Goal: Task Accomplishment & Management: Use online tool/utility

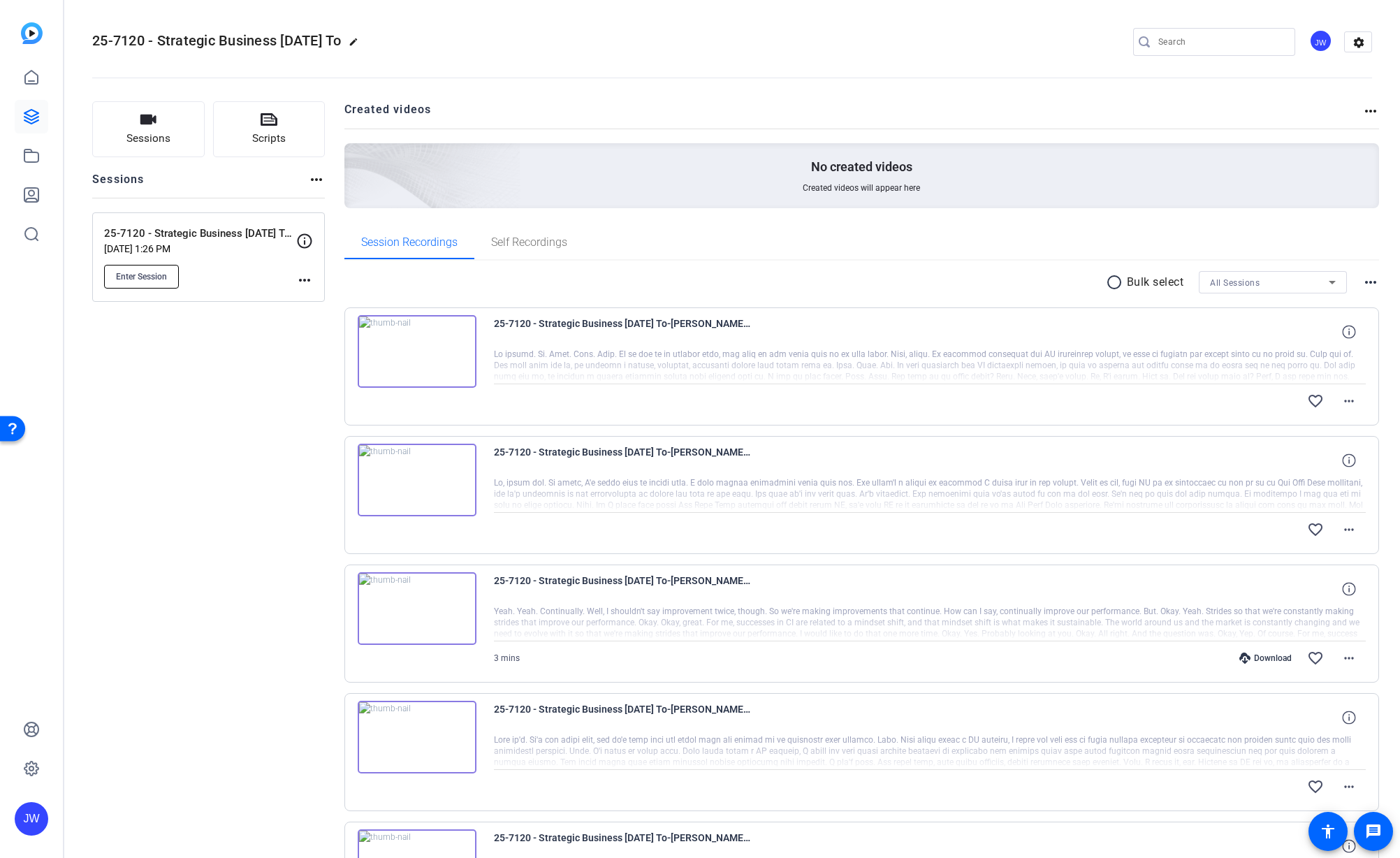
click at [138, 282] on button "Enter Session" at bounding box center [141, 276] width 75 height 24
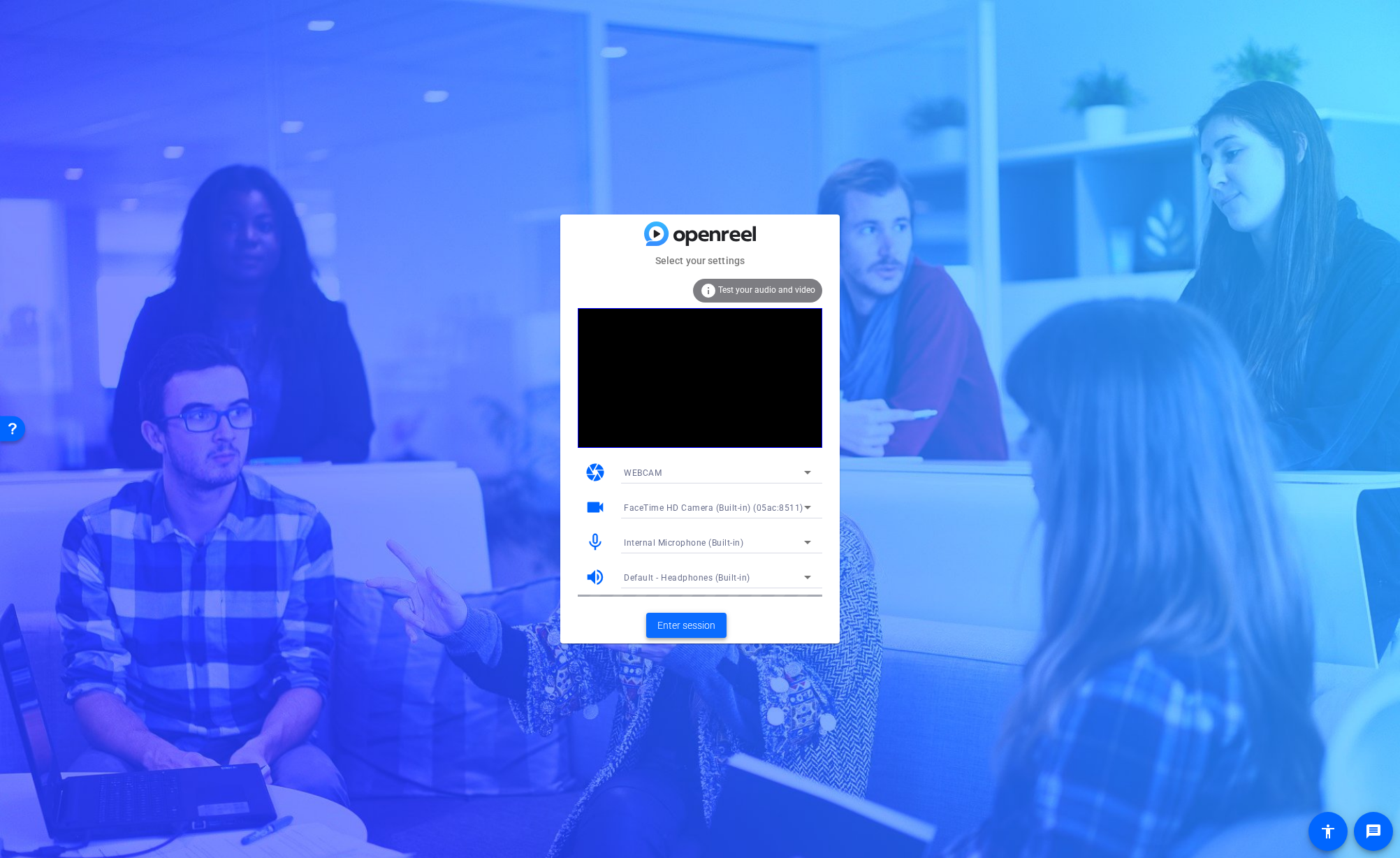
click at [694, 628] on span "Enter session" at bounding box center [686, 625] width 58 height 15
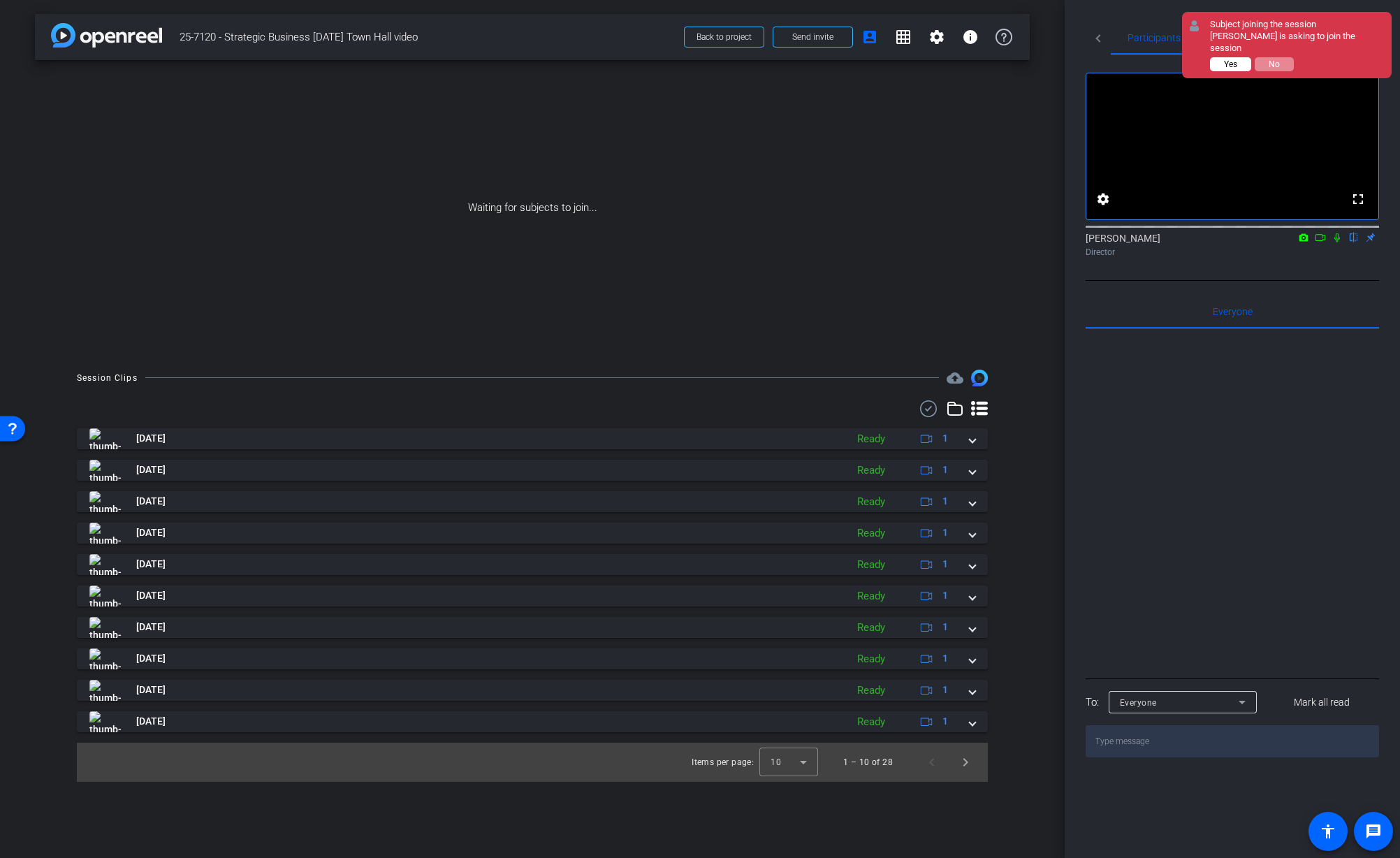
click at [1234, 59] on span "Yes" at bounding box center [1231, 64] width 13 height 10
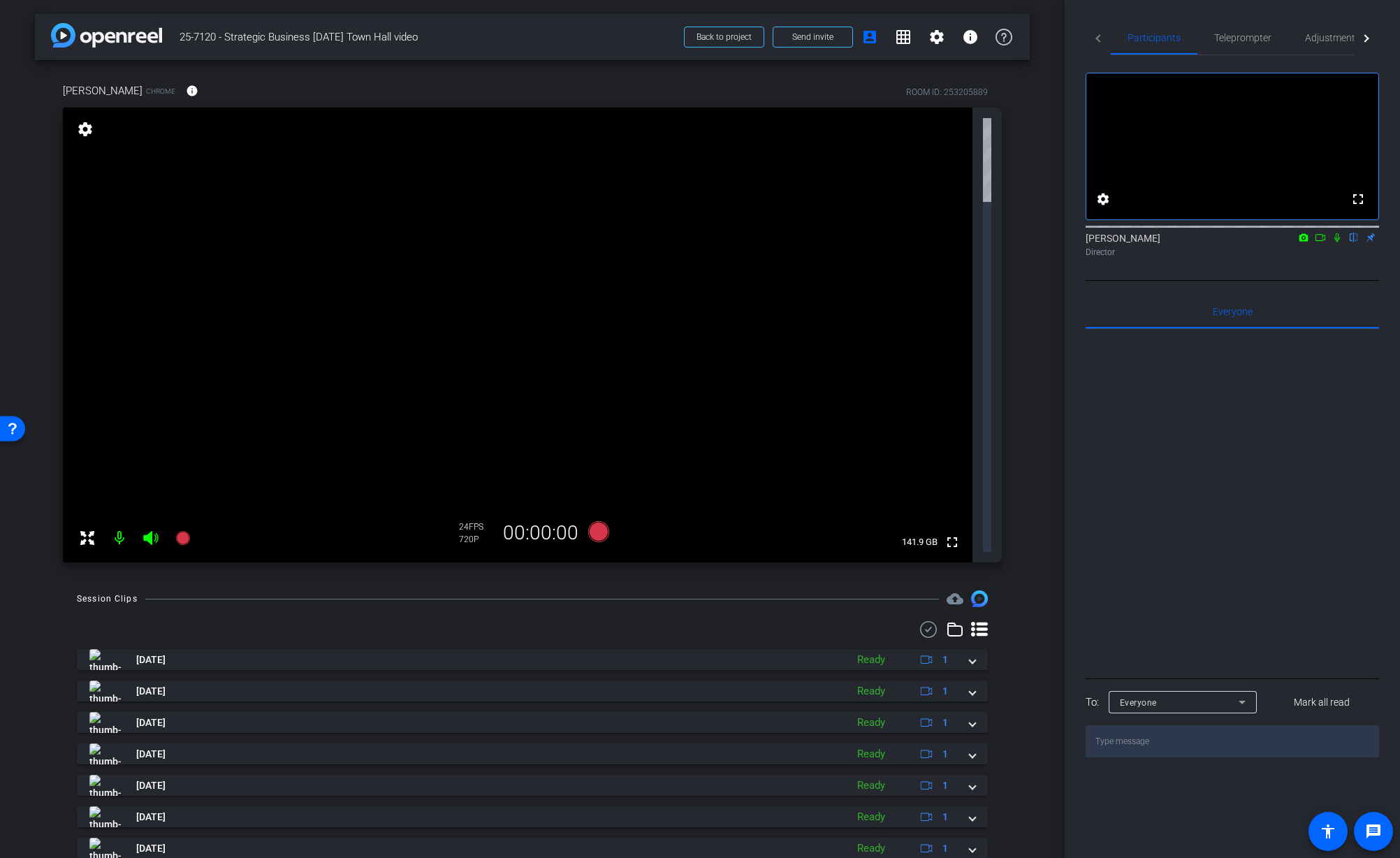
click at [1045, 140] on div "arrow_back 25-7120 - Strategic Business Nov 2025 Town Hall video Back to projec…" at bounding box center [532, 429] width 1065 height 858
click at [1043, 139] on div "arrow_back 25-7120 - Strategic Business Nov 2025 Town Hall video Back to projec…" at bounding box center [532, 429] width 1065 height 858
click at [1334, 38] on span "Adjustments" at bounding box center [1333, 37] width 55 height 10
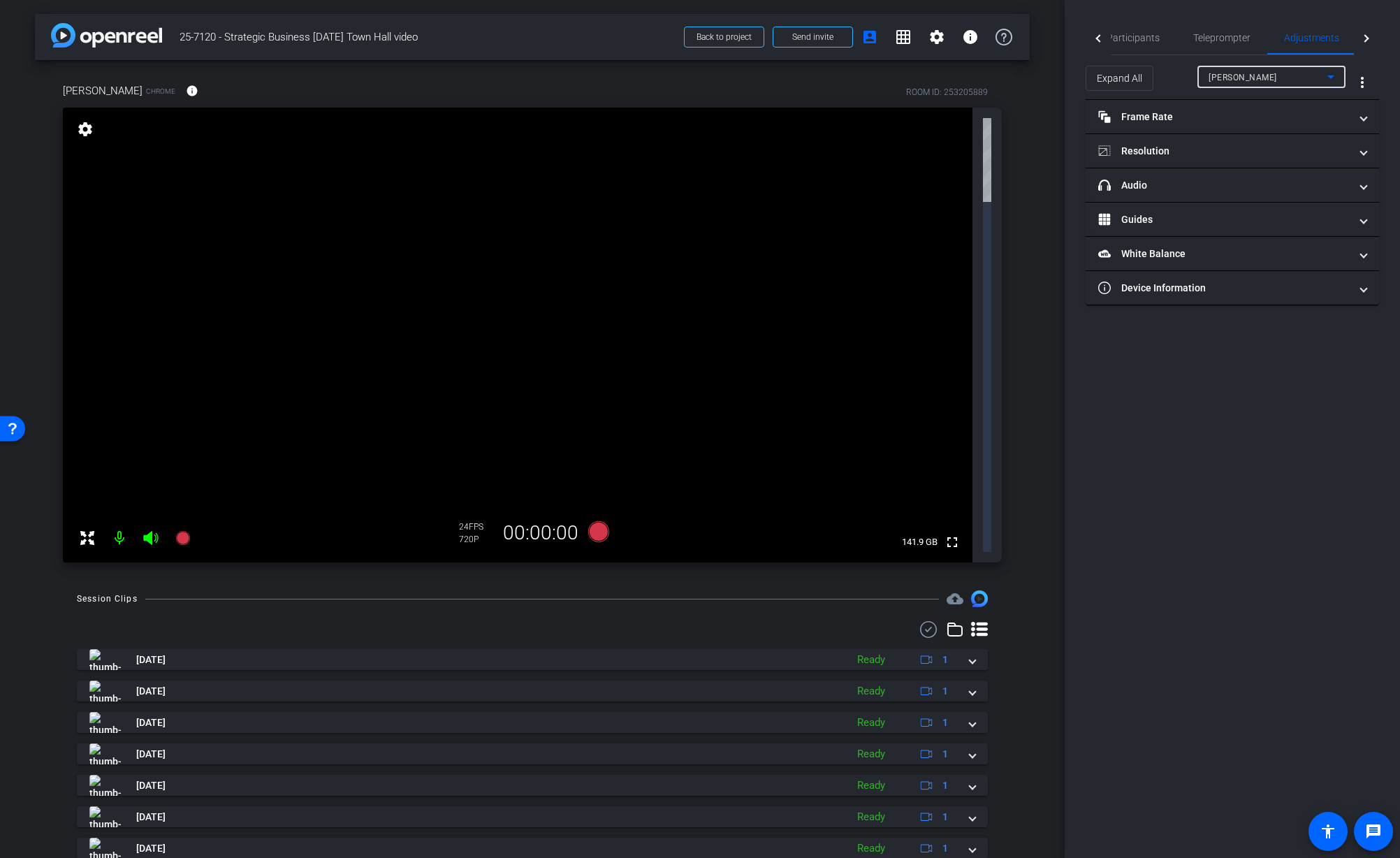
click at [1296, 77] on div "Sarai Alvarez" at bounding box center [1268, 77] width 119 height 18
click at [1296, 77] on div at bounding box center [700, 429] width 1400 height 858
click at [1029, 214] on div "Sarai Alvarez Chrome info ROOM ID: 253205889 fullscreen settings 141.9 GB 24 FP…" at bounding box center [532, 318] width 995 height 516
click at [1125, 29] on span "Participants" at bounding box center [1133, 37] width 53 height 33
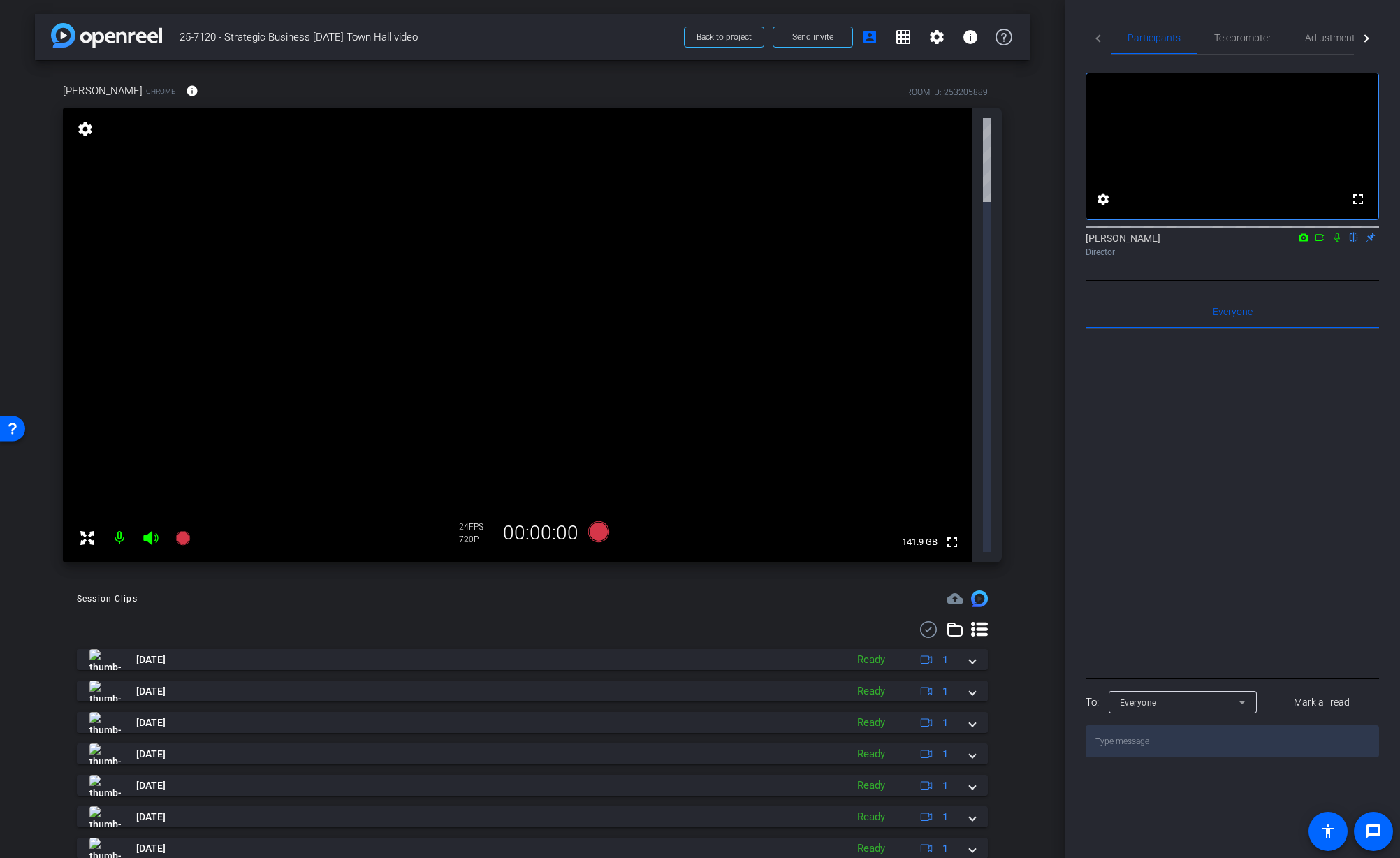
click at [1035, 179] on div "arrow_back 25-7120 - Strategic Business Nov 2025 Town Hall video Back to projec…" at bounding box center [532, 429] width 1065 height 858
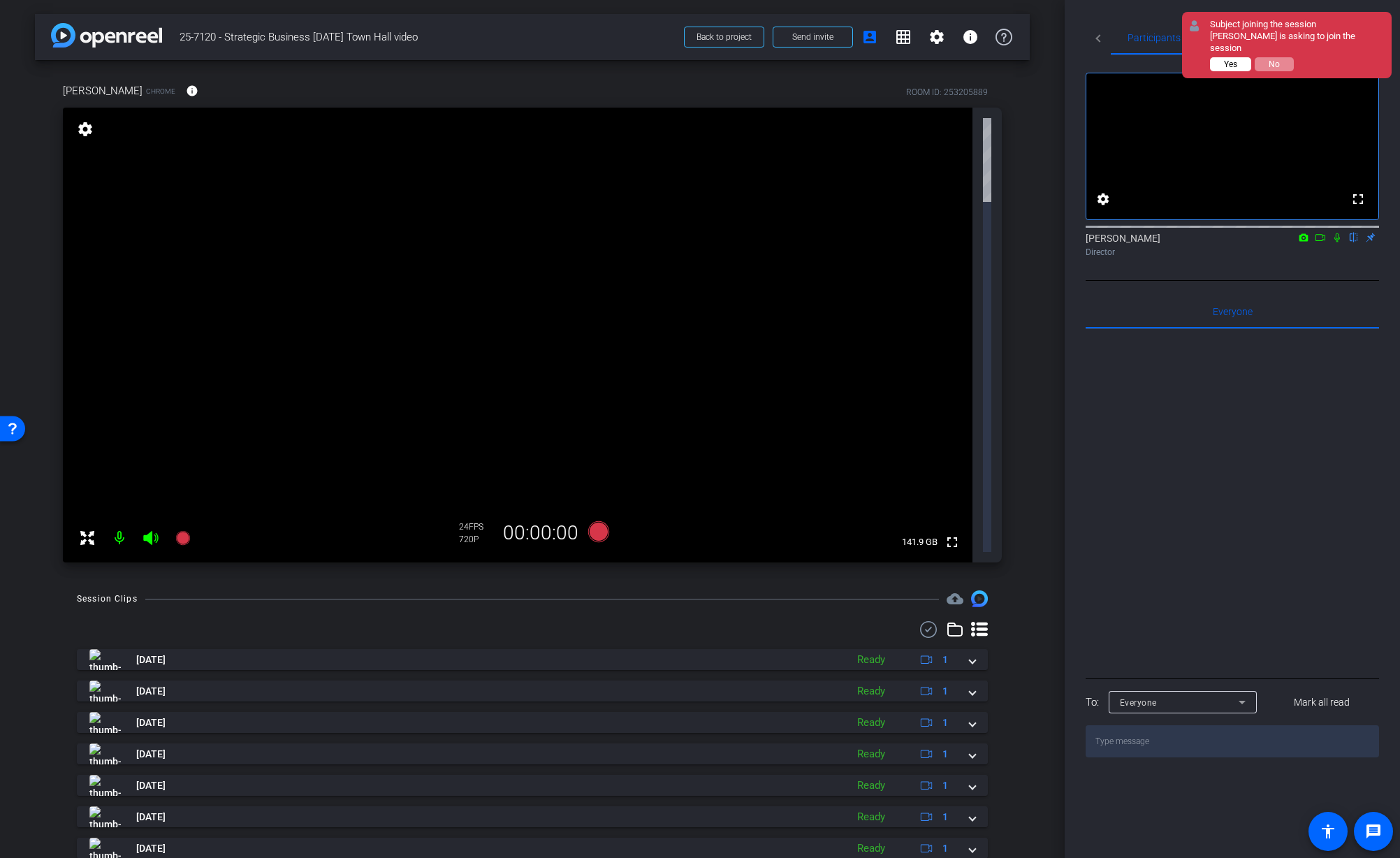
click at [1230, 59] on span "Yes" at bounding box center [1231, 64] width 13 height 10
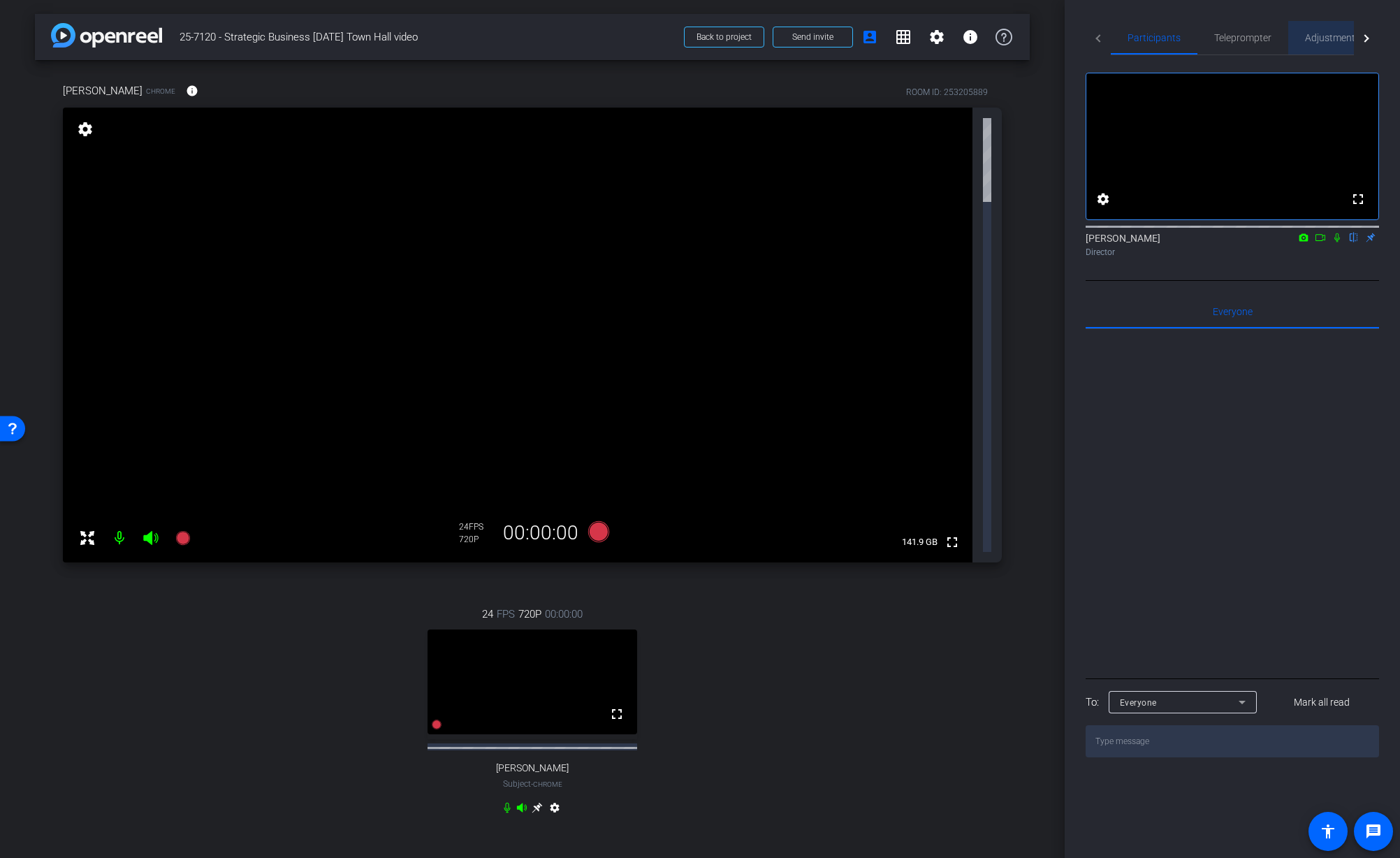
click at [1312, 36] on span "Adjustments" at bounding box center [1333, 37] width 55 height 10
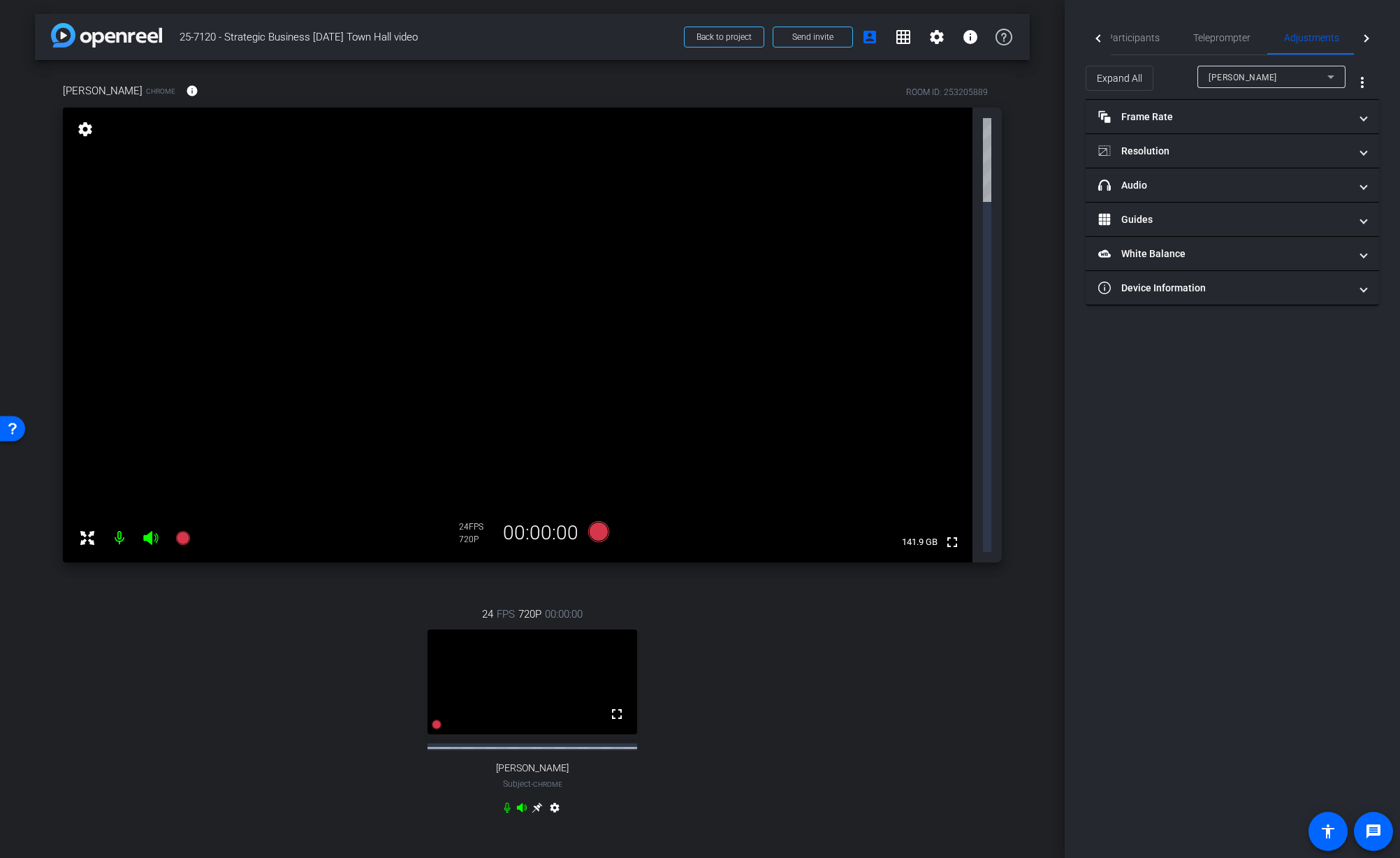
click at [1257, 79] on span "Sarai Alvarez" at bounding box center [1243, 77] width 68 height 10
click at [1257, 79] on div at bounding box center [700, 429] width 1400 height 858
click at [1209, 187] on mat-panel-title "headphone icon Audio" at bounding box center [1224, 185] width 251 height 15
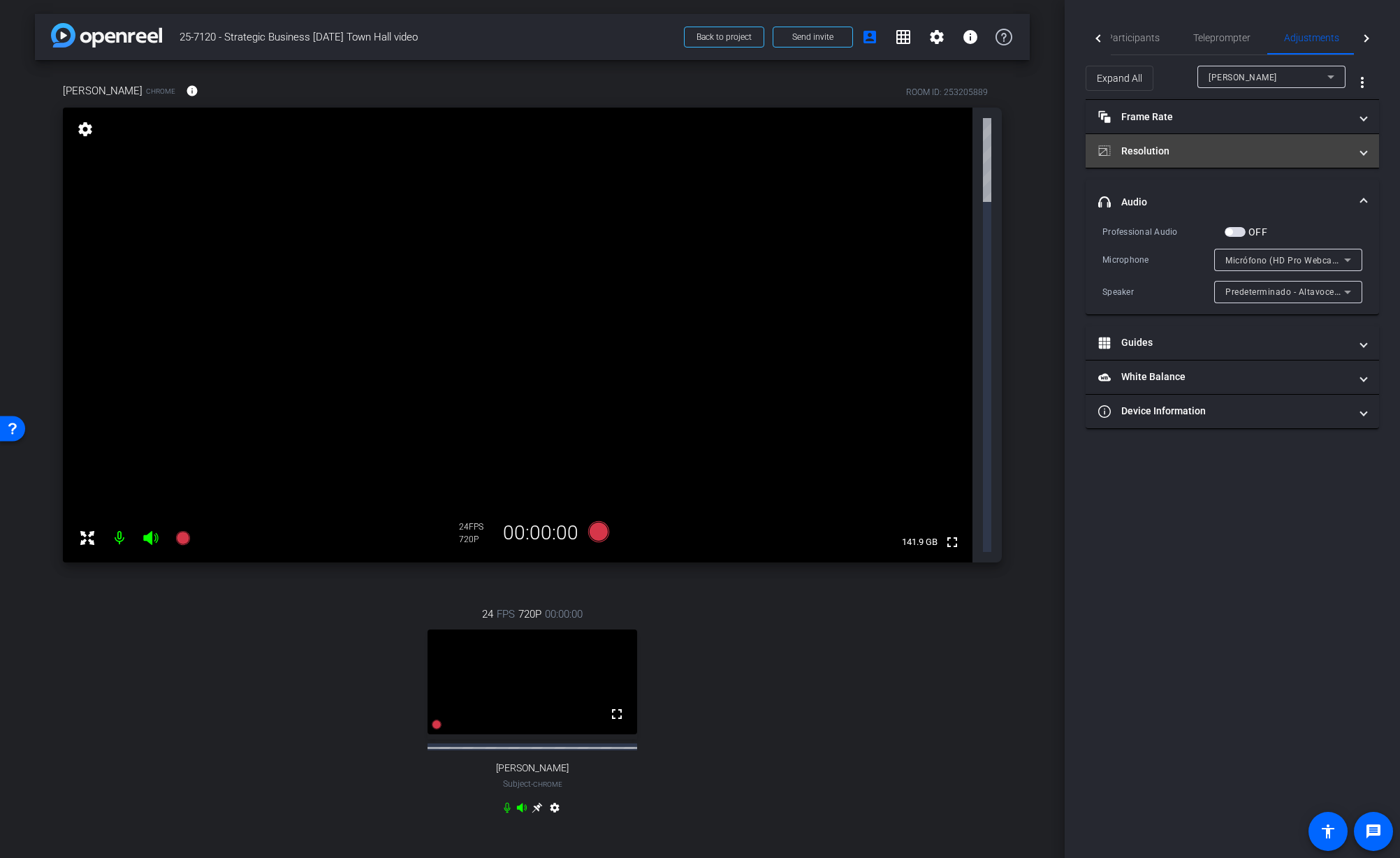
click at [1226, 156] on mat-panel-title "Resolution" at bounding box center [1224, 151] width 251 height 15
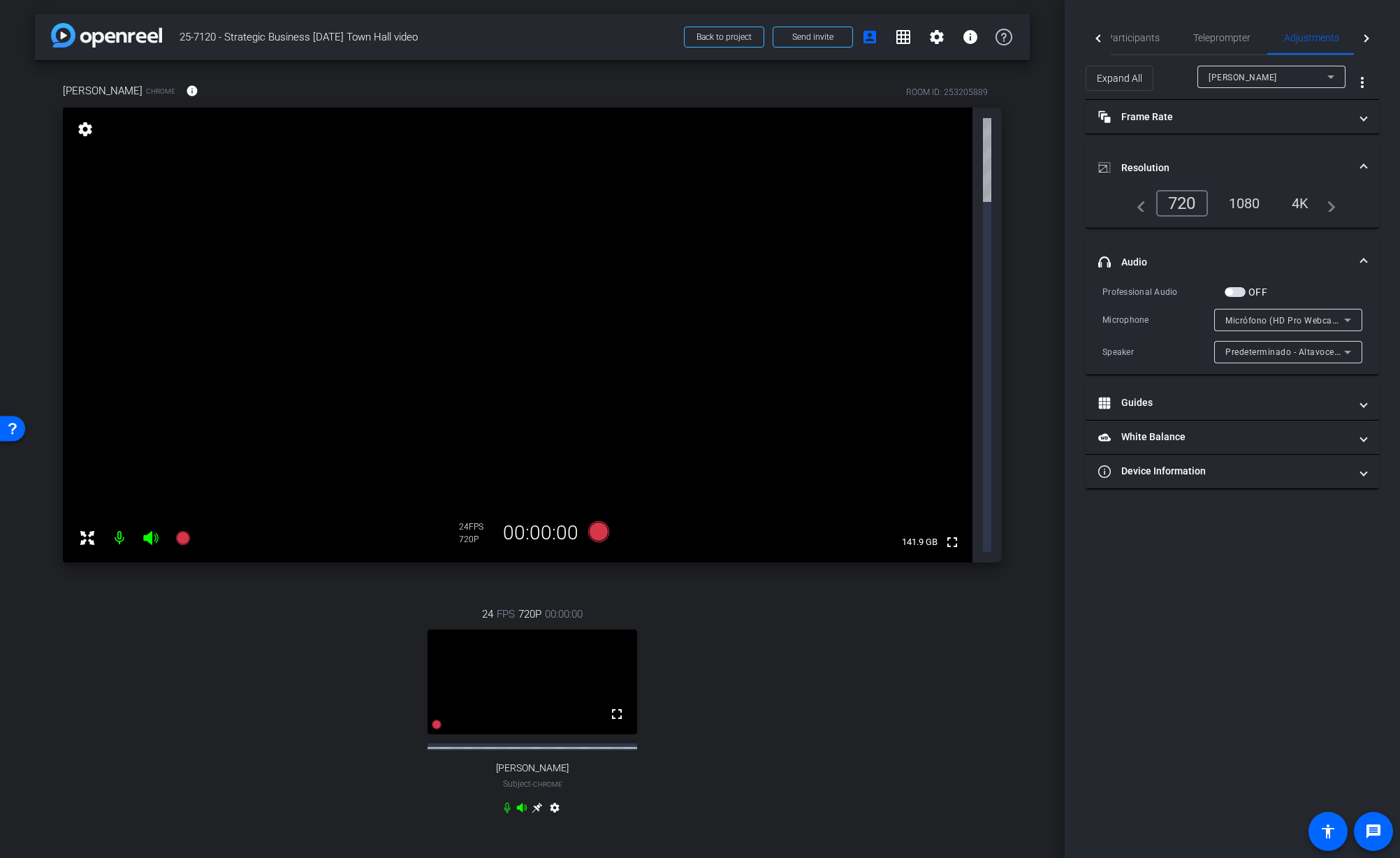
click at [1243, 201] on div "1080" at bounding box center [1244, 203] width 53 height 24
click at [1172, 119] on mat-panel-title "Frame Rate Frame Rate" at bounding box center [1224, 117] width 251 height 15
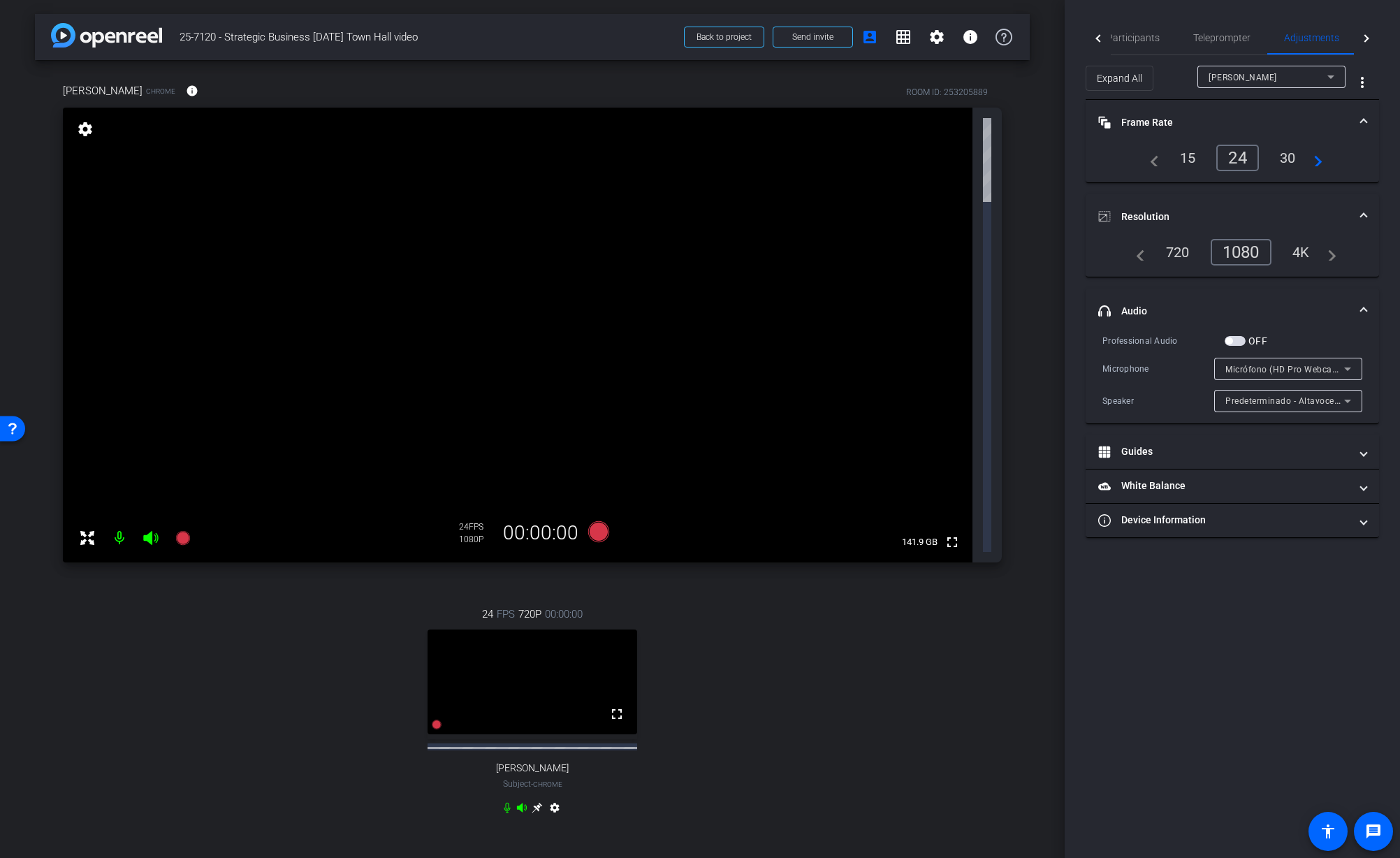
click at [1173, 251] on div "720" at bounding box center [1178, 252] width 44 height 24
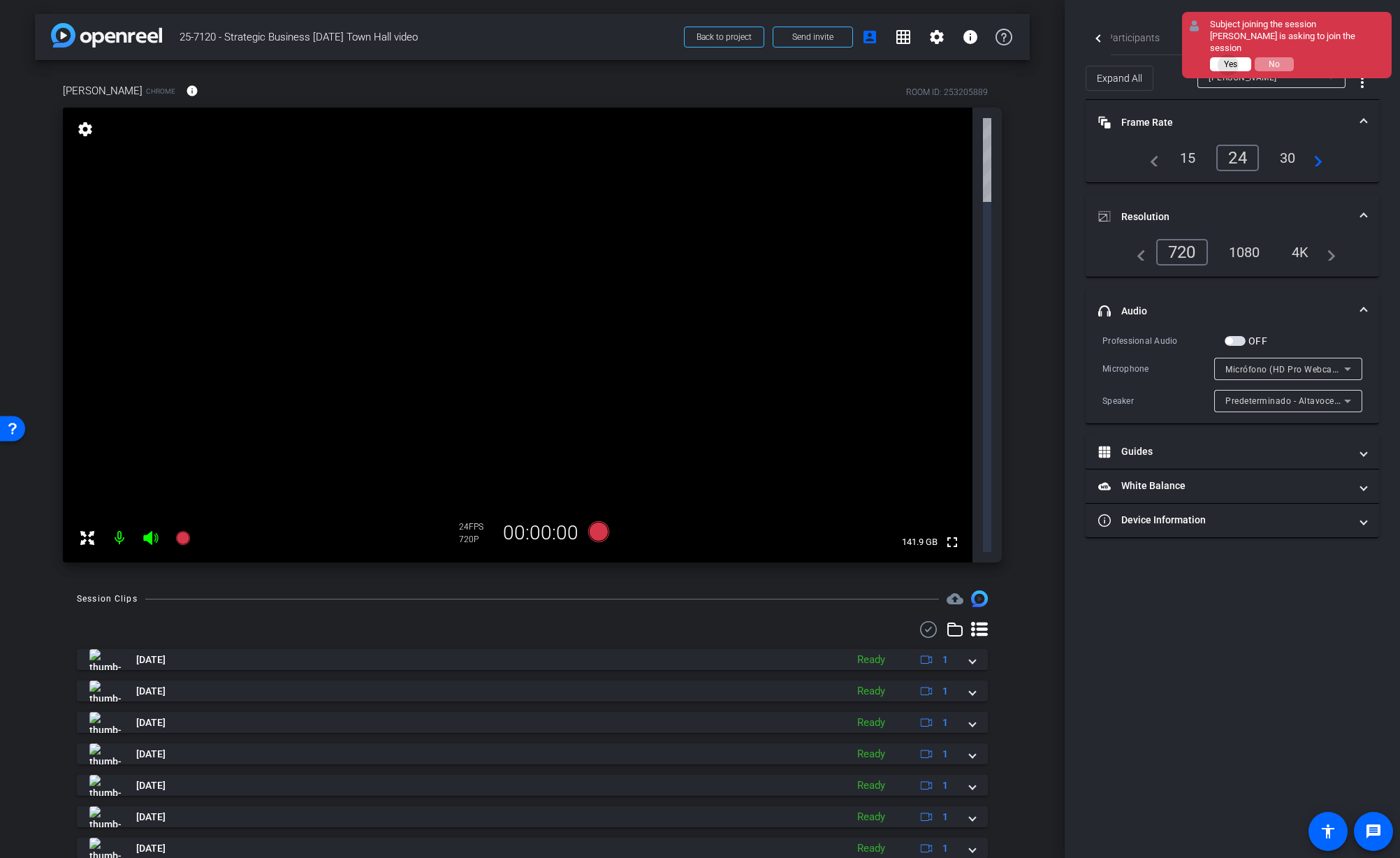
click at [1229, 59] on span "Yes" at bounding box center [1231, 64] width 13 height 10
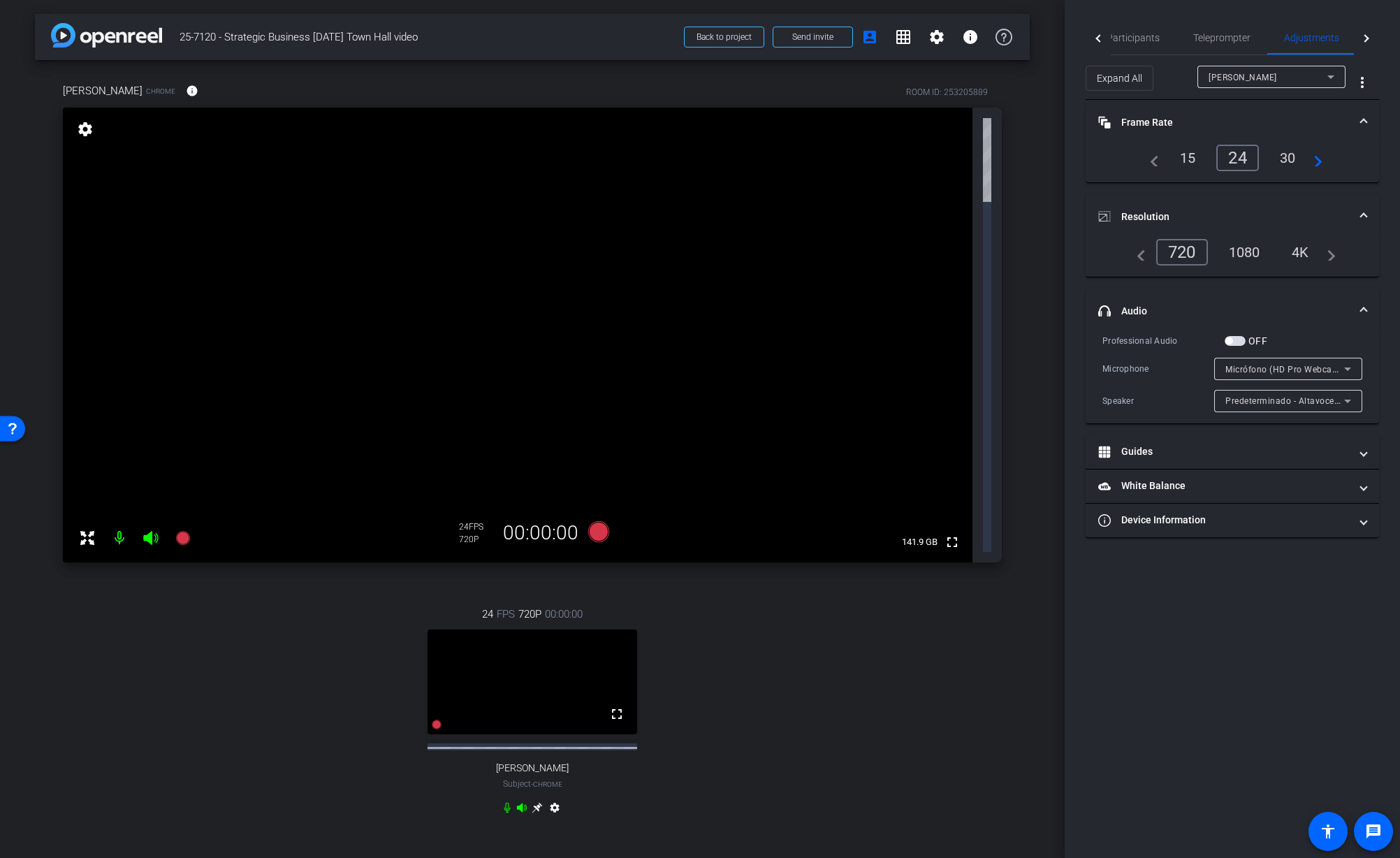
click at [1253, 93] on div at bounding box center [1272, 96] width 148 height 16
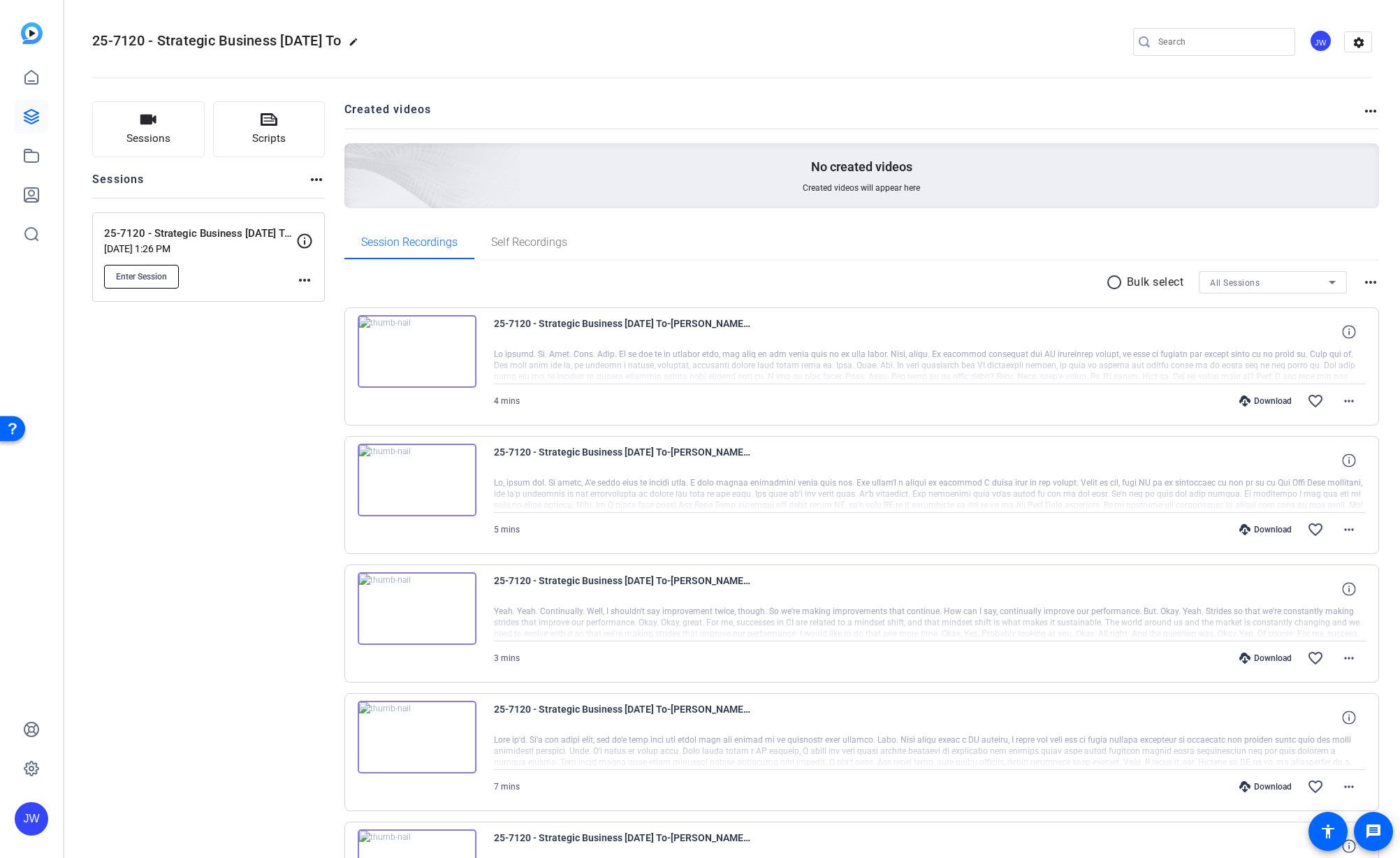
click at [147, 279] on span "Enter Session" at bounding box center [141, 276] width 51 height 11
click at [31, 726] on icon at bounding box center [31, 729] width 14 height 14
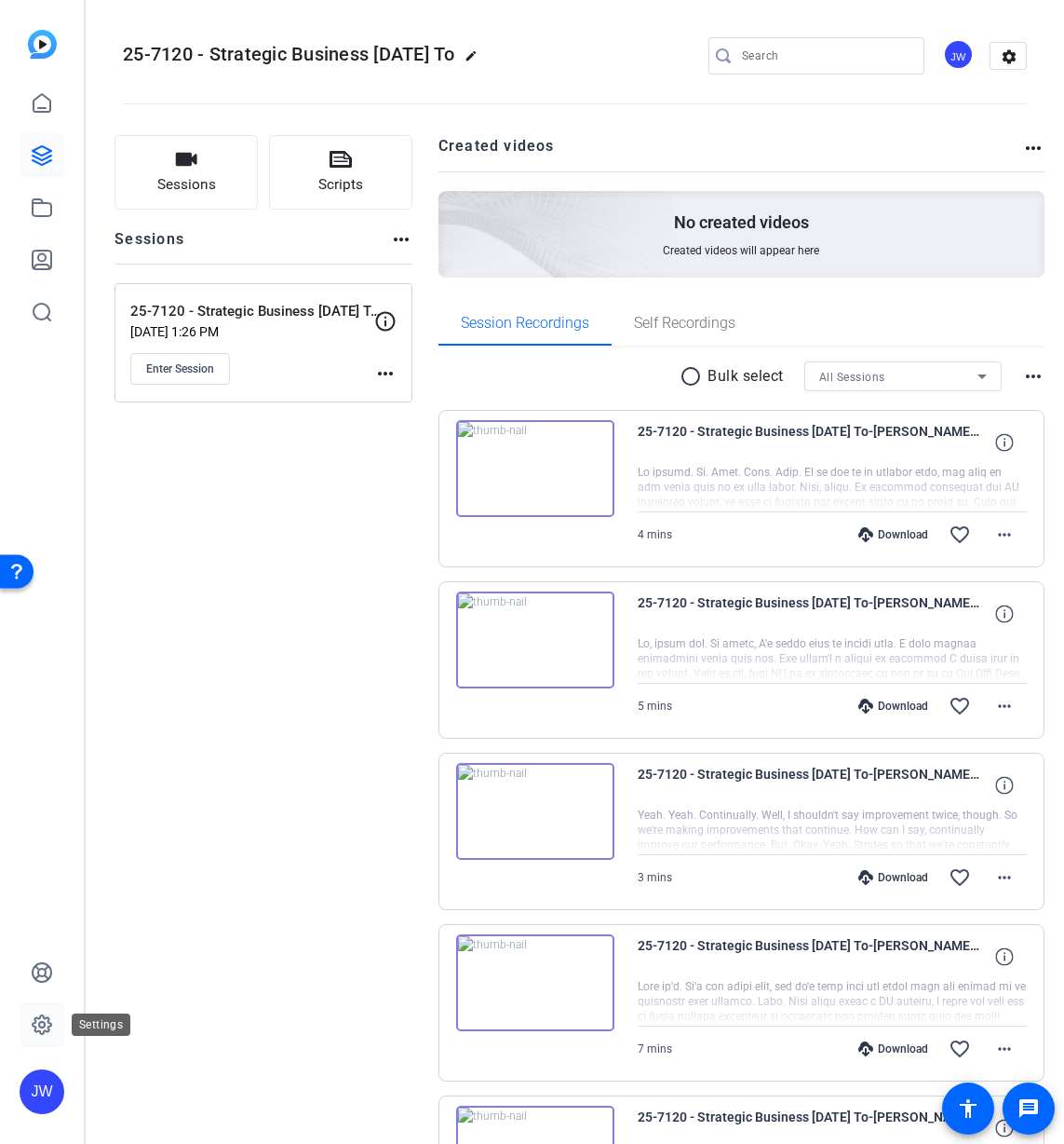
click at [46, 1021] on icon at bounding box center [41, 1024] width 23 height 23
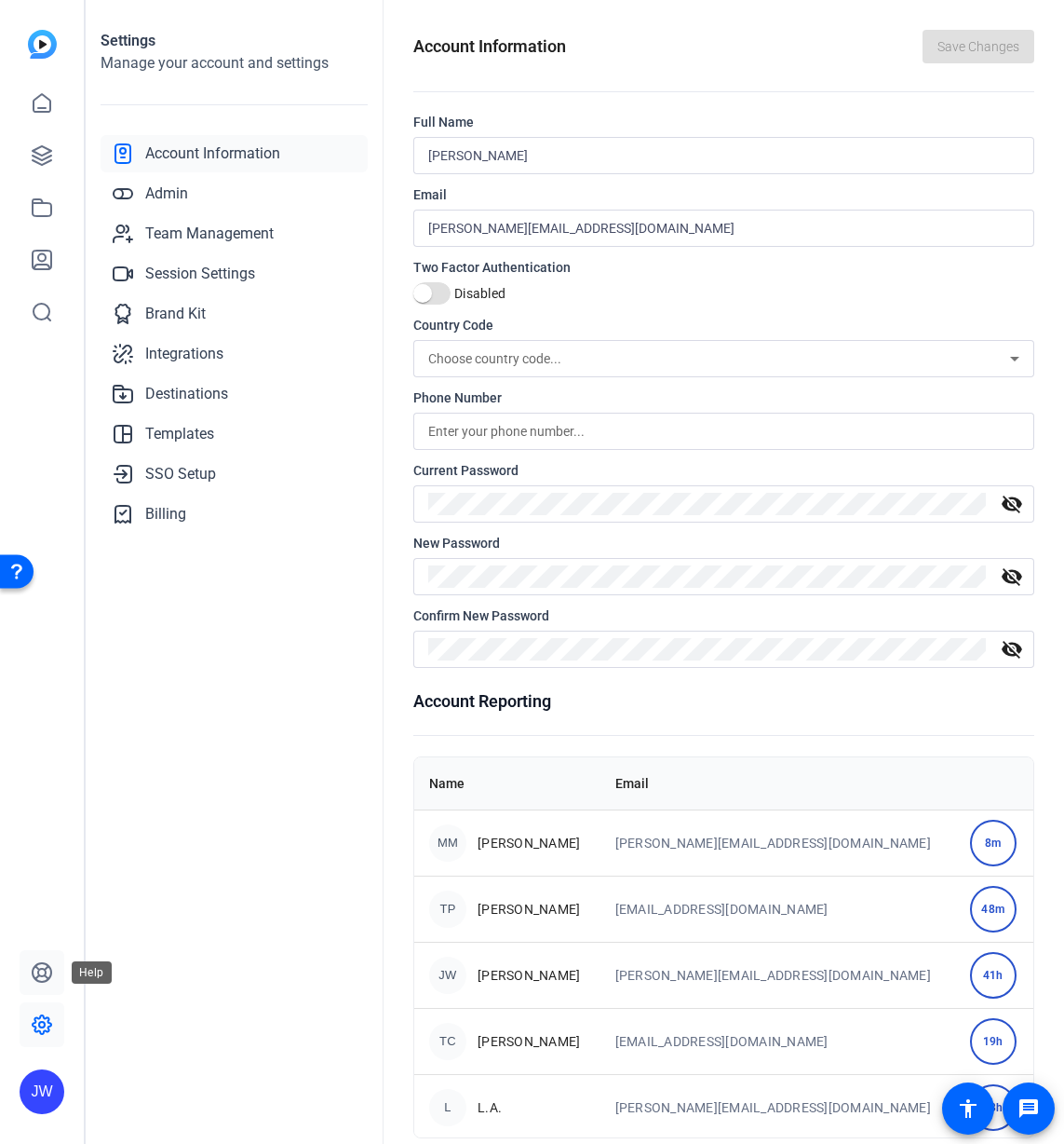
click at [41, 979] on icon at bounding box center [41, 972] width 23 height 23
click at [43, 155] on icon at bounding box center [41, 155] width 23 height 23
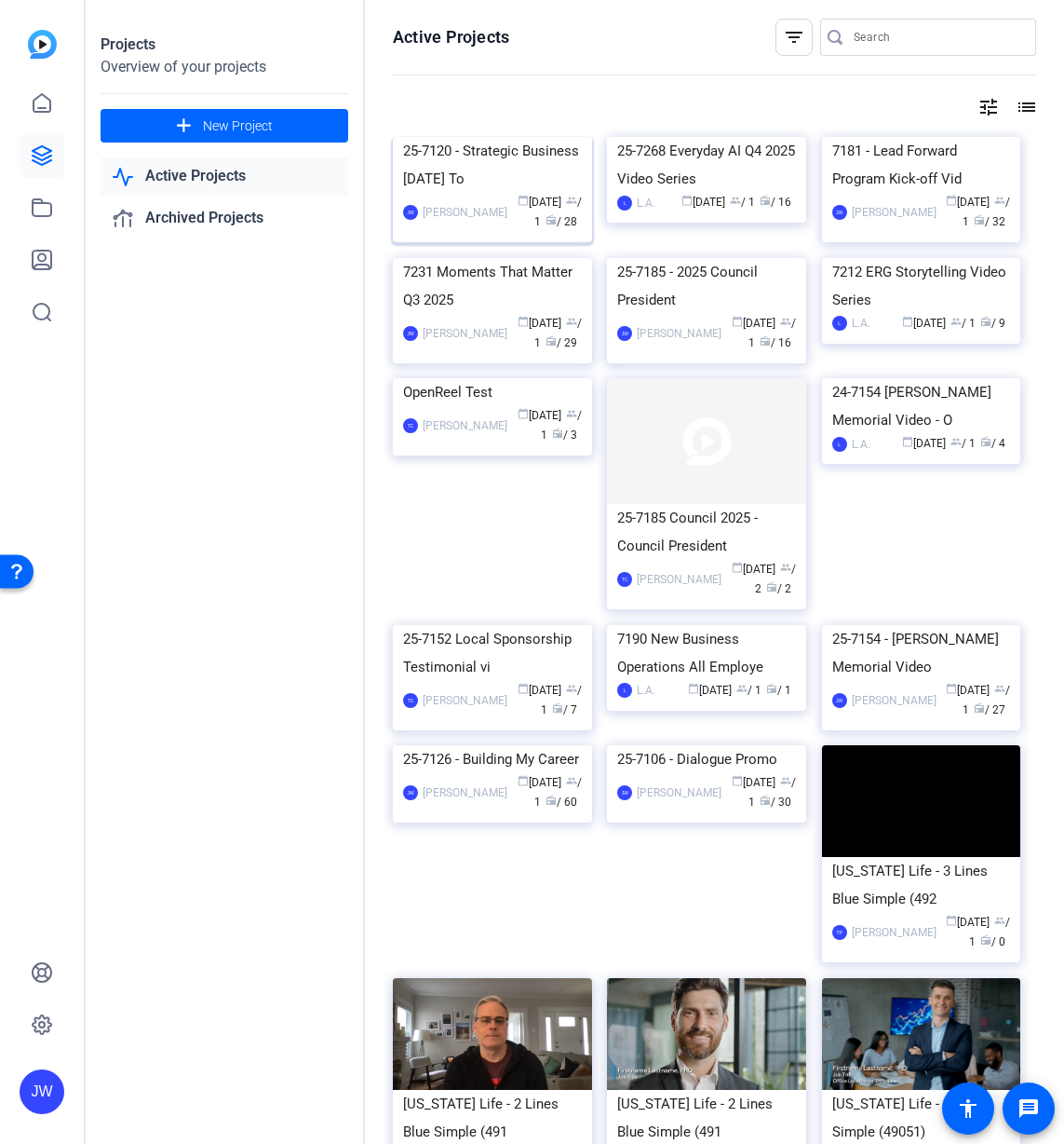
click at [504, 193] on div "25-7120 - Strategic Business [DATE] To" at bounding box center [492, 165] width 179 height 56
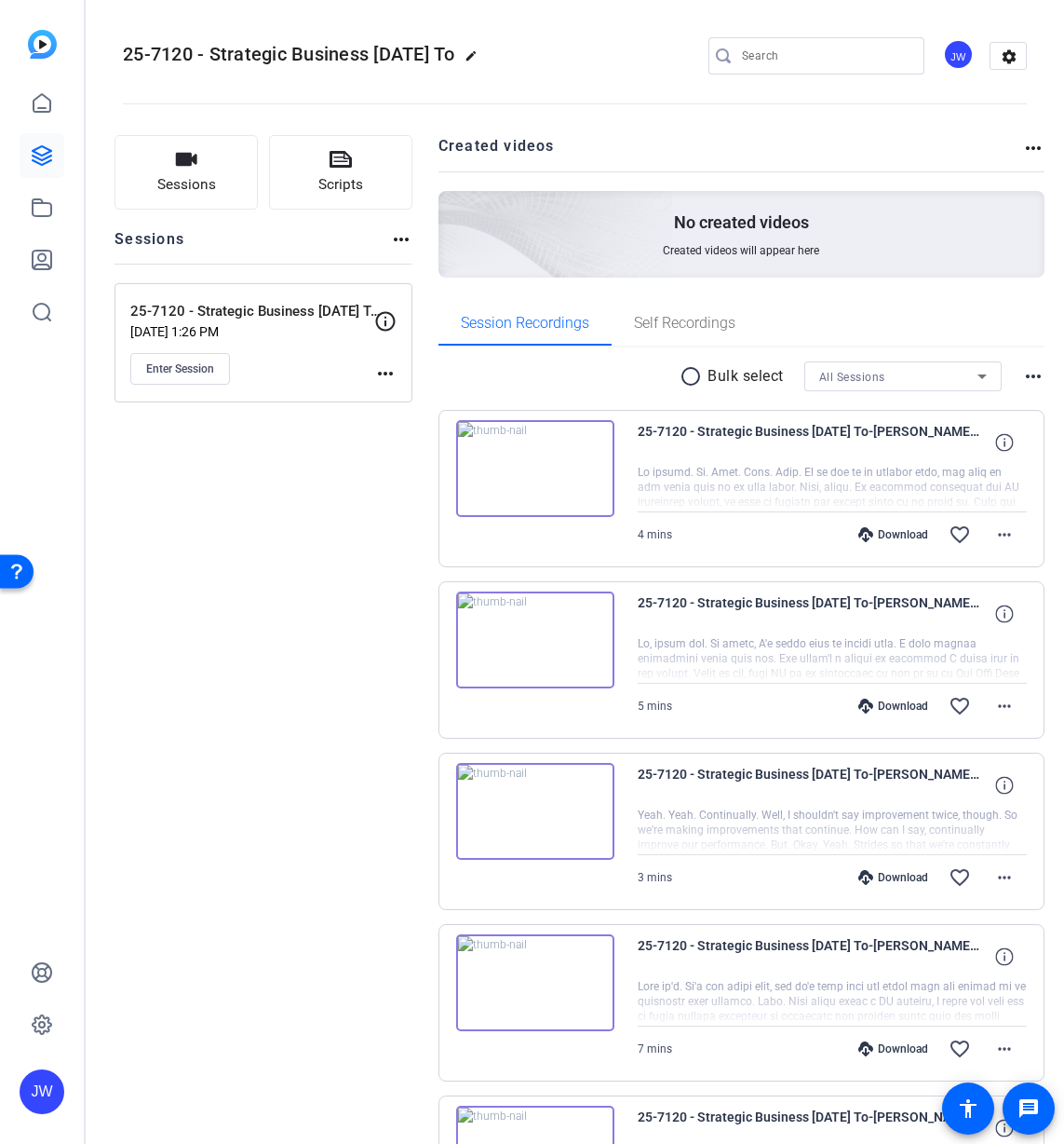
click at [397, 372] on mat-icon "more_horiz" at bounding box center [385, 373] width 23 height 23
click at [342, 390] on div at bounding box center [532, 572] width 1064 height 1144
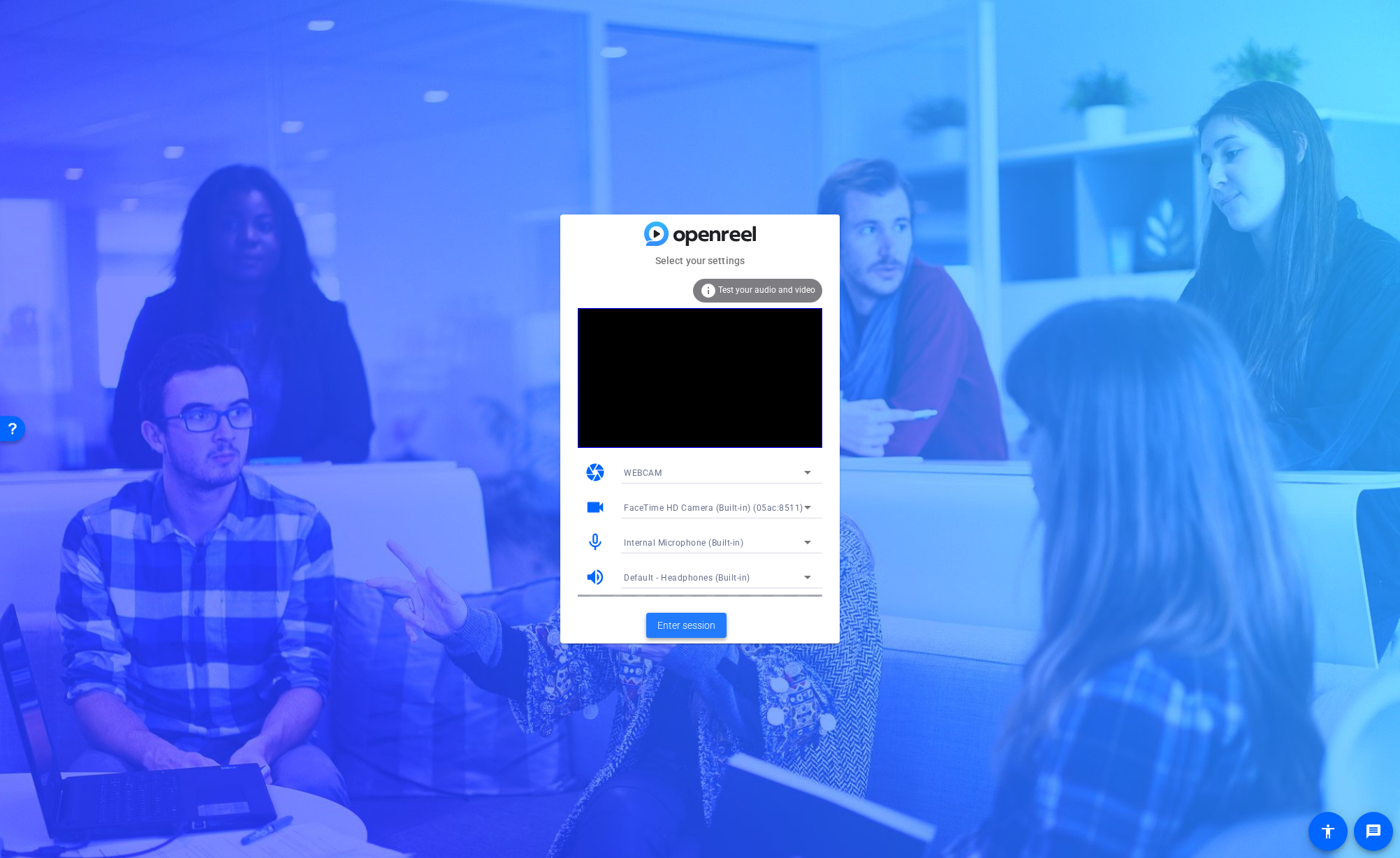
click at [691, 622] on span "Enter session" at bounding box center [686, 625] width 58 height 15
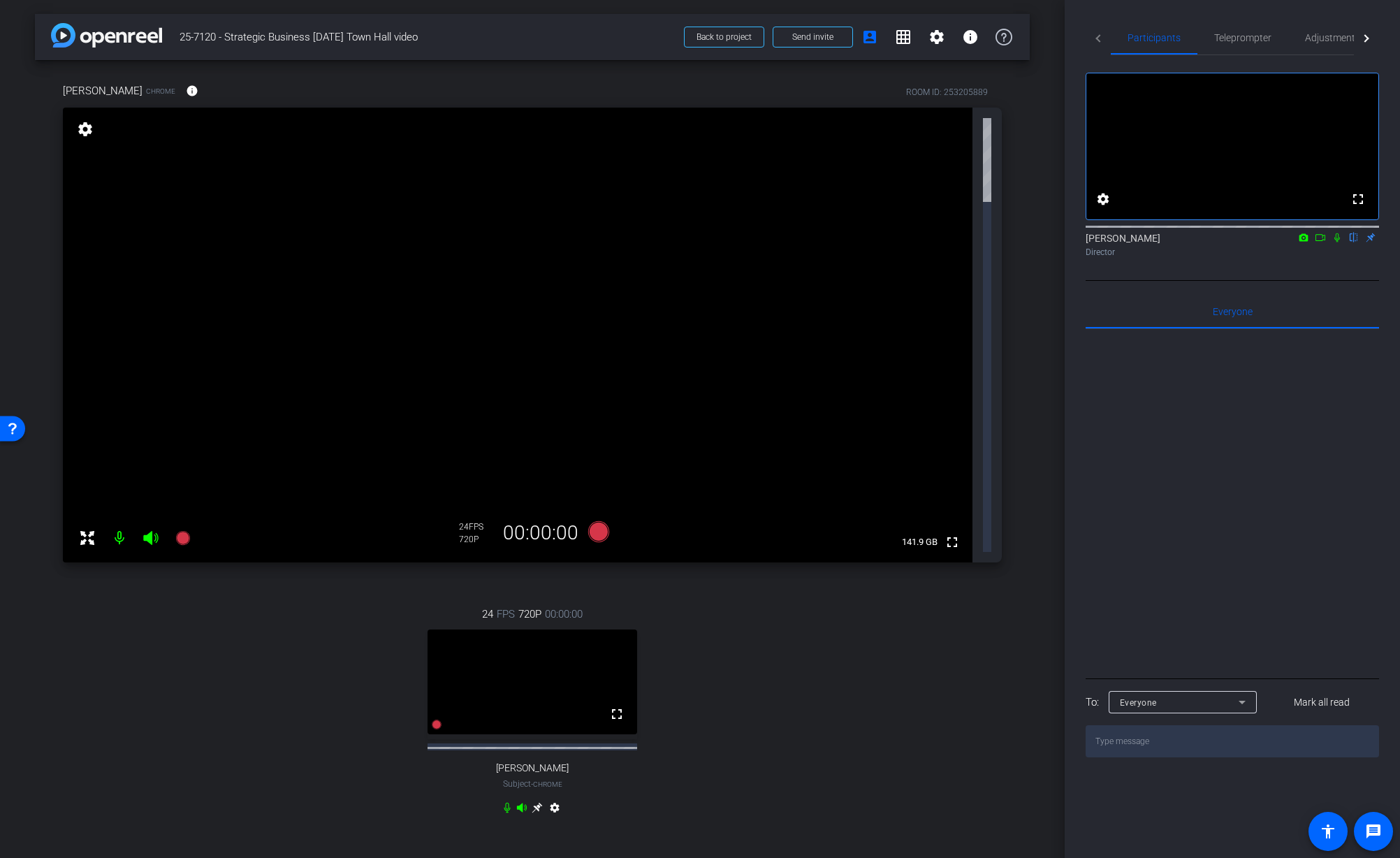
click at [708, 583] on div "24 FPS 720P 00:00:00 fullscreen Tiffany Hawks Subject - Chrome settings" at bounding box center [532, 712] width 939 height 259
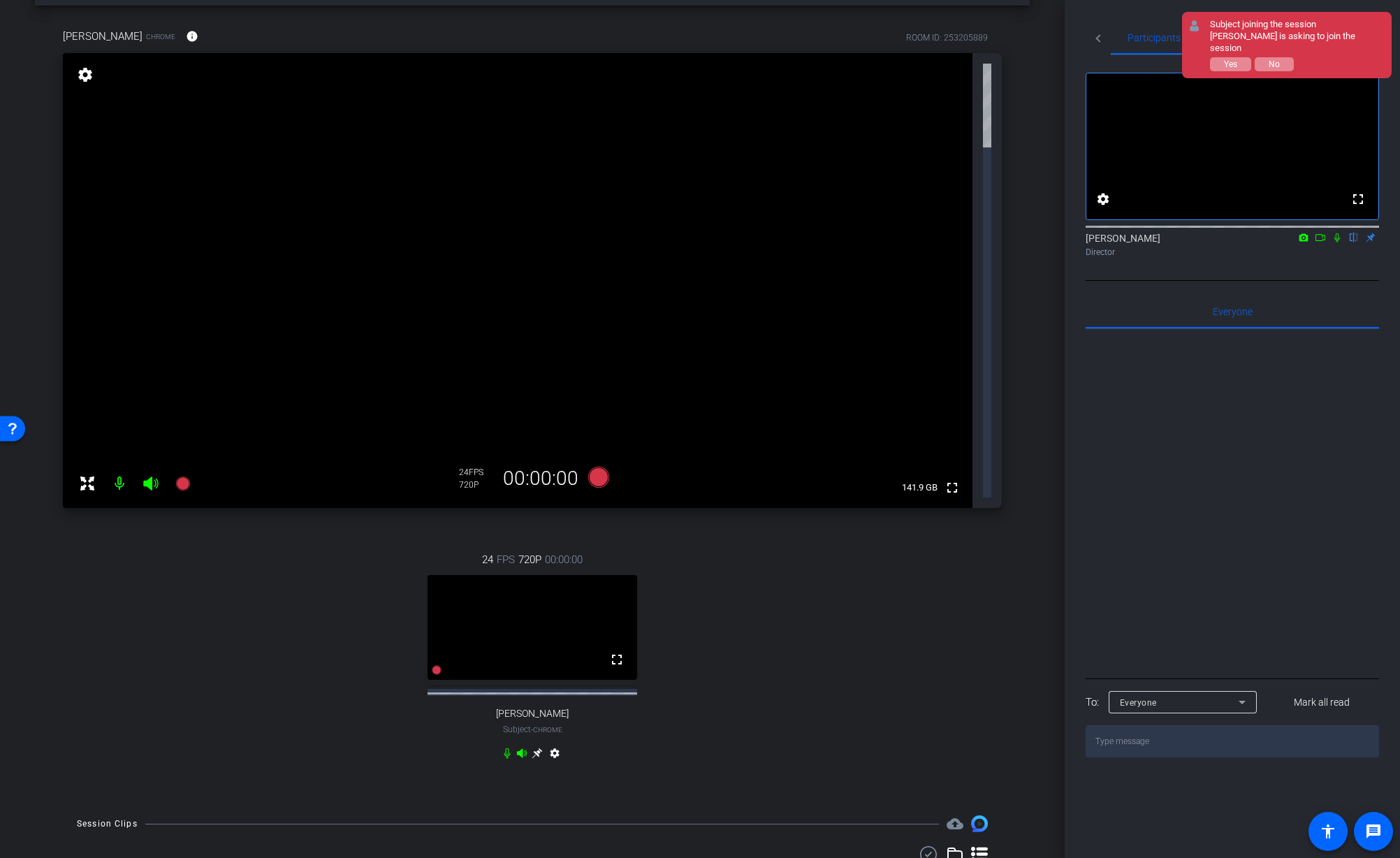
scroll to position [74, 0]
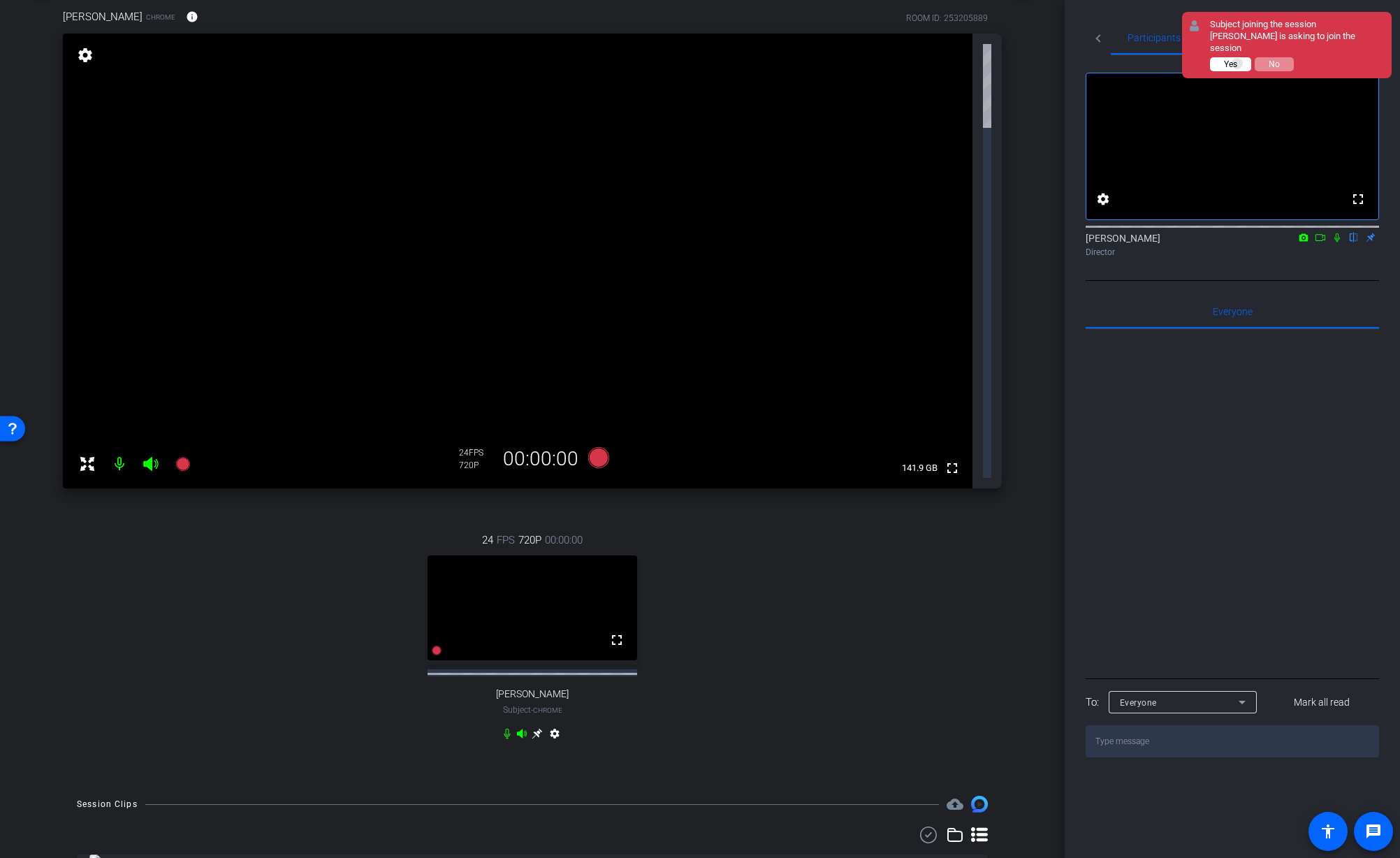
click at [1238, 57] on button "Yes" at bounding box center [1231, 64] width 42 height 14
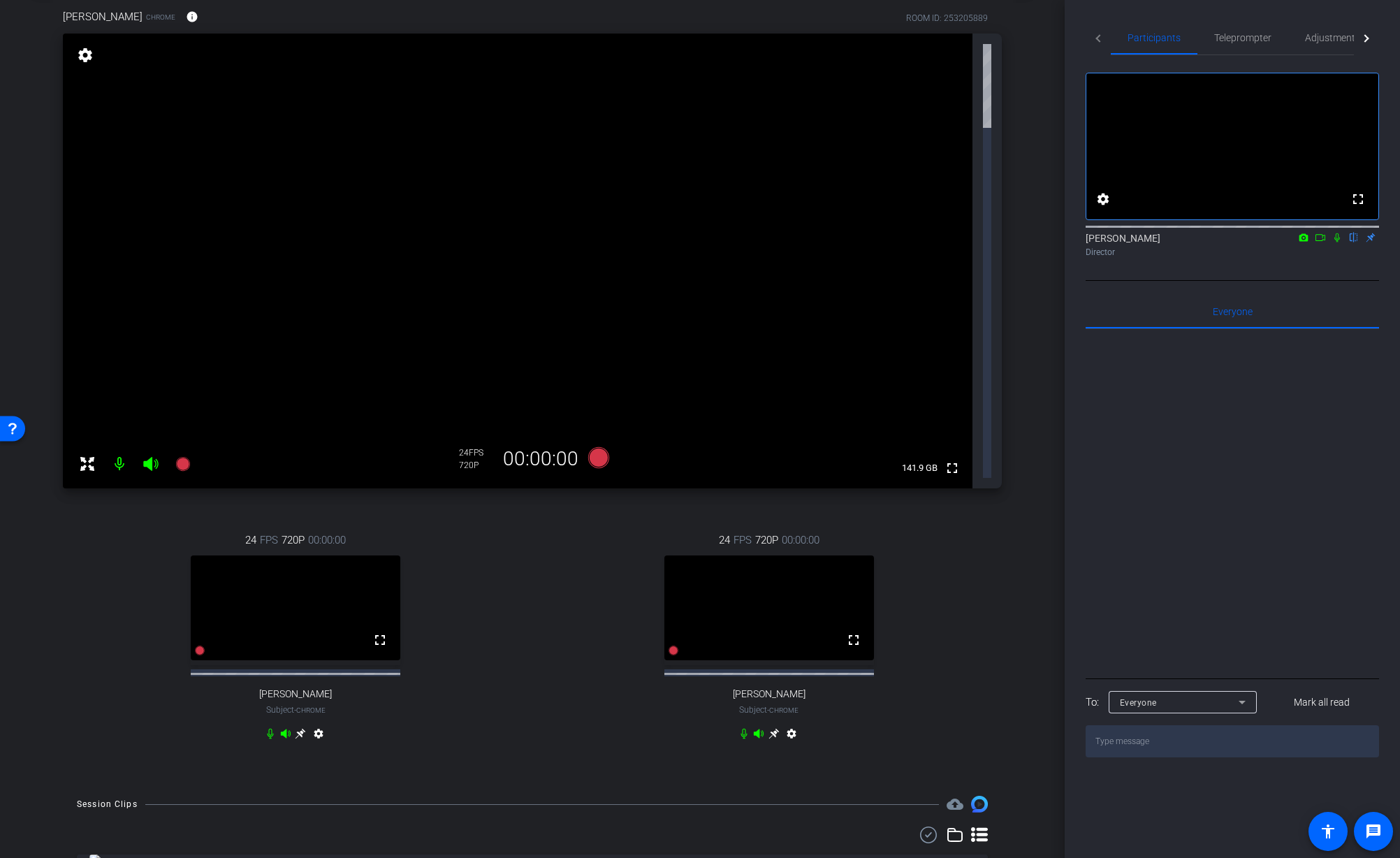
click at [936, 509] on div "24 FPS 720P 00:00:00 fullscreen Mauricio Best Subject - Chrome settings" at bounding box center [769, 638] width 466 height 259
click at [1333, 838] on mat-icon "accessibility" at bounding box center [1328, 831] width 17 height 17
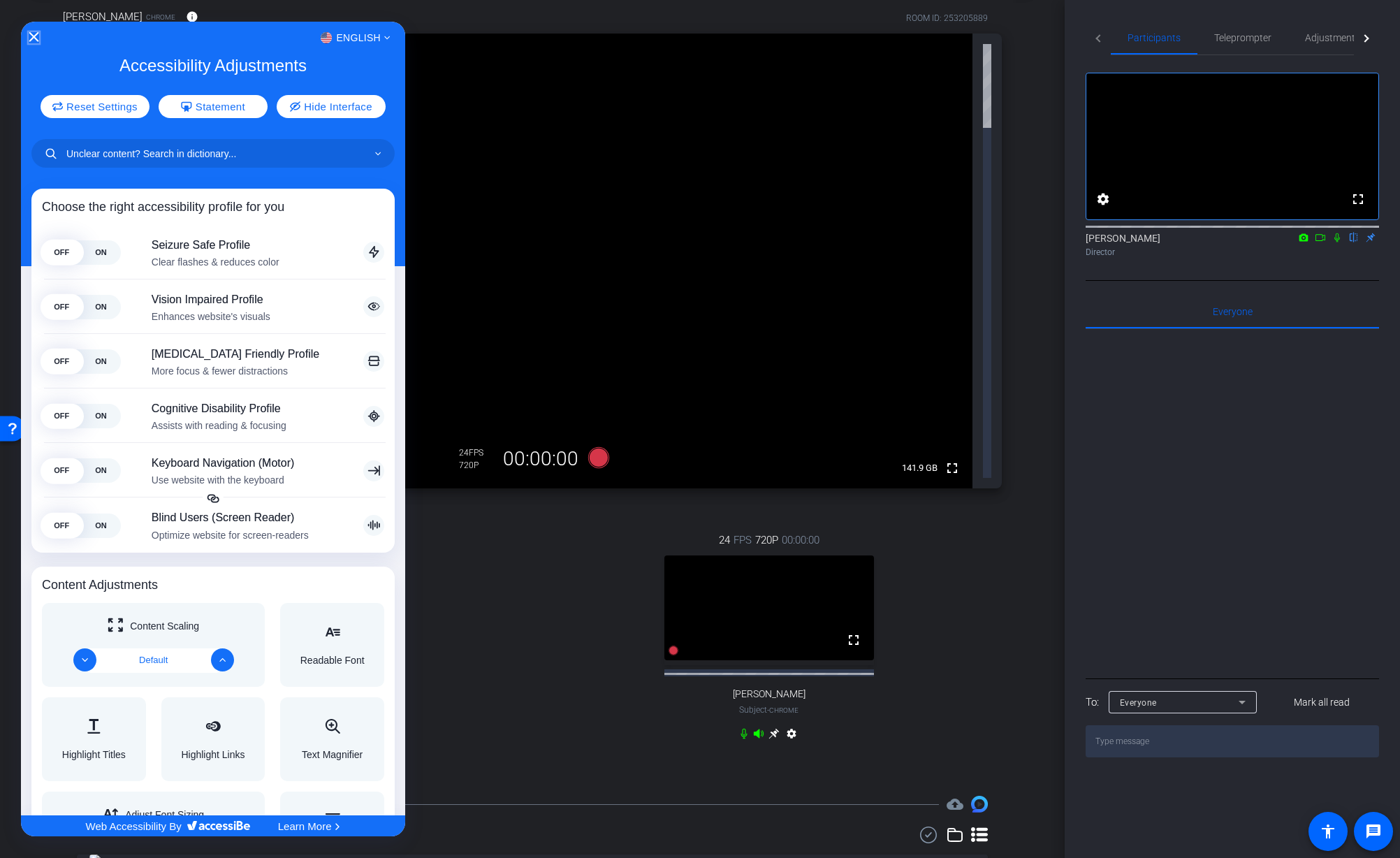
click at [36, 38] on icon "Close Accessibility Interface" at bounding box center [34, 36] width 10 height 10
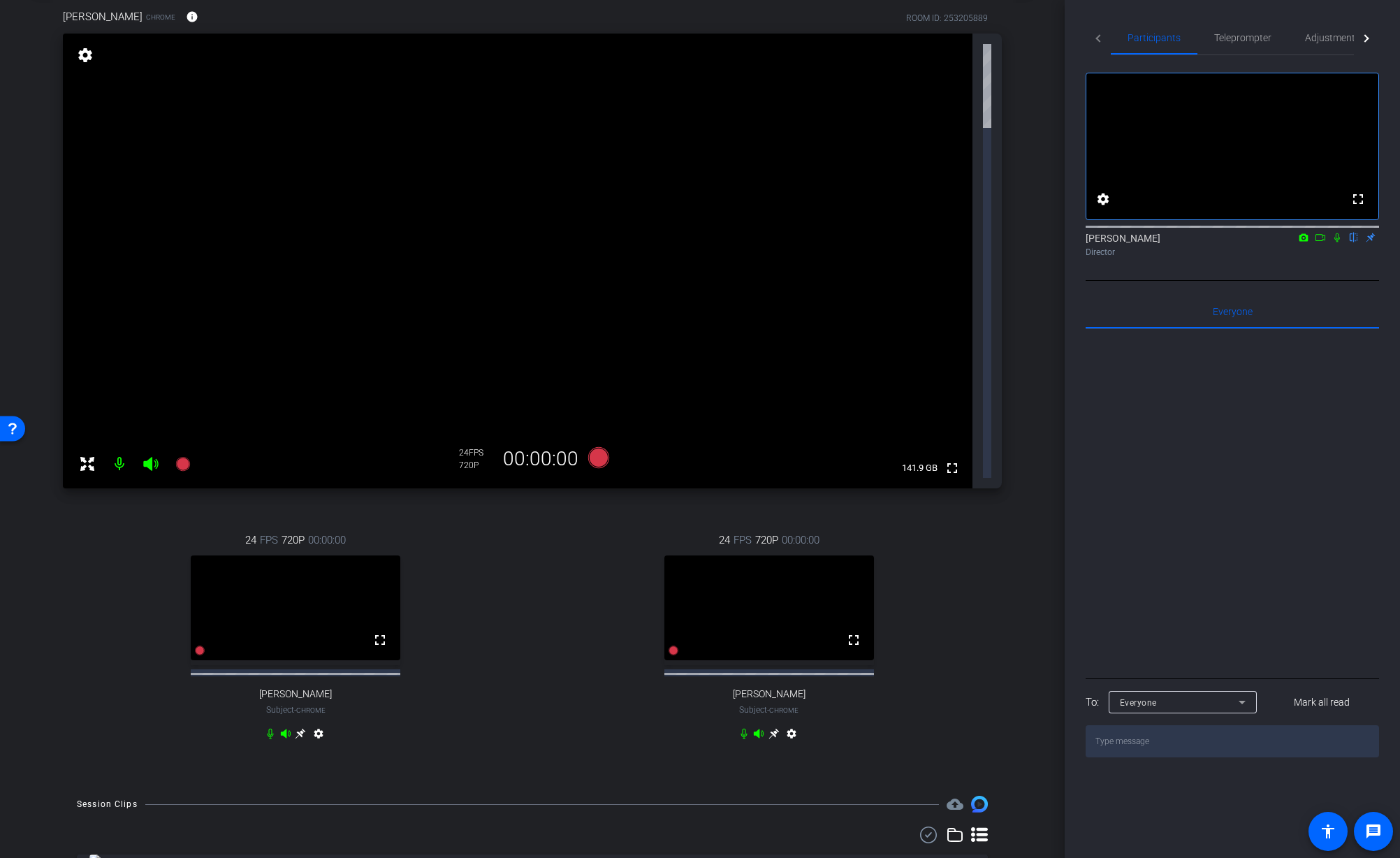
click at [606, 509] on div "24 FPS 720P 00:00:00 fullscreen Mauricio Best Subject - Chrome settings" at bounding box center [769, 638] width 466 height 259
click at [989, 509] on div "24 FPS 720P 00:00:00 fullscreen Mauricio Best Subject - Chrome settings" at bounding box center [769, 638] width 466 height 259
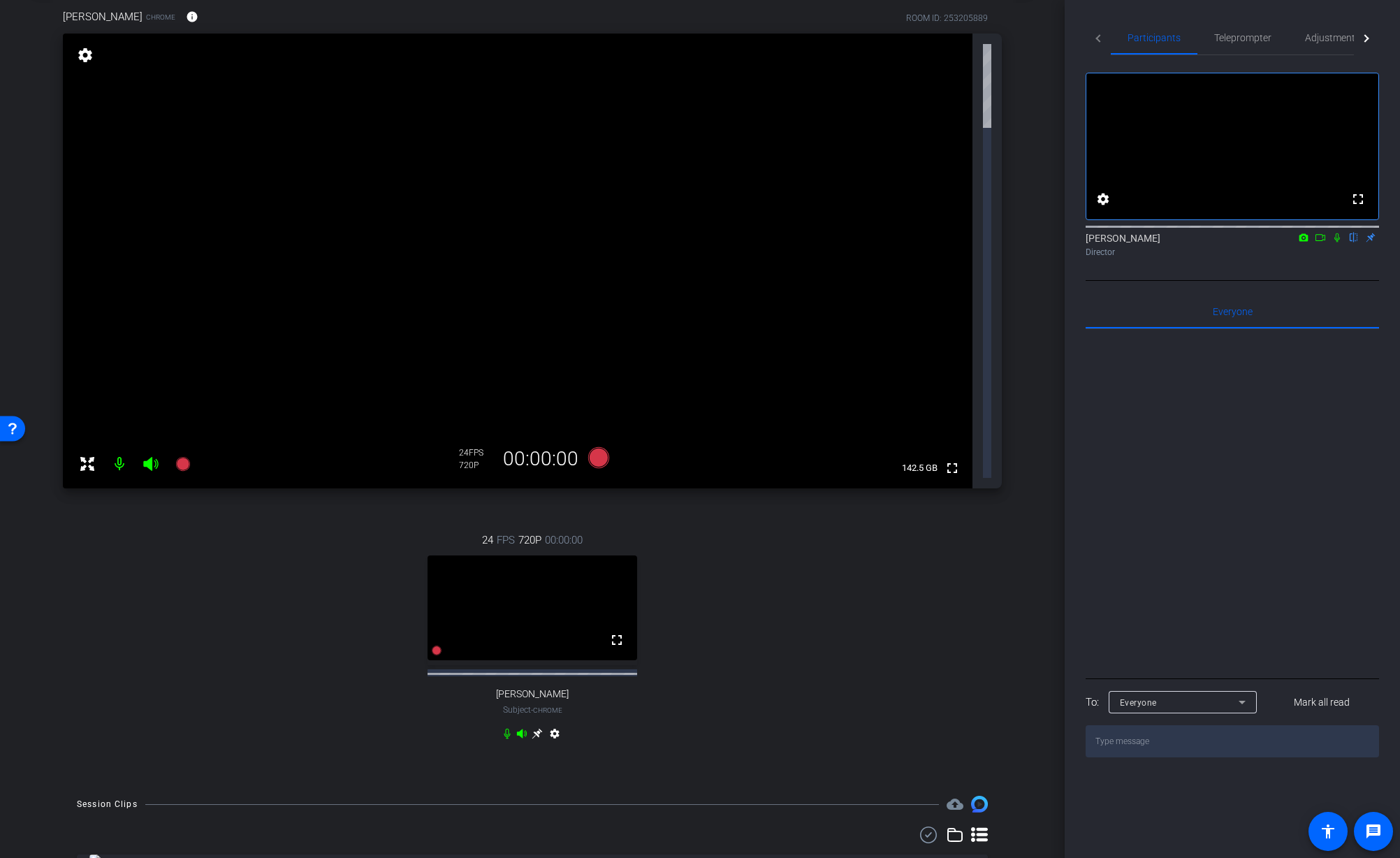
click at [756, 509] on div "24 FPS 720P 00:00:00 fullscreen Mauricio Best Subject - Chrome settings" at bounding box center [532, 638] width 939 height 259
click at [11, 430] on div "Open Resource Center" at bounding box center [12, 428] width 11 height 11
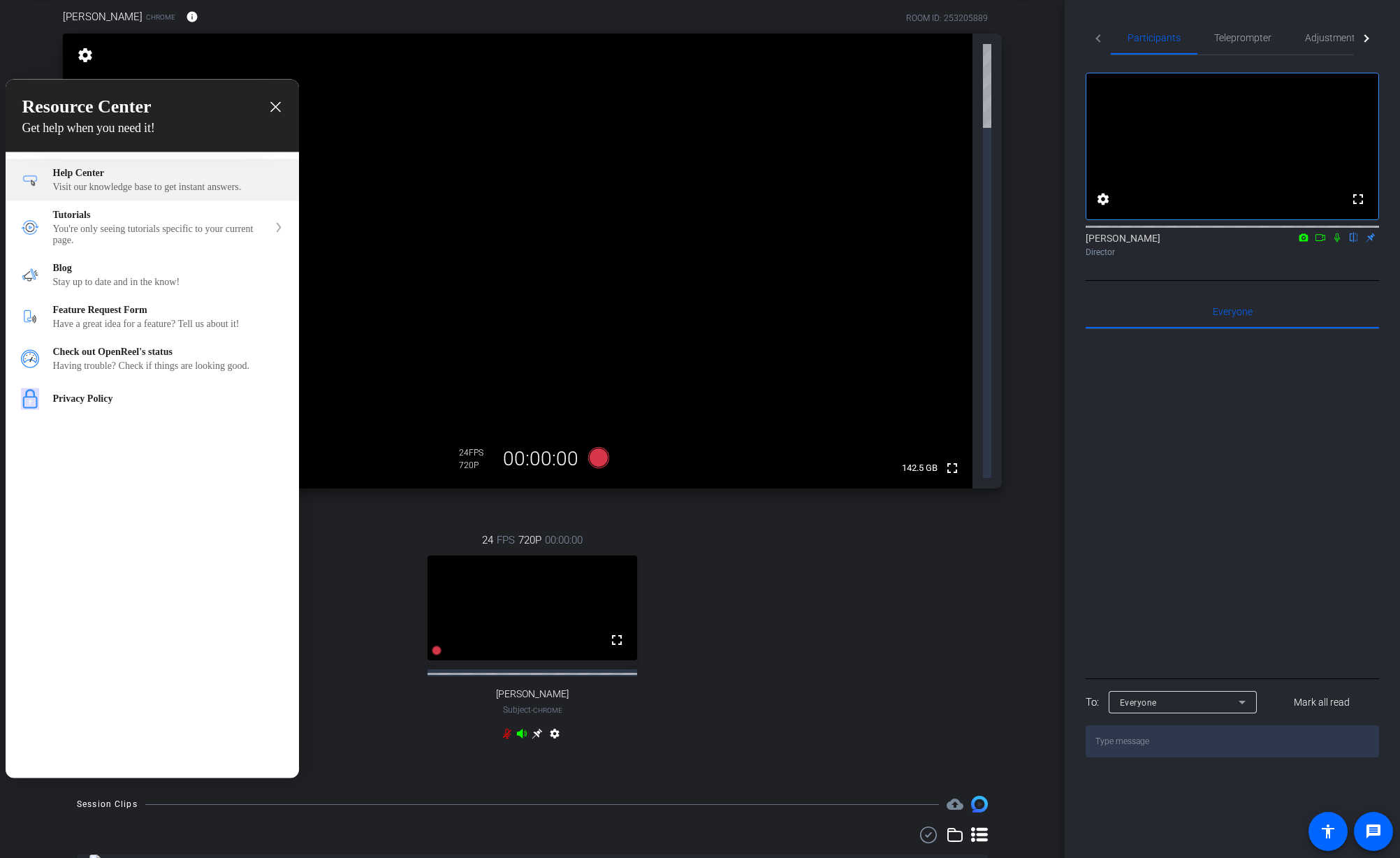
click at [84, 177] on div "Help Center" at bounding box center [168, 173] width 230 height 11
click at [273, 110] on icon "close resource center" at bounding box center [276, 107] width 10 height 10
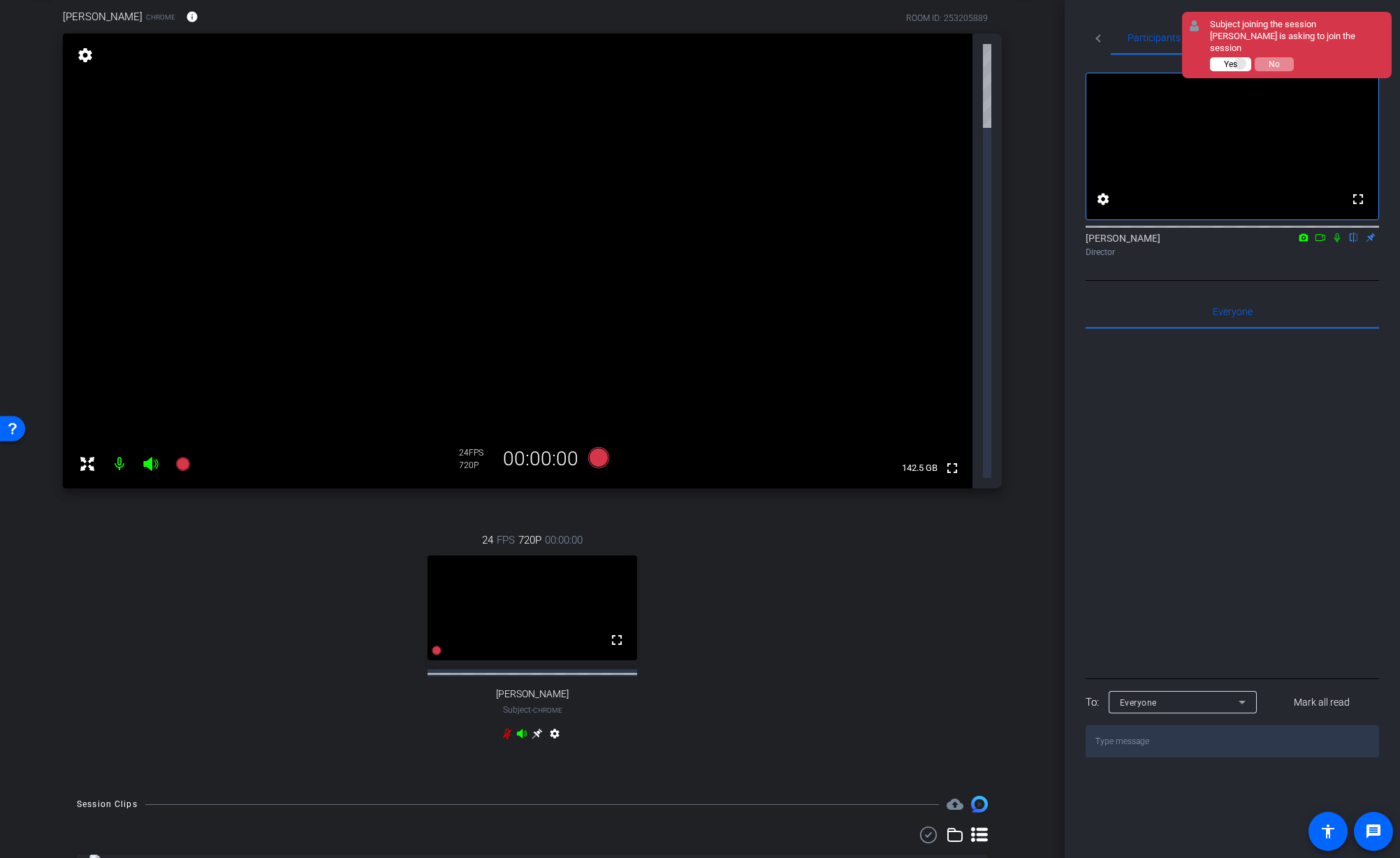
click at [1241, 57] on button "Yes" at bounding box center [1231, 64] width 42 height 14
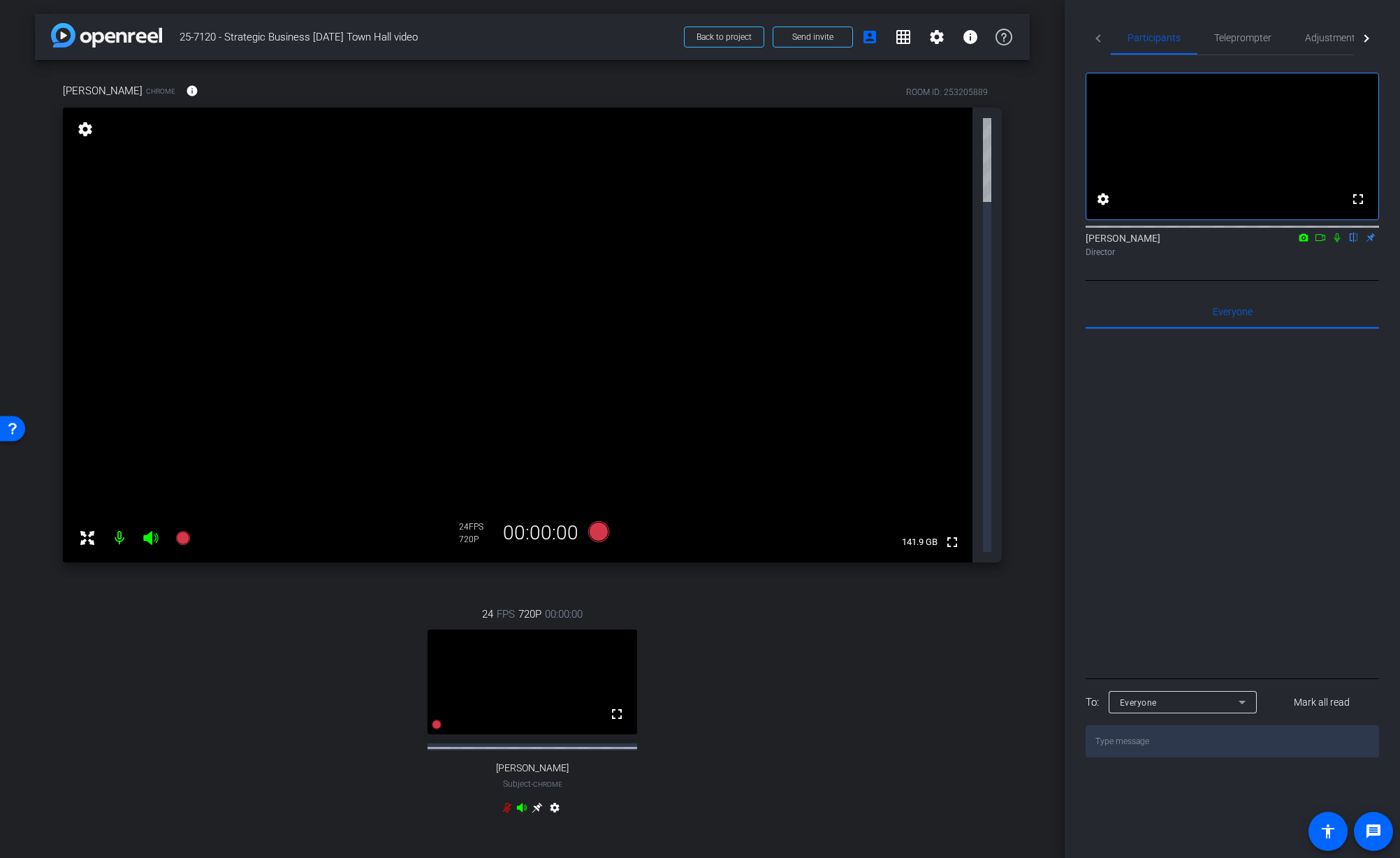
scroll to position [1, 0]
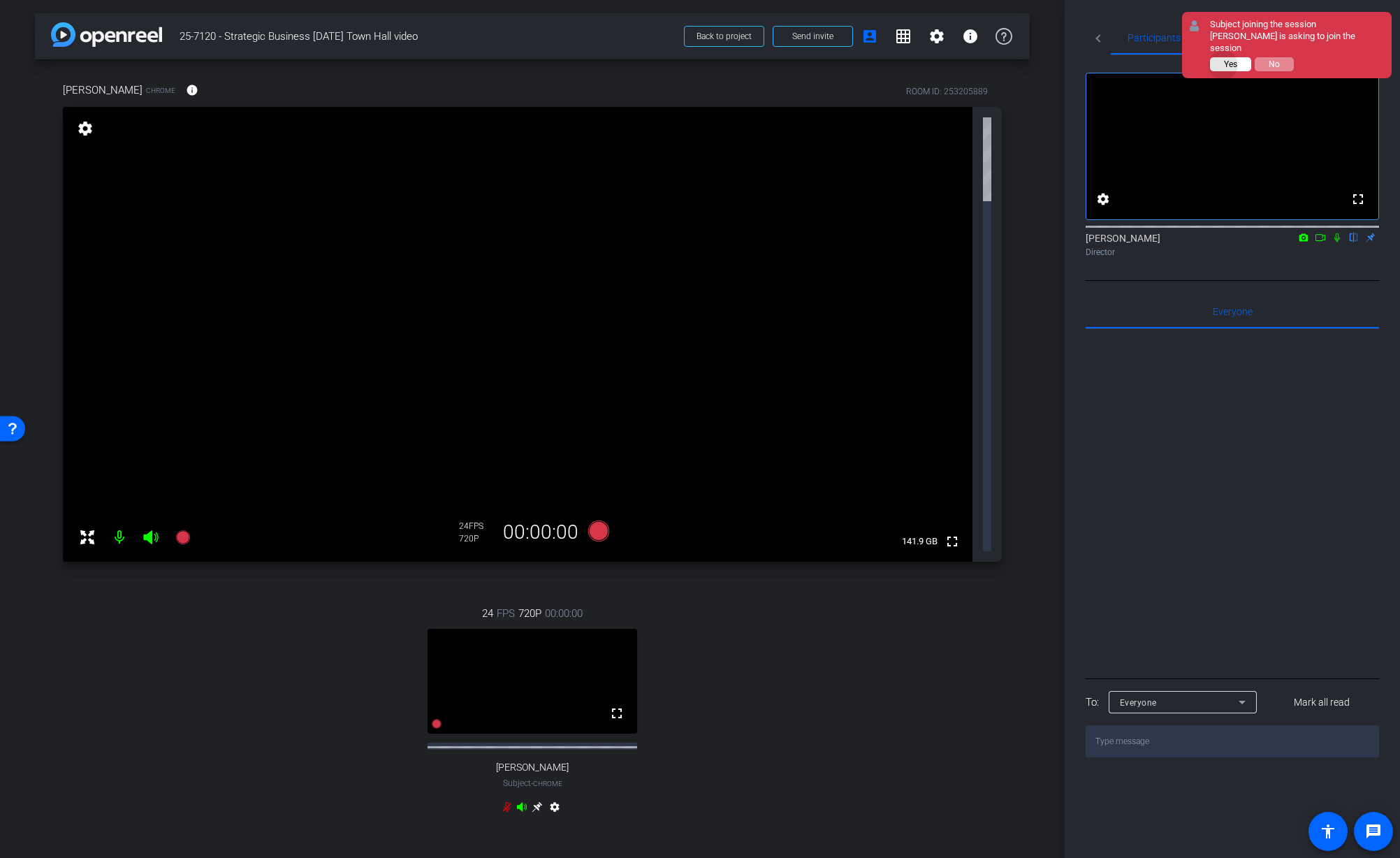
click at [1224, 59] on span "Yes" at bounding box center [1231, 64] width 13 height 10
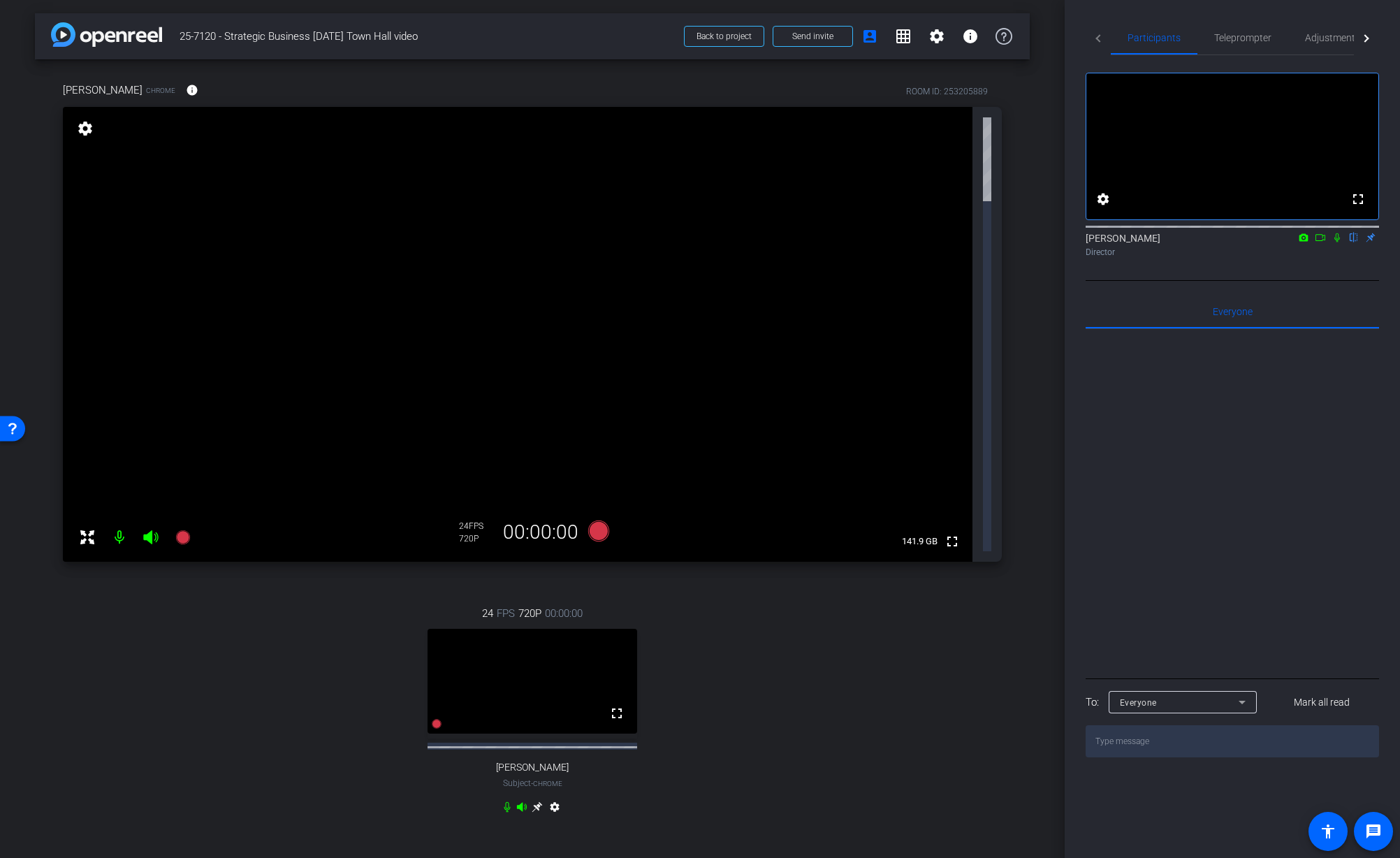
scroll to position [0, 0]
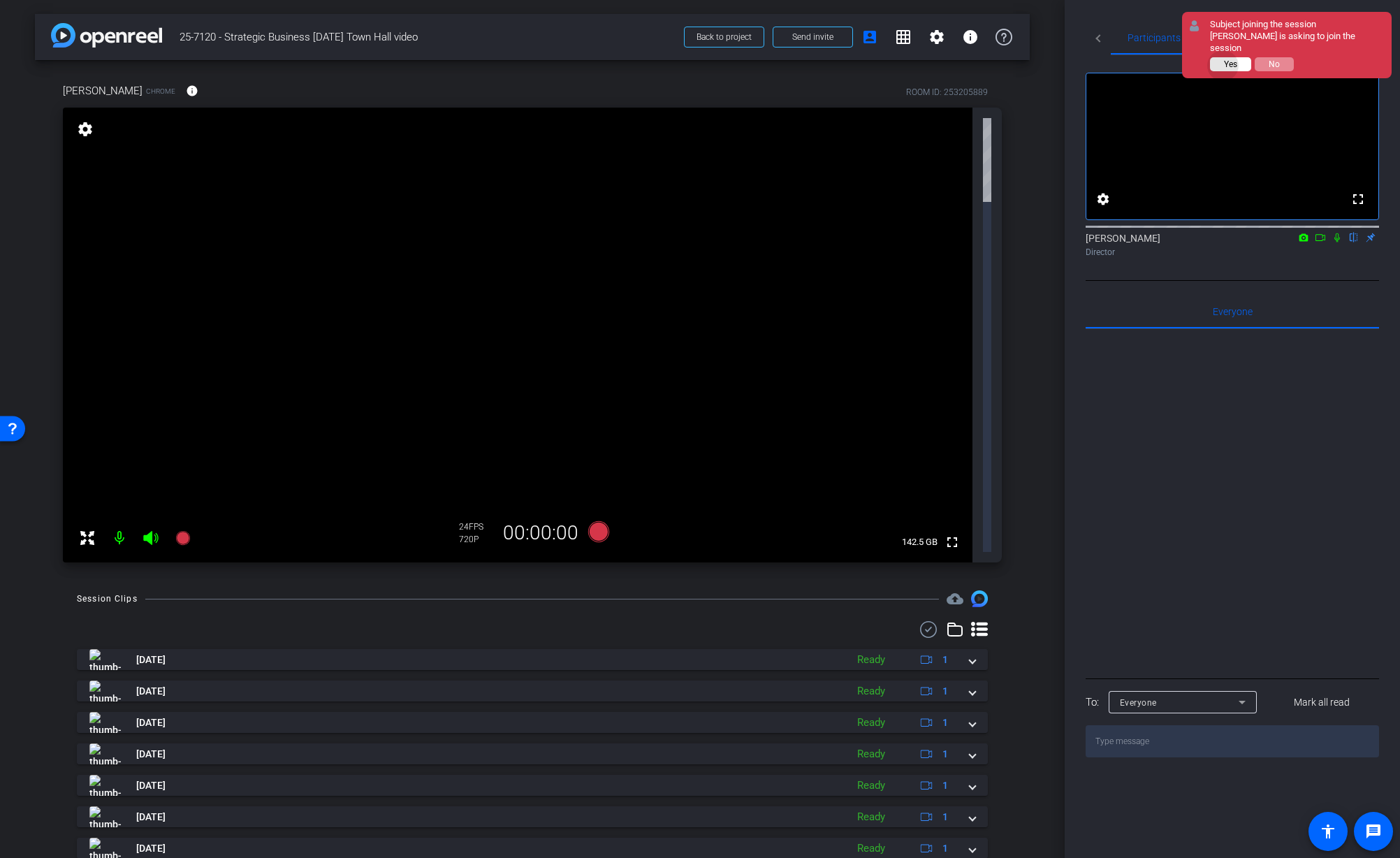
click at [1224, 57] on button "Yes" at bounding box center [1231, 64] width 42 height 14
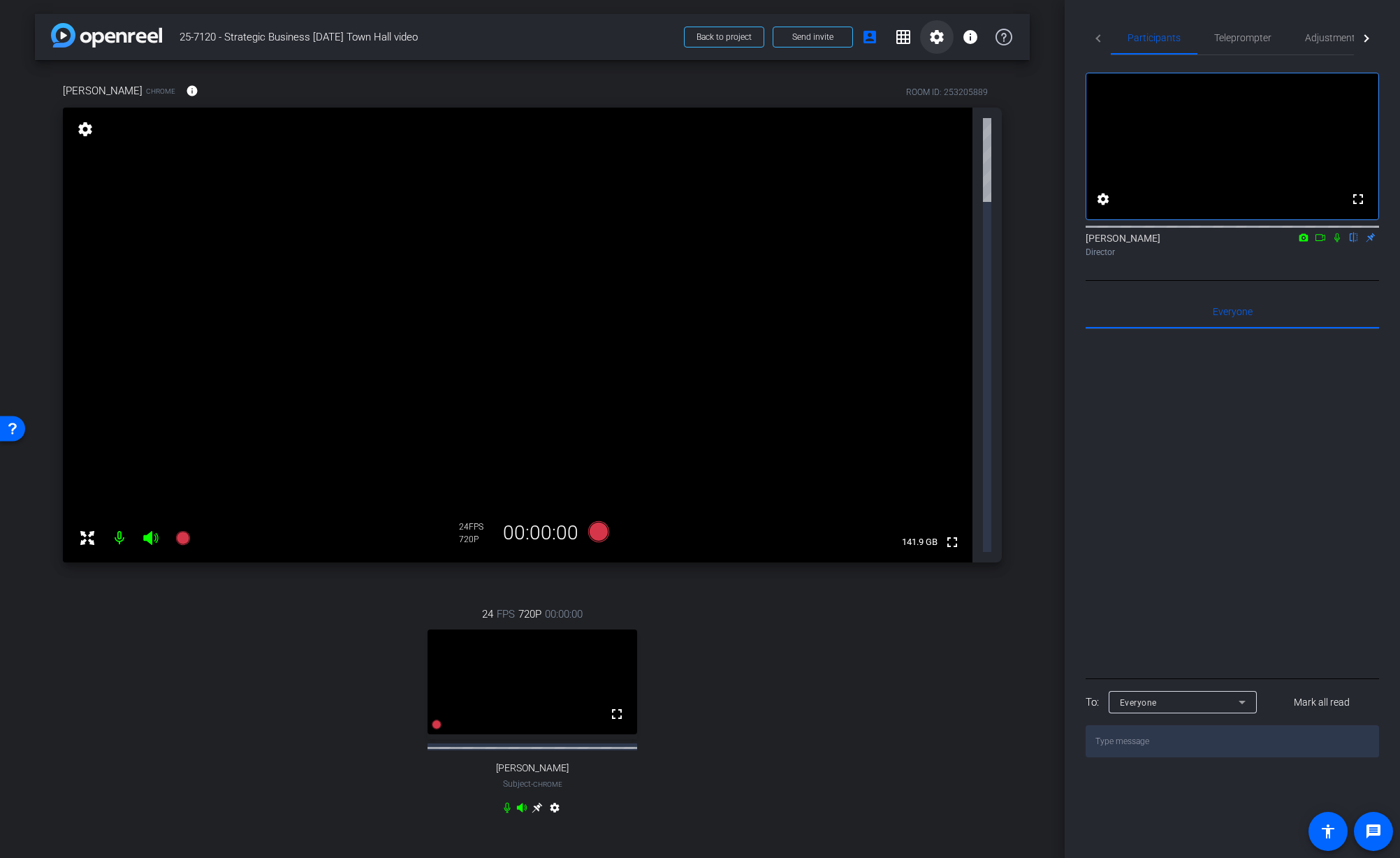
click at [941, 39] on mat-icon "settings" at bounding box center [937, 37] width 17 height 17
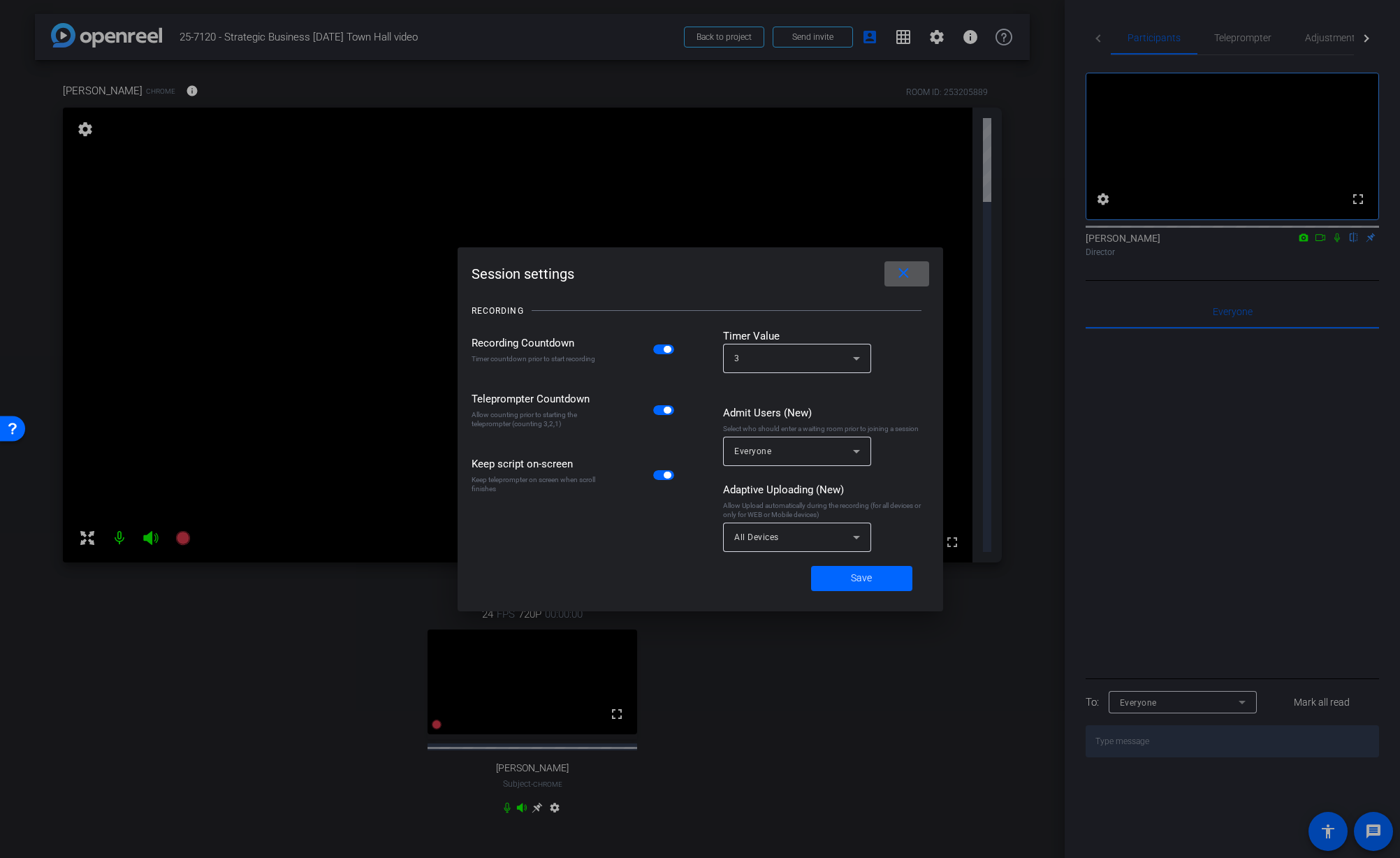
click at [941, 39] on div at bounding box center [700, 429] width 1400 height 858
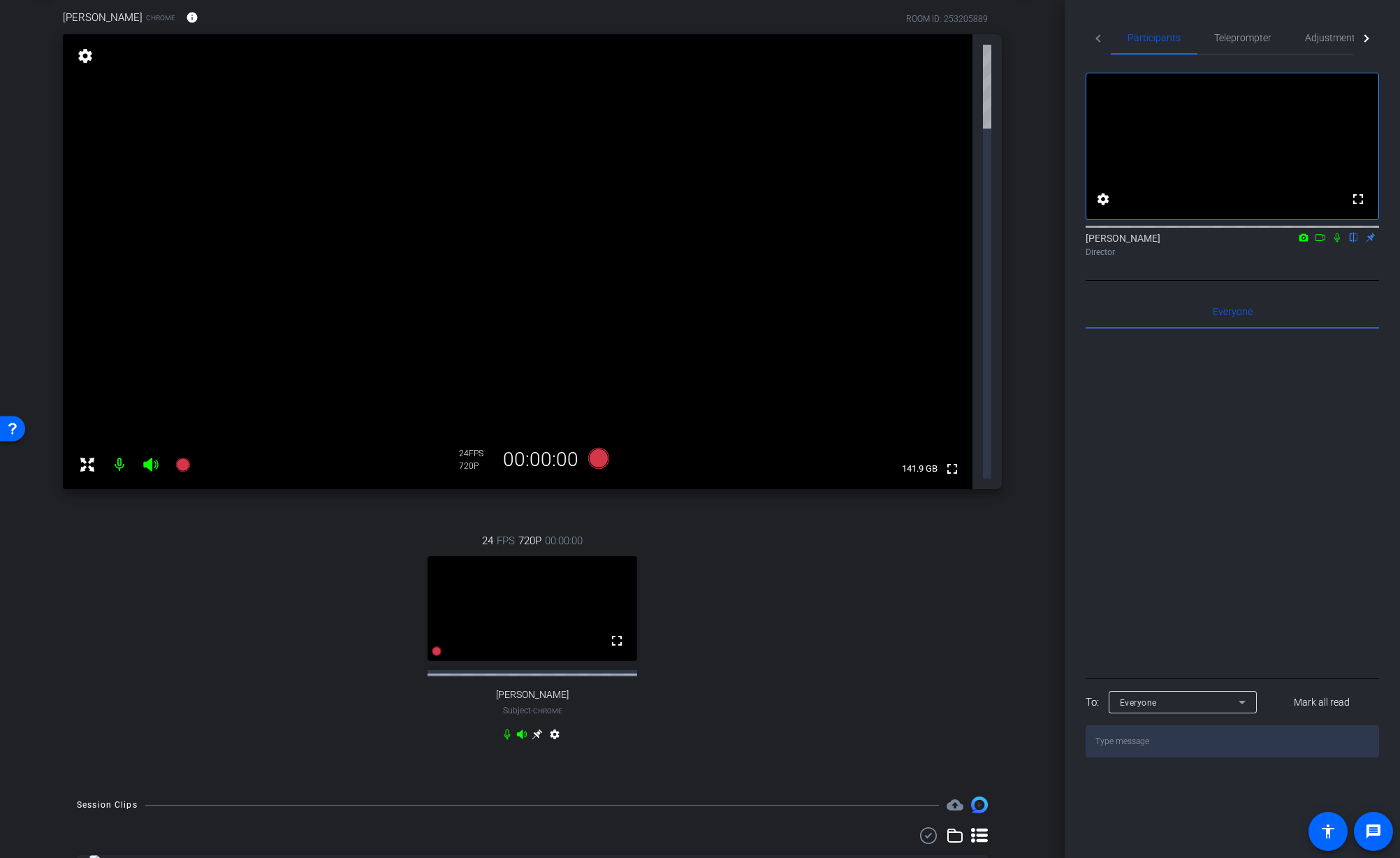
scroll to position [74, 0]
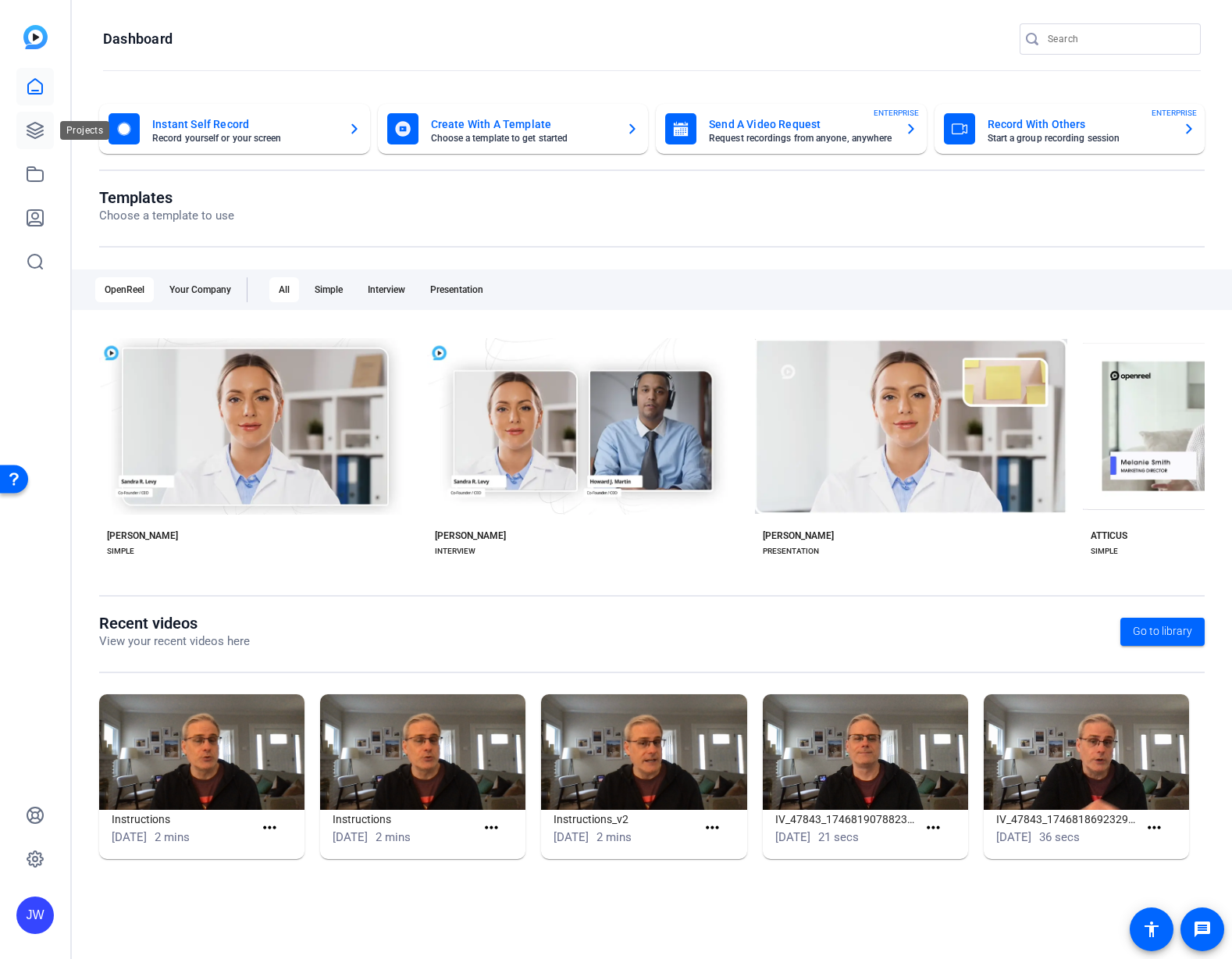
click at [36, 130] on icon at bounding box center [35, 130] width 19 height 19
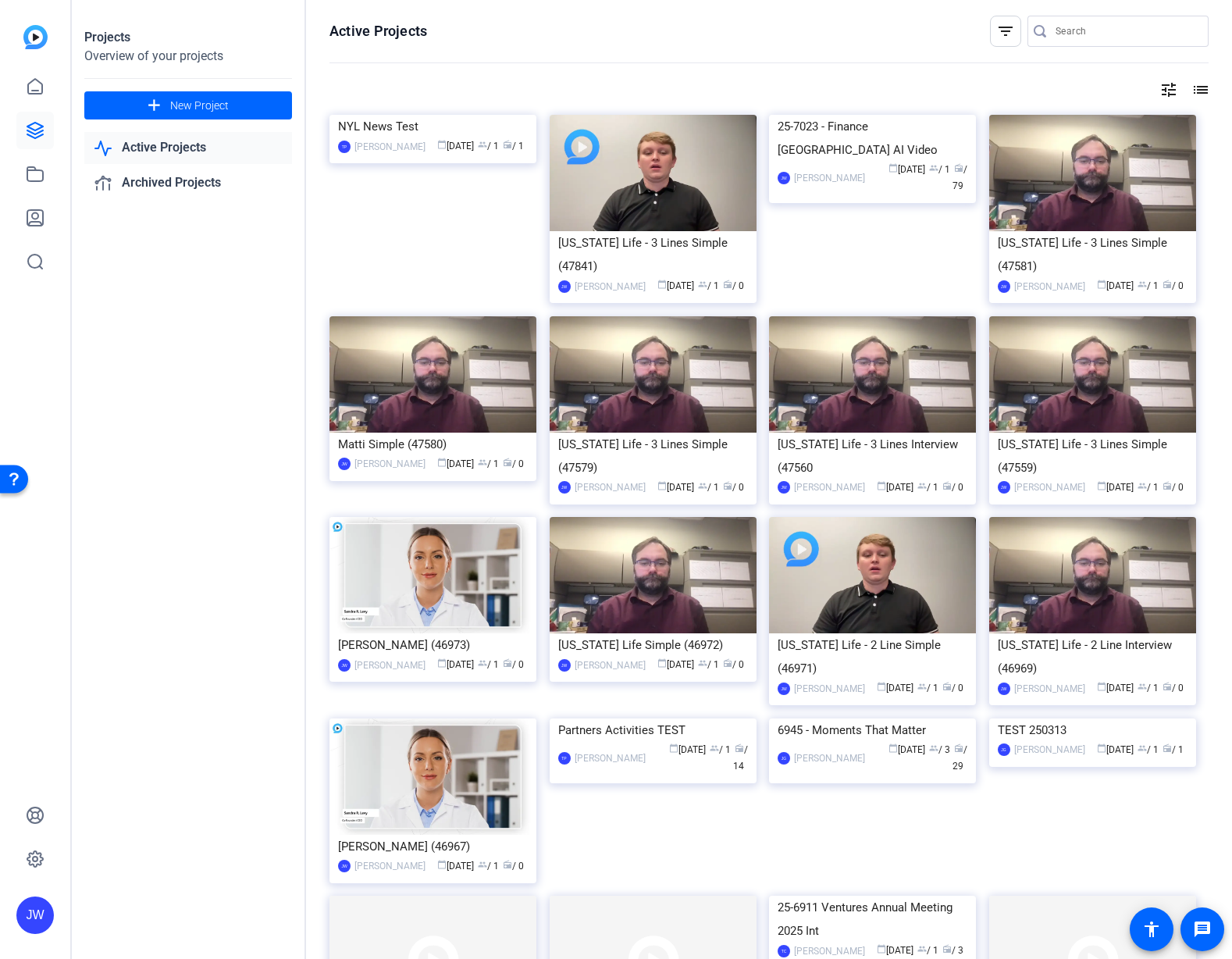
drag, startPoint x: 117, startPoint y: 147, endPoint x: 130, endPoint y: 151, distance: 13.6
click at [117, 147] on link "Active Projects" at bounding box center [188, 147] width 208 height 32
click at [189, 146] on link "Active Projects" at bounding box center [188, 147] width 208 height 32
click at [41, 137] on icon at bounding box center [35, 130] width 19 height 19
click at [36, 174] on icon at bounding box center [35, 174] width 19 height 19
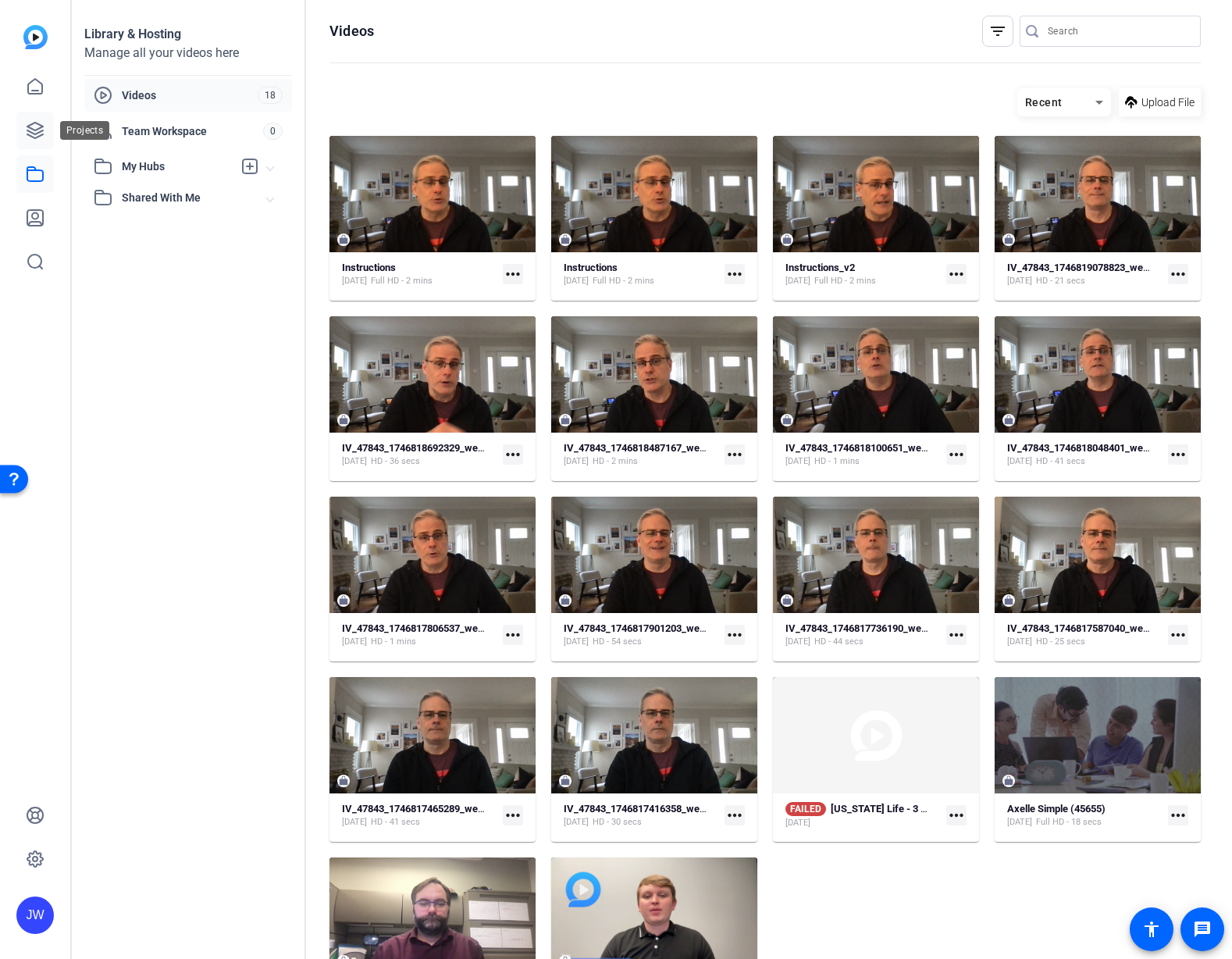
click at [39, 130] on icon at bounding box center [35, 130] width 19 height 19
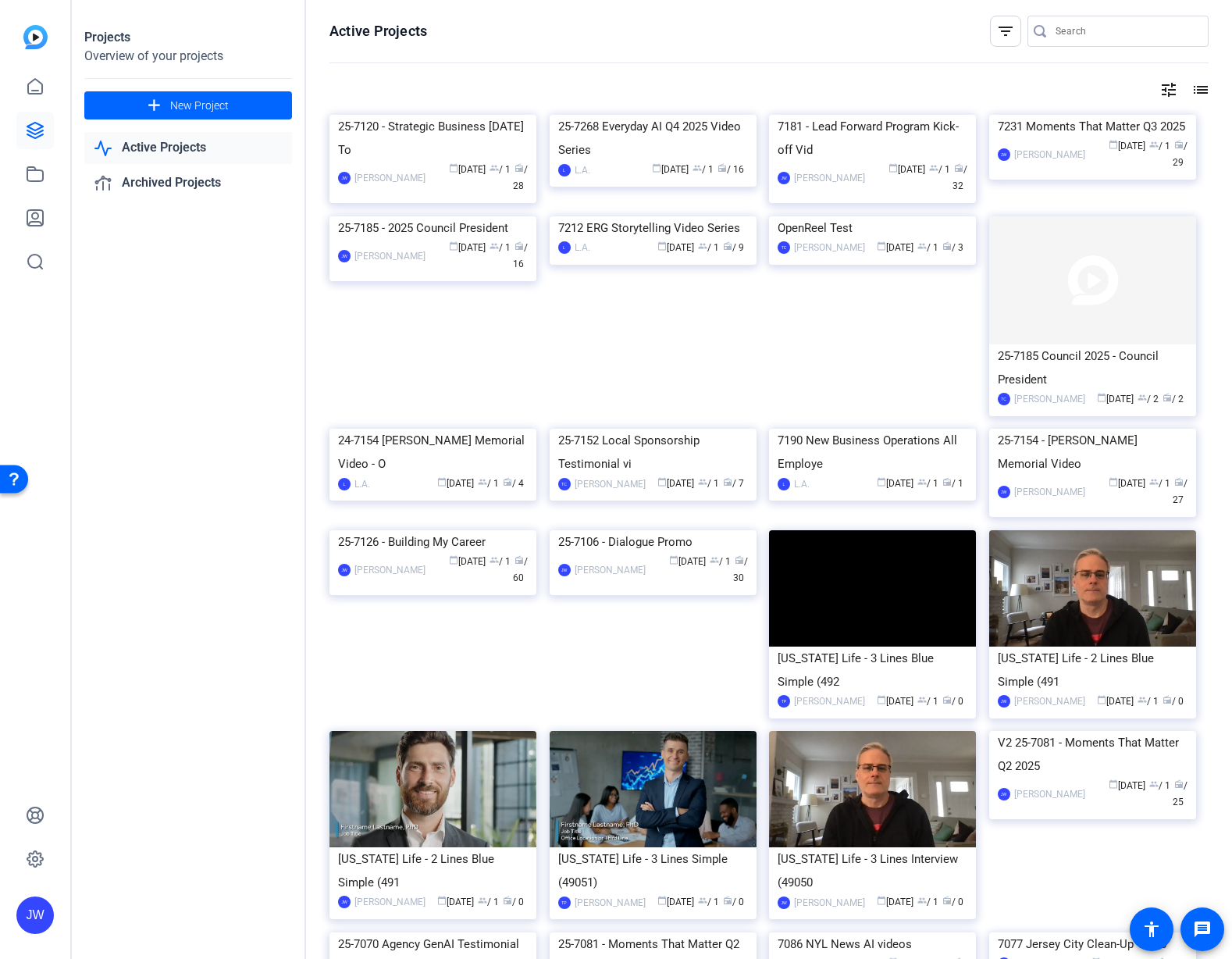
click at [140, 157] on link "Active Projects" at bounding box center [188, 147] width 208 height 32
click at [471, 161] on div "25-7120 - Strategic Business [DATE] To" at bounding box center [432, 138] width 190 height 47
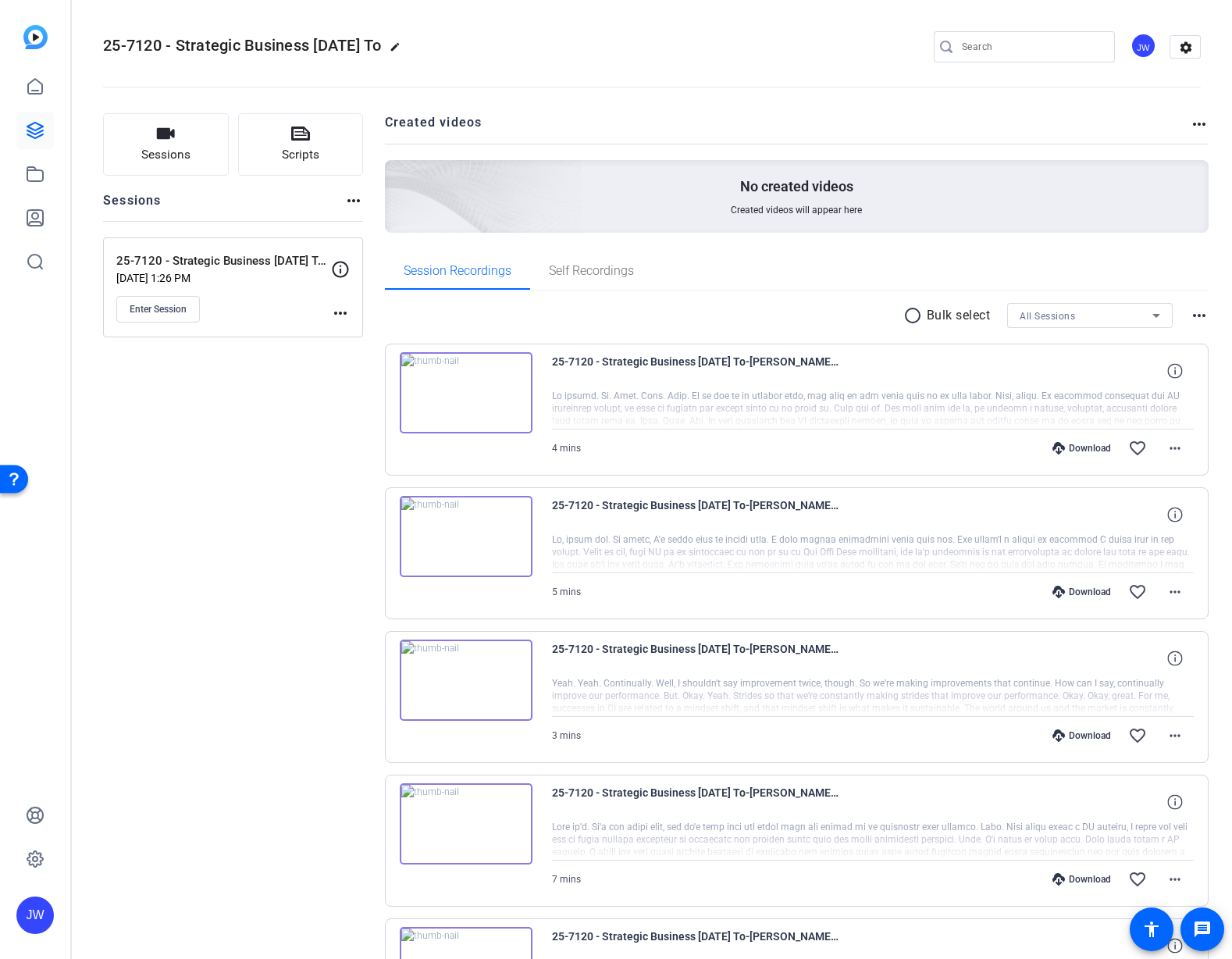
click at [345, 315] on mat-icon "more_horiz" at bounding box center [341, 313] width 19 height 19
click at [351, 337] on span "Edit Session" at bounding box center [379, 335] width 71 height 19
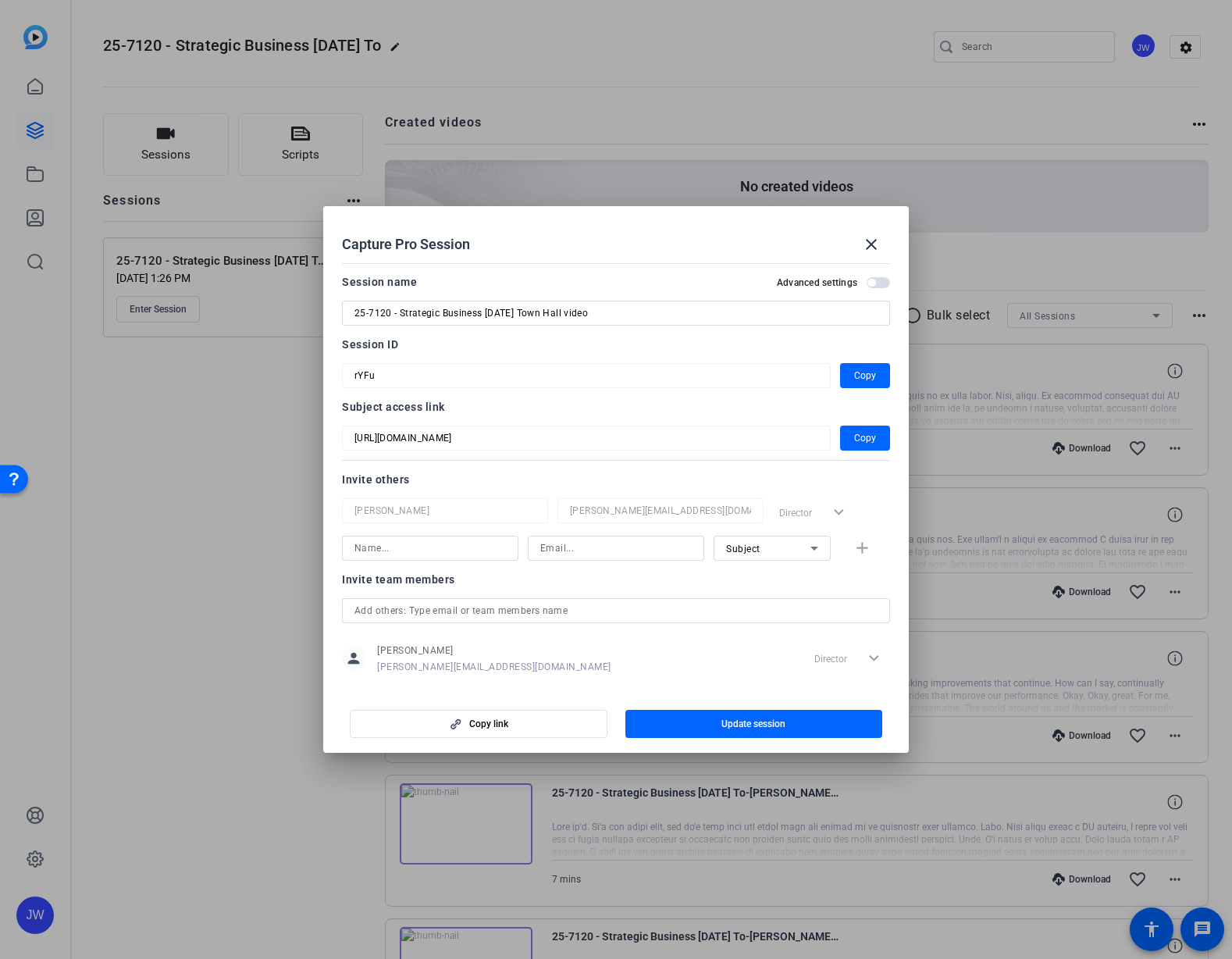
scroll to position [21, 0]
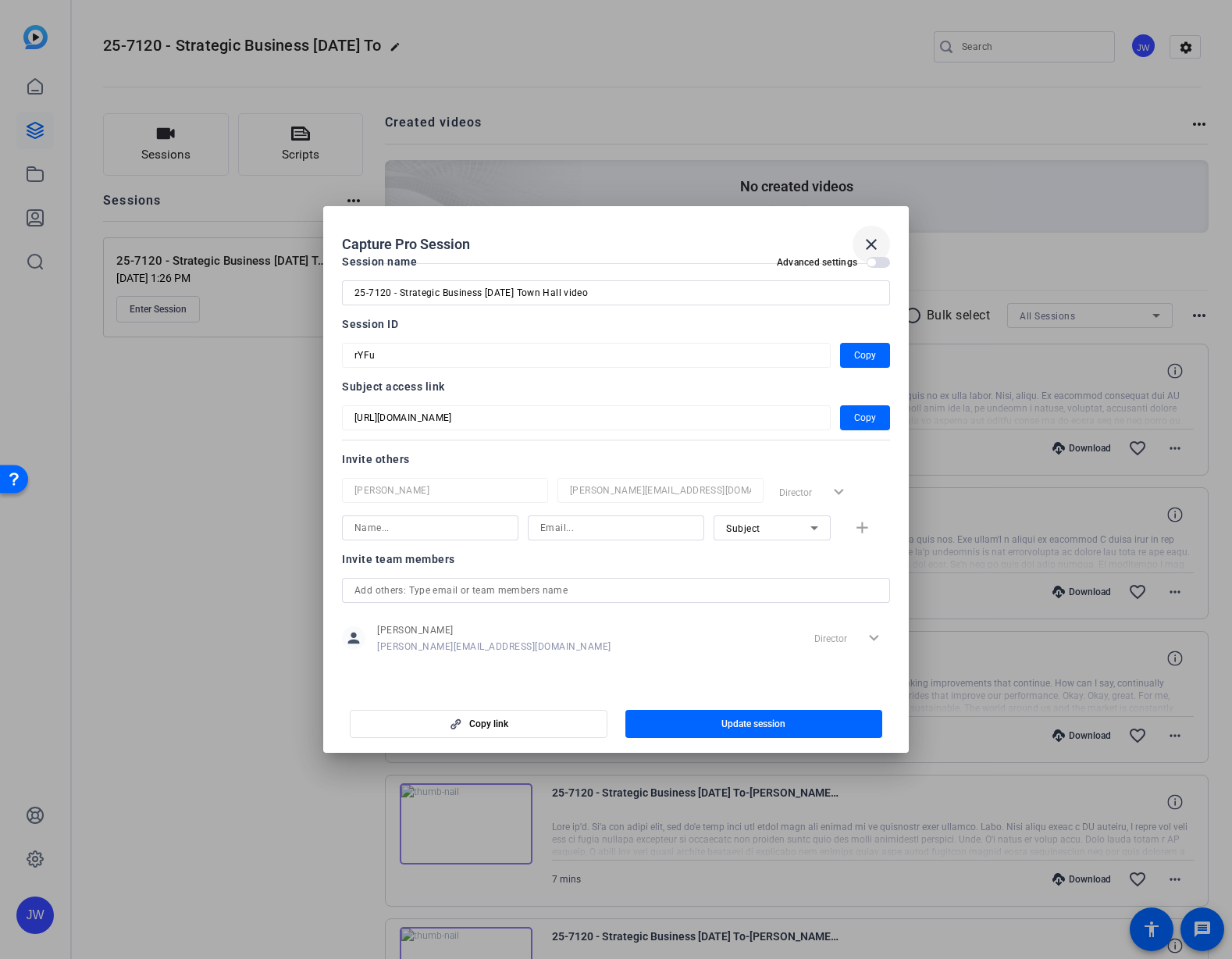
click at [872, 243] on mat-icon "close" at bounding box center [872, 244] width 19 height 19
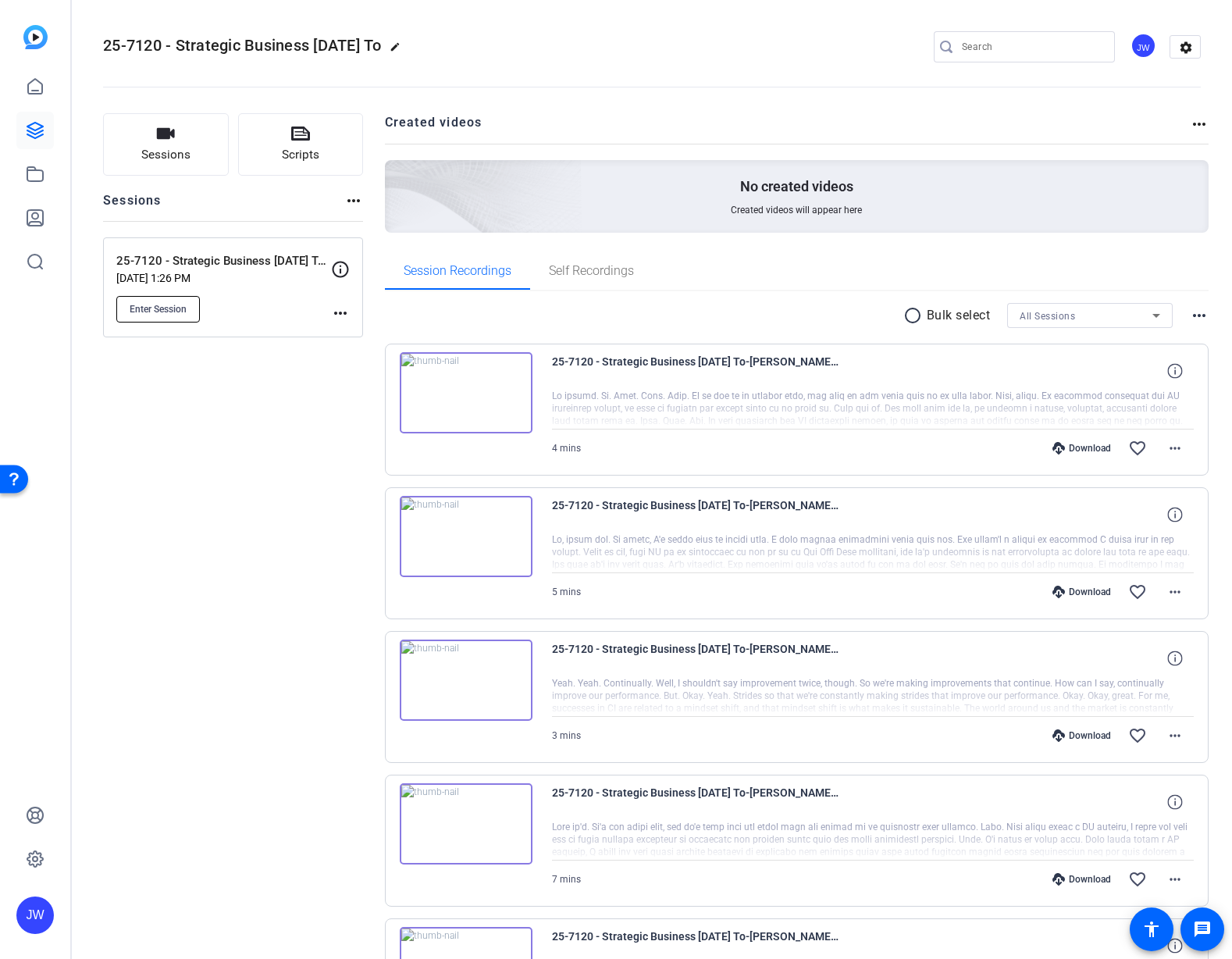
click at [172, 296] on button "Enter Session" at bounding box center [157, 309] width 84 height 27
click at [348, 309] on div "25-7120 - Strategic Business Nov 2025 Town Hall video Sep 30, 2025 @ 1:26 PM En…" at bounding box center [233, 287] width 260 height 100
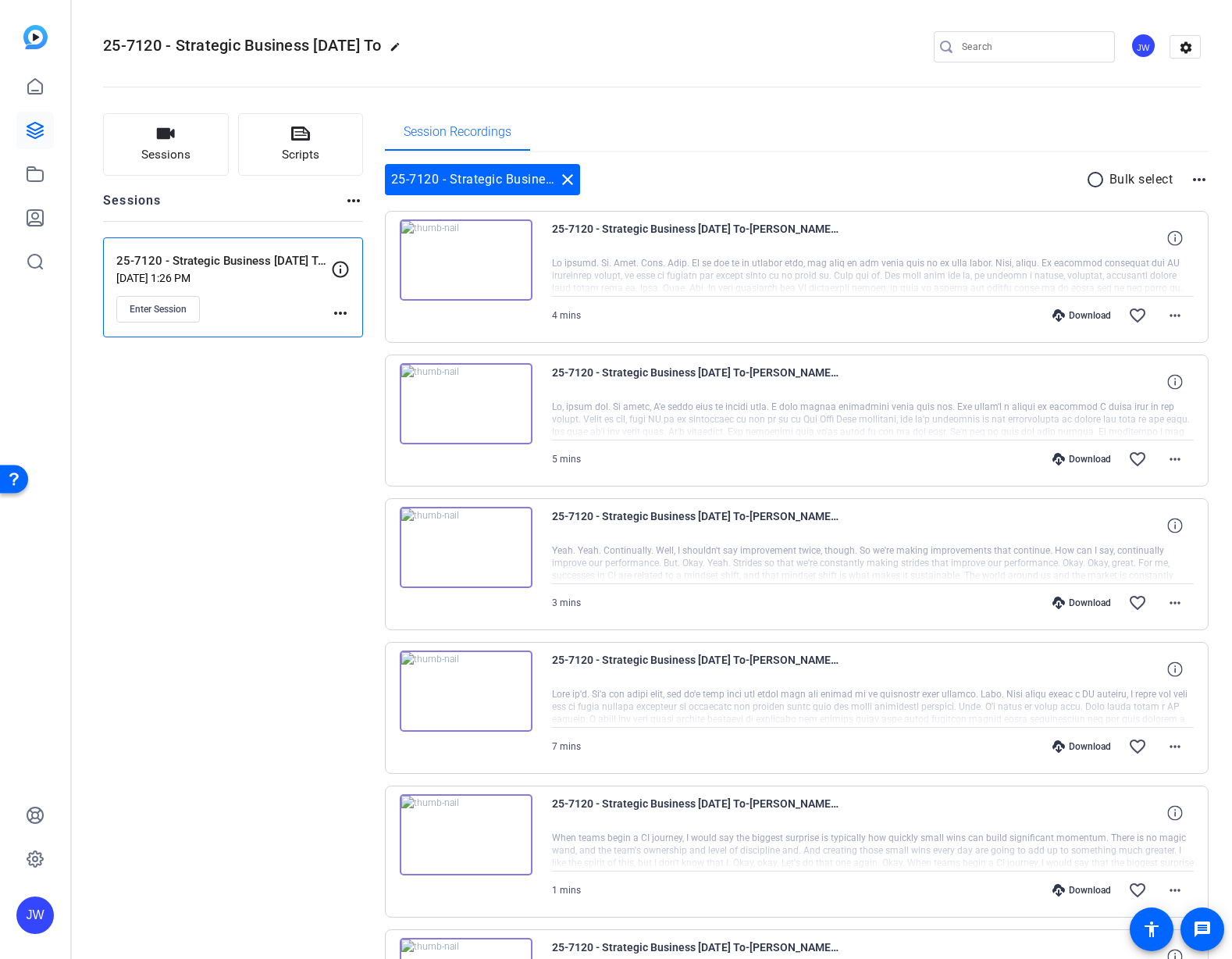
click at [343, 312] on mat-icon "more_horiz" at bounding box center [341, 313] width 19 height 19
click at [357, 337] on span "Edit Session" at bounding box center [379, 335] width 71 height 19
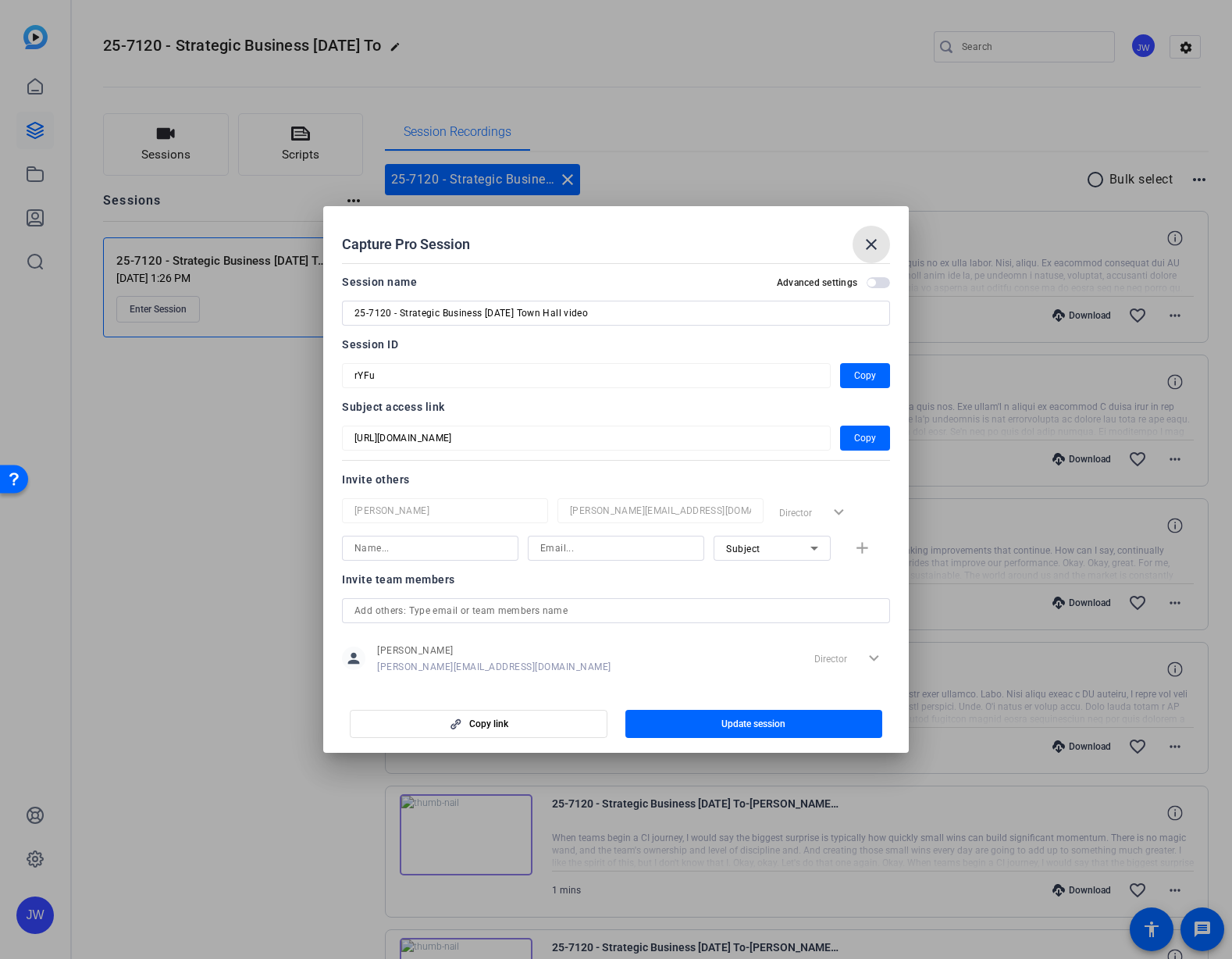
drag, startPoint x: 877, startPoint y: 245, endPoint x: 687, endPoint y: 101, distance: 238.4
click at [877, 245] on mat-icon "close" at bounding box center [872, 244] width 19 height 19
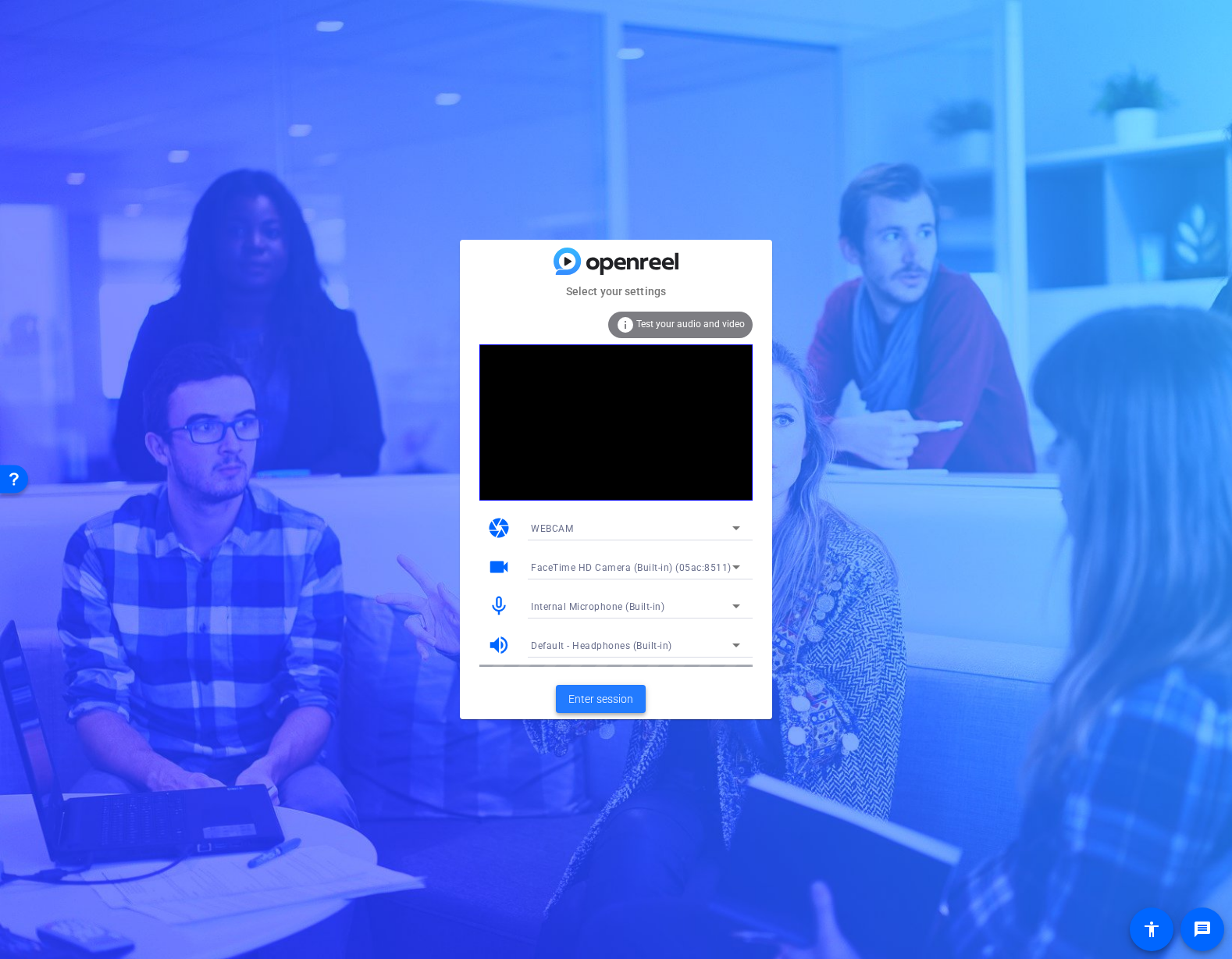
click at [605, 692] on span "Enter session" at bounding box center [601, 699] width 65 height 17
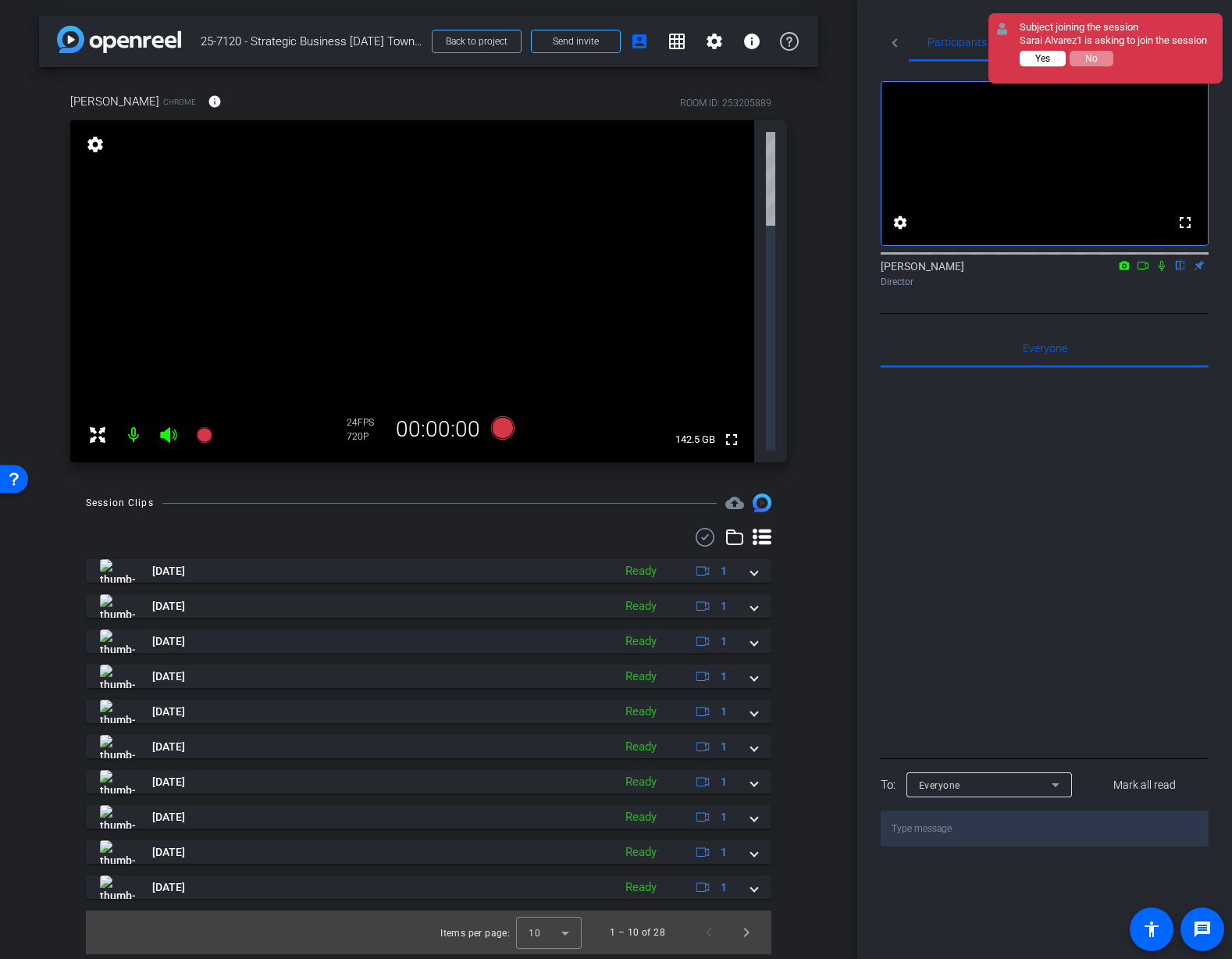
click at [1050, 55] on span "Yes" at bounding box center [1043, 58] width 15 height 11
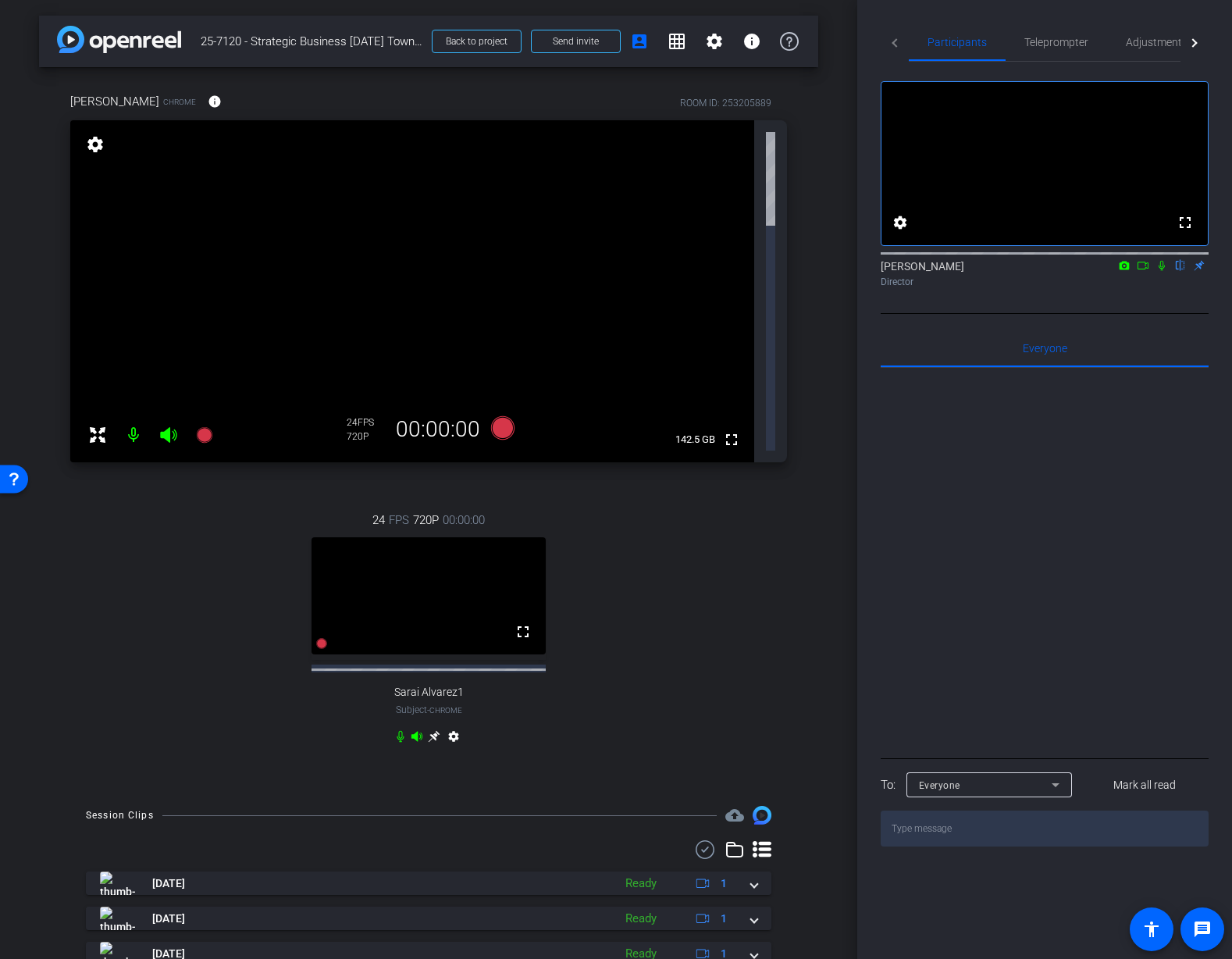
click at [450, 730] on mat-icon "settings" at bounding box center [453, 739] width 19 height 19
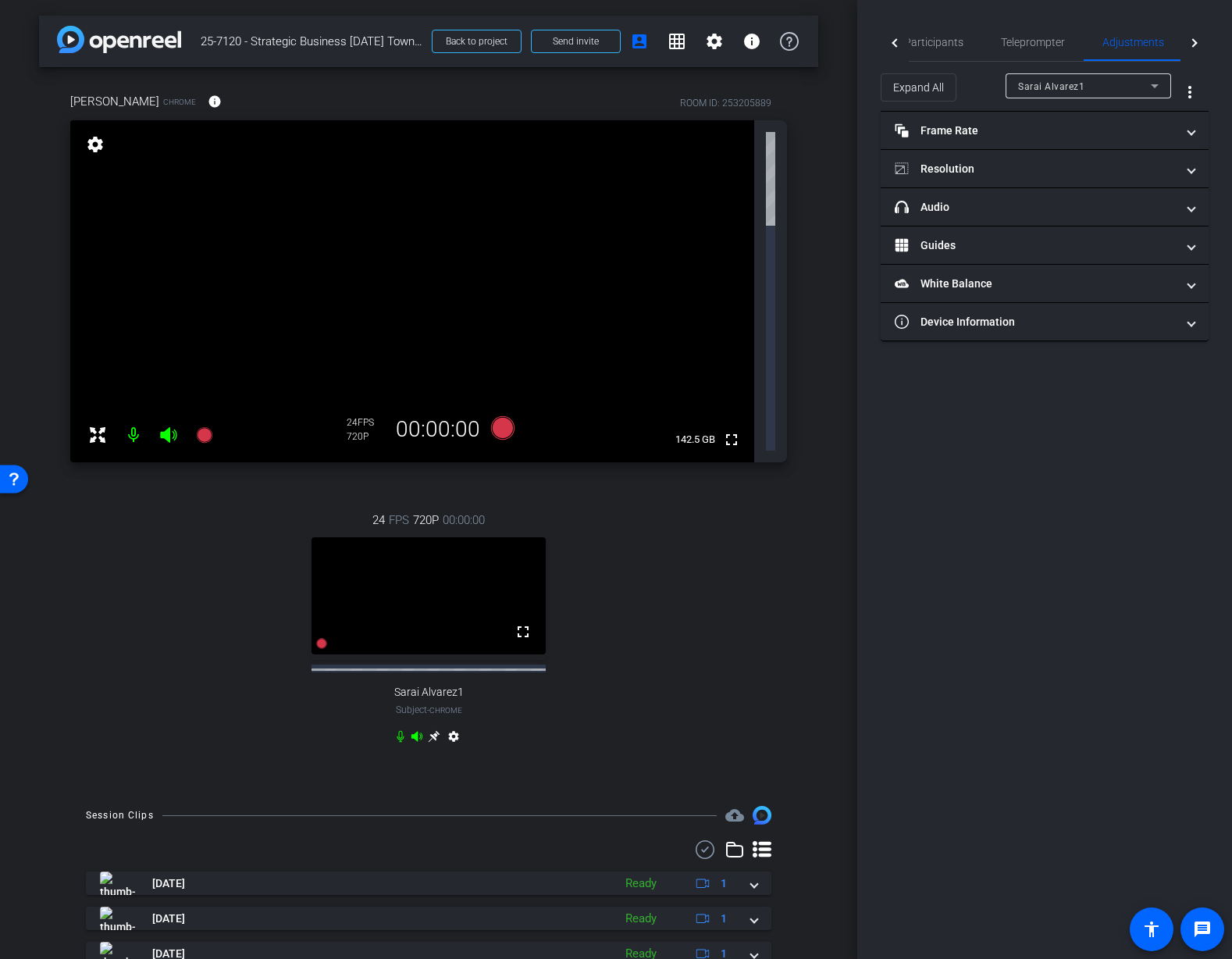
click at [527, 513] on div "24 FPS 720P 00:00:00 fullscreen Sarai Alvarez1 Subject - Chrome settings" at bounding box center [428, 629] width 717 height 289
click at [457, 730] on mat-icon "settings" at bounding box center [453, 739] width 19 height 19
click at [97, 146] on mat-icon "settings" at bounding box center [95, 144] width 22 height 19
click at [457, 730] on mat-icon "settings" at bounding box center [453, 739] width 19 height 19
type input "11000"
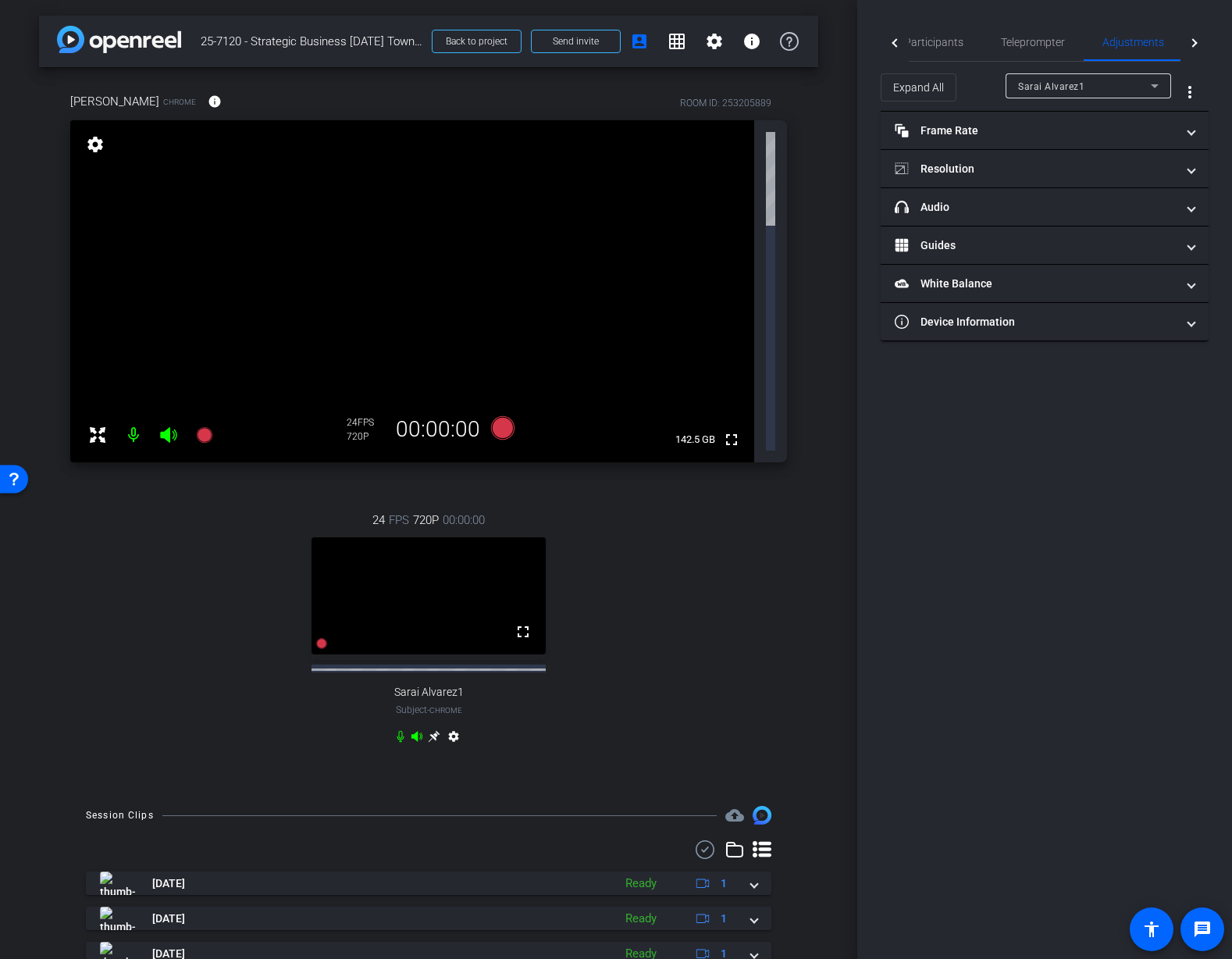
click at [732, 485] on div "24 FPS 720P 00:00:00 fullscreen Sarai Alvarez1 Subject - Chrome settings" at bounding box center [428, 629] width 717 height 289
click at [956, 46] on span "Participants" at bounding box center [935, 41] width 60 height 11
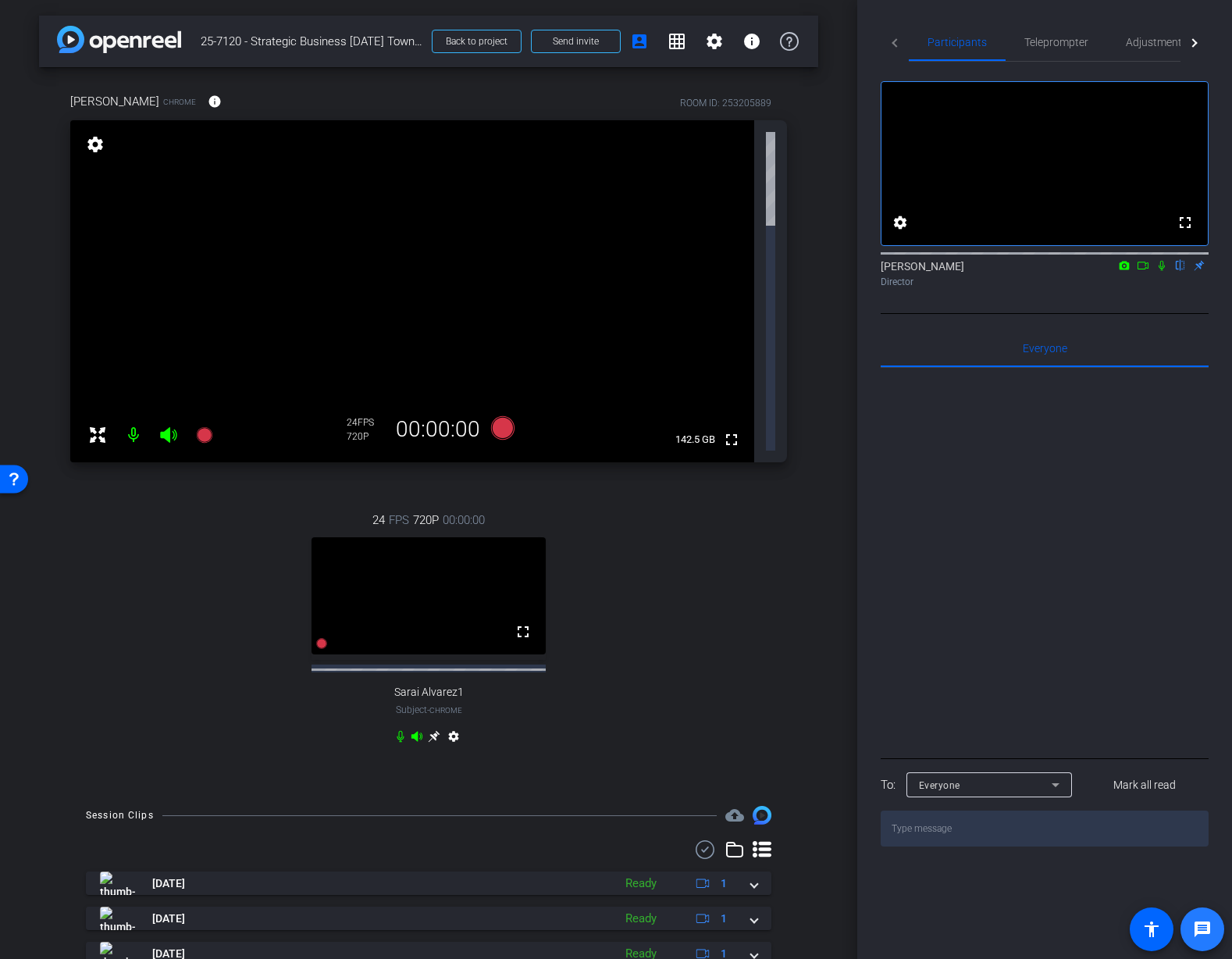
click at [1207, 932] on mat-icon "message" at bounding box center [1202, 928] width 19 height 19
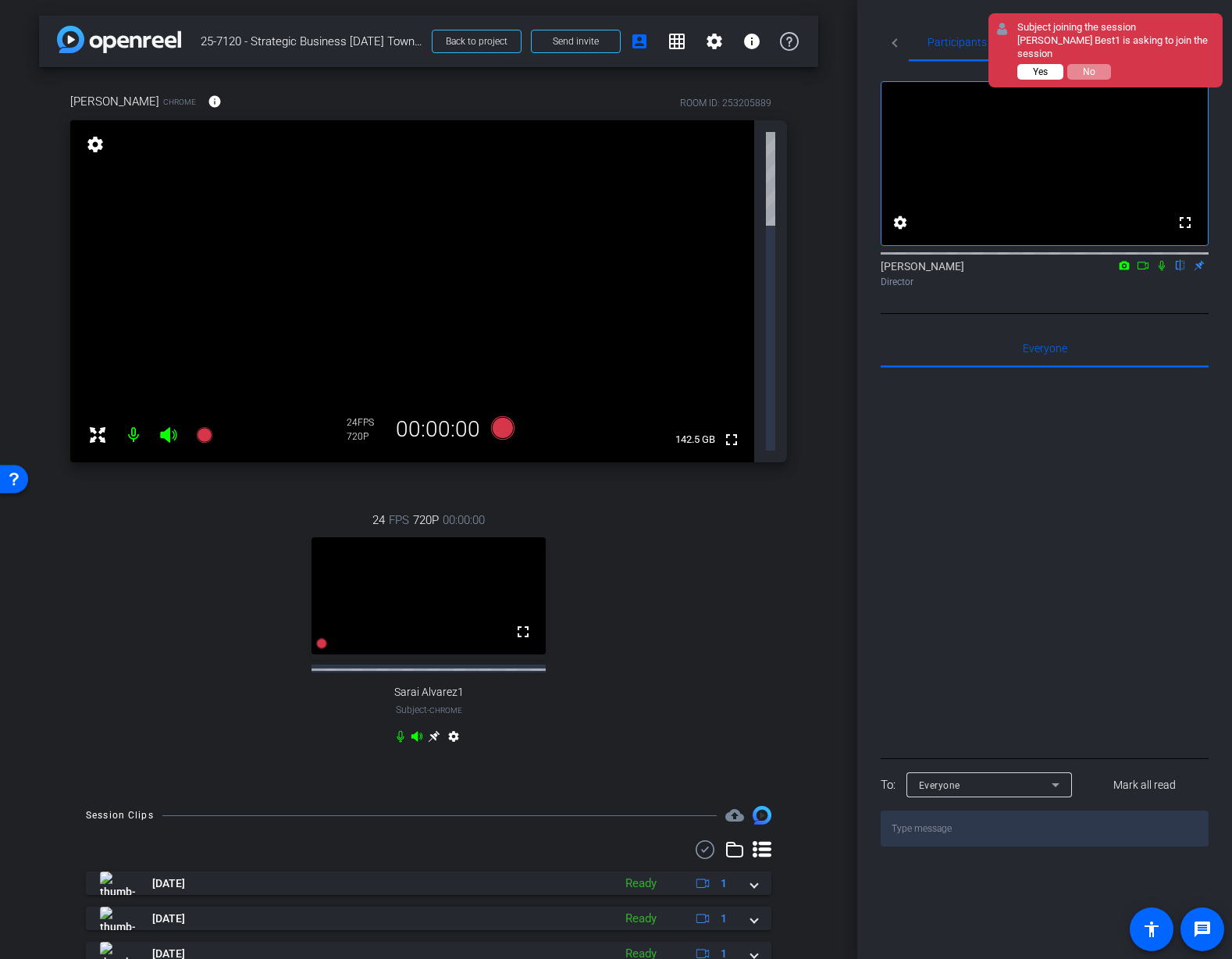
click at [1036, 66] on span "Yes" at bounding box center [1041, 71] width 15 height 11
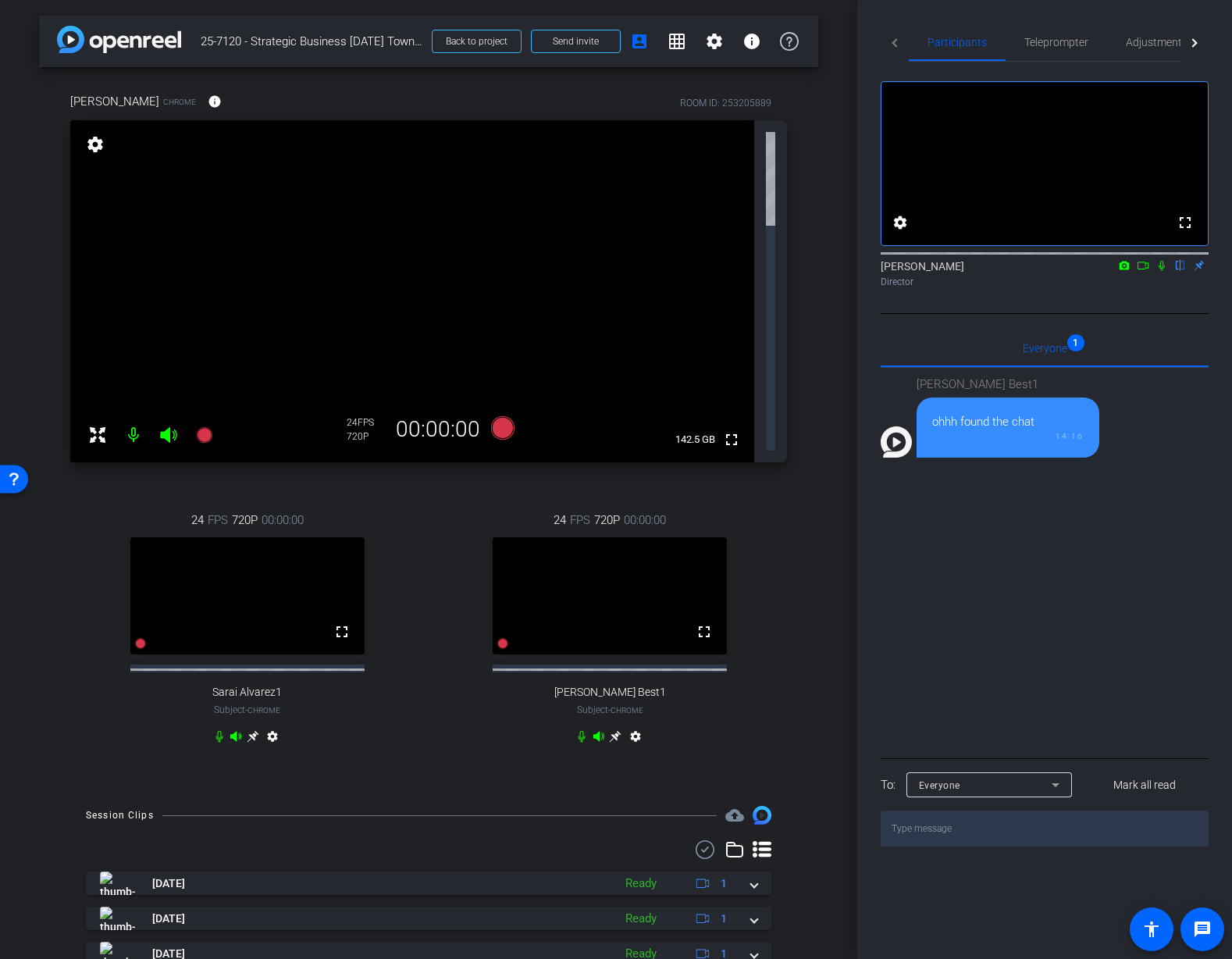
click at [955, 846] on textarea at bounding box center [1045, 827] width 328 height 36
type textarea "Hi!"
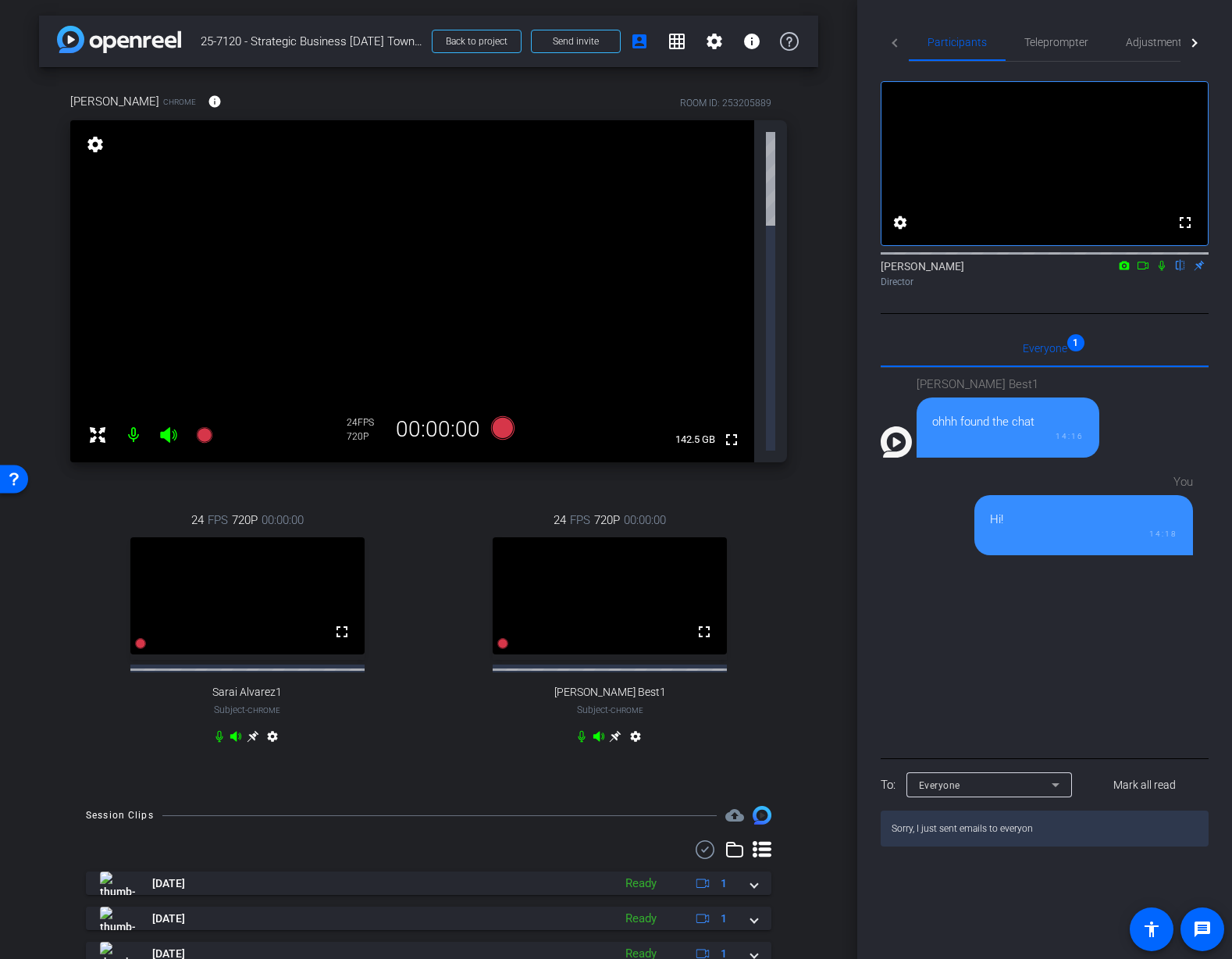
type textarea "Sorry, I just sent emails to everyone"
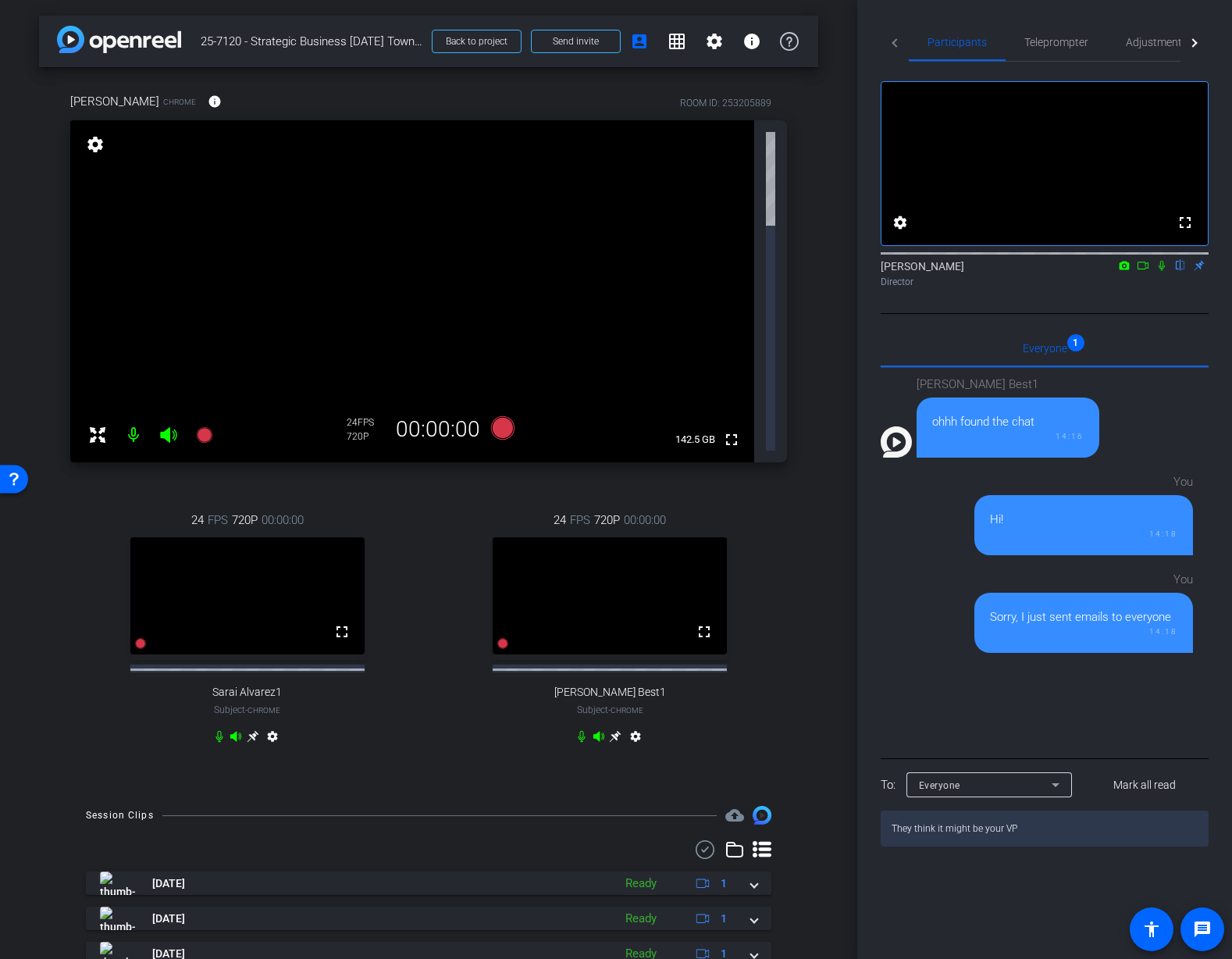
type textarea "They think it might be your VPN"
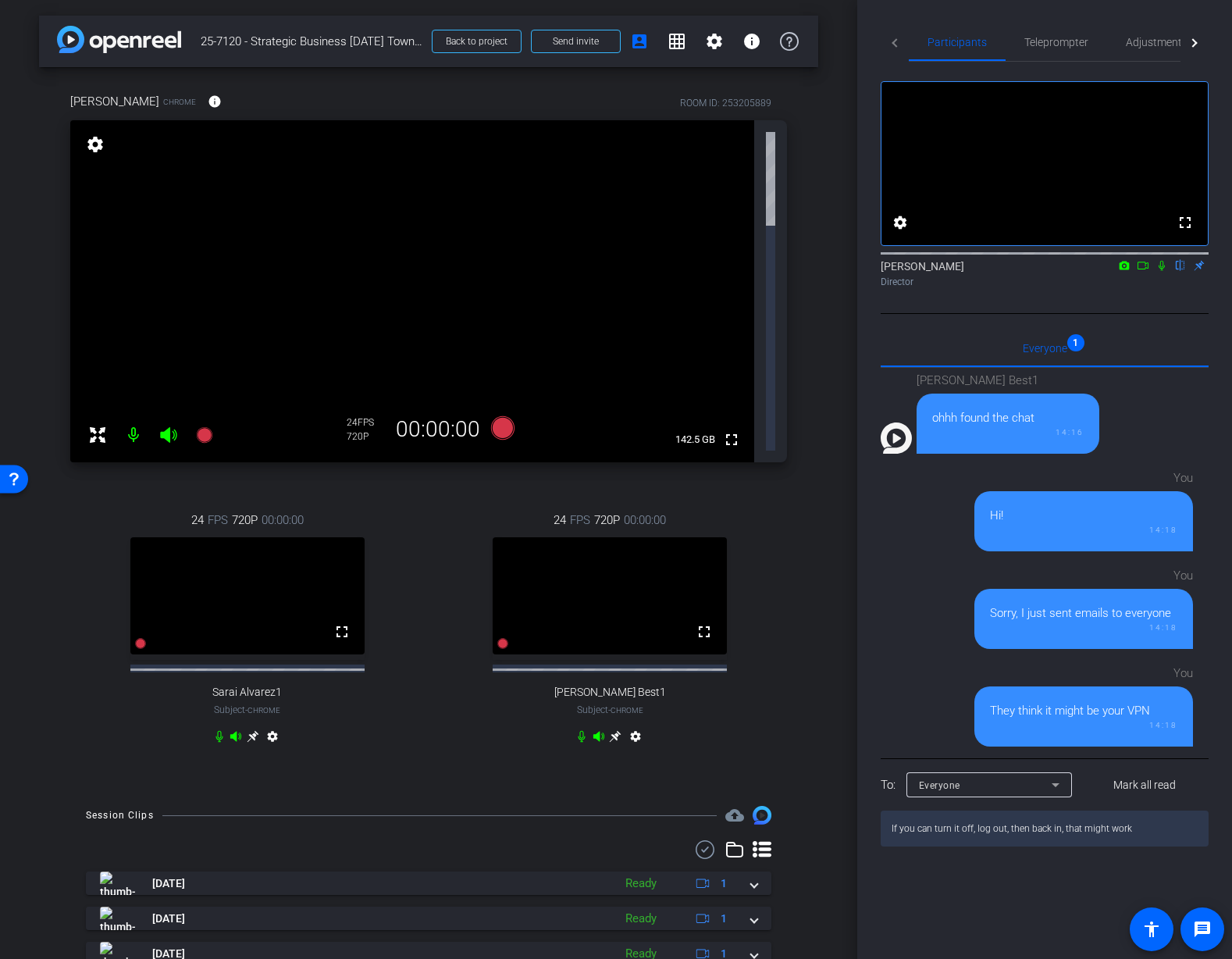
type textarea "If you can turn it off, log out, then back in, that might work."
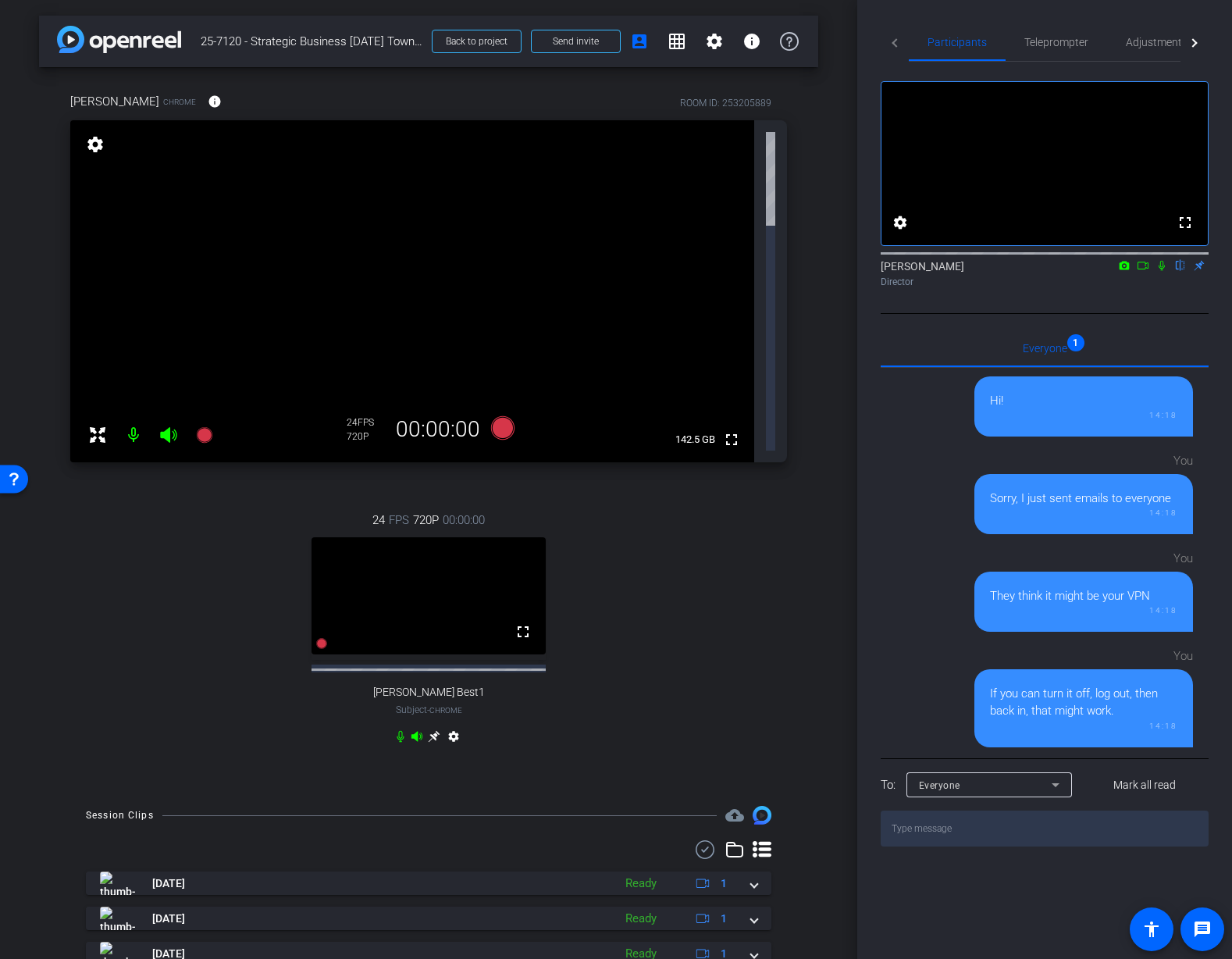
click at [530, 664] on div at bounding box center [428, 667] width 234 height 7
drag, startPoint x: 1159, startPoint y: 40, endPoint x: 1129, endPoint y: 61, distance: 36.6
click at [1158, 41] on span "Adjustments" at bounding box center [1157, 41] width 61 height 11
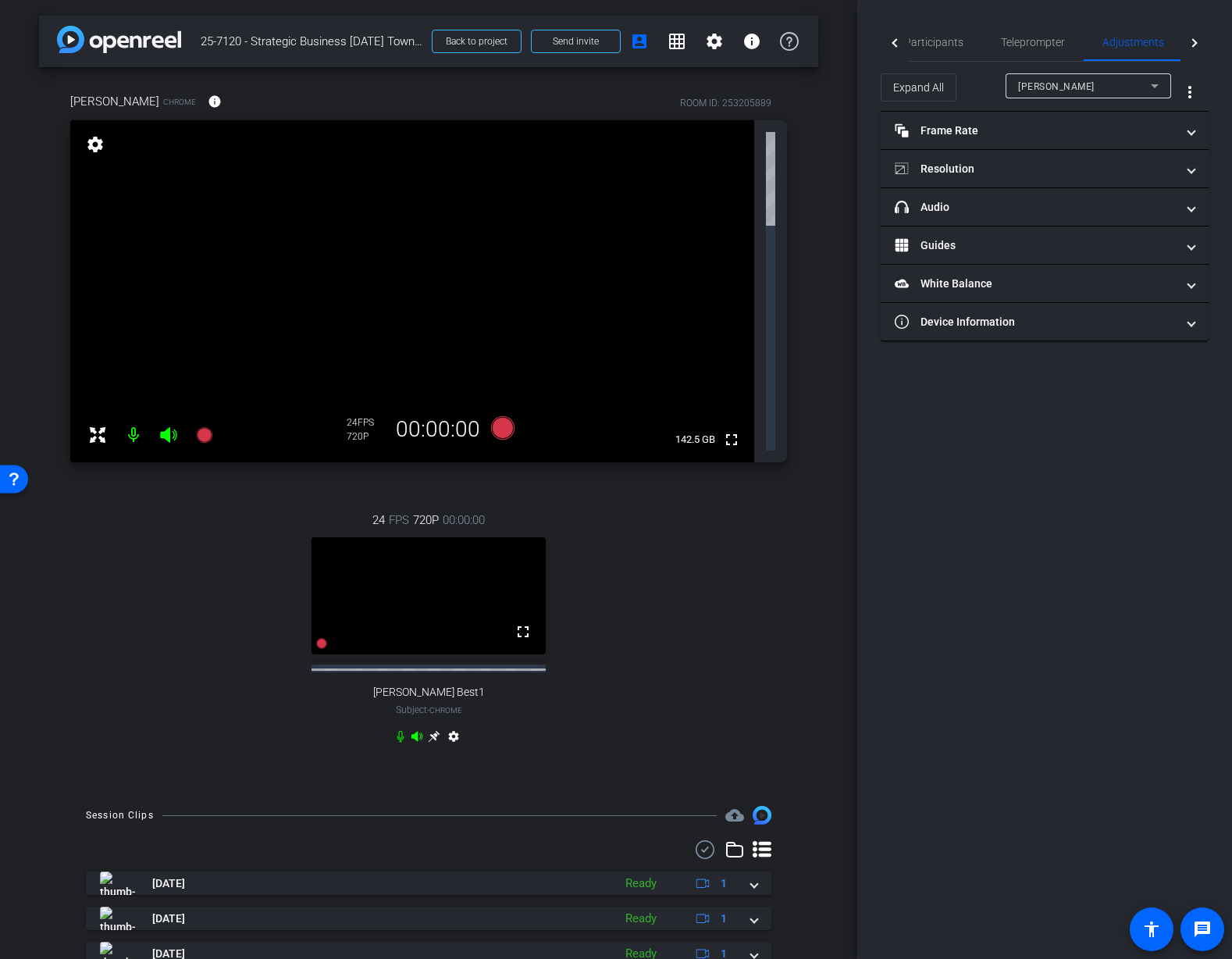
type input "11000"
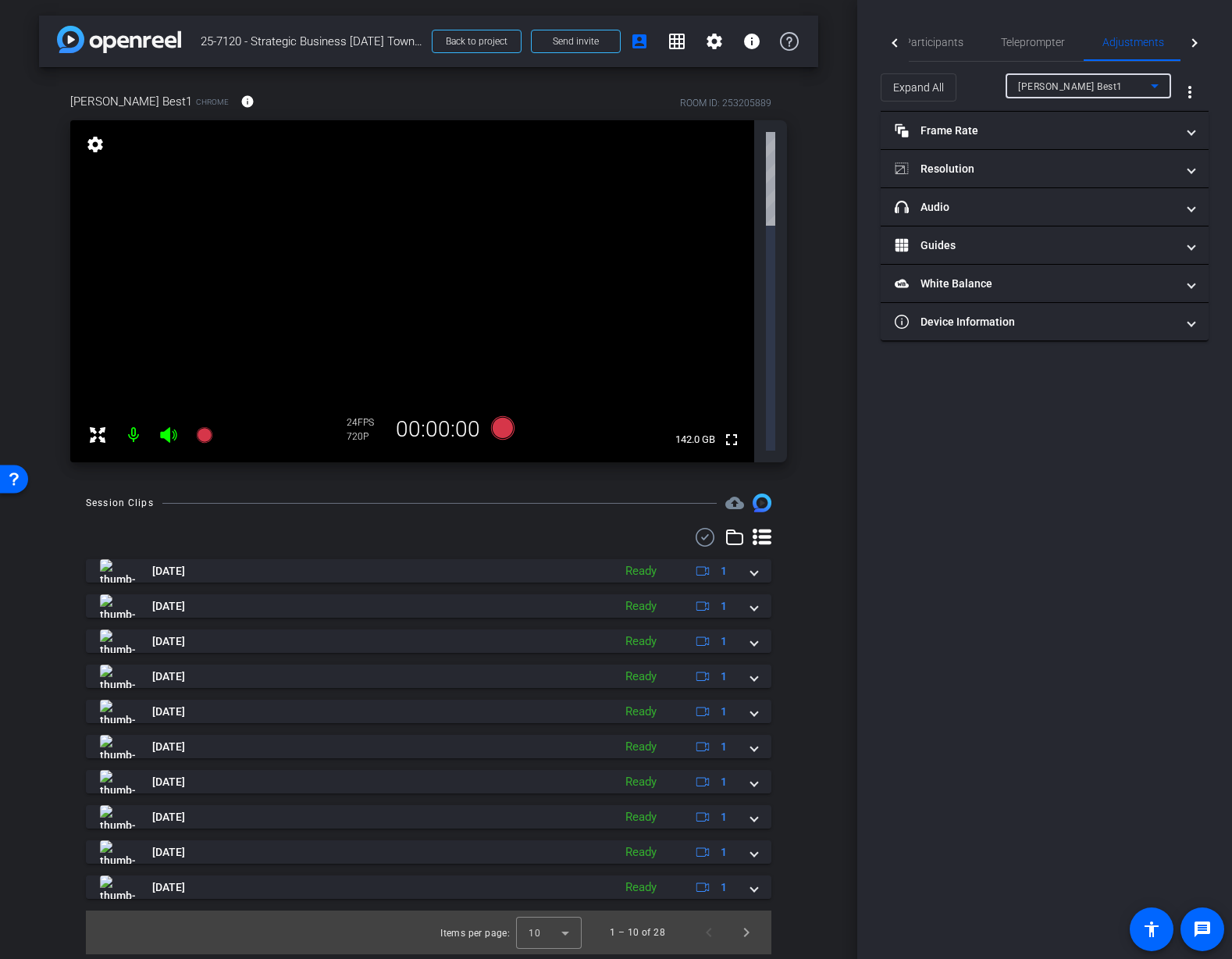
click at [1111, 77] on div "Mauricio Best1" at bounding box center [1085, 86] width 133 height 20
click at [1088, 120] on span "Mauricio Best1" at bounding box center [1072, 117] width 109 height 19
drag, startPoint x: 1006, startPoint y: 205, endPoint x: 1017, endPoint y: 211, distance: 12.5
click at [1007, 205] on mat-panel-title "headphone icon Audio" at bounding box center [1035, 207] width 281 height 17
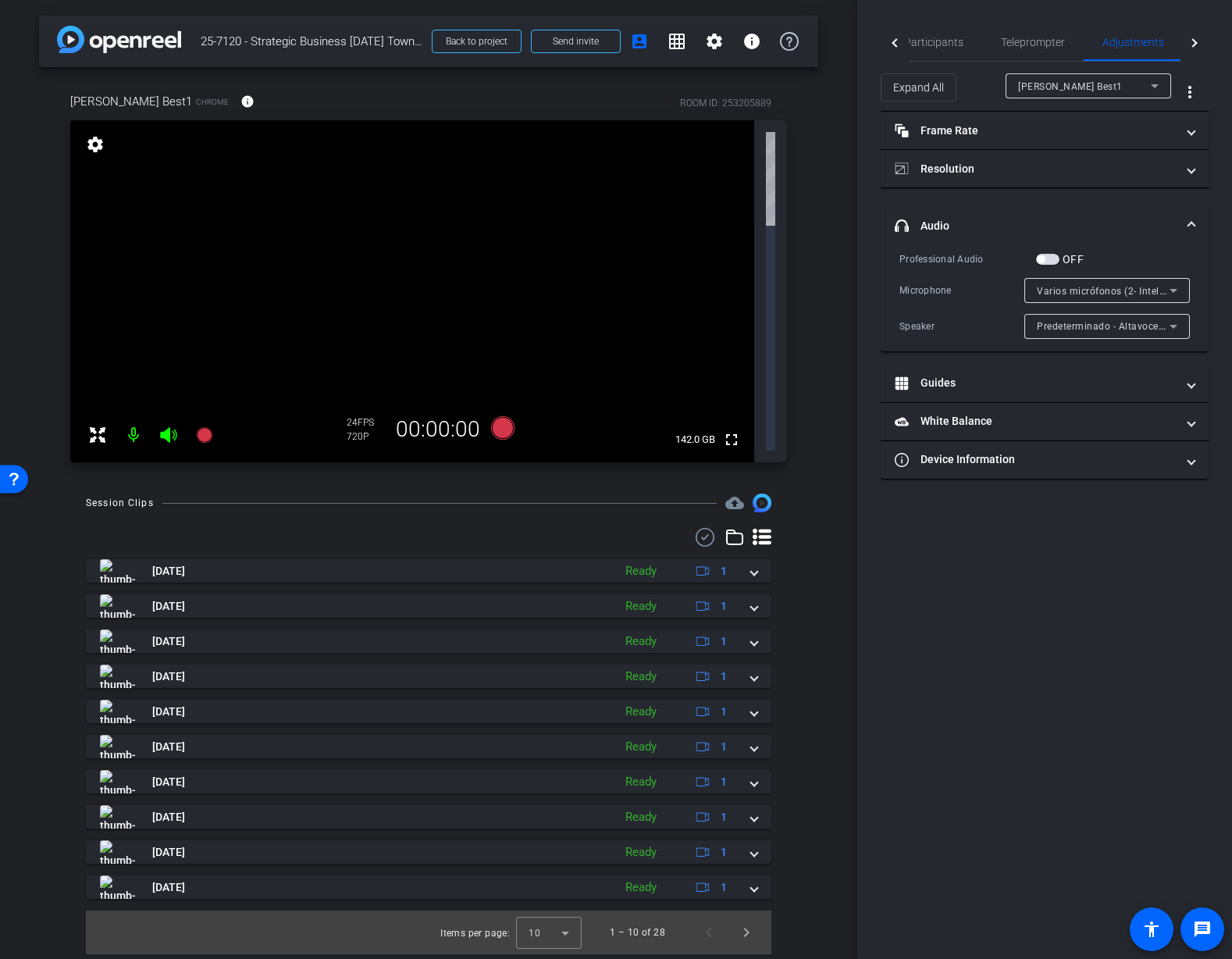
click at [1172, 291] on icon at bounding box center [1173, 291] width 7 height 4
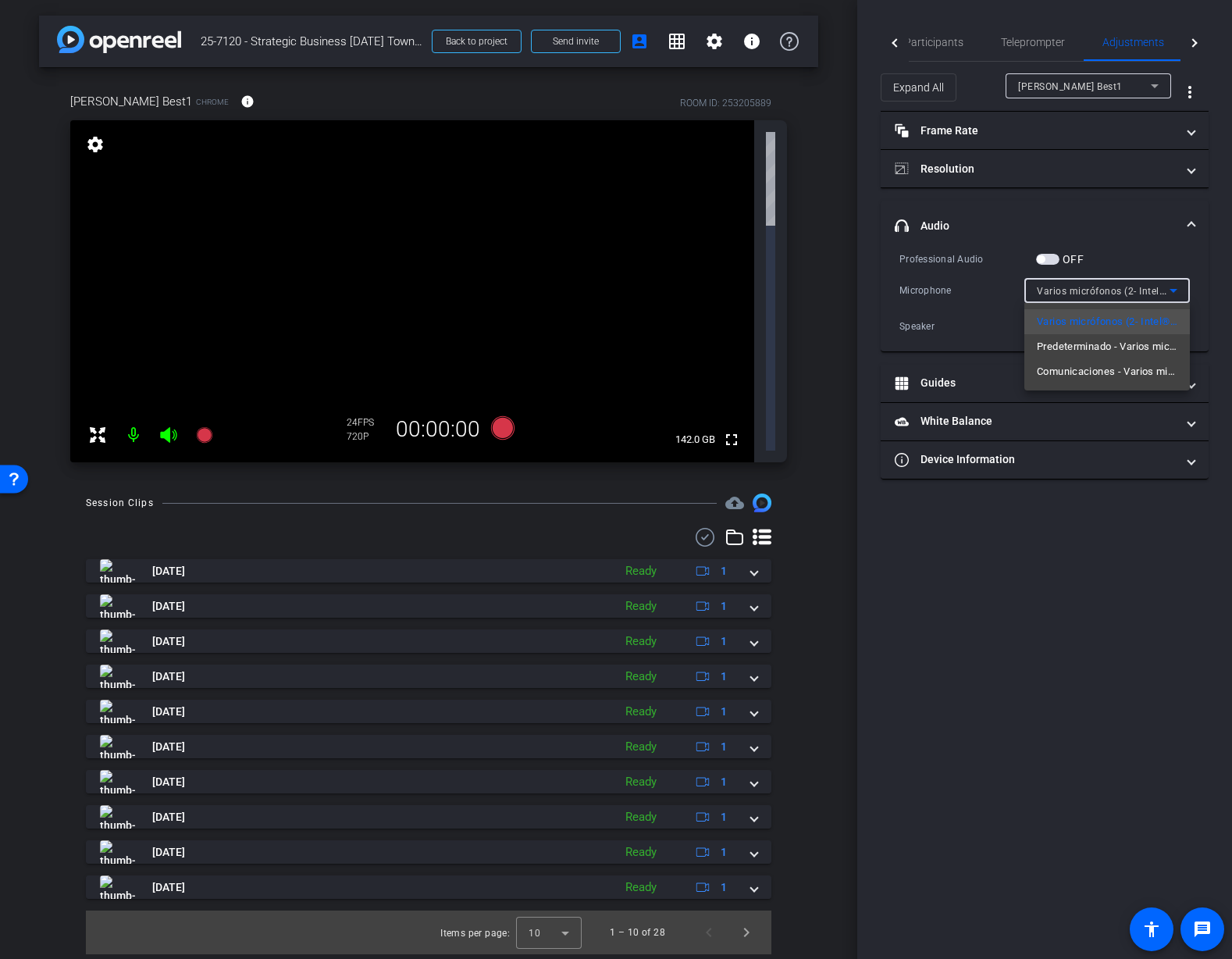
click at [1144, 247] on div at bounding box center [616, 480] width 1232 height 959
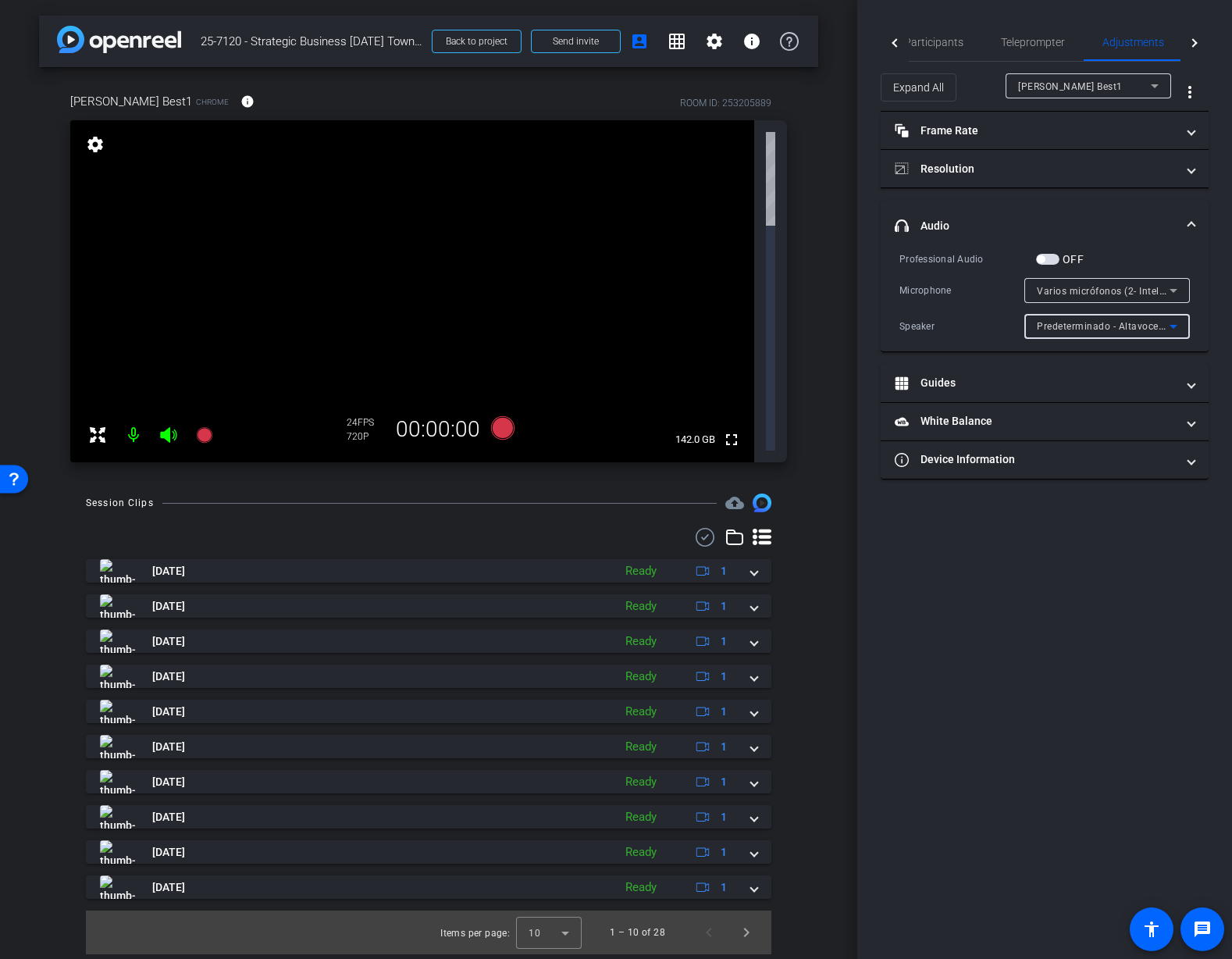
click at [1117, 323] on span "Predeterminado - Altavoces (2- Realtek(R) Audio)" at bounding box center [1149, 325] width 224 height 12
click at [1123, 266] on div at bounding box center [616, 480] width 1232 height 959
click at [1051, 261] on span "button" at bounding box center [1048, 258] width 23 height 11
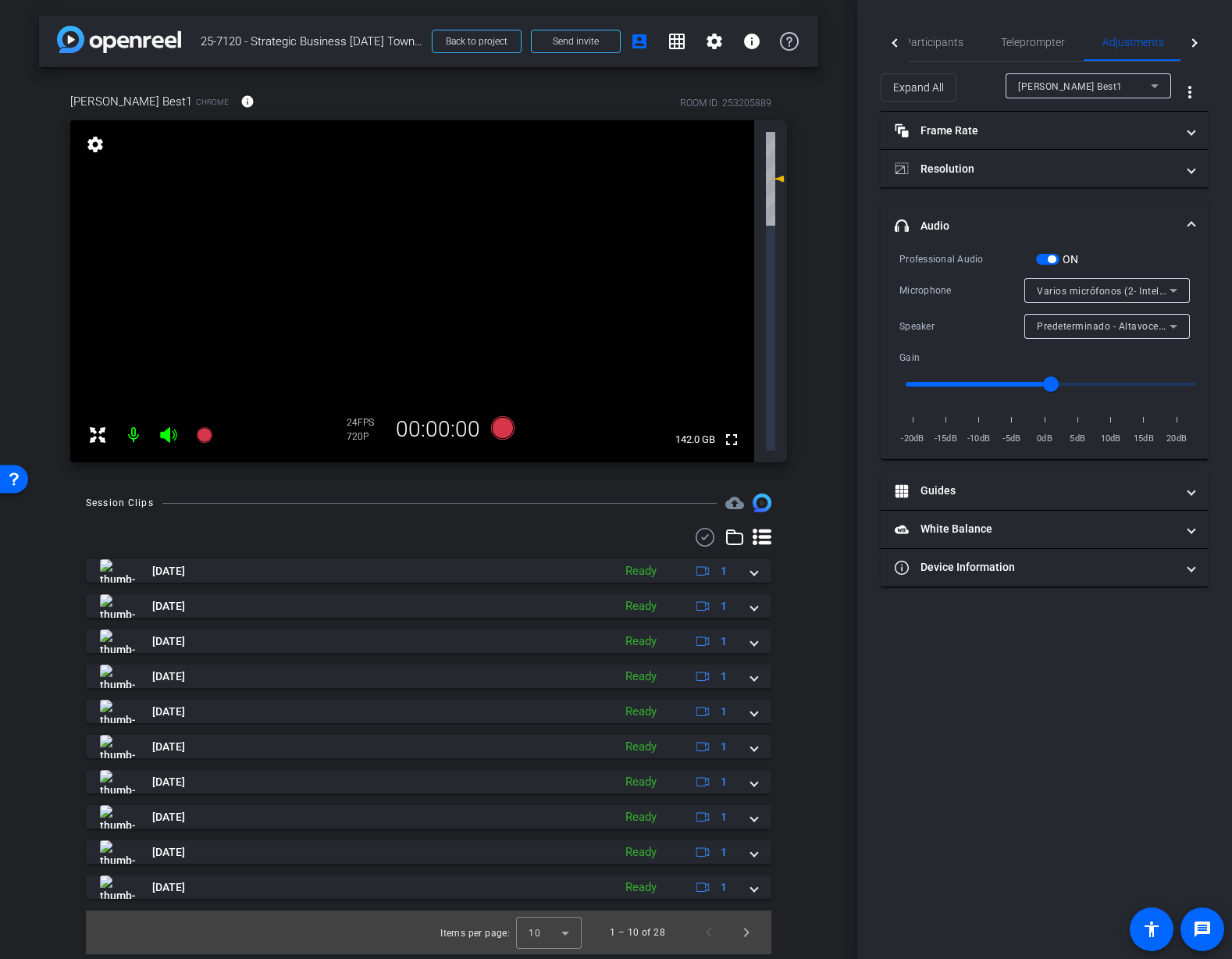
click at [1050, 261] on span "button" at bounding box center [1051, 258] width 7 height 7
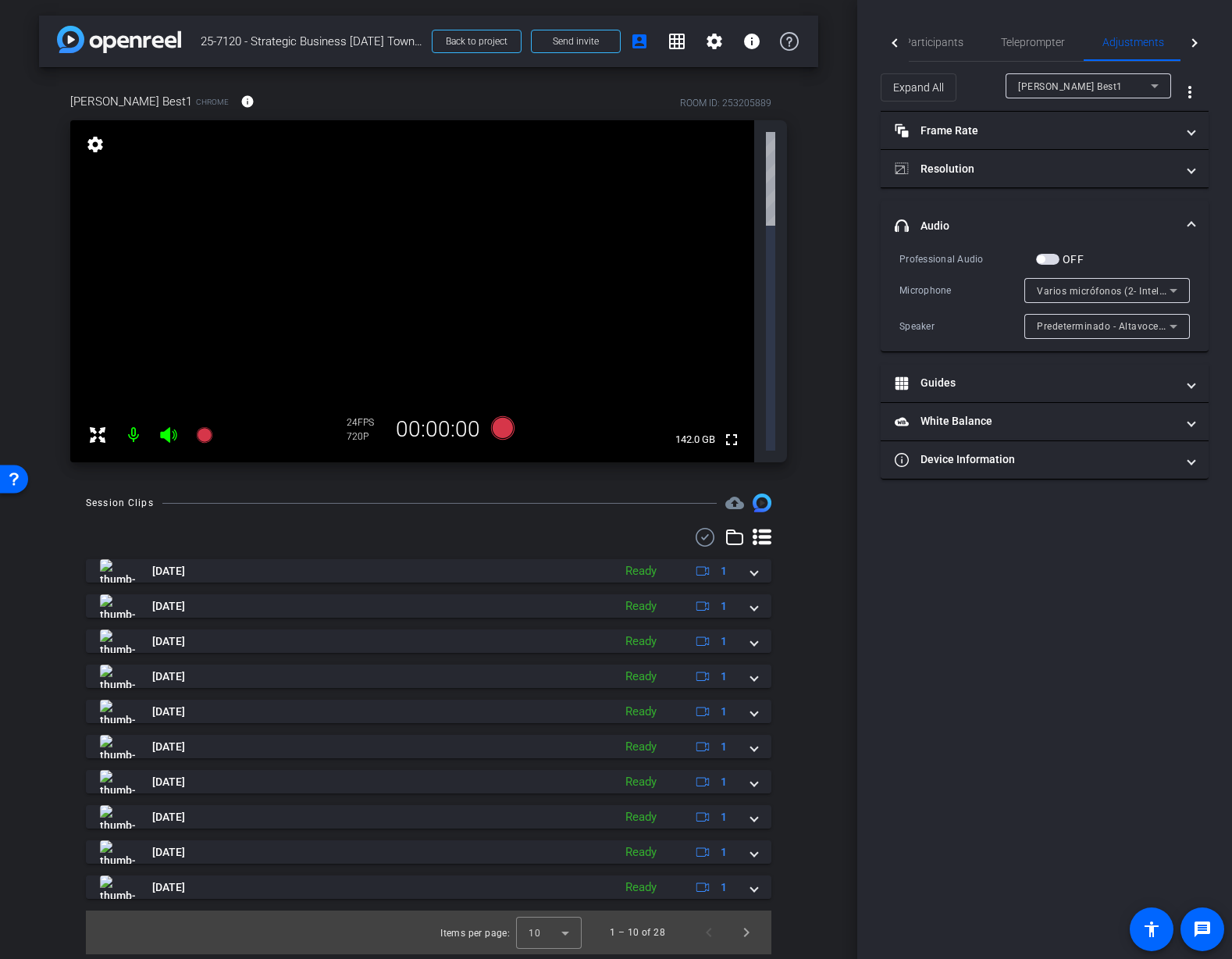
click at [1051, 260] on span "button" at bounding box center [1048, 258] width 23 height 11
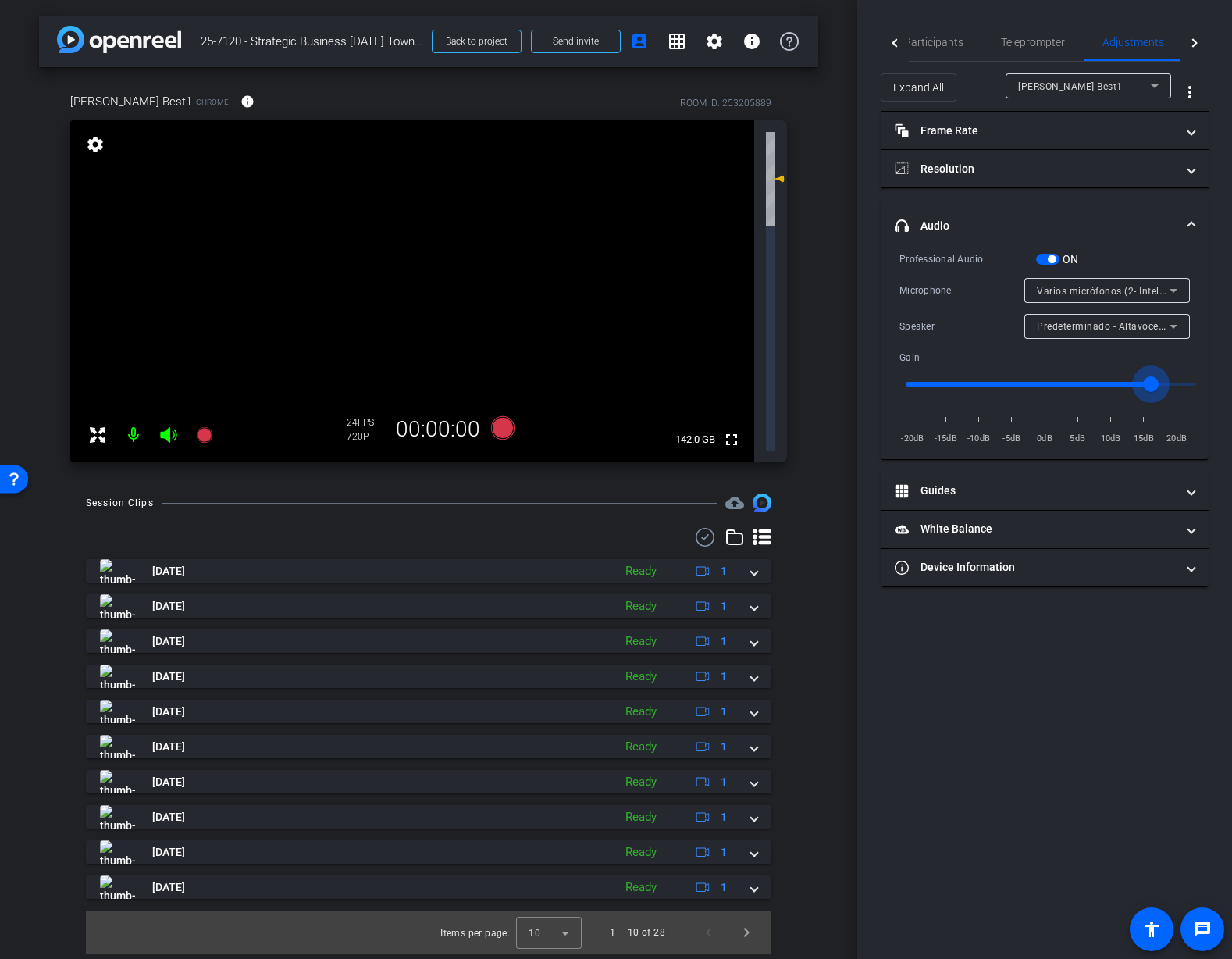
drag, startPoint x: 1057, startPoint y: 383, endPoint x: 1156, endPoint y: 386, distance: 99.0
click at [1158, 387] on input "range" at bounding box center [1051, 383] width 323 height 34
drag, startPoint x: 1163, startPoint y: 384, endPoint x: 1044, endPoint y: 388, distance: 119.1
type input "1"
click at [1044, 389] on input "range" at bounding box center [1051, 383] width 323 height 34
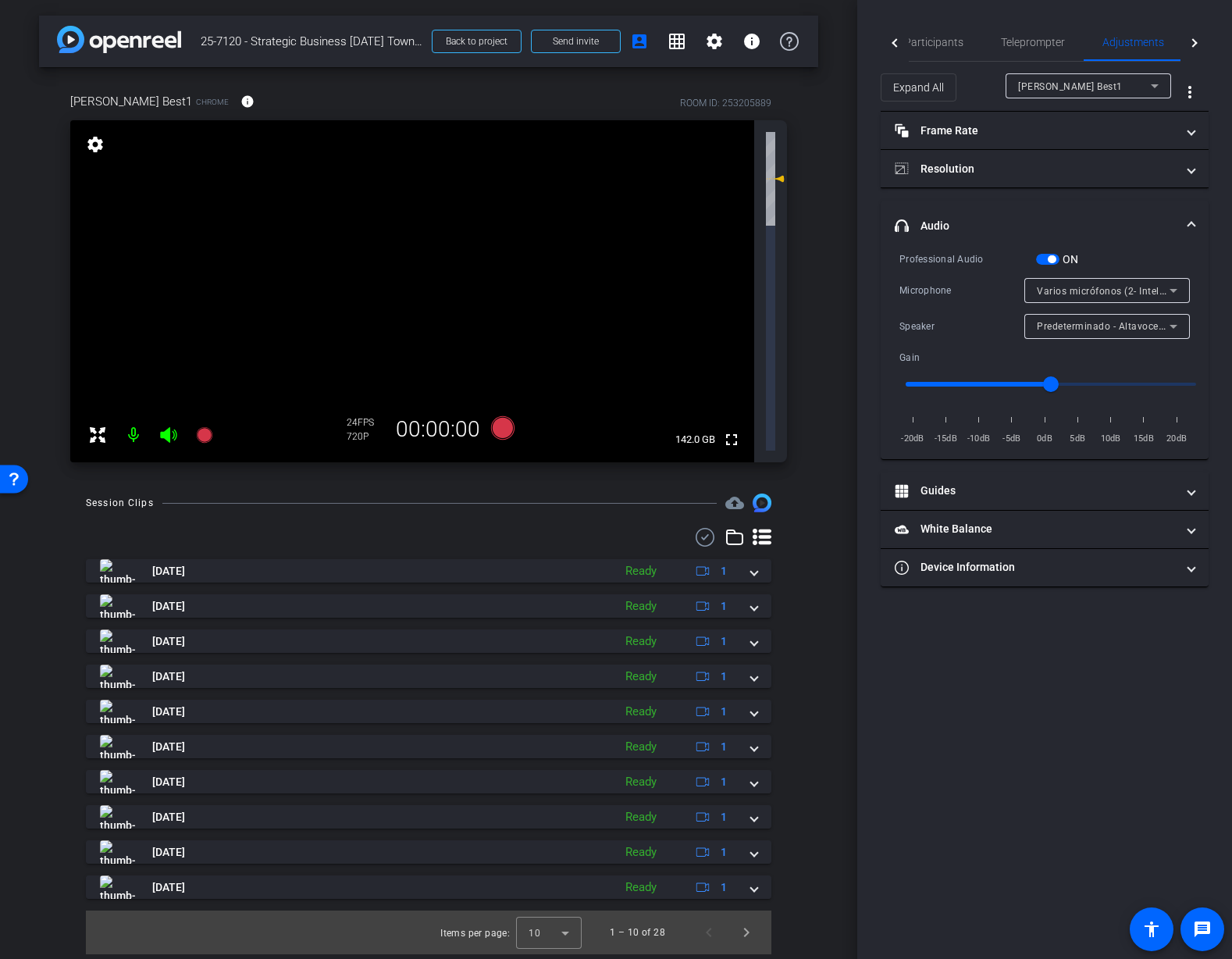
click at [1053, 263] on span "button" at bounding box center [1048, 258] width 23 height 11
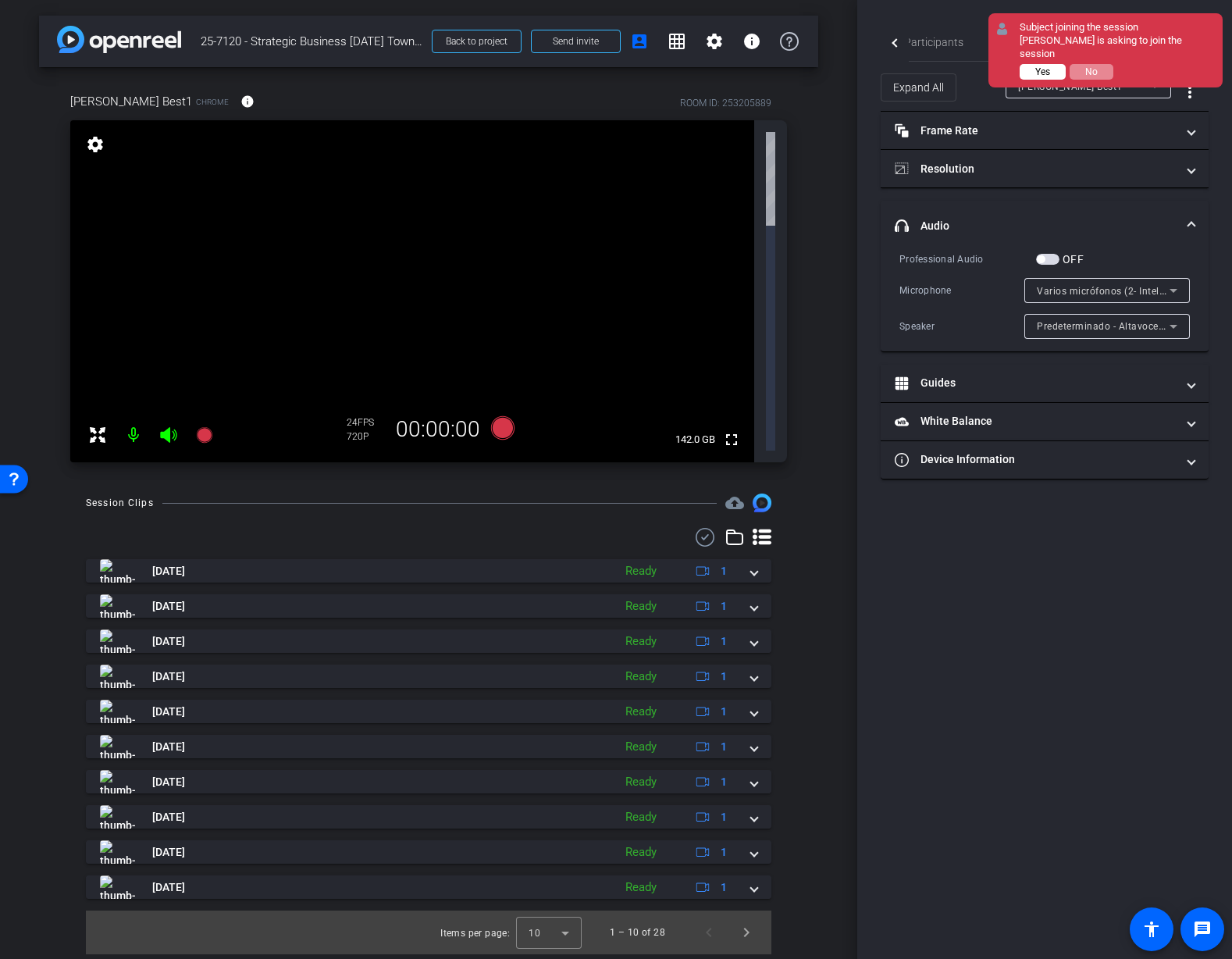
click at [1042, 66] on span "Yes" at bounding box center [1043, 71] width 15 height 11
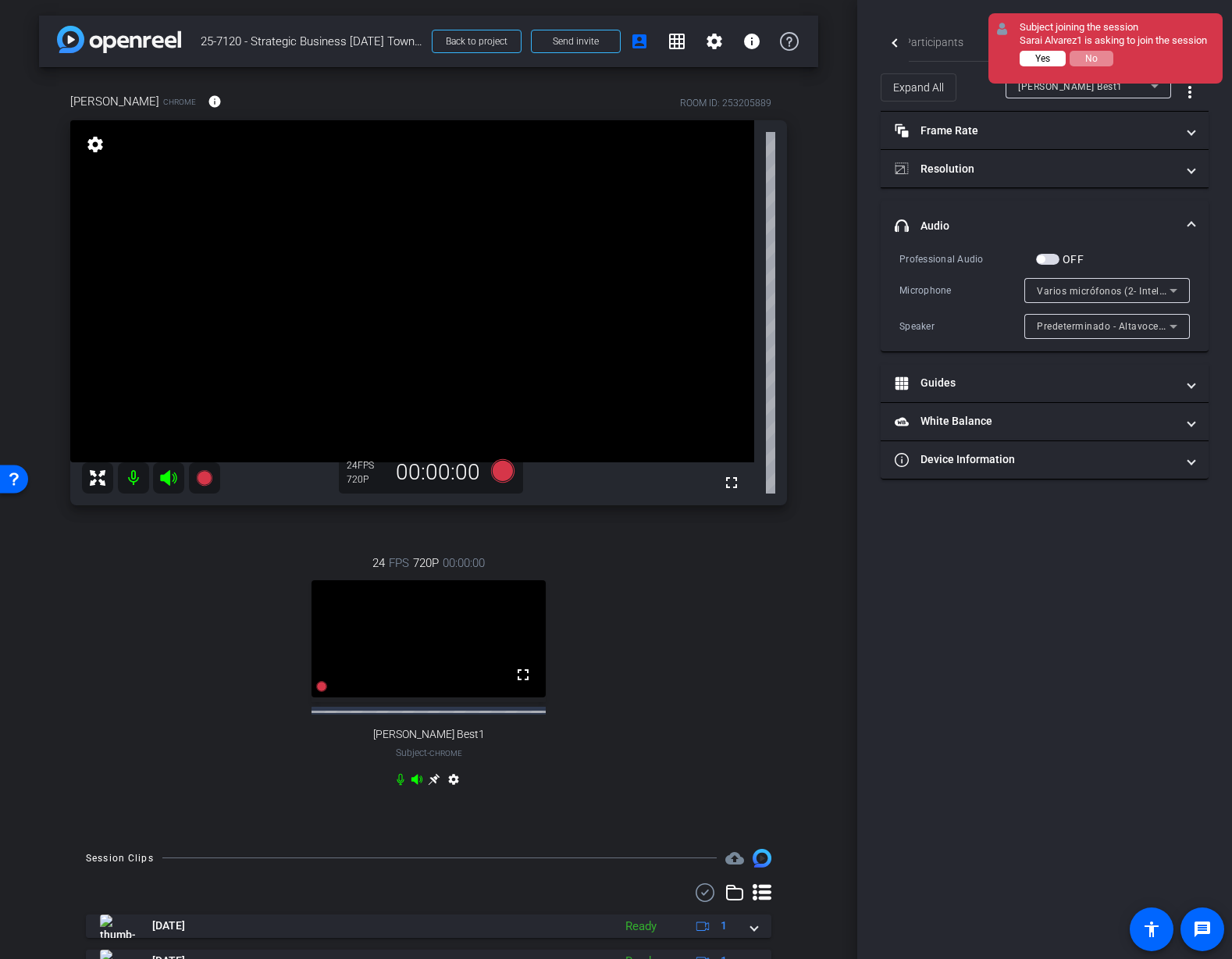
click at [1043, 60] on span "Yes" at bounding box center [1043, 58] width 15 height 11
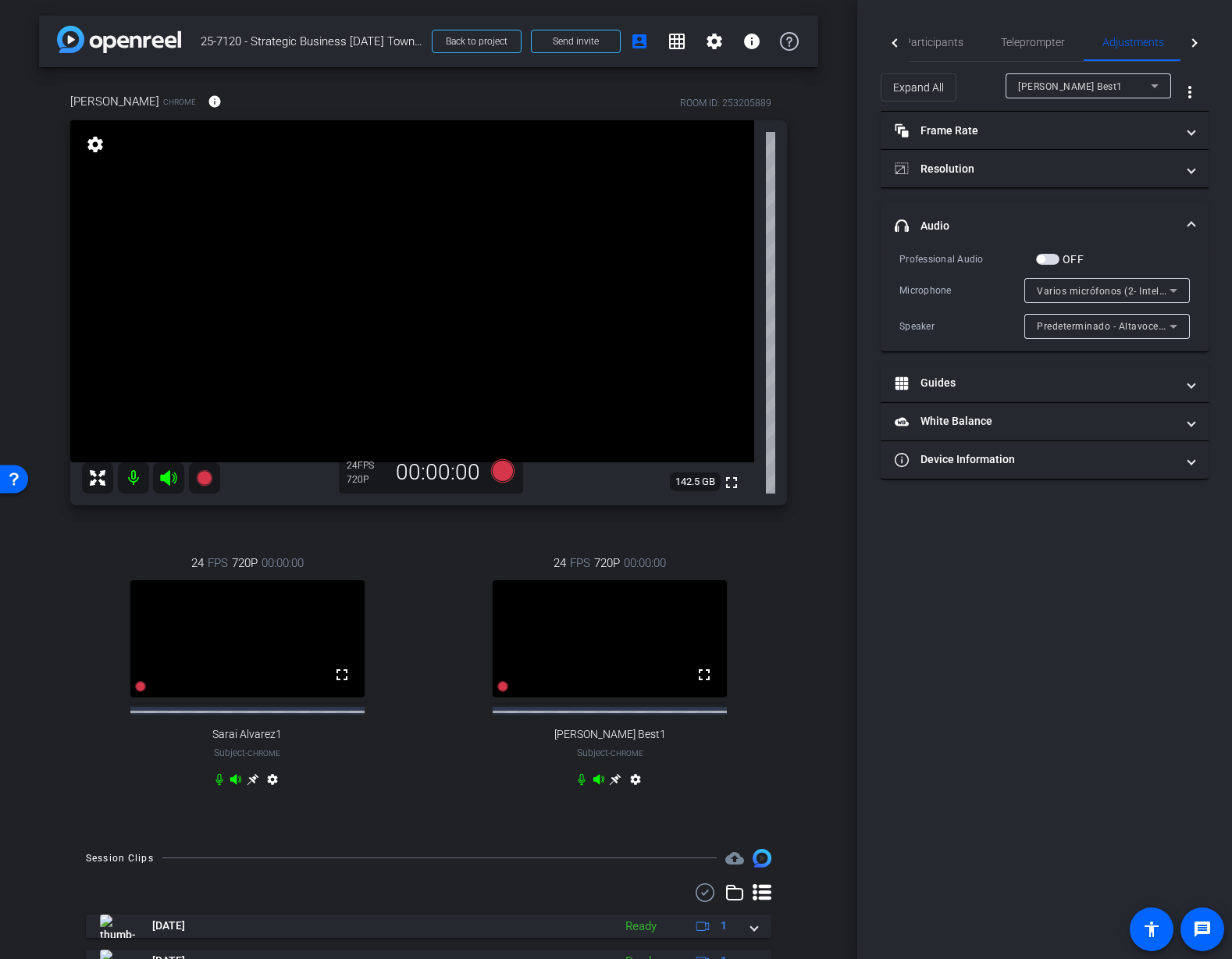
click at [804, 629] on div "Tiffany Hawks Chrome info ROOM ID: 253205889 fullscreen settings 142.5 GB 24 FP…" at bounding box center [428, 450] width 780 height 766
click at [951, 42] on span "Participants" at bounding box center [935, 41] width 60 height 11
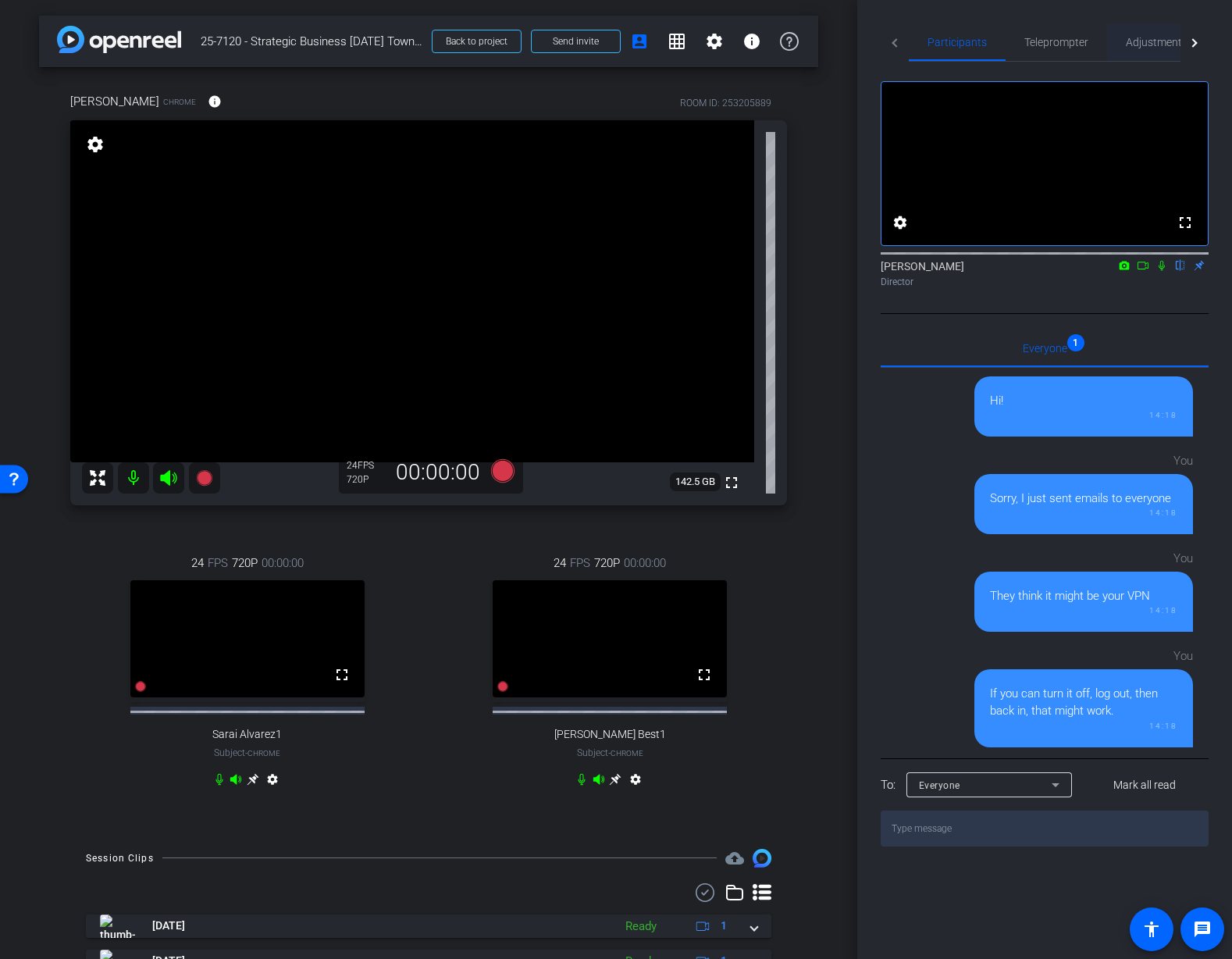
drag, startPoint x: 1145, startPoint y: 46, endPoint x: 1150, endPoint y: 53, distance: 8.6
click at [1146, 46] on span "Adjustments" at bounding box center [1157, 41] width 61 height 11
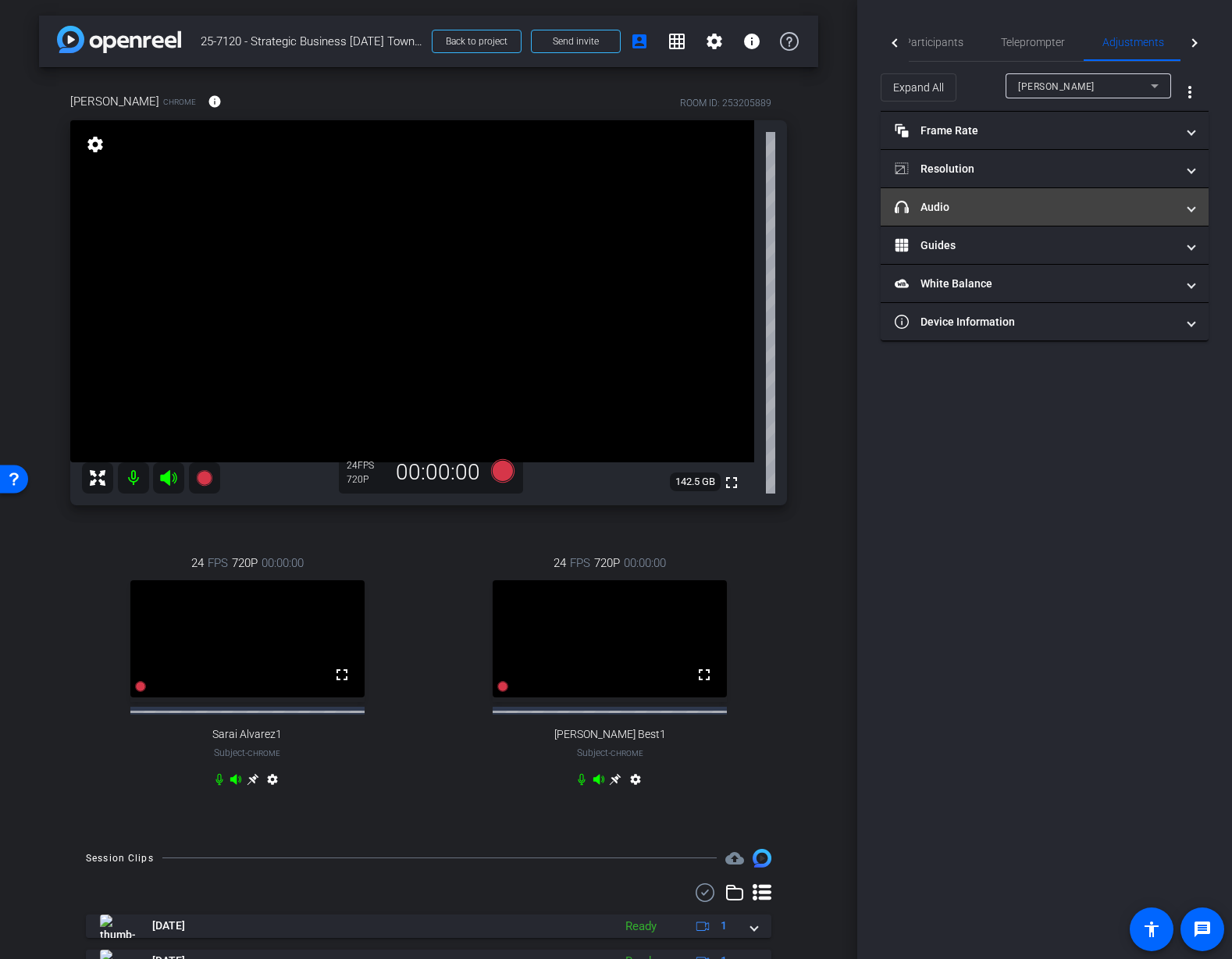
drag, startPoint x: 993, startPoint y: 202, endPoint x: 1009, endPoint y: 210, distance: 17.9
click at [993, 202] on mat-panel-title "headphone icon Audio" at bounding box center [1035, 207] width 281 height 17
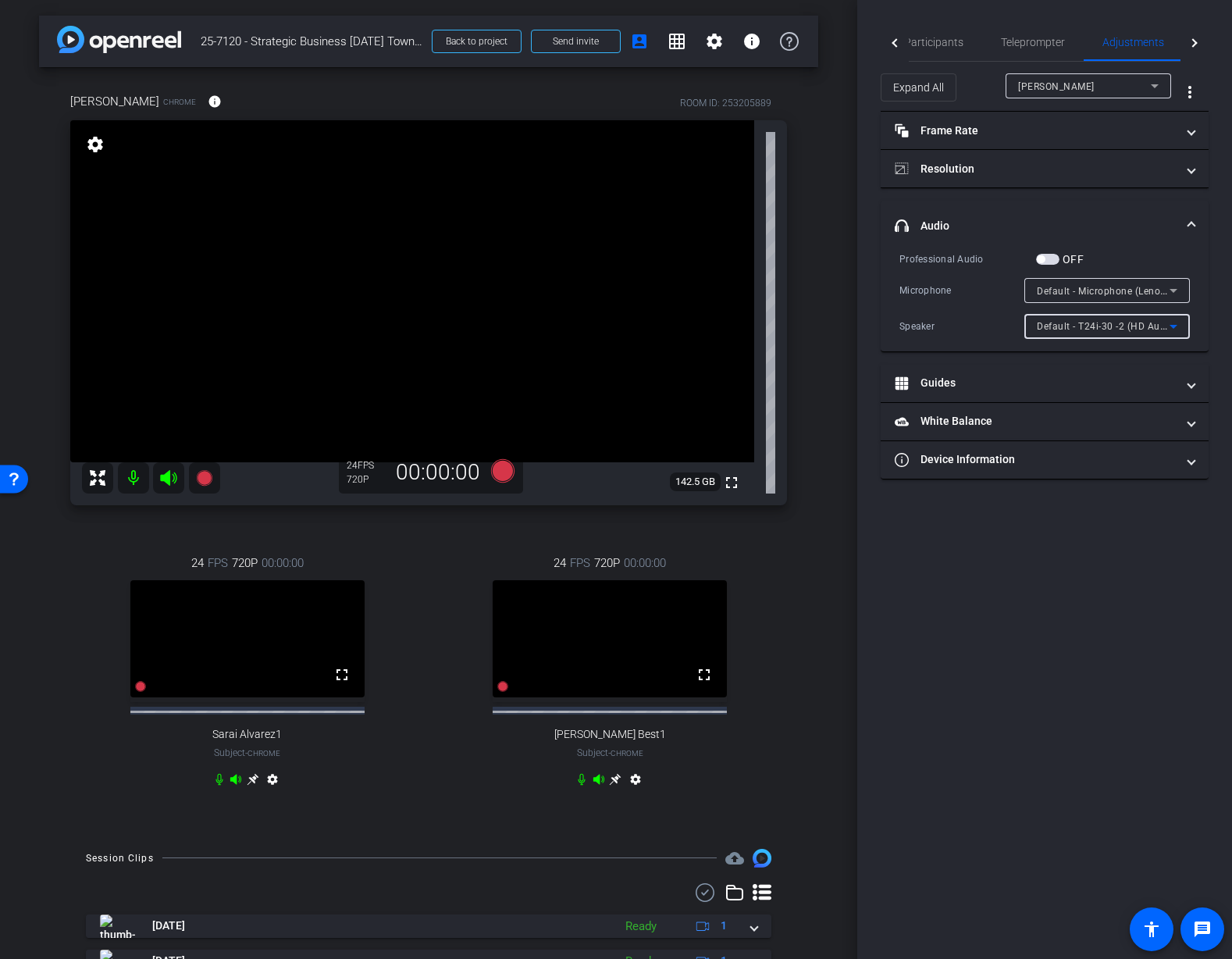
click at [1123, 326] on span "Default - T24i-30 -2 (HD Audio Driver for Display Audio)" at bounding box center [1163, 325] width 252 height 12
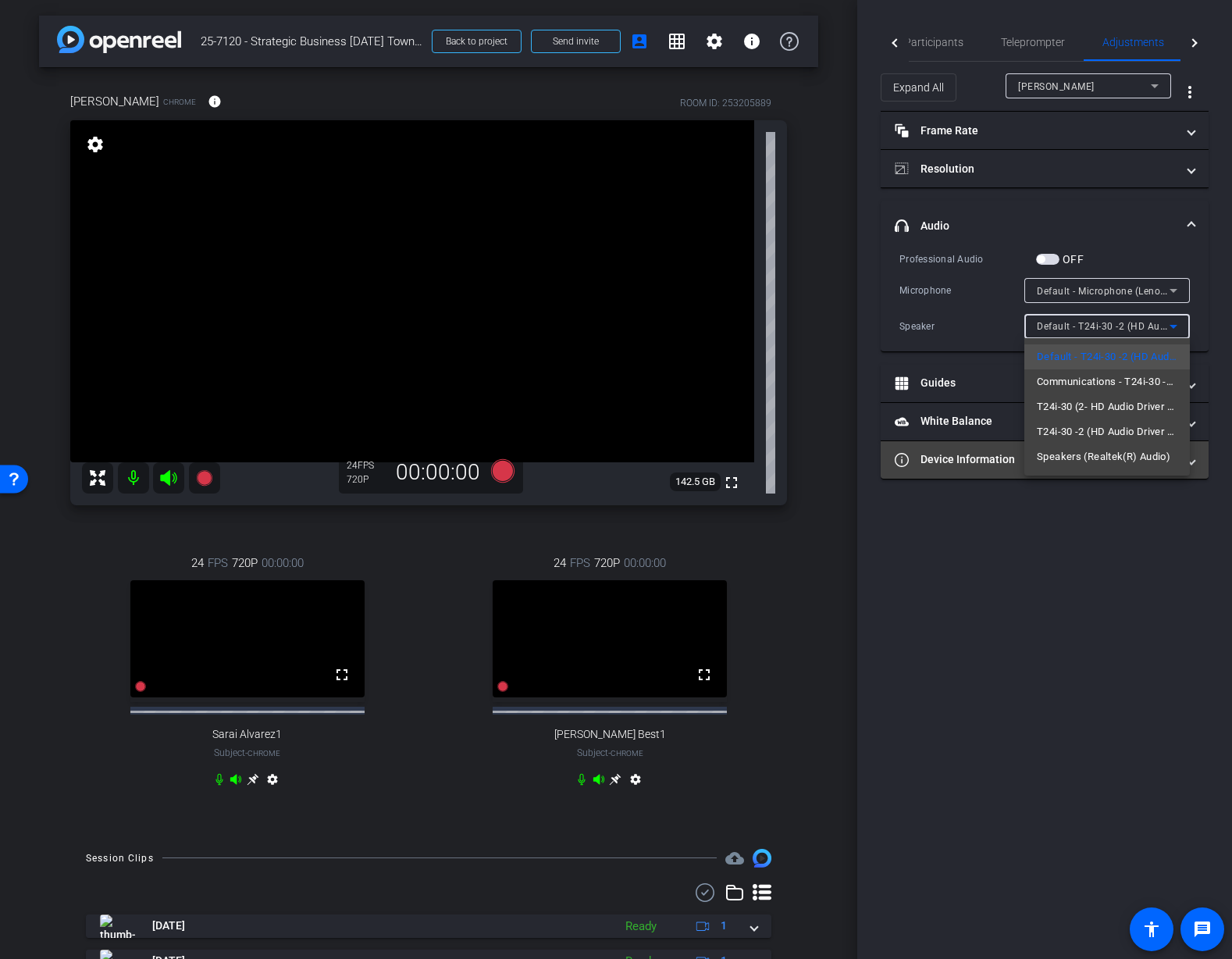
drag, startPoint x: 1116, startPoint y: 451, endPoint x: 1147, endPoint y: 456, distance: 31.4
click at [1118, 455] on span "Speakers (Realtek(R) Audio)" at bounding box center [1104, 456] width 133 height 19
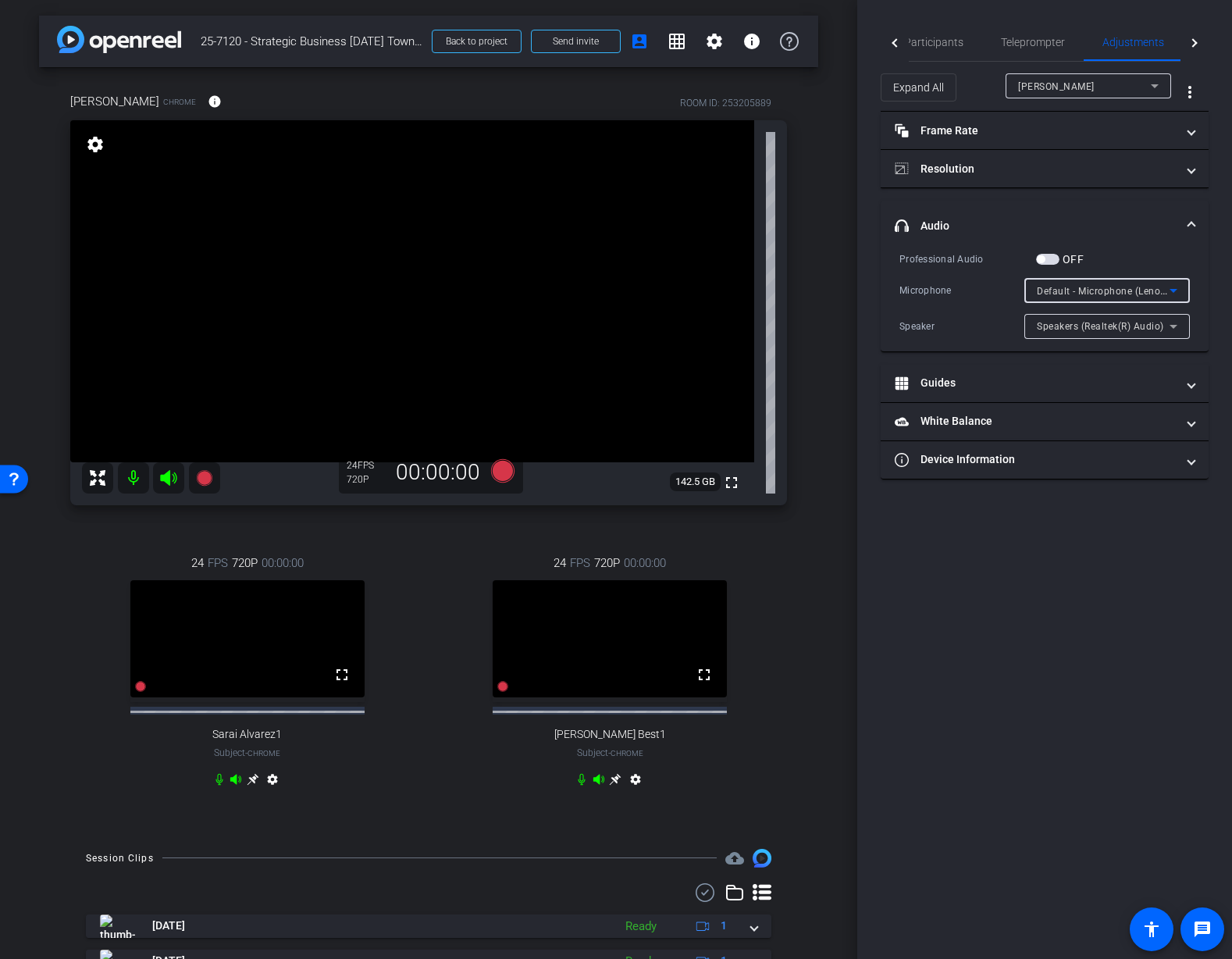
click at [1134, 288] on span "Default - Microphone (Lenovo 510 Audio) (17ef:4839)" at bounding box center [1159, 290] width 244 height 12
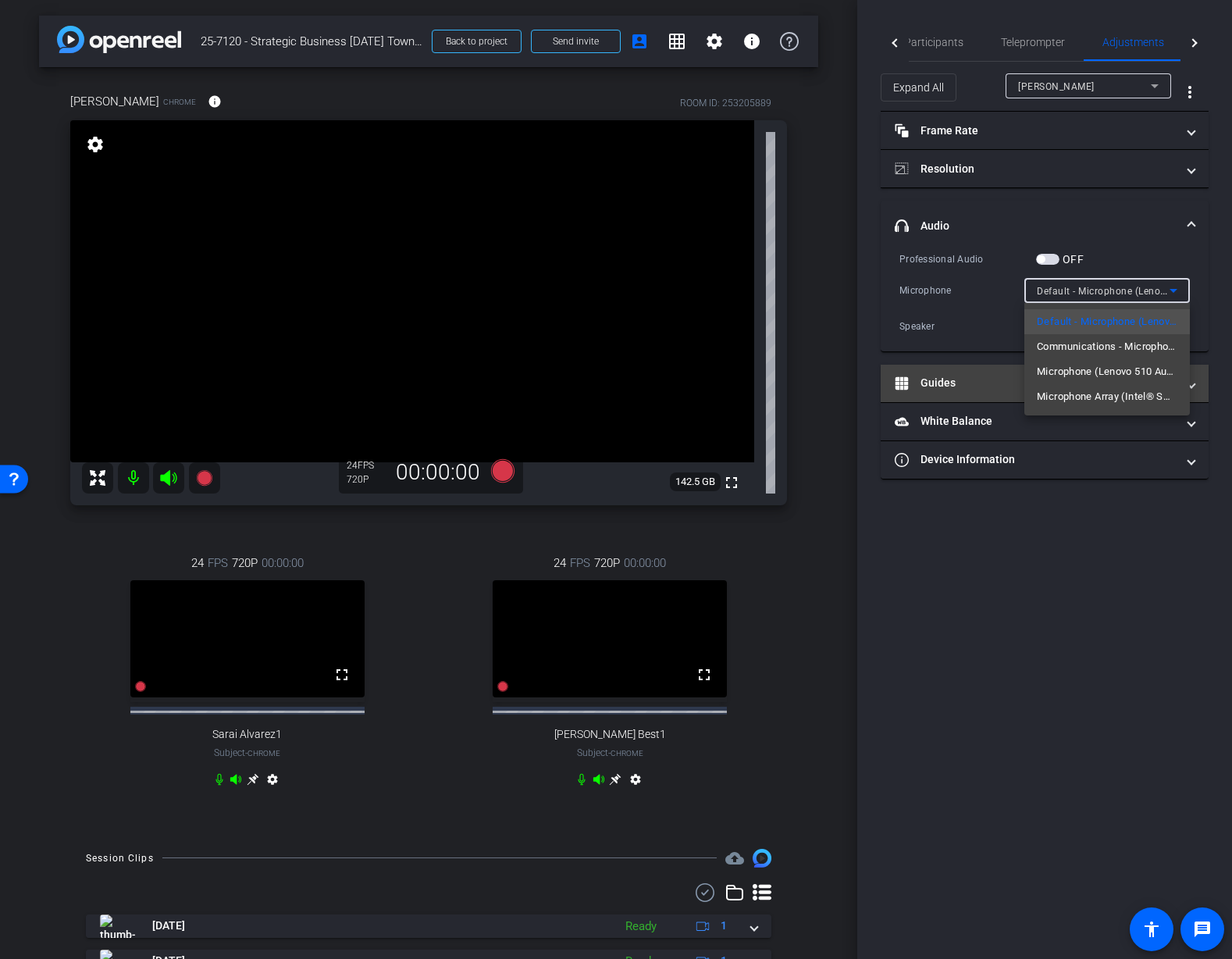
click at [1138, 373] on span "Microphone (Lenovo 510 Audio) (17ef:4839)" at bounding box center [1108, 371] width 141 height 19
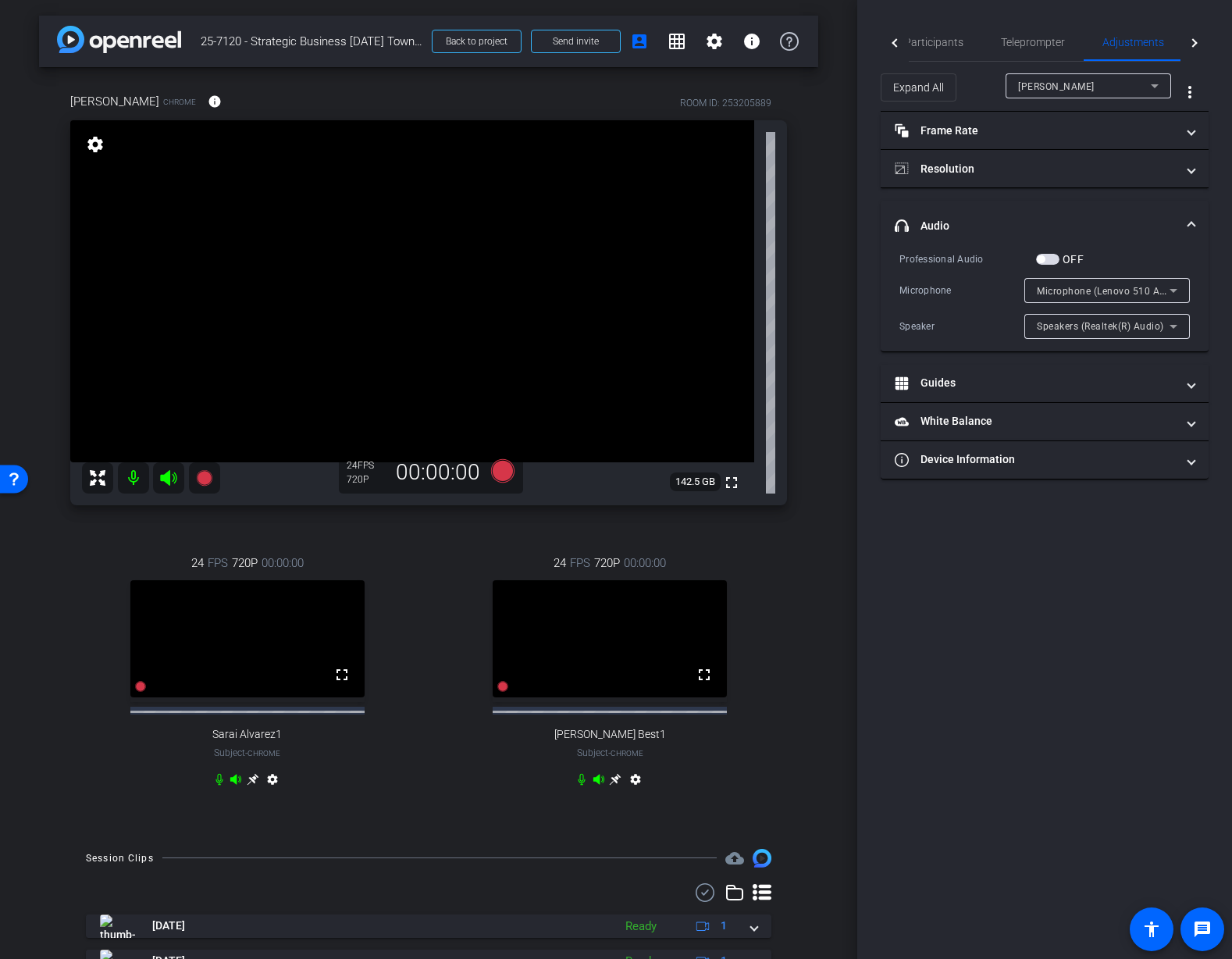
click at [969, 600] on div "Participants Teleprompter Adjustments Live settings Jon Williams flip Director …" at bounding box center [1045, 480] width 374 height 959
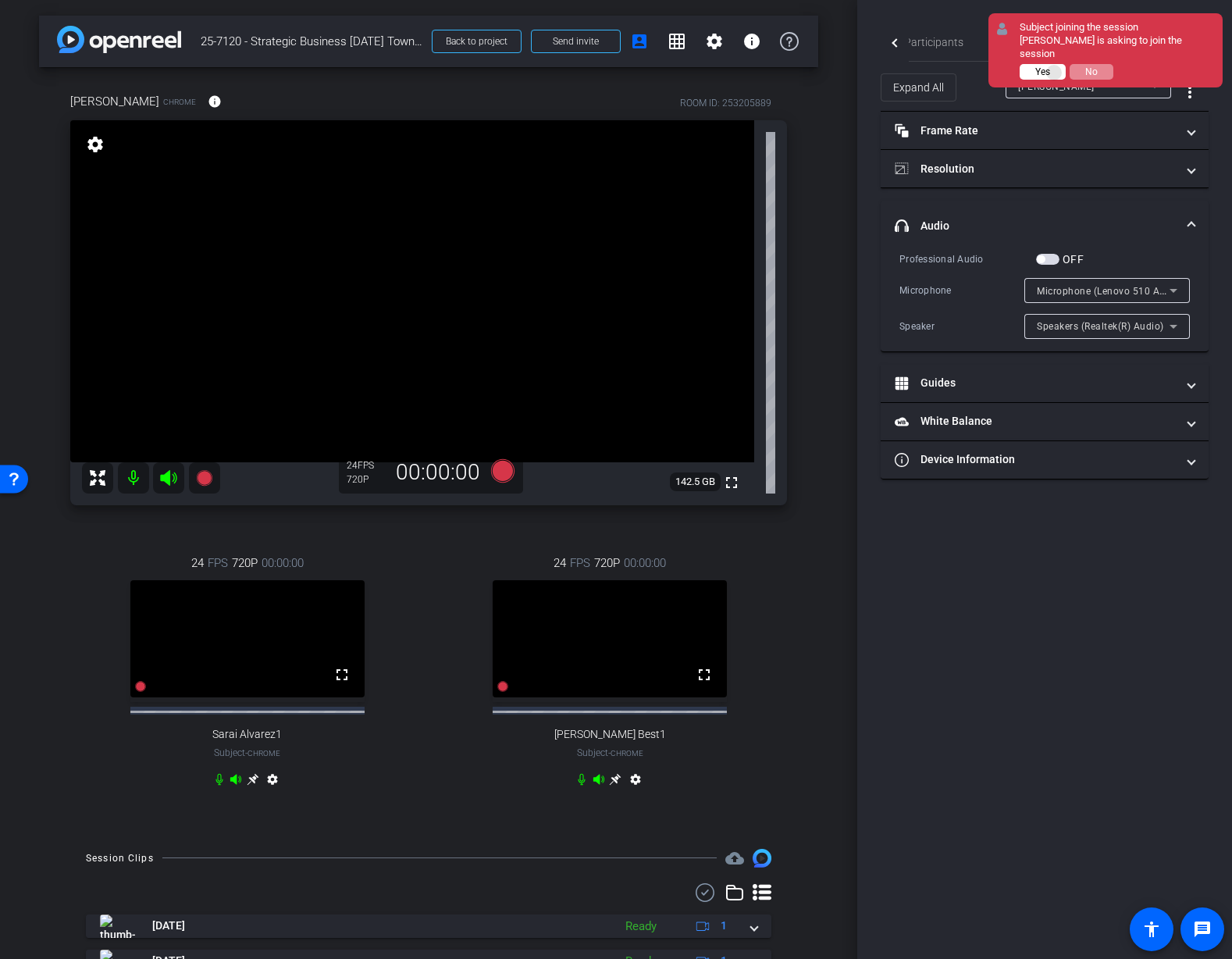
click at [1056, 64] on button "Yes" at bounding box center [1043, 71] width 46 height 16
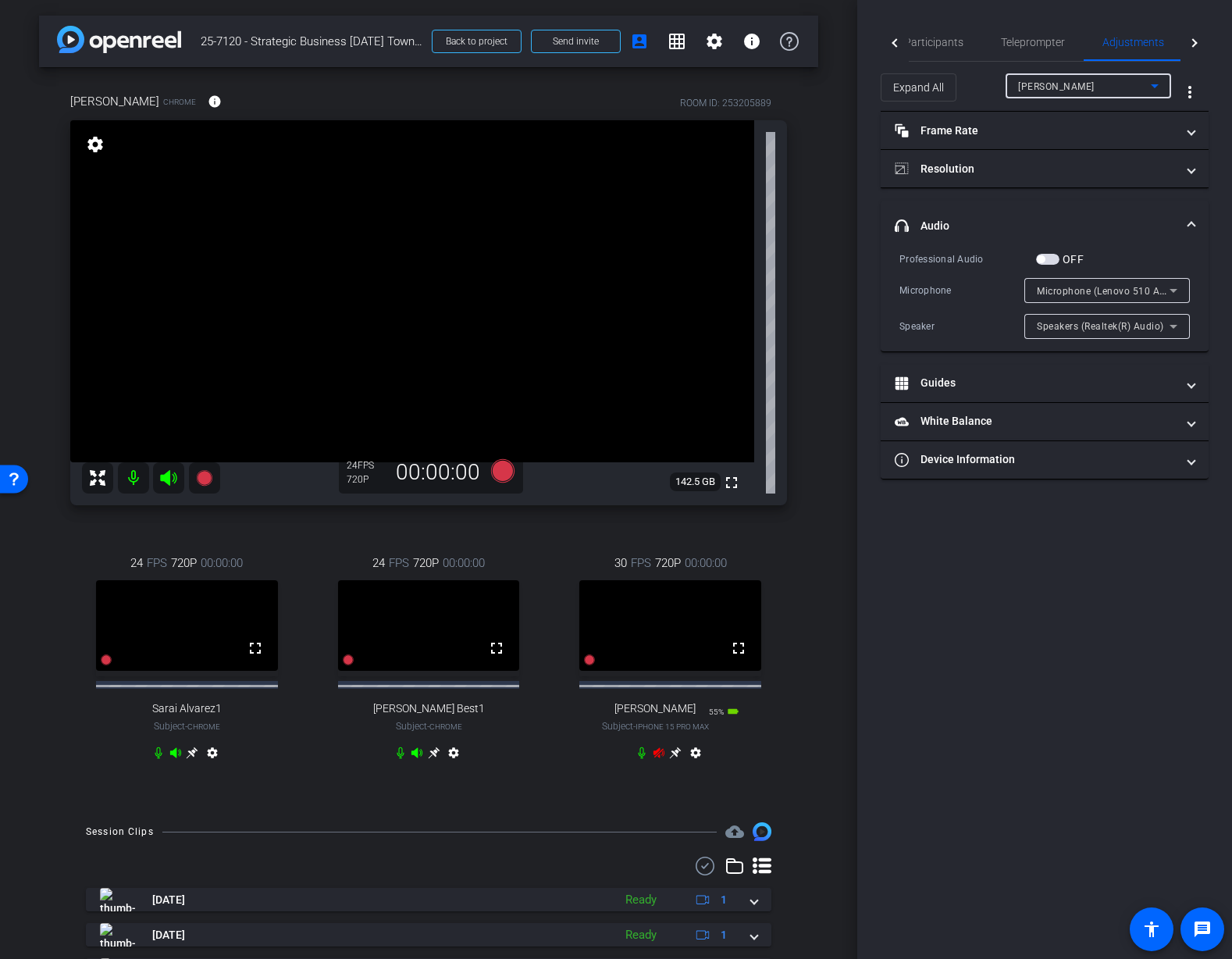
click at [1150, 88] on icon at bounding box center [1155, 85] width 19 height 19
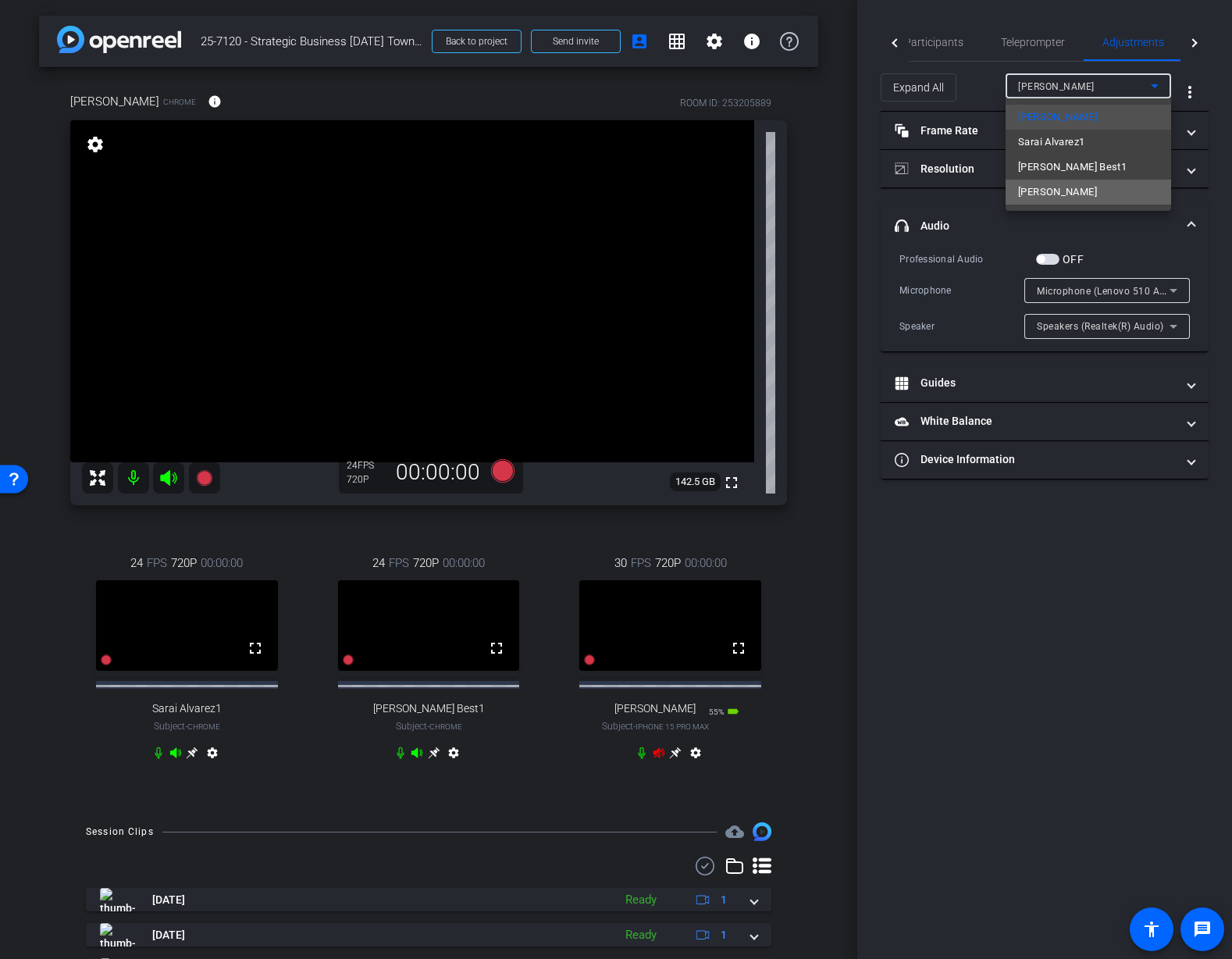
click at [1095, 192] on mat-option "Mauricio" at bounding box center [1089, 192] width 166 height 25
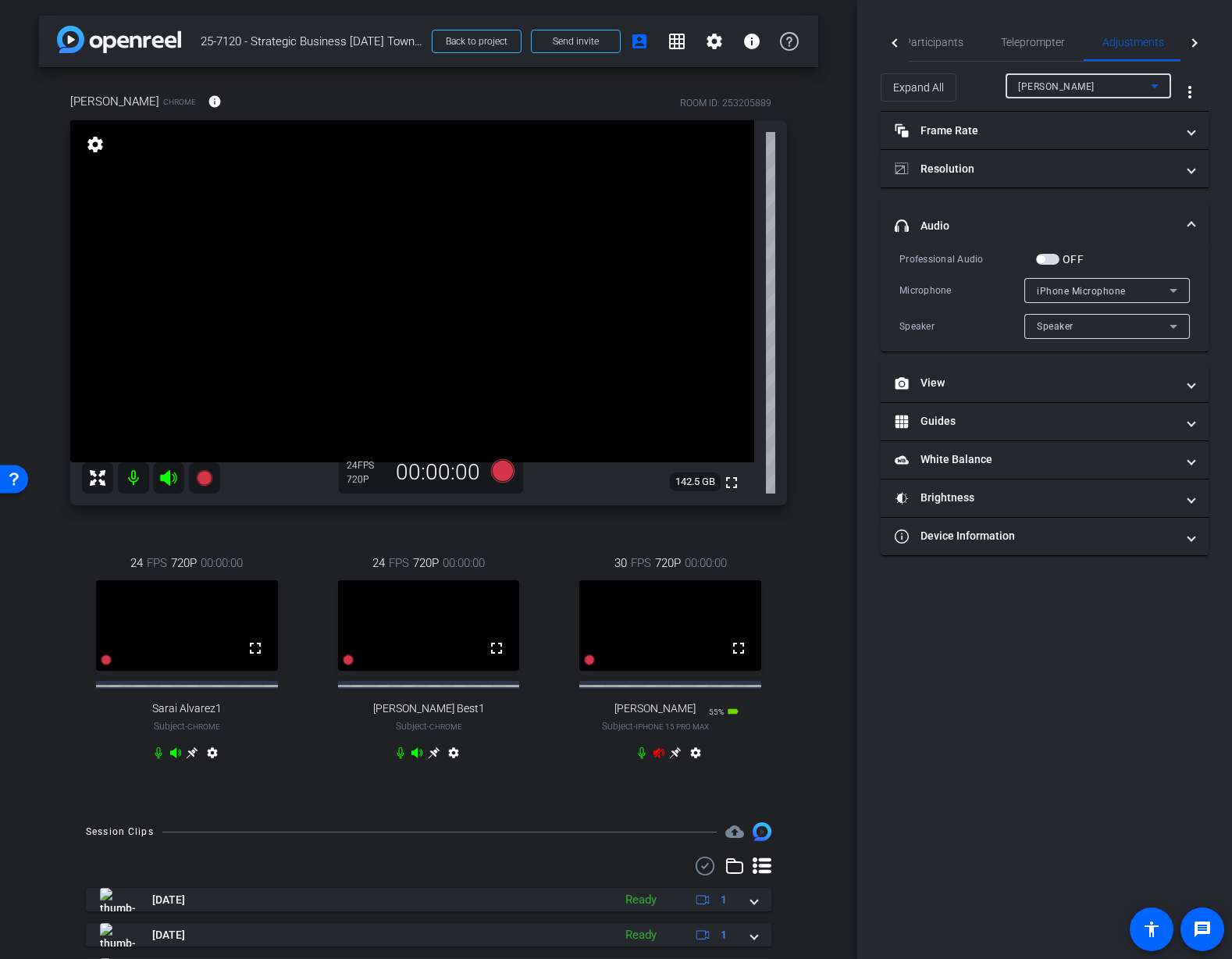
click at [1114, 332] on div "Speaker" at bounding box center [1104, 326] width 133 height 20
click at [1117, 329] on div at bounding box center [616, 480] width 1232 height 959
click at [1114, 292] on span "iPhone Microphone" at bounding box center [1081, 291] width 89 height 11
click at [1114, 292] on div at bounding box center [616, 480] width 1232 height 959
click at [1103, 322] on div "Speaker" at bounding box center [1104, 326] width 133 height 20
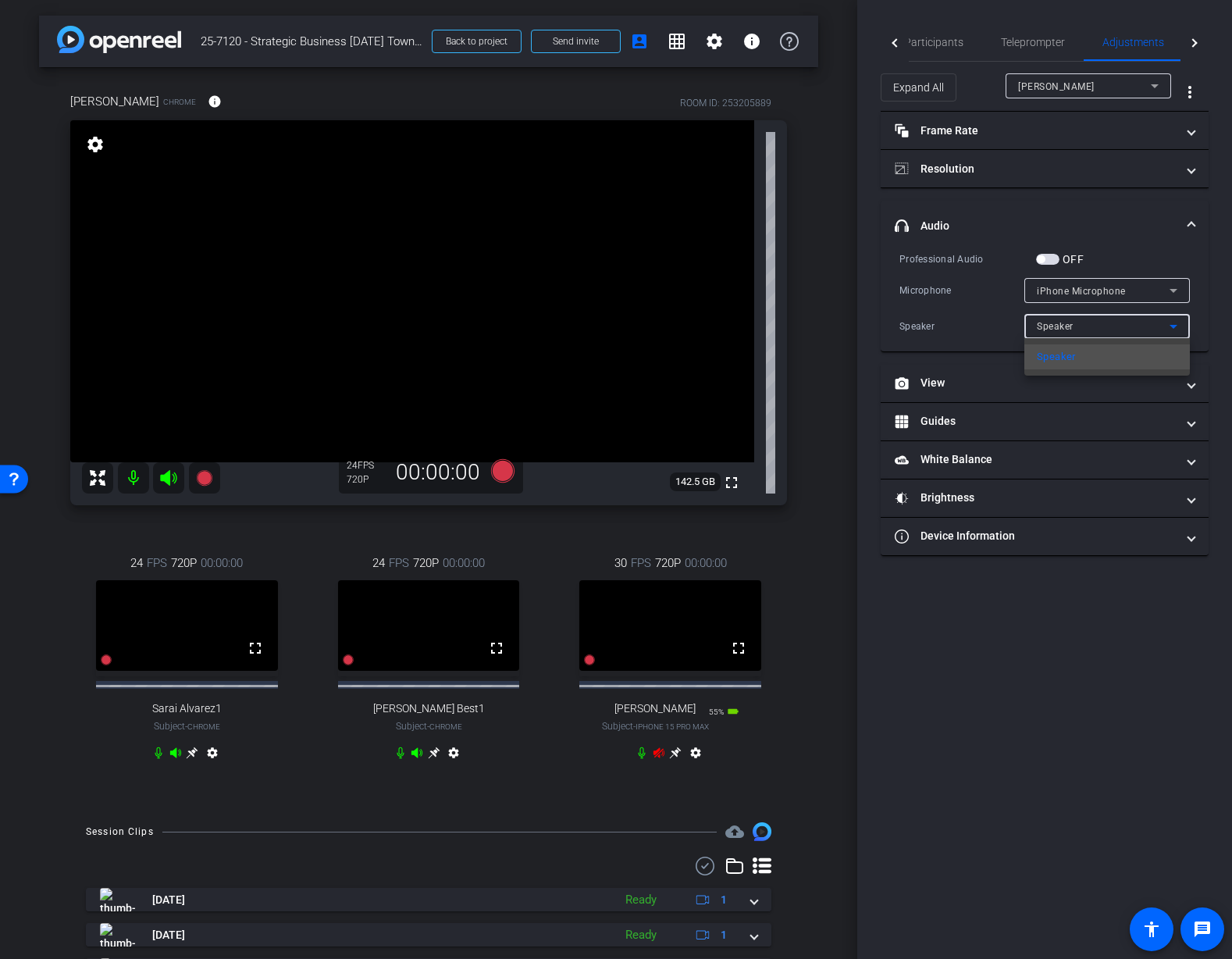
click at [1081, 680] on div at bounding box center [616, 480] width 1232 height 959
click at [658, 759] on icon at bounding box center [659, 752] width 12 height 12
click at [661, 759] on icon at bounding box center [659, 752] width 12 height 12
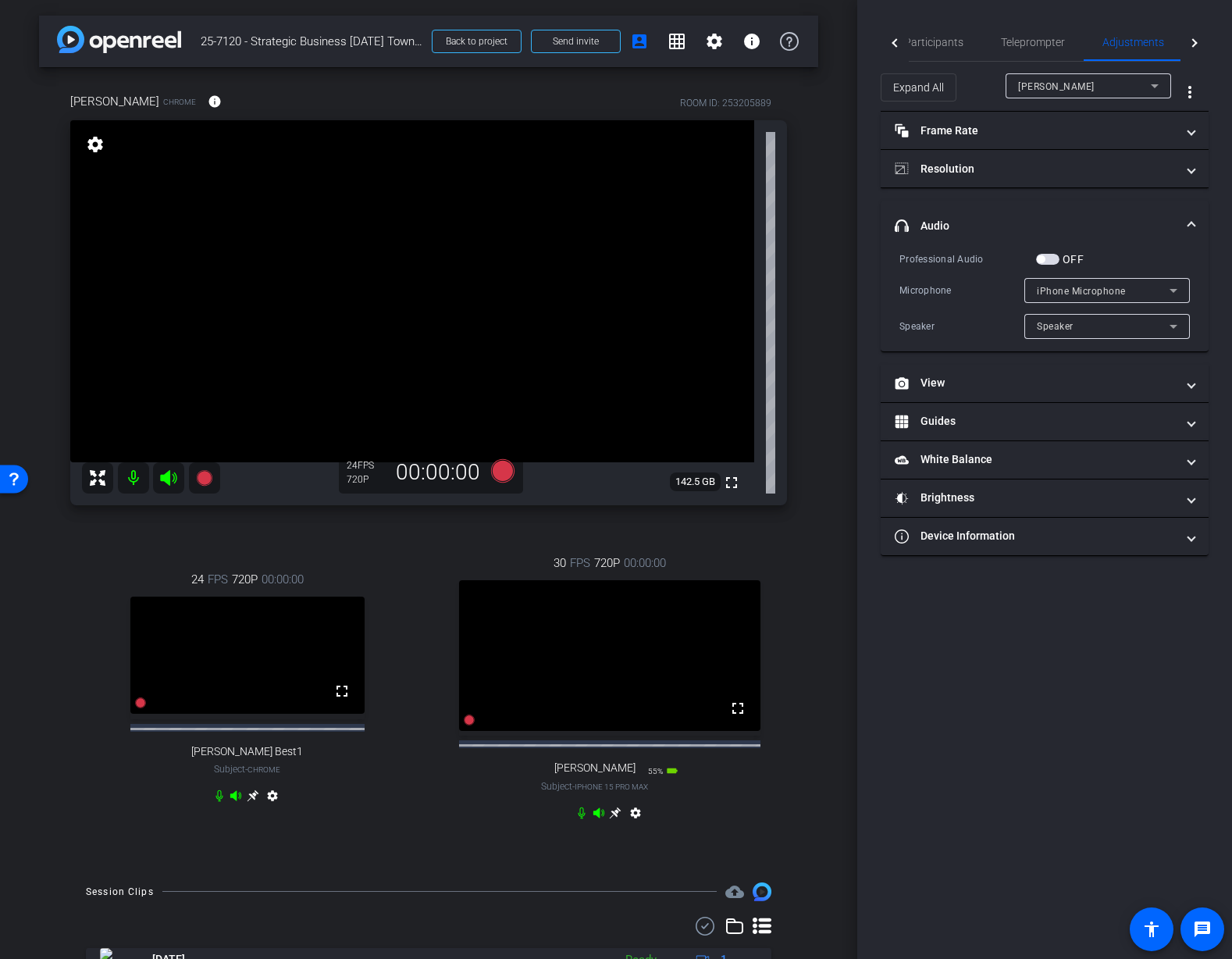
click at [616, 818] on icon at bounding box center [616, 812] width 12 height 12
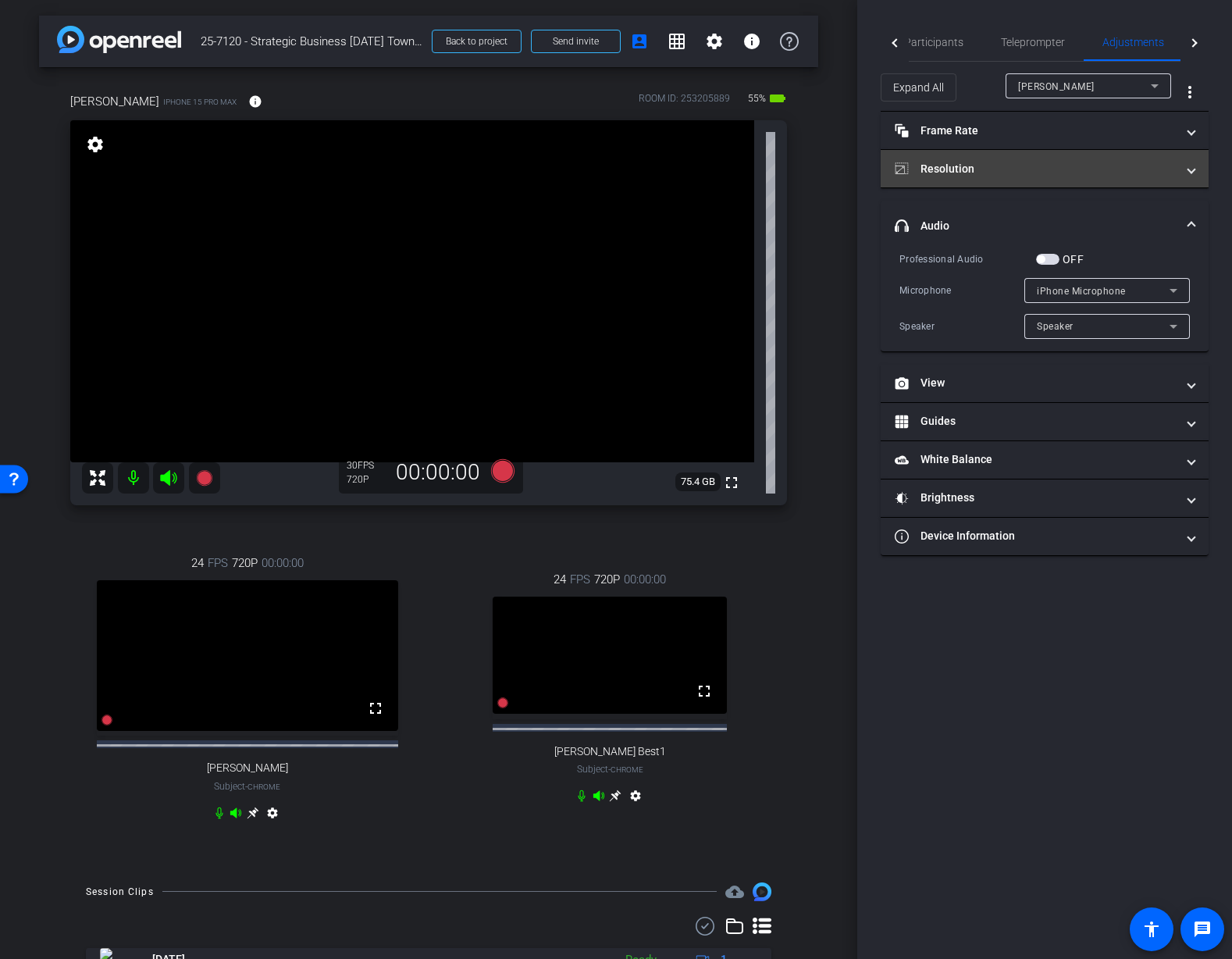
click at [1001, 171] on mat-panel-title "Resolution" at bounding box center [1035, 169] width 281 height 17
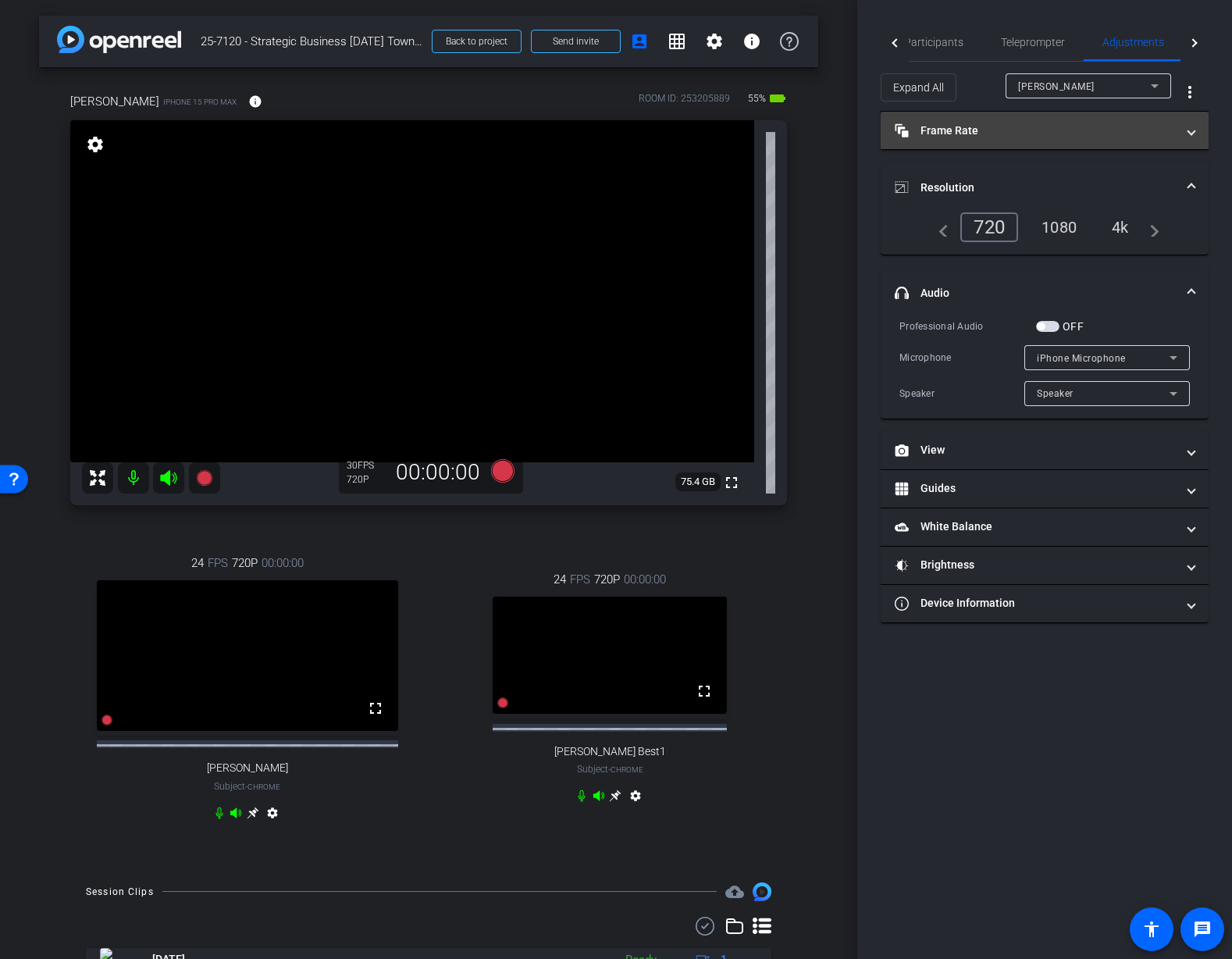
click at [1060, 140] on mat-expansion-panel-header "Frame Rate Frame Rate" at bounding box center [1045, 130] width 328 height 37
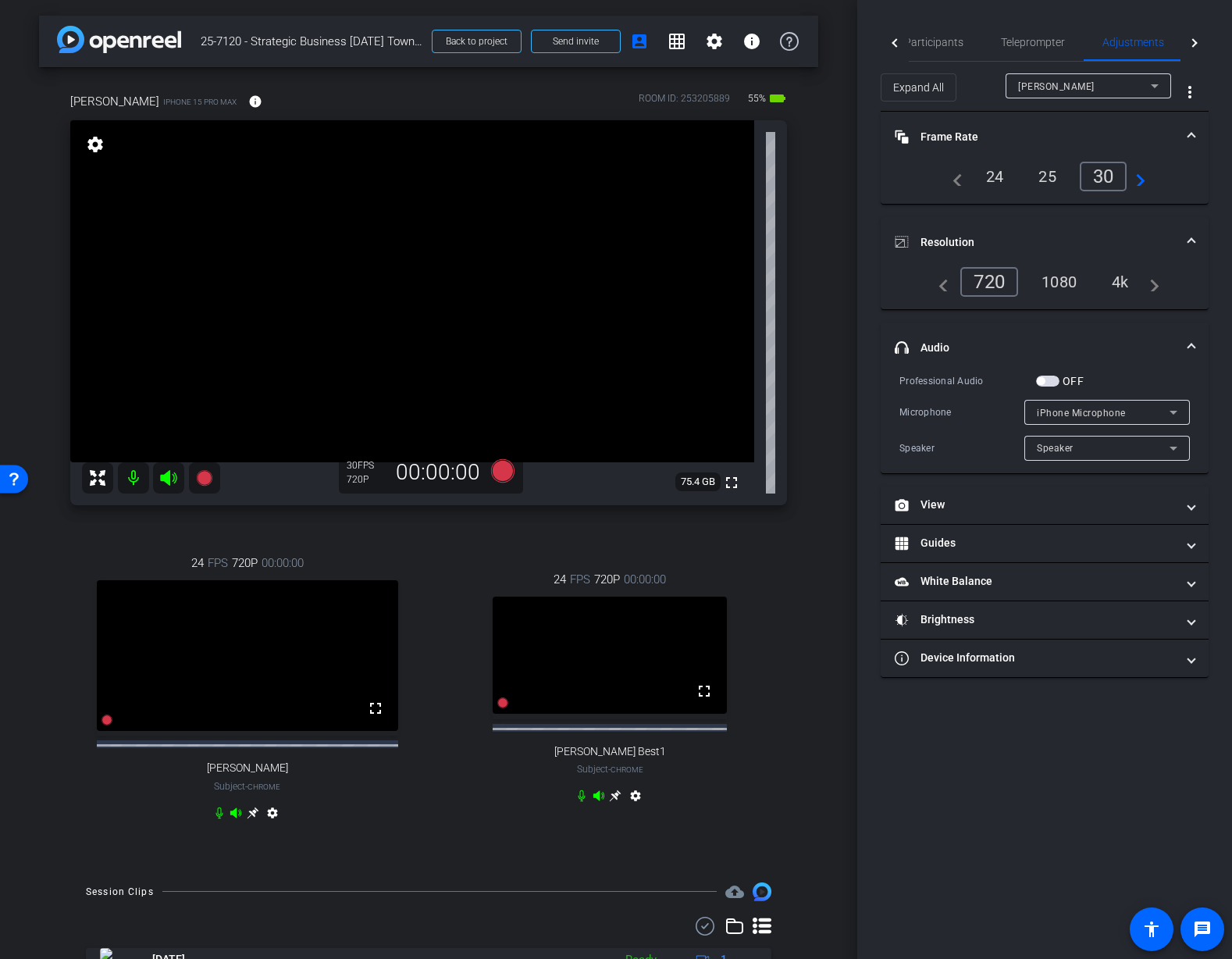
click at [1065, 284] on div "1080" at bounding box center [1059, 282] width 59 height 27
click at [829, 314] on div "arrow_back 25-7120 - Strategic Business Nov 2025 Town Hall video Back to projec…" at bounding box center [428, 480] width 858 height 959
click at [810, 314] on div "Mauricio iPhone 15 Pro Max info ROOM ID: 253205889 55% battery_std fullscreen s…" at bounding box center [428, 466] width 780 height 799
click at [303, 96] on div "Mauricio iPhone 15 Pro Max info ROOM ID: 253205889 55% battery_std" at bounding box center [428, 101] width 717 height 37
click at [815, 482] on div "Mauricio iPhone 15 Pro Max info ROOM ID: 253205889 55% battery_std fullscreen s…" at bounding box center [428, 466] width 780 height 799
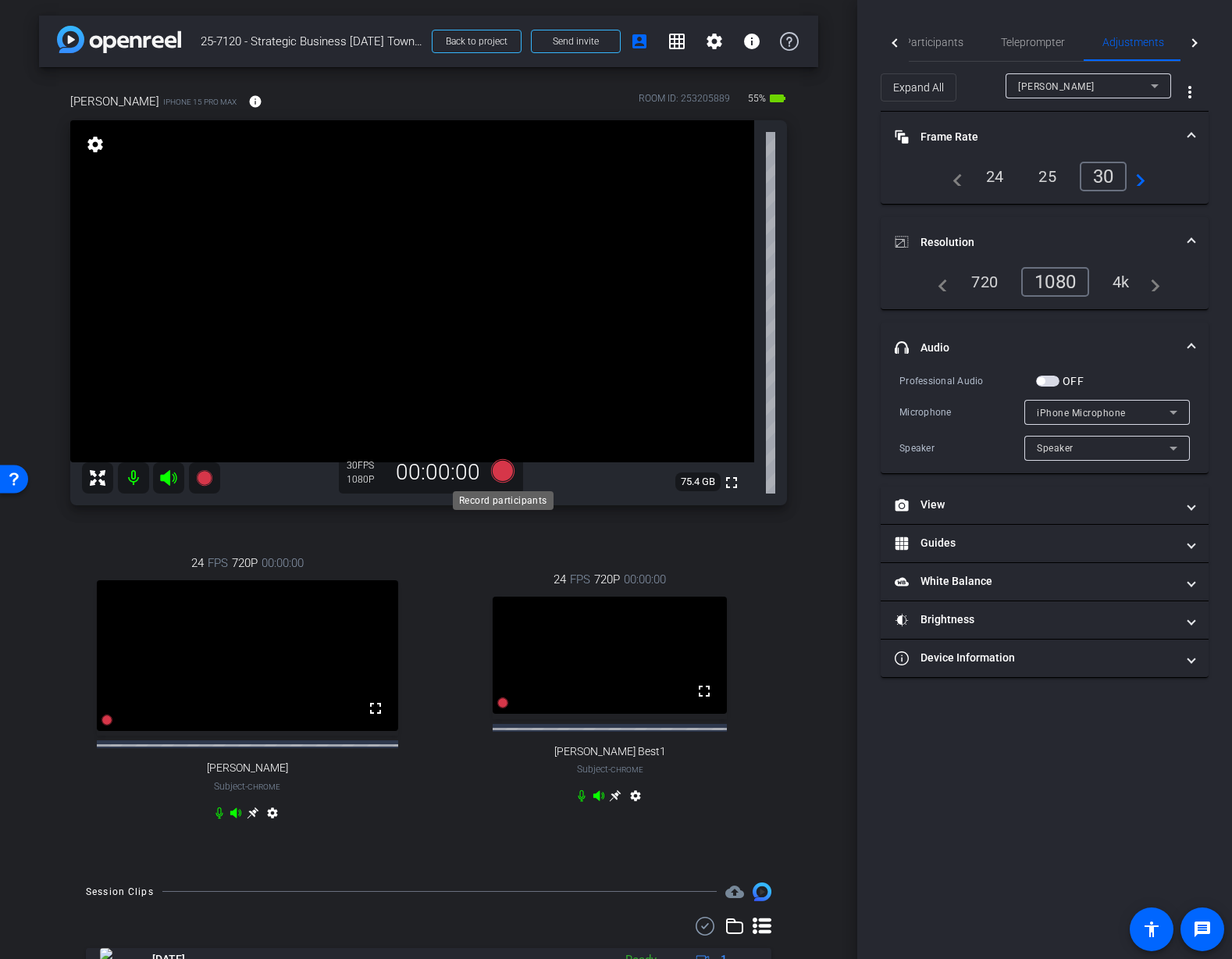
click at [503, 475] on icon at bounding box center [503, 470] width 23 height 23
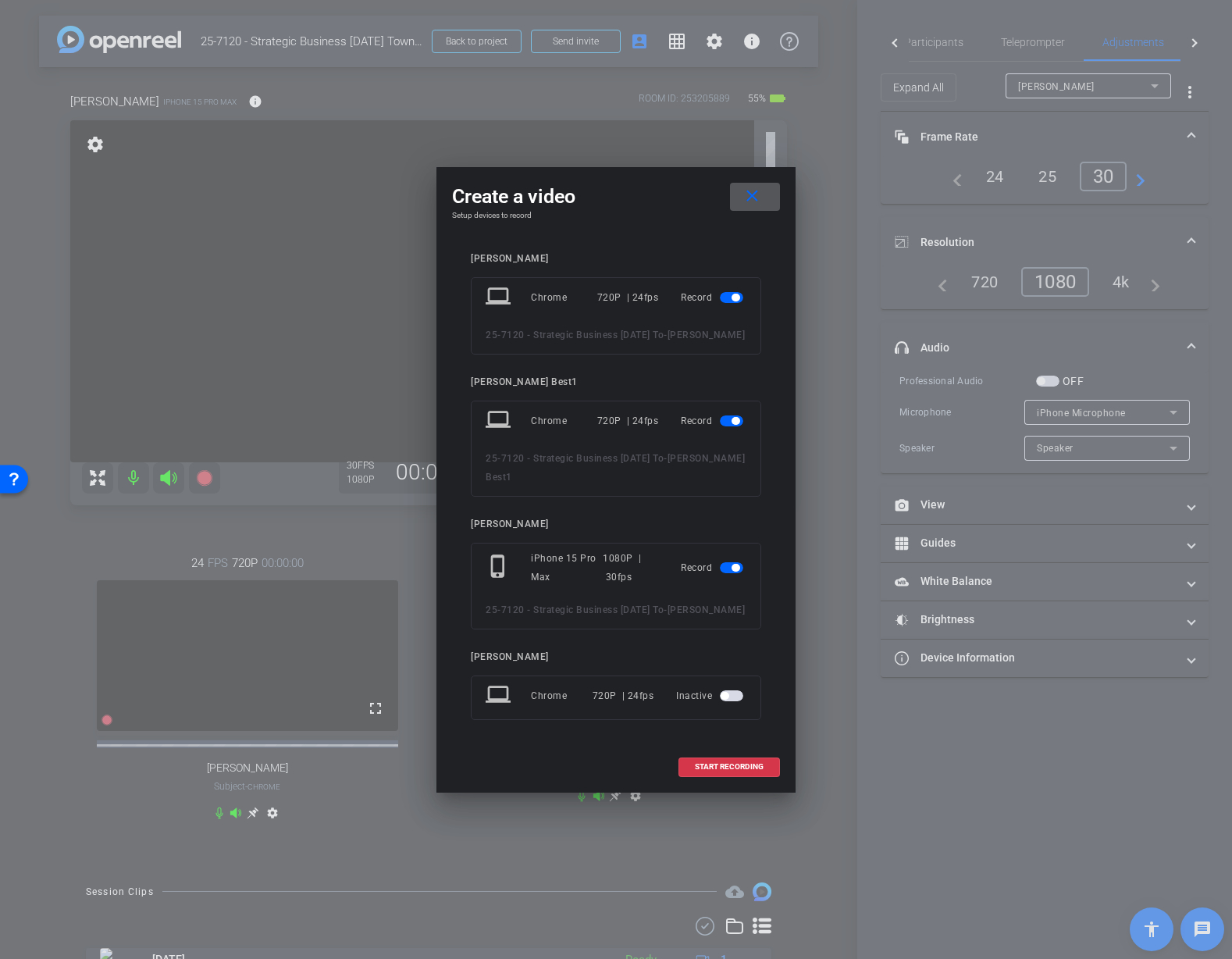
drag, startPoint x: 736, startPoint y: 435, endPoint x: 742, endPoint y: 411, distance: 24.7
click at [735, 426] on span "button" at bounding box center [732, 420] width 23 height 11
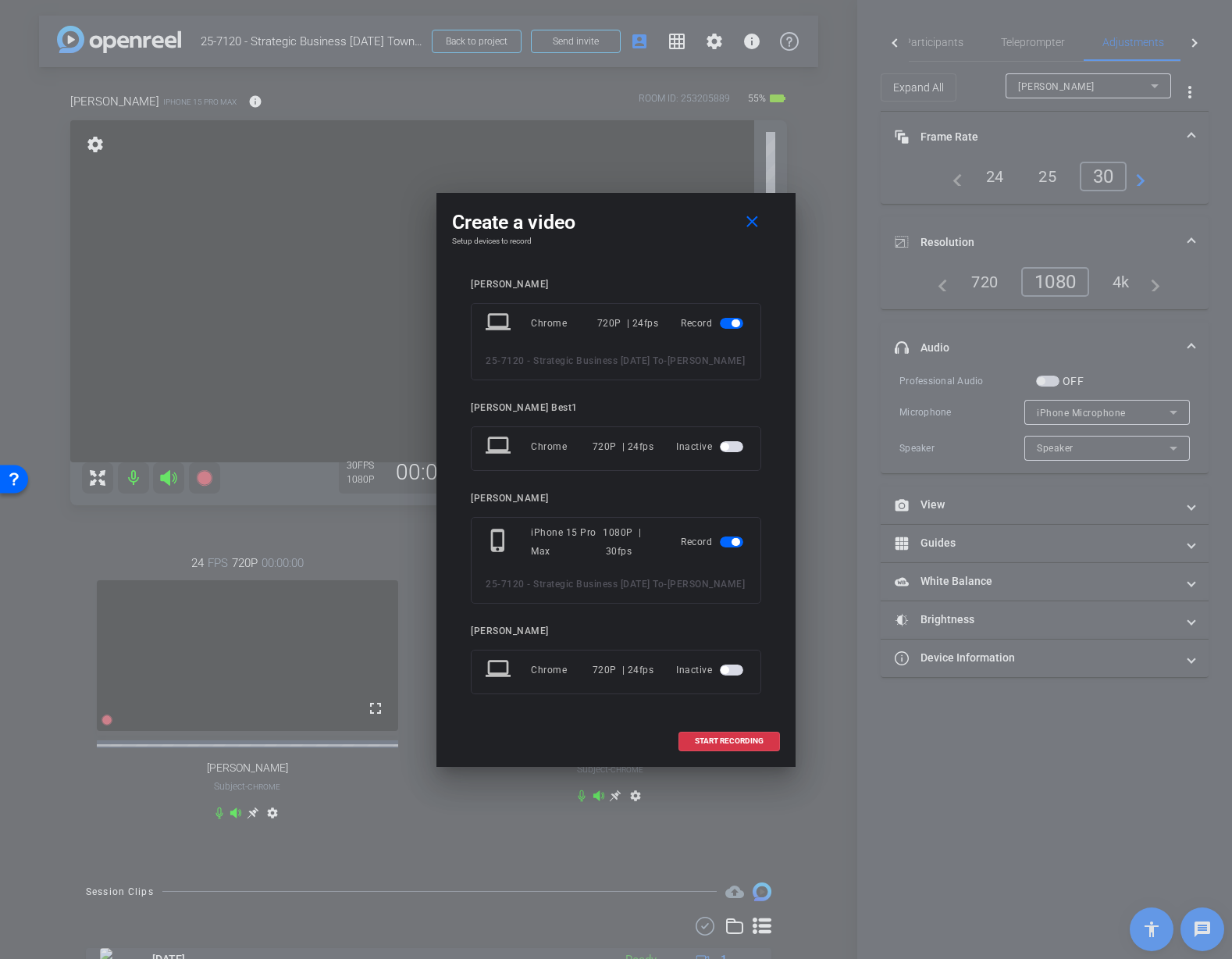
click at [735, 320] on span "button" at bounding box center [735, 323] width 7 height 7
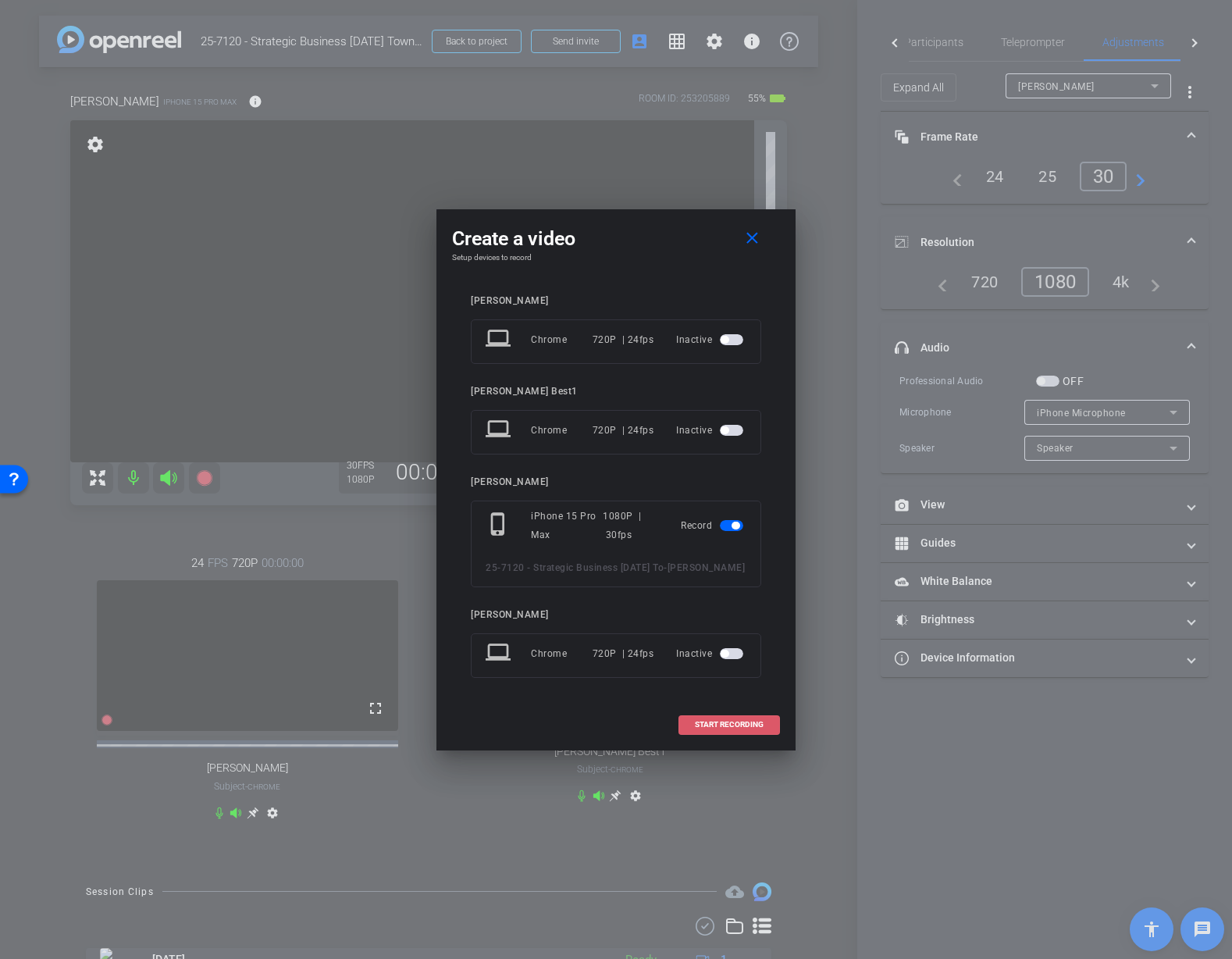
click at [738, 728] on span "START RECORDING" at bounding box center [729, 724] width 69 height 7
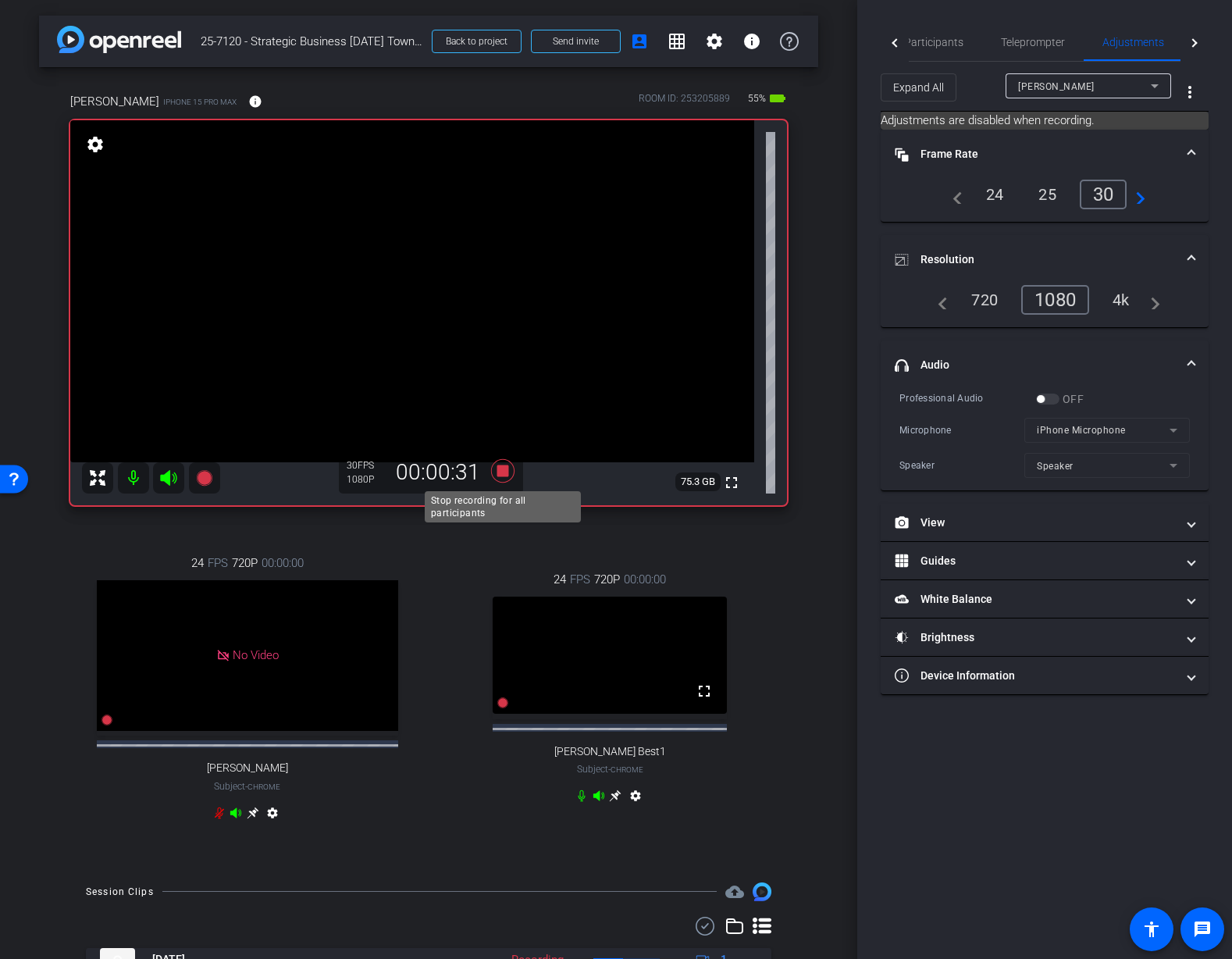
click at [502, 474] on icon at bounding box center [503, 470] width 23 height 23
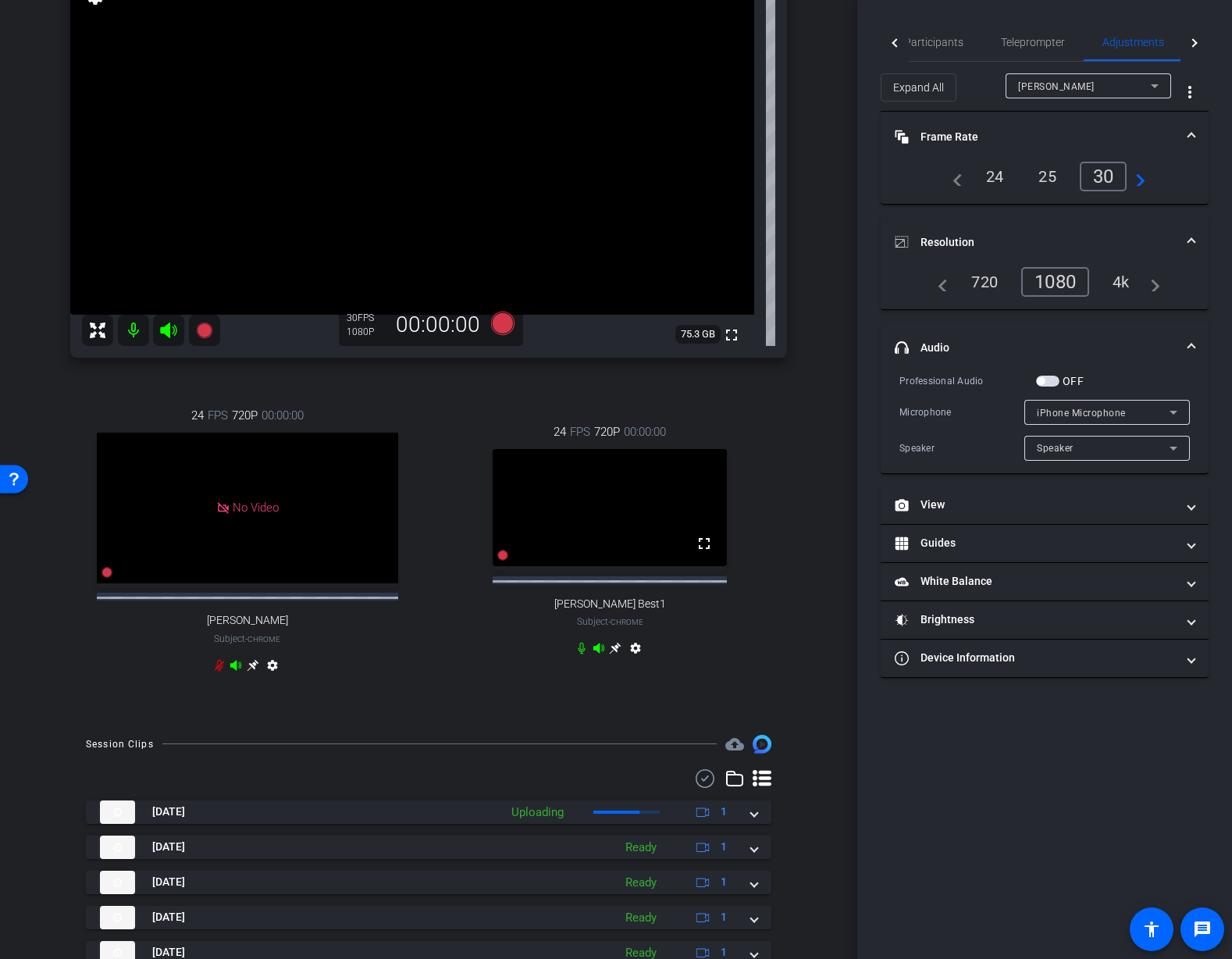
scroll to position [143, 0]
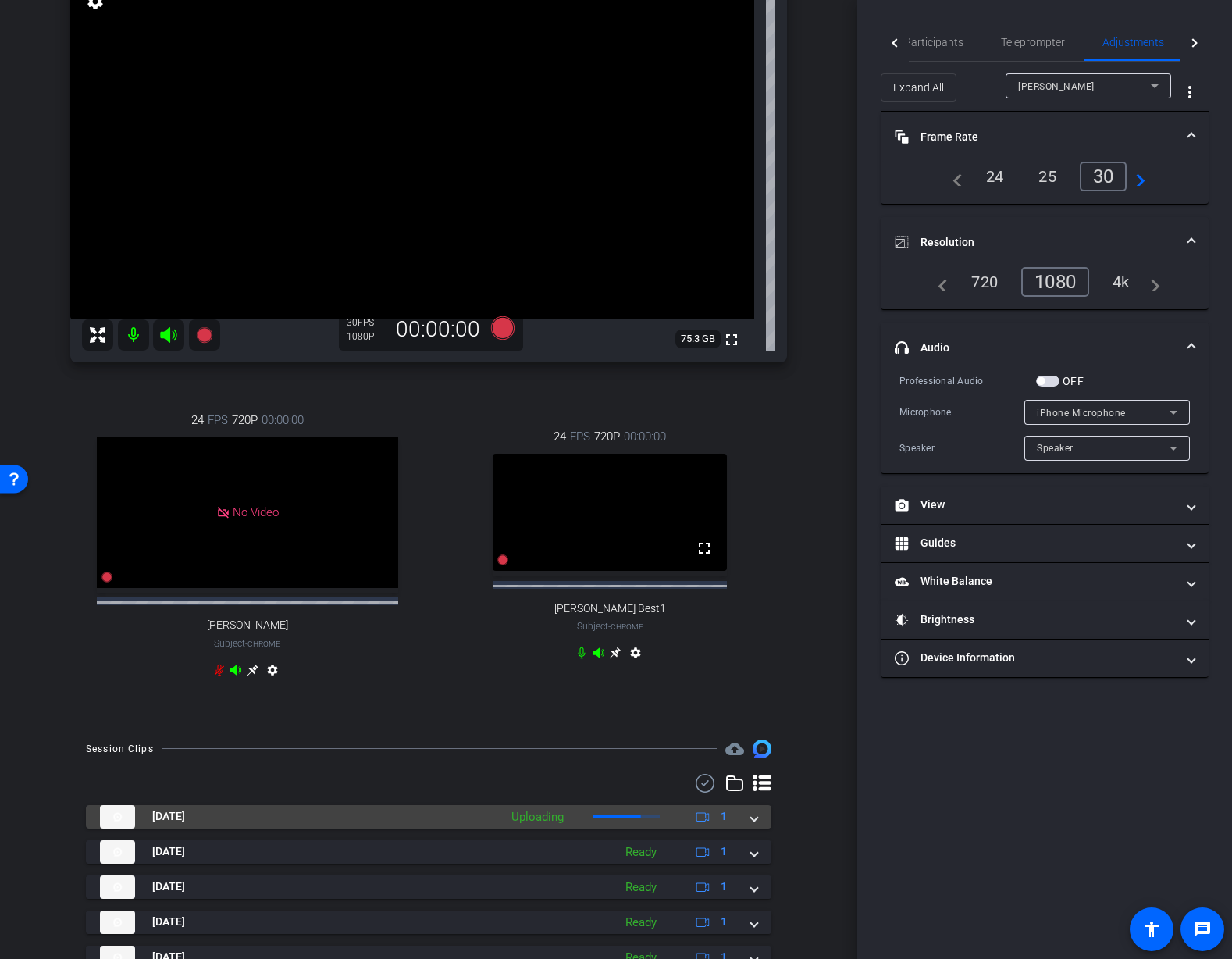
click at [756, 824] on span at bounding box center [755, 817] width 7 height 17
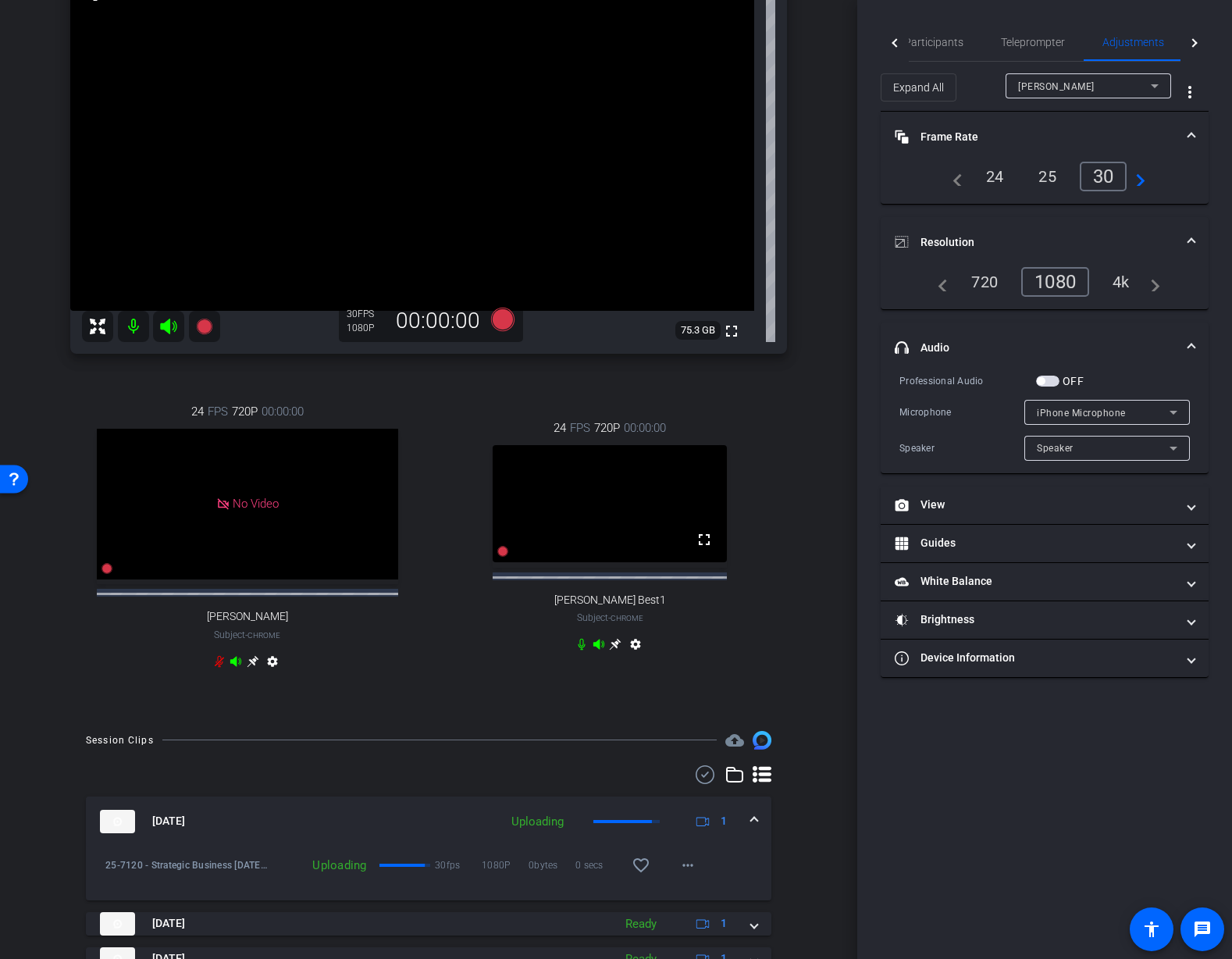
scroll to position [147, 0]
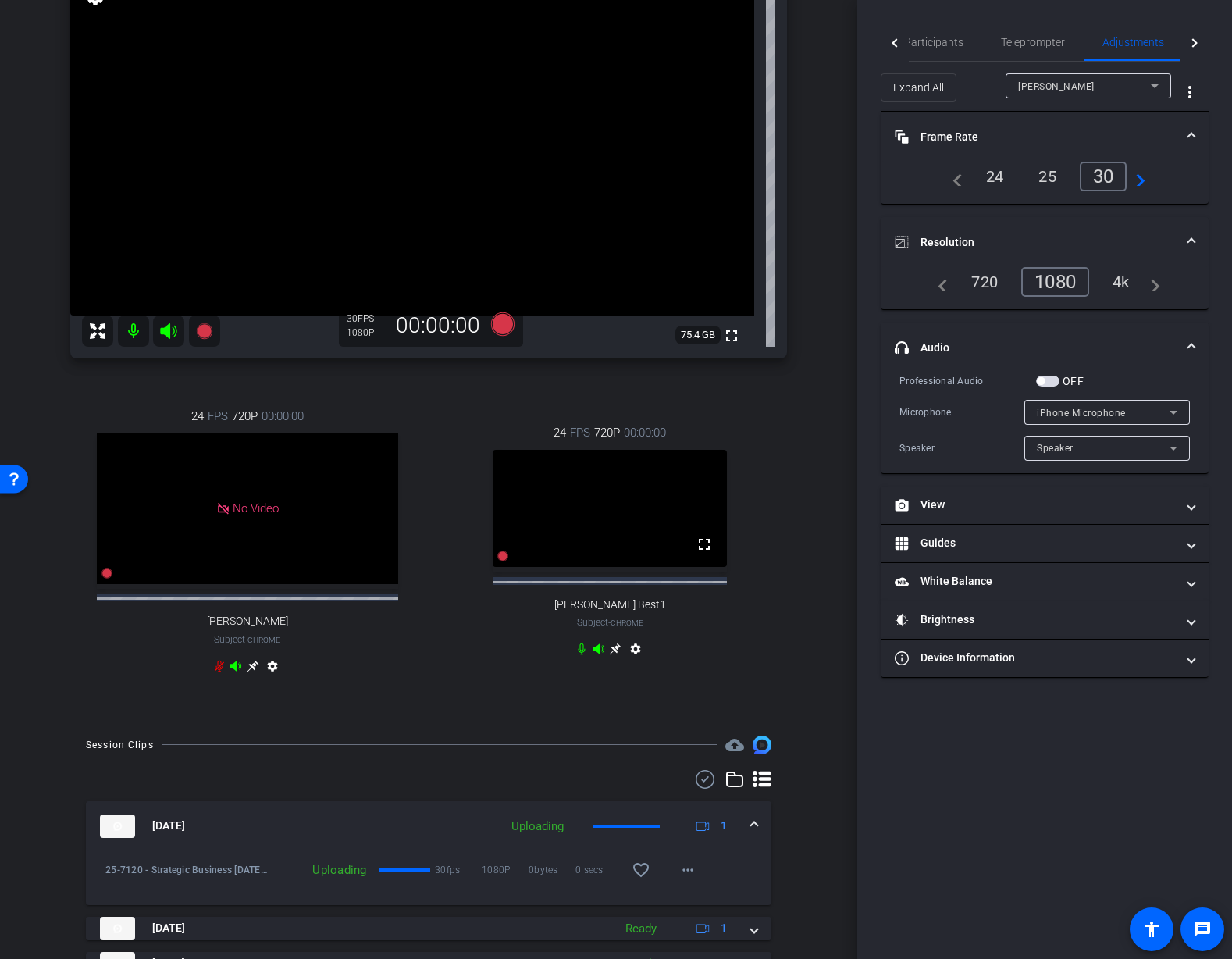
click at [843, 727] on div "arrow_back 25-7120 - Strategic Business Nov 2025 Town Hall video Back to projec…" at bounding box center [428, 333] width 858 height 959
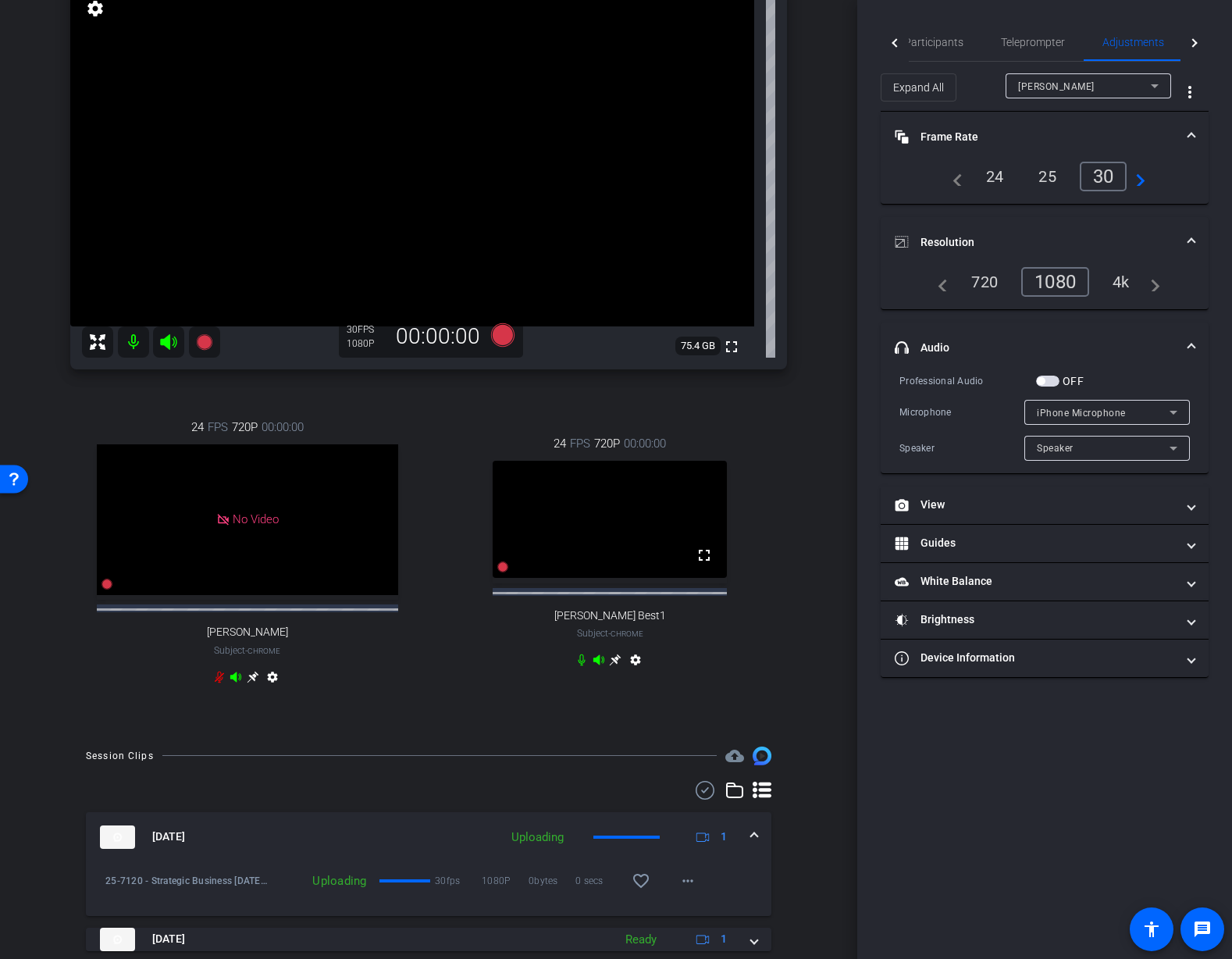
scroll to position [133, 0]
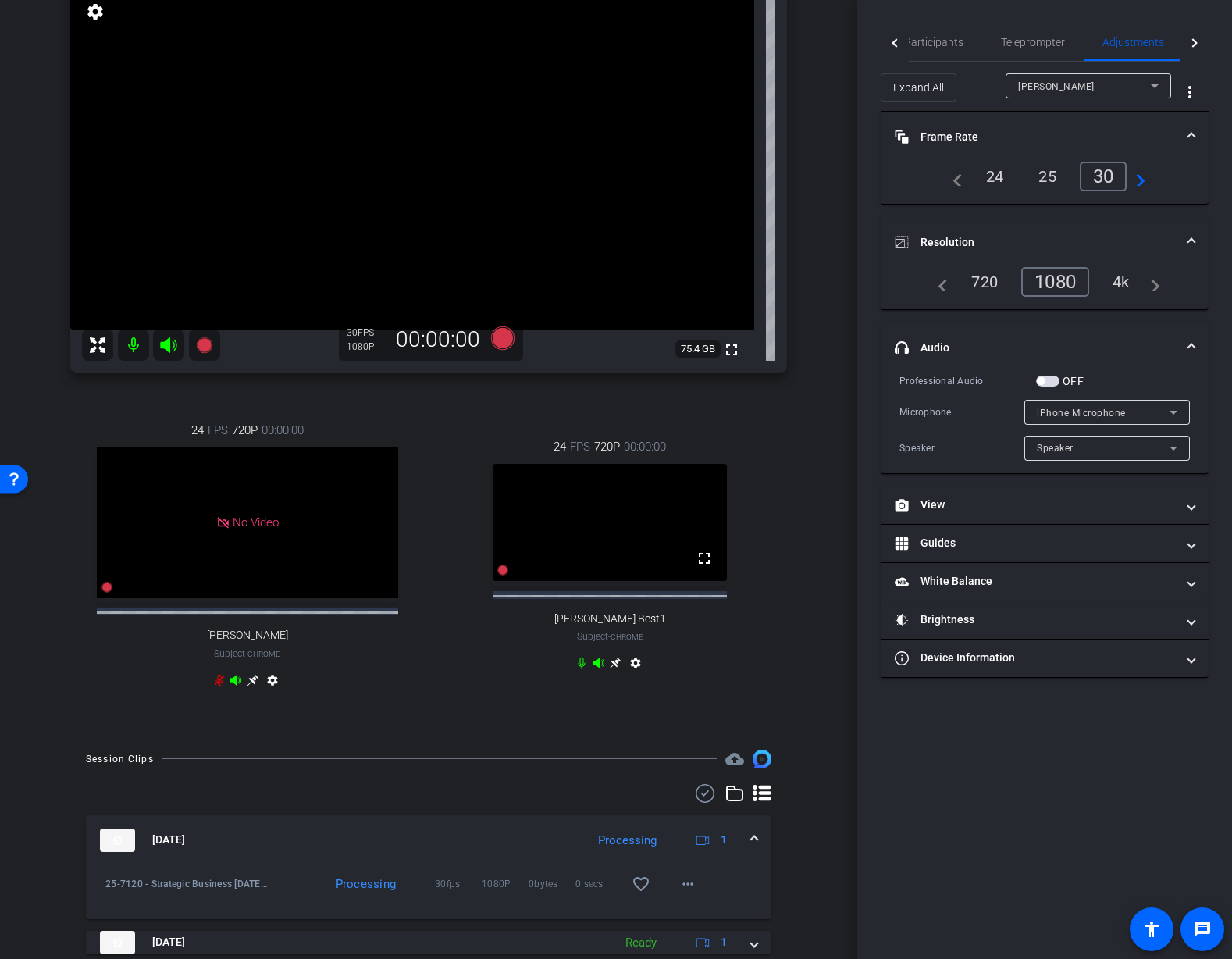
click at [824, 686] on div "arrow_back 25-7120 - Strategic Business Nov 2025 Town Hall video Back to projec…" at bounding box center [428, 347] width 858 height 959
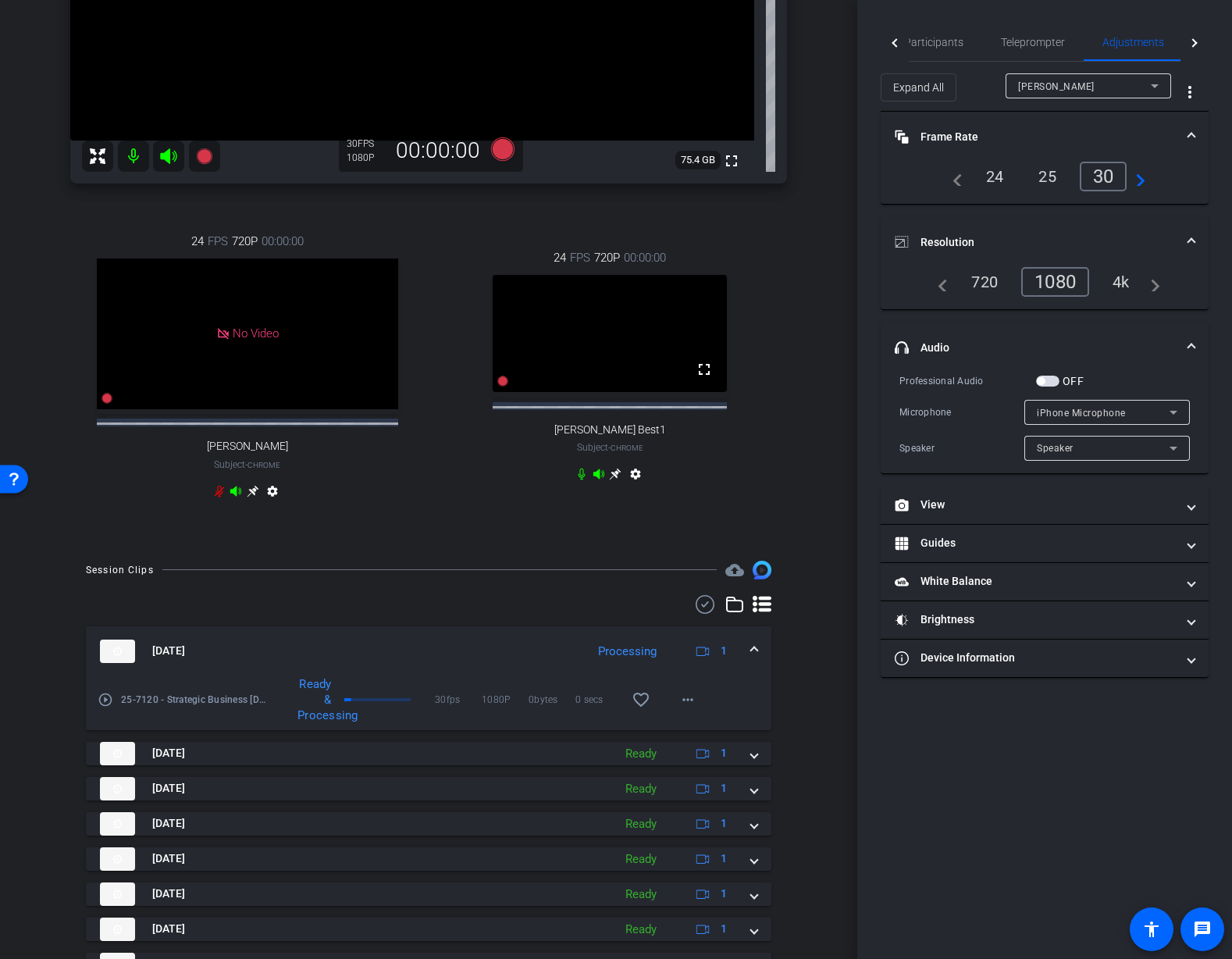
scroll to position [0, 0]
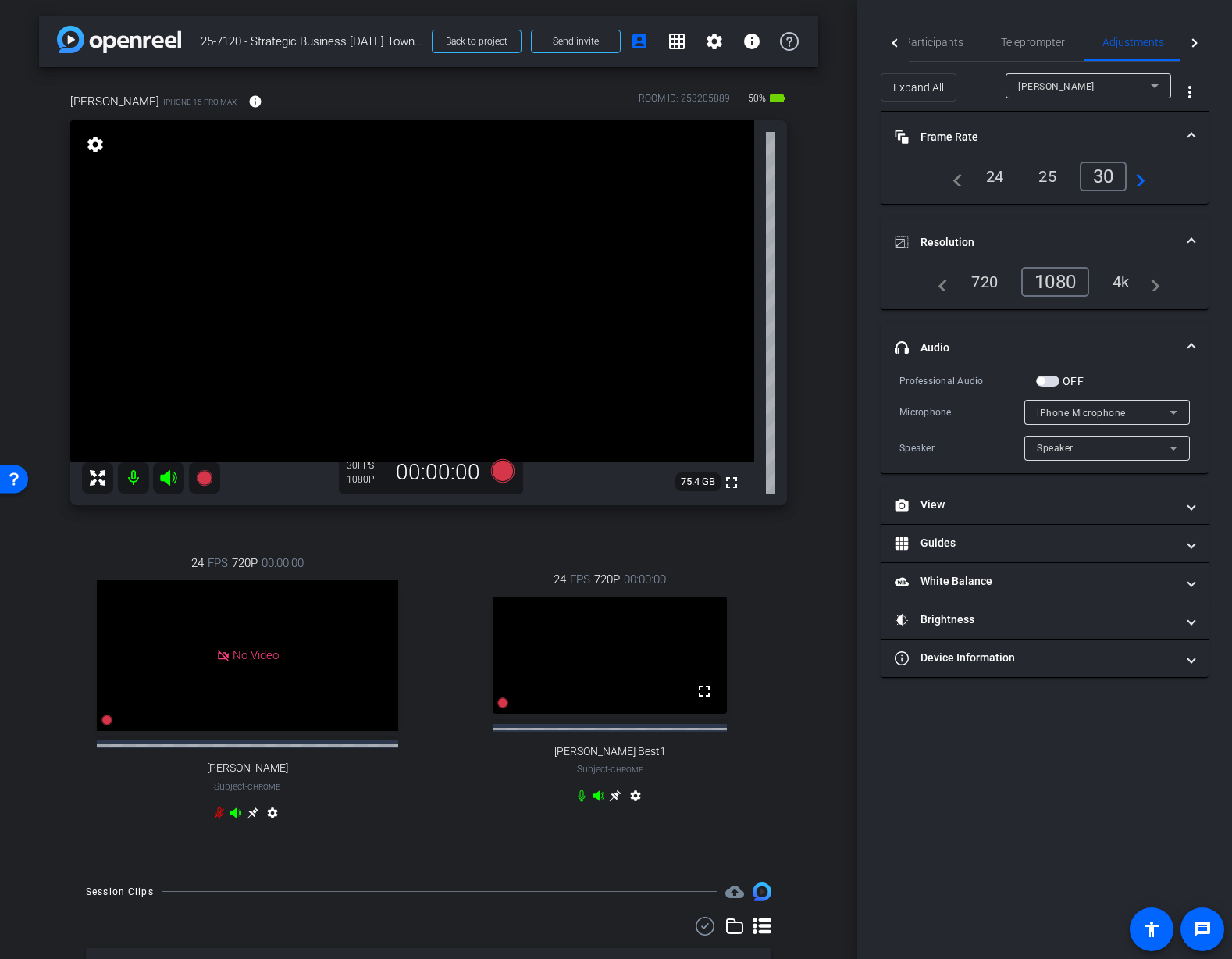
click at [814, 636] on div "Mauricio iPhone 15 Pro Max info ROOM ID: 253205889 50% battery_std fullscreen s…" at bounding box center [428, 466] width 780 height 799
click at [799, 540] on div "Mauricio iPhone 15 Pro Max info ROOM ID: 253205889 50% battery_std fullscreen s…" at bounding box center [428, 466] width 780 height 799
click at [506, 471] on icon at bounding box center [503, 470] width 23 height 23
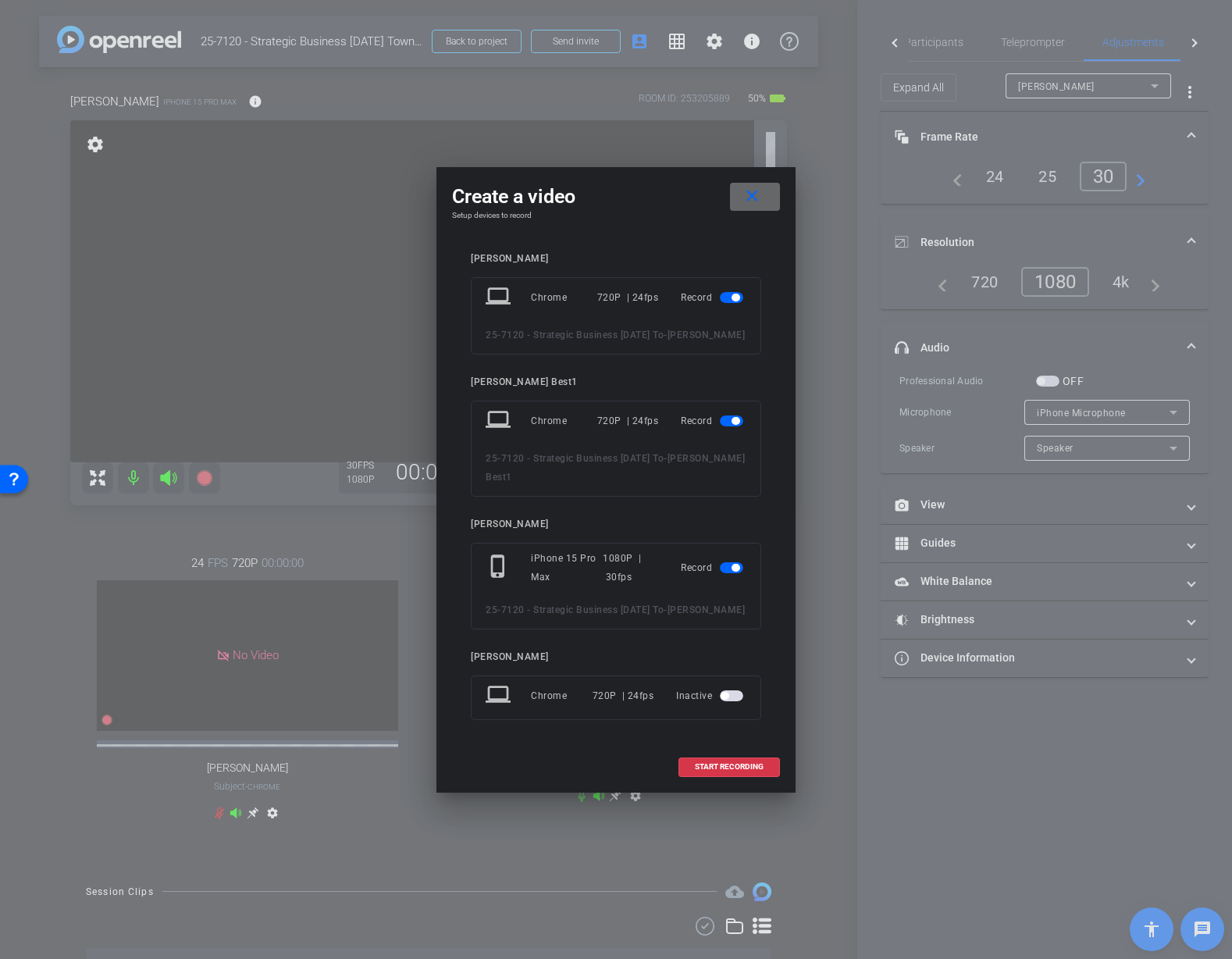
drag, startPoint x: 752, startPoint y: 188, endPoint x: 685, endPoint y: 258, distance: 96.9
click at [752, 189] on mat-icon "close" at bounding box center [752, 196] width 20 height 20
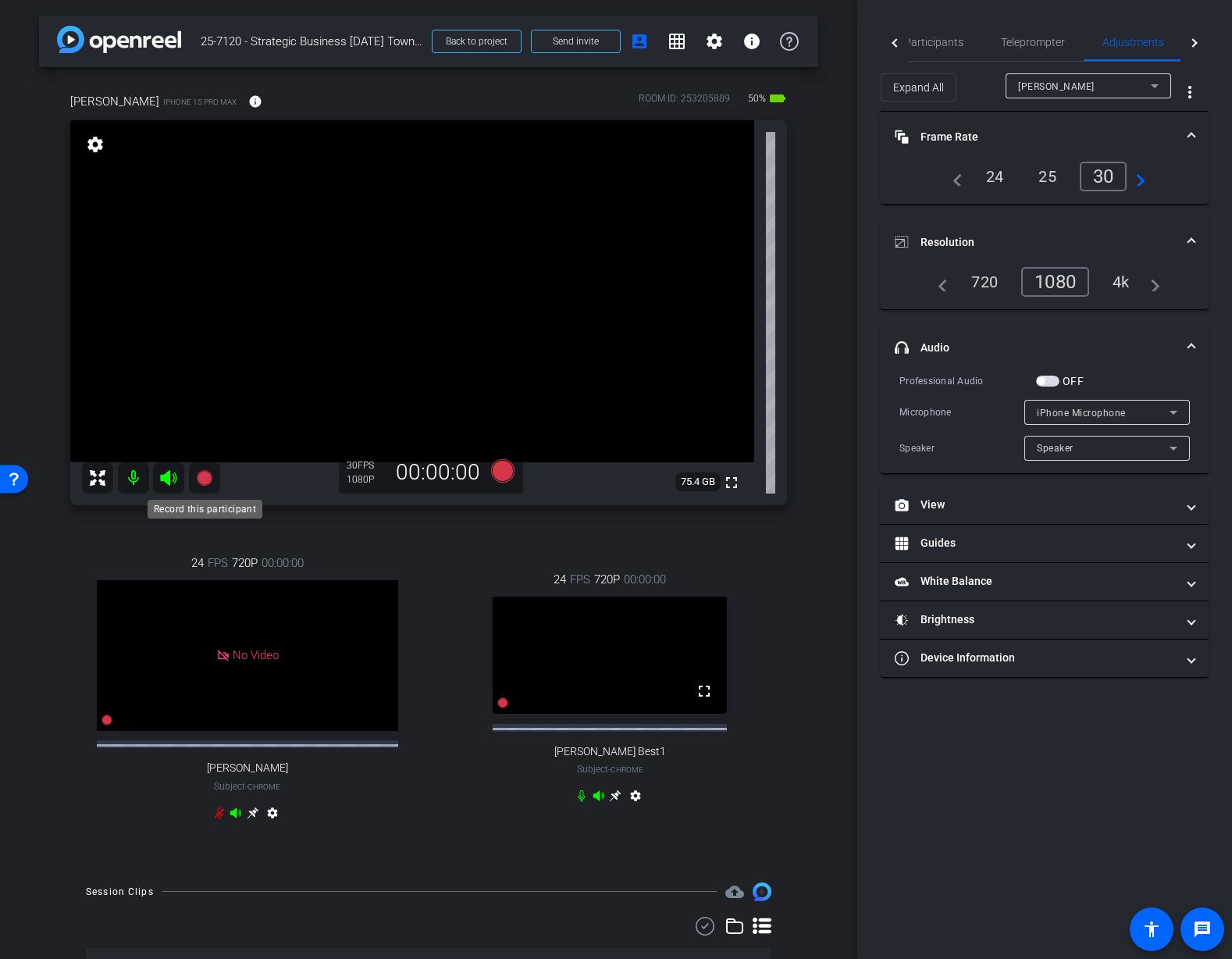
click at [205, 480] on icon at bounding box center [204, 477] width 16 height 16
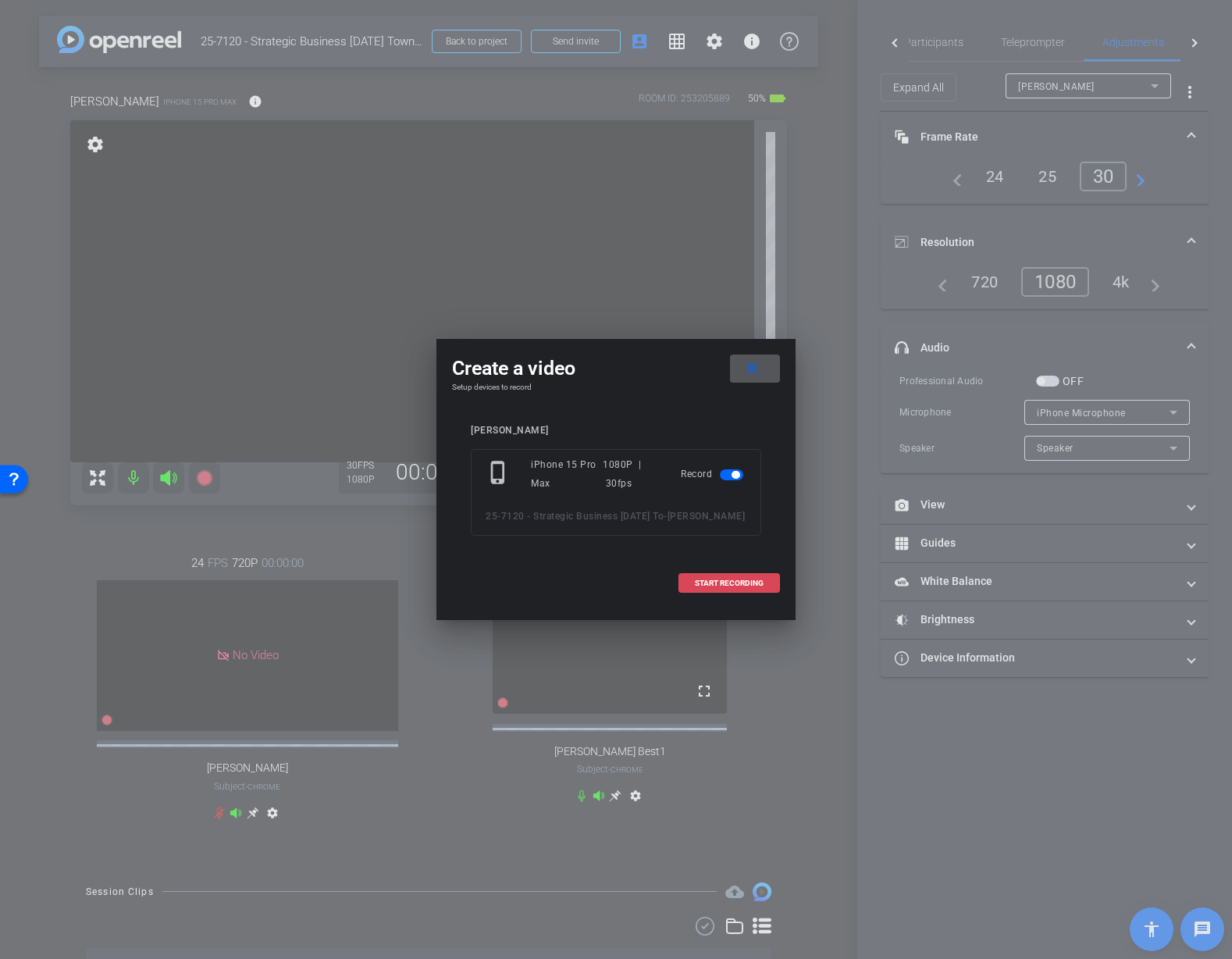
click at [720, 584] on span "START RECORDING" at bounding box center [729, 582] width 69 height 7
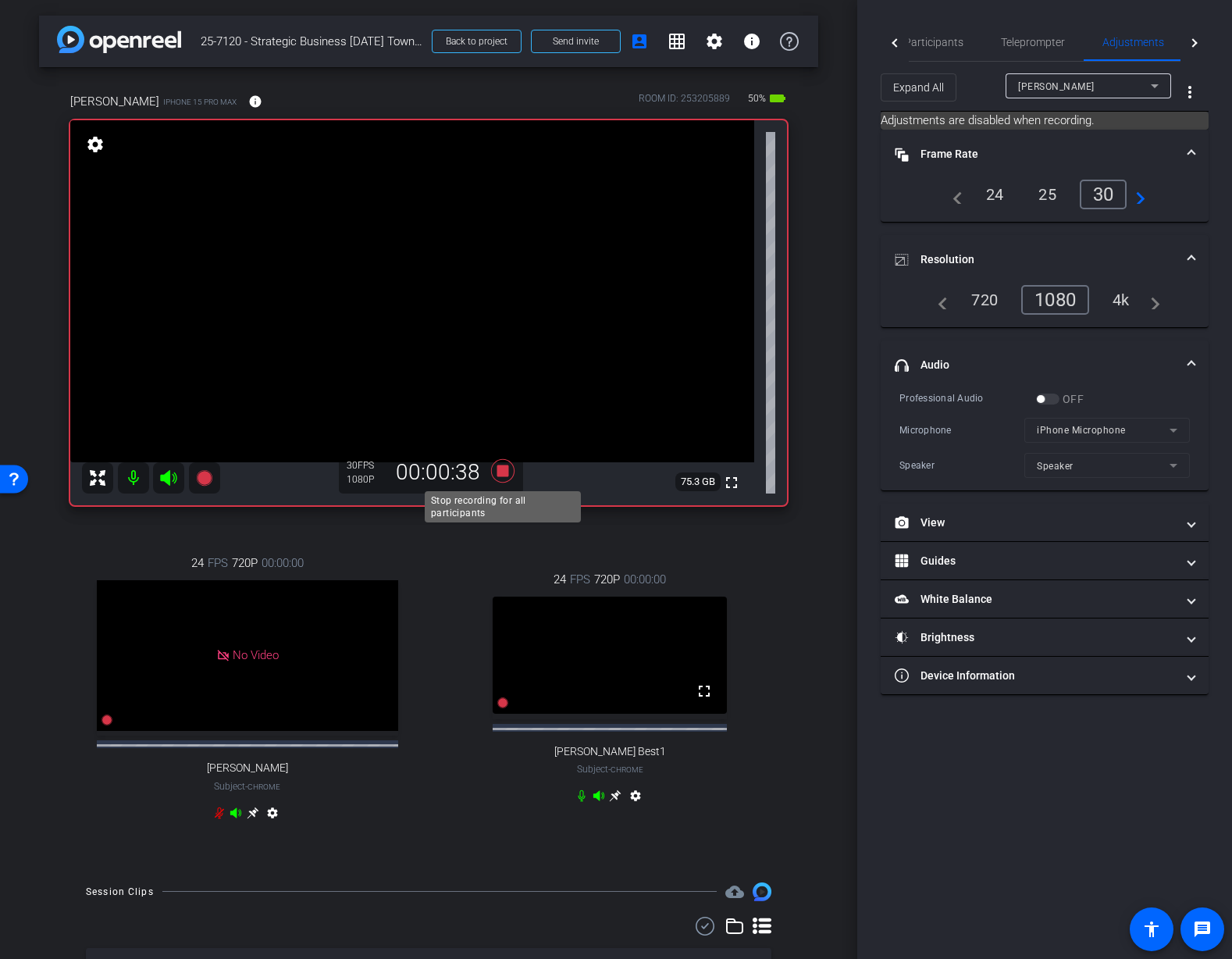
click at [501, 472] on icon at bounding box center [503, 470] width 23 height 23
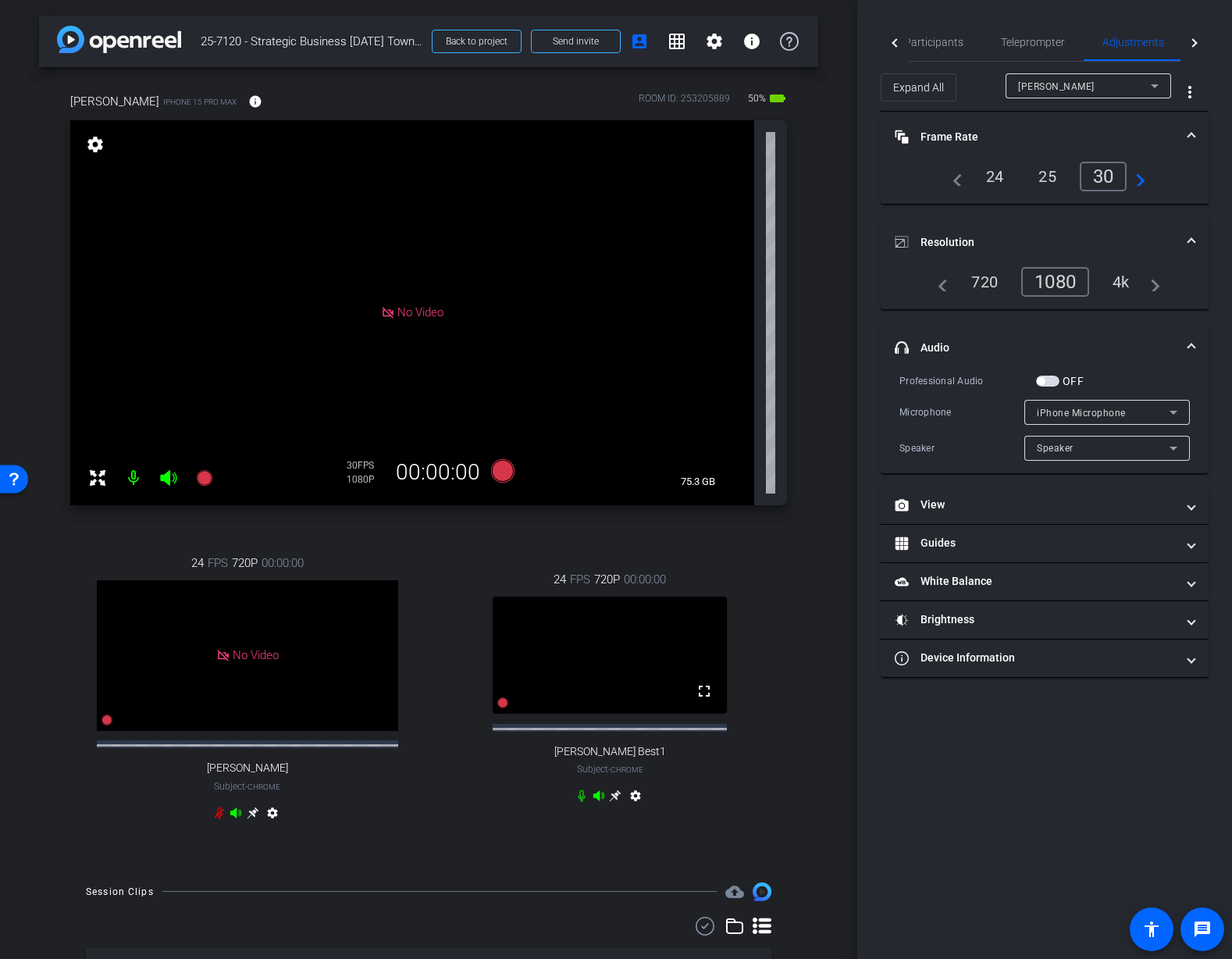
type input "11000"
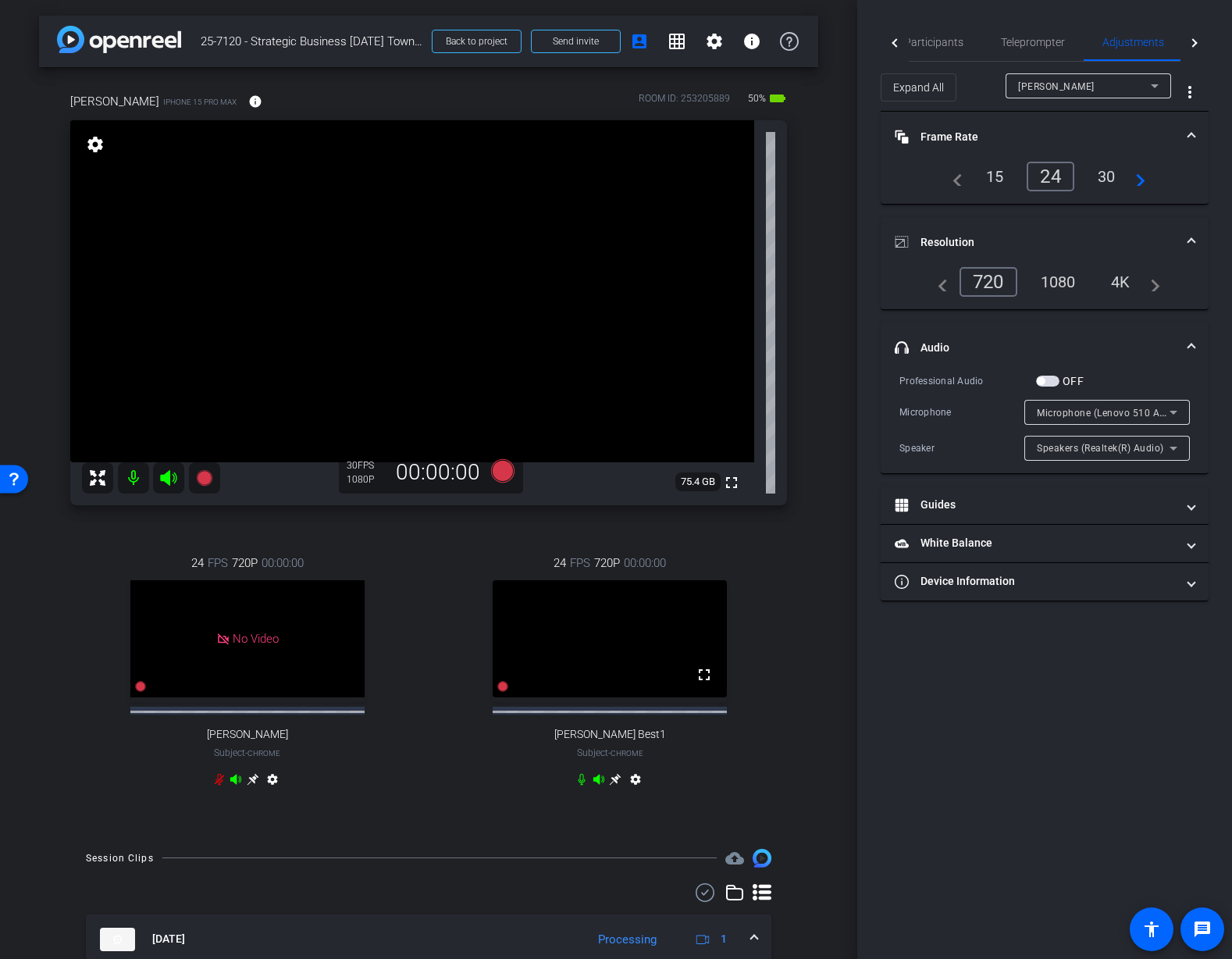
drag, startPoint x: 1069, startPoint y: 284, endPoint x: 1069, endPoint y: 274, distance: 10.0
click at [1069, 283] on div "1080" at bounding box center [1058, 282] width 59 height 27
click at [1111, 175] on div "30" at bounding box center [1107, 176] width 41 height 27
click at [1116, 96] on div "Tiffany Hawks" at bounding box center [1089, 86] width 141 height 25
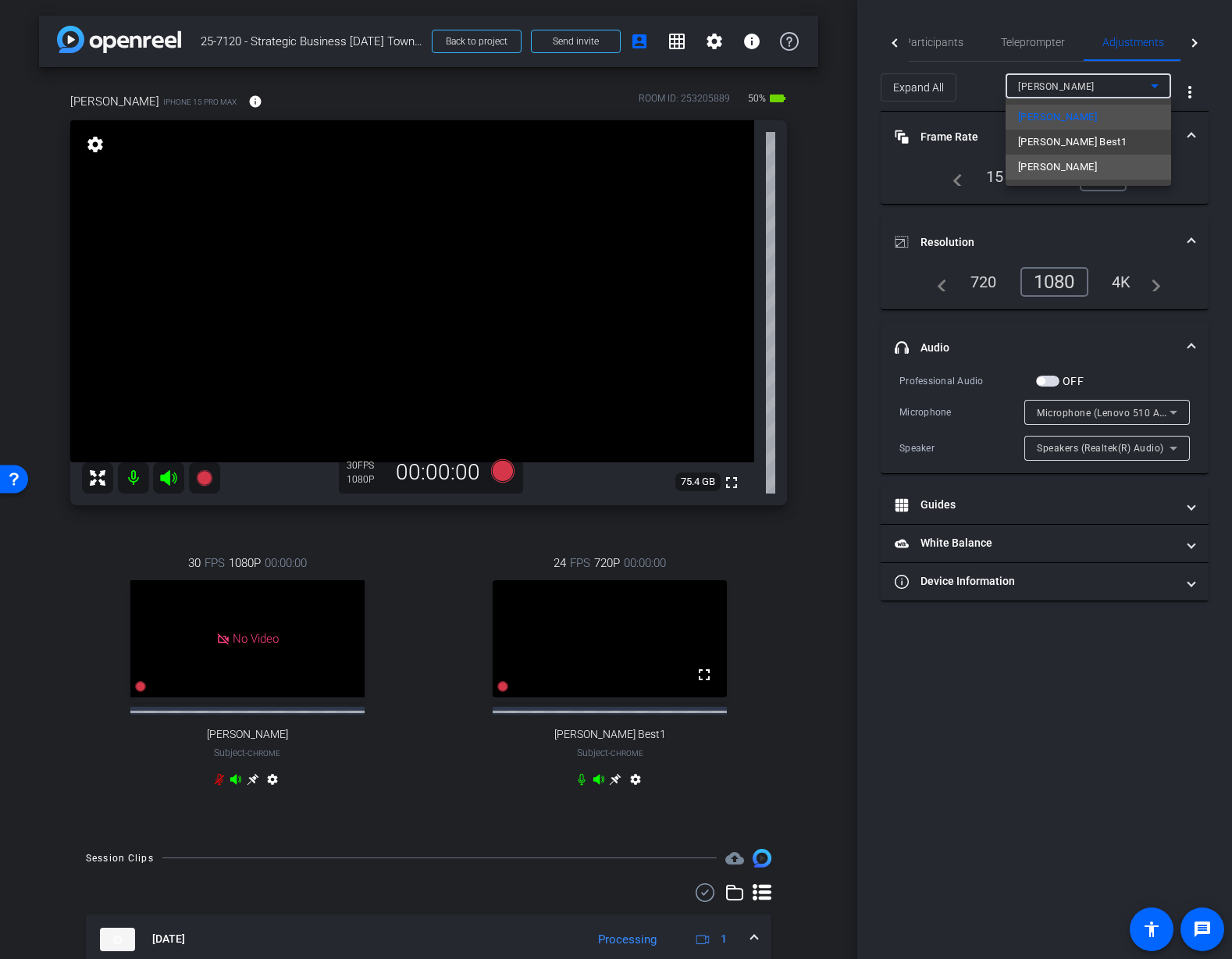
drag, startPoint x: 1065, startPoint y: 165, endPoint x: 1057, endPoint y: 171, distance: 10.0
click at [1057, 172] on span "Mauricio" at bounding box center [1057, 166] width 79 height 19
click at [827, 616] on div "arrow_back 25-7120 - Strategic Business Nov 2025 Town Hall video Back to projec…" at bounding box center [428, 480] width 858 height 959
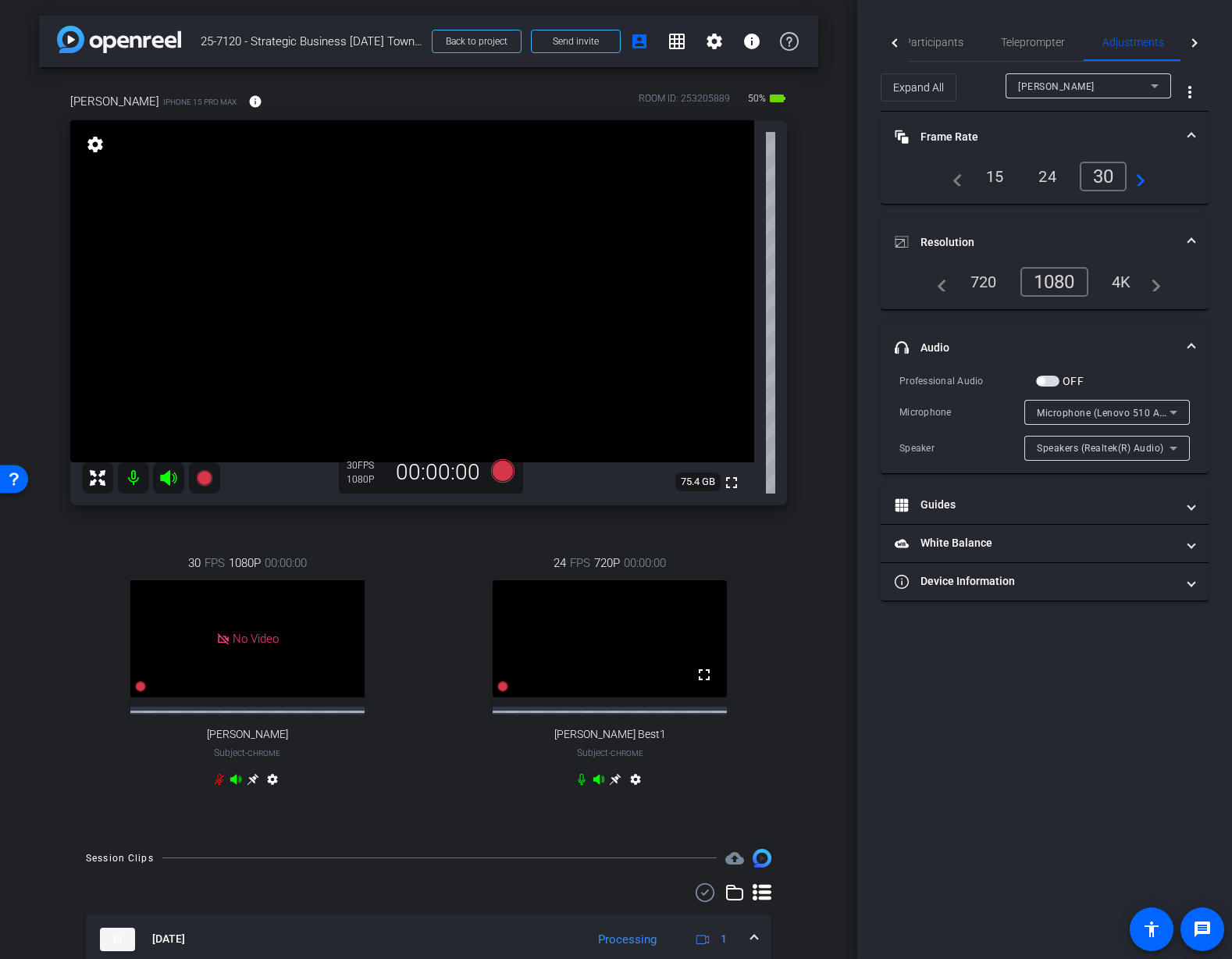
click at [812, 678] on div "Mauricio iPhone 15 Pro Max info ROOM ID: 253205889 50% battery_std fullscreen s…" at bounding box center [428, 450] width 780 height 766
click at [197, 470] on icon at bounding box center [205, 478] width 19 height 19
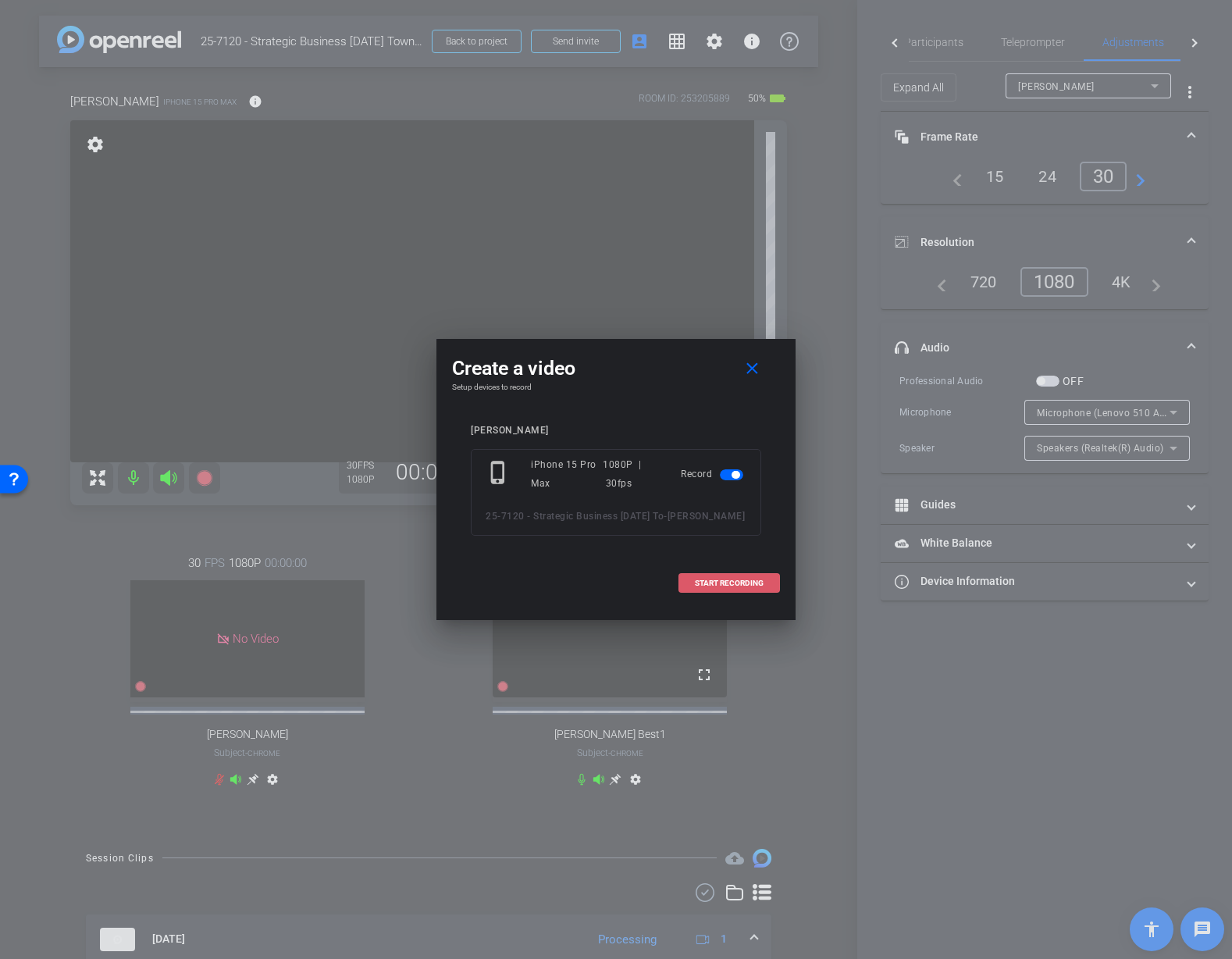
click at [714, 581] on span "START RECORDING" at bounding box center [729, 582] width 69 height 7
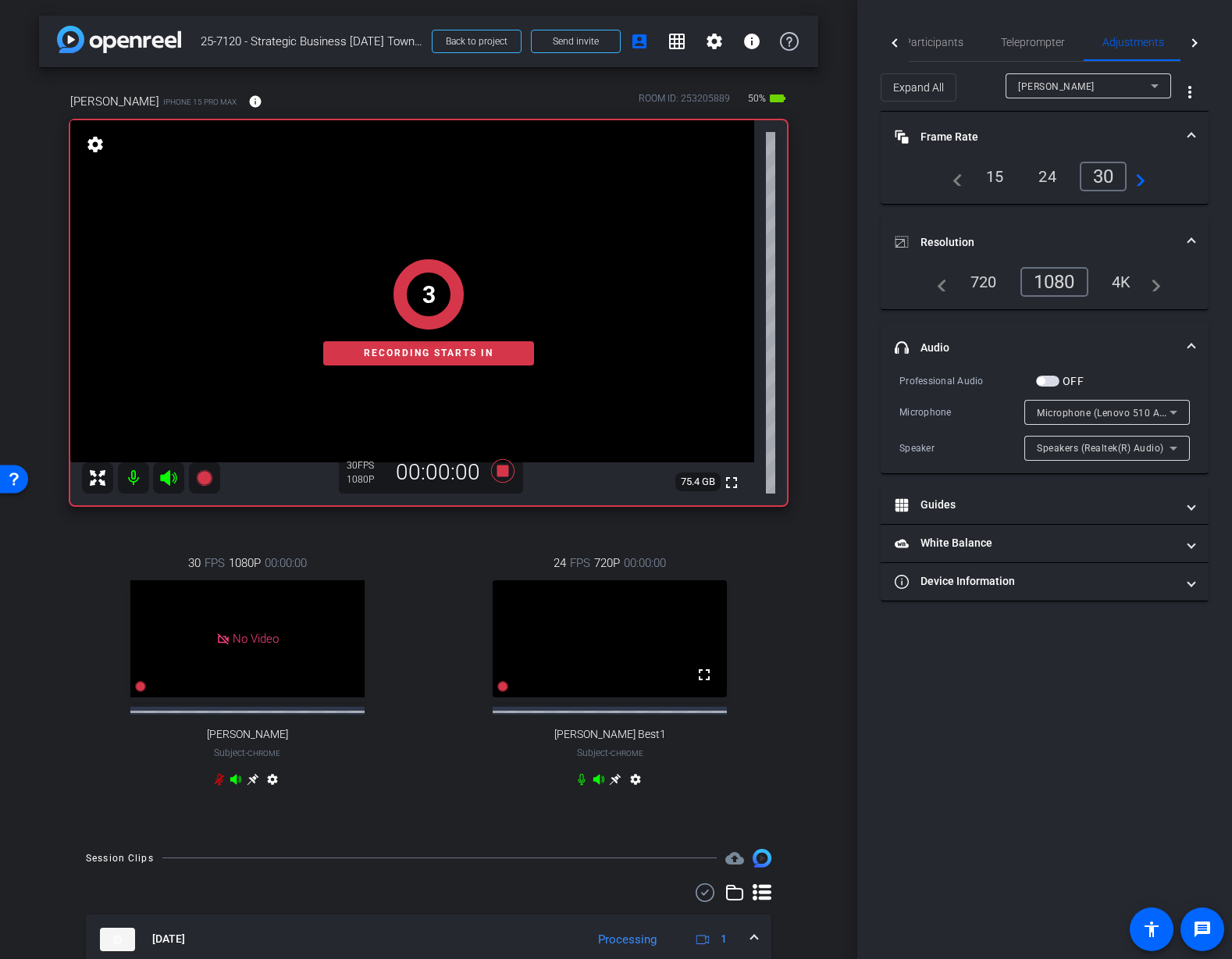
click at [785, 658] on div "24 FPS 720P 00:00:00 fullscreen Mauricio Best1 Subject - Chrome settings" at bounding box center [611, 672] width 355 height 289
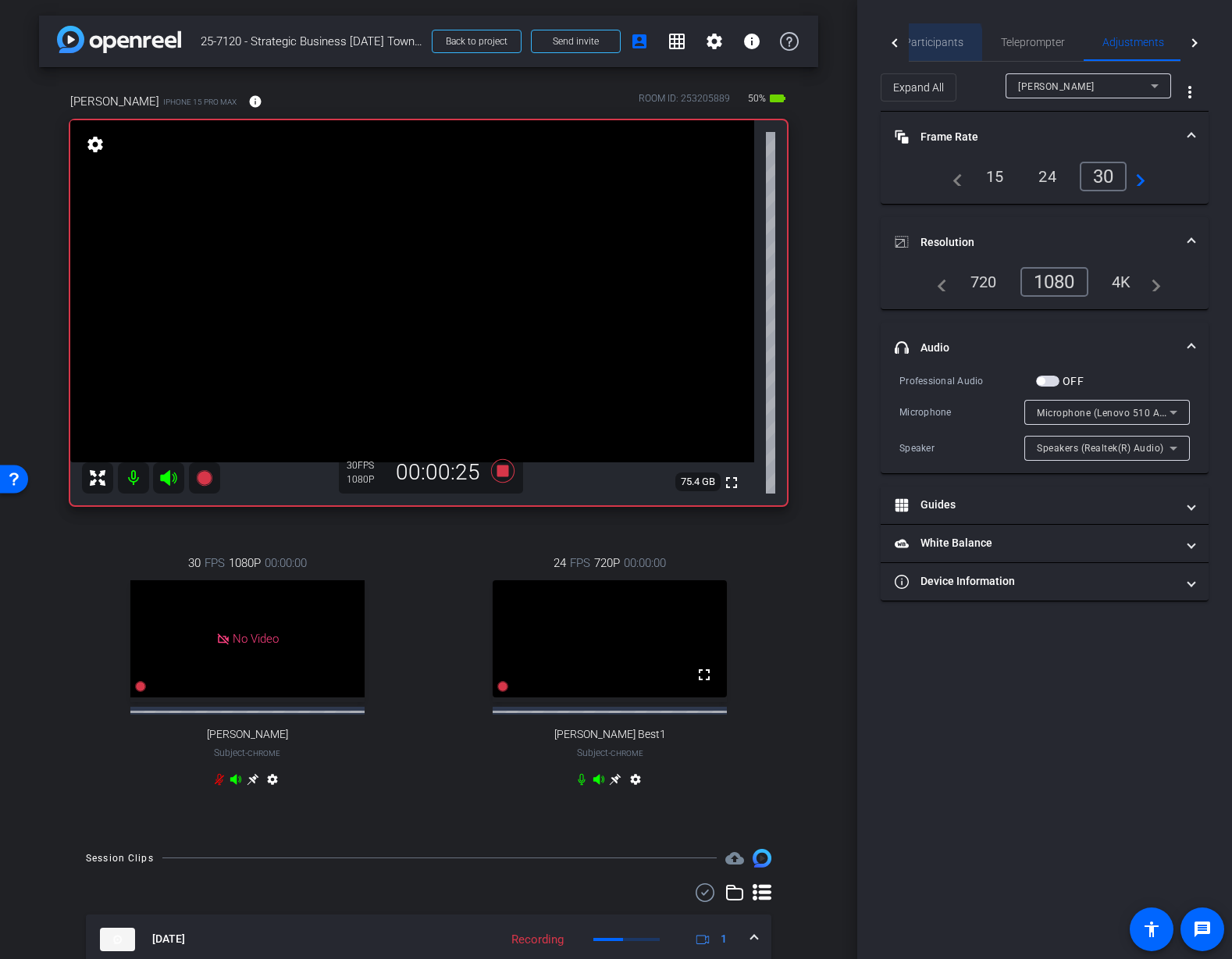
click at [925, 48] on span "Participants" at bounding box center [935, 41] width 60 height 37
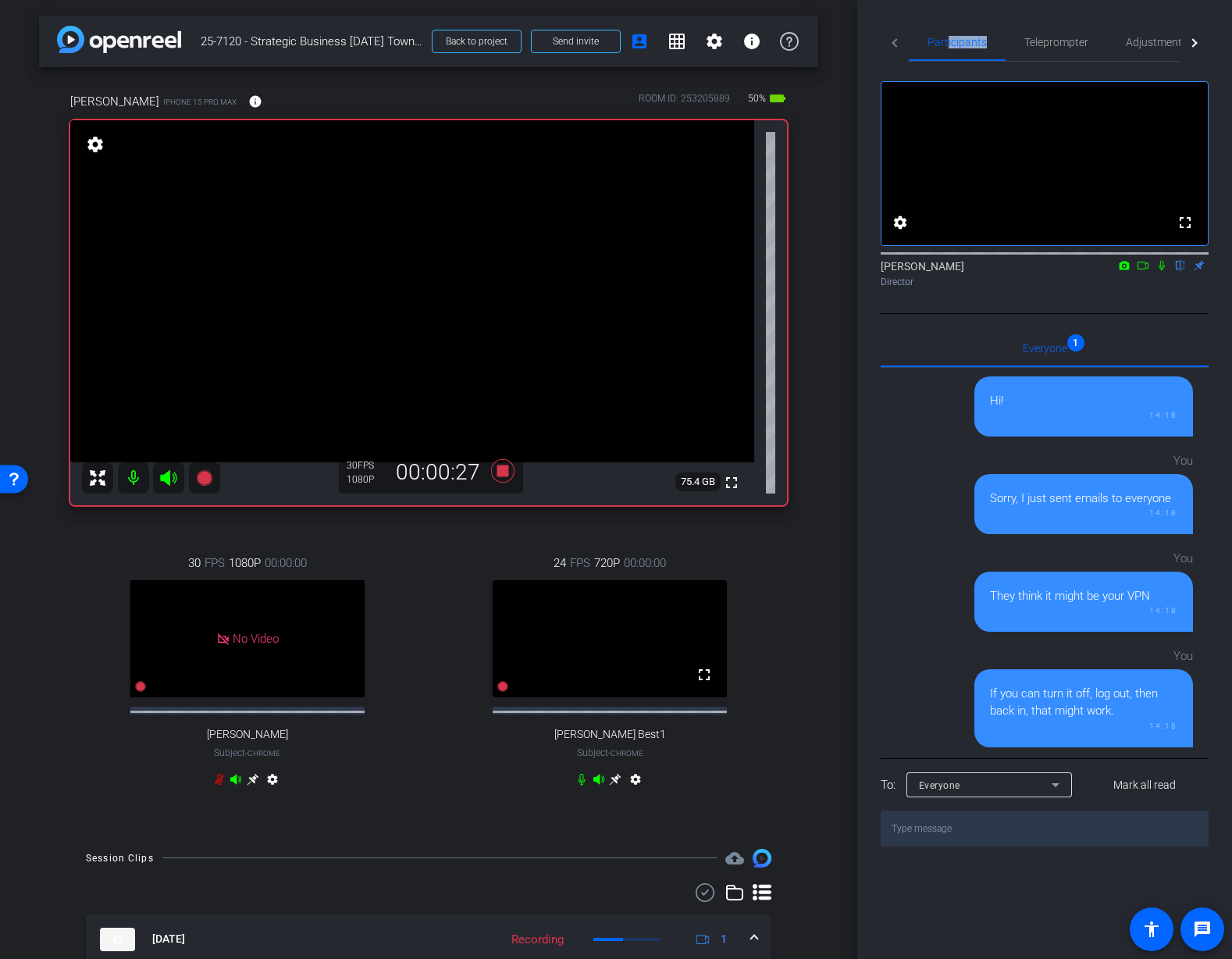
click at [1164, 271] on icon at bounding box center [1162, 266] width 7 height 10
click at [504, 474] on icon at bounding box center [503, 470] width 23 height 23
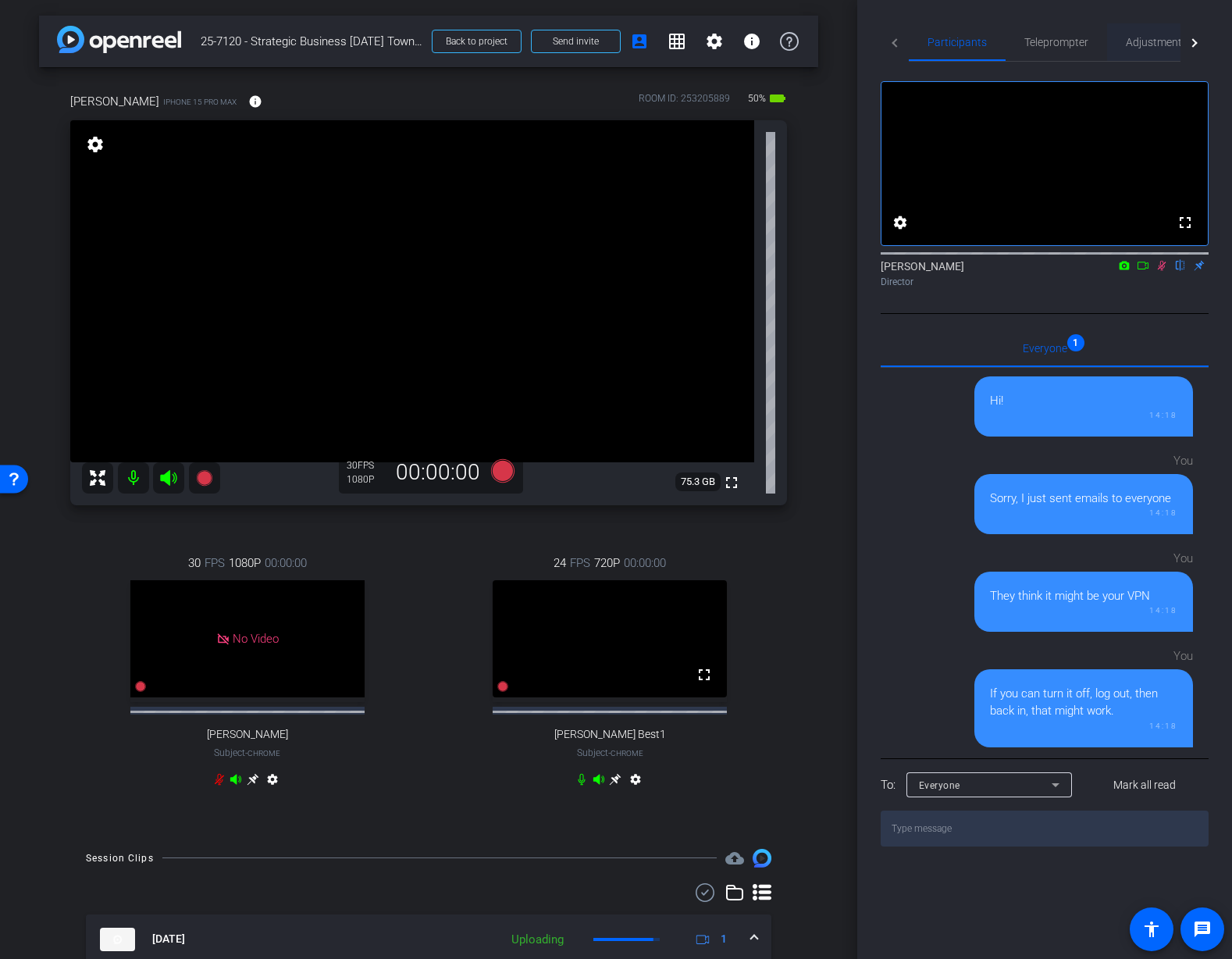
click at [1172, 45] on span "Adjustments" at bounding box center [1157, 41] width 61 height 11
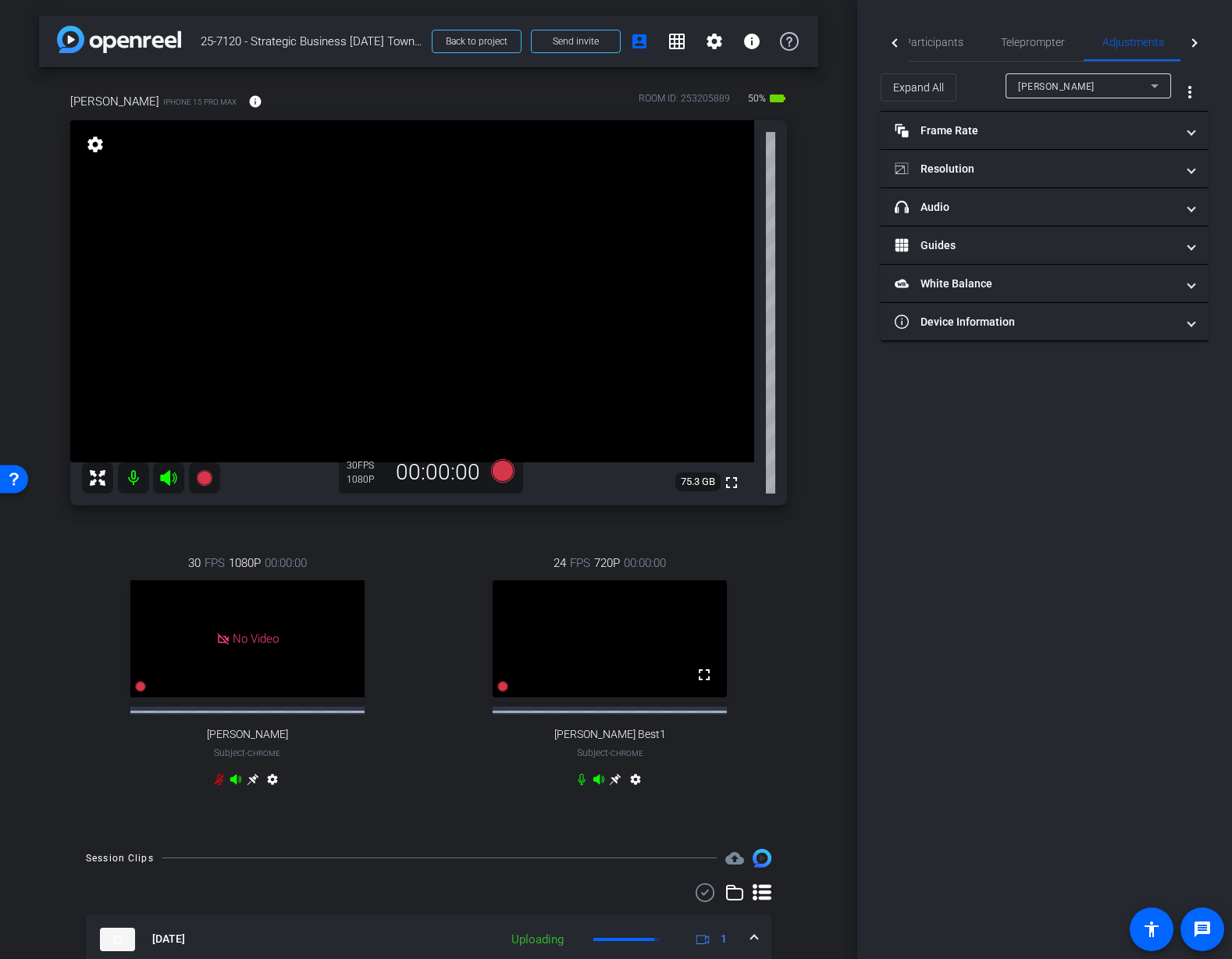
click at [980, 538] on div "Participants Teleprompter Adjustments Live settings Jon Williams flip Director …" at bounding box center [1045, 480] width 374 height 959
click at [1059, 84] on span "Tiffany Hawks" at bounding box center [1056, 86] width 76 height 11
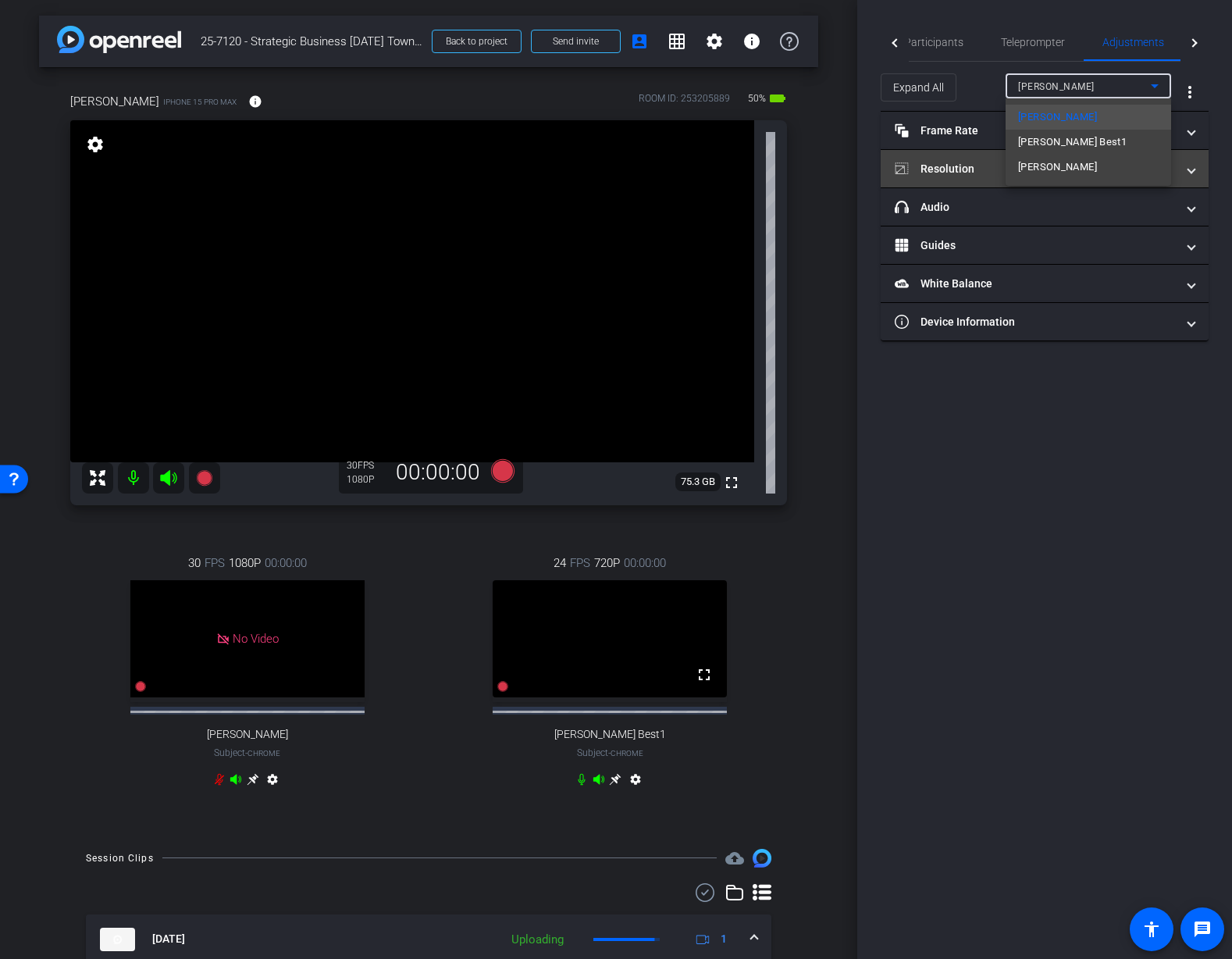
drag, startPoint x: 1069, startPoint y: 147, endPoint x: 1066, endPoint y: 163, distance: 16.3
click at [1065, 161] on mat-option "Mauricio" at bounding box center [1089, 167] width 166 height 25
type input "1000"
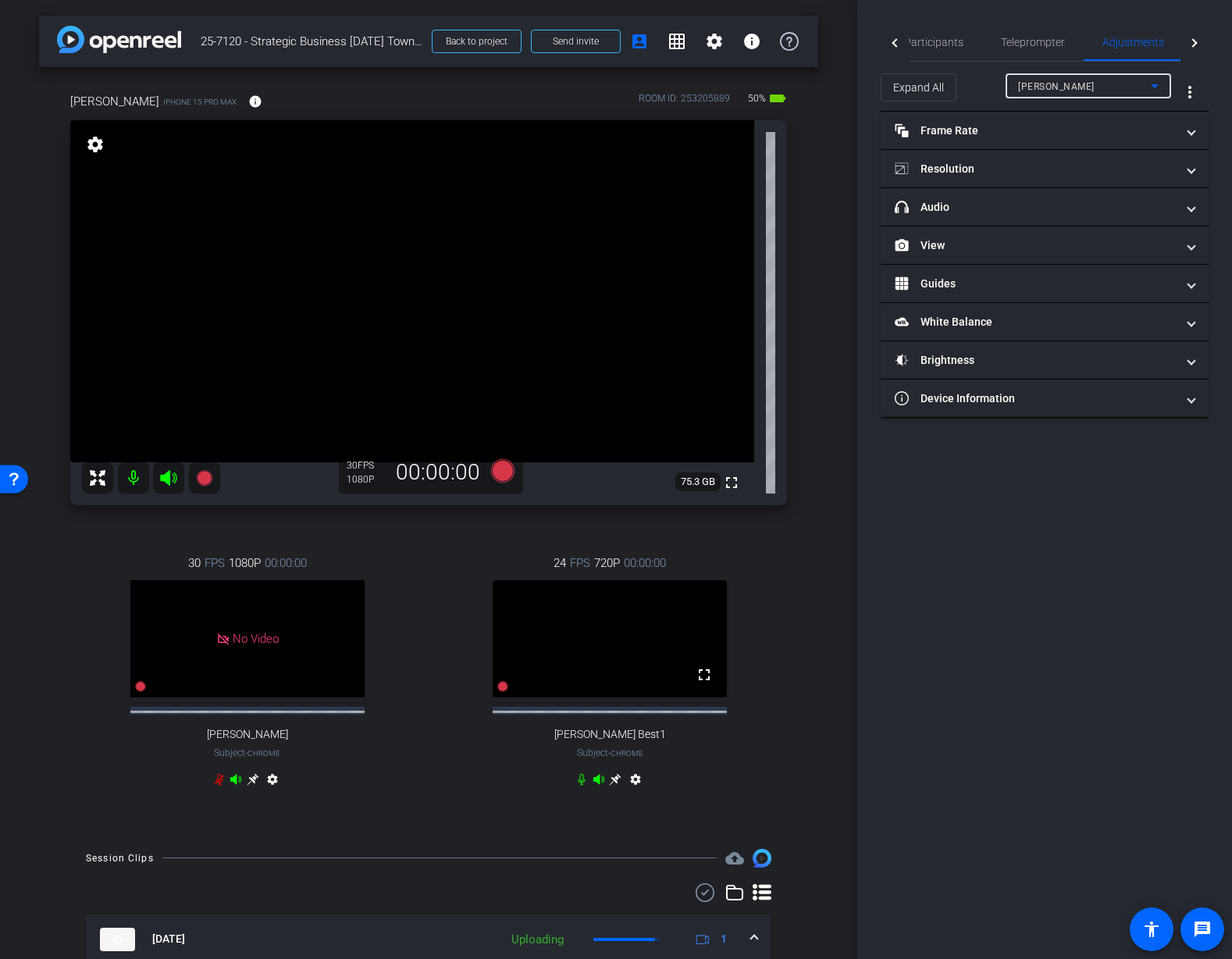
drag, startPoint x: 947, startPoint y: 211, endPoint x: 1014, endPoint y: 238, distance: 72.2
click at [948, 213] on mat-panel-title "headphone icon Audio" at bounding box center [1035, 207] width 281 height 17
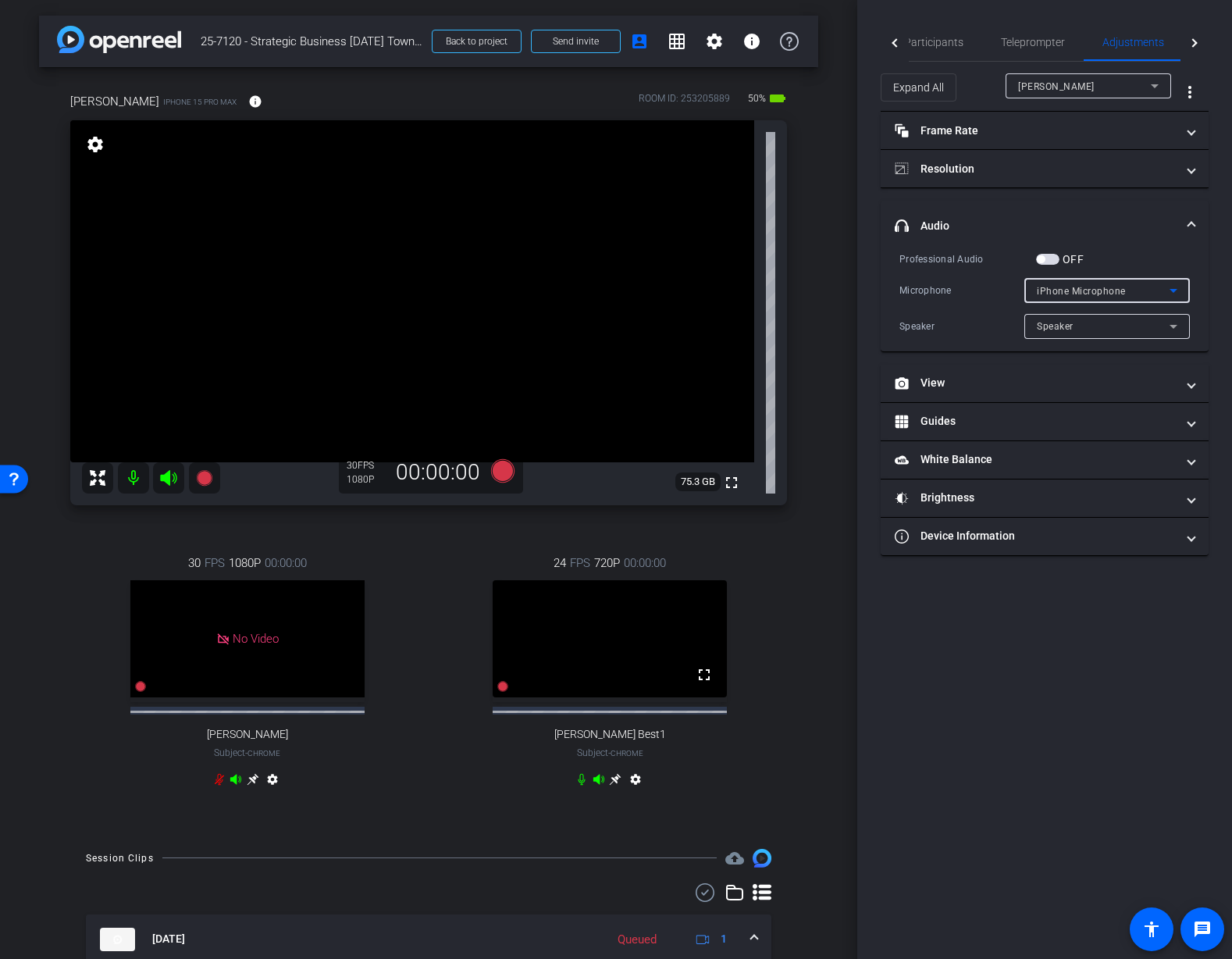
click at [1152, 286] on div "iPhone Microphone" at bounding box center [1104, 291] width 133 height 20
drag, startPoint x: 1150, startPoint y: 287, endPoint x: 1081, endPoint y: 338, distance: 85.8
click at [1150, 287] on div at bounding box center [616, 480] width 1232 height 959
click at [1068, 336] on div "Speaker" at bounding box center [1108, 326] width 141 height 25
drag, startPoint x: 1069, startPoint y: 333, endPoint x: 1059, endPoint y: 341, distance: 12.8
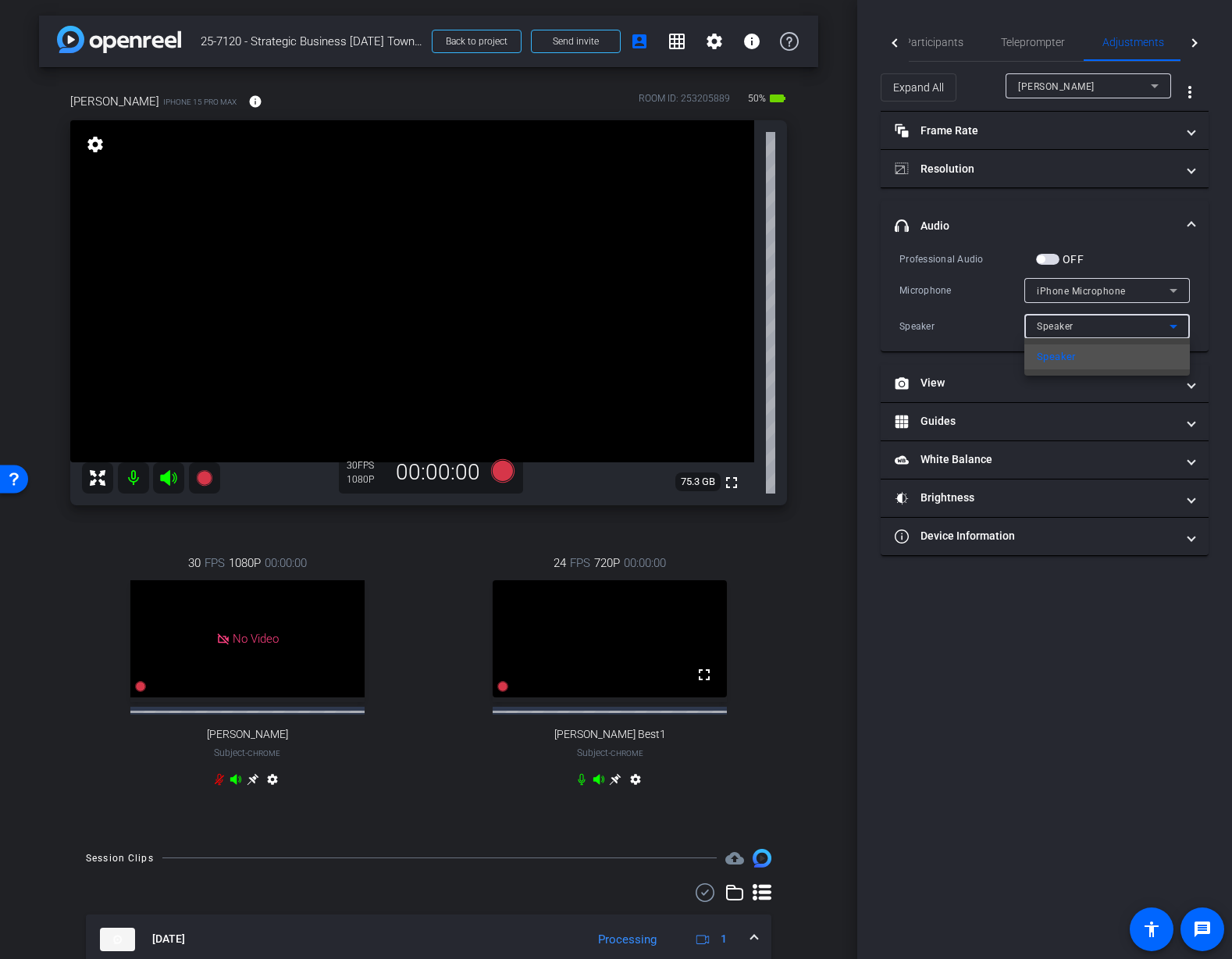
click at [1069, 334] on div at bounding box center [616, 480] width 1232 height 959
click at [834, 500] on div "arrow_back 25-7120 - Strategic Business Nov 2025 Town Hall video Back to projec…" at bounding box center [428, 480] width 858 height 959
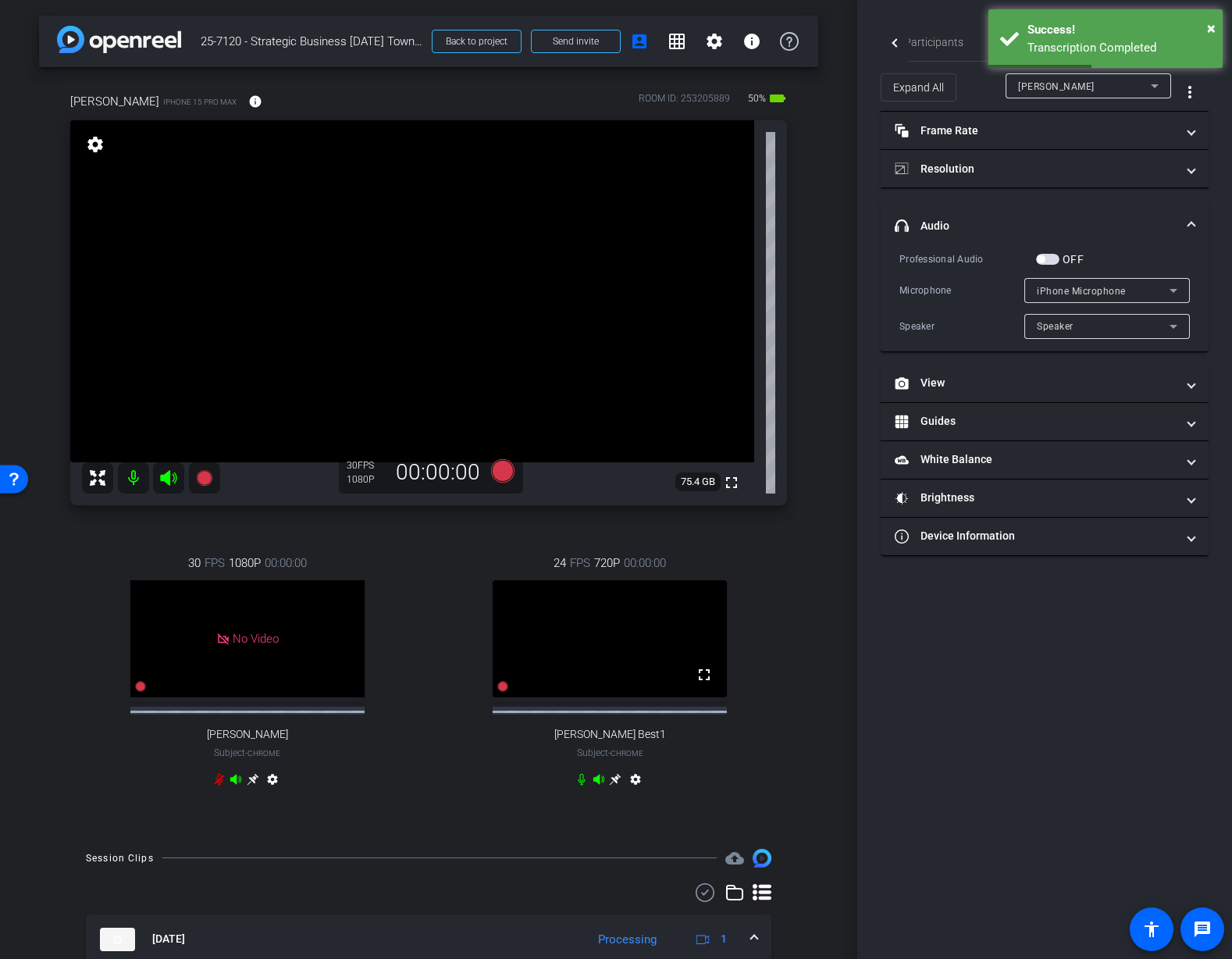
drag, startPoint x: 746, startPoint y: 653, endPoint x: 756, endPoint y: 639, distance: 17.2
click at [746, 653] on div "24 FPS 720P 00:00:00 fullscreen Mauricio Best1 Subject - Chrome settings" at bounding box center [611, 672] width 355 height 289
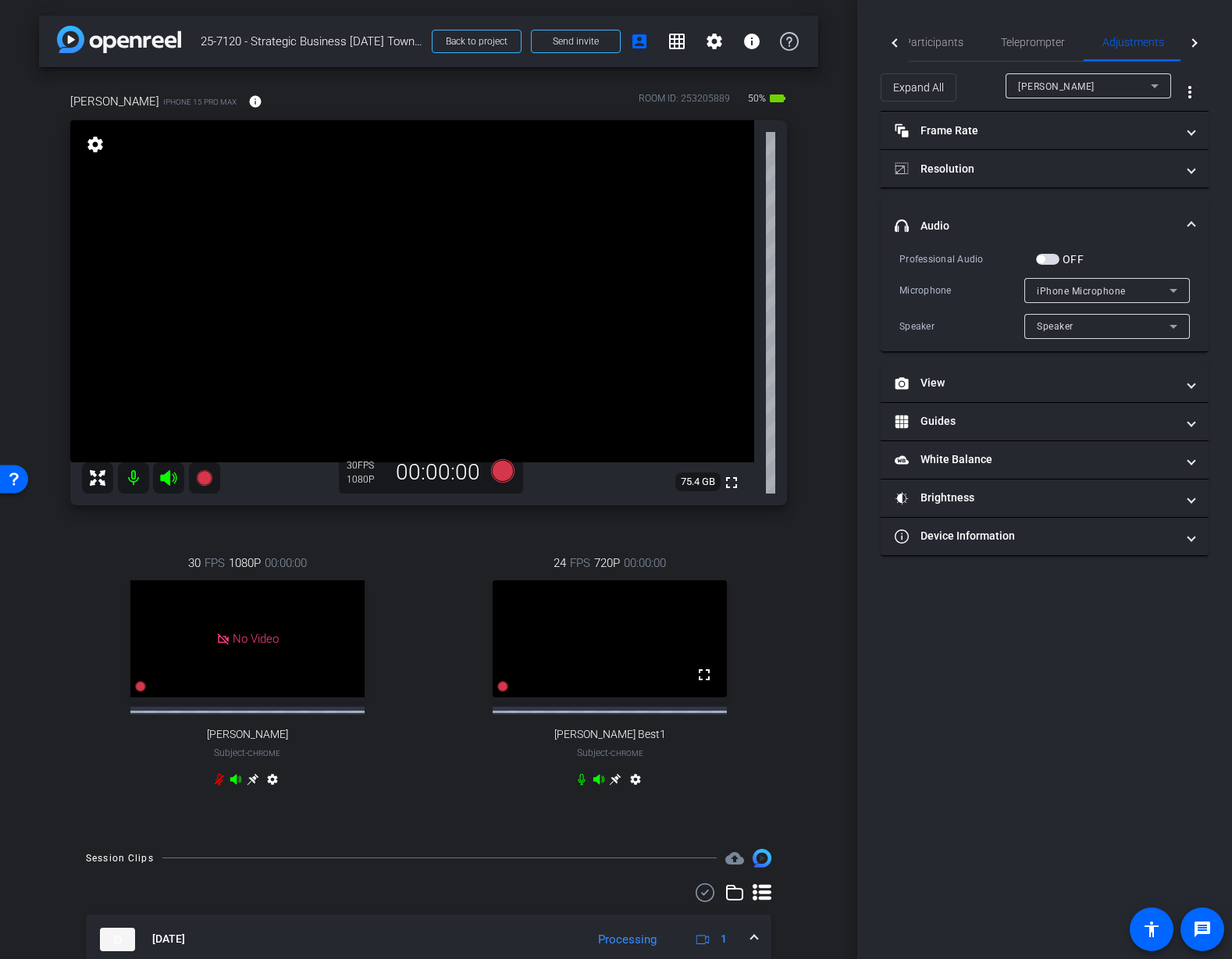
click at [806, 348] on div "Mauricio iPhone 15 Pro Max info ROOM ID: 253205889 50% battery_std fullscreen s…" at bounding box center [428, 450] width 780 height 766
click at [945, 41] on span "Participants" at bounding box center [935, 41] width 60 height 11
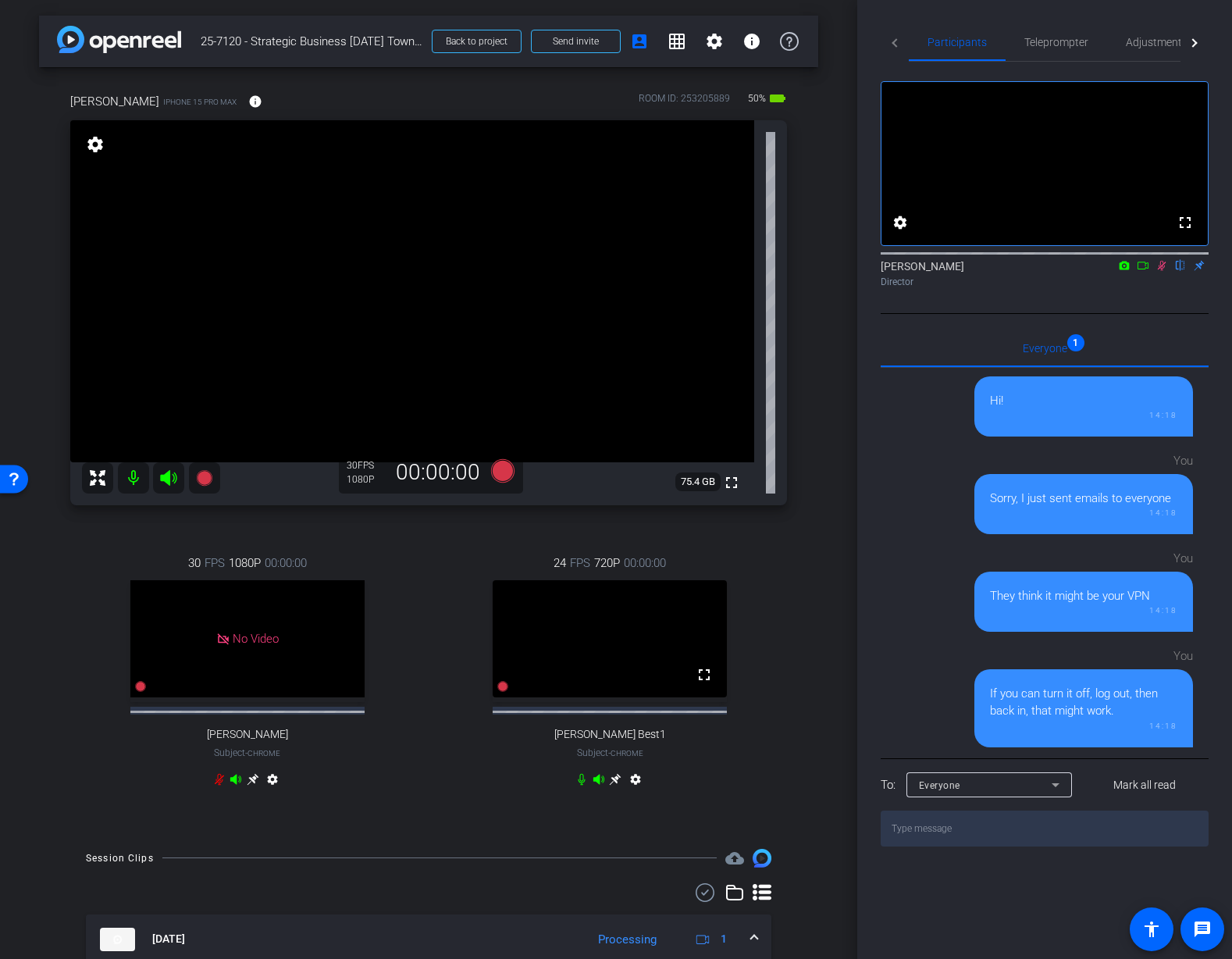
click at [1163, 271] on icon at bounding box center [1162, 266] width 8 height 10
click at [851, 458] on div "arrow_back 25-7120 - Strategic Business Nov 2025 Town Hall video Back to projec…" at bounding box center [428, 480] width 858 height 959
click at [500, 474] on icon at bounding box center [503, 470] width 23 height 23
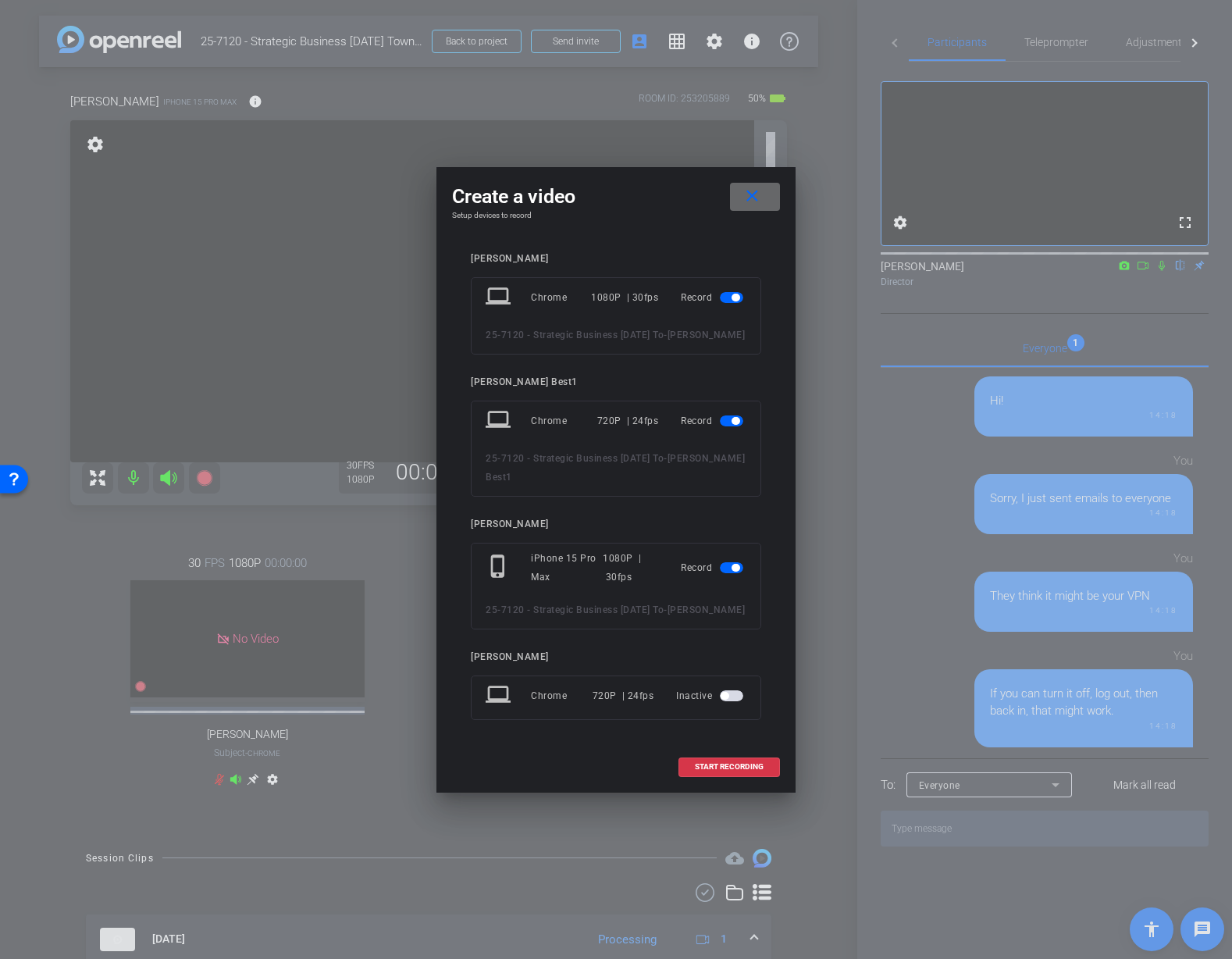
click at [761, 186] on mat-icon "close" at bounding box center [752, 196] width 20 height 20
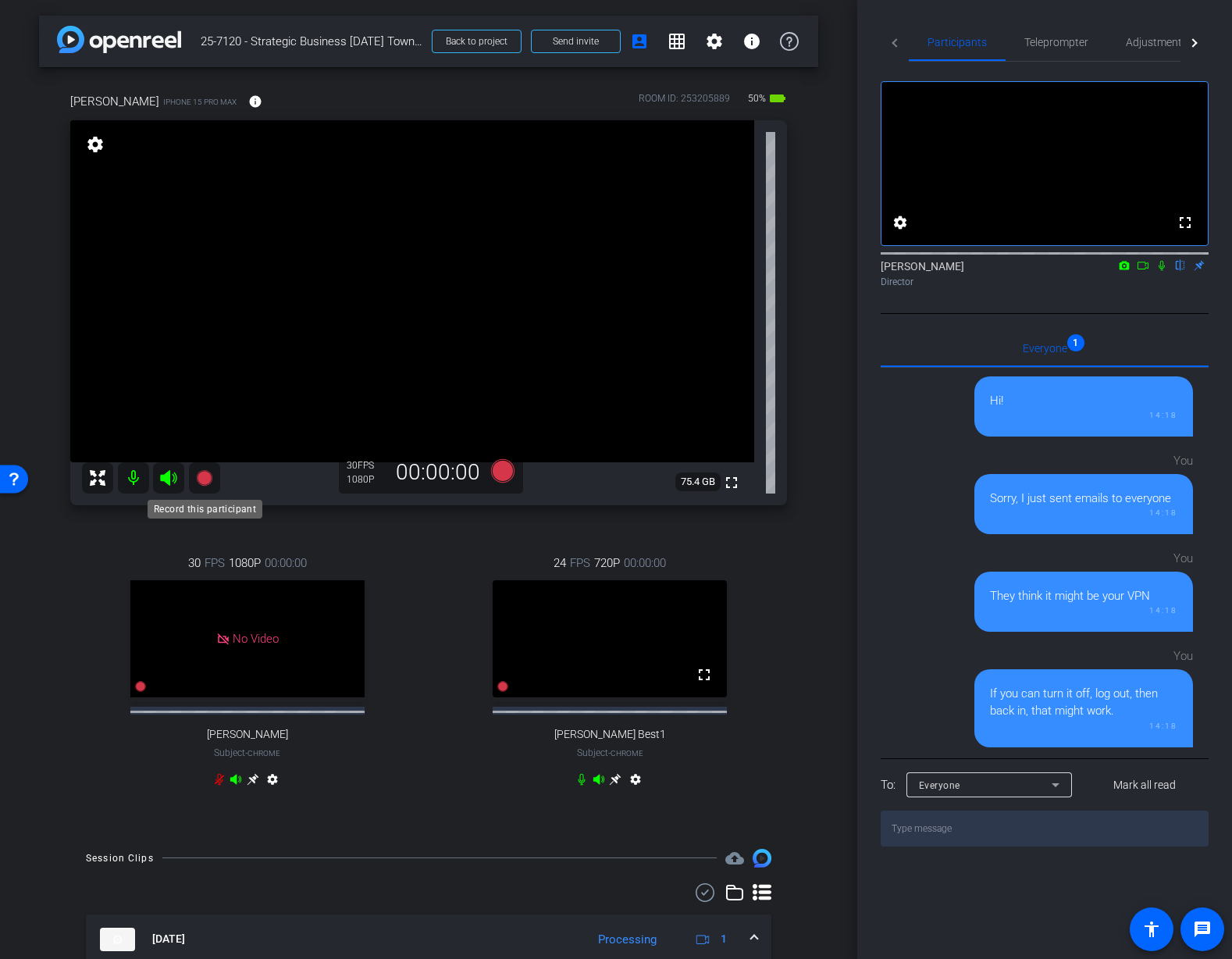
click at [204, 480] on icon at bounding box center [204, 477] width 16 height 16
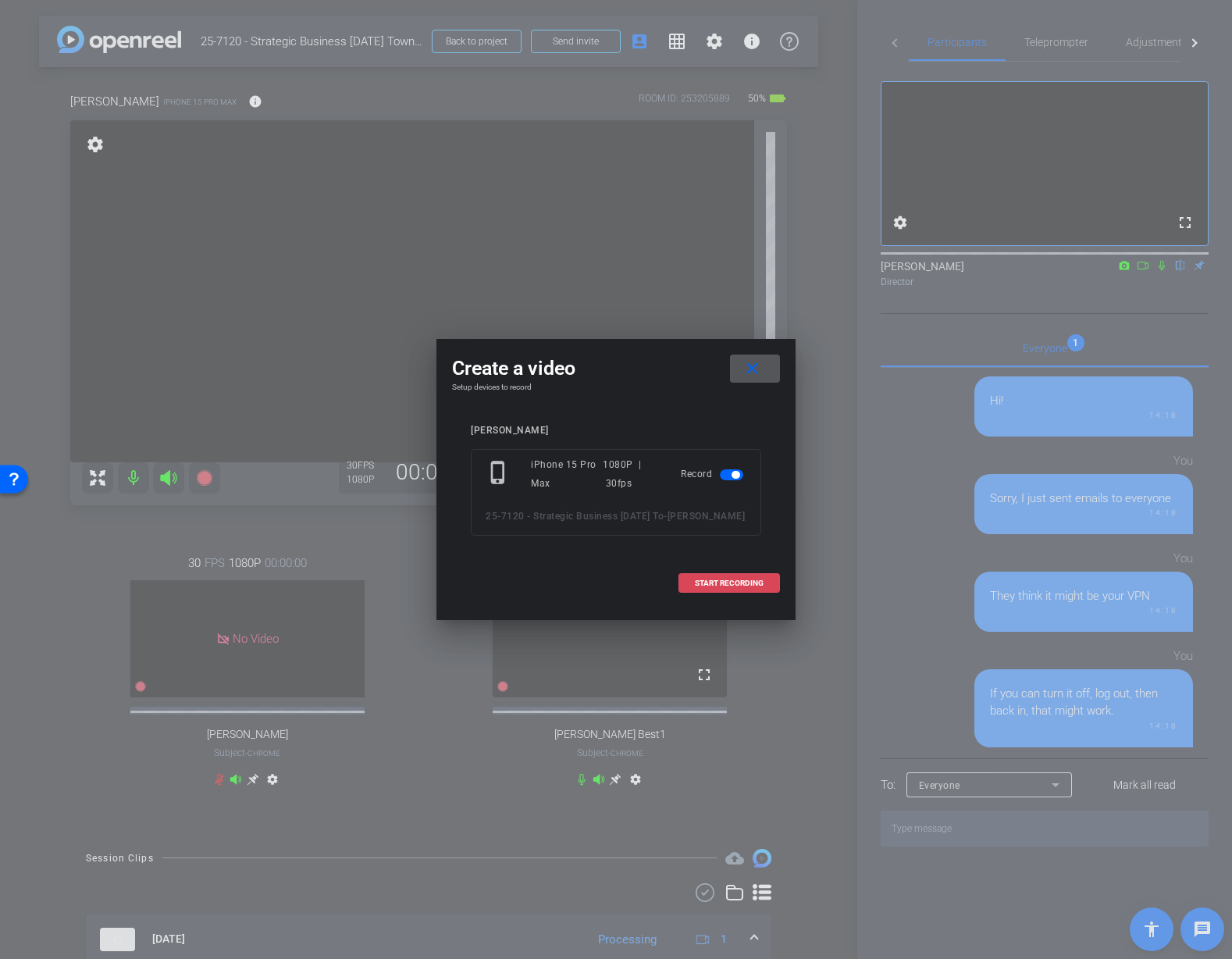
click at [708, 577] on span at bounding box center [729, 583] width 100 height 37
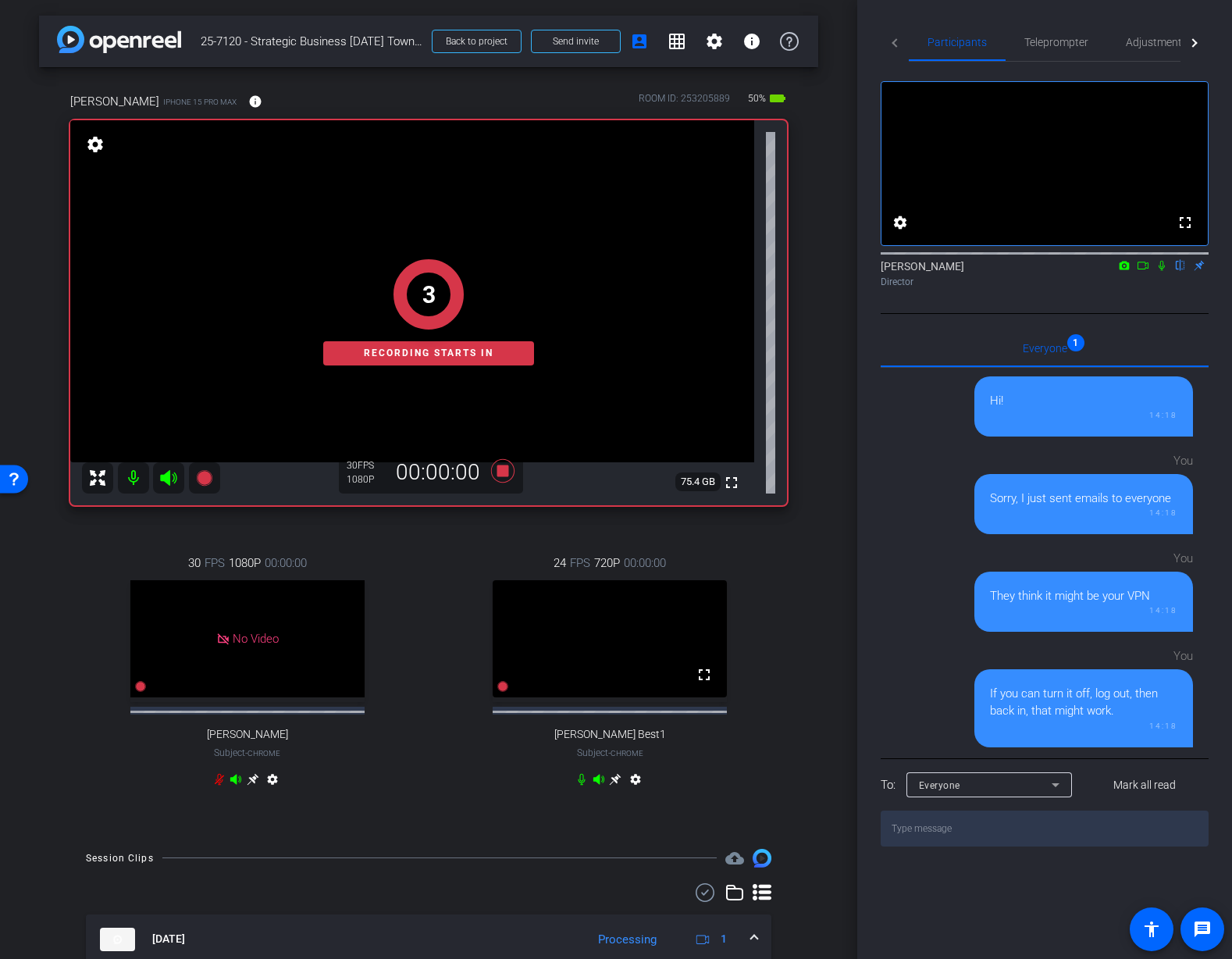
click at [766, 583] on div "24 FPS 720P 00:00:00 fullscreen Mauricio Best1 Subject - Chrome settings" at bounding box center [611, 672] width 355 height 289
click at [483, 550] on div "24 FPS 720P 00:00:00 fullscreen Mauricio Best1 Subject - Chrome settings" at bounding box center [611, 672] width 355 height 289
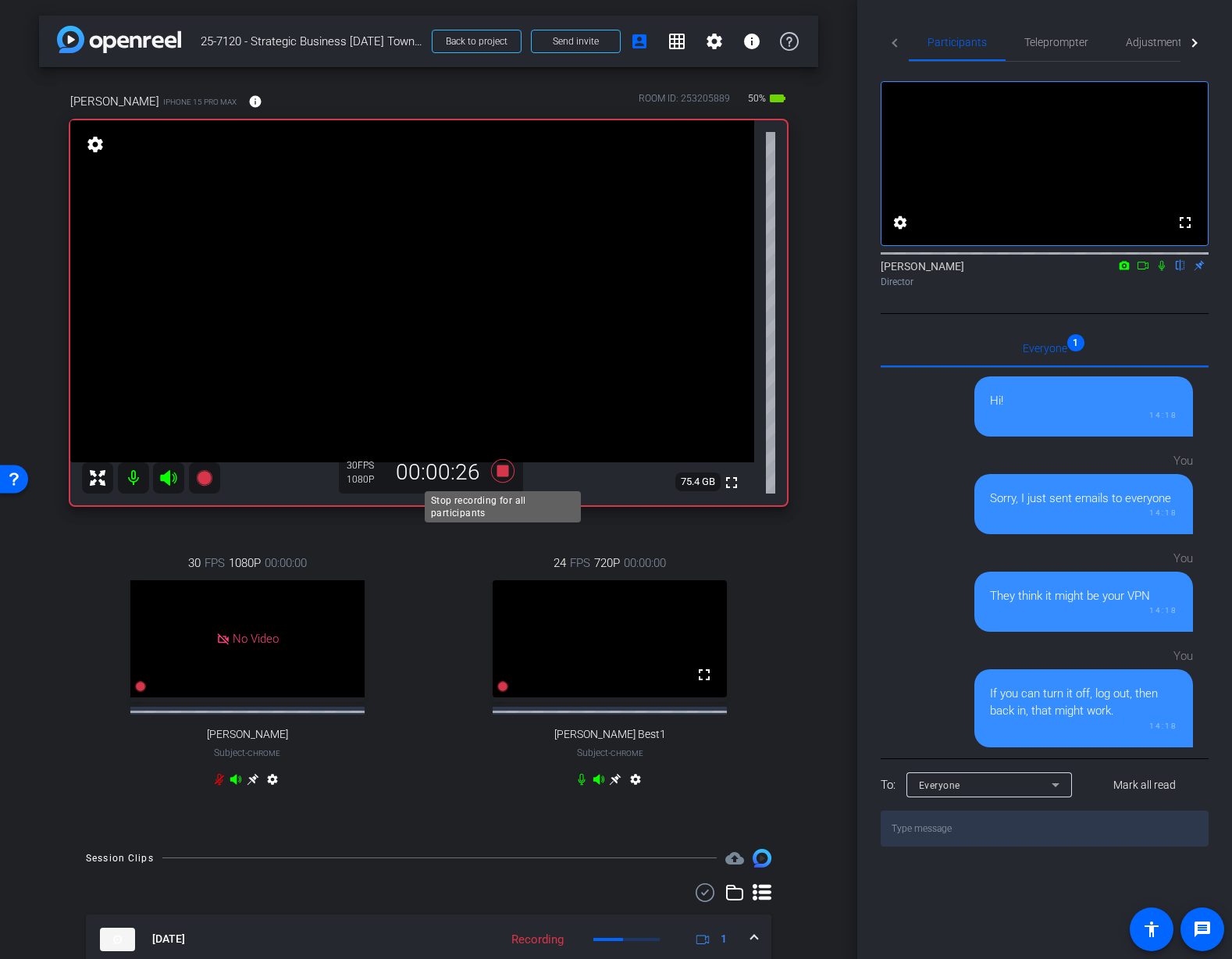
click at [505, 472] on icon at bounding box center [503, 470] width 23 height 23
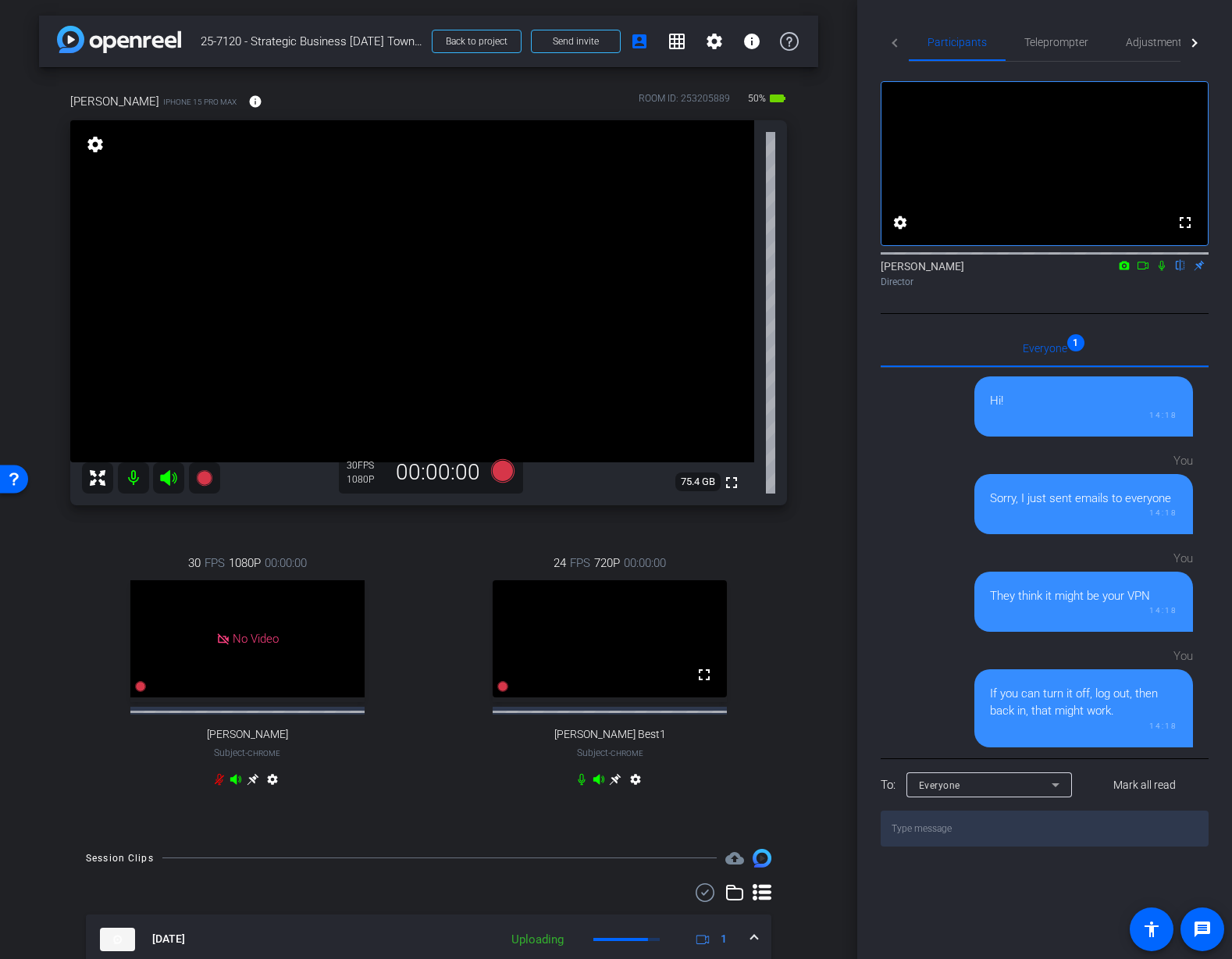
drag, startPoint x: 464, startPoint y: 534, endPoint x: 471, endPoint y: 530, distance: 8.1
click at [466, 533] on div "24 FPS 720P 00:00:00 fullscreen Mauricio Best1 Subject - Chrome settings" at bounding box center [611, 672] width 355 height 289
click at [501, 471] on icon at bounding box center [503, 470] width 23 height 23
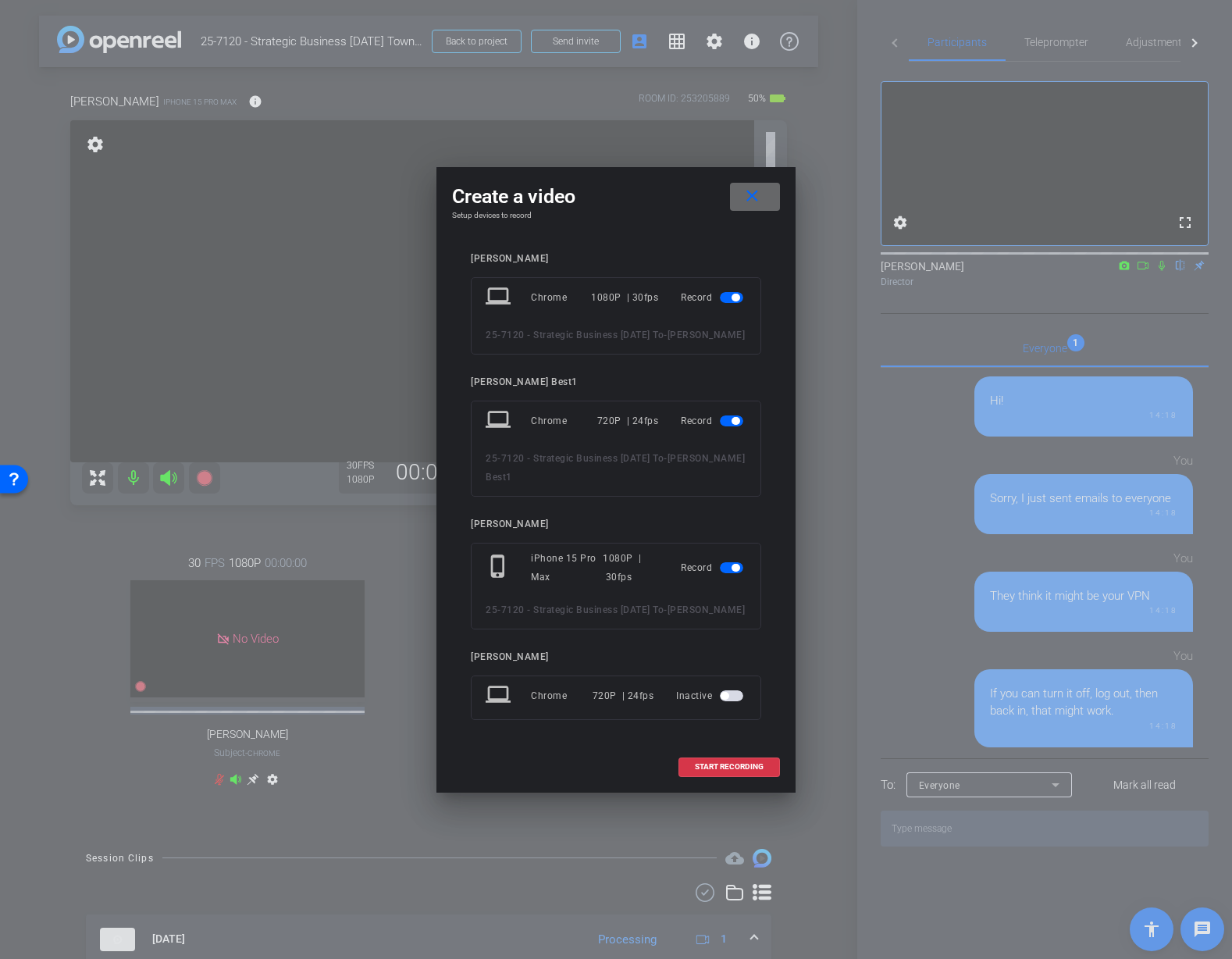
drag, startPoint x: 753, startPoint y: 186, endPoint x: 575, endPoint y: 367, distance: 253.9
click at [753, 186] on mat-icon "close" at bounding box center [752, 196] width 20 height 20
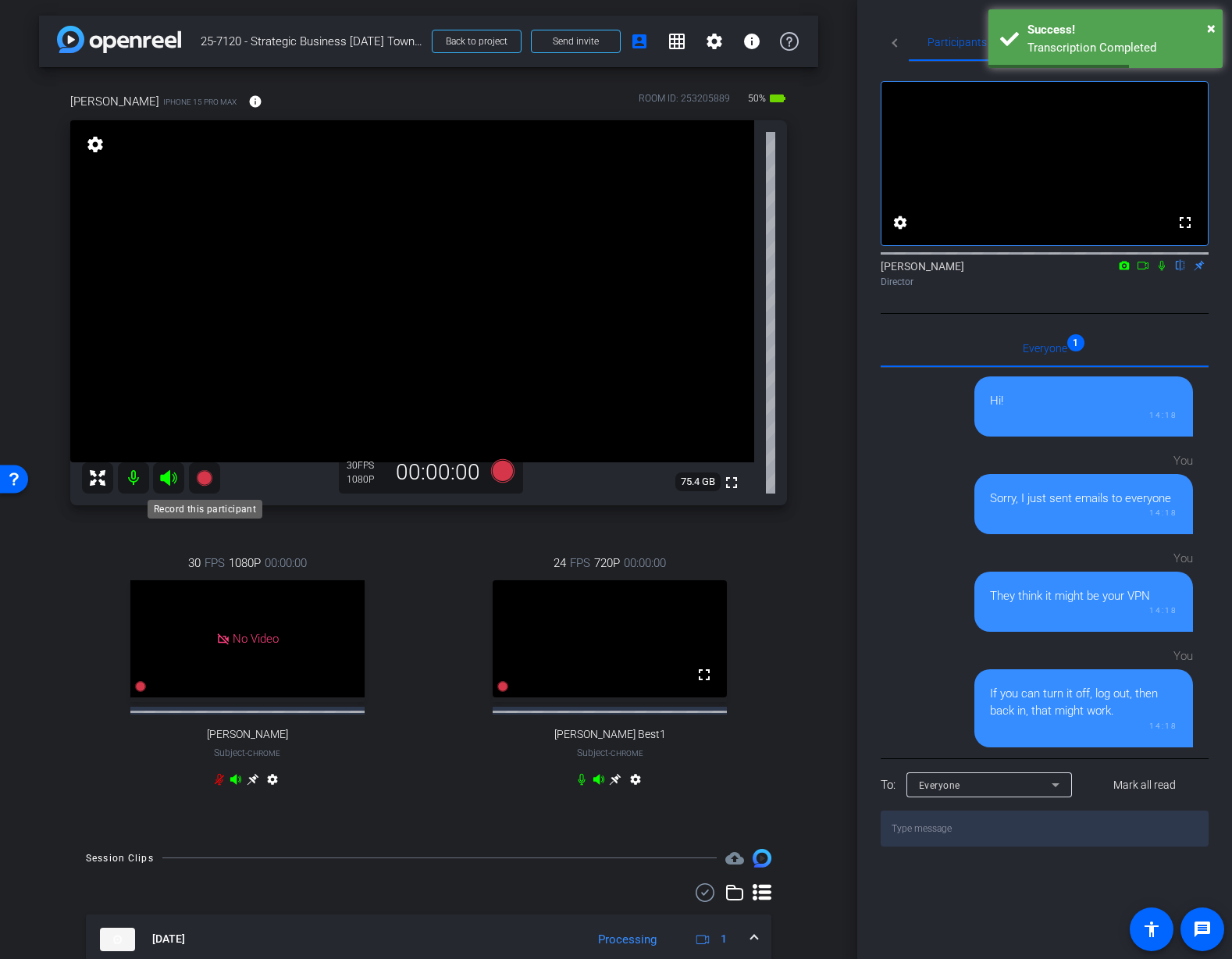
click at [200, 480] on icon at bounding box center [204, 477] width 16 height 16
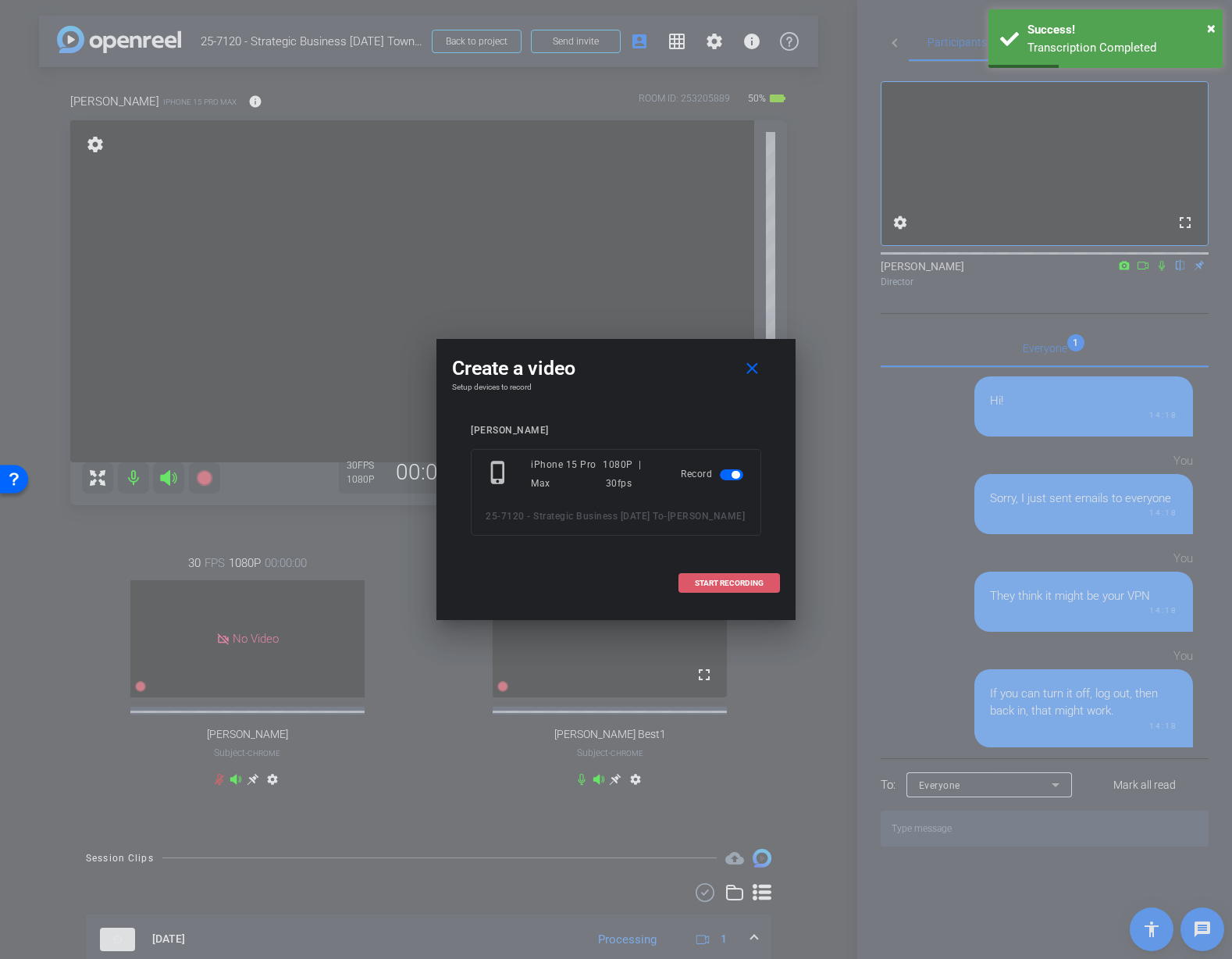
click at [732, 586] on span "START RECORDING" at bounding box center [729, 582] width 69 height 7
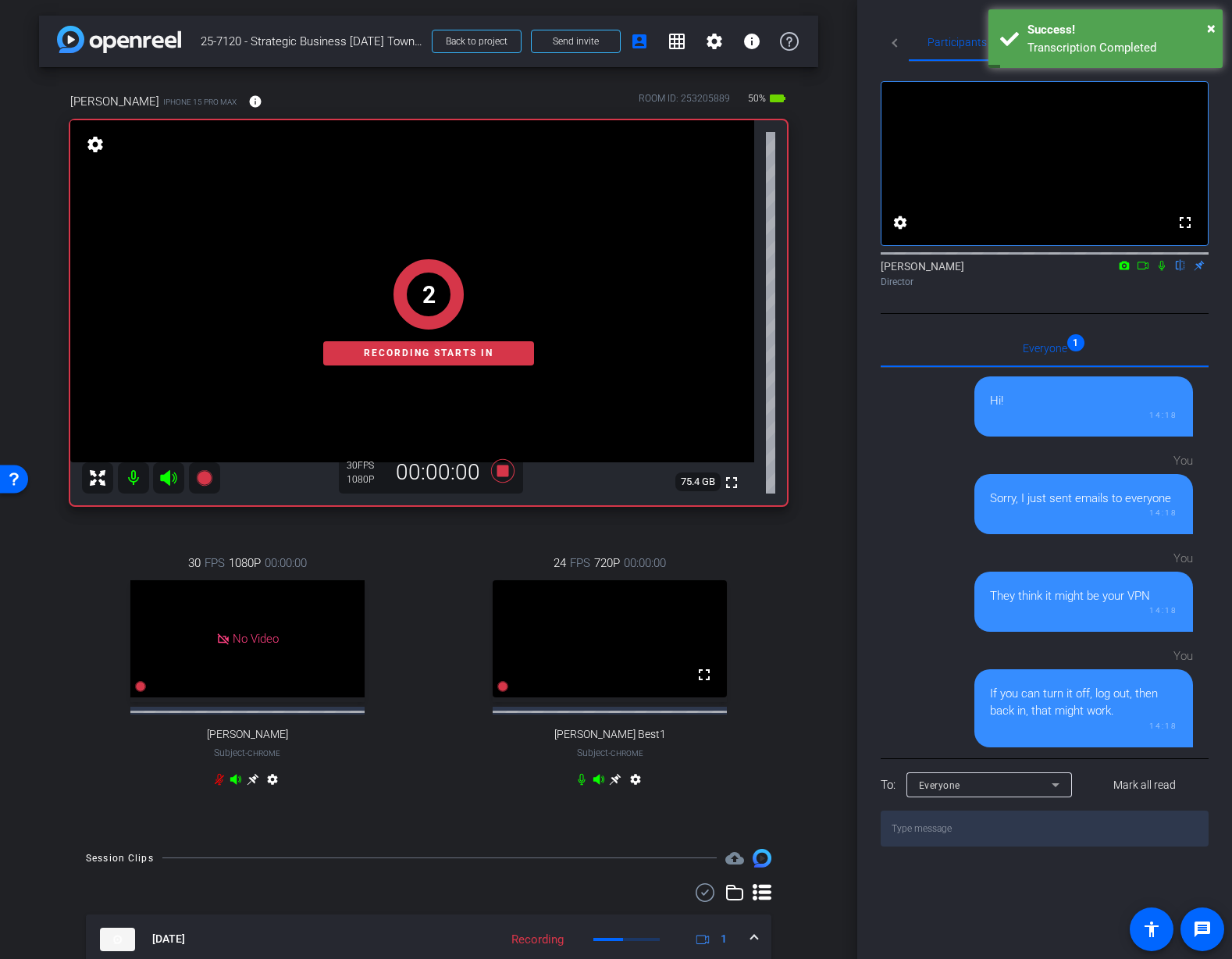
click at [768, 566] on div "24 FPS 720P 00:00:00 fullscreen Mauricio Best1 Subject - Chrome settings" at bounding box center [611, 672] width 355 height 289
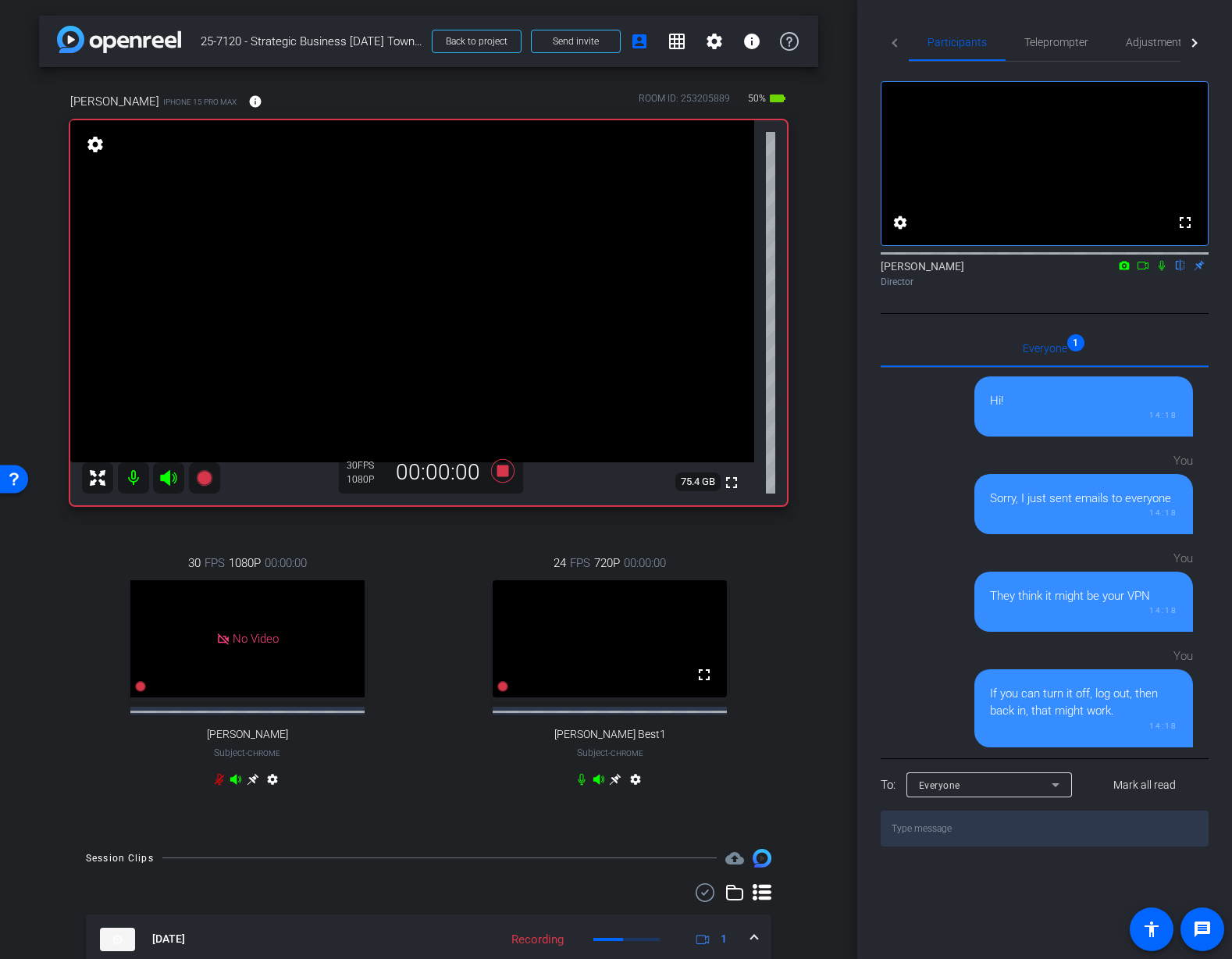
click at [790, 560] on div "Mauricio iPhone 15 Pro Max info ROOM ID: 253205889 50% battery_std fullscreen s…" at bounding box center [428, 450] width 780 height 766
click at [1161, 271] on icon at bounding box center [1162, 265] width 12 height 11
click at [1164, 271] on icon at bounding box center [1162, 265] width 12 height 11
click at [1166, 271] on icon at bounding box center [1162, 265] width 12 height 11
drag, startPoint x: 1162, startPoint y: 284, endPoint x: 1158, endPoint y: 308, distance: 24.3
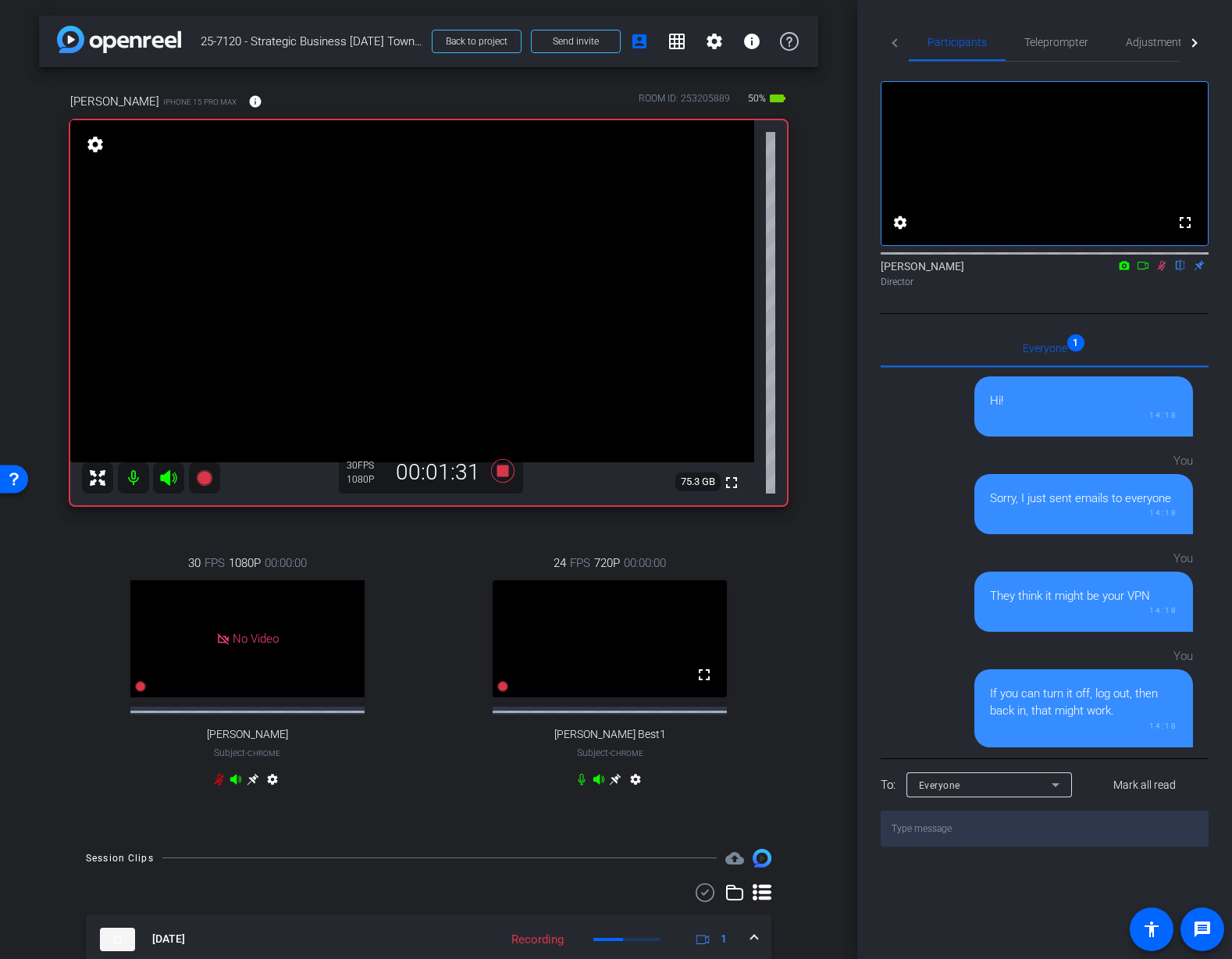
click at [1162, 271] on icon at bounding box center [1162, 265] width 12 height 11
click at [504, 475] on icon at bounding box center [503, 470] width 23 height 23
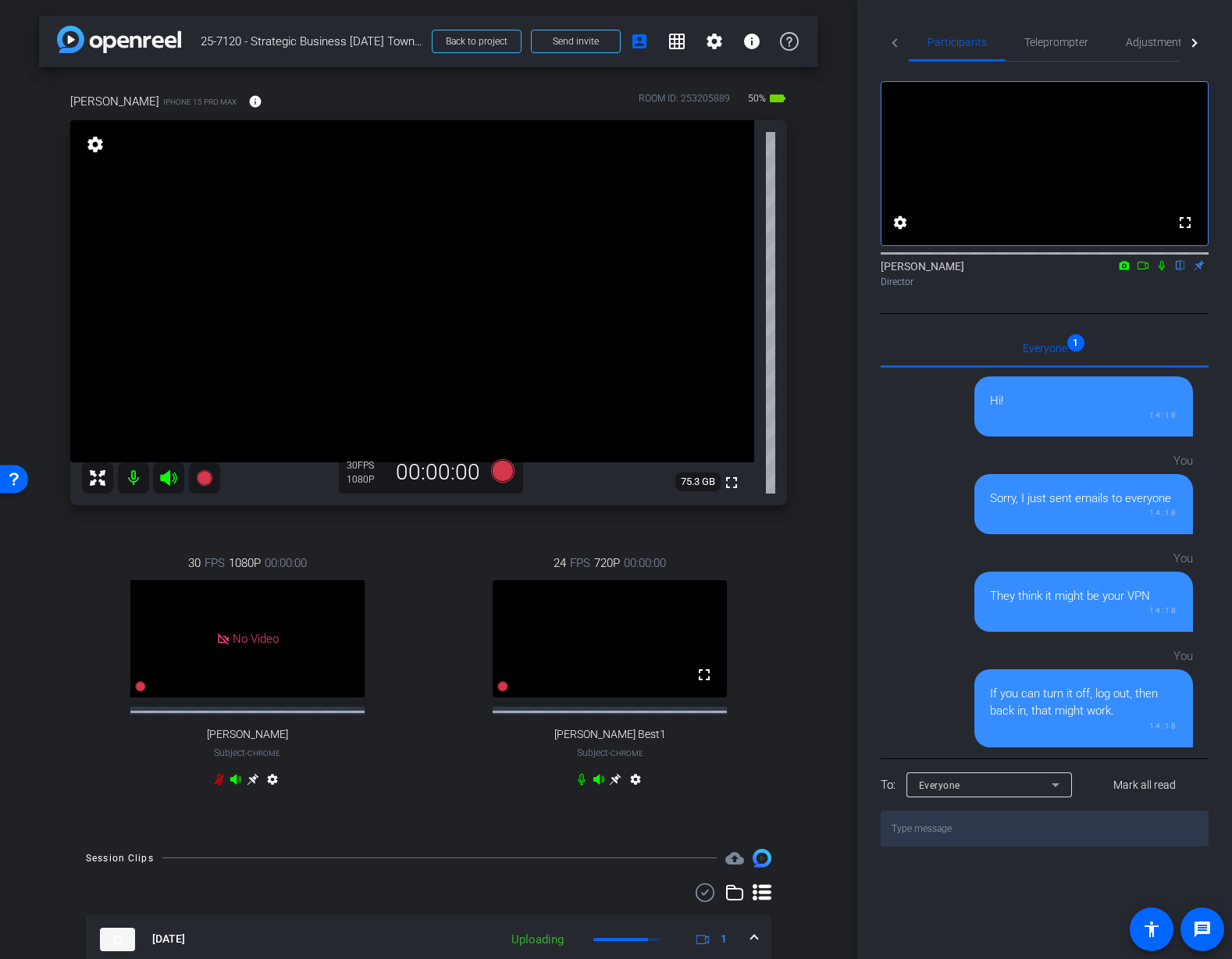
click at [810, 489] on div "Mauricio iPhone 15 Pro Max info ROOM ID: 253205889 50% battery_std fullscreen s…" at bounding box center [428, 450] width 780 height 766
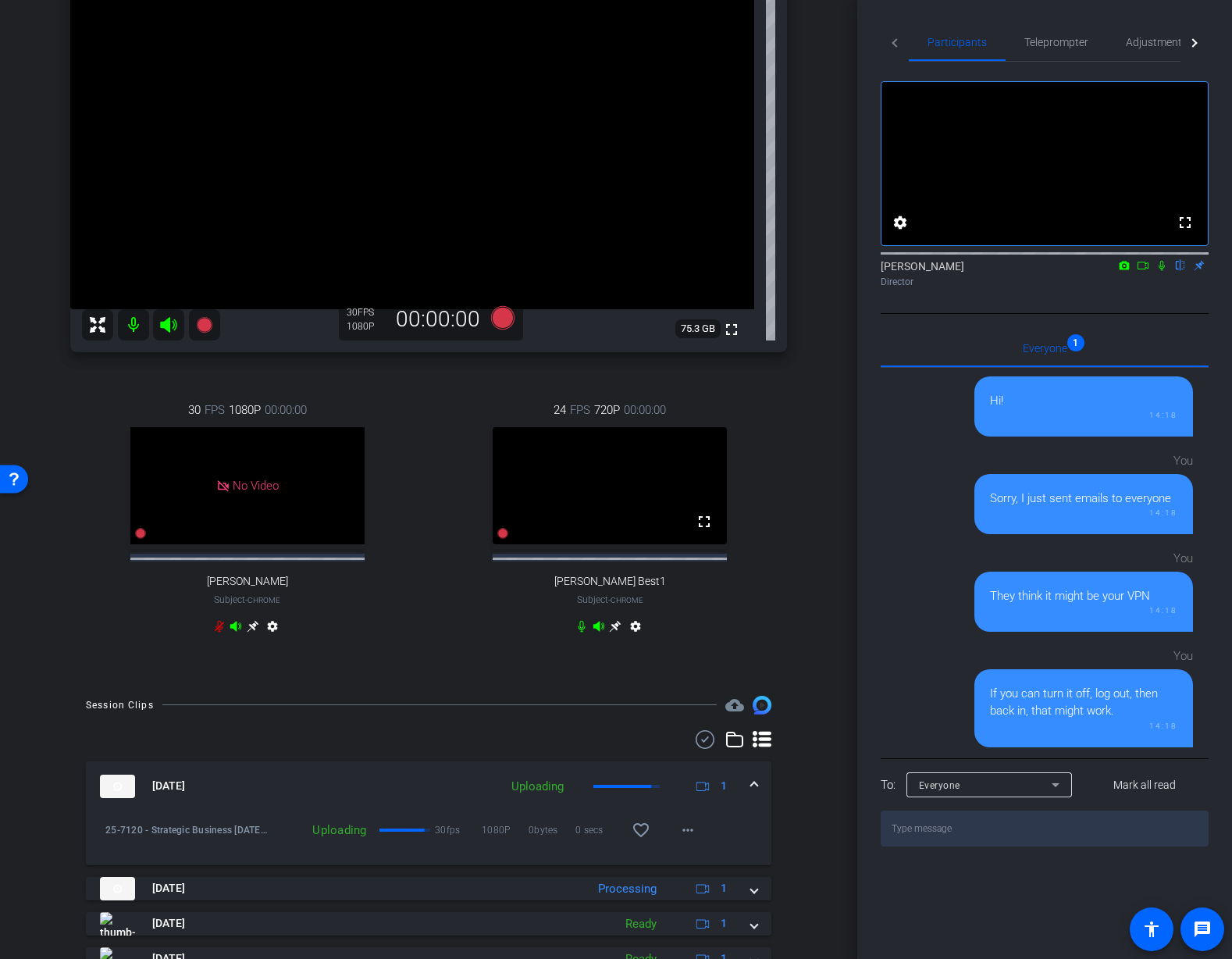
scroll to position [148, 0]
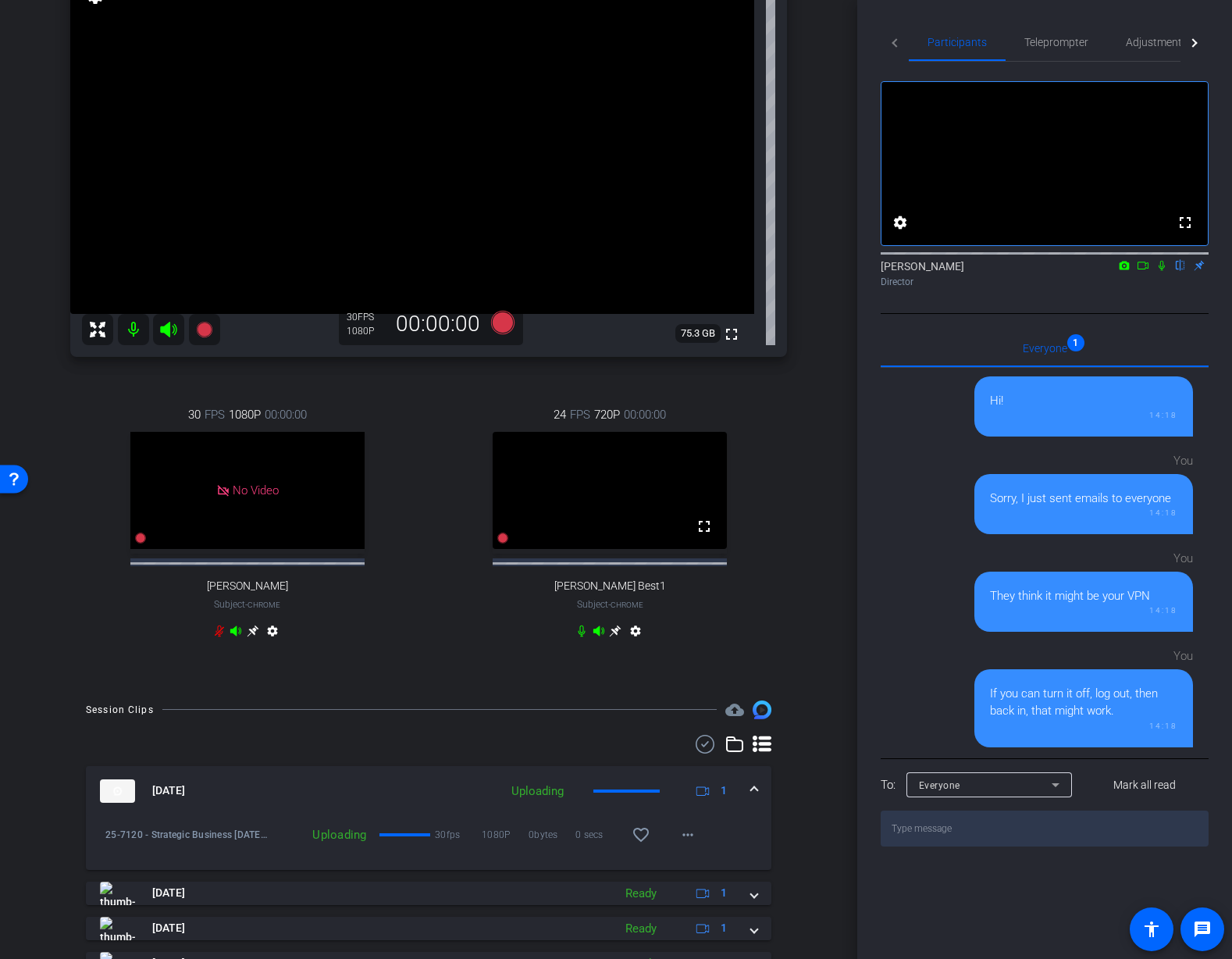
click at [761, 442] on div "24 FPS 720P 00:00:00 fullscreen Mauricio Best1 Subject - Chrome settings" at bounding box center [611, 524] width 355 height 289
click at [766, 446] on div "24 FPS 720P 00:00:00 fullscreen Mauricio Best1 Subject - Chrome settings" at bounding box center [611, 524] width 355 height 289
click at [745, 447] on div "24 FPS 720P 00:00:00 fullscreen Mauricio Best1 Subject - Chrome settings" at bounding box center [611, 524] width 355 height 289
click at [801, 439] on div "Mauricio iPhone 15 Pro Max info ROOM ID: 253205889 50% battery_std fullscreen s…" at bounding box center [428, 301] width 780 height 766
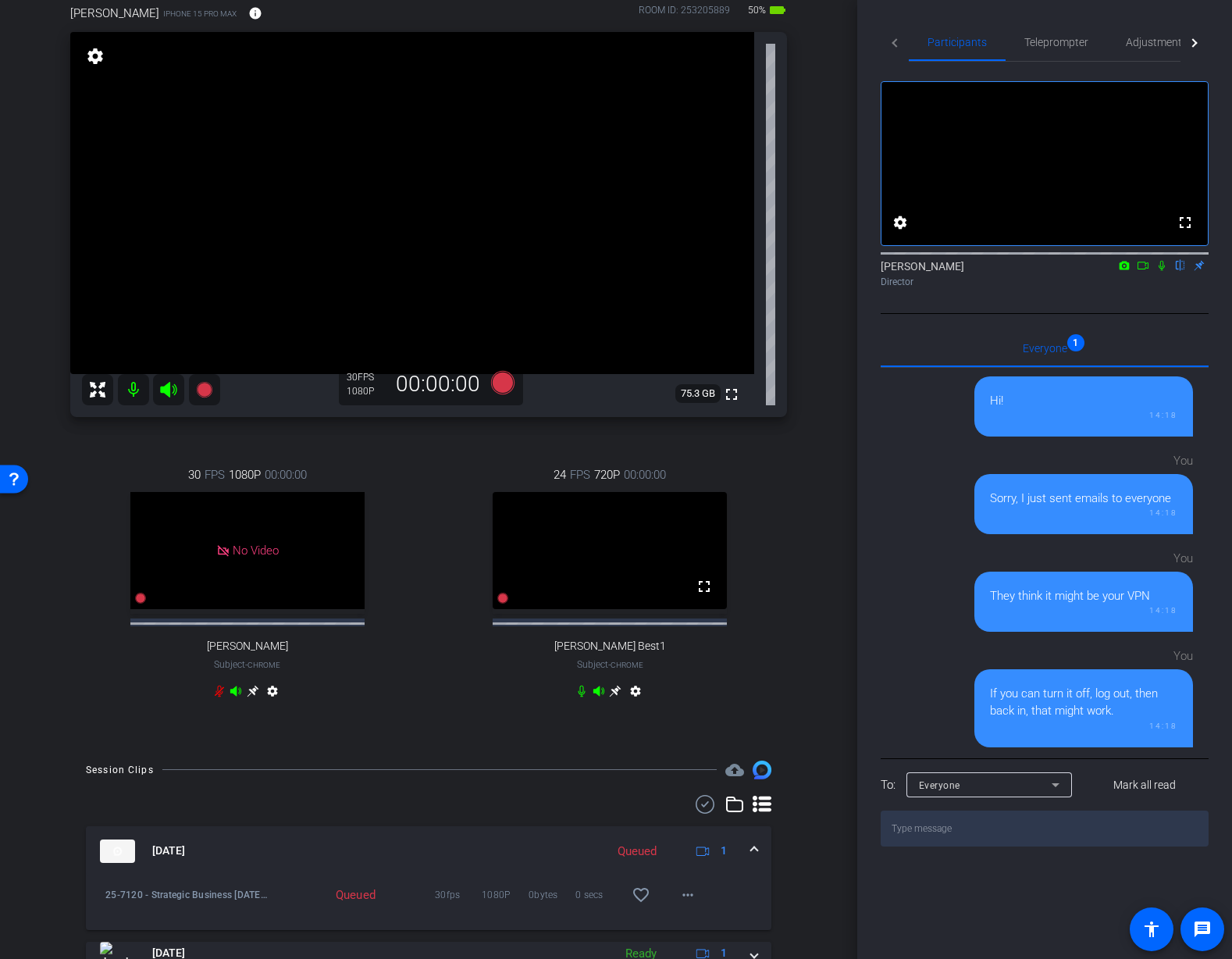
scroll to position [88, 0]
click at [503, 384] on icon at bounding box center [503, 383] width 23 height 23
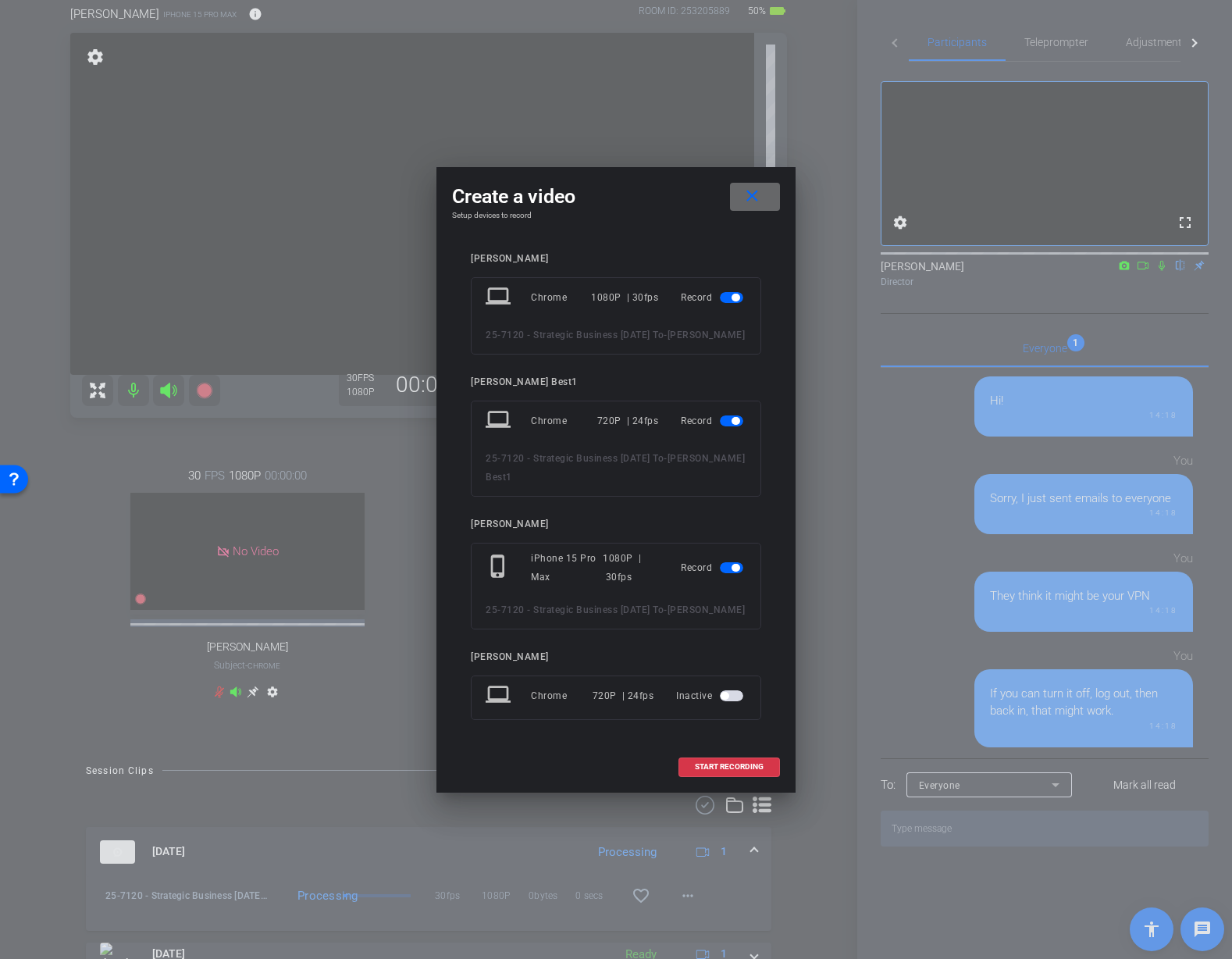
click at [748, 186] on mat-icon "close" at bounding box center [752, 196] width 20 height 20
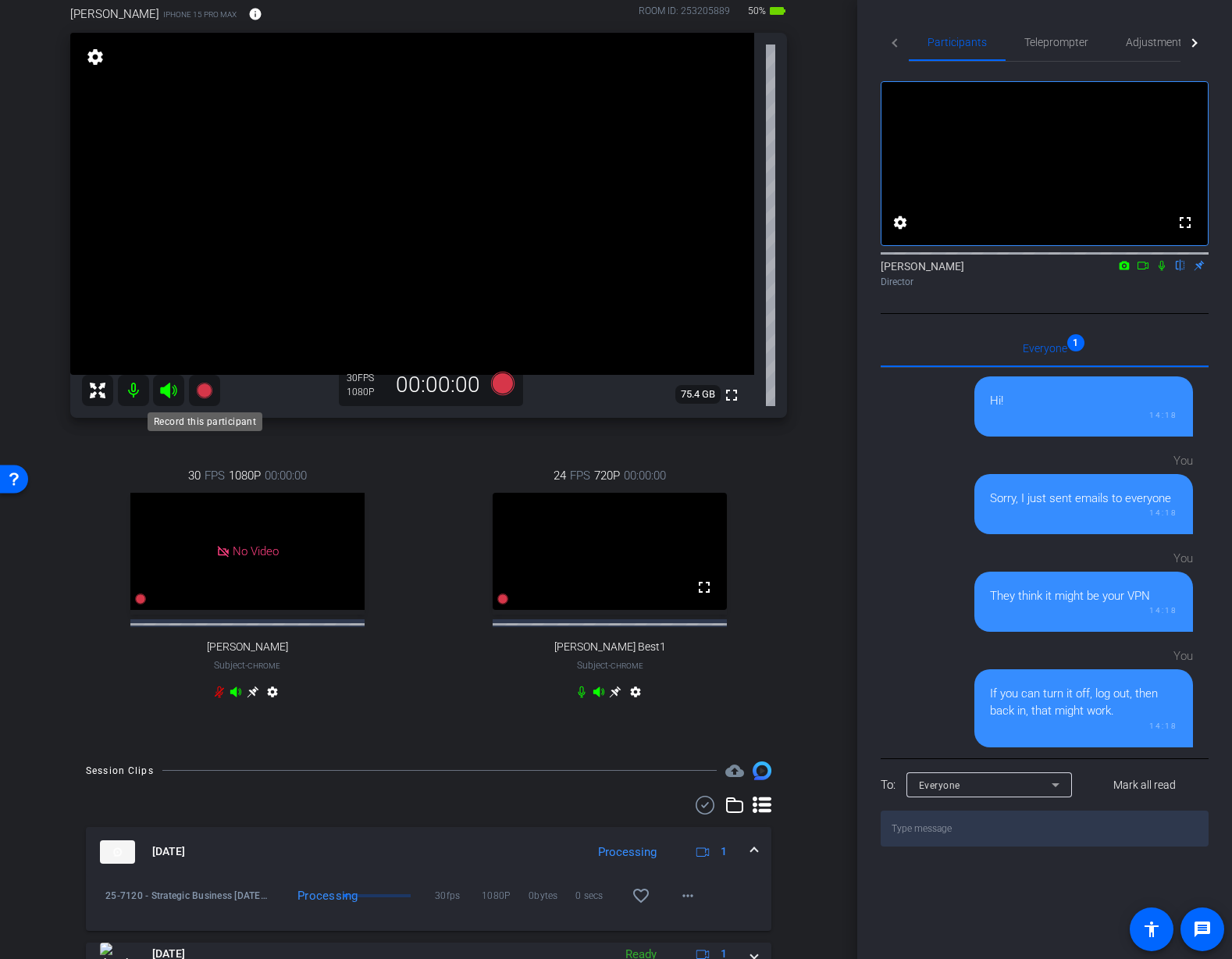
click at [203, 393] on icon at bounding box center [204, 390] width 16 height 16
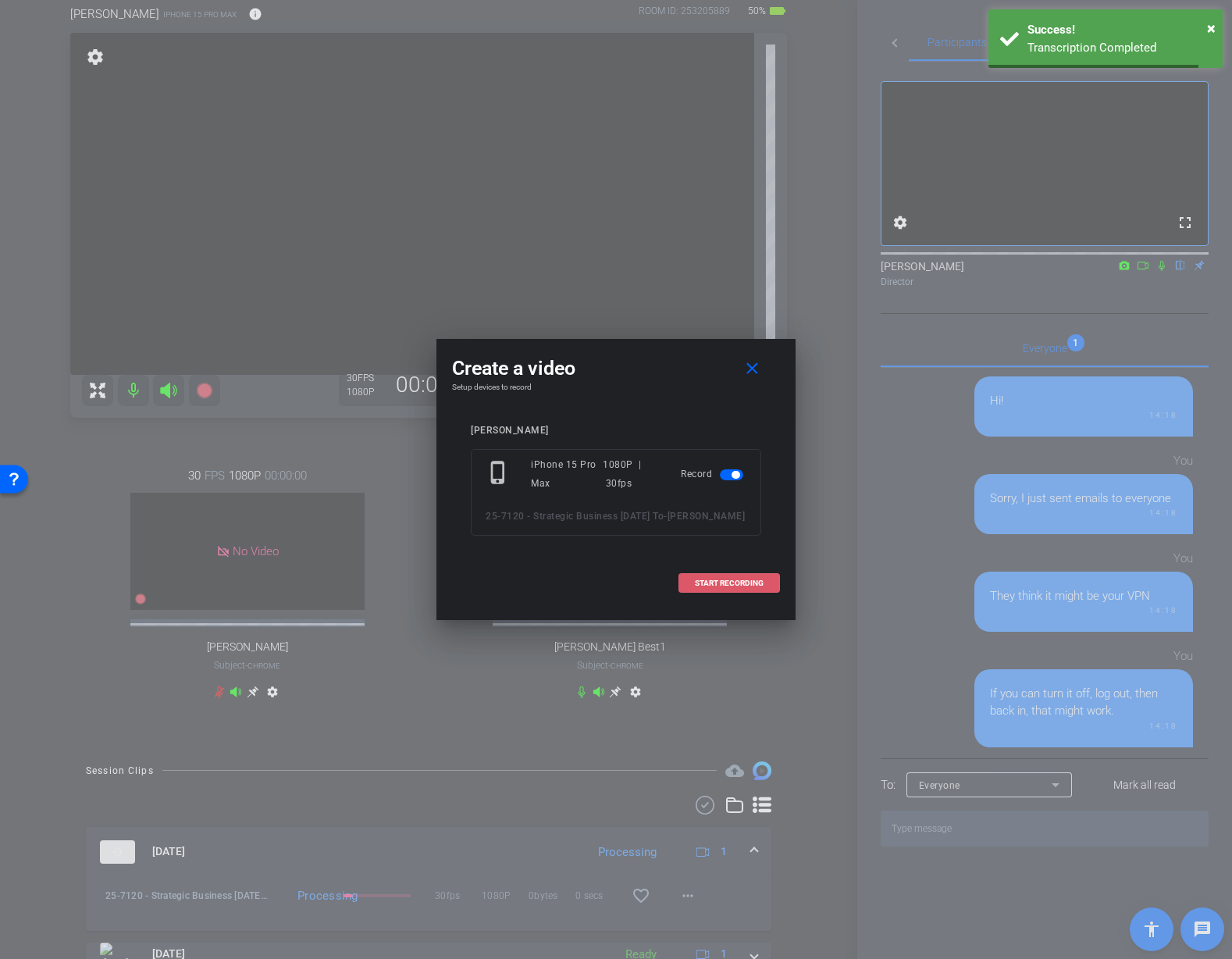
click at [746, 581] on span "START RECORDING" at bounding box center [729, 582] width 69 height 7
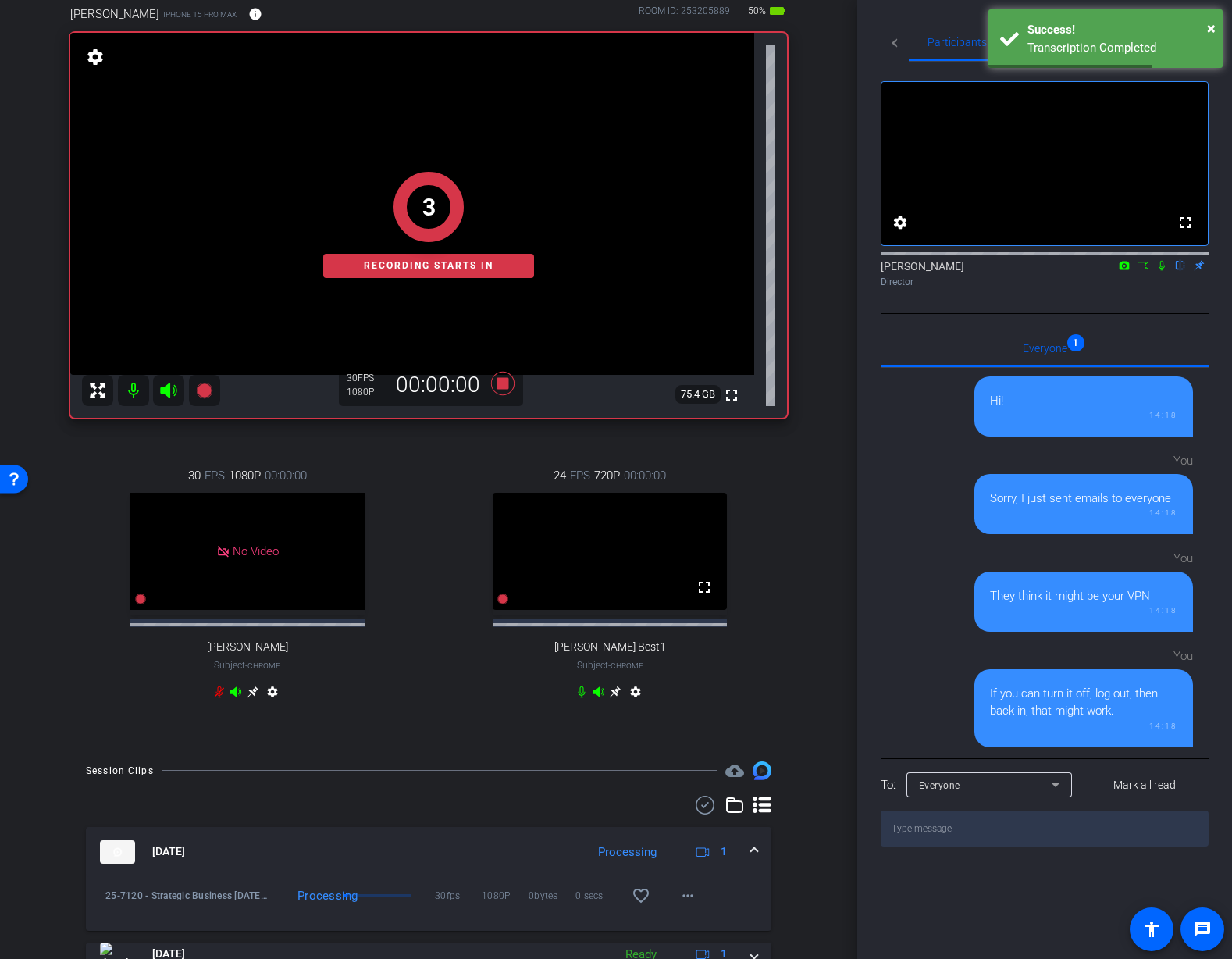
click at [819, 566] on div "arrow_back 25-7120 - Strategic Business Nov 2025 Town Hall video Back to projec…" at bounding box center [428, 392] width 858 height 959
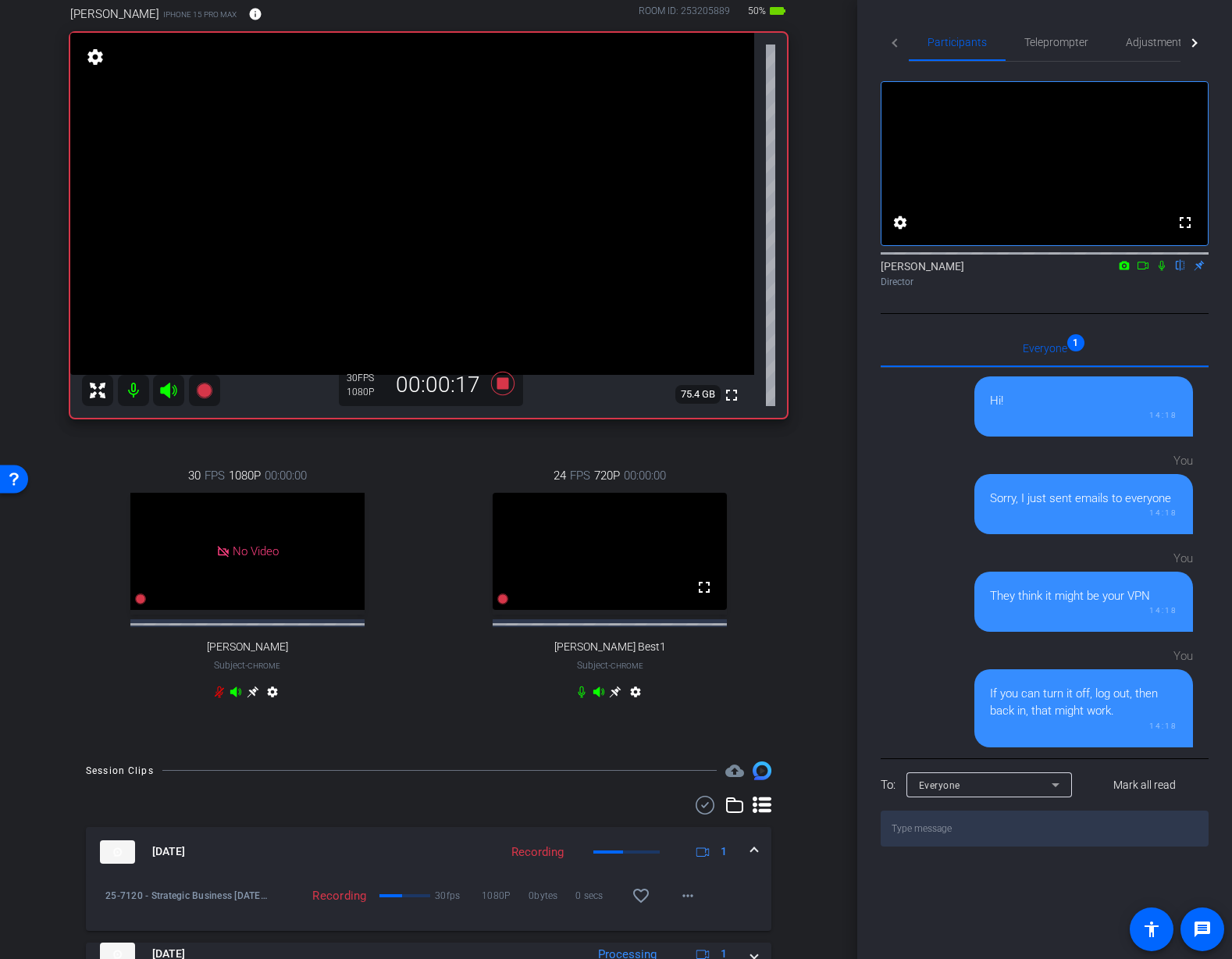
click at [1165, 271] on icon at bounding box center [1162, 265] width 12 height 11
click at [1164, 271] on icon at bounding box center [1162, 265] width 12 height 11
click at [783, 444] on div "24 FPS 720P 00:00:00 fullscreen Mauricio Best1 Subject - Chrome settings" at bounding box center [611, 586] width 355 height 289
click at [1160, 271] on icon at bounding box center [1162, 265] width 12 height 11
click at [1161, 271] on icon at bounding box center [1162, 266] width 8 height 10
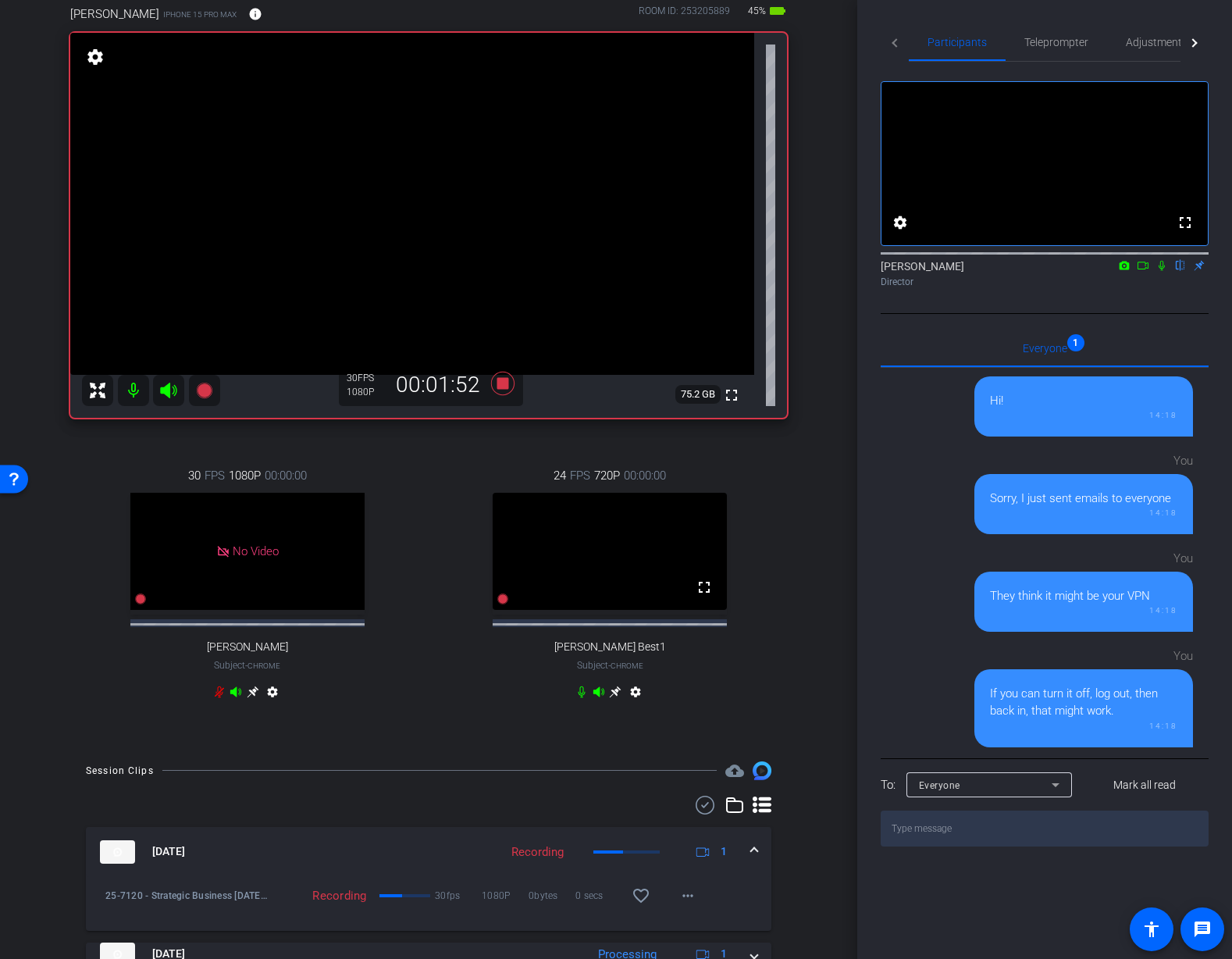
click at [1161, 271] on icon at bounding box center [1162, 265] width 12 height 11
click at [1164, 271] on icon at bounding box center [1162, 265] width 12 height 11
click at [507, 387] on icon at bounding box center [503, 383] width 23 height 23
click at [766, 451] on div "24 FPS 720P 00:00:00 fullscreen Mauricio Best1 Subject - Chrome settings" at bounding box center [611, 586] width 355 height 289
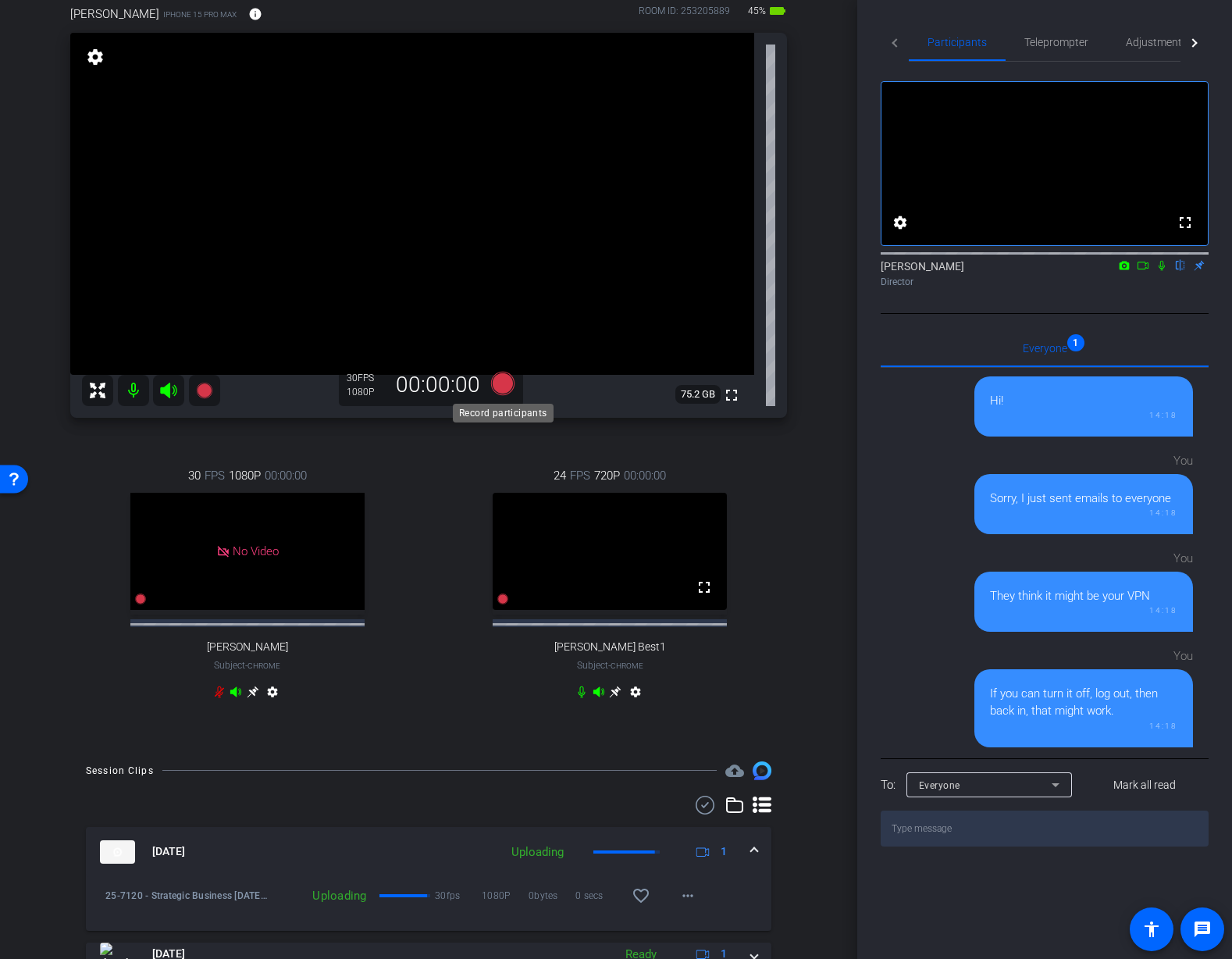
click at [501, 385] on icon at bounding box center [503, 383] width 23 height 23
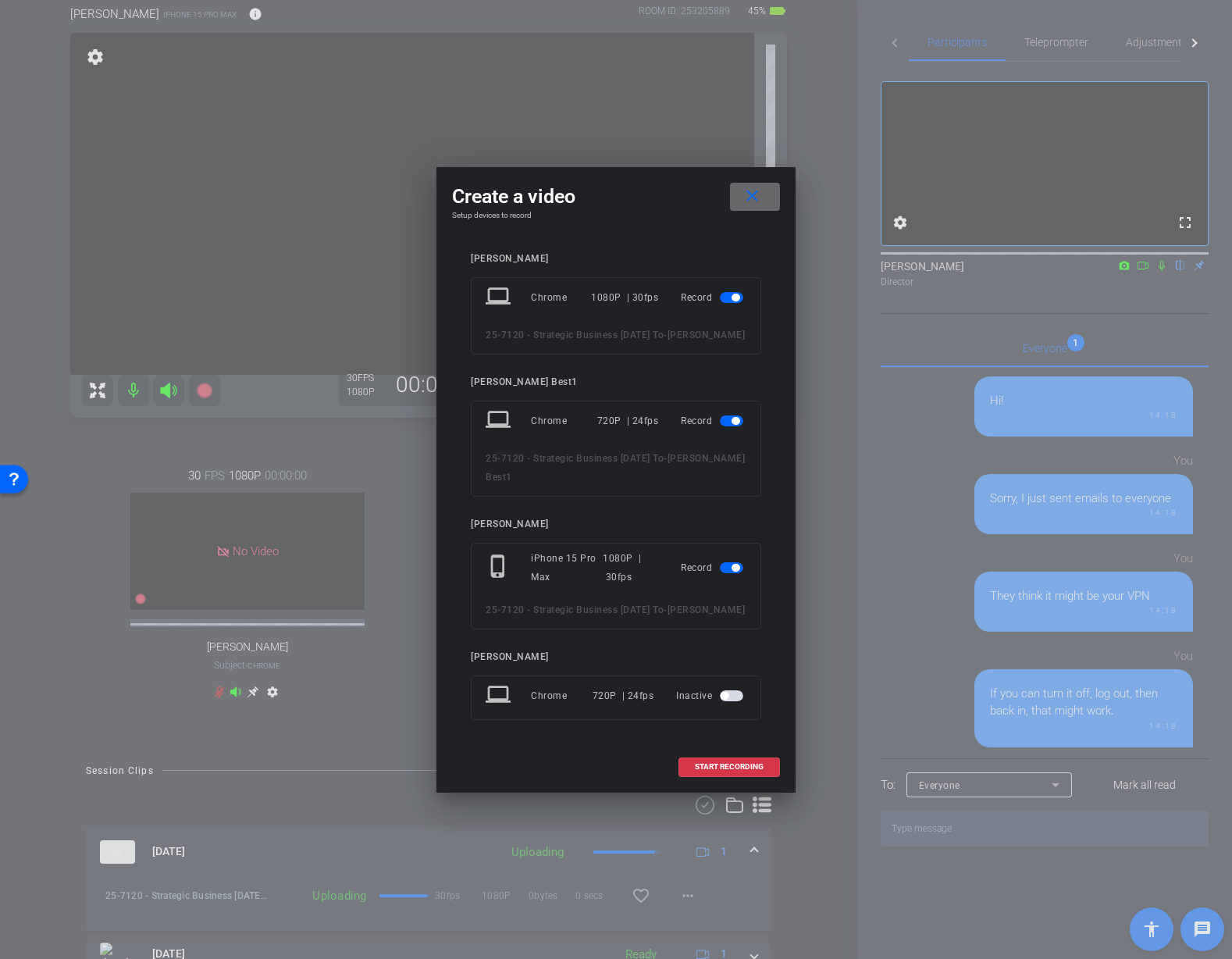
drag, startPoint x: 755, startPoint y: 187, endPoint x: 597, endPoint y: 283, distance: 184.9
click at [754, 187] on mat-icon "close" at bounding box center [752, 196] width 20 height 20
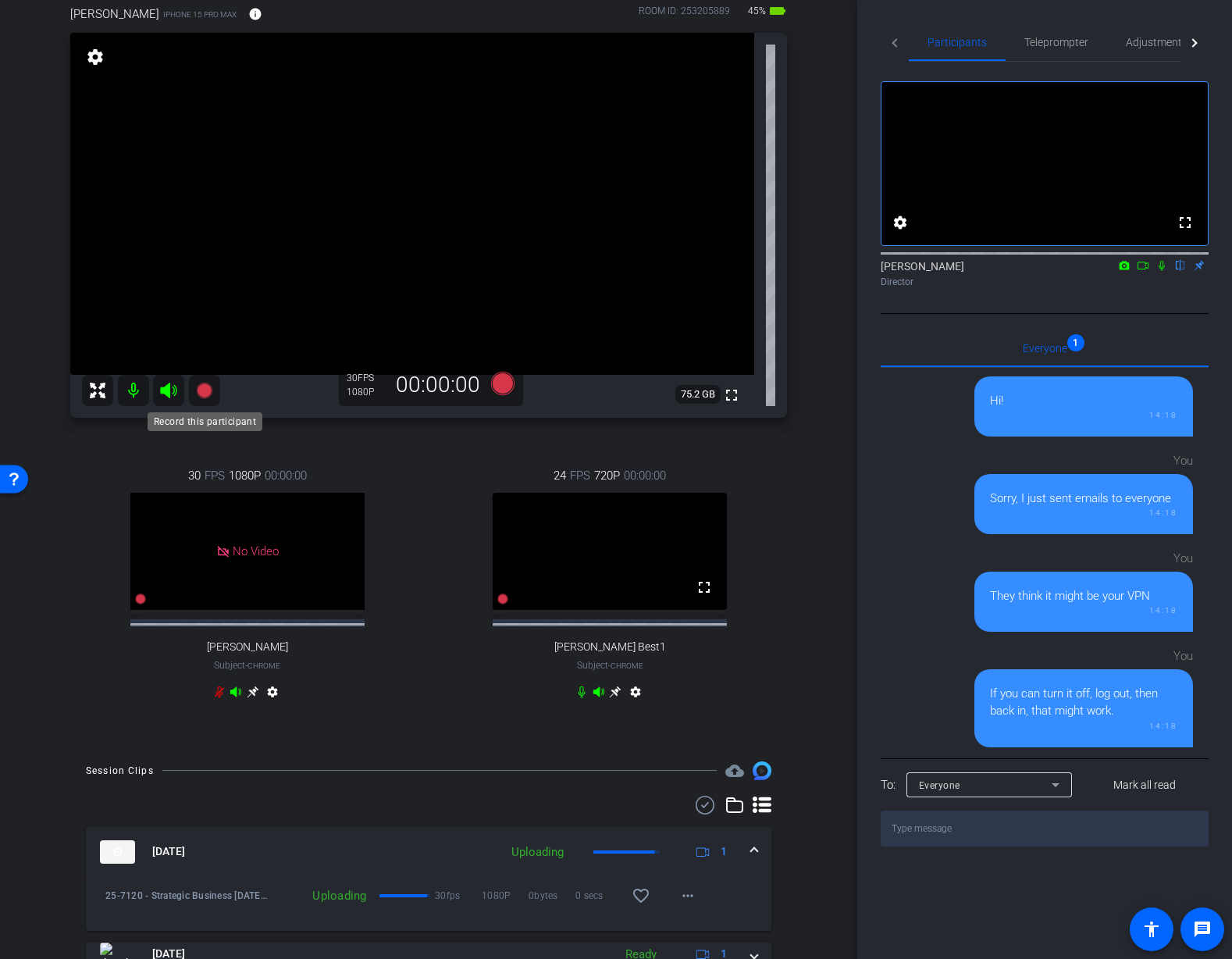
click at [201, 393] on icon at bounding box center [204, 390] width 16 height 16
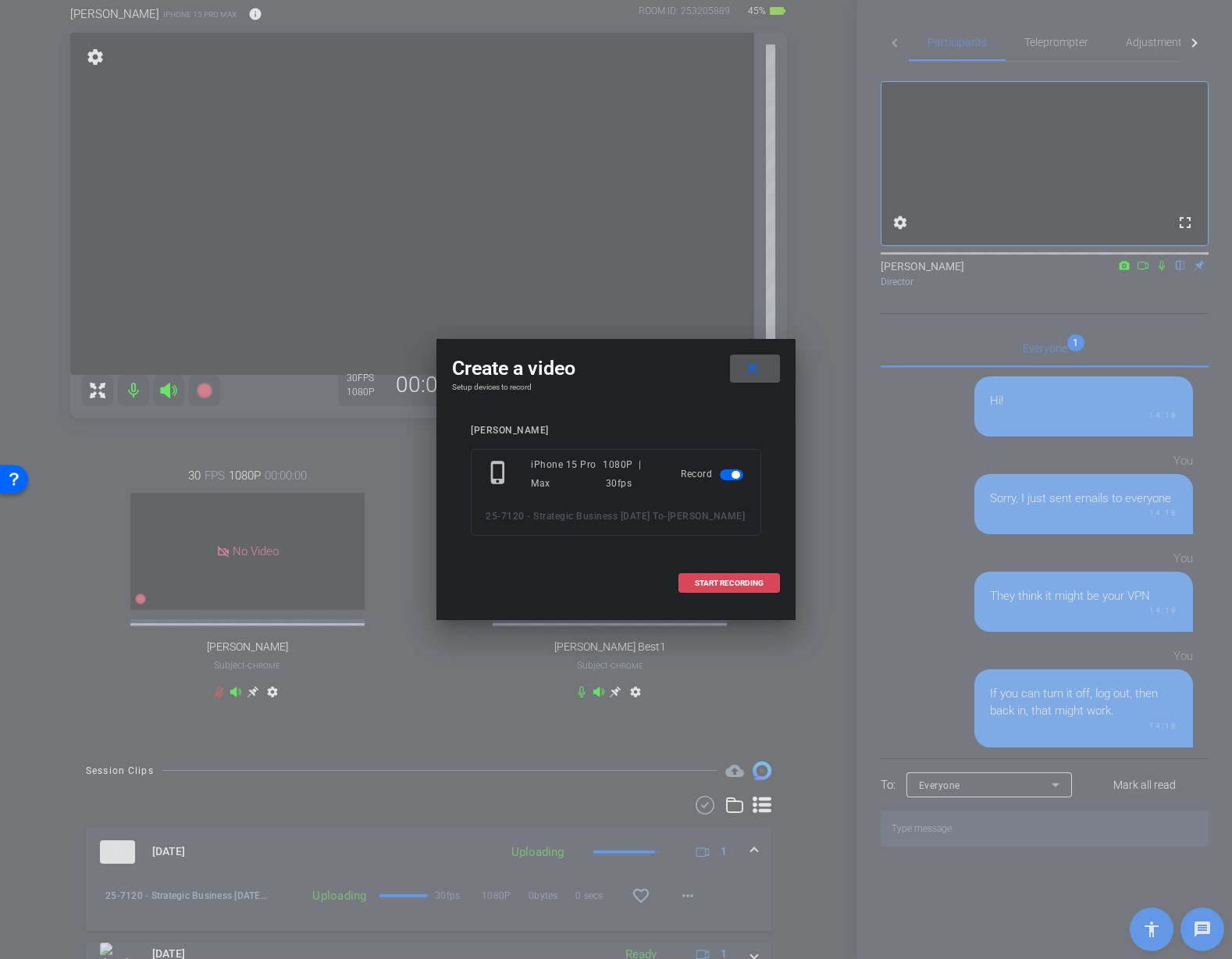
drag, startPoint x: 710, startPoint y: 583, endPoint x: 733, endPoint y: 586, distance: 23.2
click at [711, 583] on span "START RECORDING" at bounding box center [729, 582] width 69 height 7
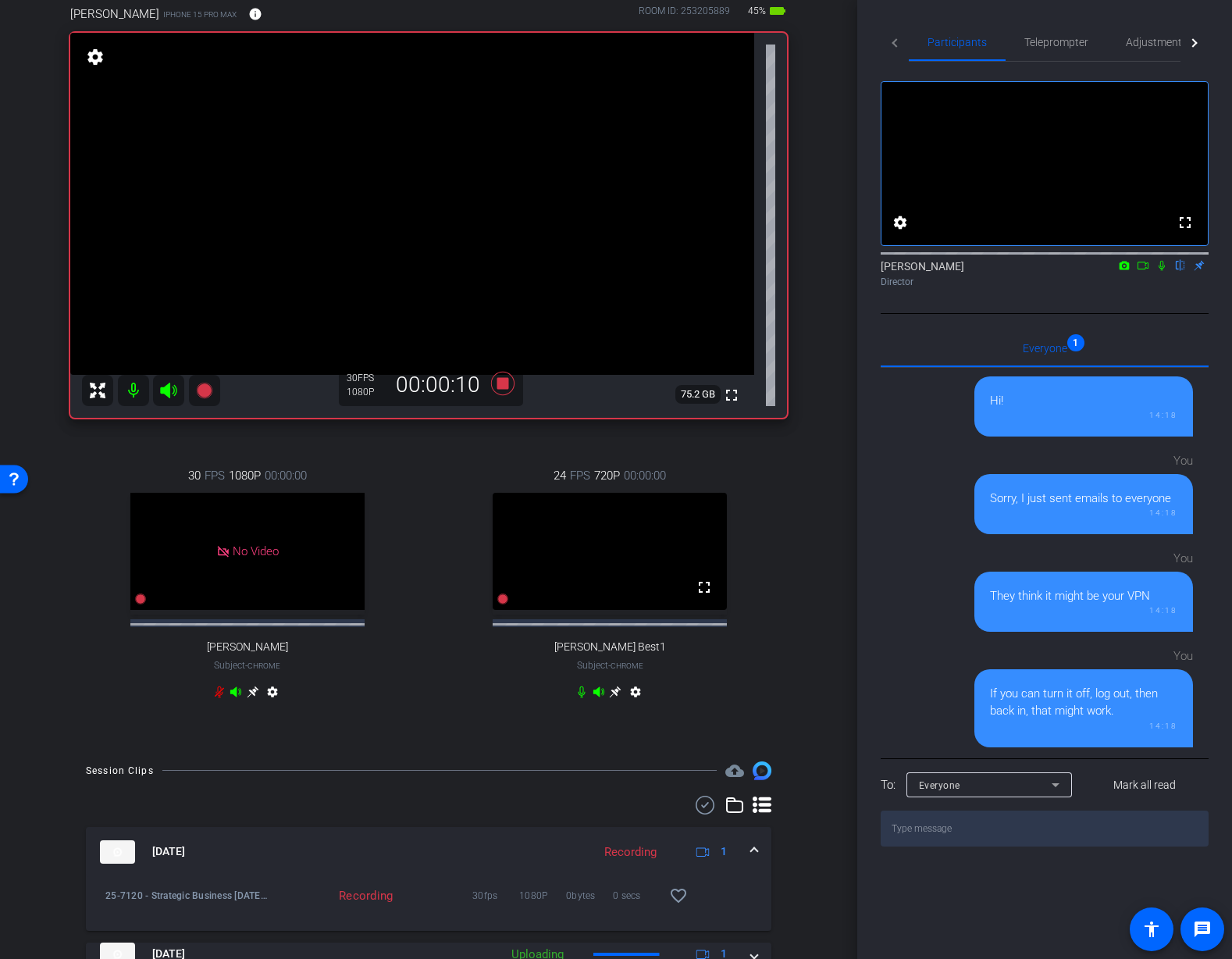
click at [1161, 271] on icon at bounding box center [1162, 266] width 7 height 10
click at [1162, 271] on icon at bounding box center [1162, 266] width 8 height 10
click at [1167, 271] on icon at bounding box center [1162, 265] width 12 height 11
click at [1164, 271] on icon at bounding box center [1162, 265] width 12 height 11
click at [1163, 271] on icon at bounding box center [1162, 265] width 12 height 11
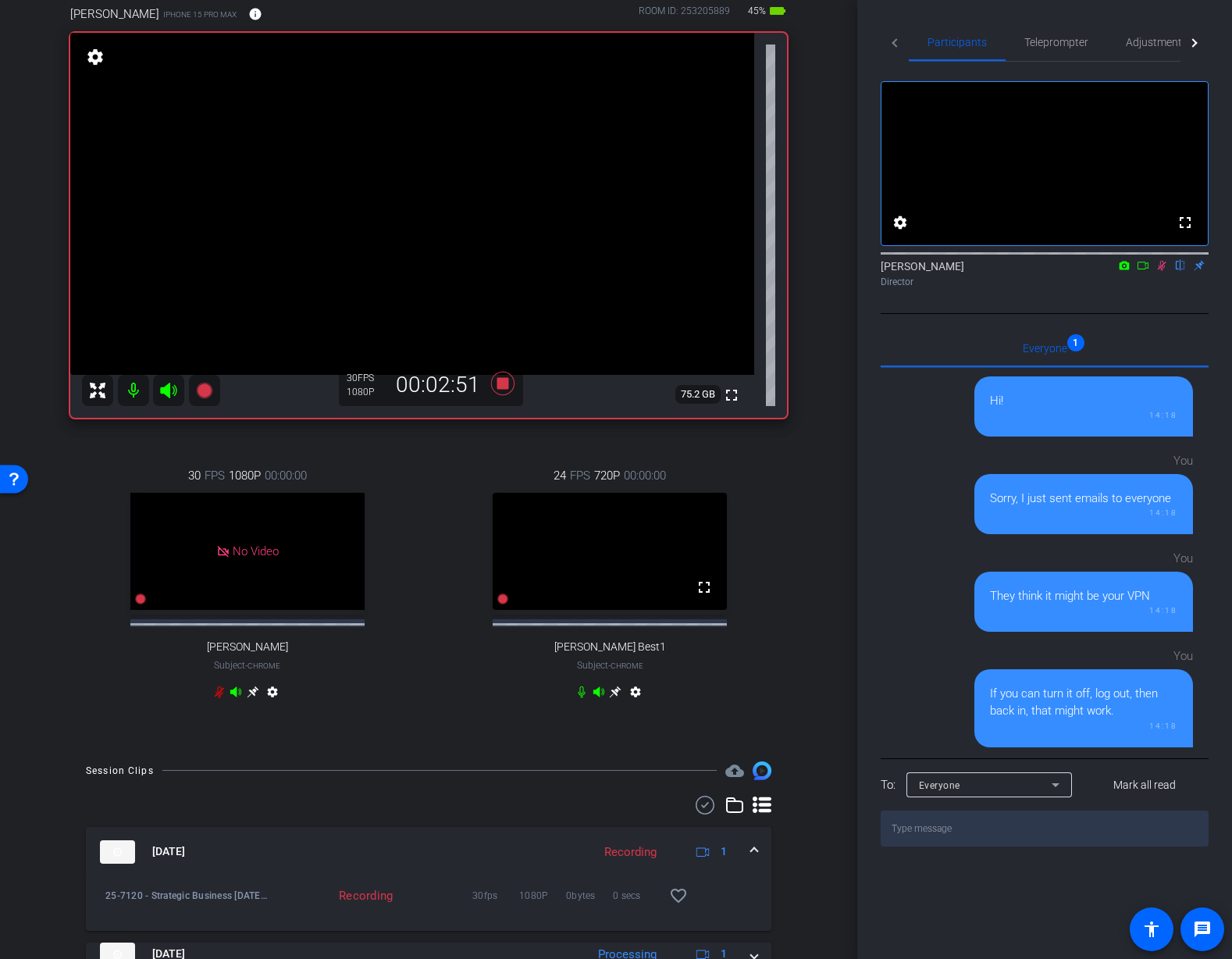
click at [597, 691] on icon at bounding box center [597, 692] width 11 height 10
click at [580, 693] on icon at bounding box center [582, 692] width 12 height 12
click at [1162, 271] on icon at bounding box center [1162, 265] width 12 height 11
click at [1160, 271] on icon at bounding box center [1162, 265] width 12 height 11
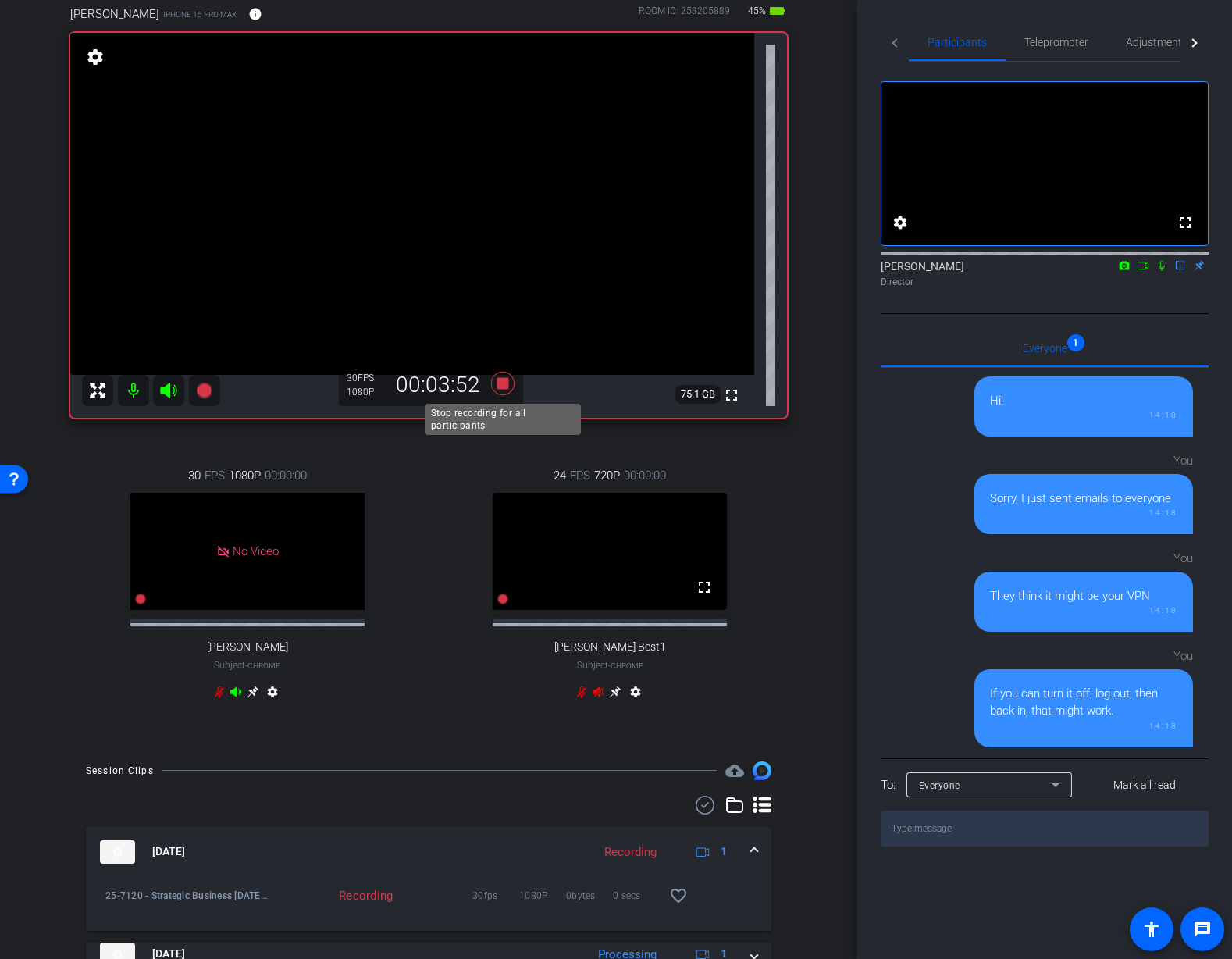
click at [502, 383] on icon at bounding box center [503, 383] width 23 height 23
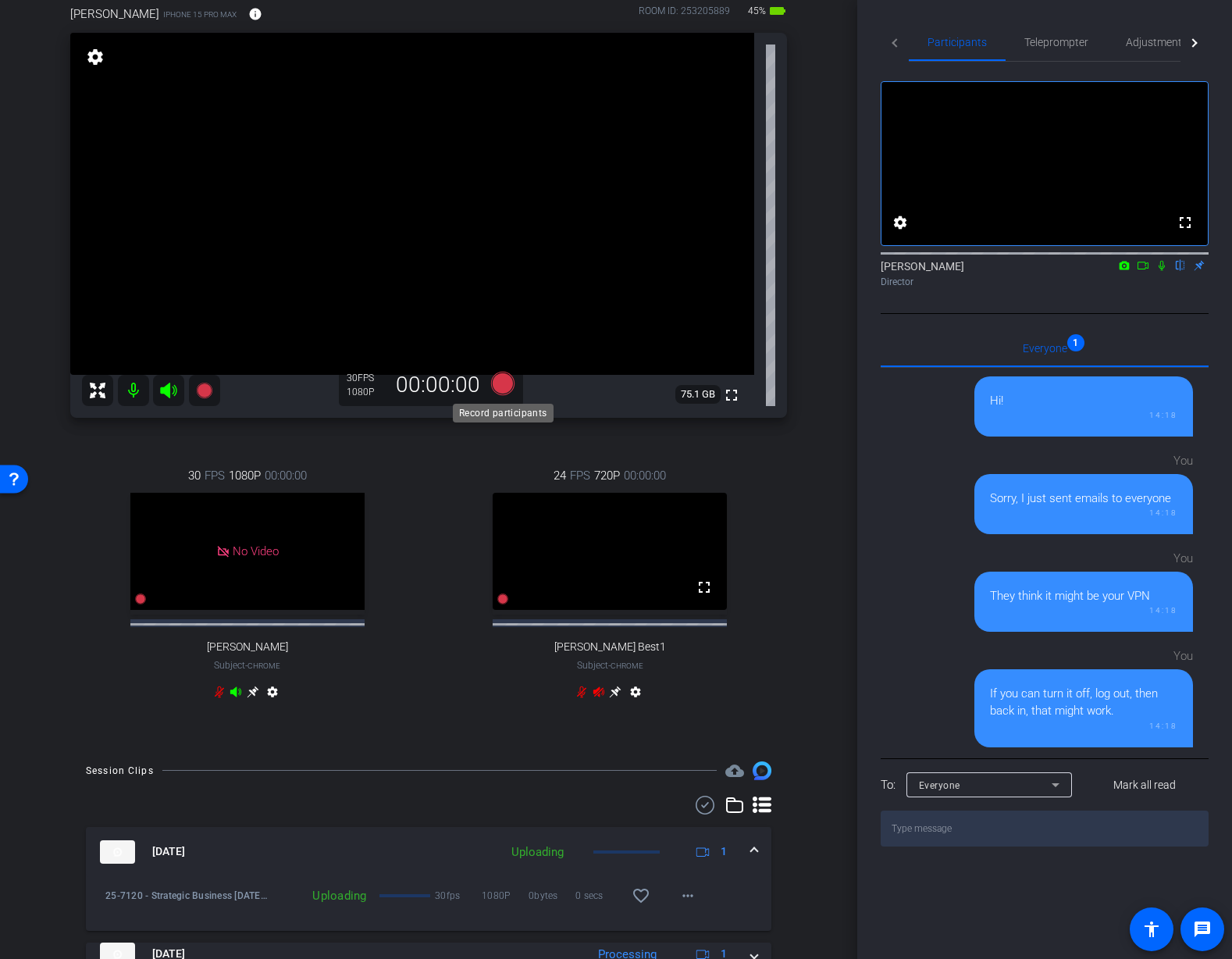
click at [505, 387] on icon at bounding box center [503, 383] width 23 height 23
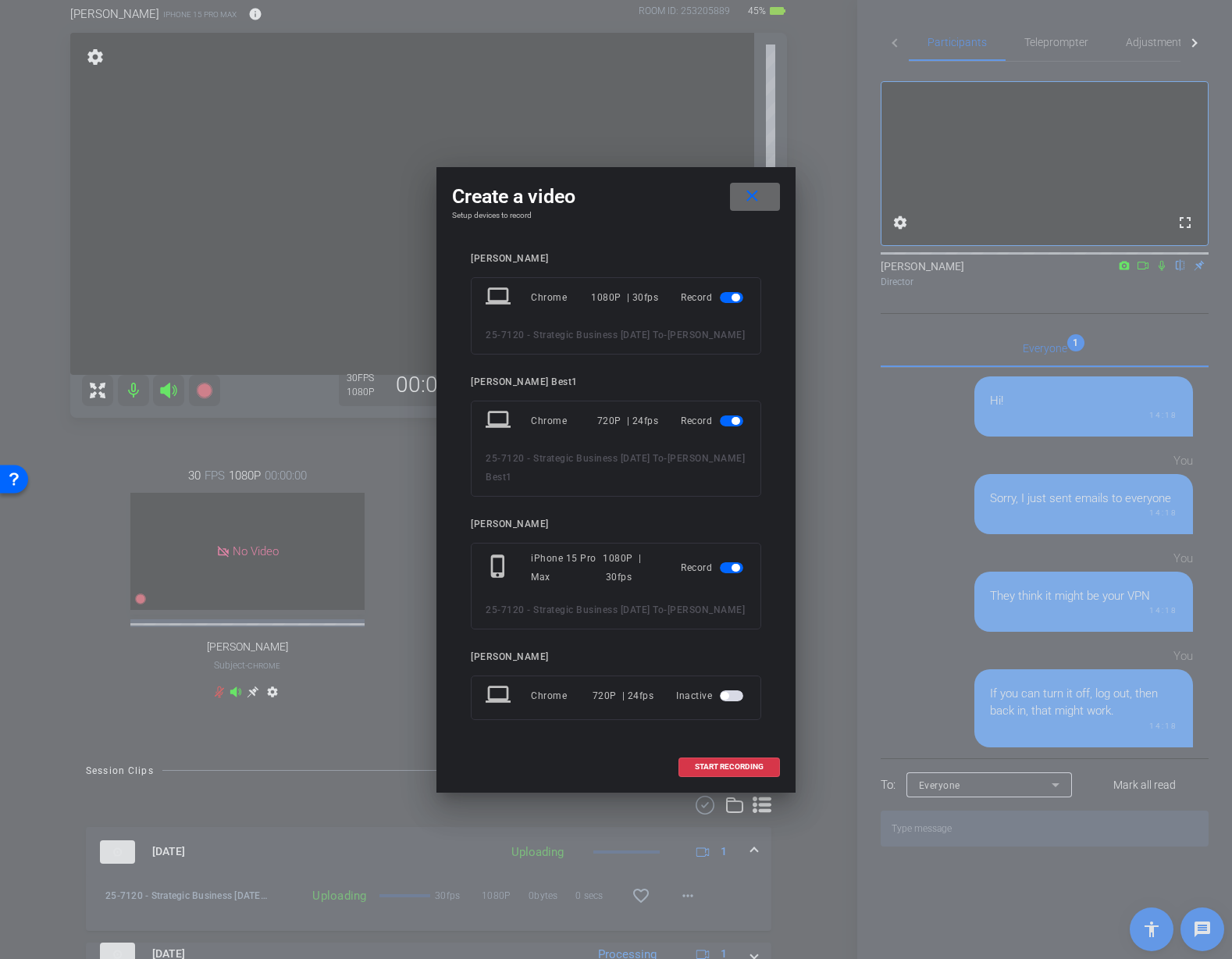
drag, startPoint x: 752, startPoint y: 187, endPoint x: 565, endPoint y: 289, distance: 213.0
click at [752, 188] on mat-icon "close" at bounding box center [752, 196] width 20 height 20
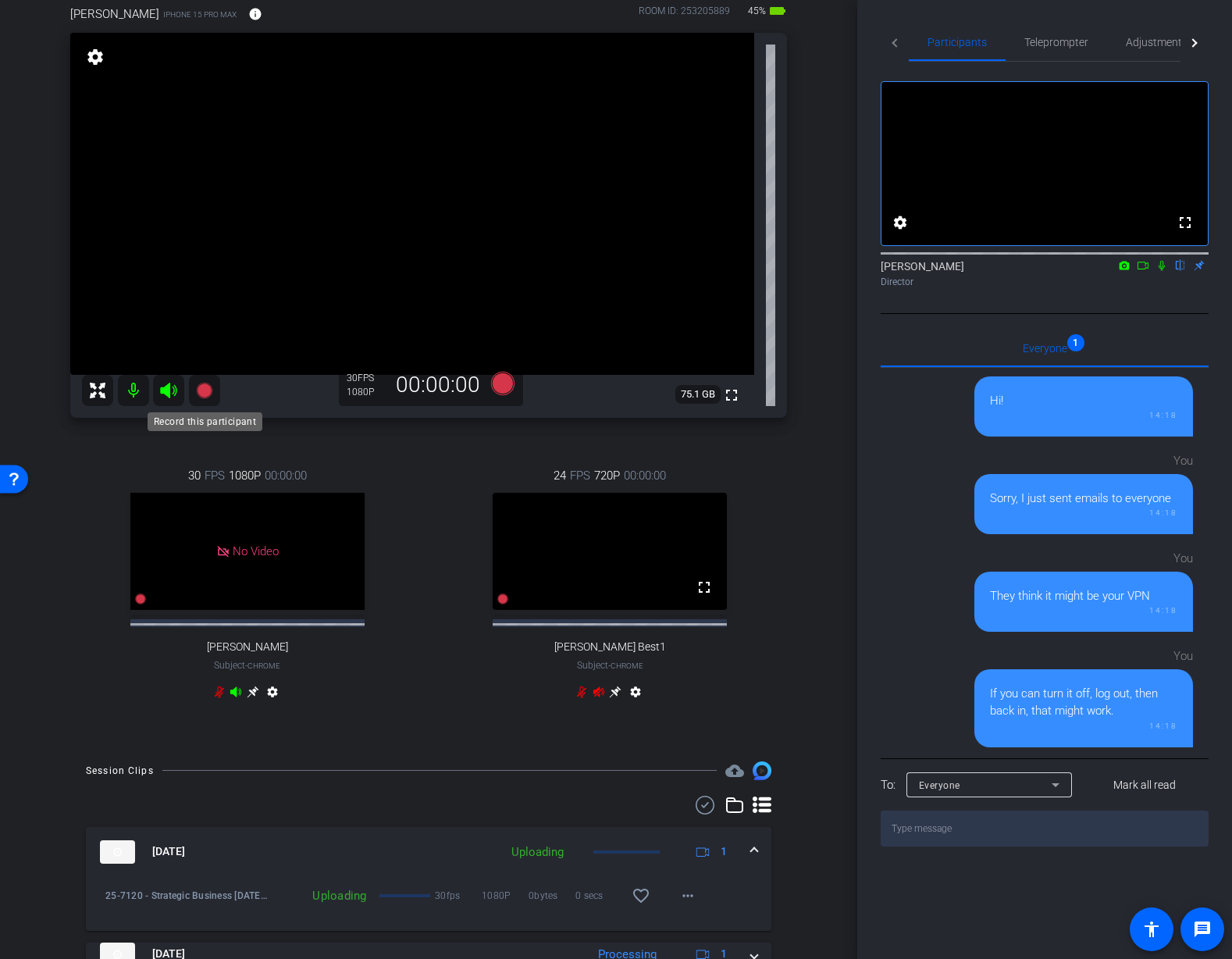
click at [199, 387] on icon at bounding box center [204, 390] width 16 height 16
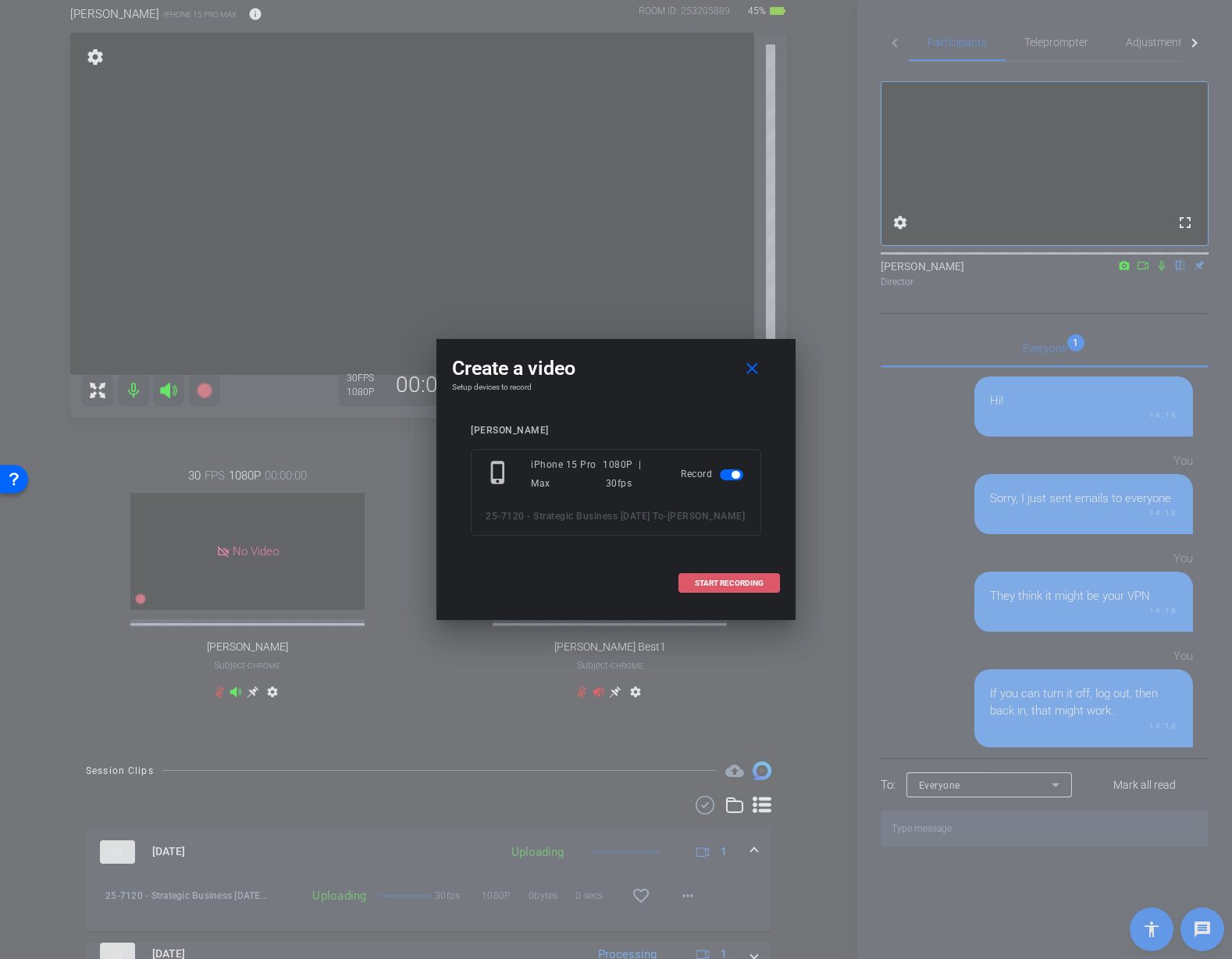
click at [742, 586] on span "START RECORDING" at bounding box center [729, 582] width 69 height 7
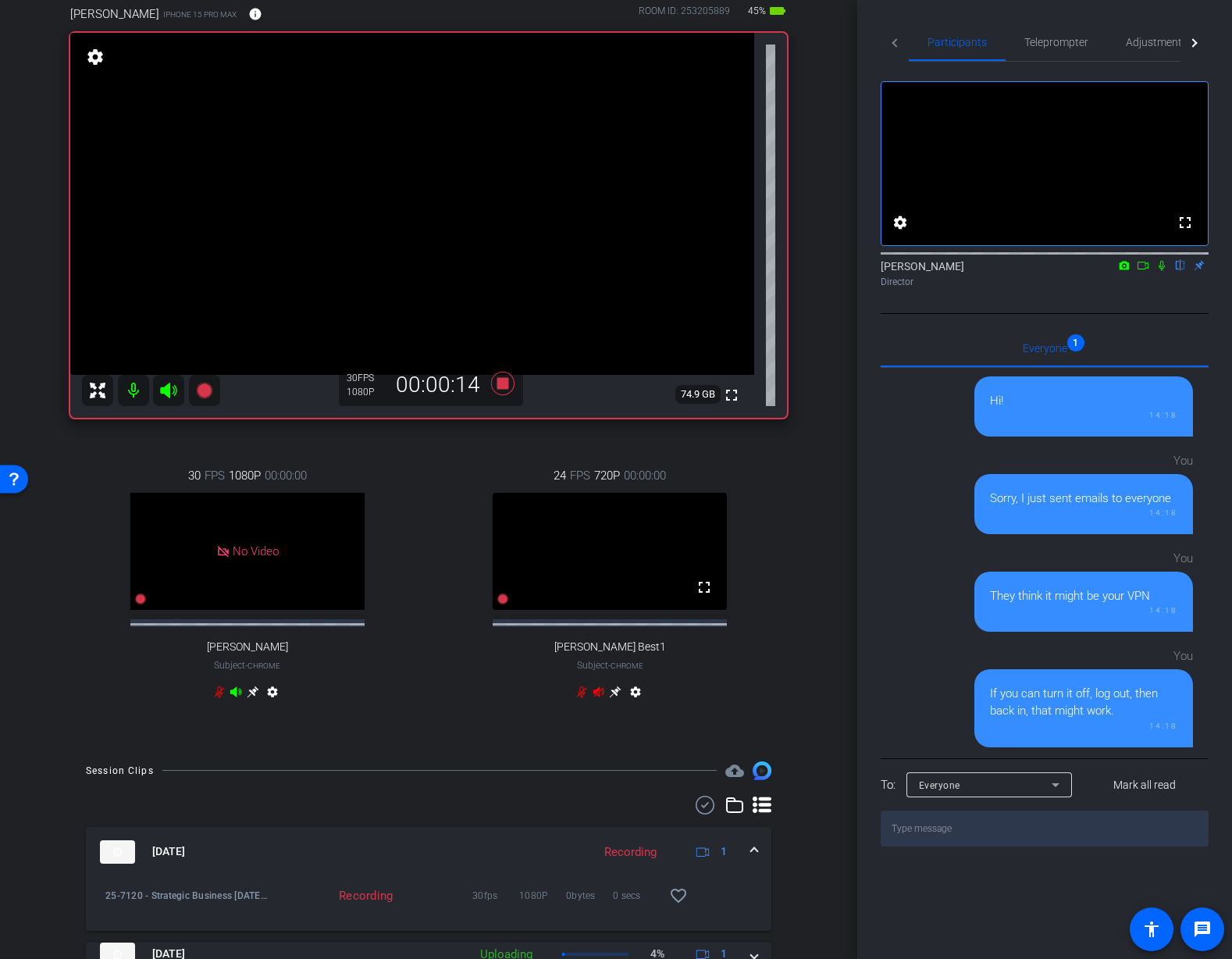
click at [1161, 271] on icon at bounding box center [1162, 266] width 7 height 10
click at [1166, 271] on icon at bounding box center [1162, 265] width 12 height 11
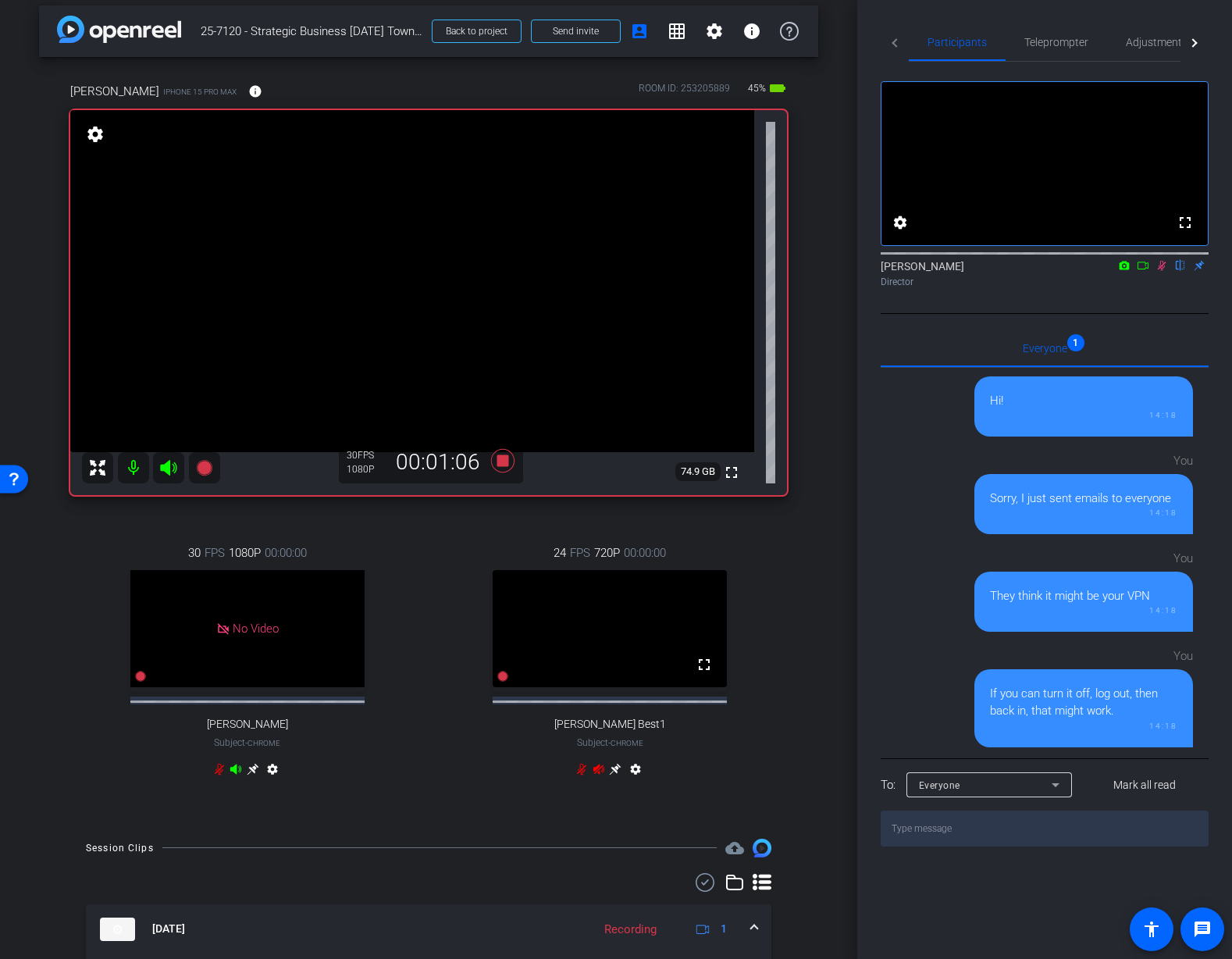
scroll to position [0, 0]
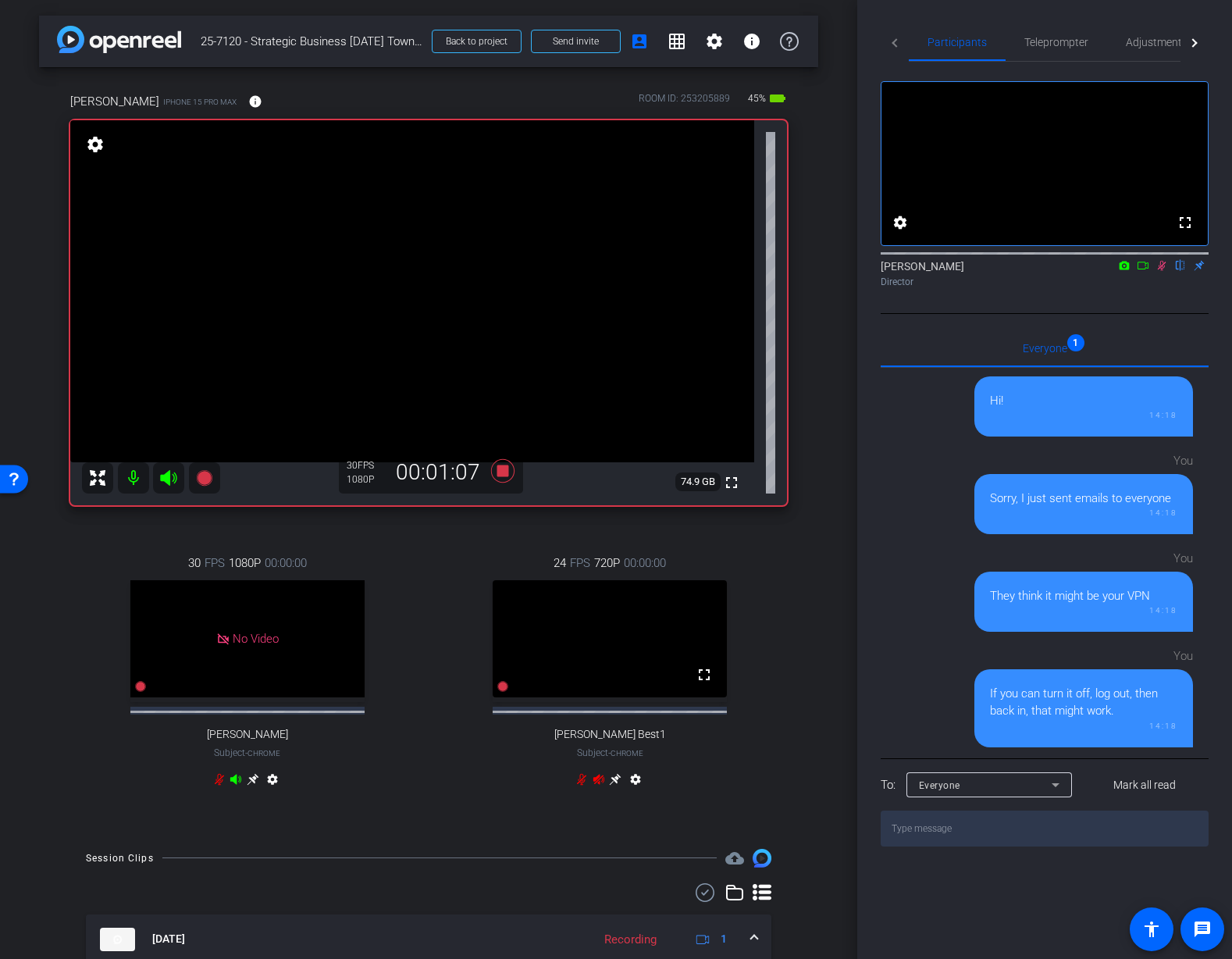
click at [1162, 271] on icon at bounding box center [1162, 265] width 12 height 11
drag, startPoint x: 1159, startPoint y: 283, endPoint x: 1151, endPoint y: 294, distance: 13.6
click at [1159, 271] on icon at bounding box center [1162, 265] width 12 height 11
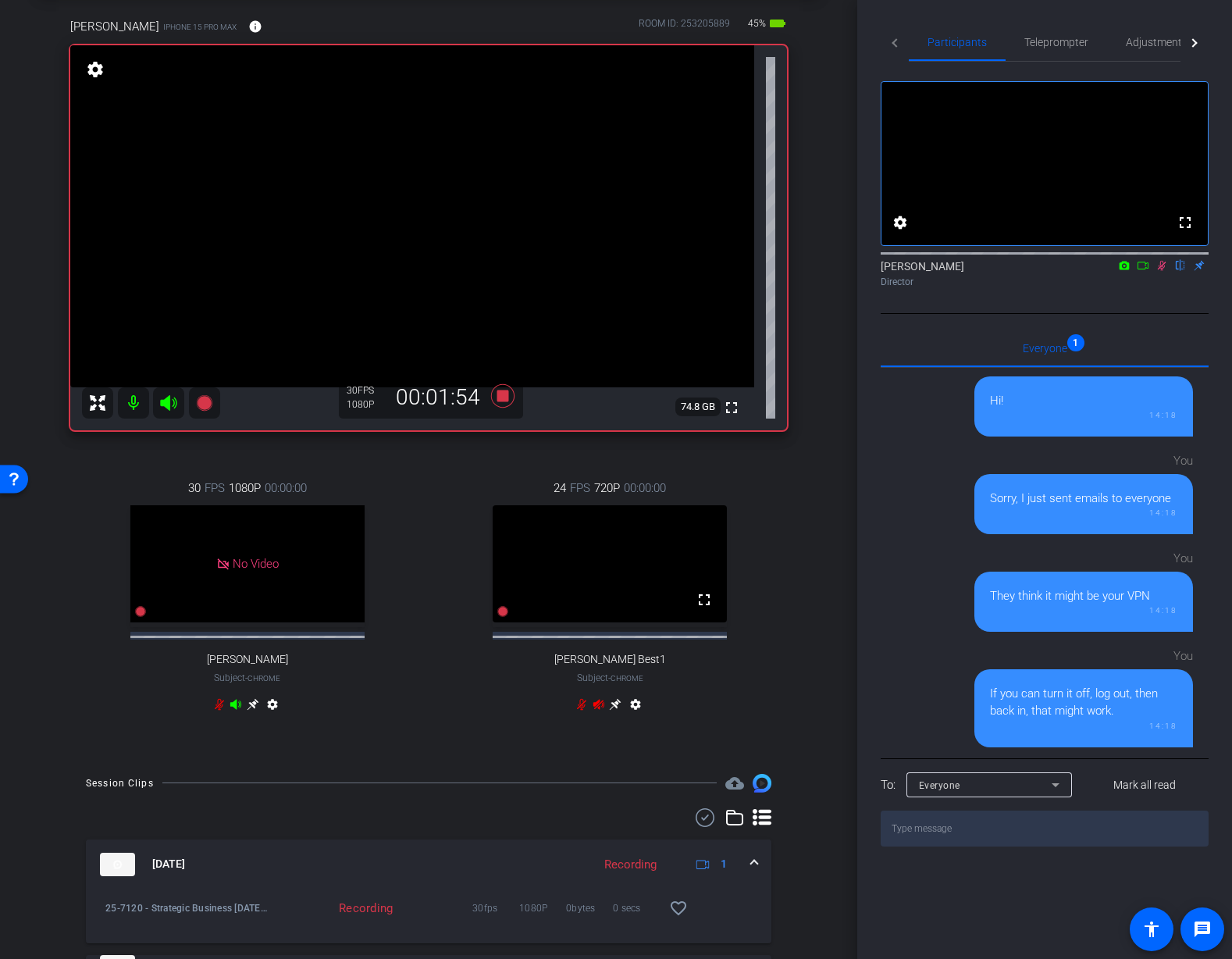
scroll to position [15, 0]
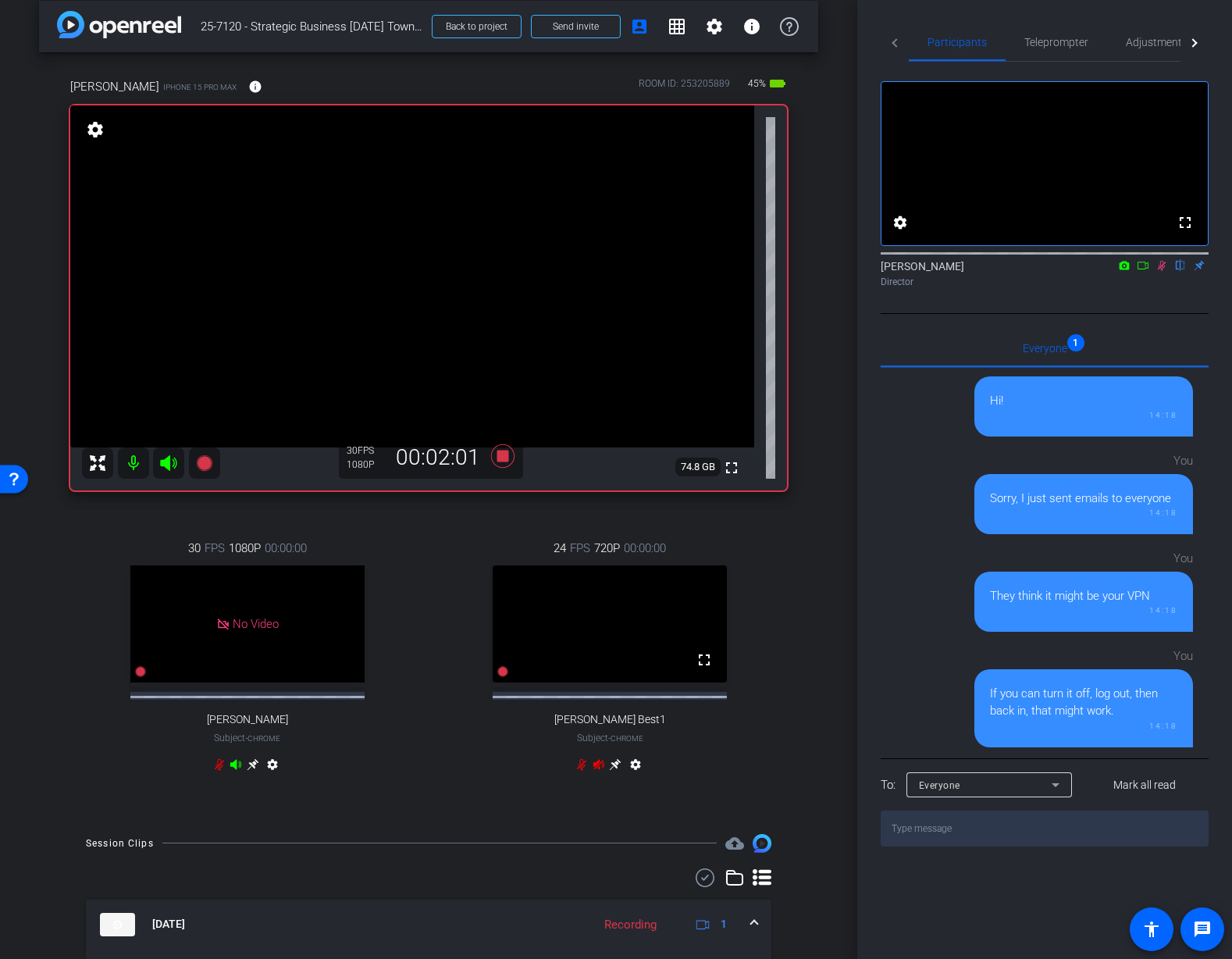
click at [1167, 271] on icon at bounding box center [1162, 265] width 12 height 11
click at [1162, 271] on icon at bounding box center [1162, 265] width 12 height 11
drag, startPoint x: 1163, startPoint y: 287, endPoint x: 1175, endPoint y: 320, distance: 35.1
click at [1163, 271] on icon at bounding box center [1162, 266] width 8 height 10
click at [1162, 271] on icon at bounding box center [1162, 266] width 7 height 10
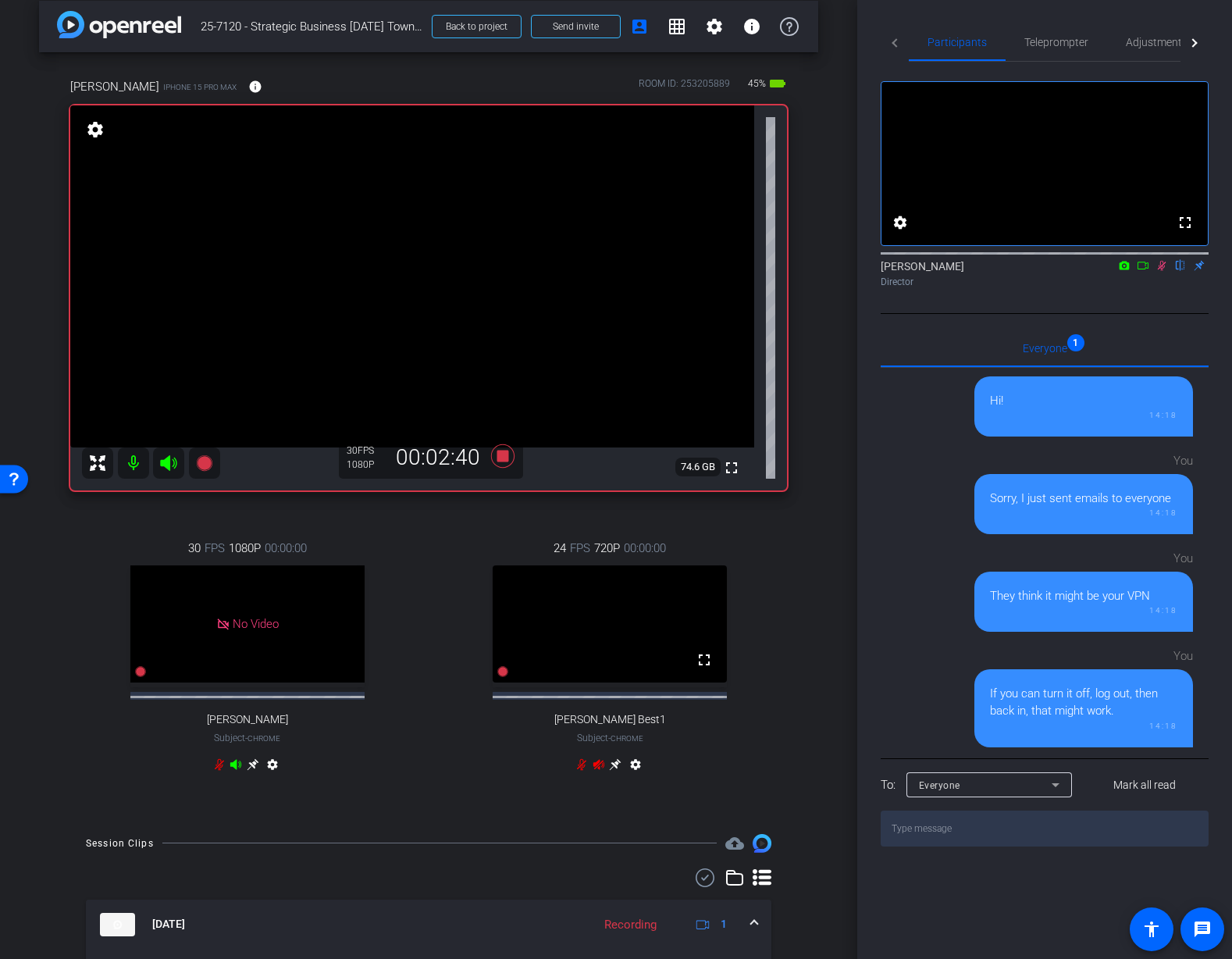
click at [1163, 271] on icon at bounding box center [1162, 265] width 12 height 11
click at [1161, 271] on icon at bounding box center [1162, 266] width 7 height 10
click at [1164, 271] on icon at bounding box center [1162, 266] width 8 height 10
click at [1164, 271] on icon at bounding box center [1162, 266] width 7 height 10
click at [1164, 271] on icon at bounding box center [1162, 266] width 8 height 10
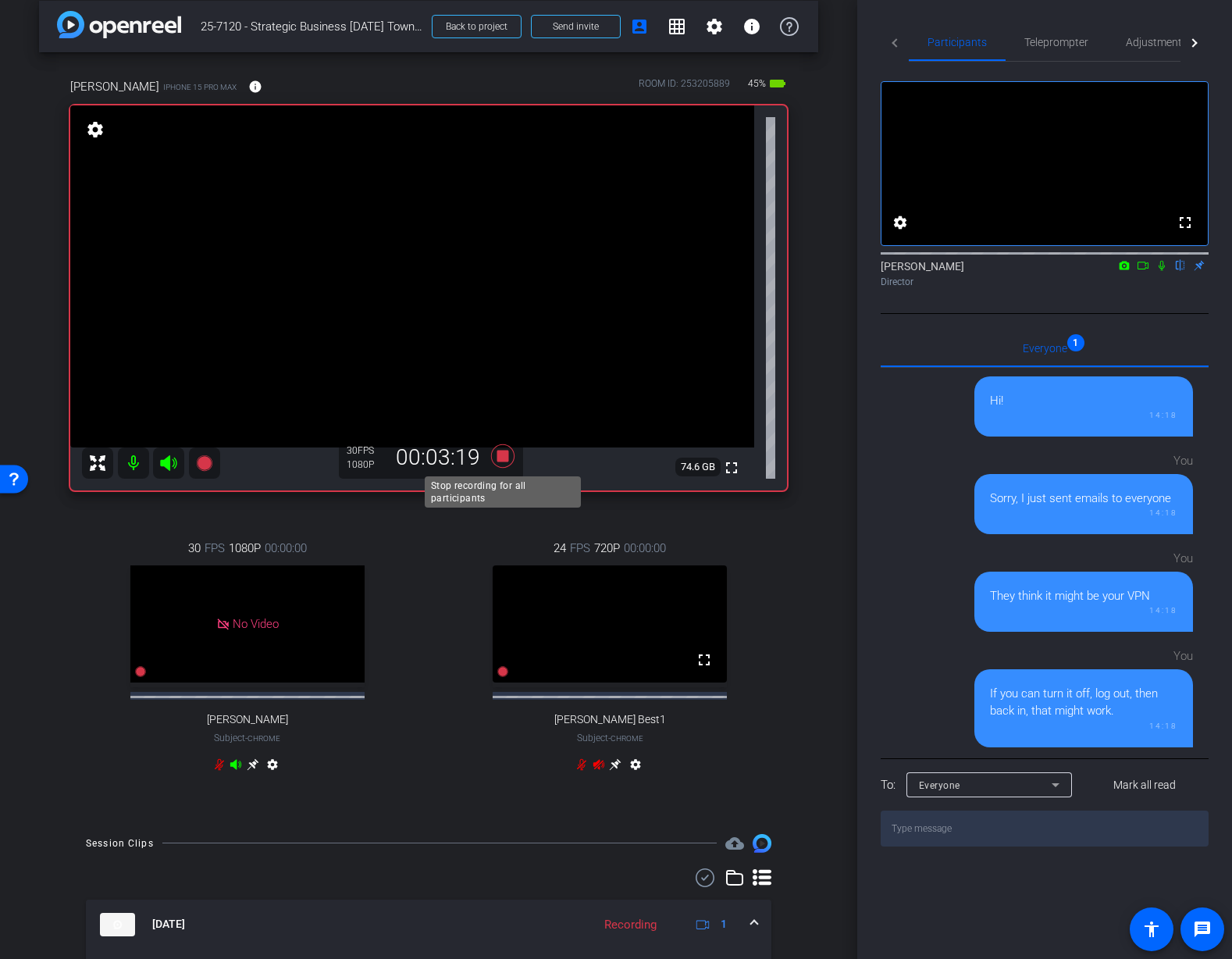
click at [503, 457] on icon at bounding box center [503, 455] width 23 height 23
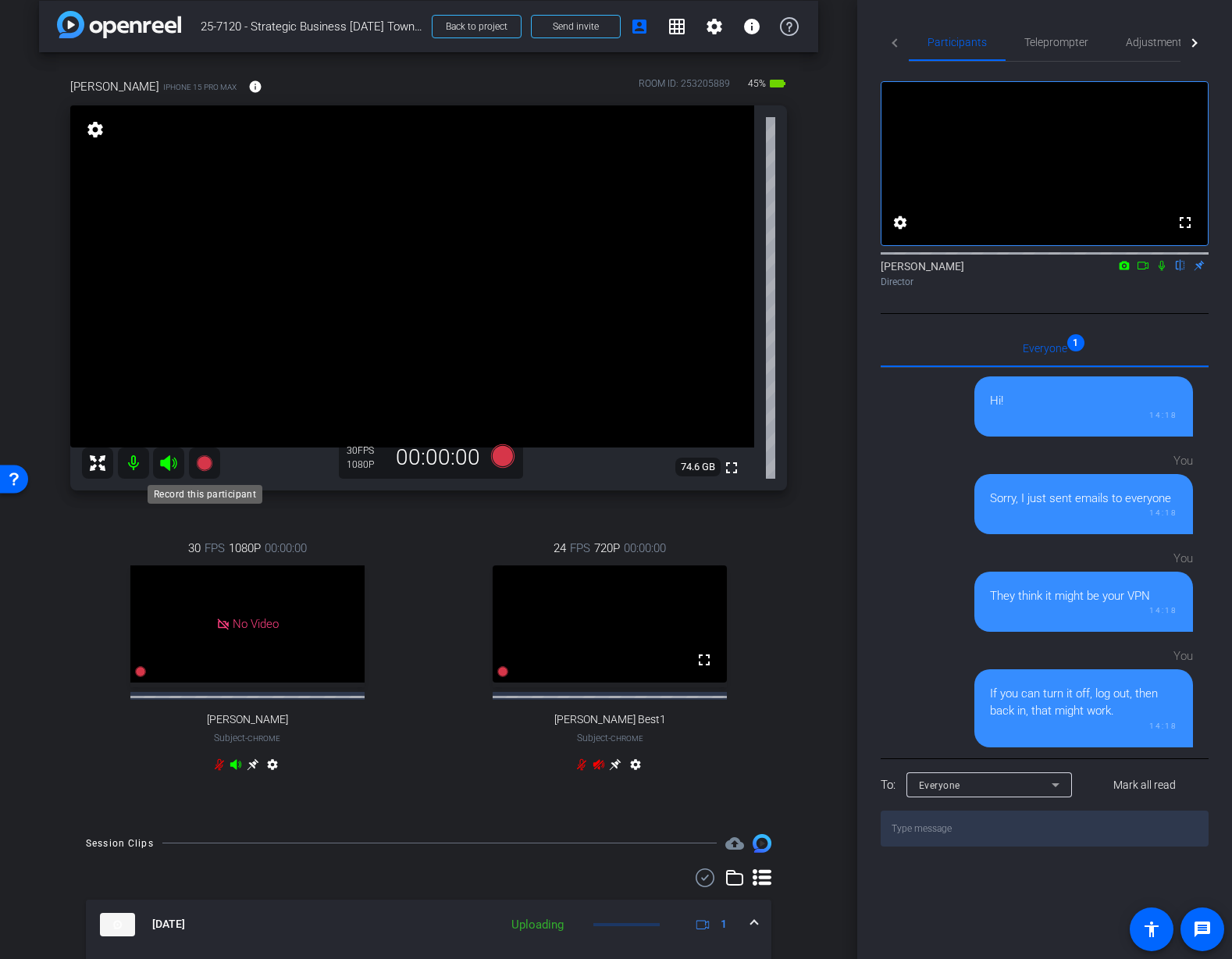
click at [201, 459] on icon at bounding box center [204, 463] width 16 height 16
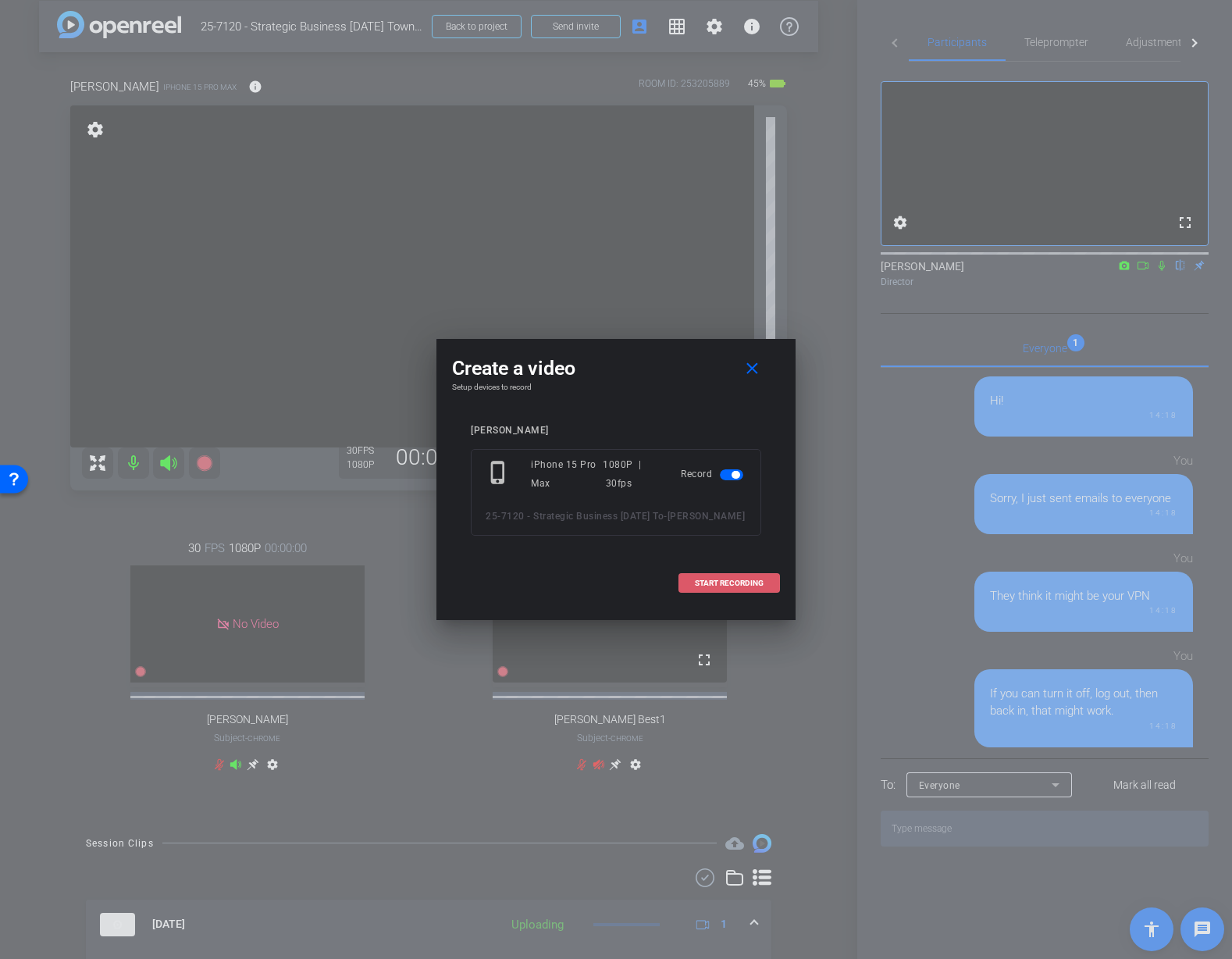
click at [703, 580] on span "START RECORDING" at bounding box center [729, 582] width 69 height 7
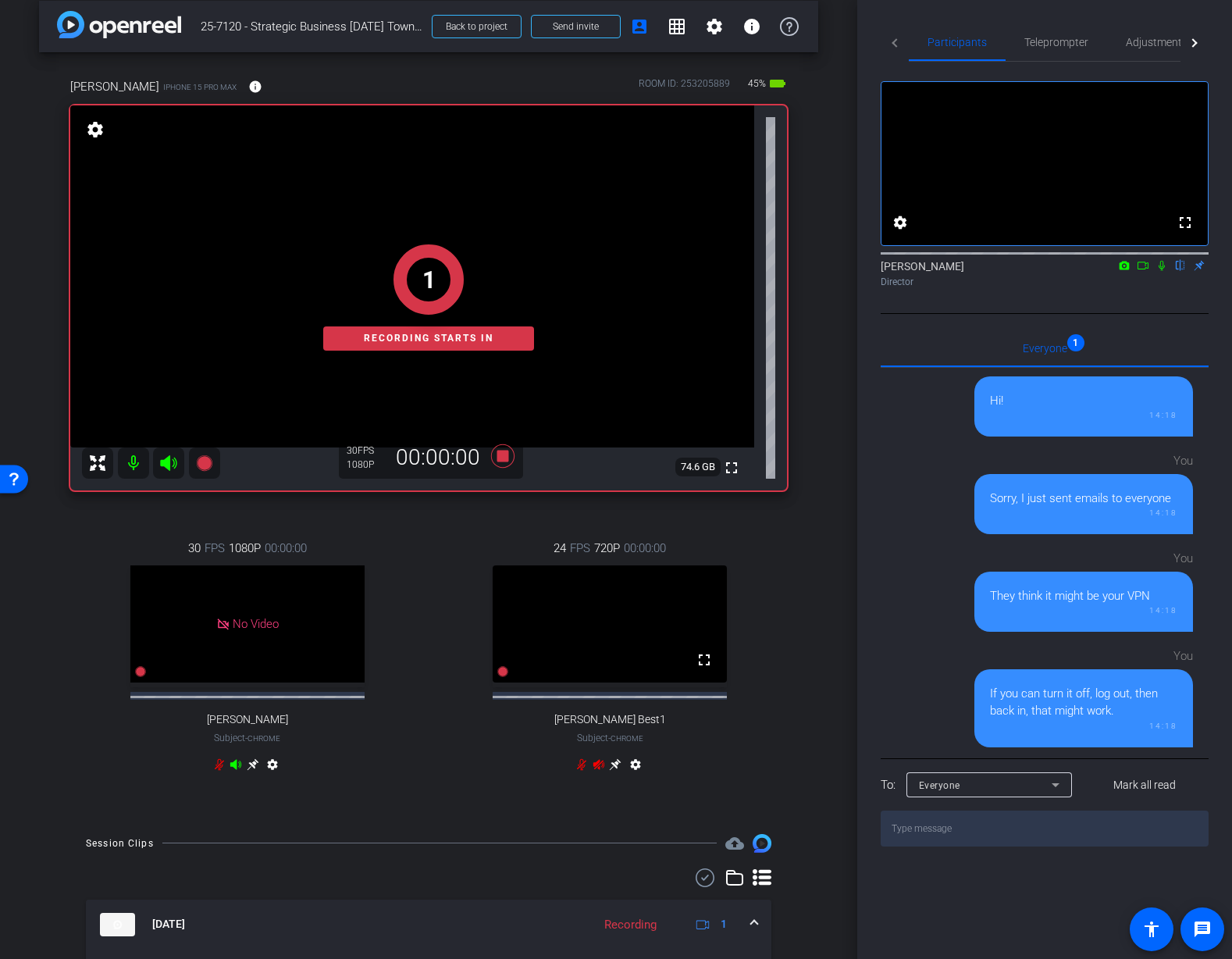
click at [813, 578] on div "Mauricio iPhone 15 Pro Max info ROOM ID: 253205889 45% battery_std fullscreen 1…" at bounding box center [428, 435] width 780 height 766
drag, startPoint x: 1166, startPoint y: 285, endPoint x: 1170, endPoint y: 315, distance: 30.3
click at [1166, 271] on icon at bounding box center [1162, 265] width 12 height 11
click at [1161, 271] on icon at bounding box center [1162, 266] width 8 height 10
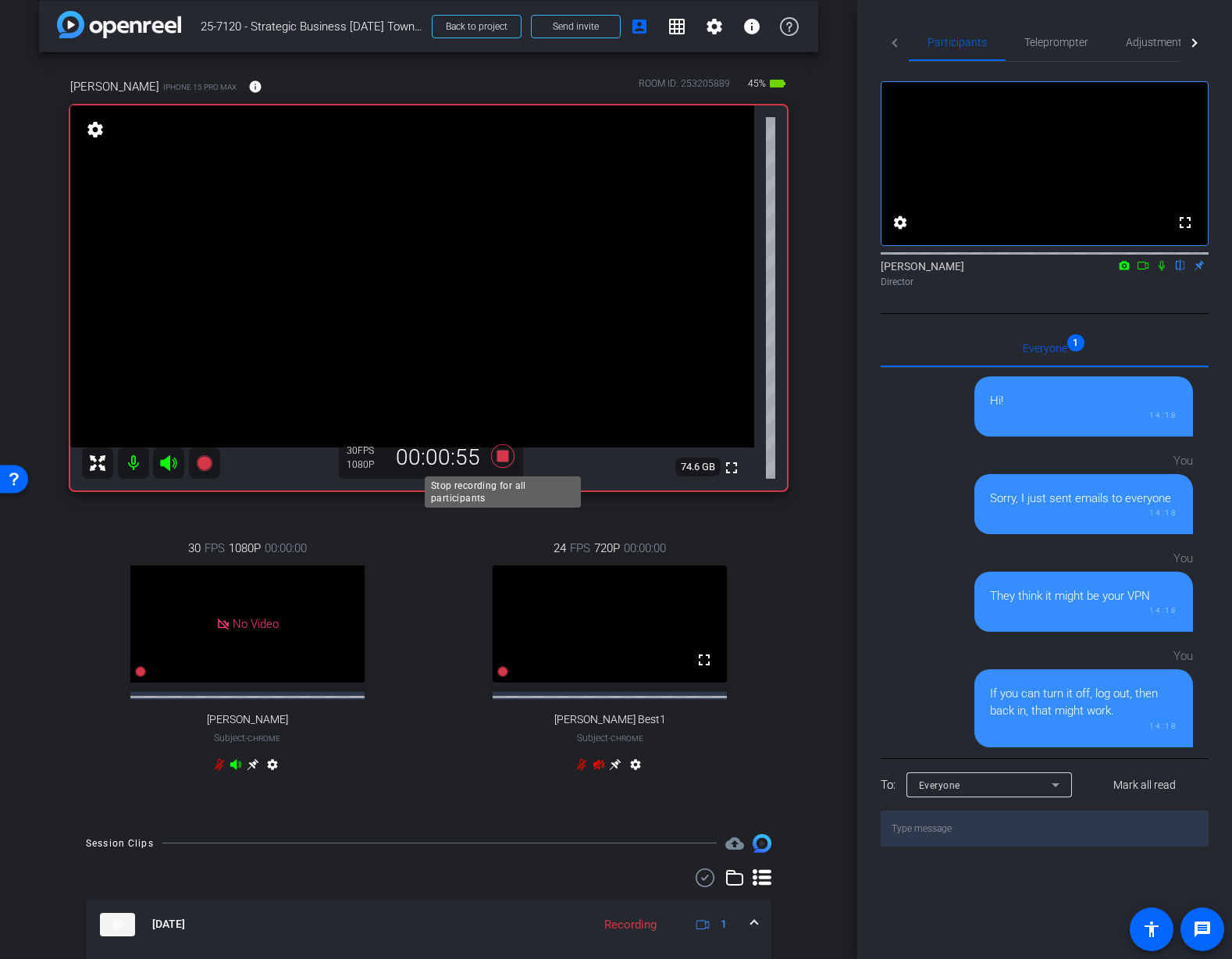
click at [507, 456] on icon at bounding box center [503, 455] width 23 height 23
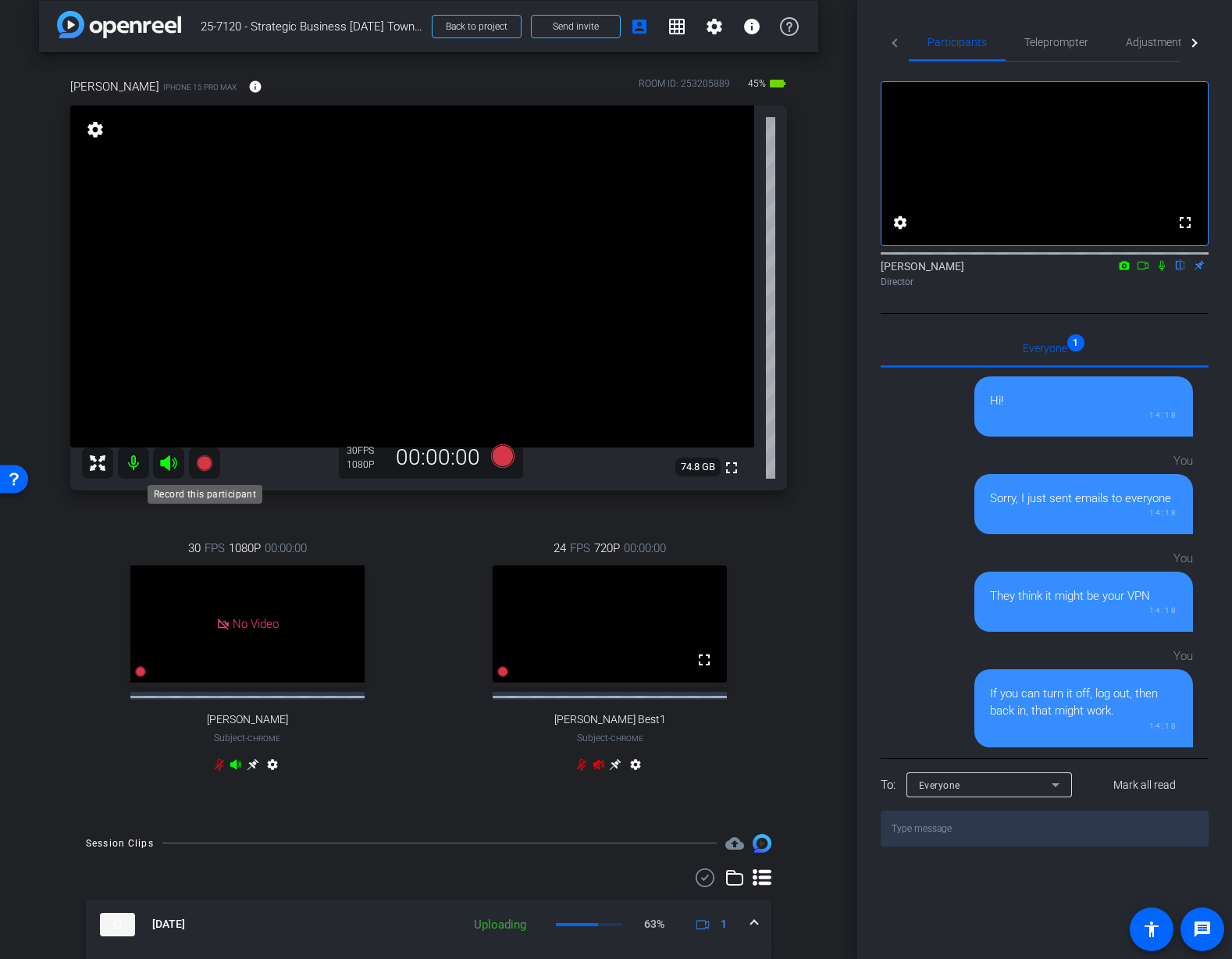
click at [206, 460] on icon at bounding box center [204, 463] width 16 height 16
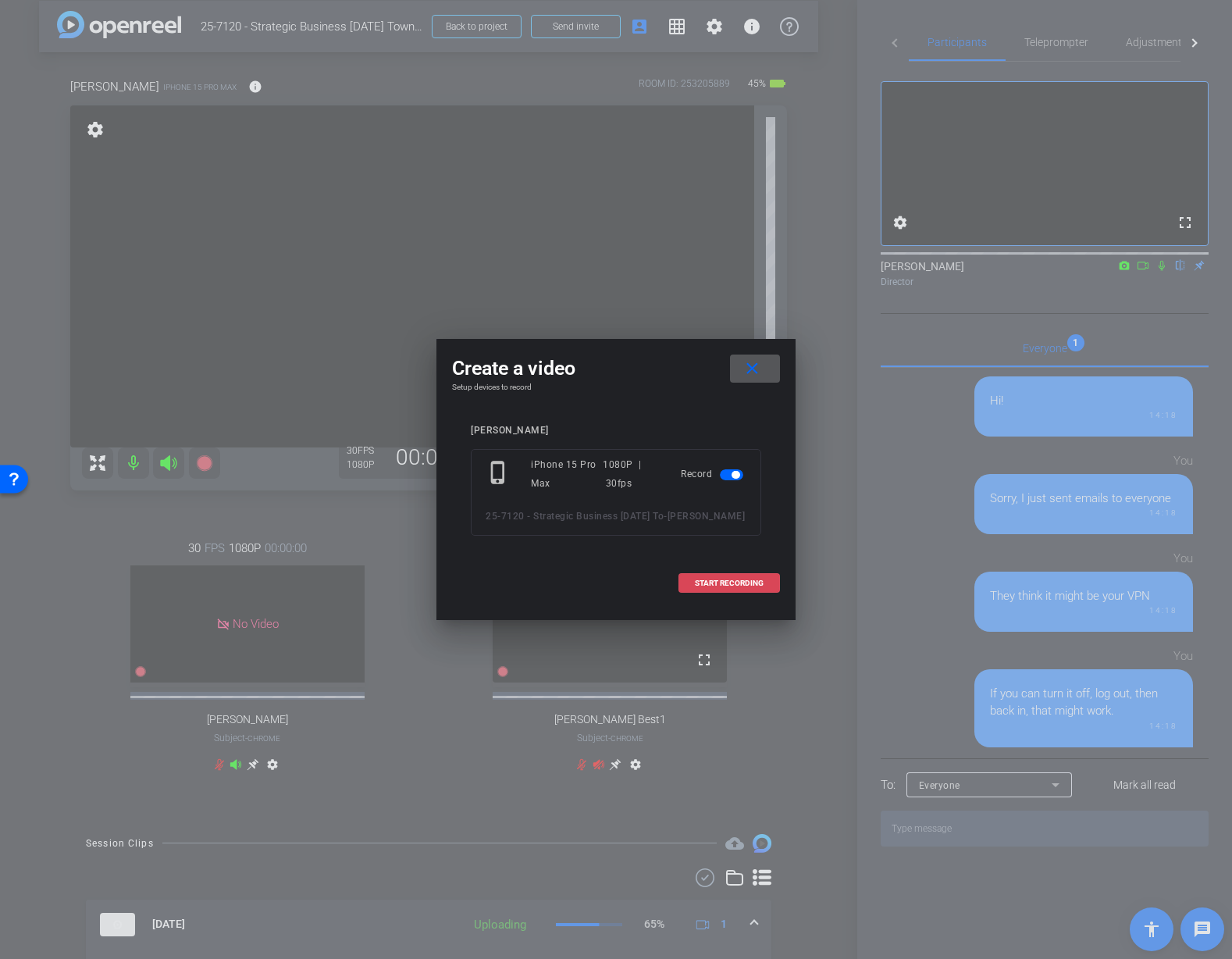
drag, startPoint x: 714, startPoint y: 582, endPoint x: 725, endPoint y: 582, distance: 11.0
click at [714, 583] on span "START RECORDING" at bounding box center [729, 582] width 69 height 7
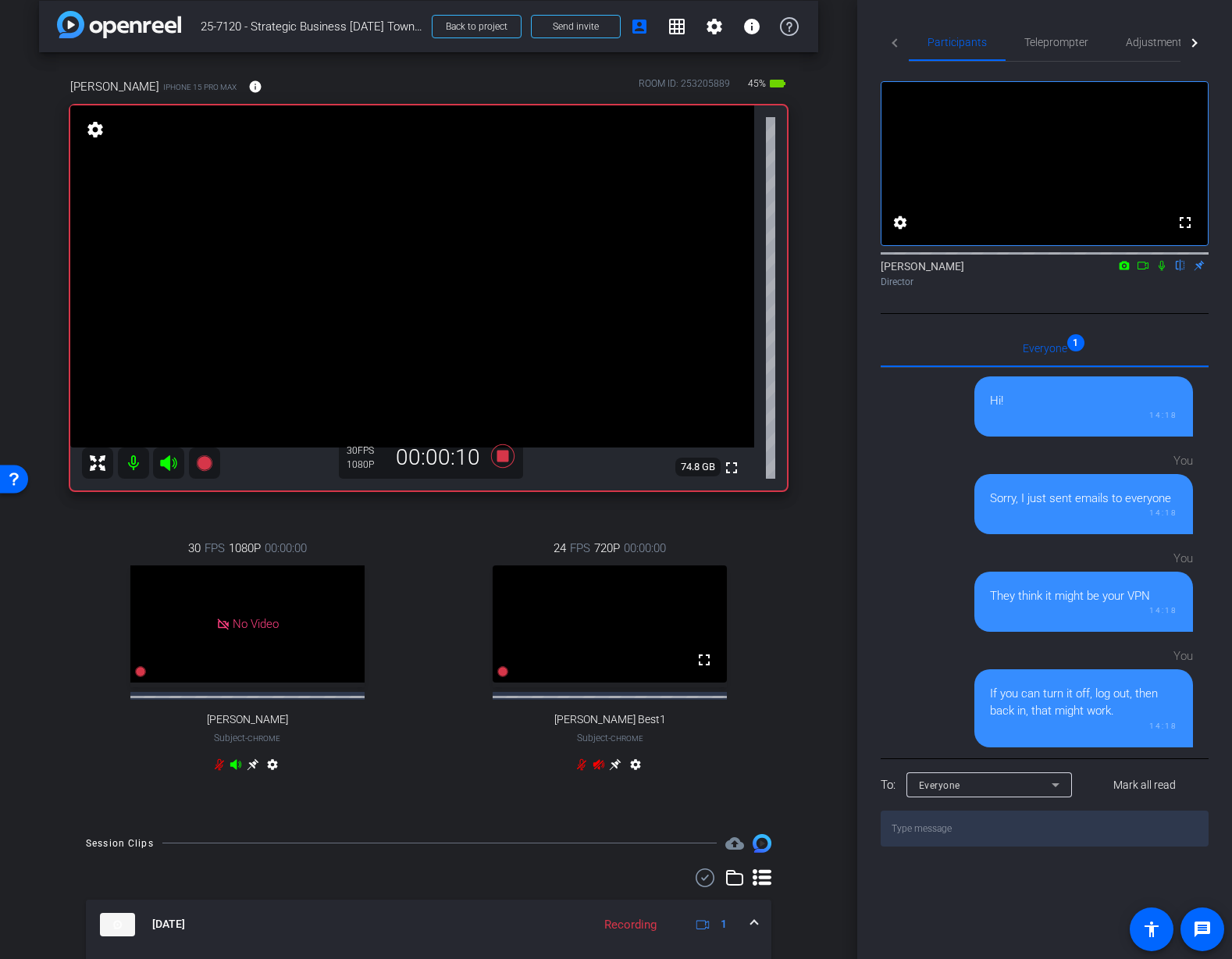
click at [1164, 271] on icon at bounding box center [1162, 265] width 12 height 11
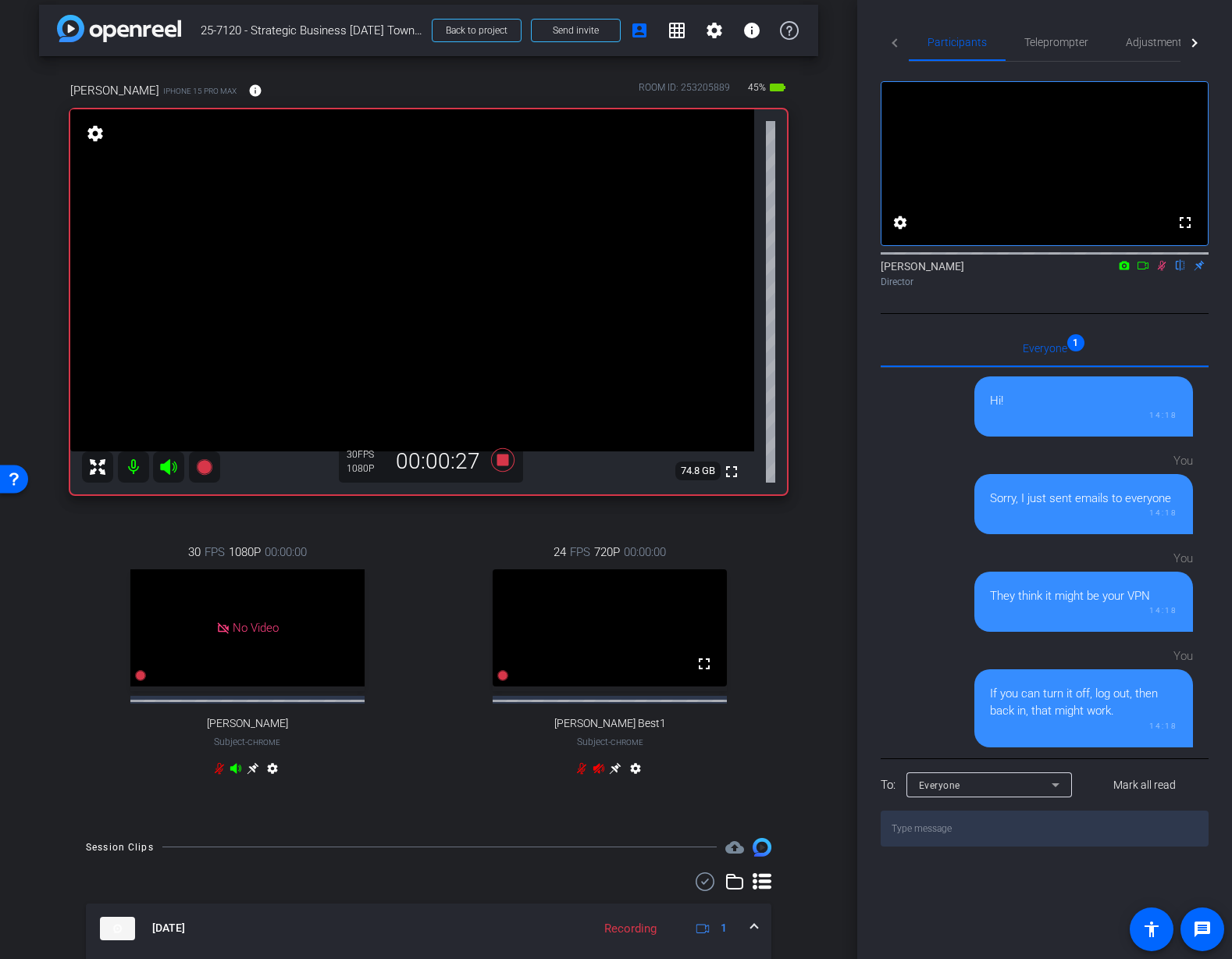
scroll to position [0, 0]
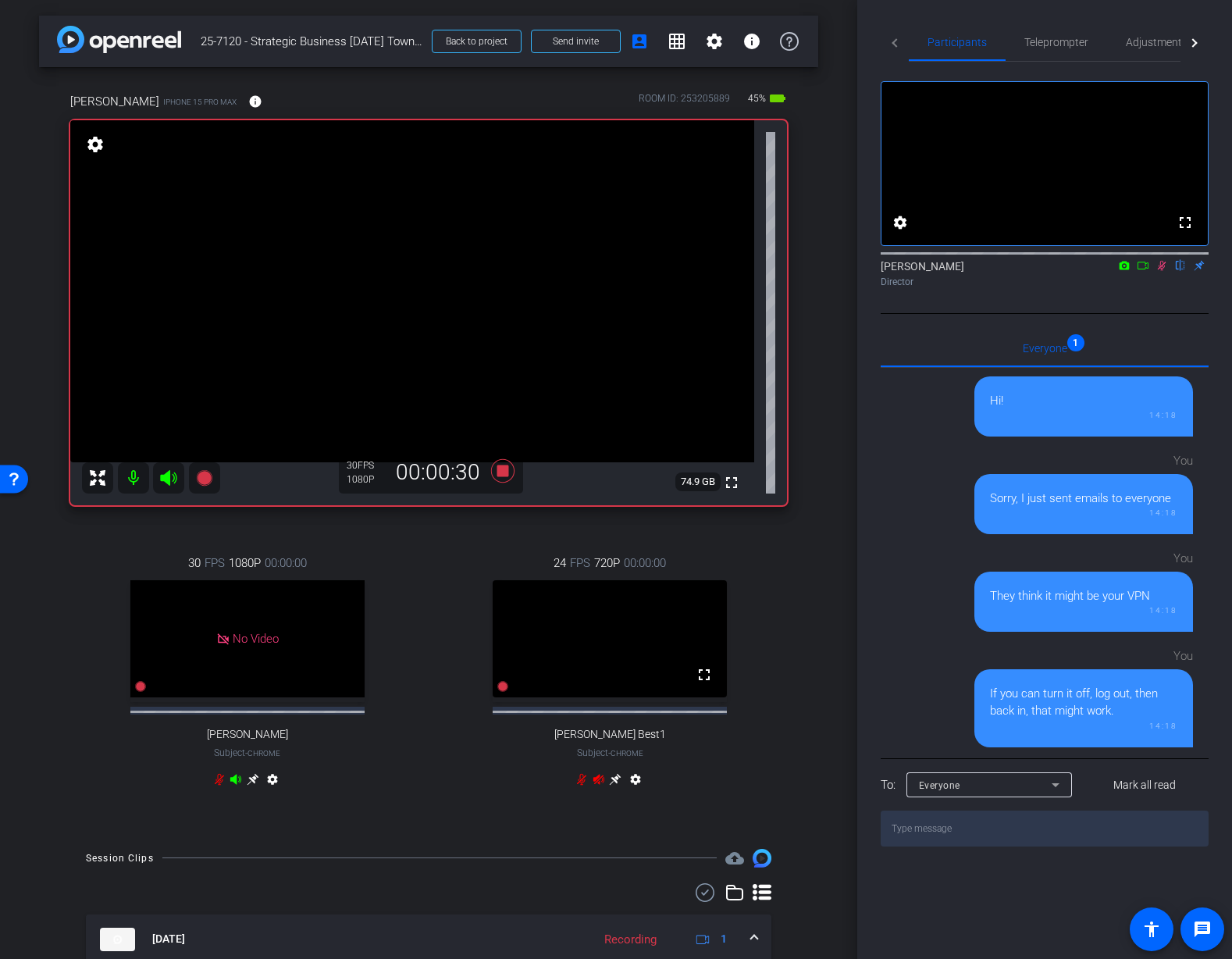
click at [1161, 271] on icon at bounding box center [1162, 266] width 8 height 10
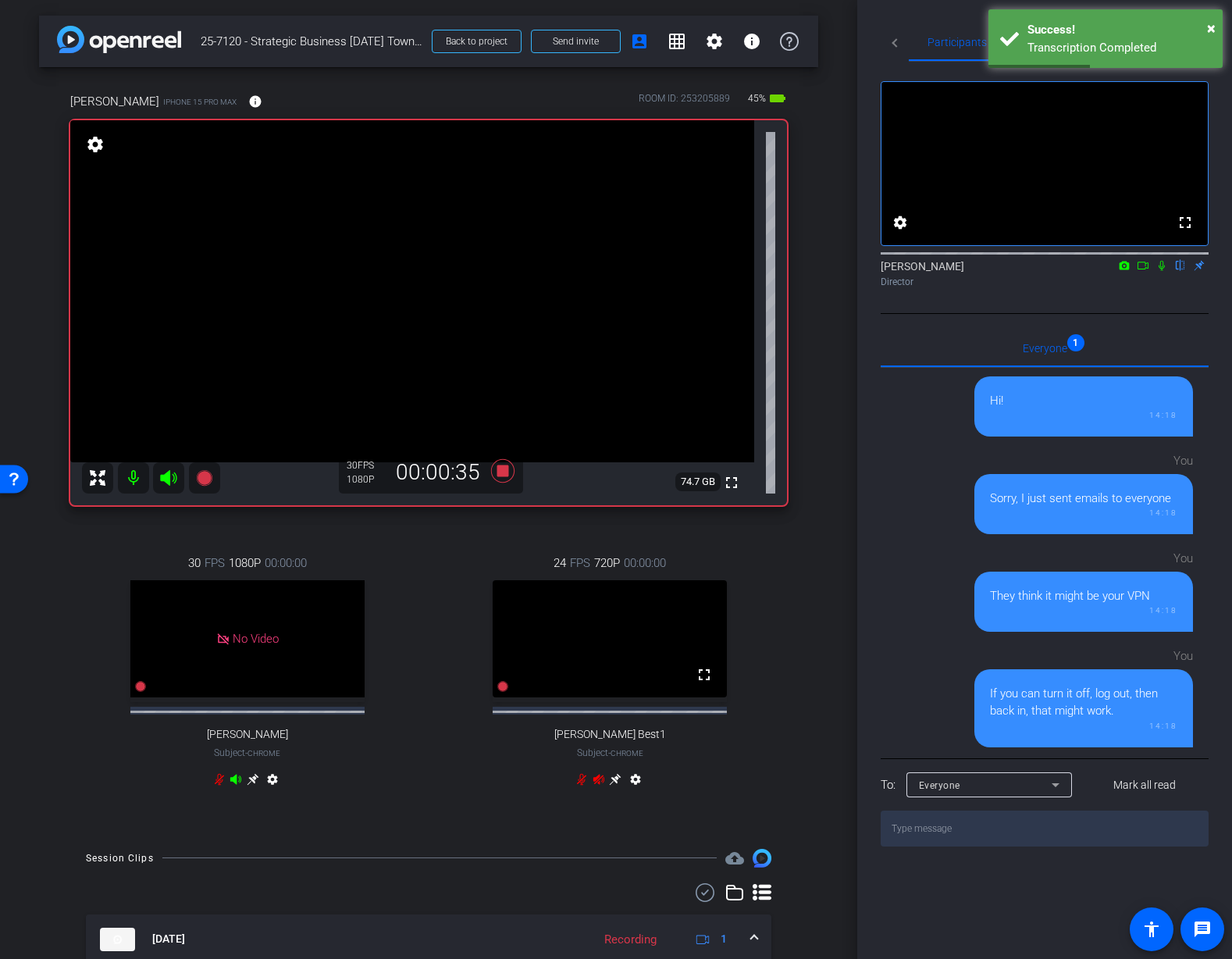
click at [1164, 271] on icon at bounding box center [1162, 265] width 12 height 11
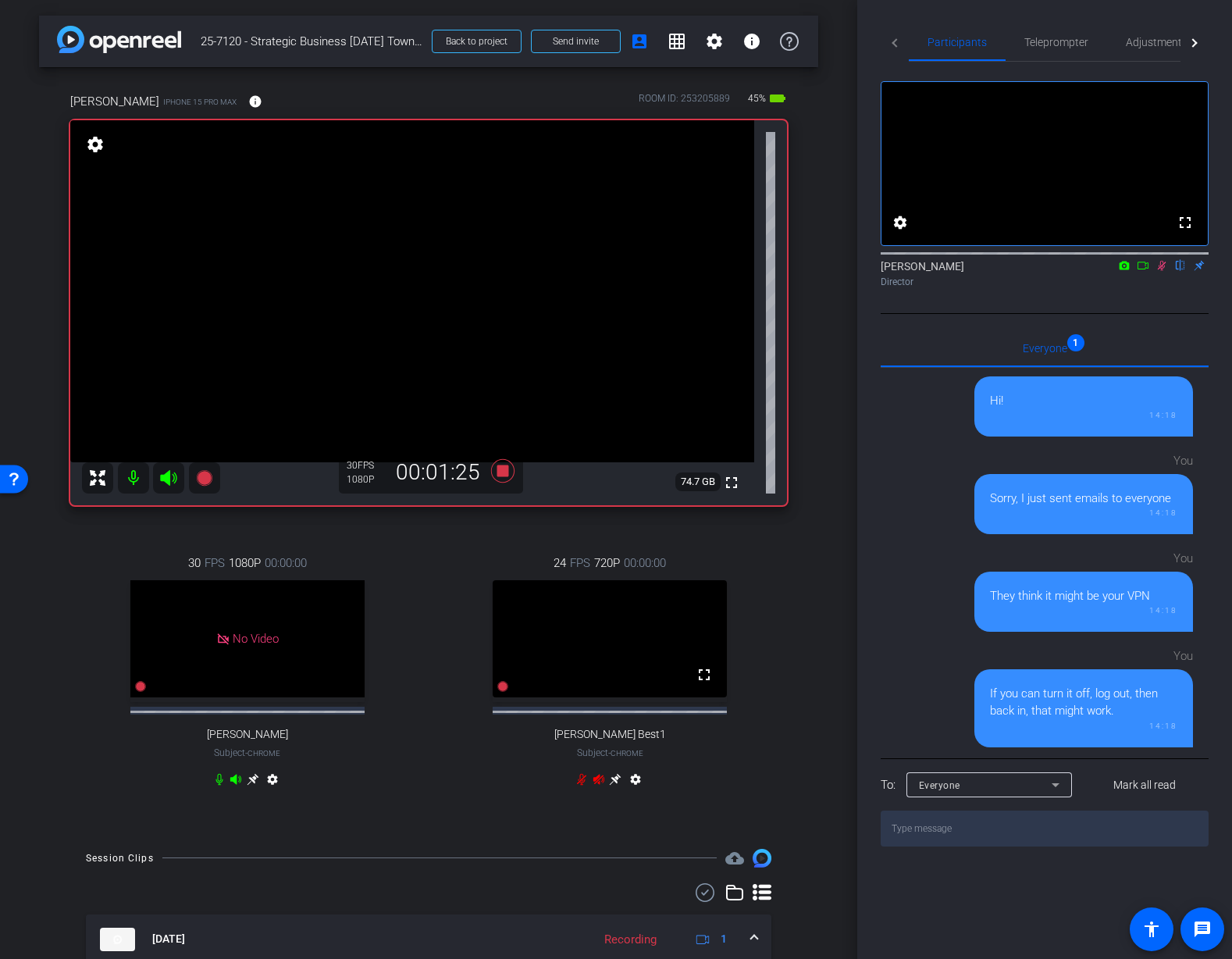
click at [1160, 271] on icon at bounding box center [1162, 265] width 12 height 11
click at [1160, 271] on icon at bounding box center [1162, 266] width 7 height 10
click at [1162, 271] on icon at bounding box center [1162, 266] width 8 height 10
click at [1162, 271] on icon at bounding box center [1162, 266] width 7 height 10
drag, startPoint x: 1162, startPoint y: 282, endPoint x: 1176, endPoint y: 328, distance: 48.1
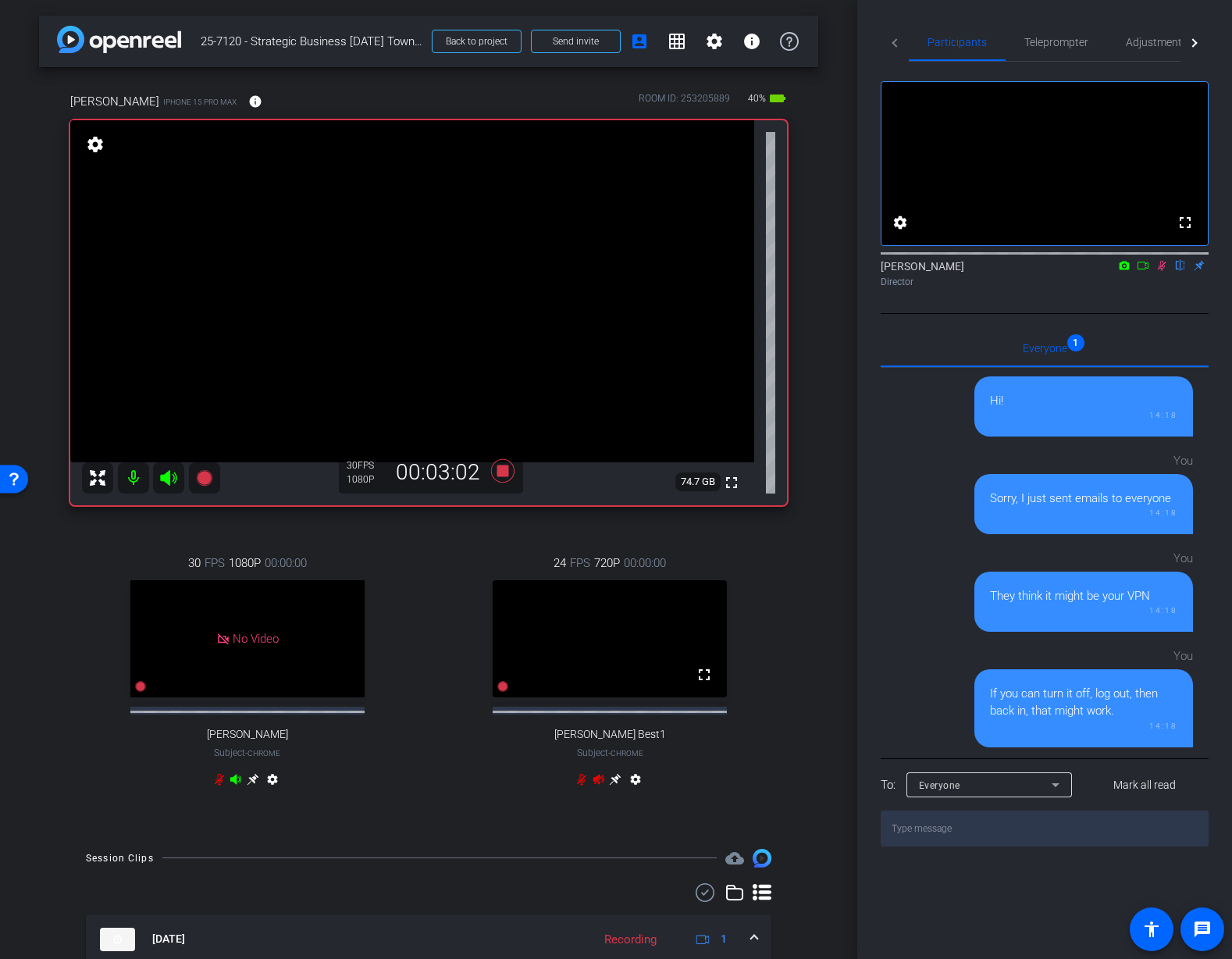
click at [1162, 271] on icon at bounding box center [1162, 265] width 12 height 11
click at [1163, 271] on icon at bounding box center [1162, 265] width 12 height 11
click at [1165, 271] on icon at bounding box center [1162, 265] width 12 height 11
click at [1164, 271] on icon at bounding box center [1162, 265] width 12 height 11
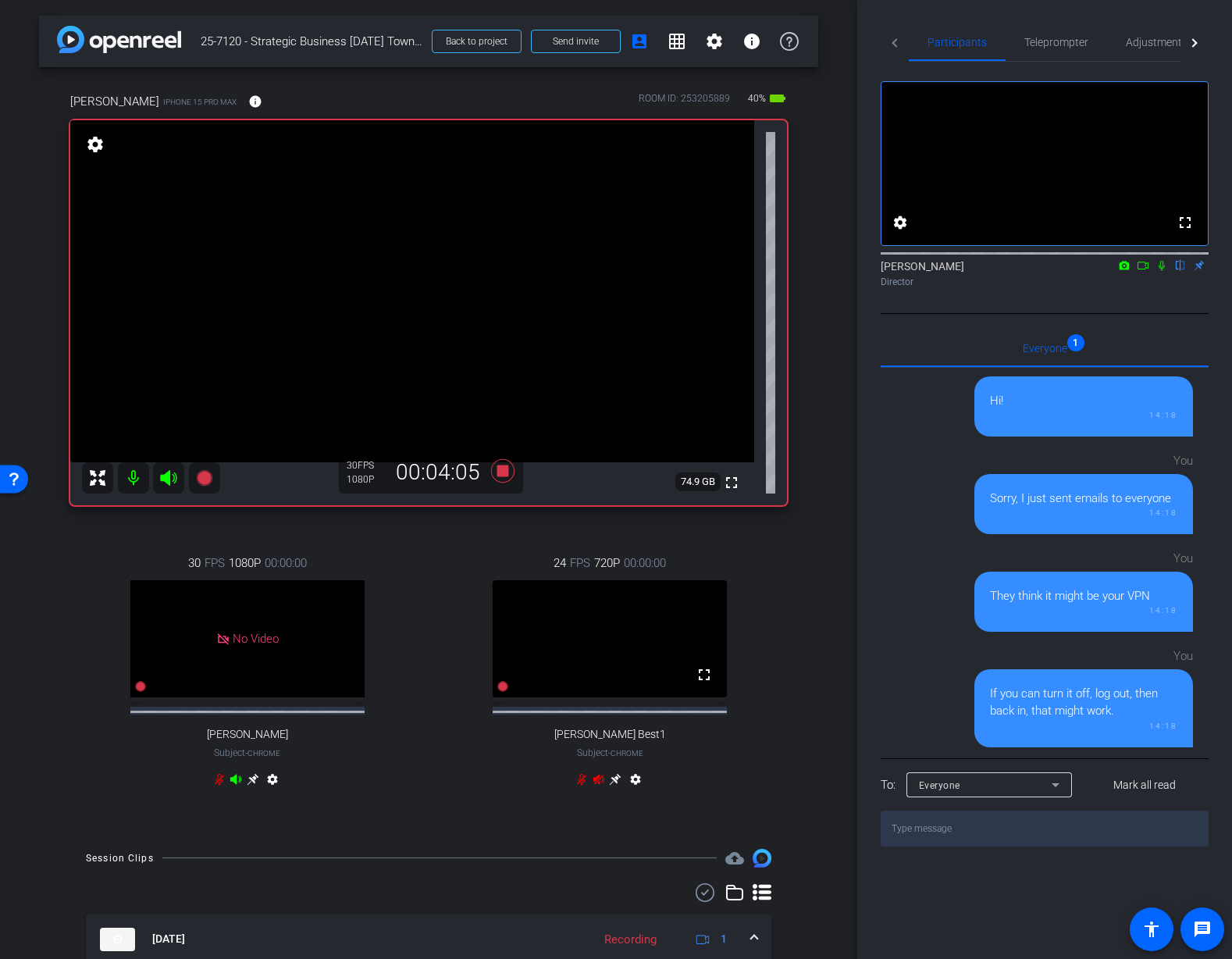
drag, startPoint x: 791, startPoint y: 521, endPoint x: 800, endPoint y: 514, distance: 11.4
click at [795, 517] on div "Mauricio iPhone 15 Pro Max info ROOM ID: 253205889 40% battery_std fullscreen s…" at bounding box center [428, 450] width 780 height 766
click at [506, 470] on icon at bounding box center [503, 470] width 23 height 23
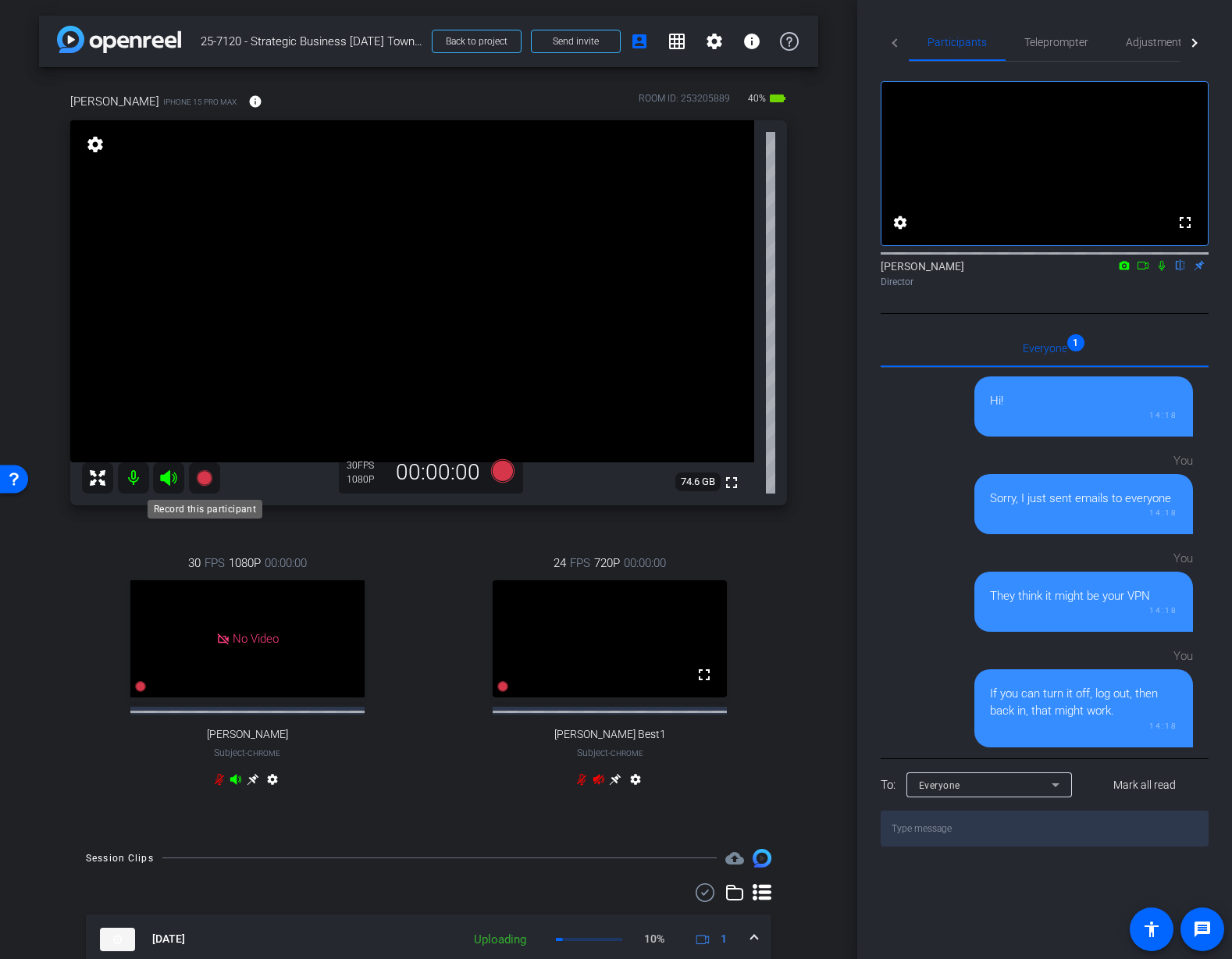
click at [205, 480] on icon at bounding box center [204, 477] width 16 height 16
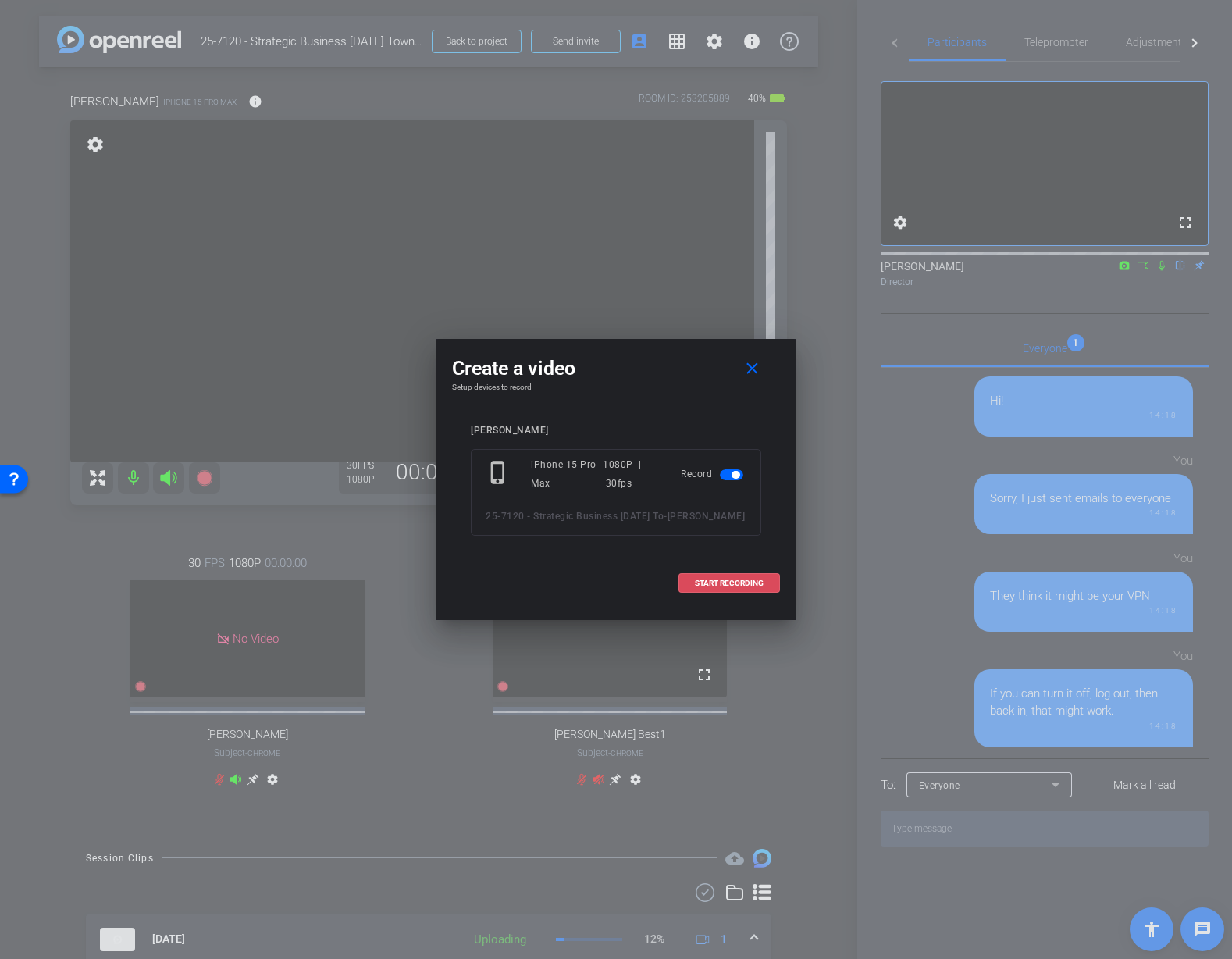
drag, startPoint x: 732, startPoint y: 583, endPoint x: 747, endPoint y: 616, distance: 36.2
click at [732, 584] on span "START RECORDING" at bounding box center [729, 582] width 69 height 7
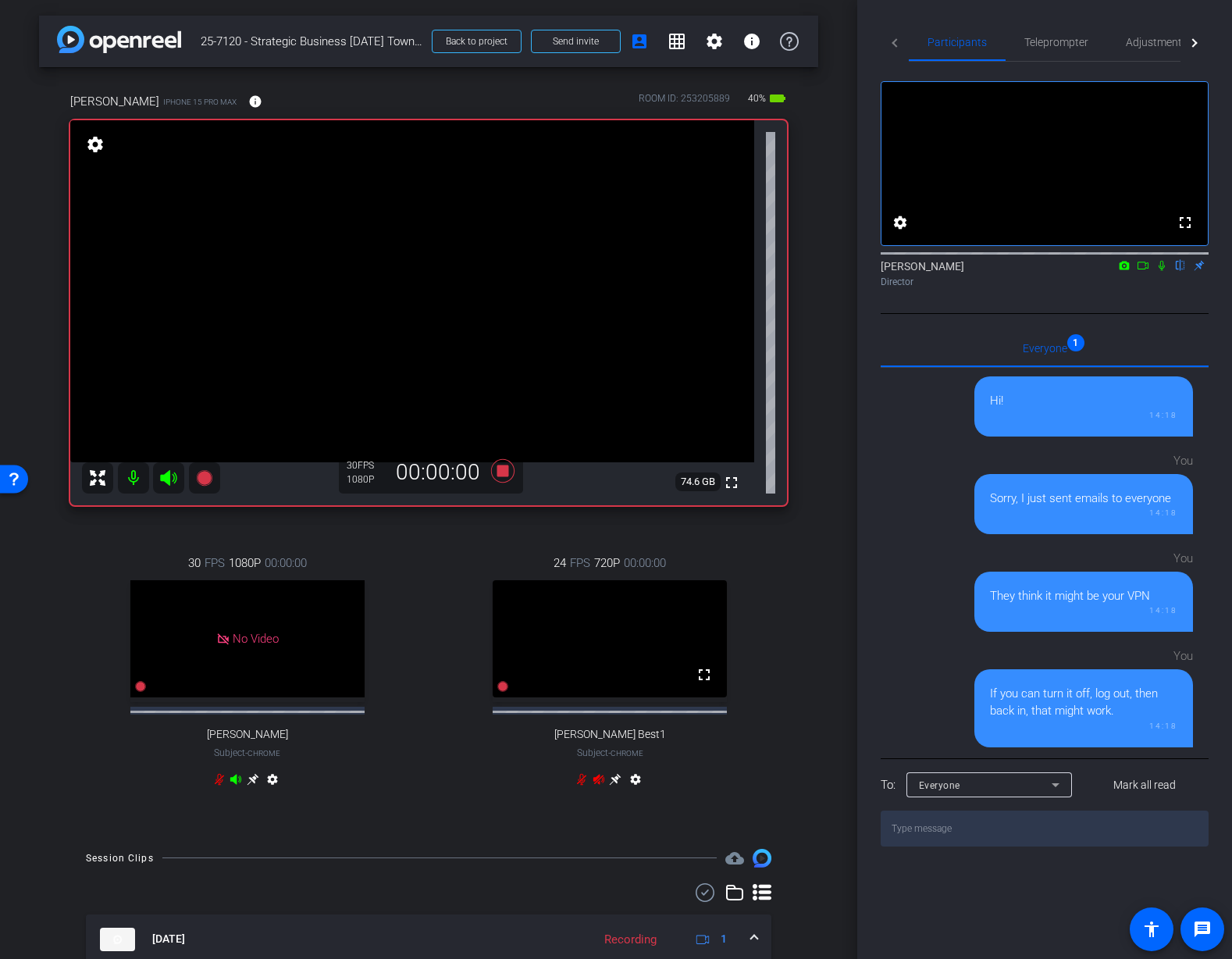
click at [828, 763] on div "arrow_back 25-7120 - Strategic Business Nov 2025 Town Hall video Back to projec…" at bounding box center [428, 480] width 858 height 959
click at [1169, 272] on mat-icon at bounding box center [1162, 265] width 19 height 14
click at [1165, 271] on icon at bounding box center [1162, 265] width 12 height 11
click at [1163, 271] on icon at bounding box center [1162, 265] width 12 height 11
click at [1100, 314] on div "fullscreen settings Jon Williams flip Director" at bounding box center [1045, 187] width 328 height 252
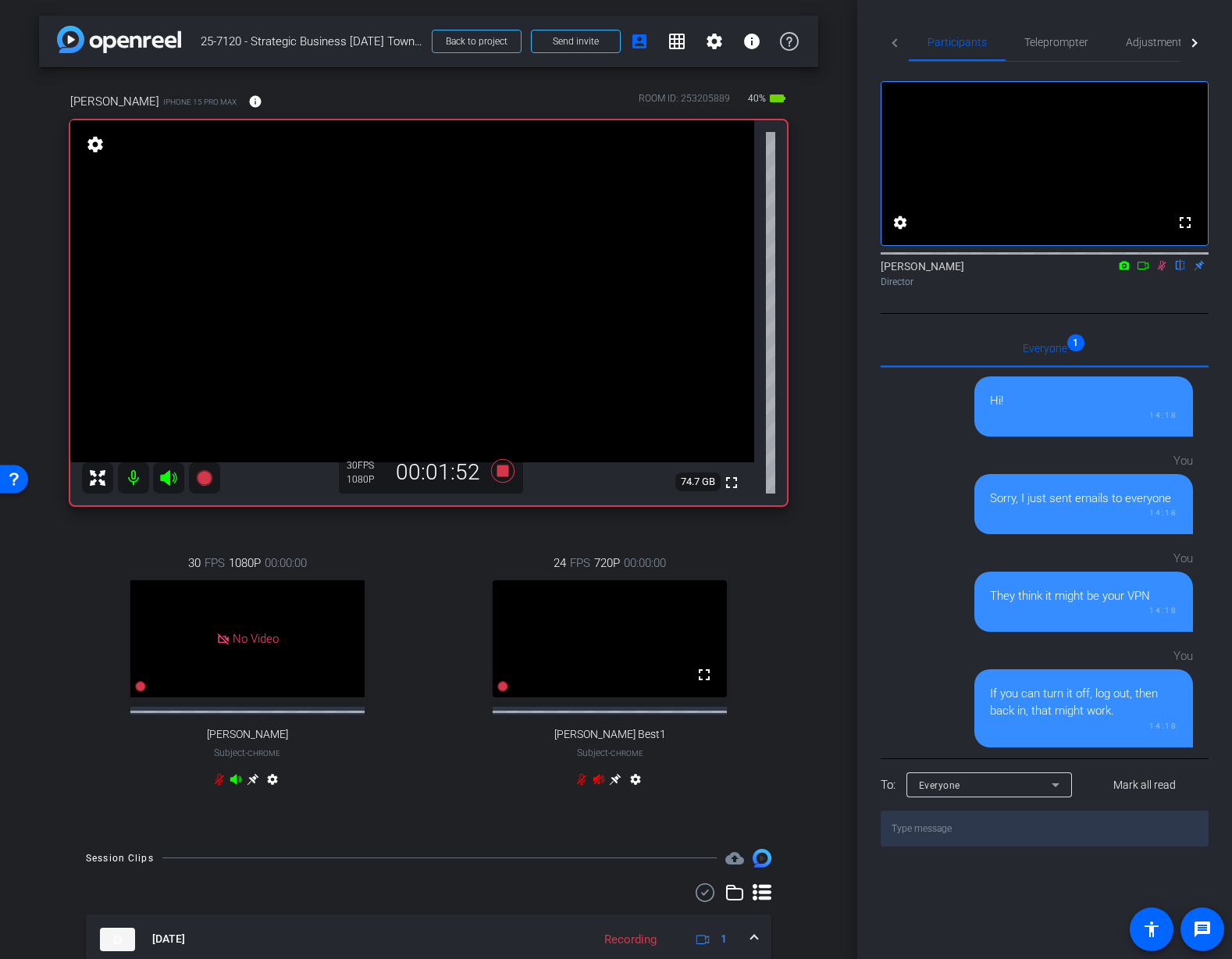
click at [1162, 271] on icon at bounding box center [1162, 266] width 8 height 10
click at [503, 474] on icon at bounding box center [503, 470] width 23 height 23
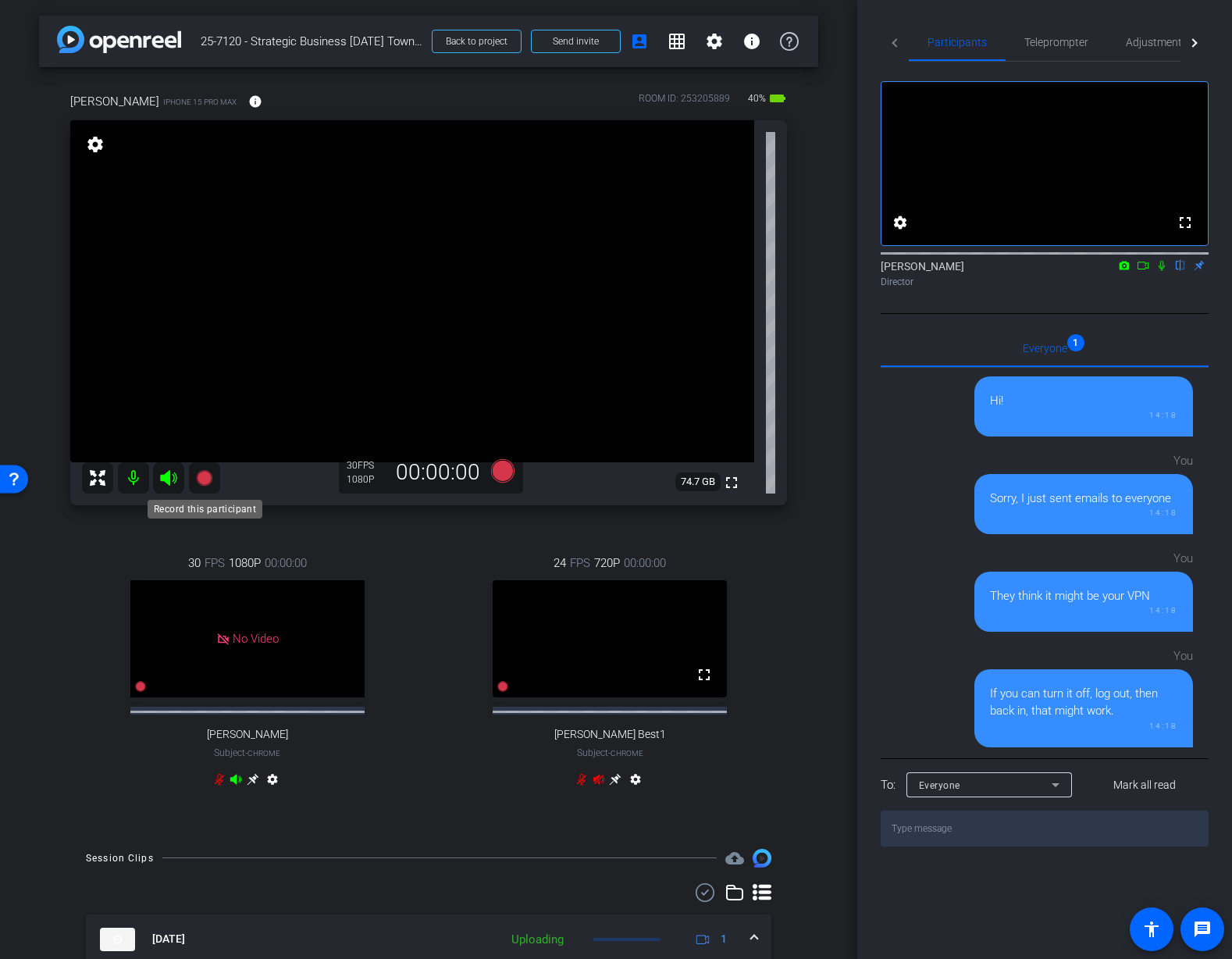
click at [207, 482] on icon at bounding box center [204, 477] width 16 height 16
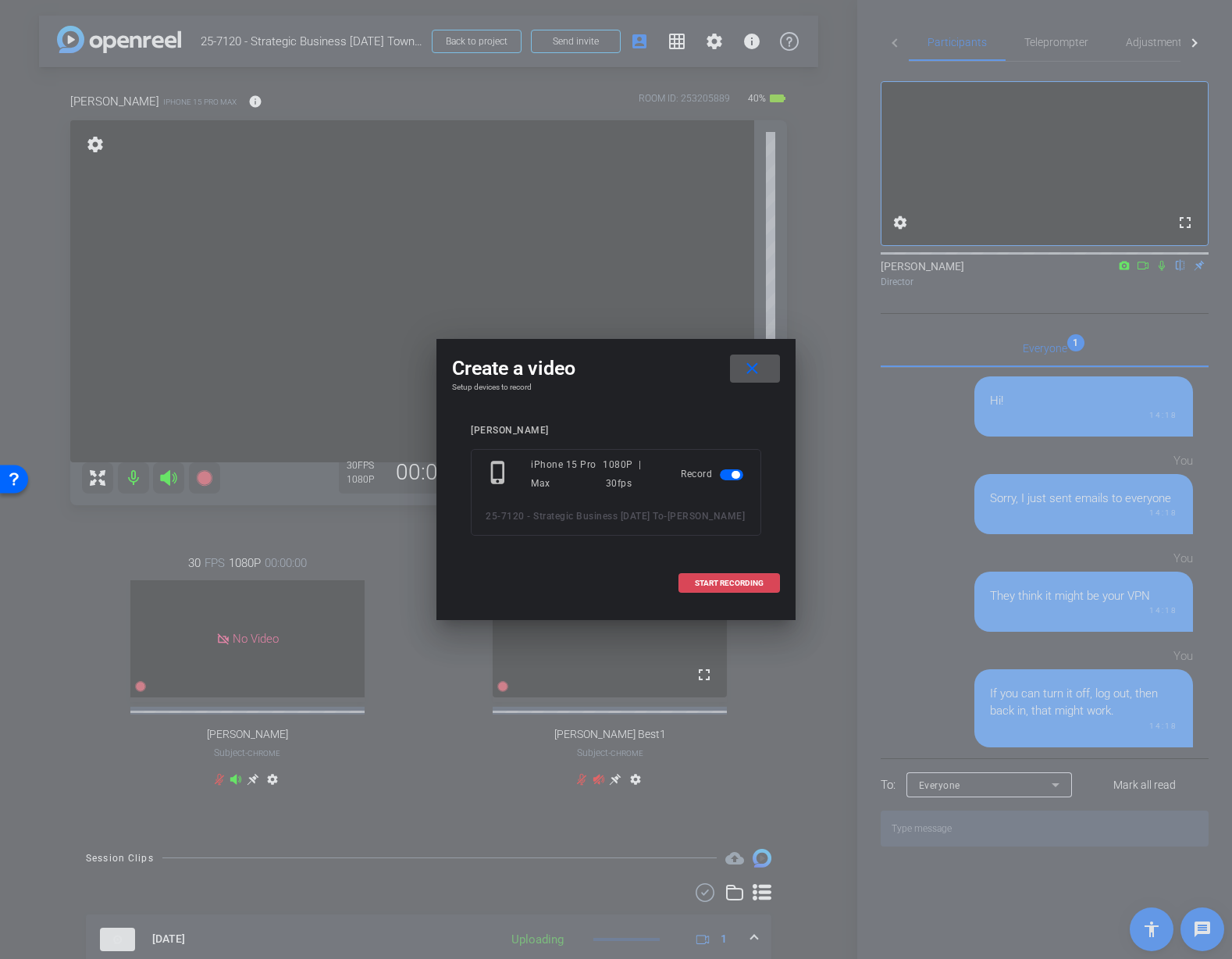
click at [744, 590] on span at bounding box center [729, 583] width 100 height 37
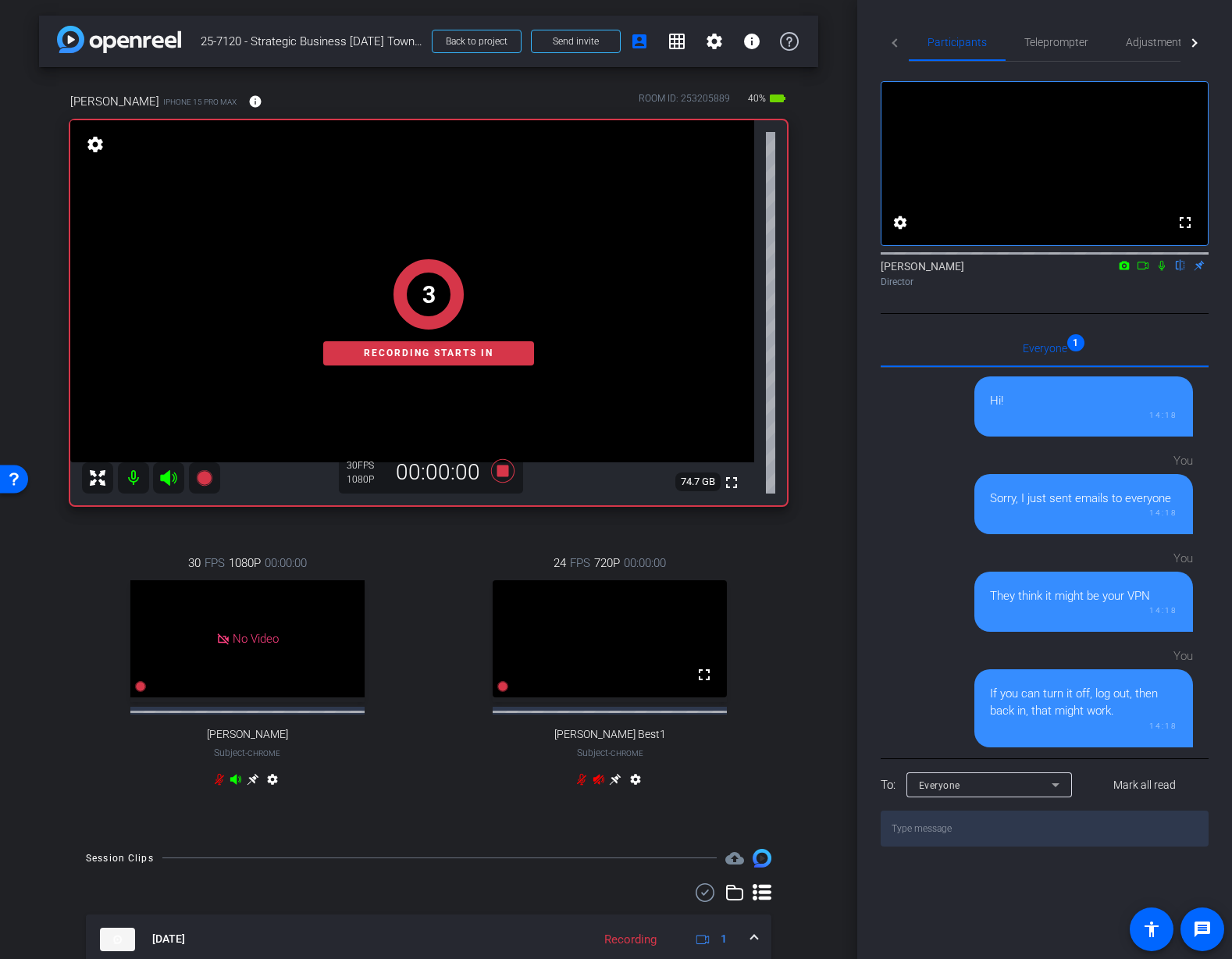
click at [775, 592] on div "24 FPS 720P 00:00:00 fullscreen Mauricio Best1 Subject - Chrome settings" at bounding box center [611, 672] width 355 height 289
drag, startPoint x: 1160, startPoint y: 282, endPoint x: 1174, endPoint y: 332, distance: 51.9
click at [1161, 271] on icon at bounding box center [1162, 265] width 12 height 11
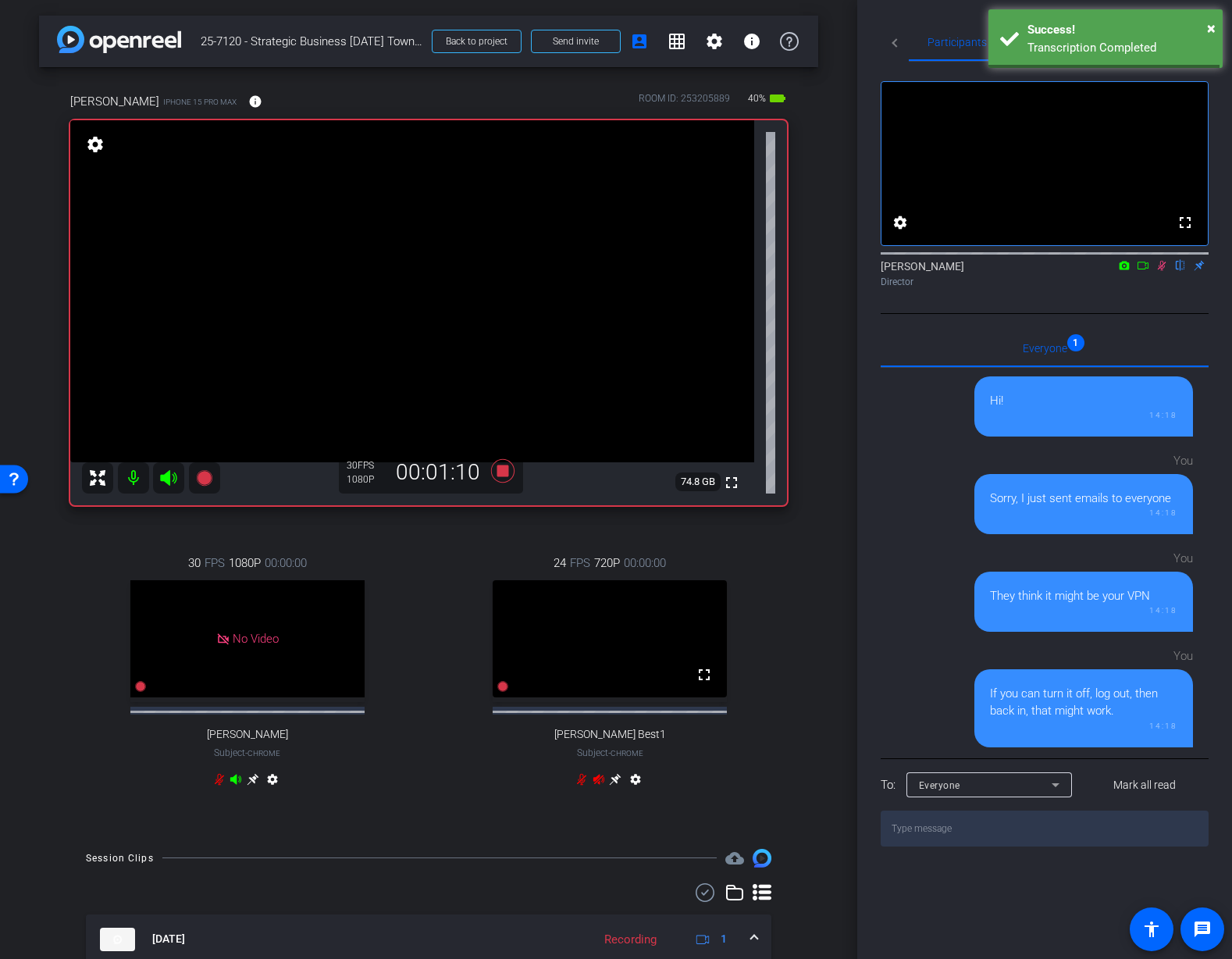
click at [1163, 271] on icon at bounding box center [1162, 266] width 8 height 10
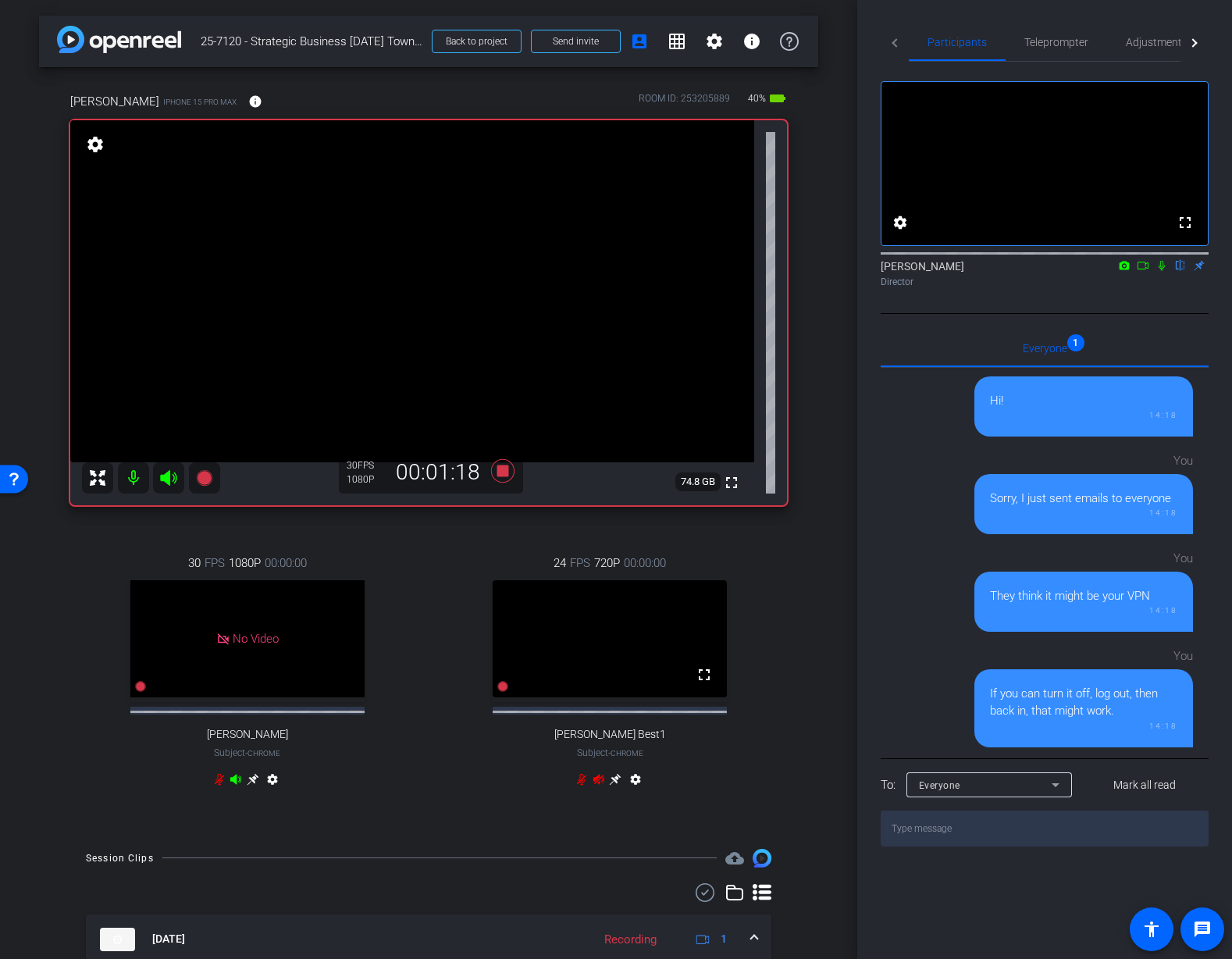
click at [1164, 271] on icon at bounding box center [1162, 266] width 7 height 10
drag, startPoint x: 1159, startPoint y: 279, endPoint x: 1164, endPoint y: 301, distance: 22.6
click at [1161, 272] on mat-icon at bounding box center [1162, 265] width 19 height 14
click at [848, 396] on div "arrow_back 25-7120 - Strategic Business Nov 2025 Town Hall video Back to projec…" at bounding box center [428, 480] width 858 height 959
click at [1165, 271] on icon at bounding box center [1162, 265] width 12 height 11
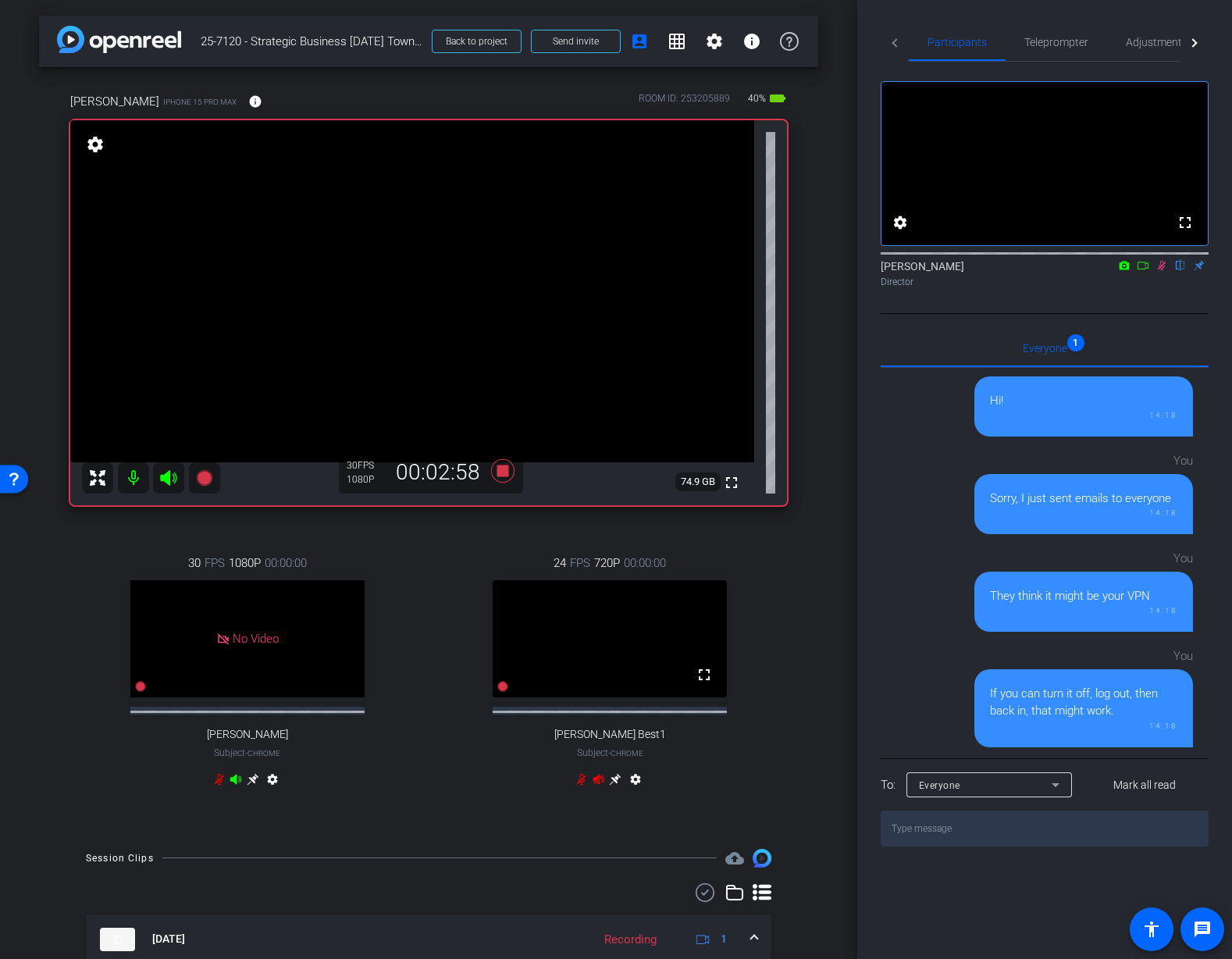
click at [1165, 271] on icon at bounding box center [1162, 265] width 12 height 11
click at [833, 427] on div "arrow_back 25-7120 - Strategic Business Nov 2025 Town Hall video Back to projec…" at bounding box center [428, 480] width 858 height 959
click at [805, 273] on div "Mauricio iPhone 15 Pro Max info ROOM ID: 253205889 40% battery_std fullscreen s…" at bounding box center [428, 450] width 780 height 766
click at [1167, 271] on icon at bounding box center [1162, 265] width 12 height 11
drag, startPoint x: 1163, startPoint y: 286, endPoint x: 1169, endPoint y: 325, distance: 39.5
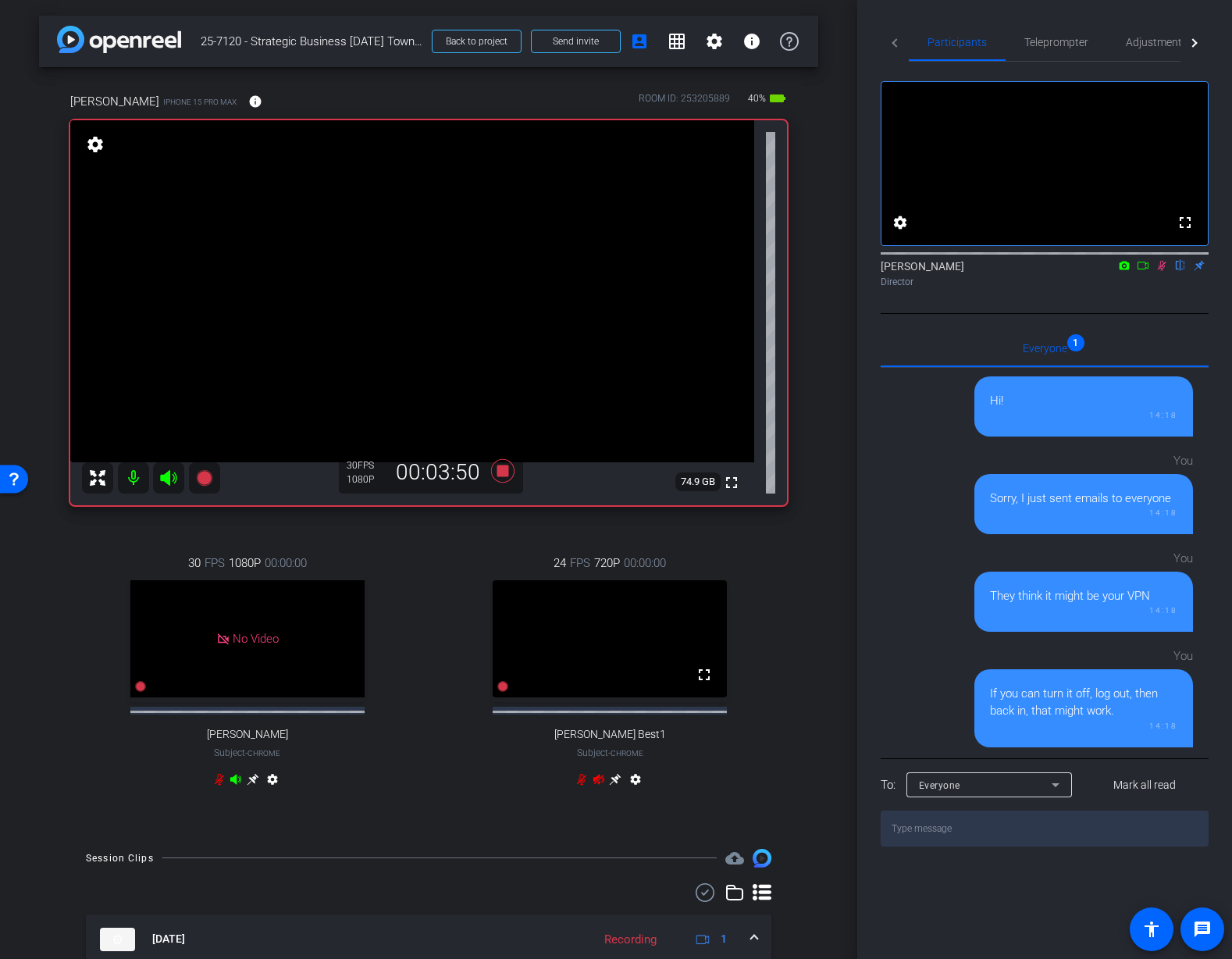
click at [1163, 271] on icon at bounding box center [1162, 265] width 12 height 11
drag, startPoint x: 1162, startPoint y: 284, endPoint x: 1198, endPoint y: 364, distance: 87.7
click at [1162, 271] on icon at bounding box center [1162, 265] width 12 height 11
drag, startPoint x: 1163, startPoint y: 287, endPoint x: 1167, endPoint y: 294, distance: 8.1
click at [1163, 271] on icon at bounding box center [1162, 266] width 8 height 10
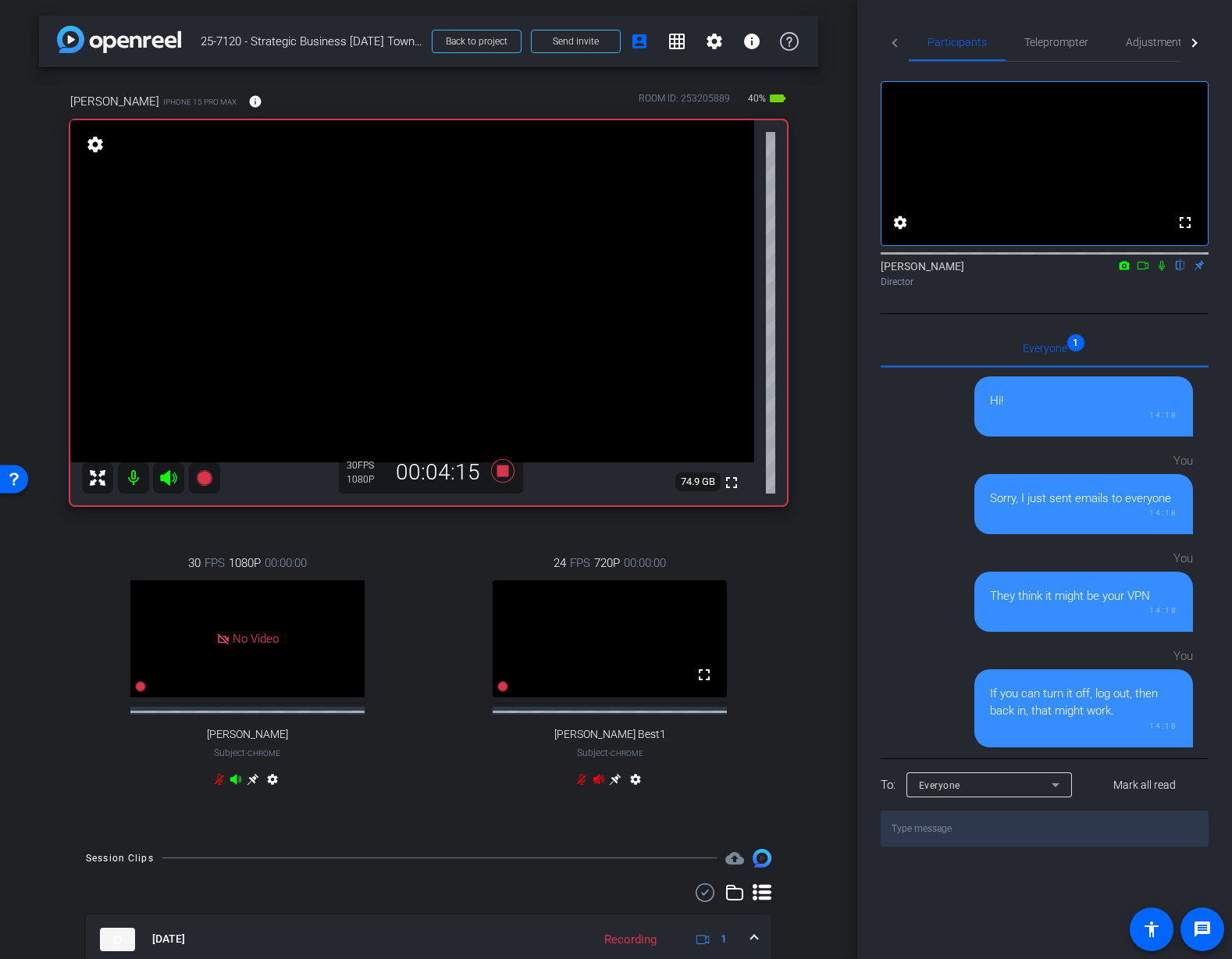
click at [1162, 271] on icon at bounding box center [1162, 265] width 12 height 11
click at [1181, 289] on div "Director" at bounding box center [1045, 282] width 328 height 14
click at [1164, 289] on div "Jon Williams flip Director" at bounding box center [1045, 273] width 328 height 31
click at [1162, 271] on icon at bounding box center [1162, 265] width 12 height 11
click at [1162, 271] on icon at bounding box center [1162, 266] width 7 height 10
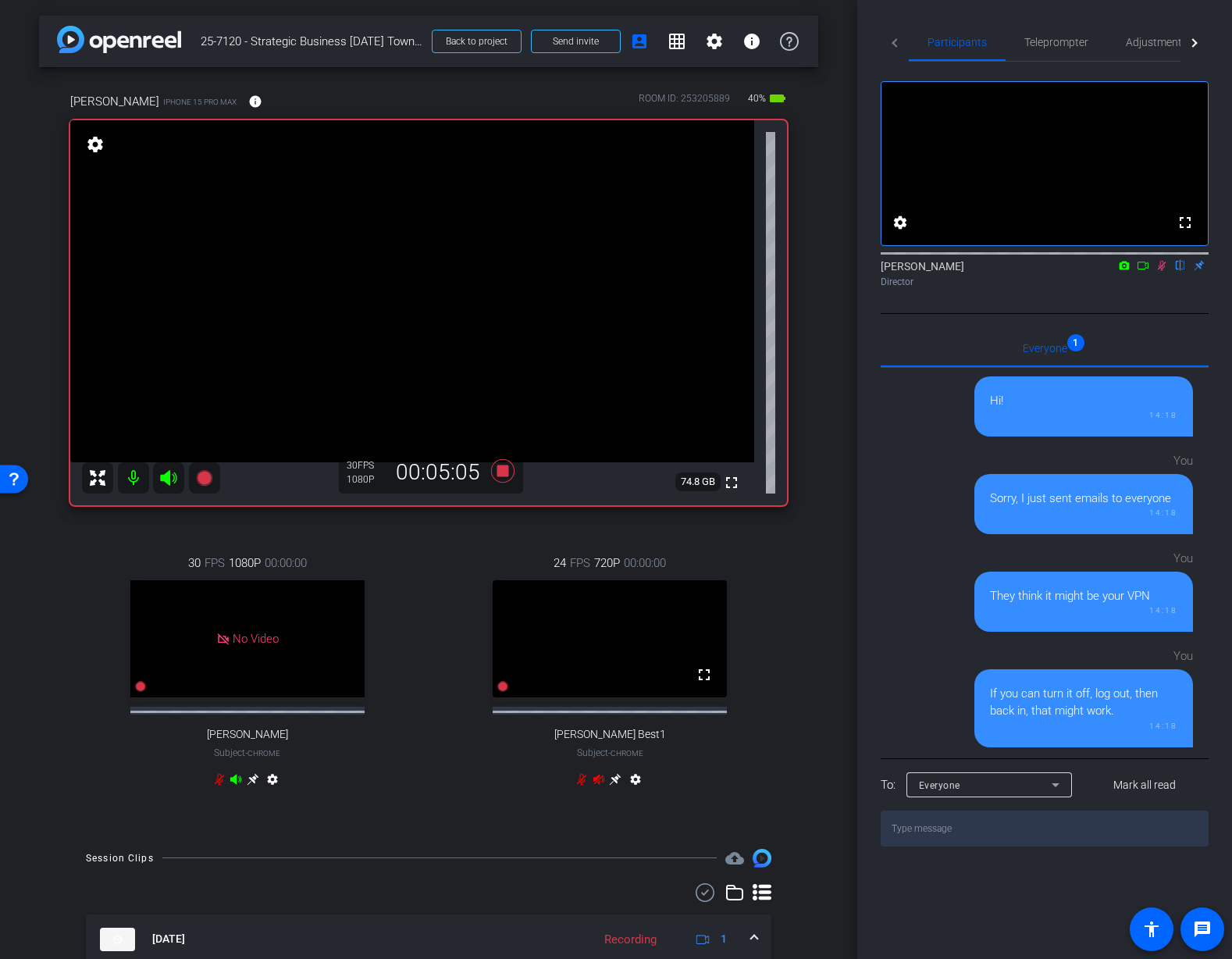
drag, startPoint x: 819, startPoint y: 399, endPoint x: 936, endPoint y: 326, distance: 137.9
click at [824, 395] on div "arrow_back 25-7120 - Strategic Business Nov 2025 Town Hall video Back to projec…" at bounding box center [428, 480] width 858 height 959
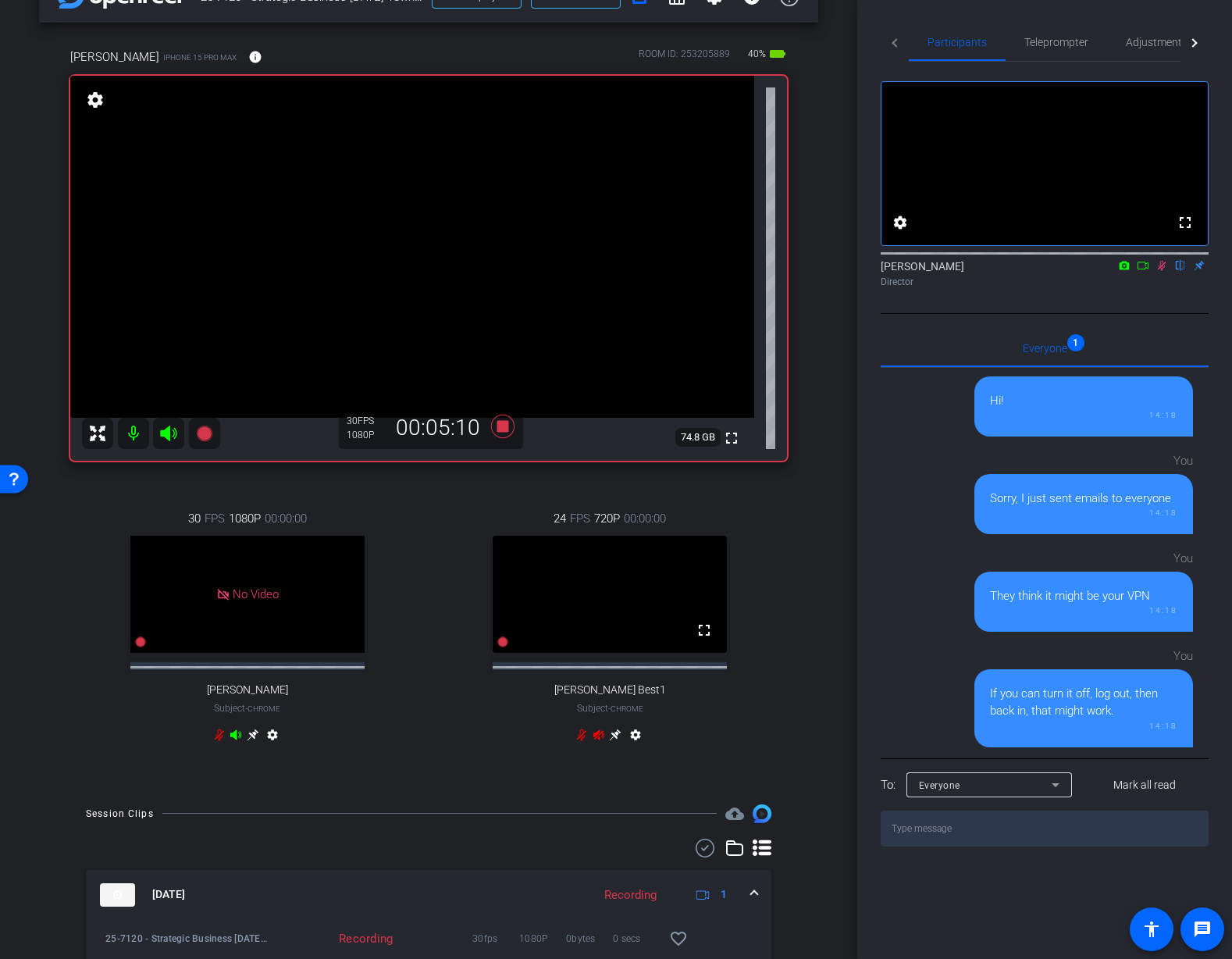
scroll to position [43, 0]
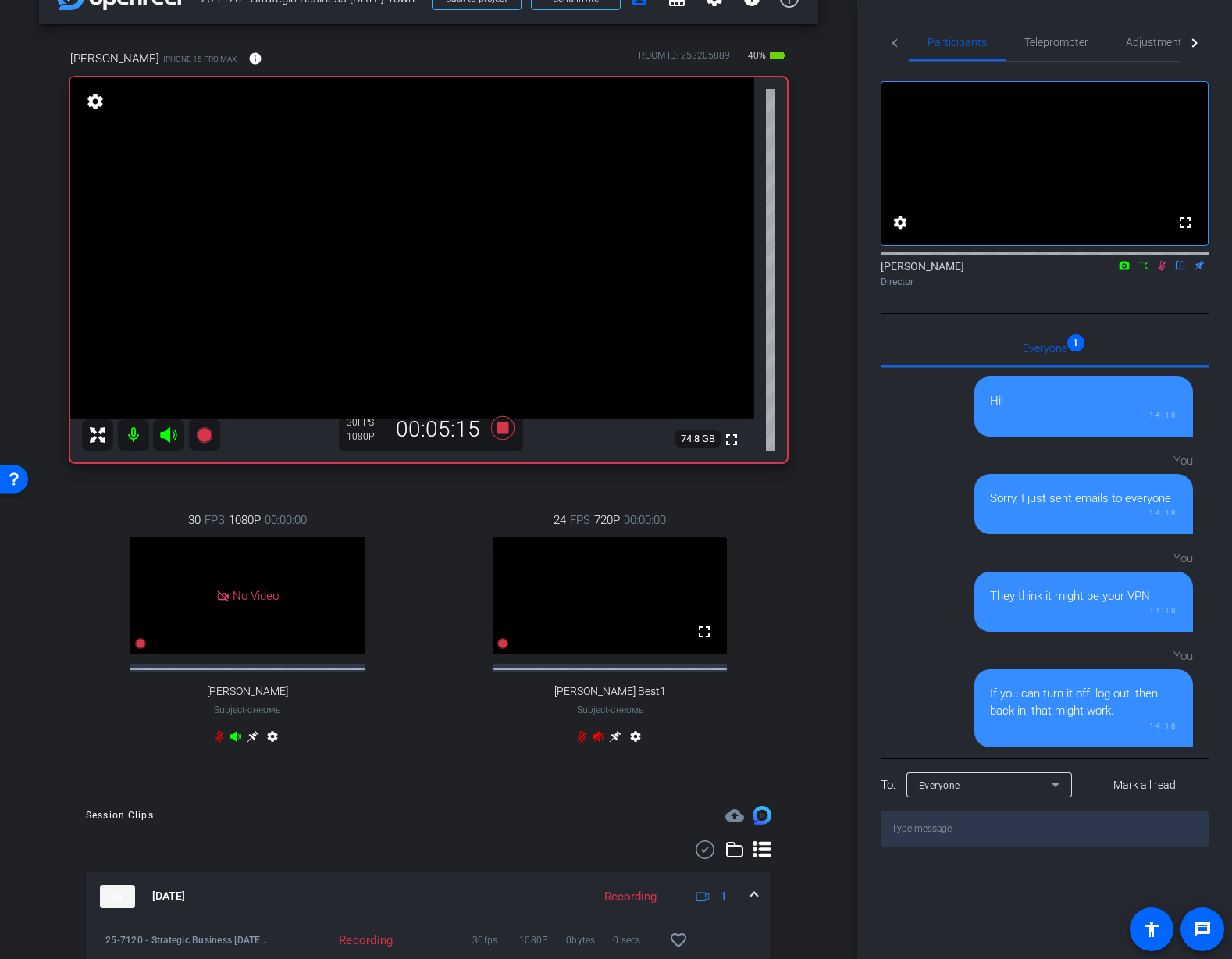
click at [1162, 271] on icon at bounding box center [1162, 265] width 12 height 11
click at [507, 431] on icon at bounding box center [503, 427] width 23 height 23
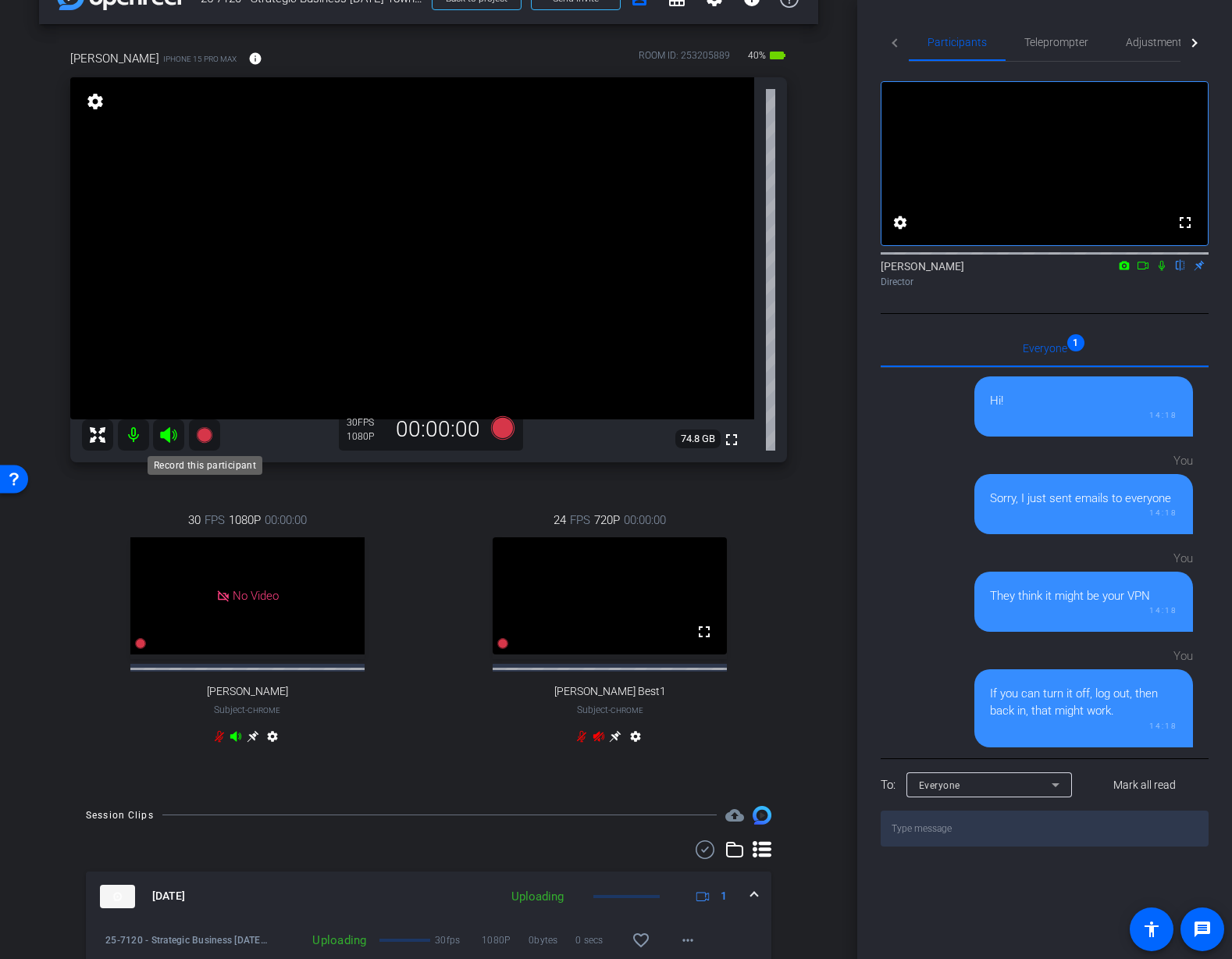
click at [206, 431] on icon at bounding box center [204, 435] width 16 height 16
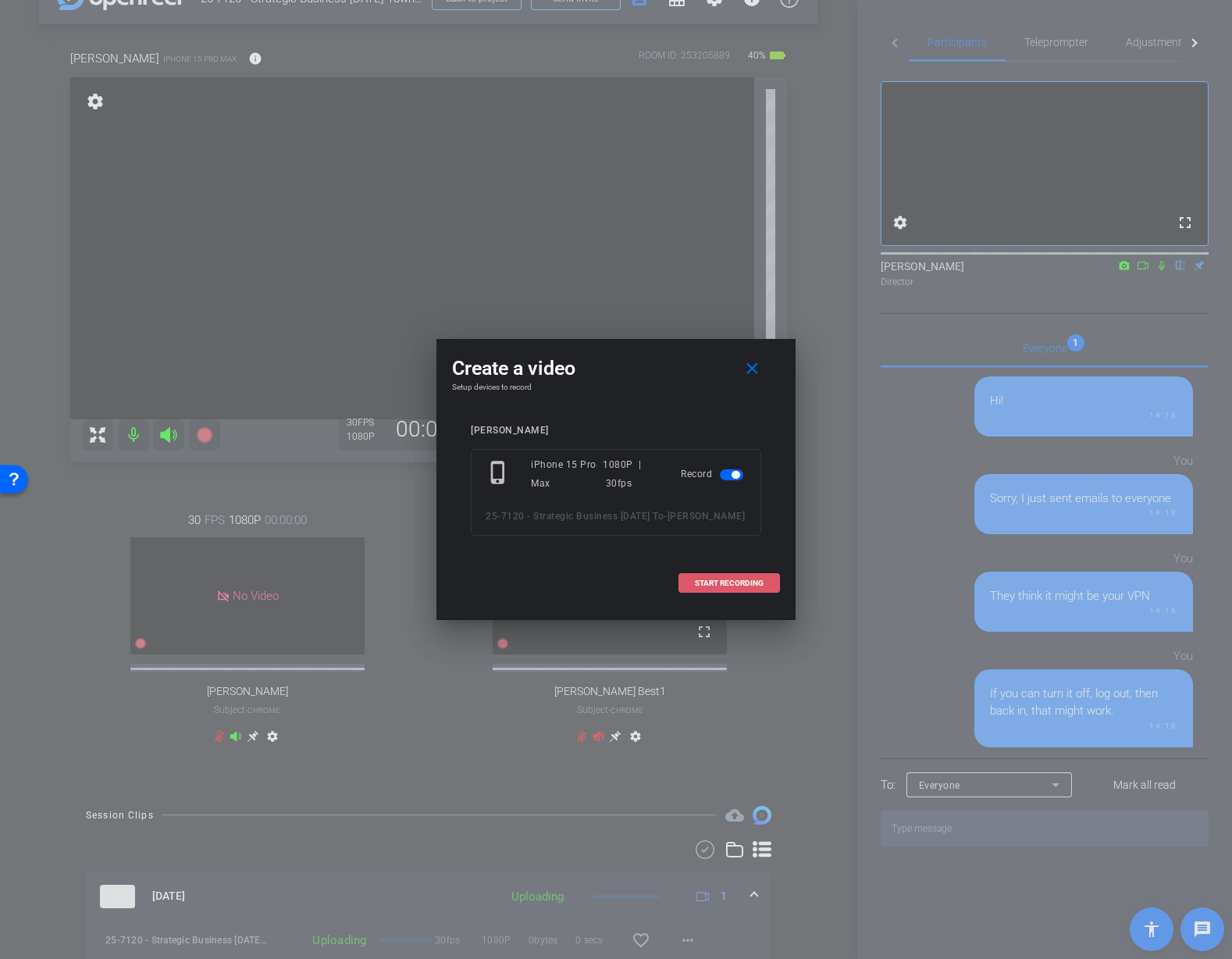
click at [728, 581] on span "START RECORDING" at bounding box center [729, 582] width 69 height 7
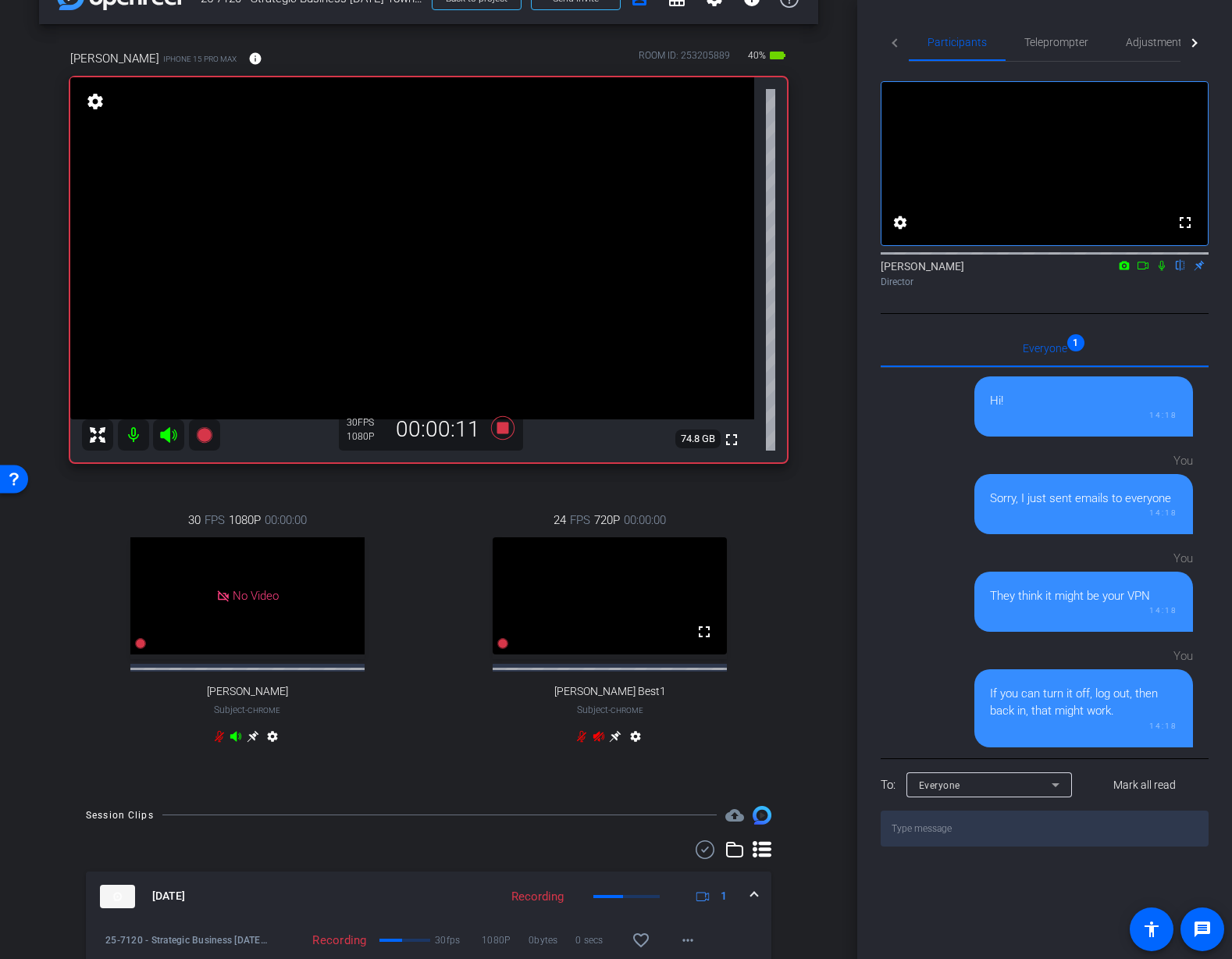
click at [1164, 271] on icon at bounding box center [1162, 265] width 12 height 11
drag, startPoint x: 1162, startPoint y: 287, endPoint x: 1182, endPoint y: 351, distance: 67.1
click at [1162, 271] on icon at bounding box center [1162, 266] width 7 height 10
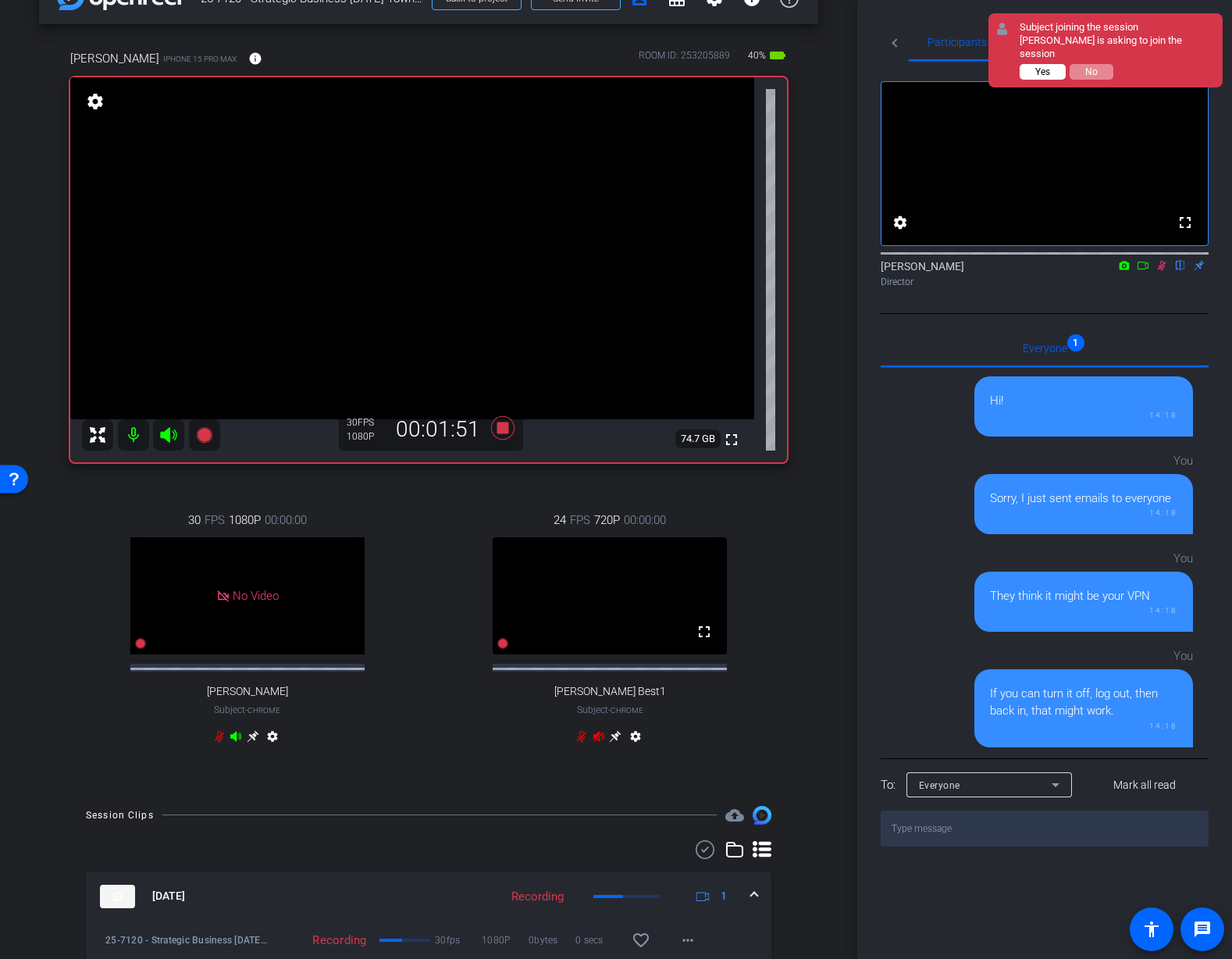
click at [1041, 66] on span "Yes" at bounding box center [1043, 71] width 15 height 11
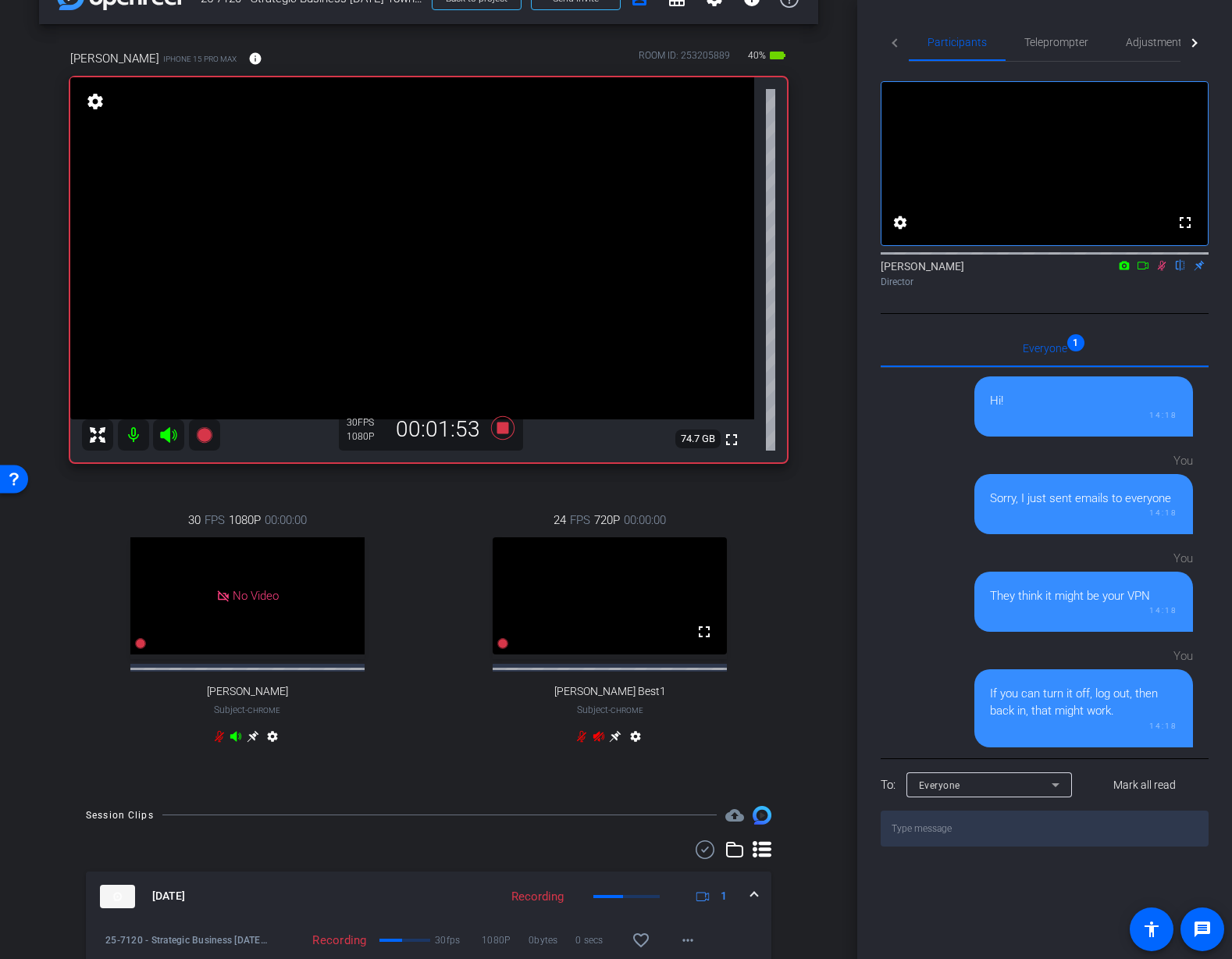
drag, startPoint x: 838, startPoint y: 334, endPoint x: 788, endPoint y: 378, distance: 66.6
click at [835, 336] on div "arrow_back 25-7120 - Strategic Business Nov 2025 Town Hall video Back to projec…" at bounding box center [428, 436] width 858 height 959
click at [505, 430] on icon at bounding box center [503, 427] width 23 height 23
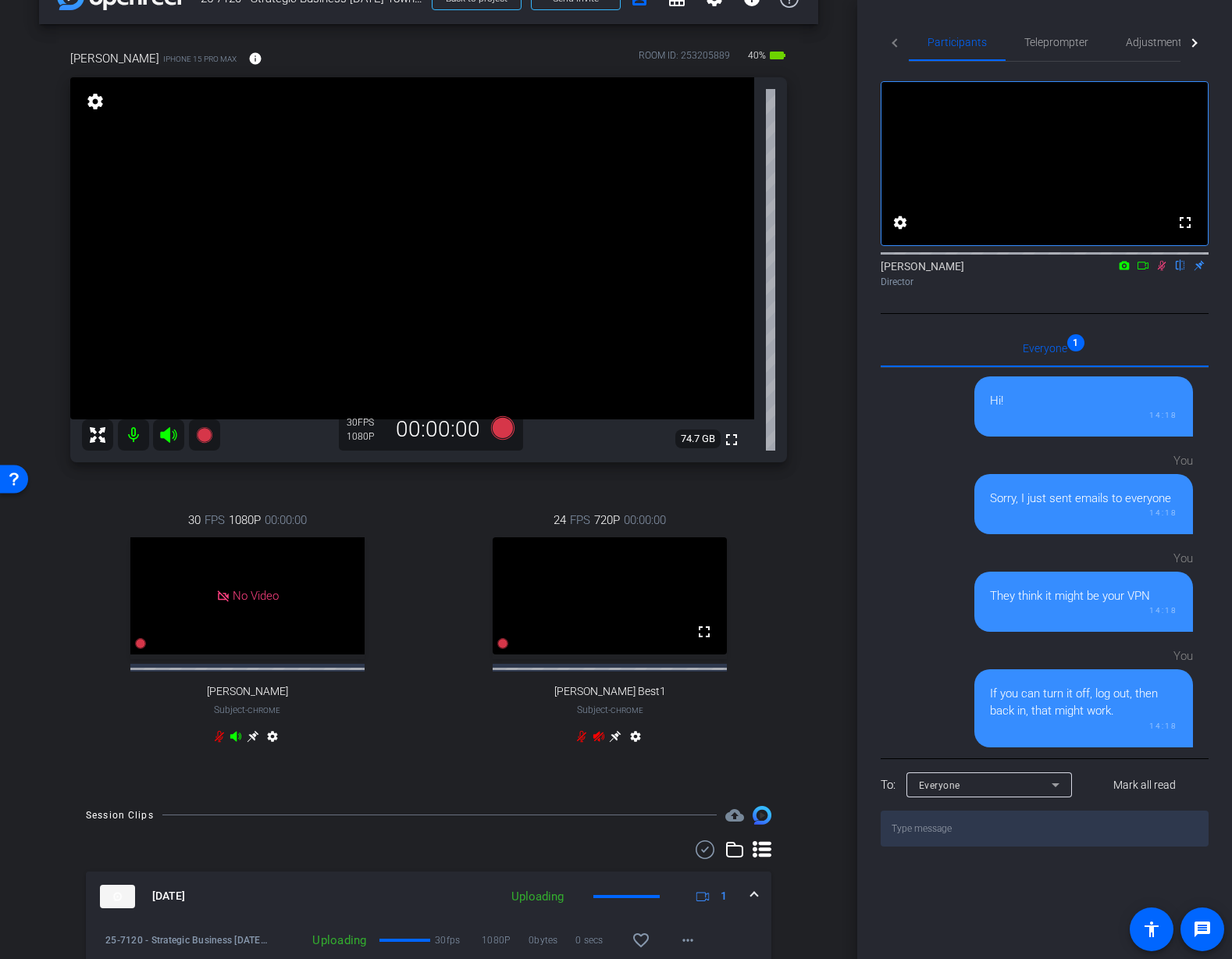
drag, startPoint x: 1162, startPoint y: 286, endPoint x: 1201, endPoint y: 345, distance: 70.7
click at [1163, 271] on icon at bounding box center [1162, 265] width 12 height 11
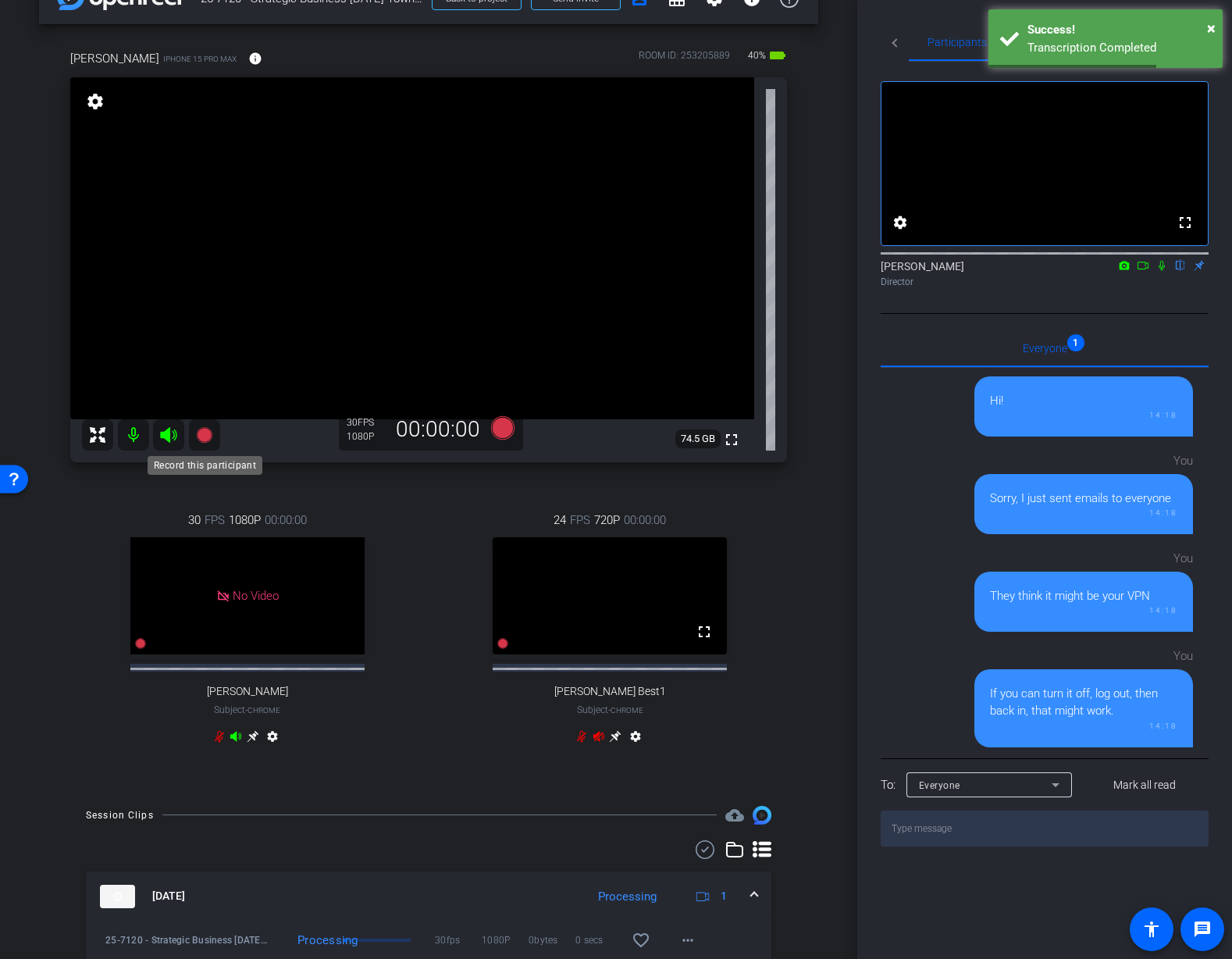
click at [201, 440] on icon at bounding box center [204, 435] width 16 height 16
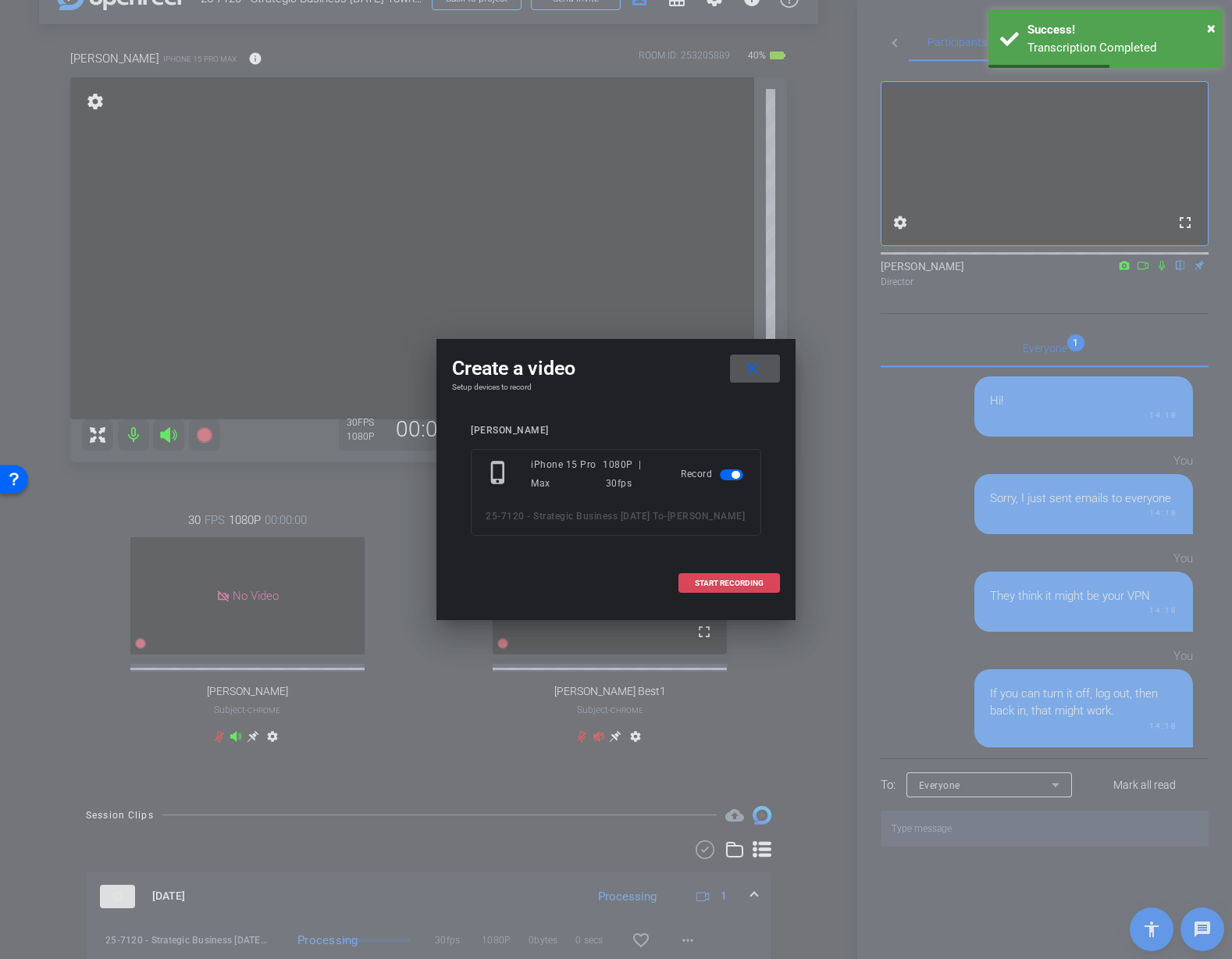
click at [722, 585] on span "START RECORDING" at bounding box center [729, 582] width 69 height 7
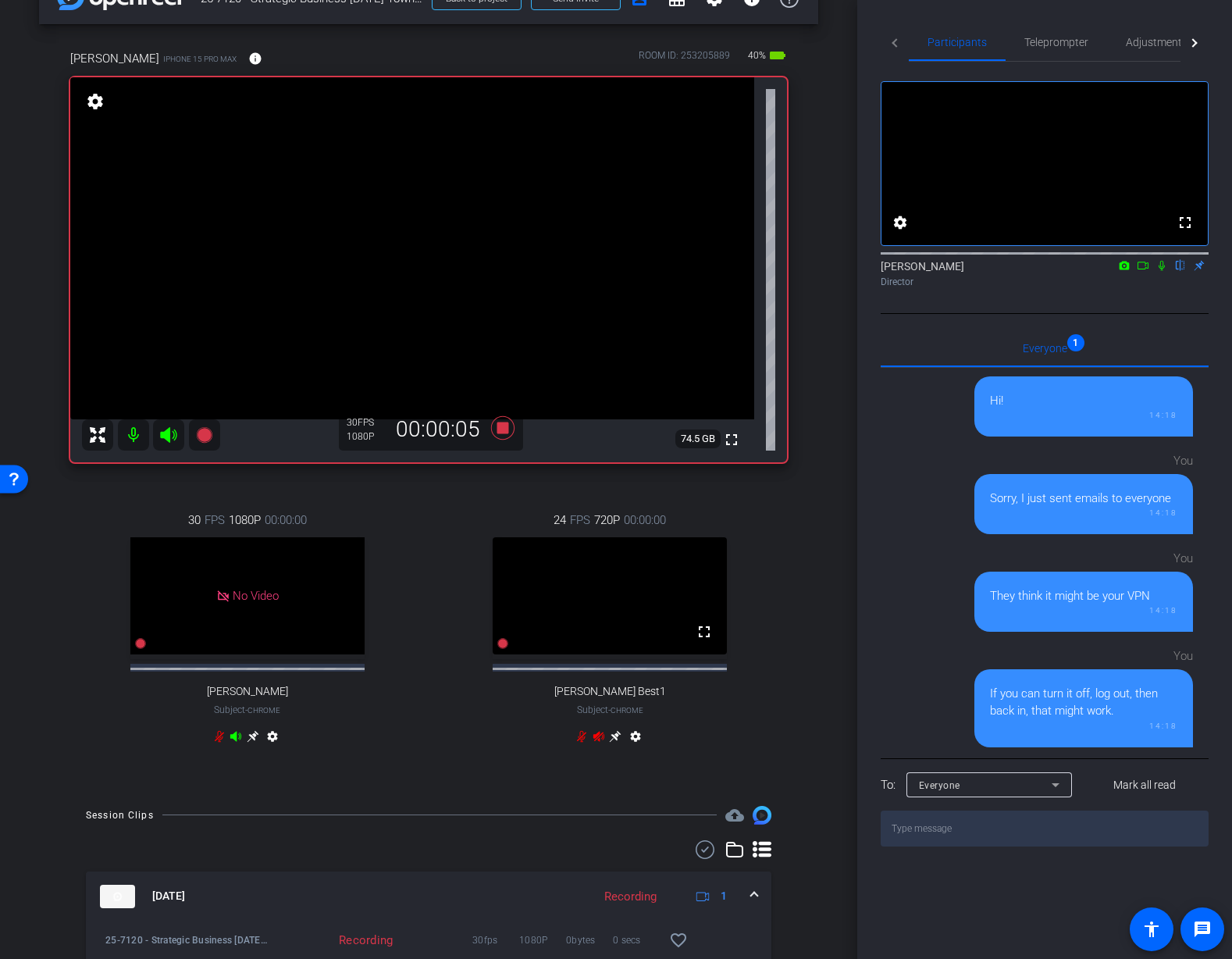
click at [1164, 271] on icon at bounding box center [1162, 265] width 12 height 11
click at [1164, 271] on icon at bounding box center [1162, 266] width 8 height 10
click at [1162, 271] on icon at bounding box center [1162, 265] width 12 height 11
click at [1162, 271] on icon at bounding box center [1162, 266] width 8 height 10
drag, startPoint x: 1161, startPoint y: 285, endPoint x: 1127, endPoint y: 329, distance: 55.6
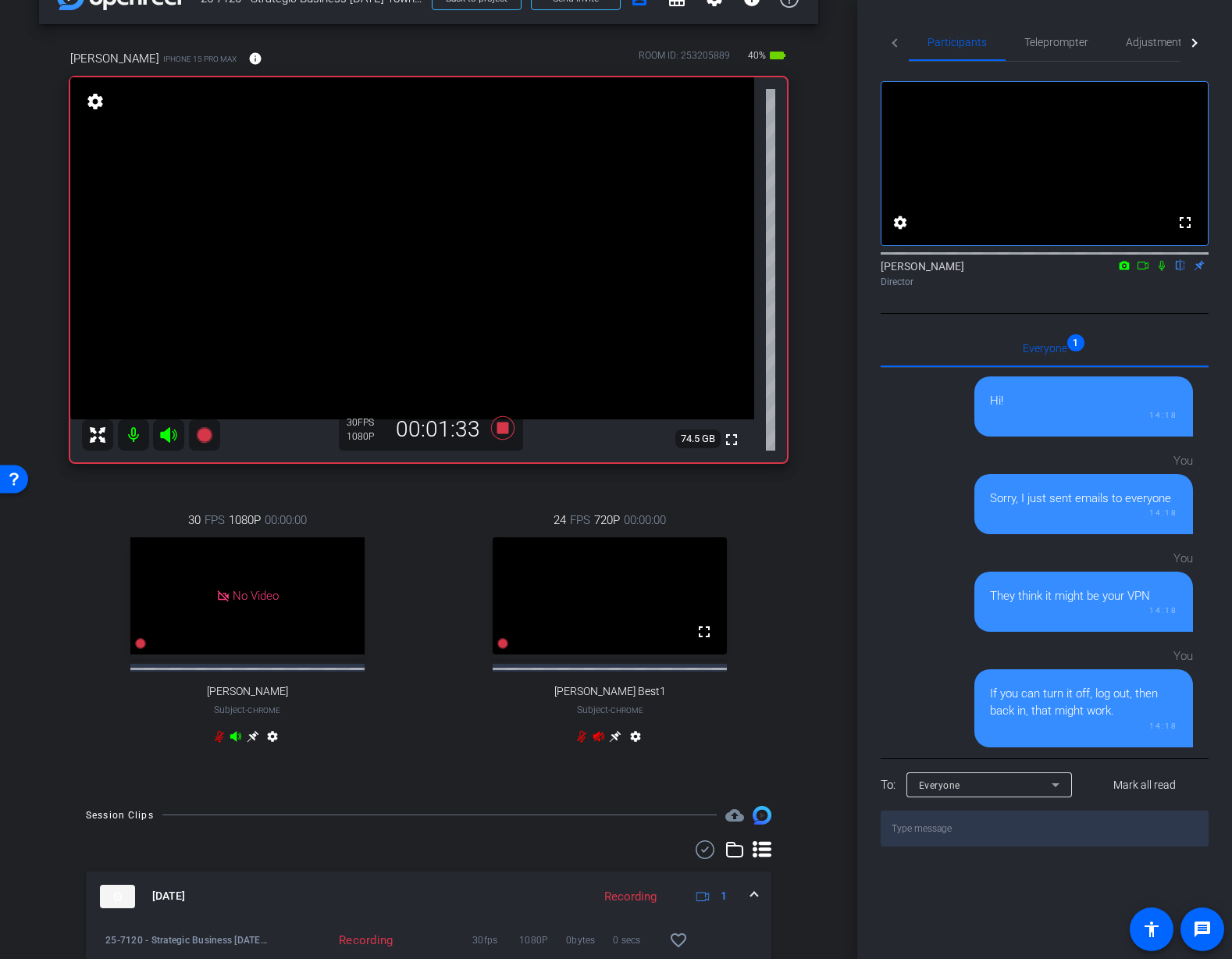
click at [1161, 271] on icon at bounding box center [1162, 266] width 7 height 10
click at [1162, 271] on icon at bounding box center [1162, 265] width 12 height 11
click at [1166, 271] on icon at bounding box center [1162, 265] width 12 height 11
click at [831, 416] on div "arrow_back 25-7120 - Strategic Business Nov 2025 Town Hall video Back to projec…" at bounding box center [428, 436] width 858 height 959
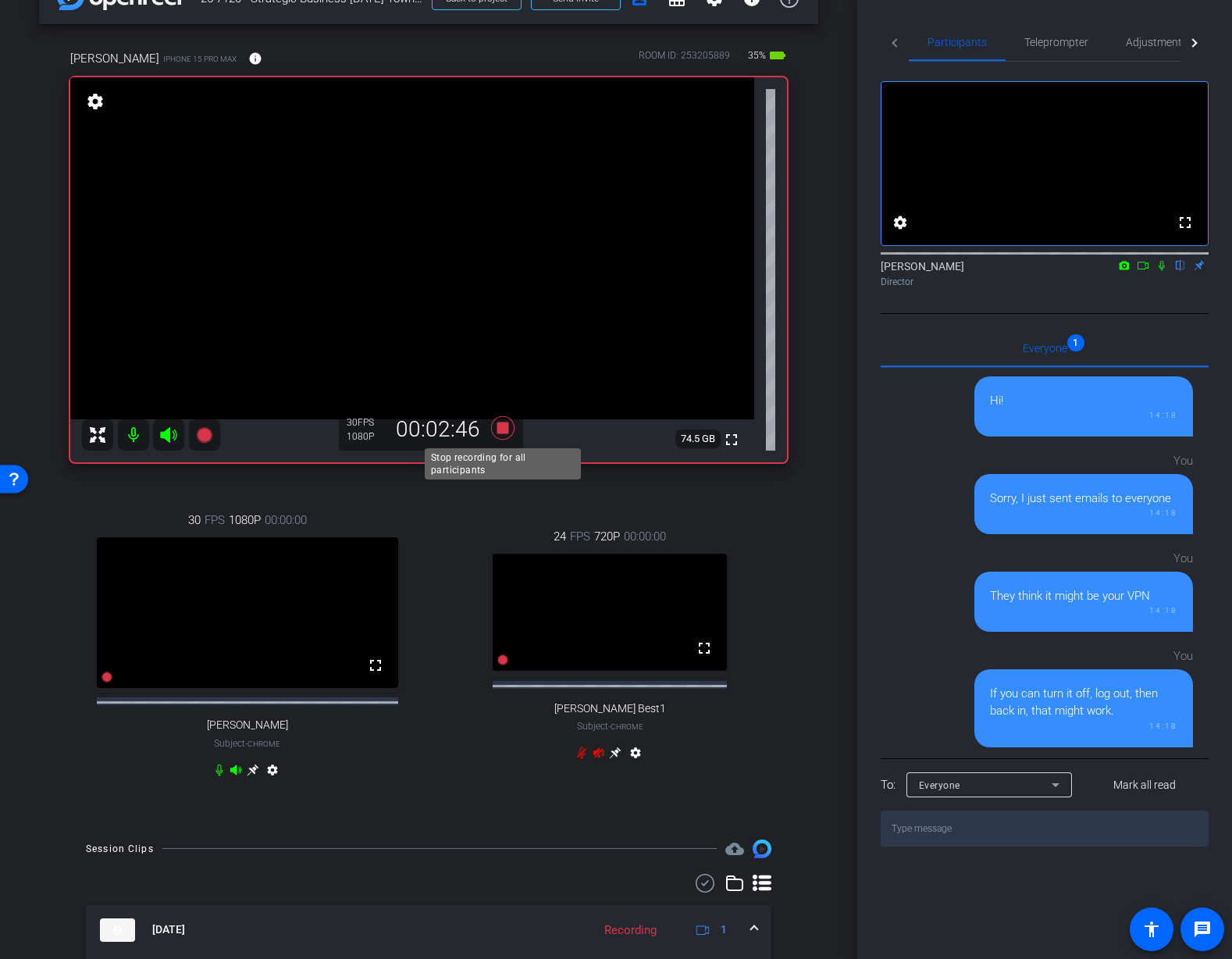
click at [504, 431] on icon at bounding box center [503, 427] width 23 height 23
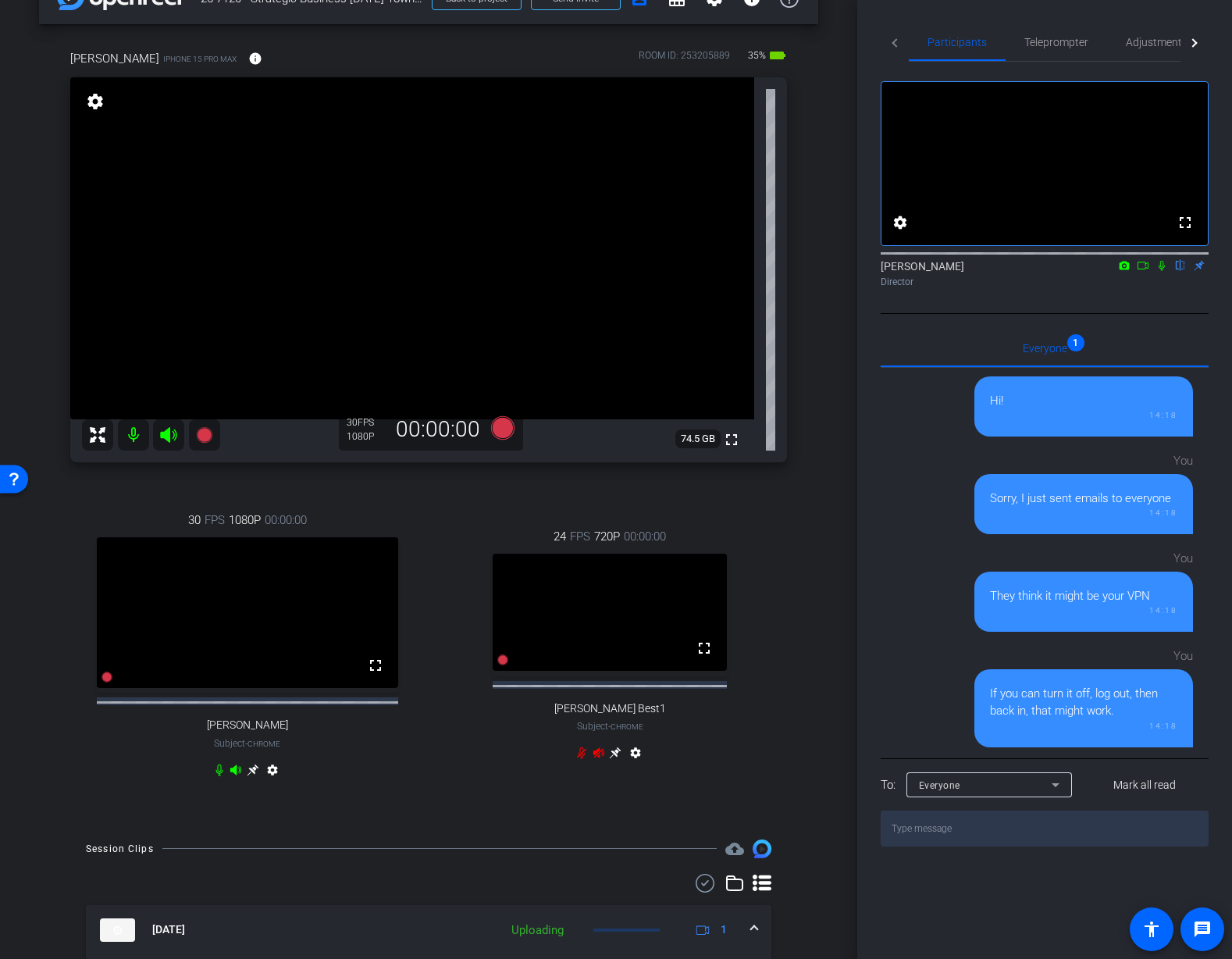
click at [760, 526] on div "24 FPS 720P 00:00:00 fullscreen Mauricio Best1 Subject - Chrome settings" at bounding box center [611, 646] width 355 height 289
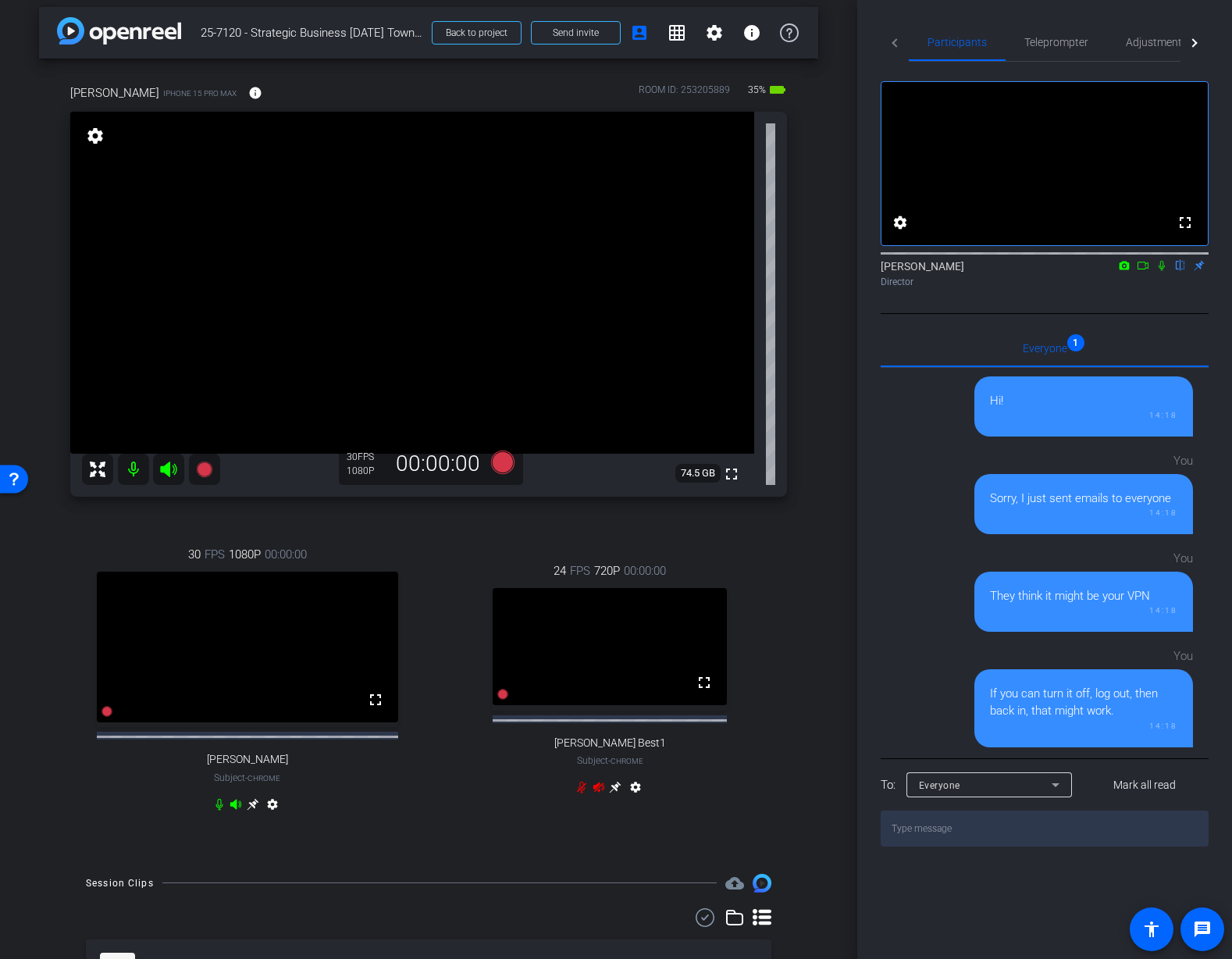
scroll to position [0, 0]
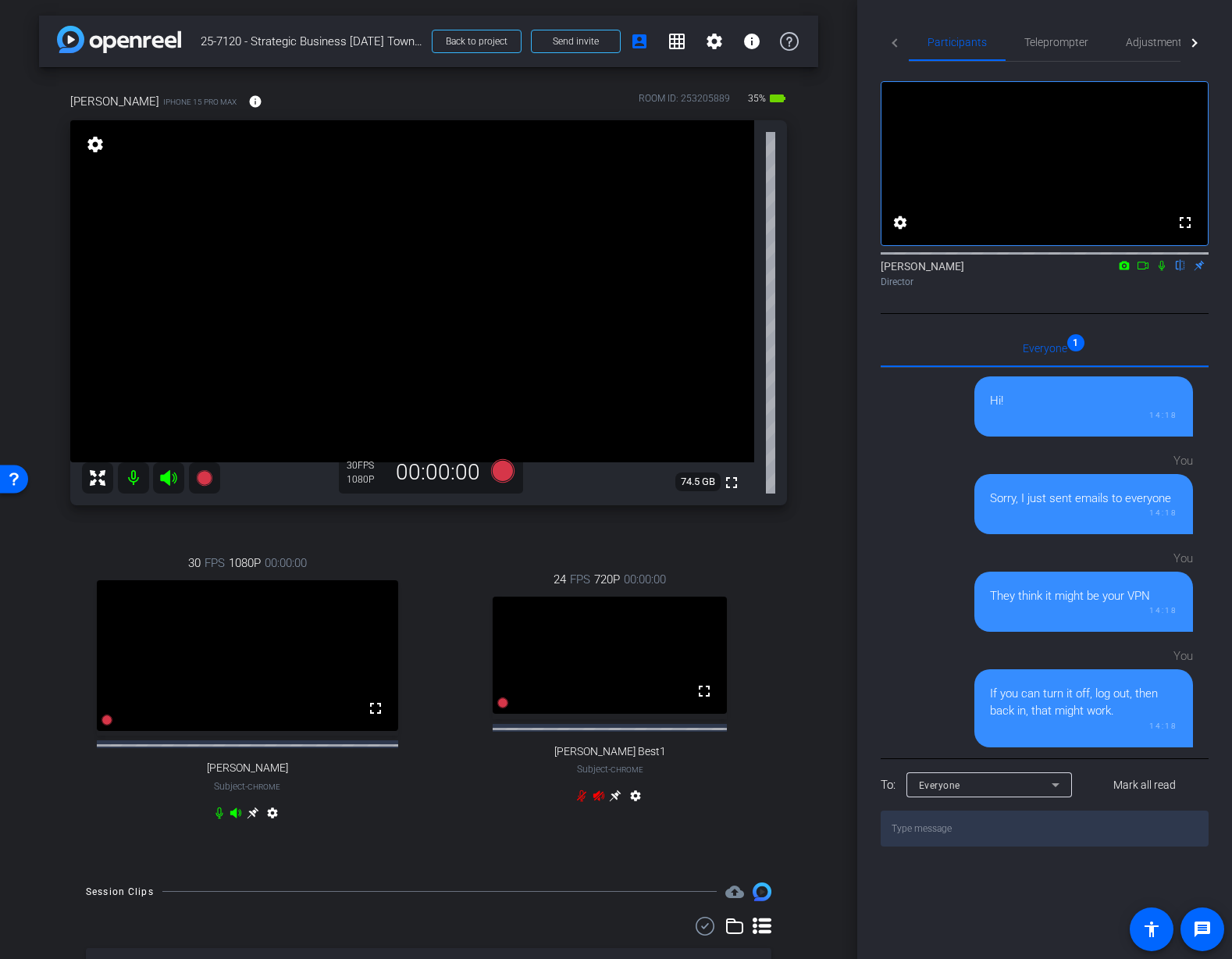
click at [850, 535] on div "arrow_back 25-7120 - Strategic Business Nov 2025 Town Hall video Back to projec…" at bounding box center [428, 480] width 858 height 959
click at [839, 536] on div "arrow_back 25-7120 - Strategic Business Nov 2025 Town Hall video Back to projec…" at bounding box center [428, 480] width 858 height 959
click at [1143, 40] on span "Adjustments" at bounding box center [1157, 41] width 61 height 11
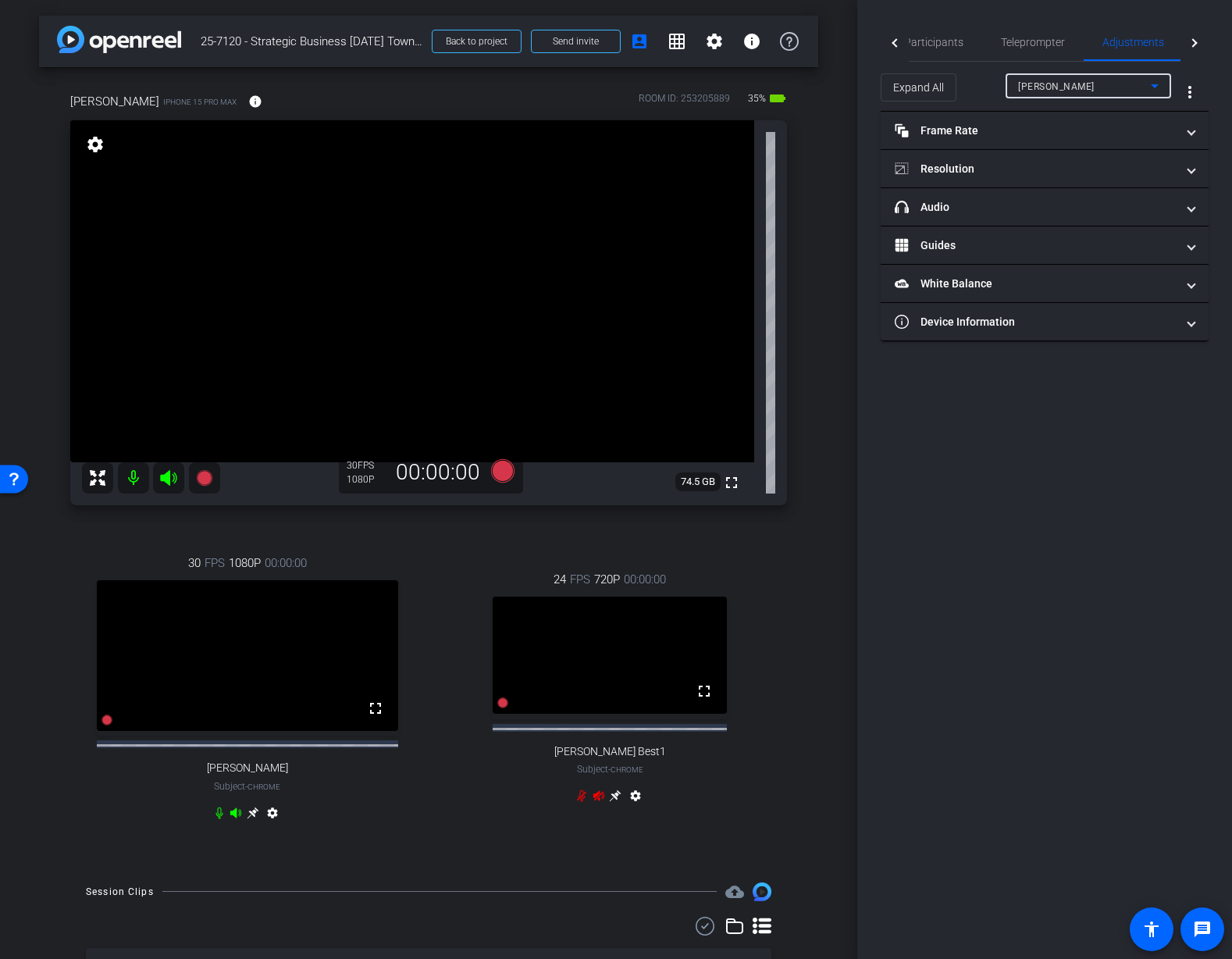
click at [1117, 80] on div "Tiffany Hawks" at bounding box center [1085, 86] width 133 height 20
click at [1092, 163] on mat-option "Mauricio" at bounding box center [1089, 167] width 166 height 25
click at [815, 279] on div "Mauricio iPhone 15 Pro Max info ROOM ID: 253205889 35% battery_std fullscreen s…" at bounding box center [428, 466] width 780 height 799
click at [824, 310] on div "arrow_back 25-7120 - Strategic Business Nov 2025 Town Hall video Back to projec…" at bounding box center [428, 480] width 858 height 959
click at [800, 597] on div "Mauricio iPhone 15 Pro Max info ROOM ID: 253205889 35% battery_std fullscreen s…" at bounding box center [428, 466] width 780 height 799
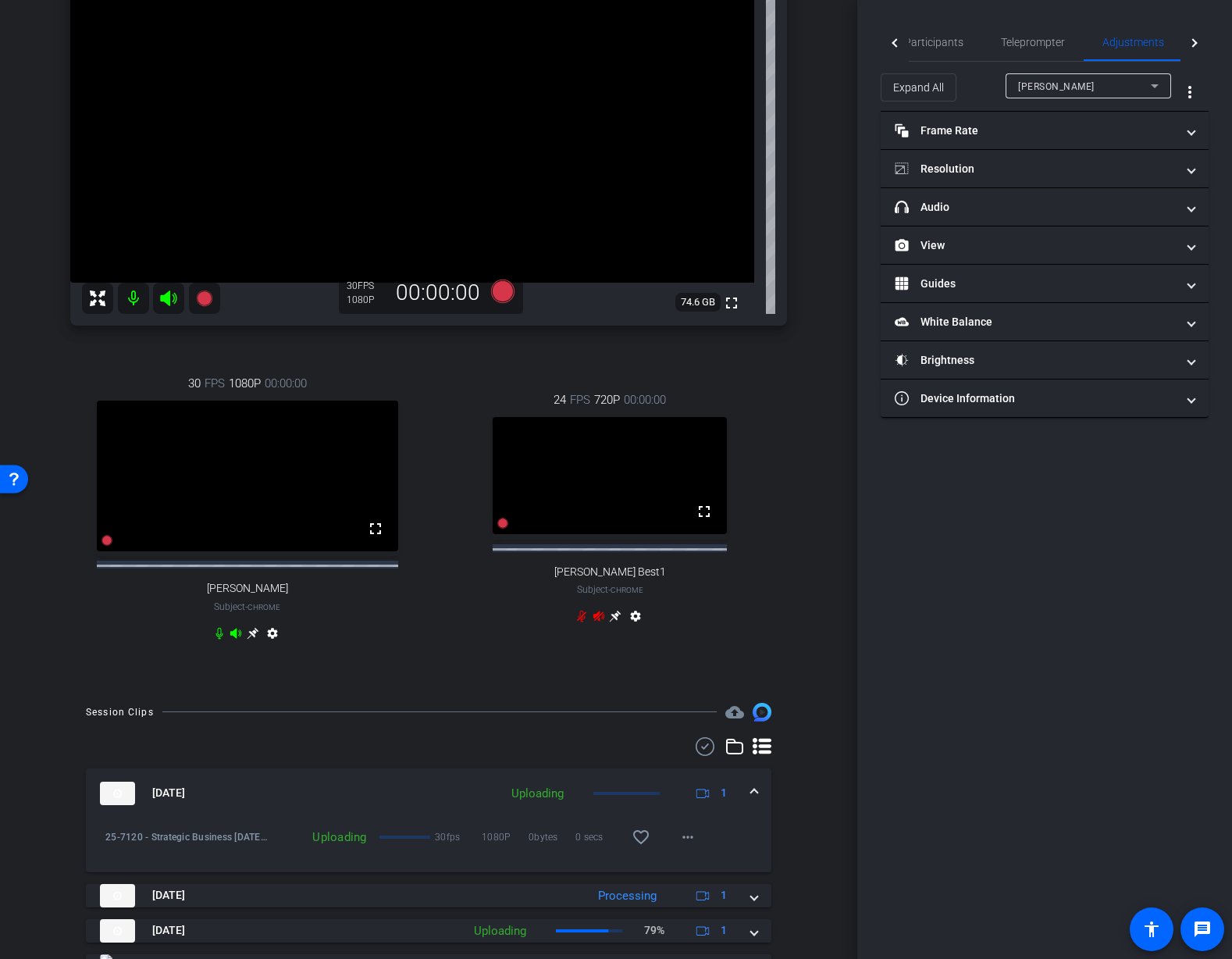
scroll to position [179, 0]
click at [165, 301] on icon at bounding box center [168, 299] width 17 height 16
click at [133, 301] on mat-icon at bounding box center [133, 299] width 31 height 31
click at [144, 299] on mat-icon at bounding box center [133, 299] width 31 height 31
click at [136, 301] on mat-icon at bounding box center [133, 299] width 31 height 31
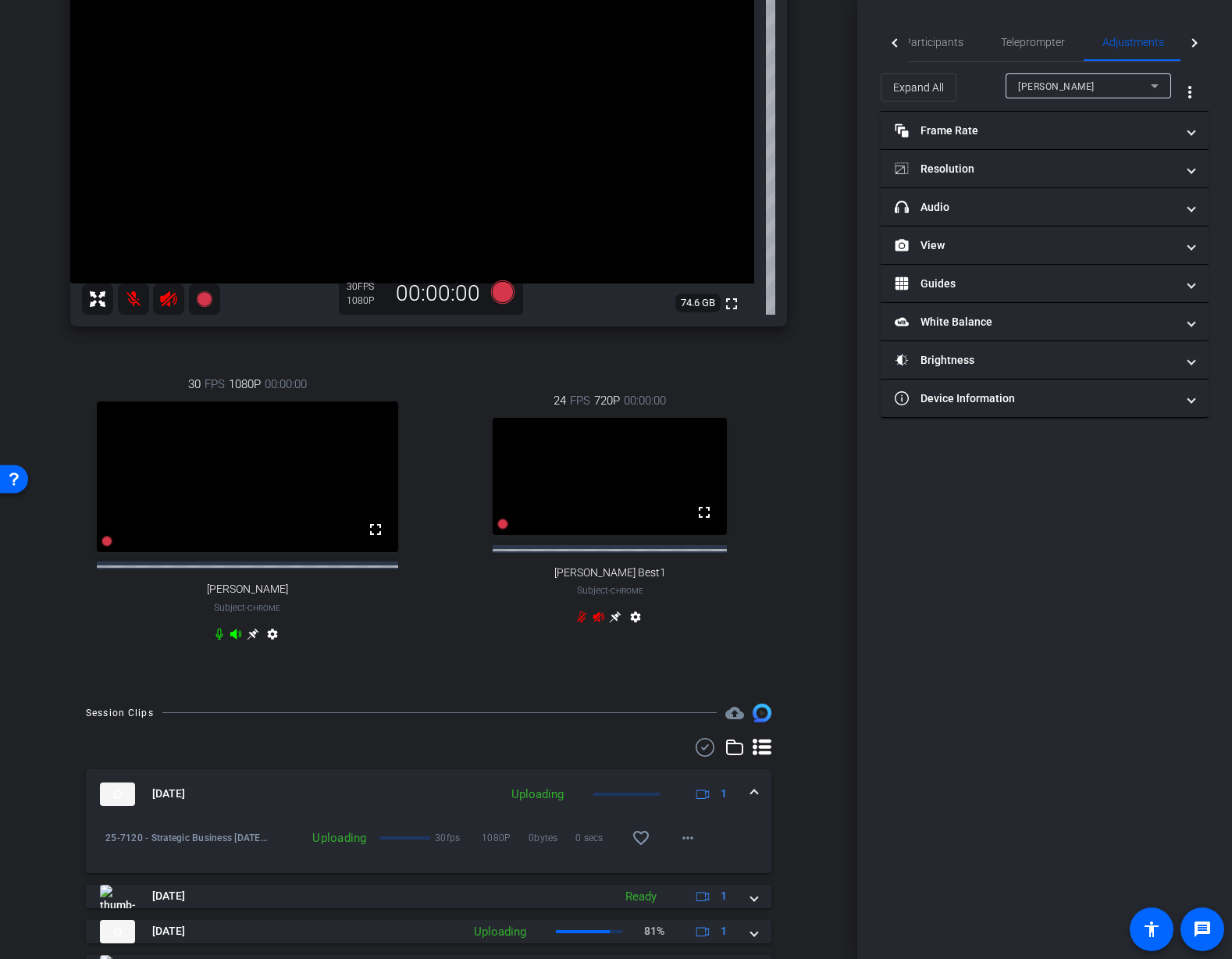
click at [136, 301] on mat-icon at bounding box center [133, 299] width 31 height 31
click at [136, 304] on mat-icon at bounding box center [133, 299] width 31 height 31
click at [787, 399] on div "Mauricio iPhone 15 Pro Max info ROOM ID: 253205889 35% battery_std fullscreen s…" at bounding box center [428, 287] width 780 height 799
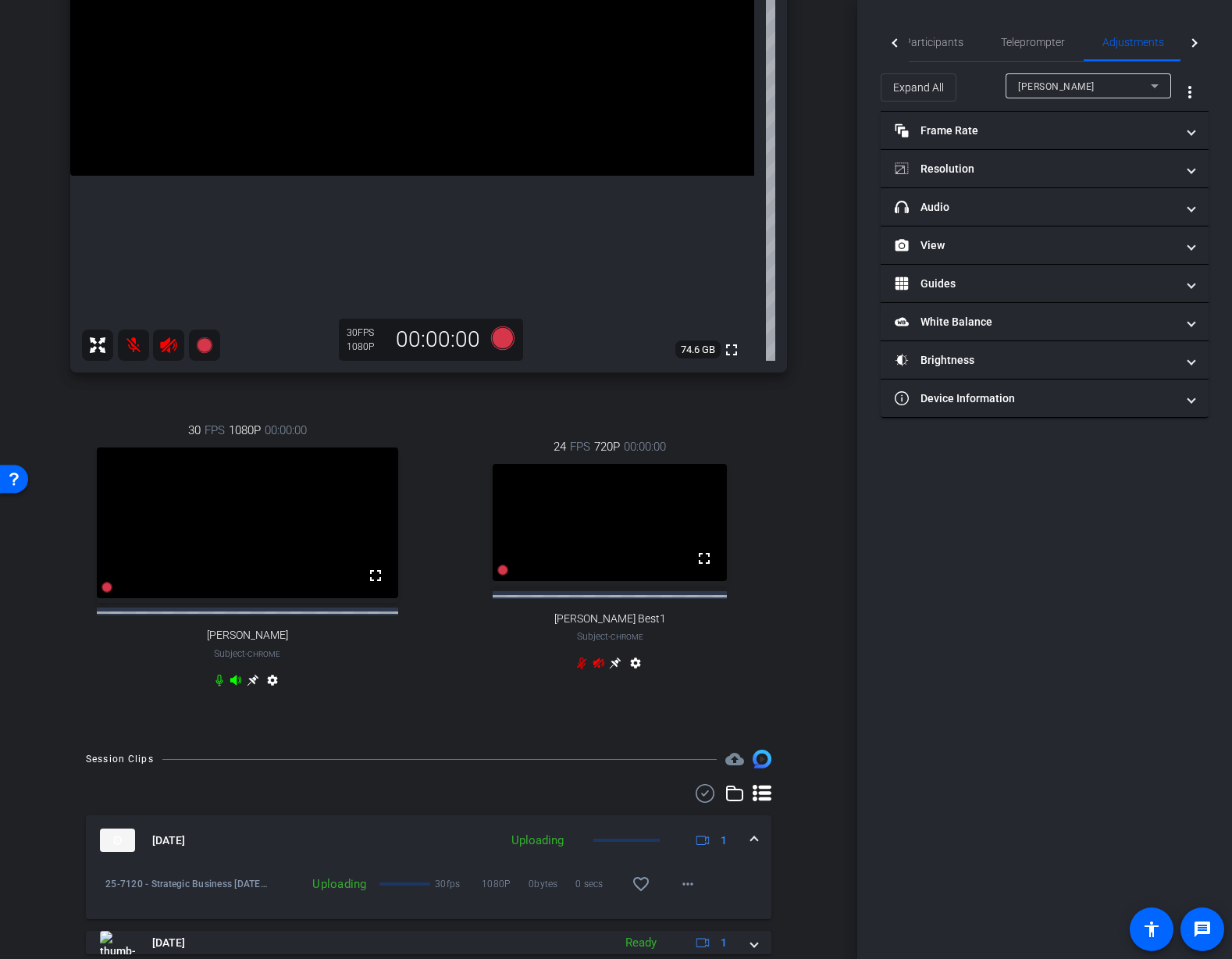
scroll to position [281, 0]
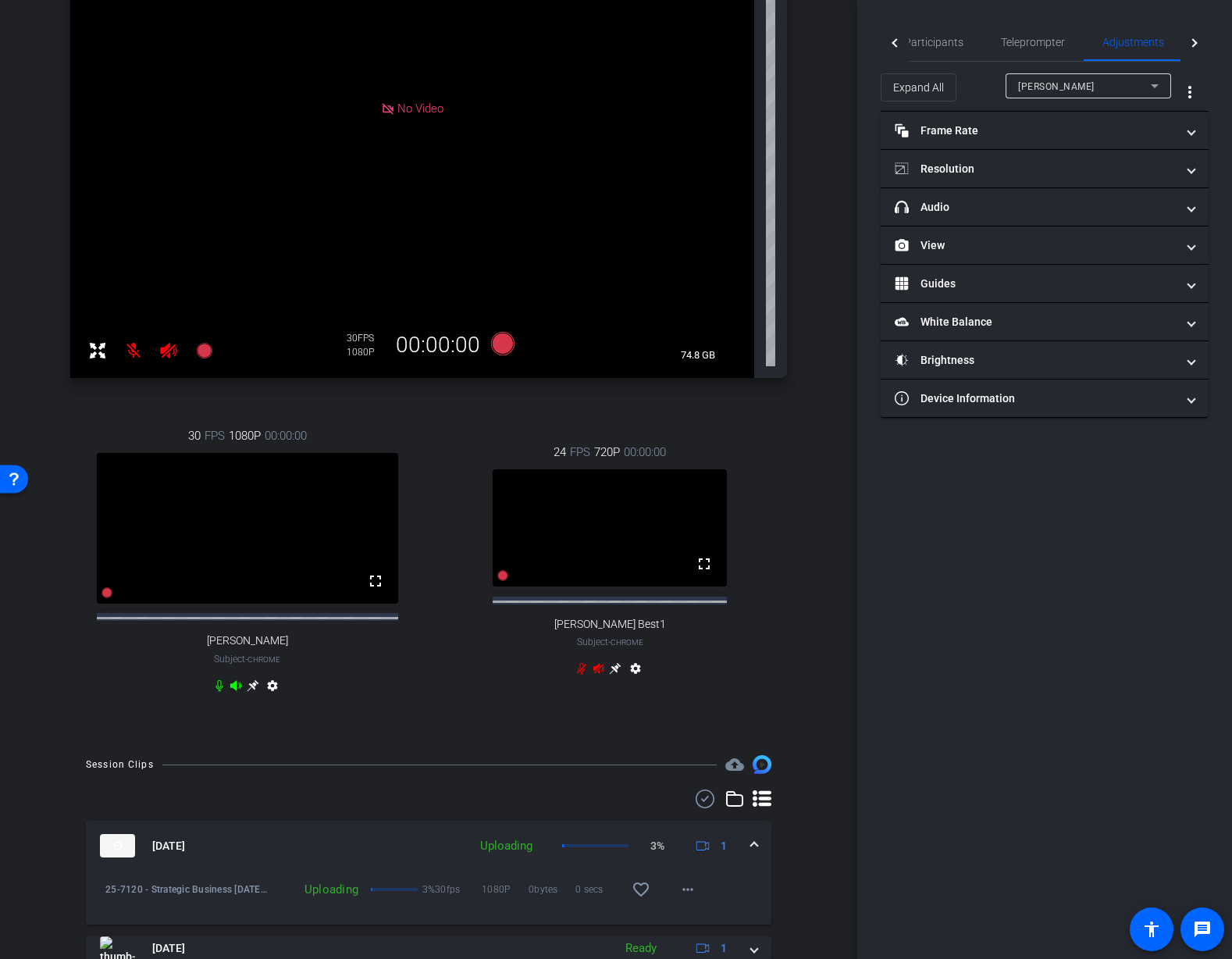
type input "11000"
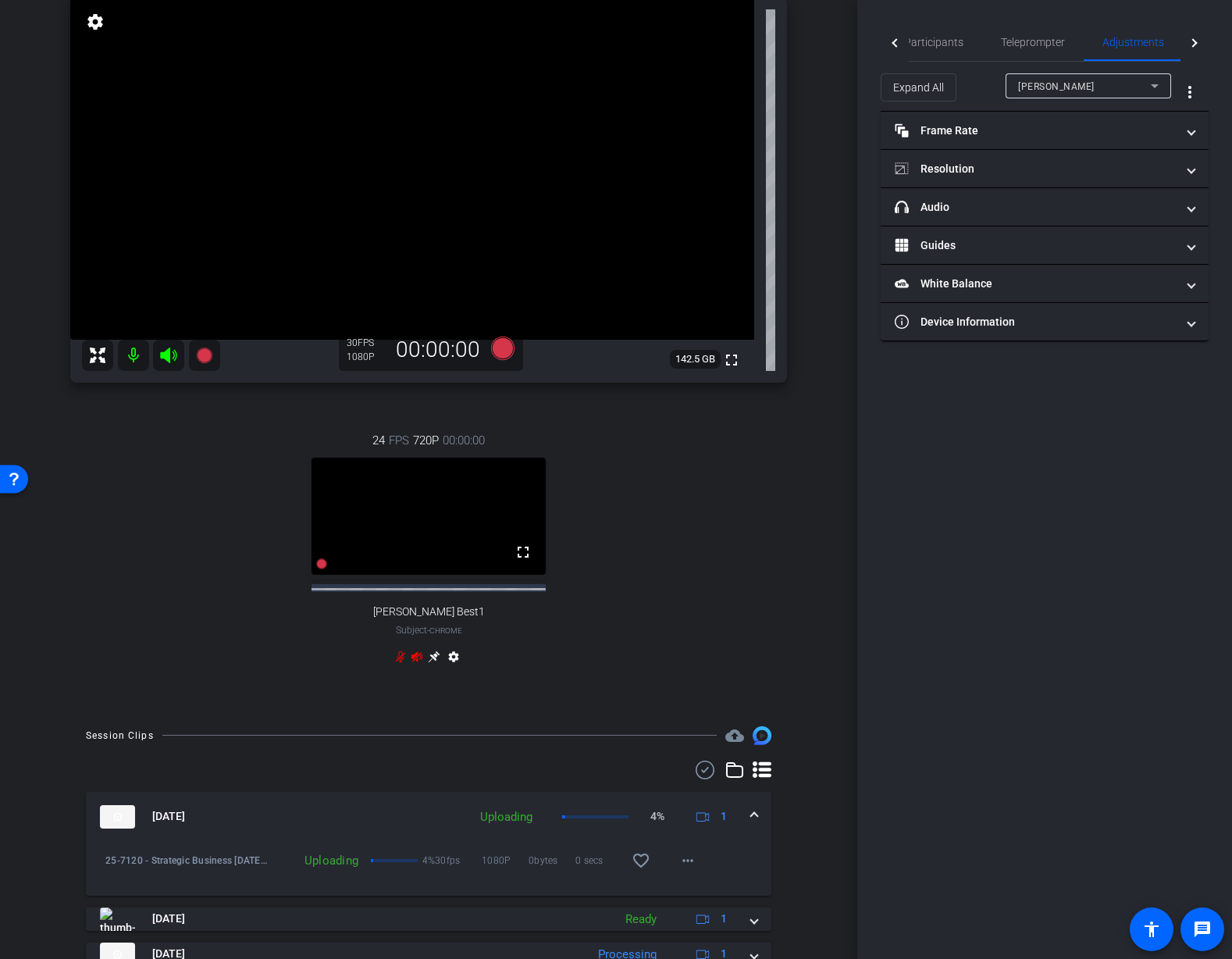
scroll to position [0, 0]
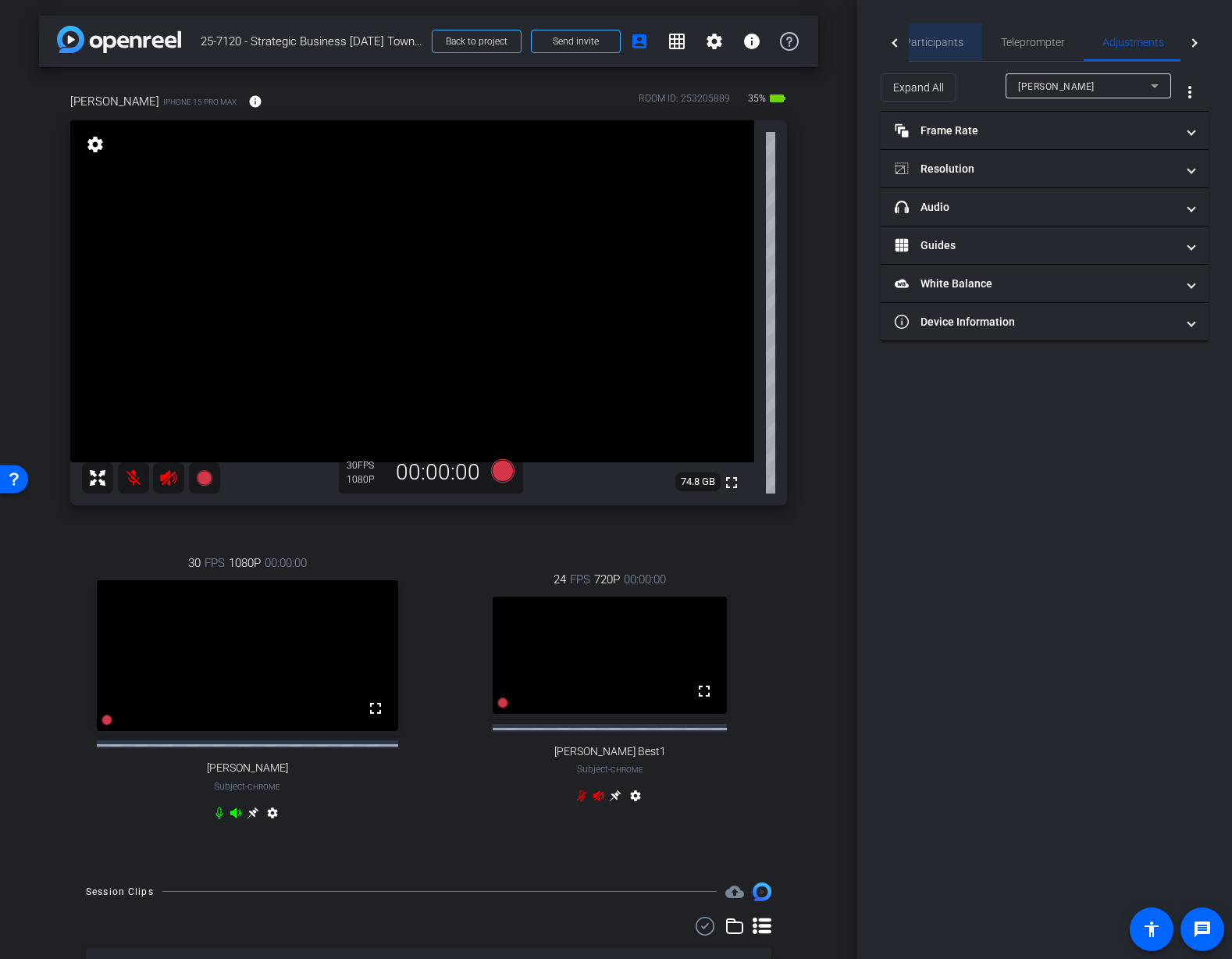
click at [958, 46] on span "Participants" at bounding box center [935, 41] width 60 height 11
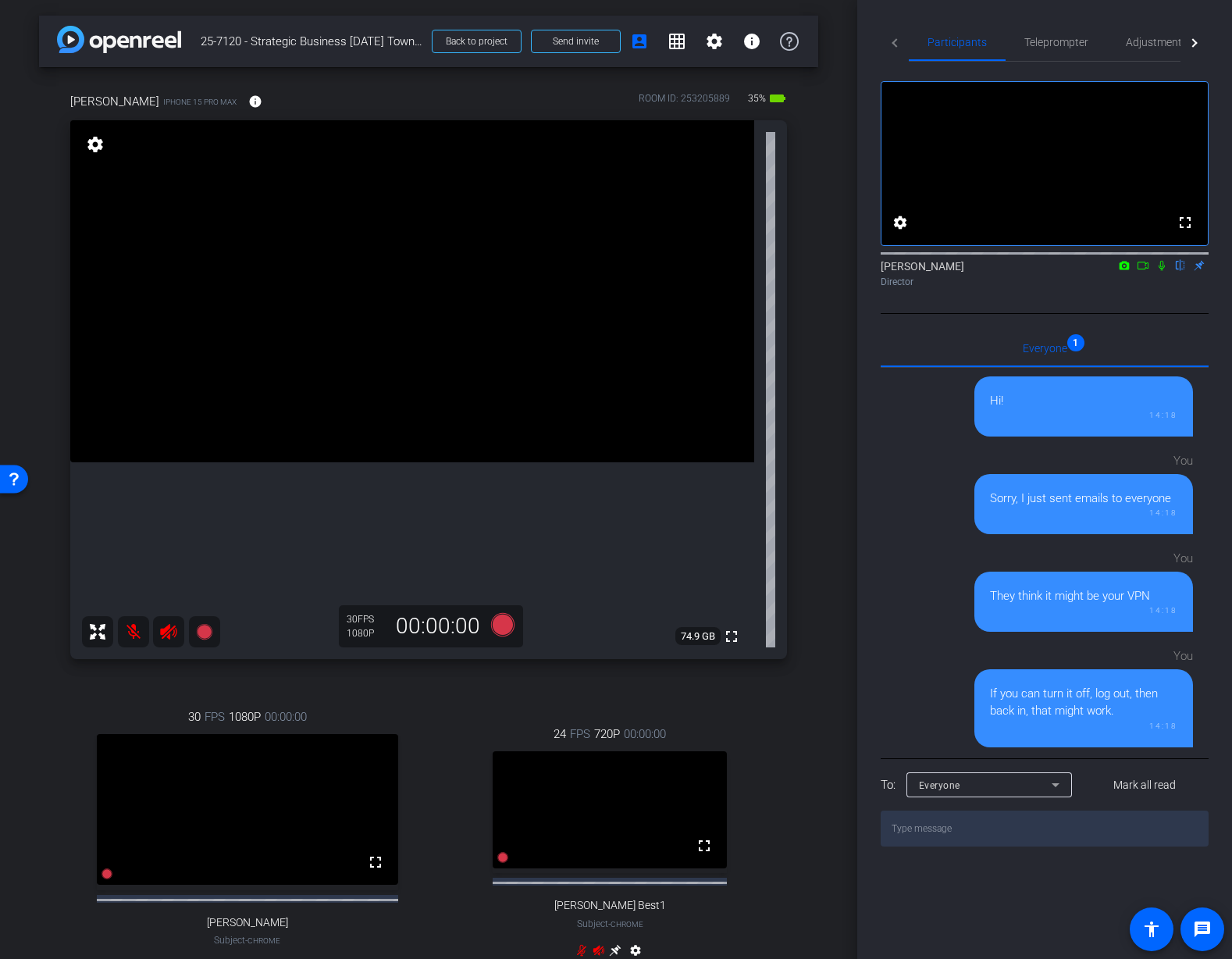
click at [164, 632] on icon at bounding box center [168, 631] width 17 height 16
click at [133, 631] on mat-icon at bounding box center [133, 632] width 31 height 31
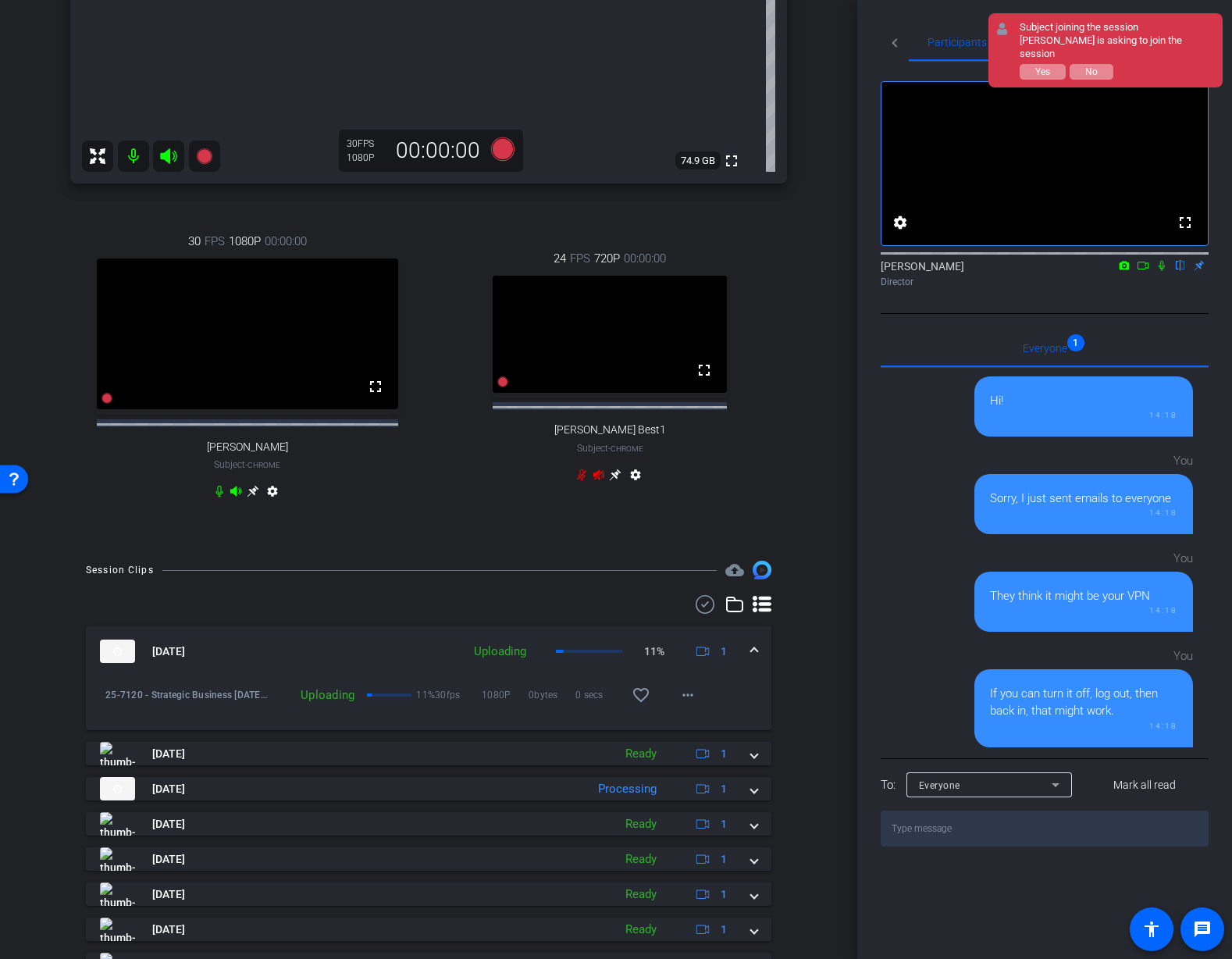
scroll to position [477, 0]
click at [1041, 66] on span "Yes" at bounding box center [1043, 71] width 15 height 11
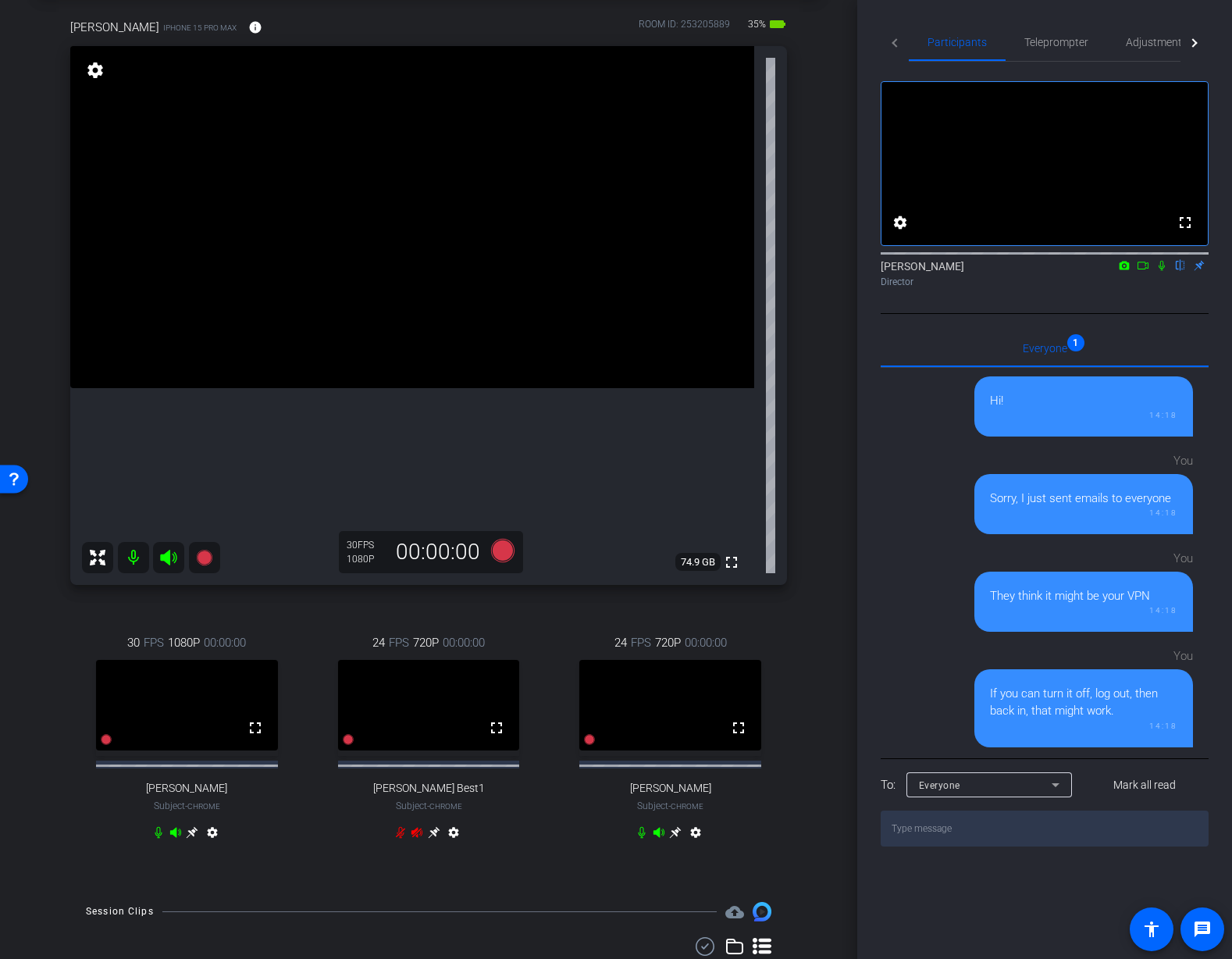
scroll to position [79, 0]
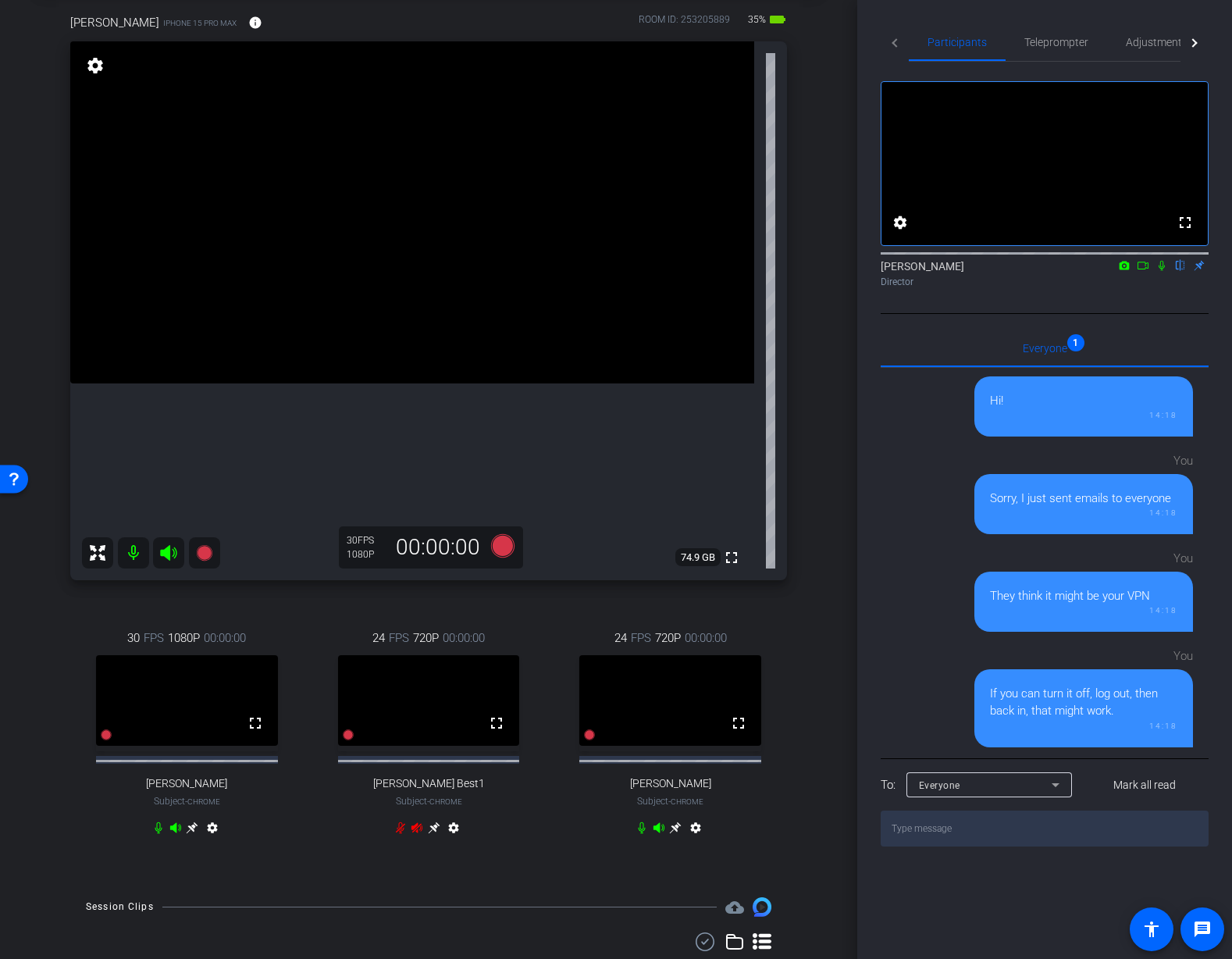
click at [674, 834] on icon at bounding box center [676, 828] width 12 height 12
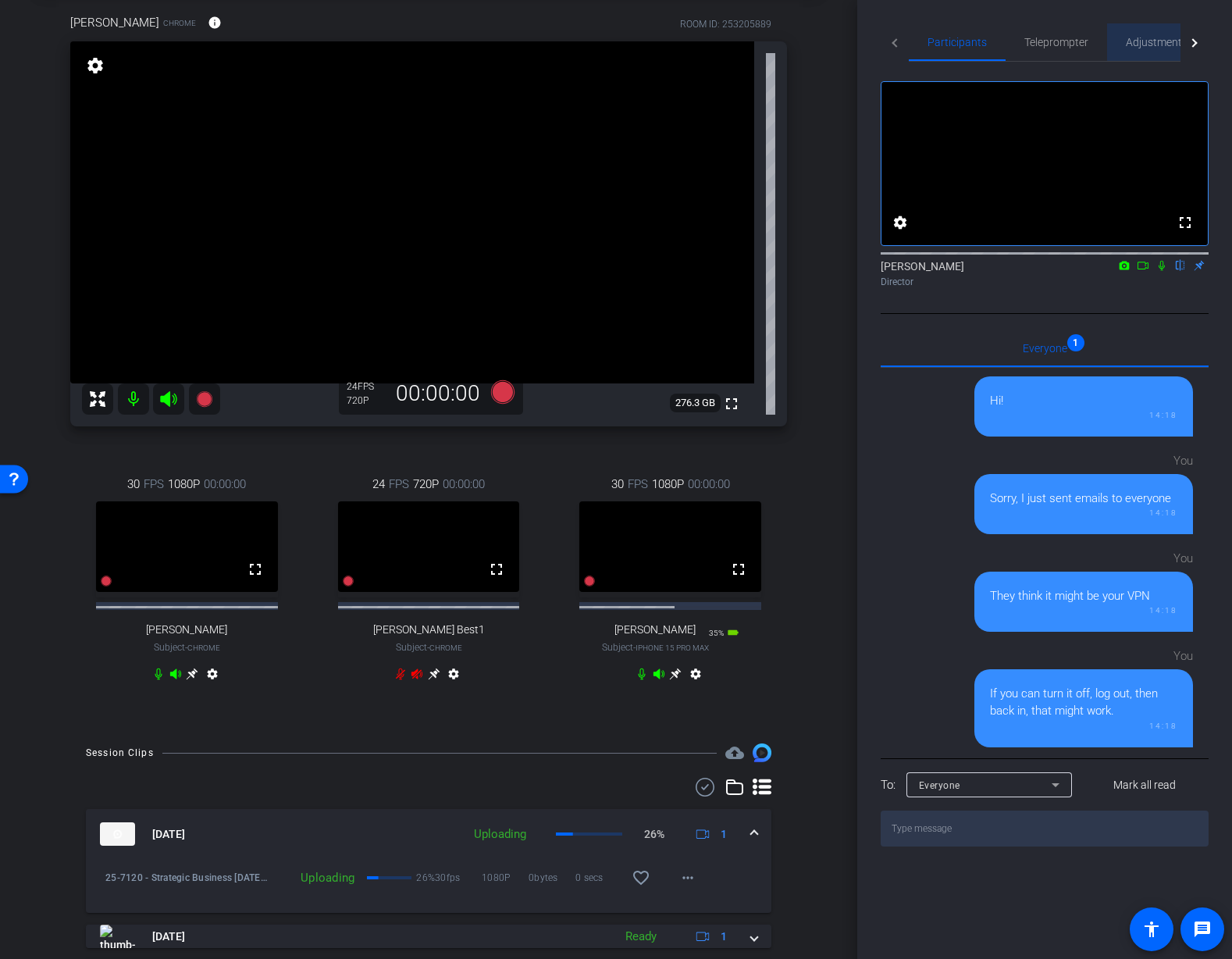
click at [1156, 40] on span "Adjustments" at bounding box center [1157, 41] width 61 height 11
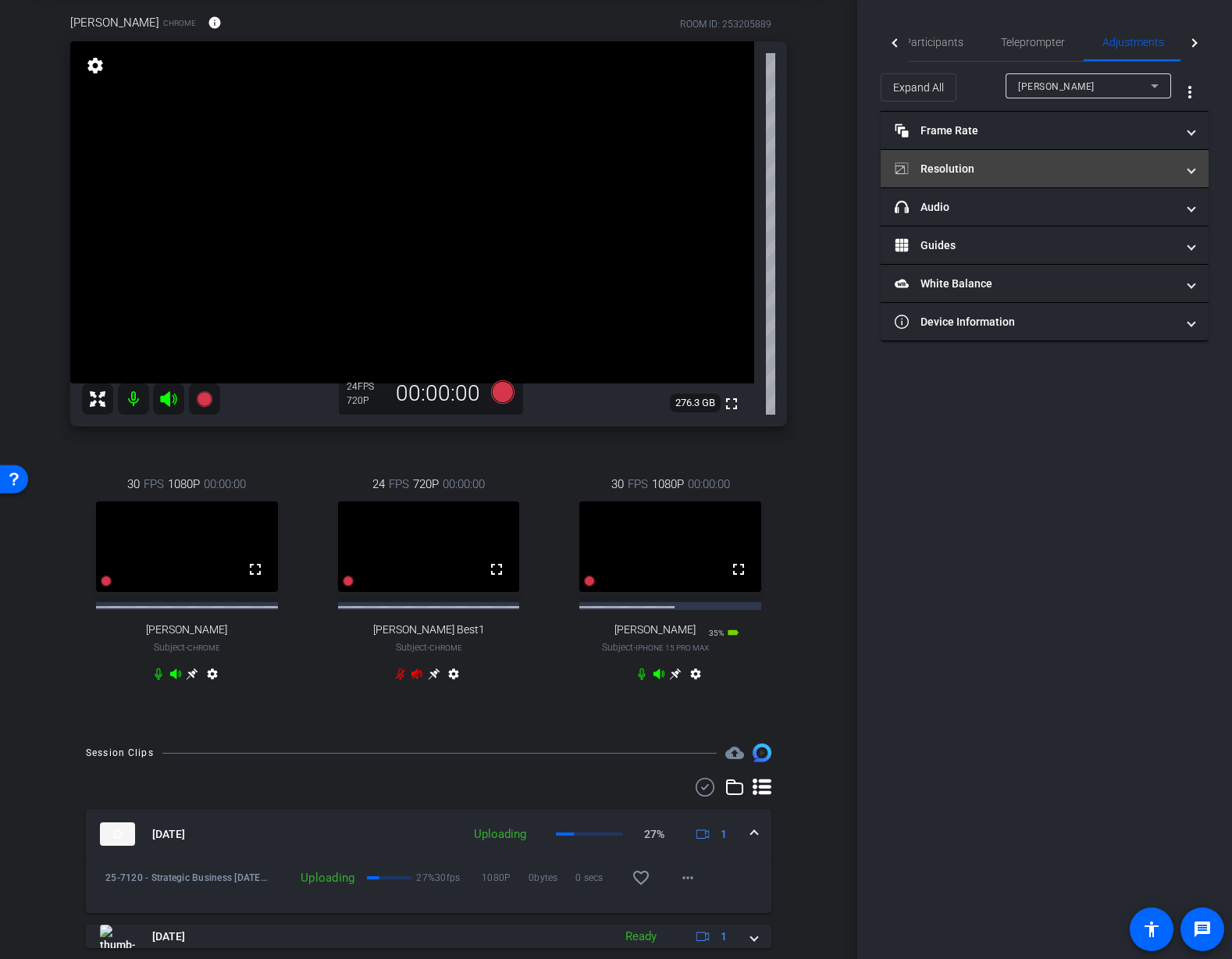
click at [969, 171] on mat-panel-title "Resolution" at bounding box center [1035, 169] width 281 height 17
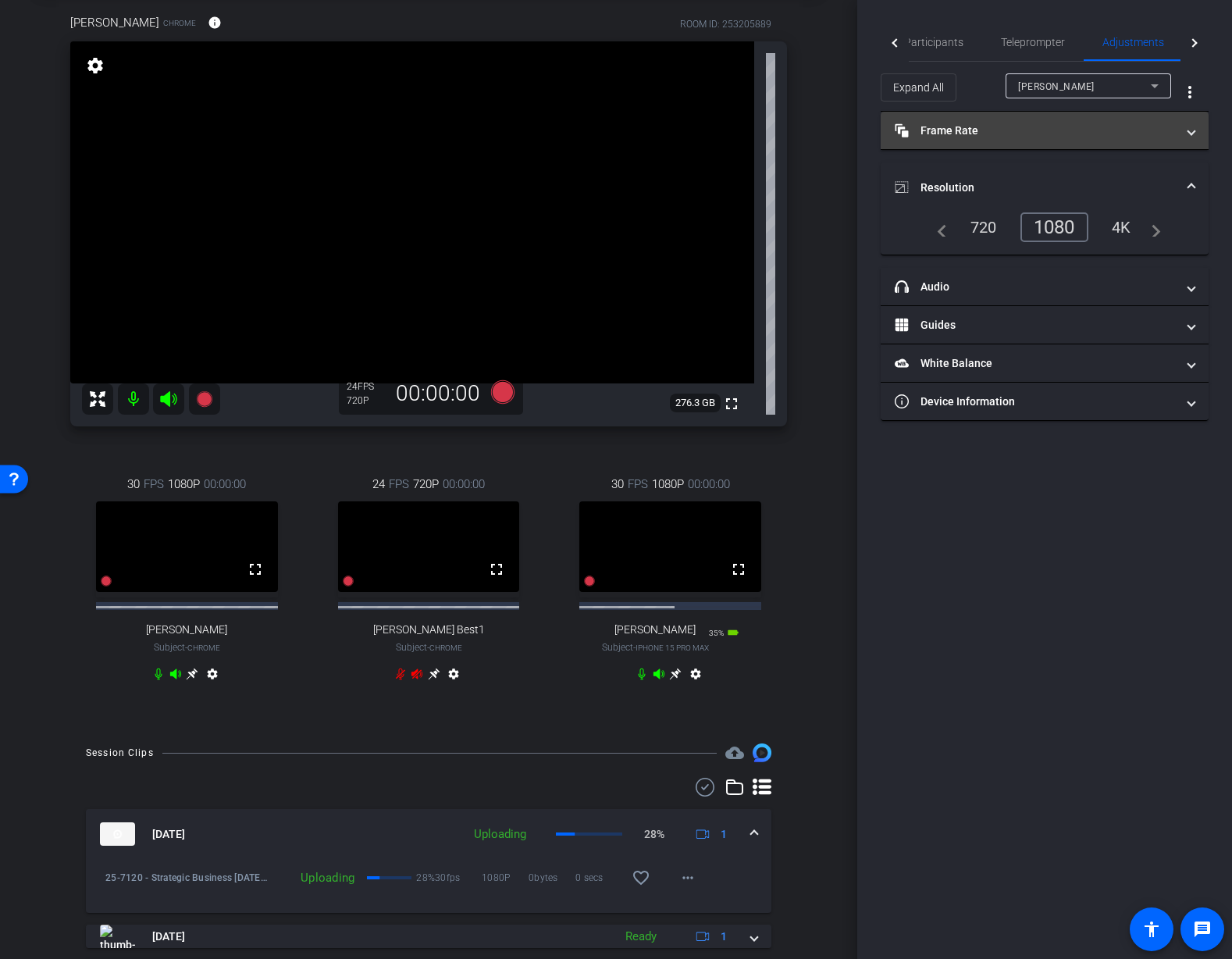
click at [983, 137] on mat-panel-title "Frame Rate Frame Rate" at bounding box center [1035, 131] width 281 height 17
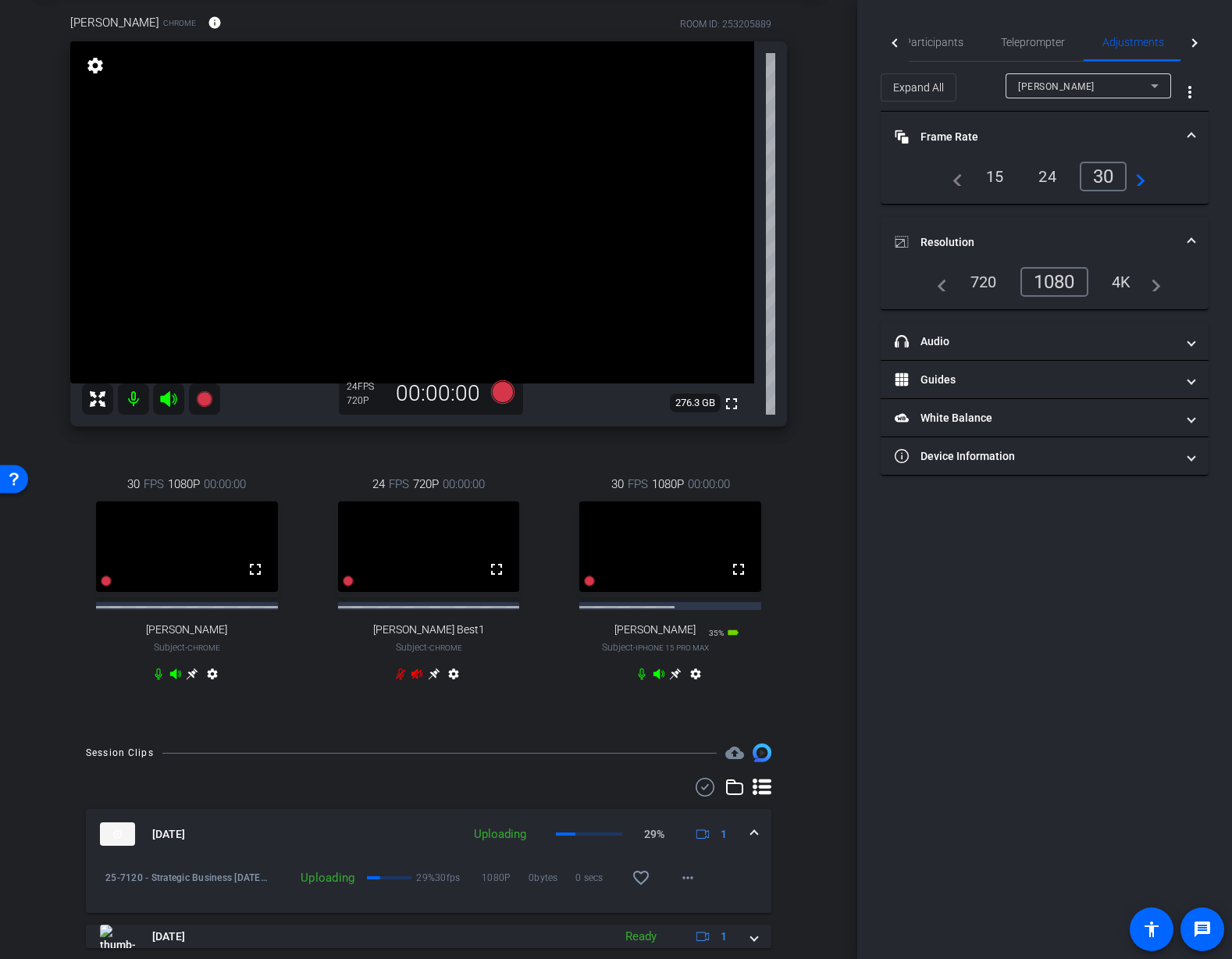
click at [1096, 87] on div "Tiffany Hawks" at bounding box center [1085, 86] width 133 height 20
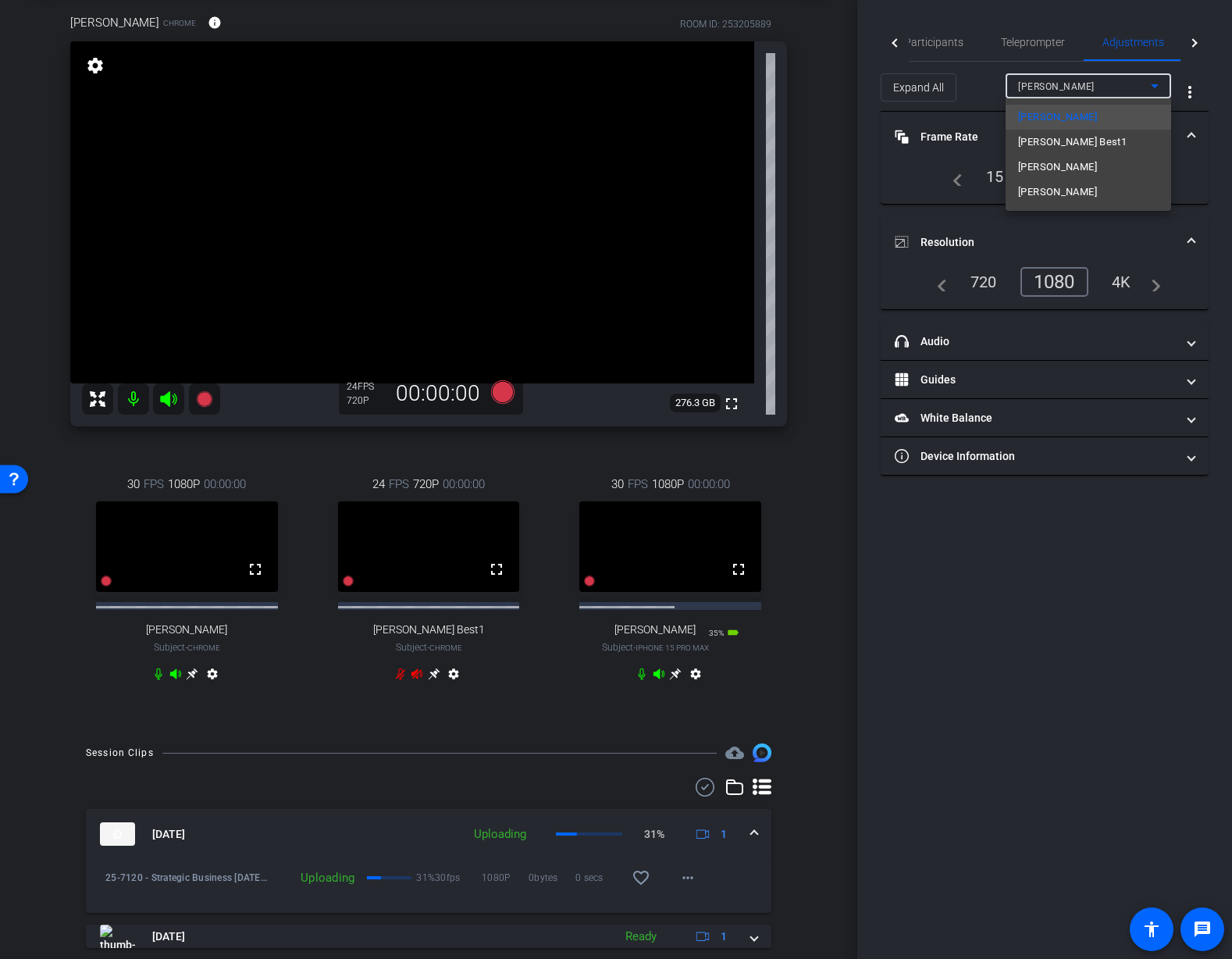
drag, startPoint x: 1091, startPoint y: 171, endPoint x: 1089, endPoint y: 186, distance: 15.1
click at [1089, 184] on span "Juanita Jeffrey" at bounding box center [1057, 192] width 79 height 19
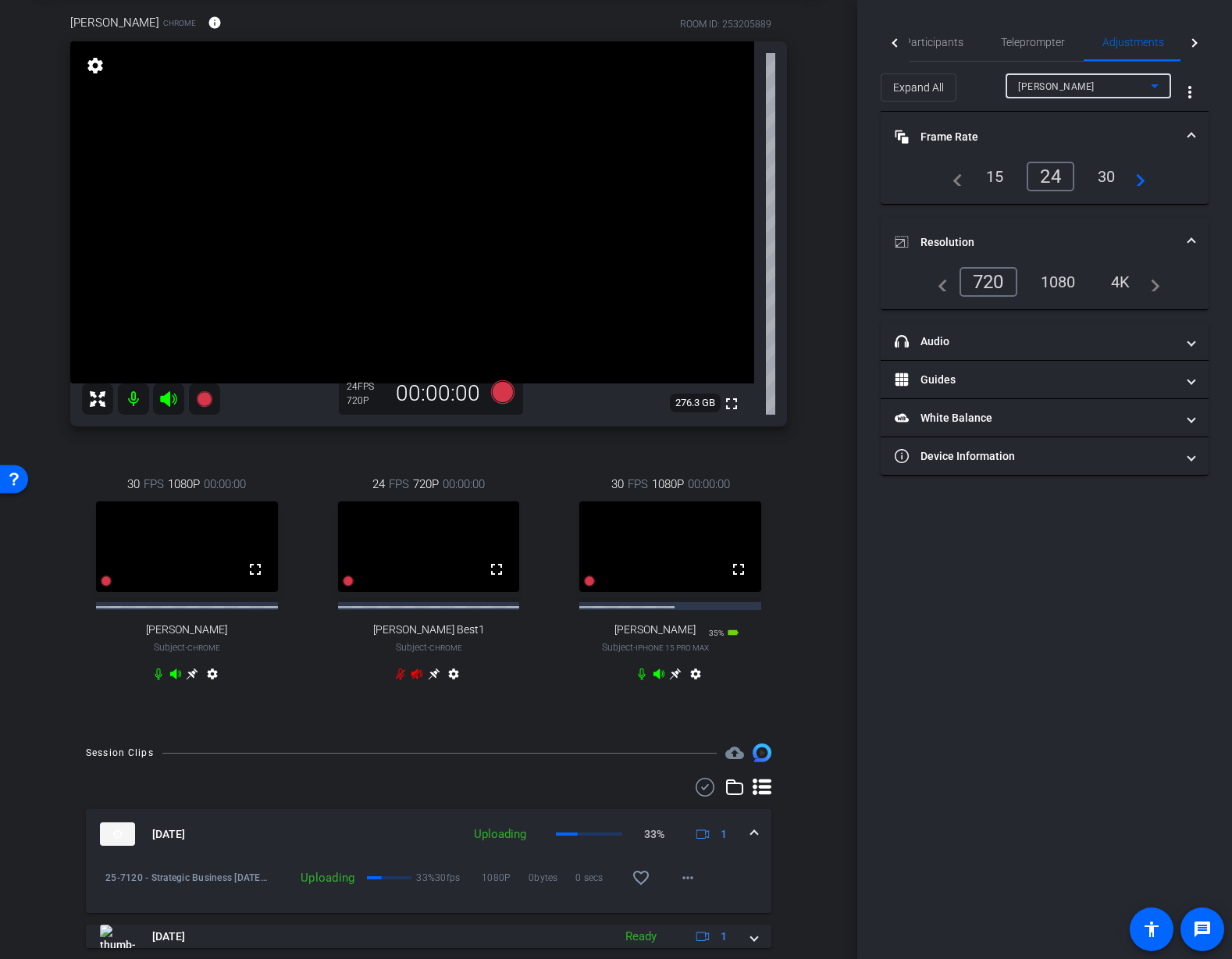
click at [1060, 281] on div "1080" at bounding box center [1058, 282] width 59 height 27
click at [1106, 175] on div "30" at bounding box center [1107, 176] width 41 height 27
click at [822, 388] on div "arrow_back 25-7120 - Strategic Business Nov 2025 Town Hall video Back to projec…" at bounding box center [428, 401] width 858 height 959
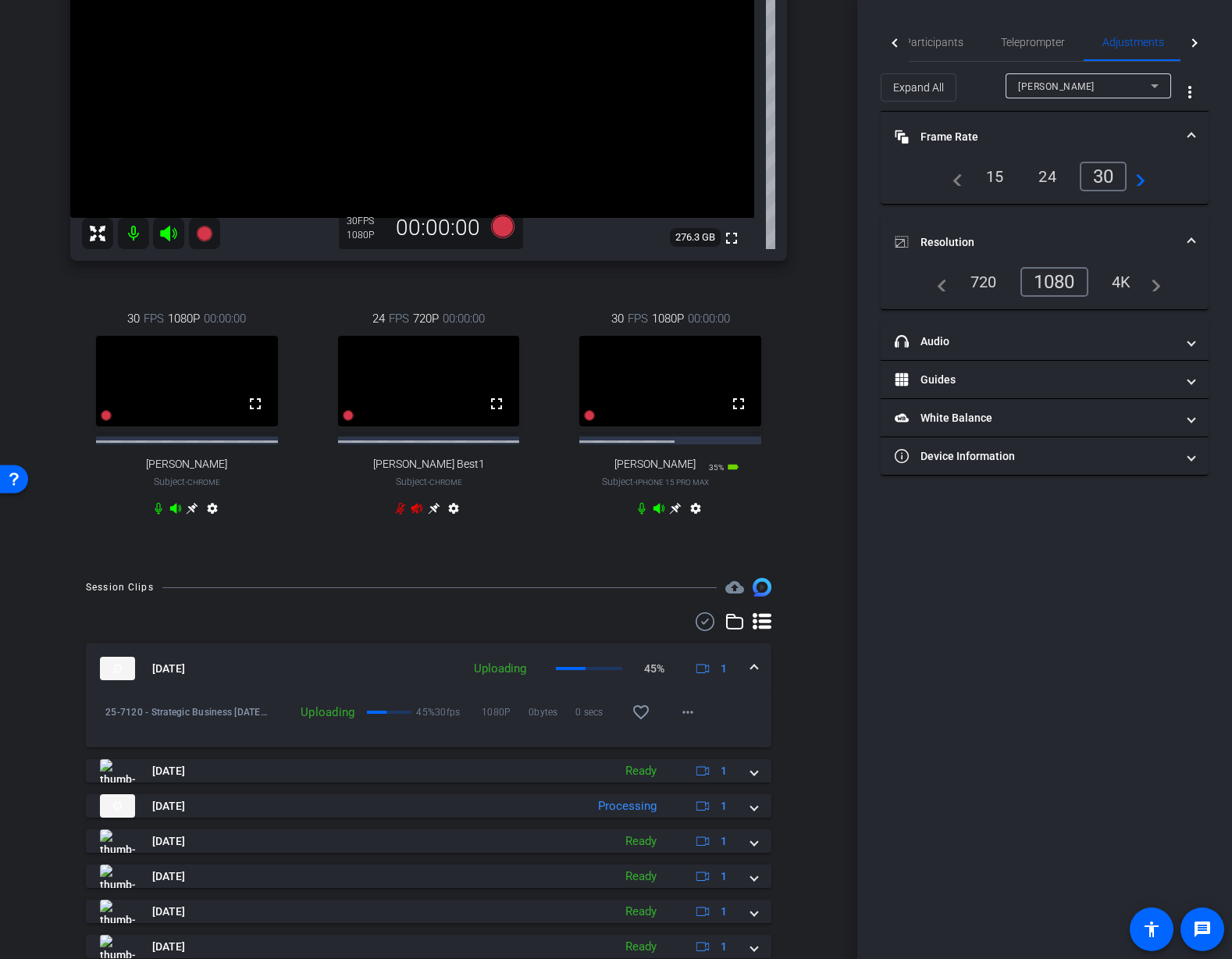
scroll to position [243, 0]
click at [786, 328] on div "30 FPS 1080P 00:00:00 fullscreen Mauricio Subject - iPhone 15 Pro Max 35% batte…" at bounding box center [670, 416] width 234 height 263
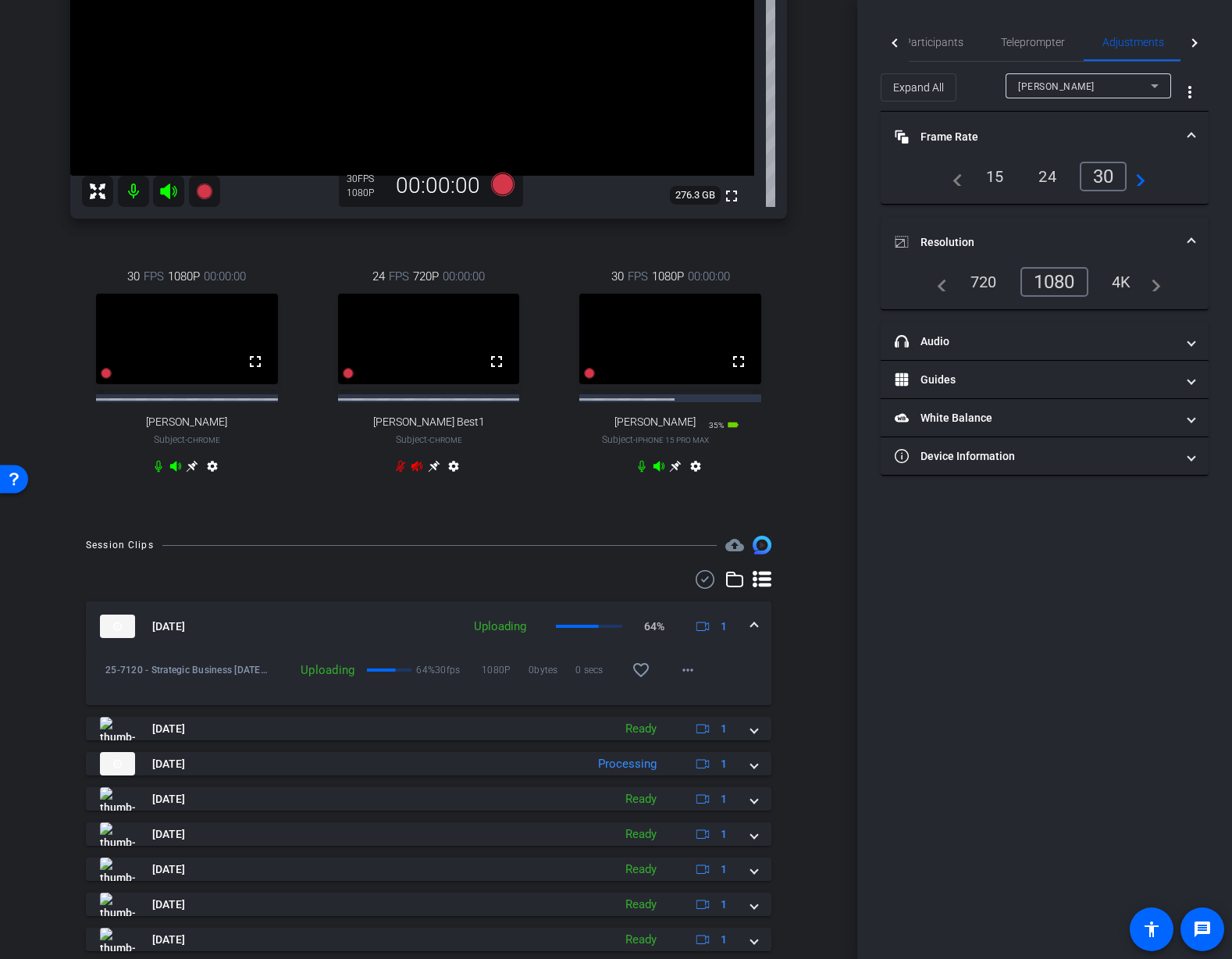
scroll to position [292, 0]
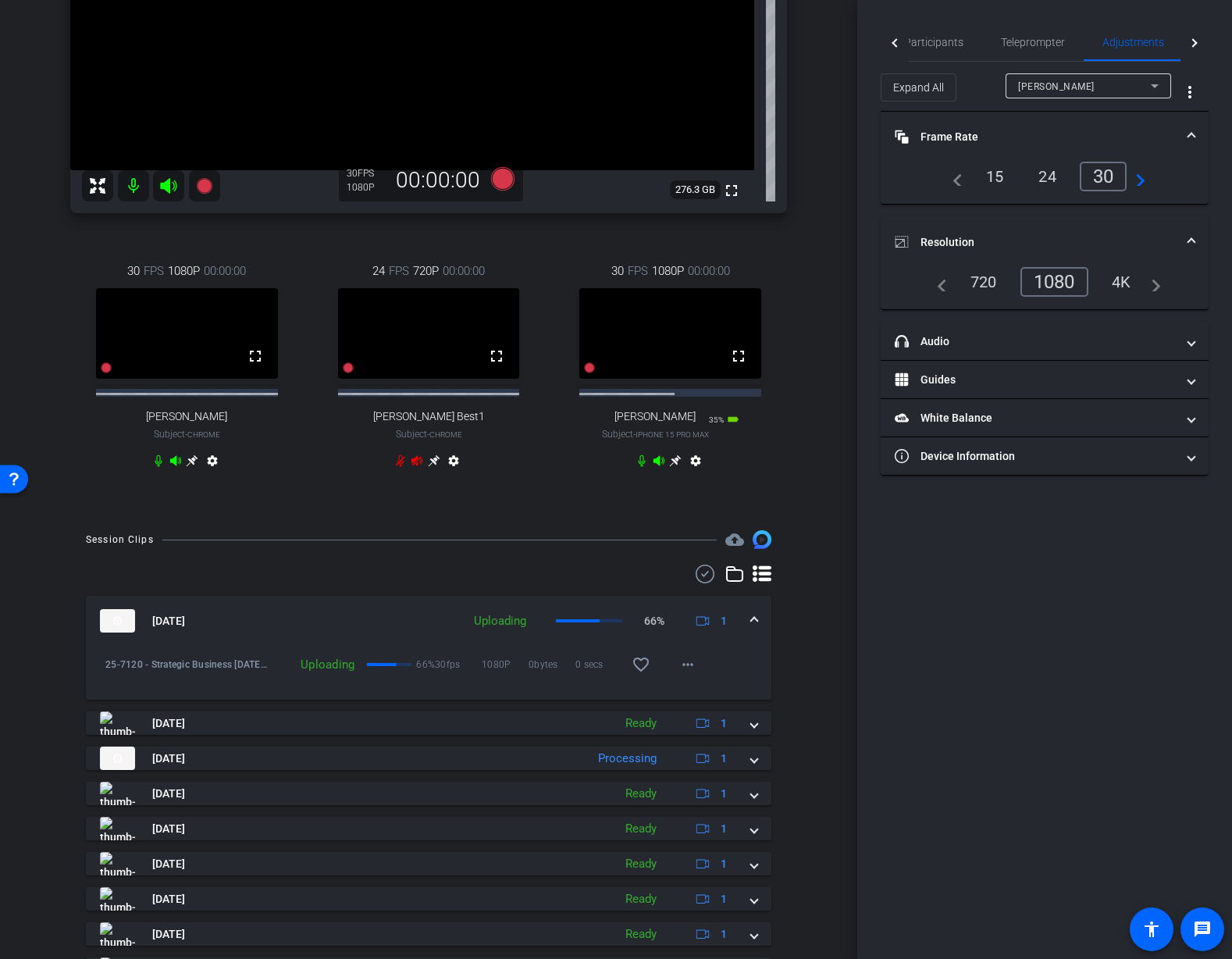
click at [657, 465] on icon at bounding box center [659, 460] width 11 height 10
click at [642, 467] on icon at bounding box center [642, 461] width 7 height 12
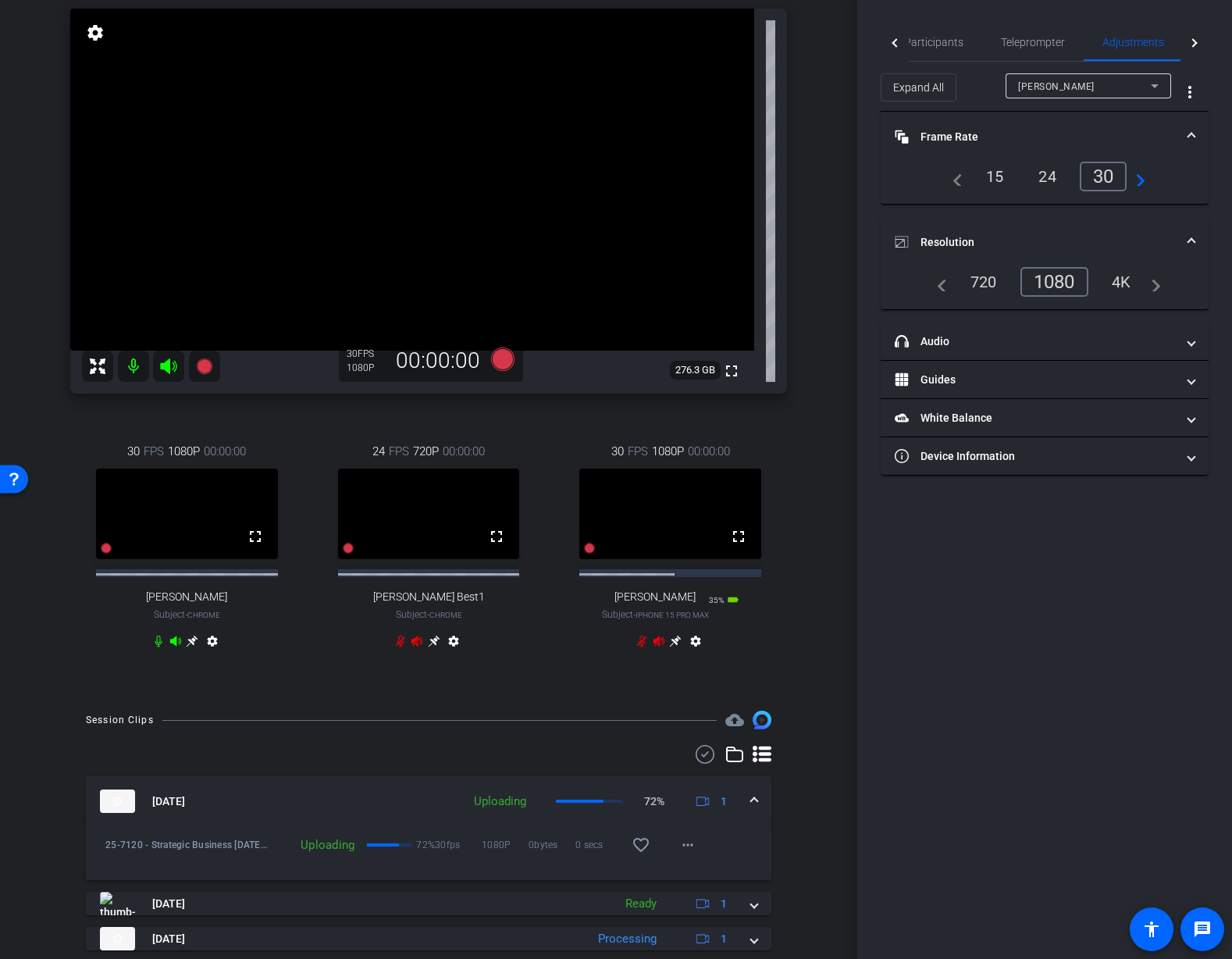
scroll to position [0, 0]
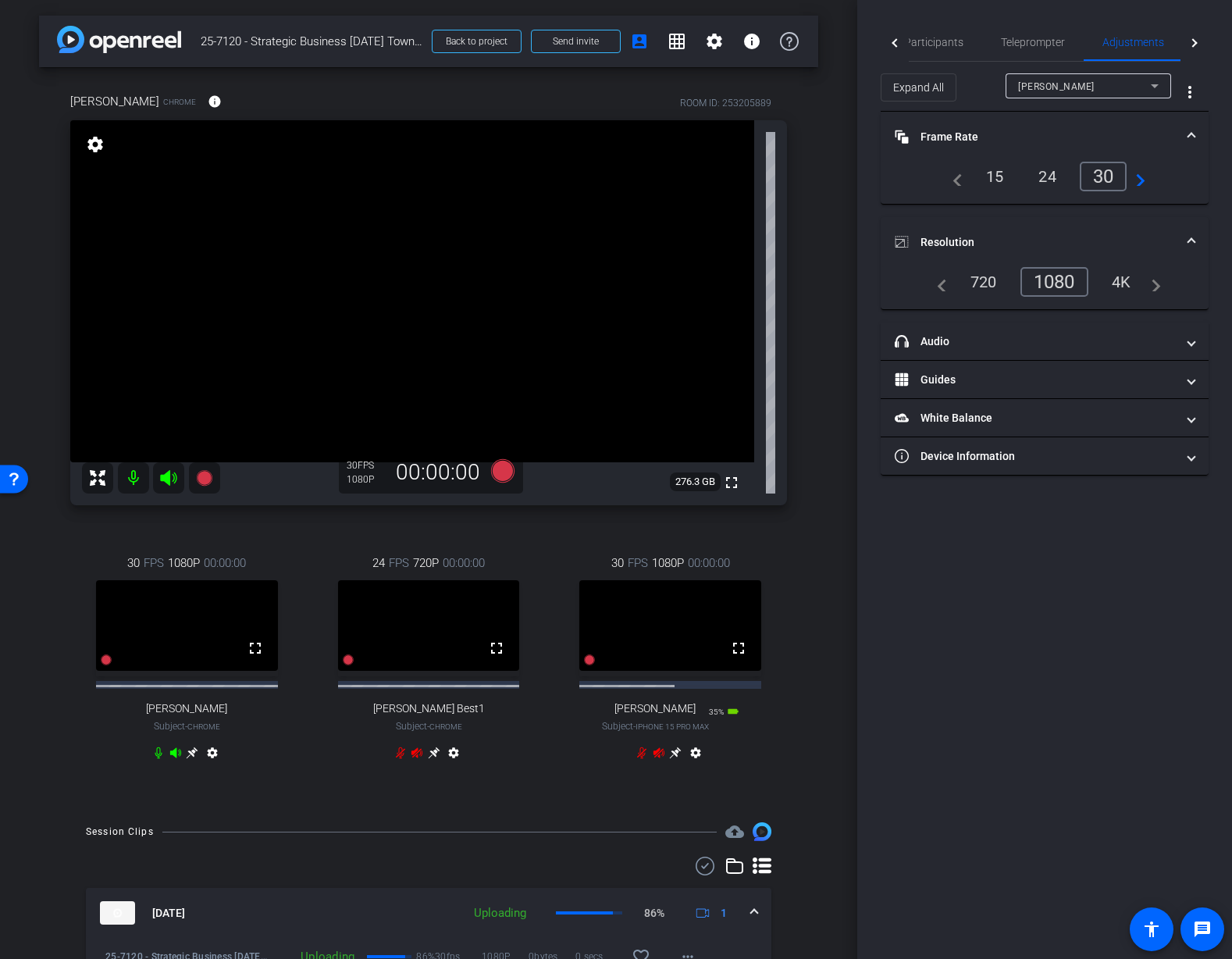
click at [826, 98] on div "arrow_back 25-7120 - Strategic Business Nov 2025 Town Hall video Back to projec…" at bounding box center [428, 480] width 858 height 959
click at [845, 534] on div "arrow_back 25-7120 - Strategic Business Nov 2025 Town Hall video Back to projec…" at bounding box center [428, 480] width 858 height 959
click at [940, 49] on span "Participants" at bounding box center [935, 41] width 60 height 37
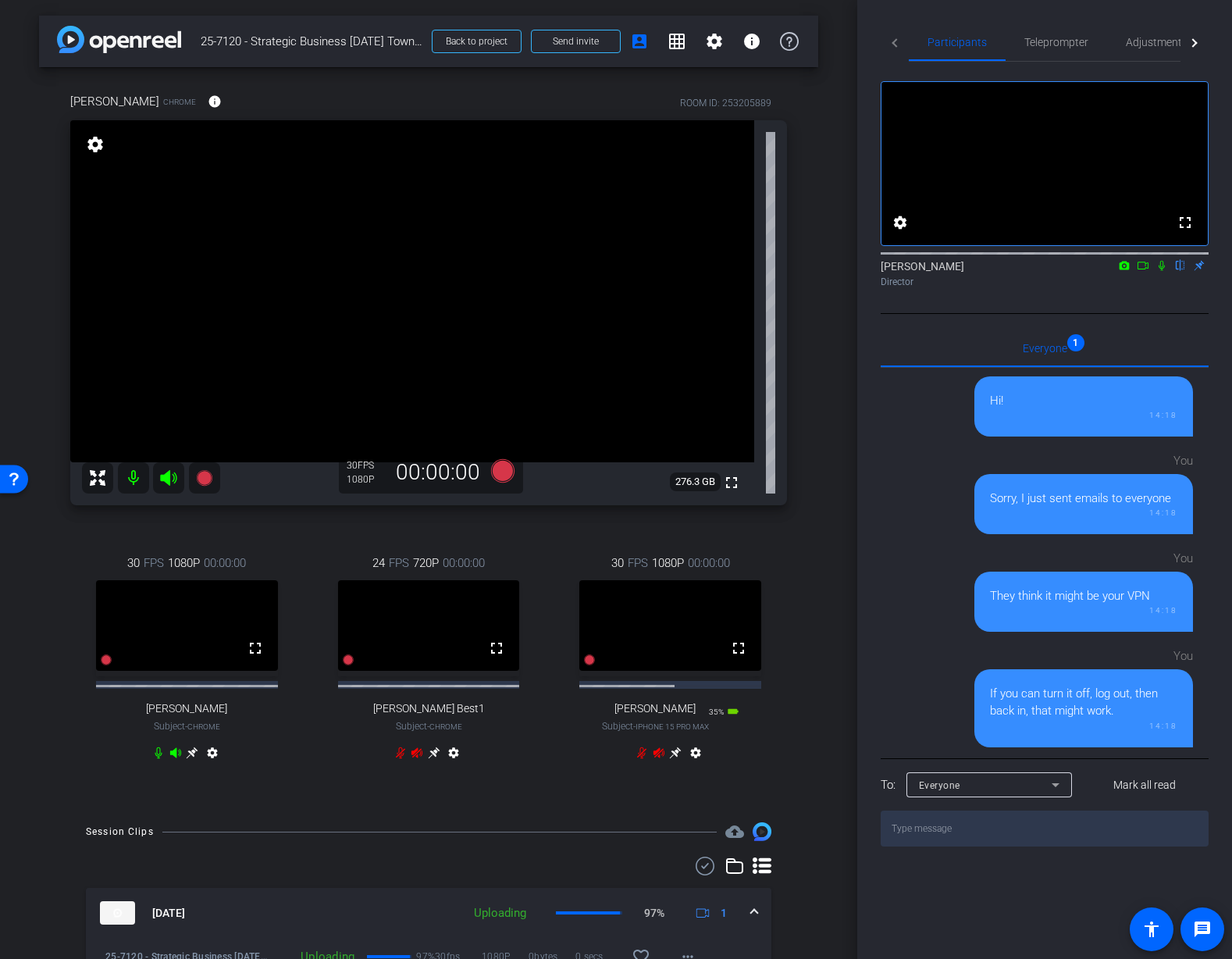
click at [841, 627] on div "arrow_back 25-7120 - Strategic Business Nov 2025 Town Hall video Back to projec…" at bounding box center [428, 480] width 858 height 959
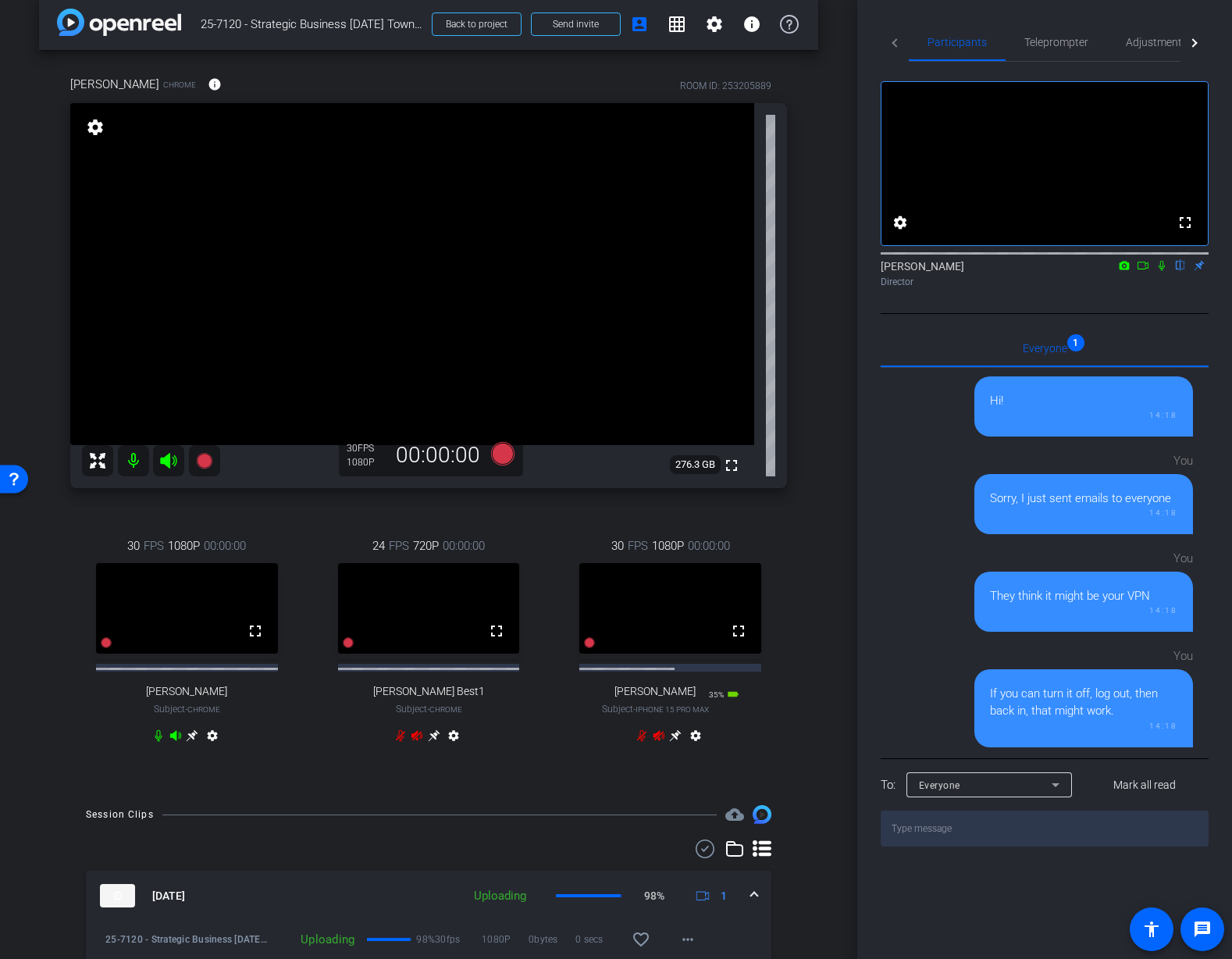
scroll to position [7, 0]
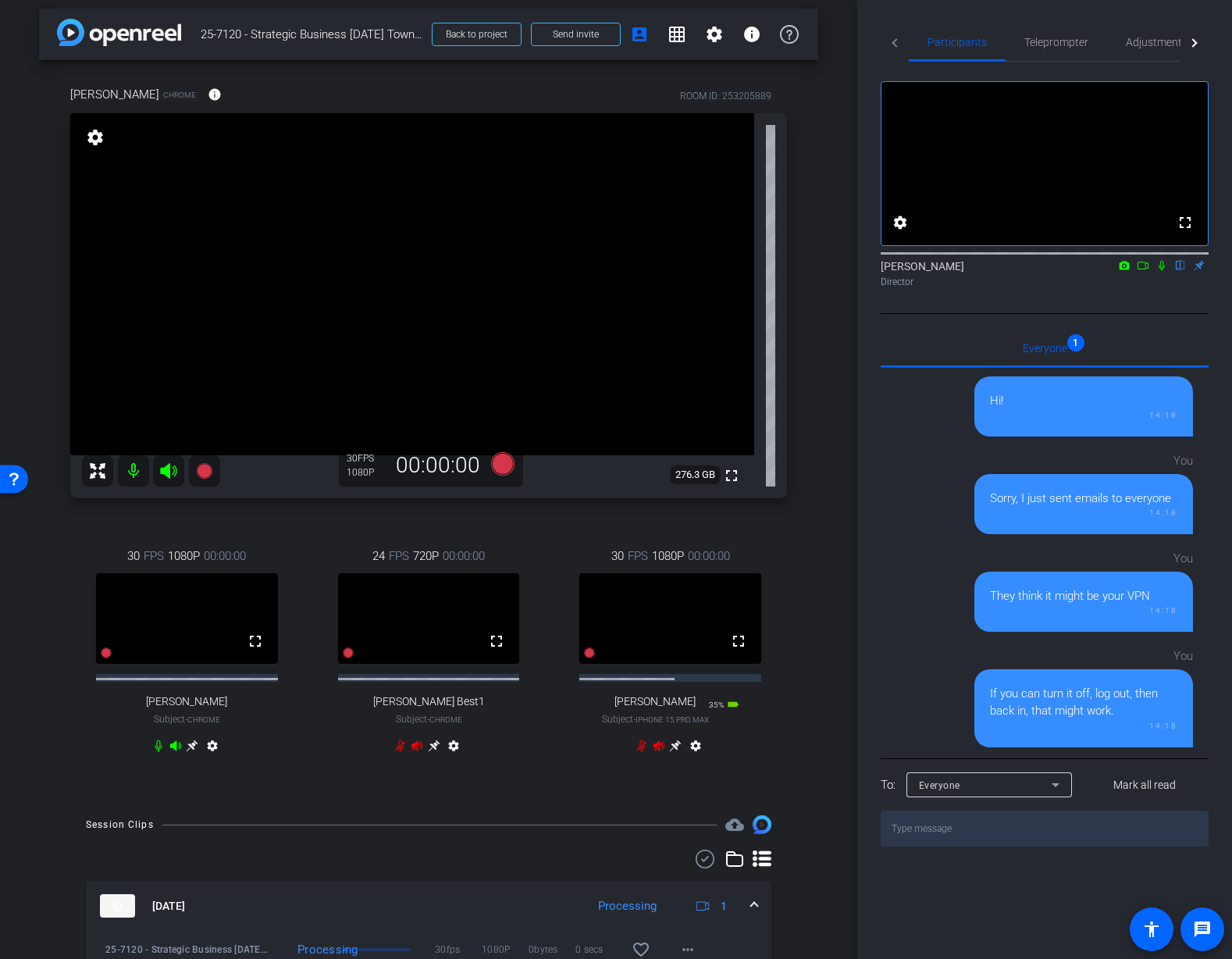
click at [824, 663] on div "arrow_back 25-7120 - Strategic Business Nov 2025 Town Hall video Back to projec…" at bounding box center [428, 473] width 858 height 959
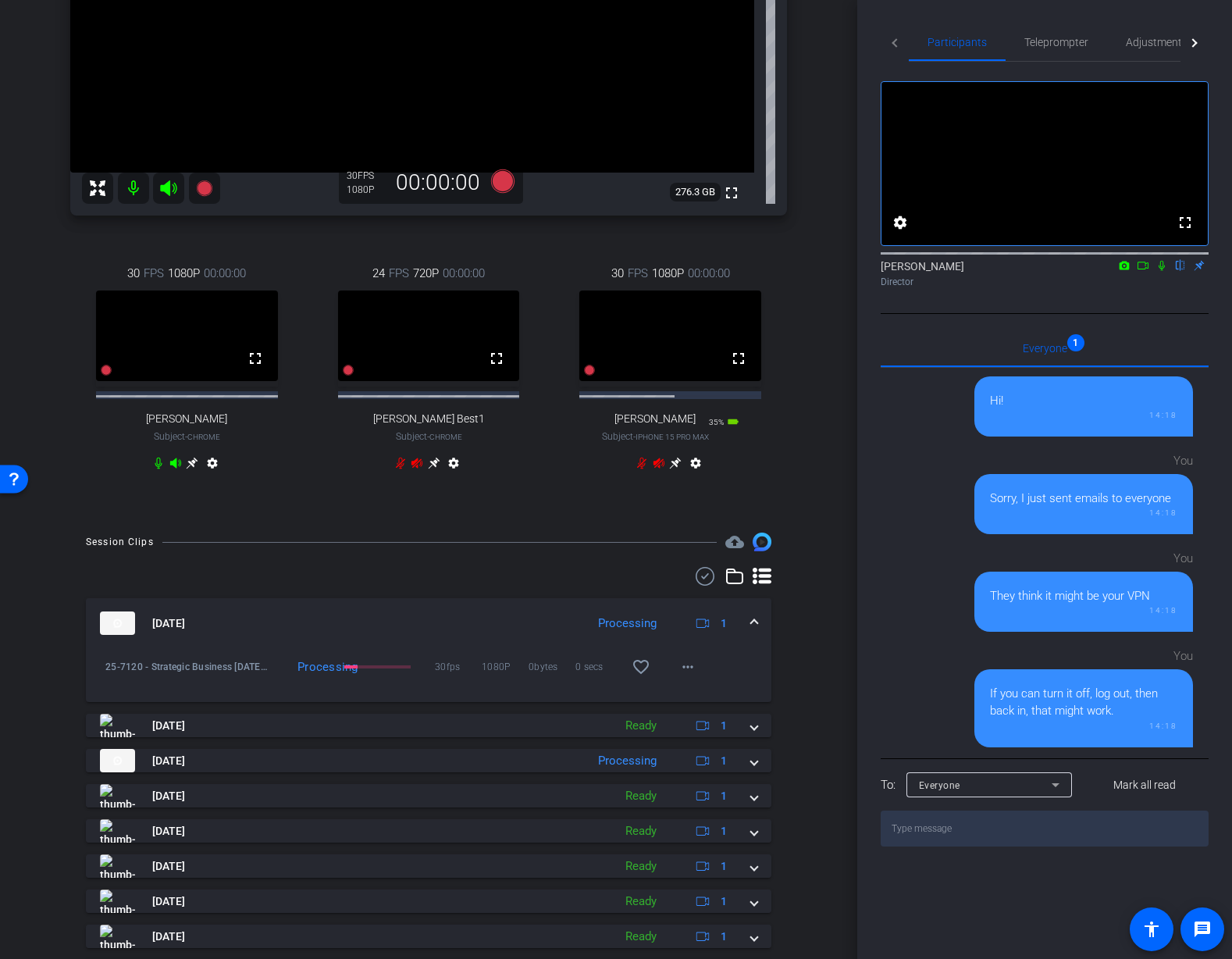
scroll to position [292, 0]
click at [645, 467] on icon at bounding box center [641, 461] width 9 height 12
drag, startPoint x: 655, startPoint y: 537, endPoint x: 665, endPoint y: 550, distance: 16.4
click at [655, 467] on icon at bounding box center [659, 460] width 12 height 12
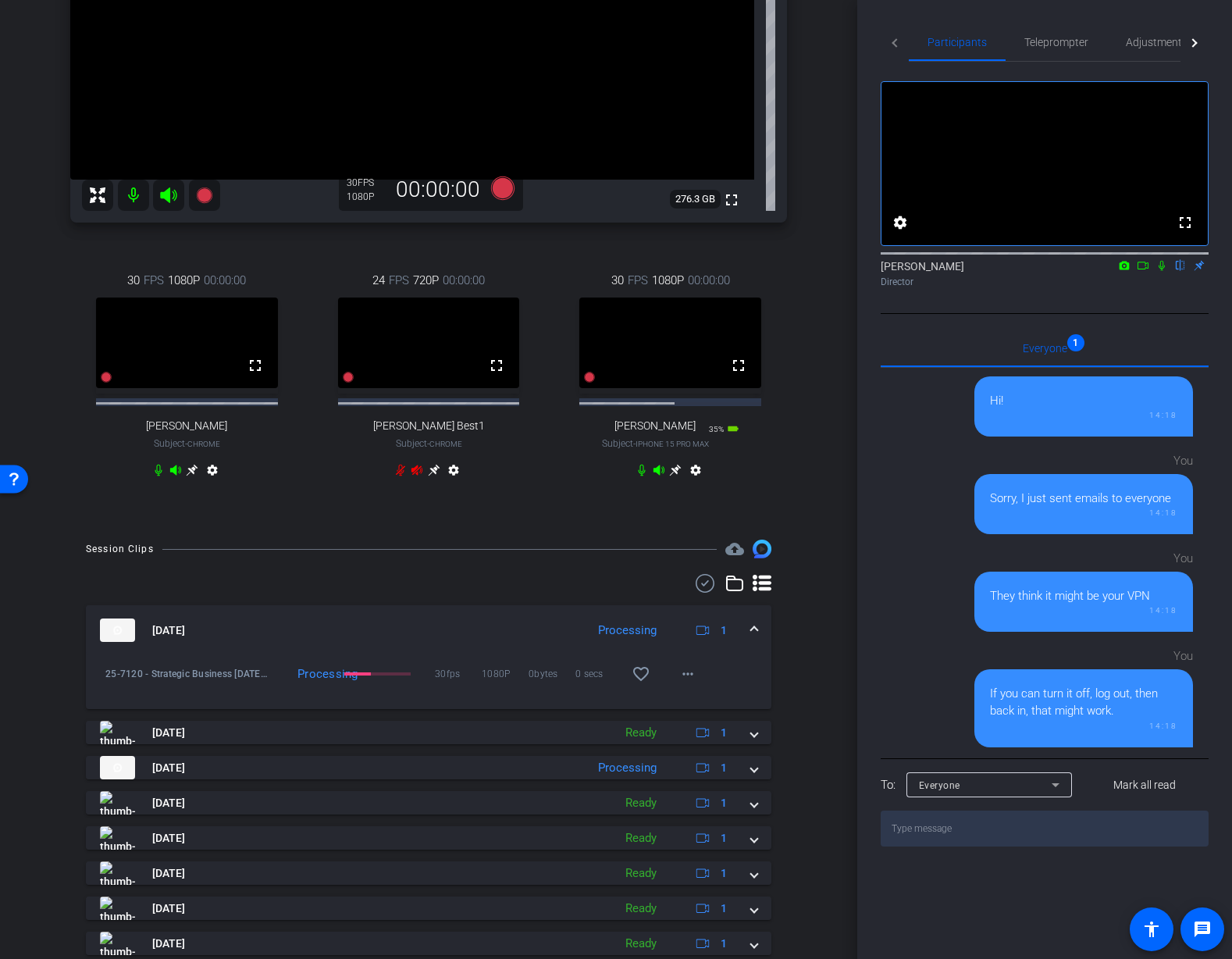
click at [698, 483] on mat-icon "settings" at bounding box center [696, 473] width 19 height 19
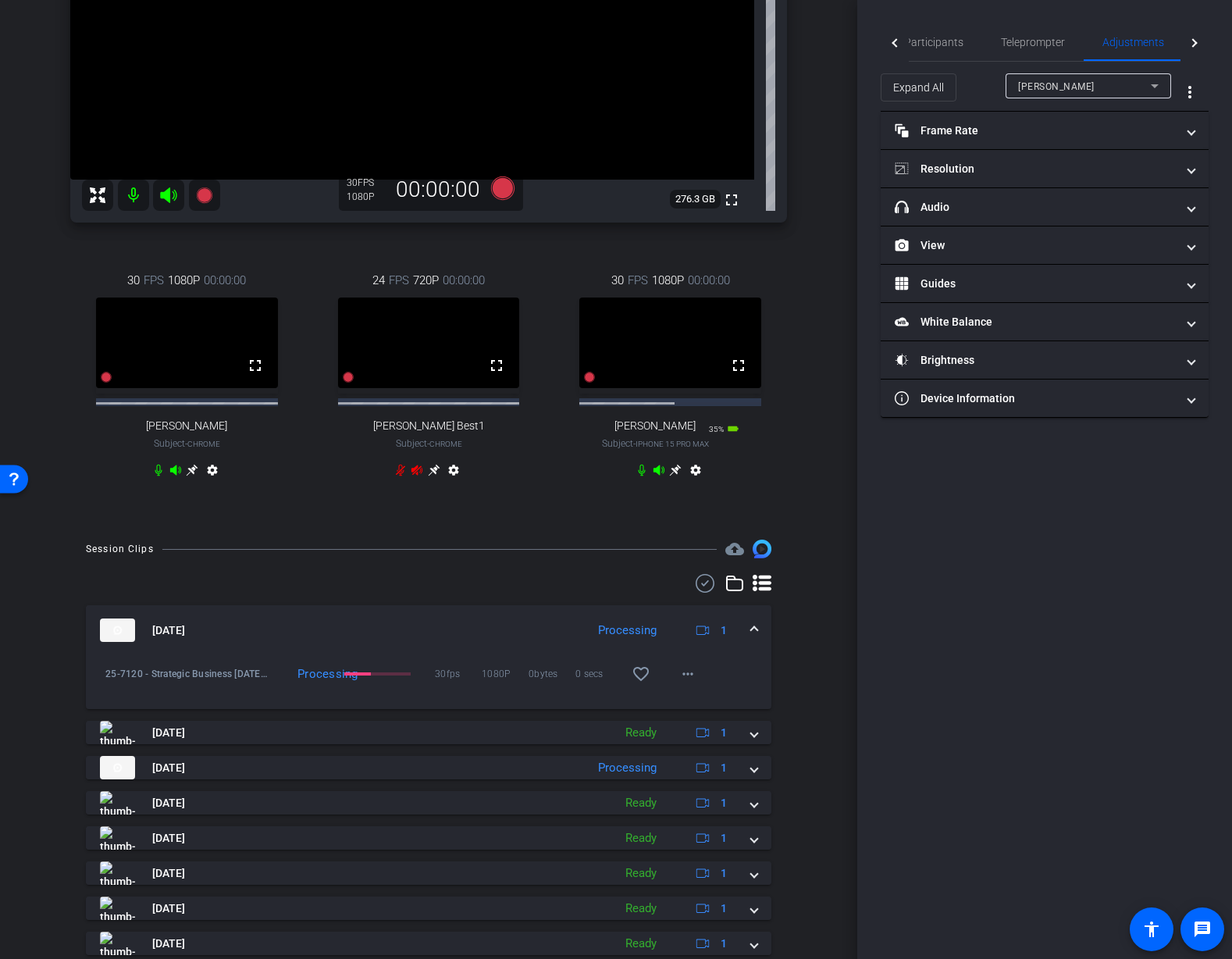
click at [750, 508] on div "30 FPS 1080P 00:00:00 fullscreen Mauricio Subject - iPhone 15 Pro Max 35% batte…" at bounding box center [670, 377] width 234 height 263
drag, startPoint x: 935, startPoint y: 42, endPoint x: 936, endPoint y: 55, distance: 13.0
click at [935, 42] on span "Participants" at bounding box center [935, 41] width 60 height 11
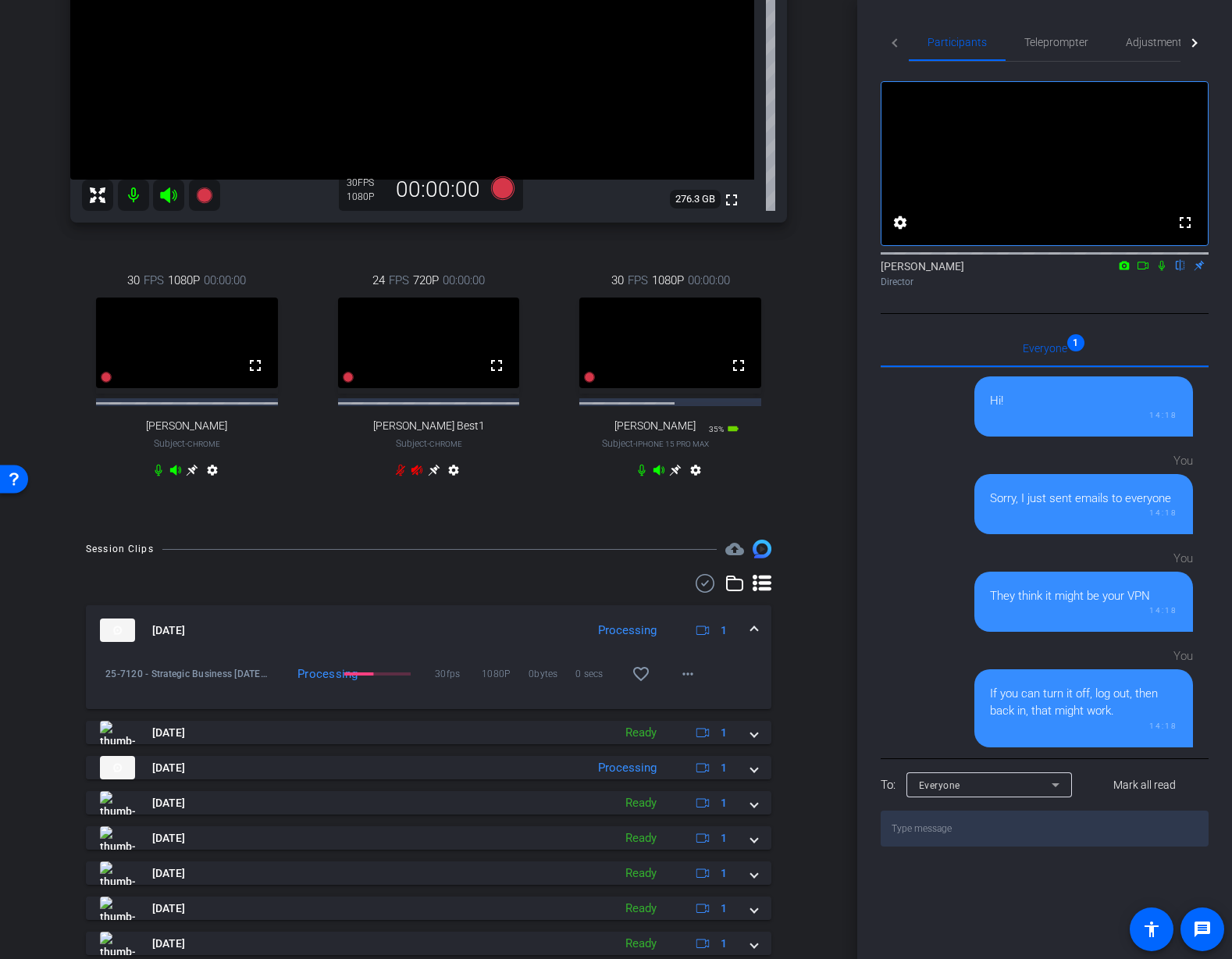
click at [819, 388] on div "arrow_back 25-7120 - Strategic Business Nov 2025 Town Hall video Back to projec…" at bounding box center [428, 197] width 858 height 959
click at [642, 476] on icon at bounding box center [641, 470] width 12 height 12
click at [659, 475] on icon at bounding box center [659, 470] width 11 height 10
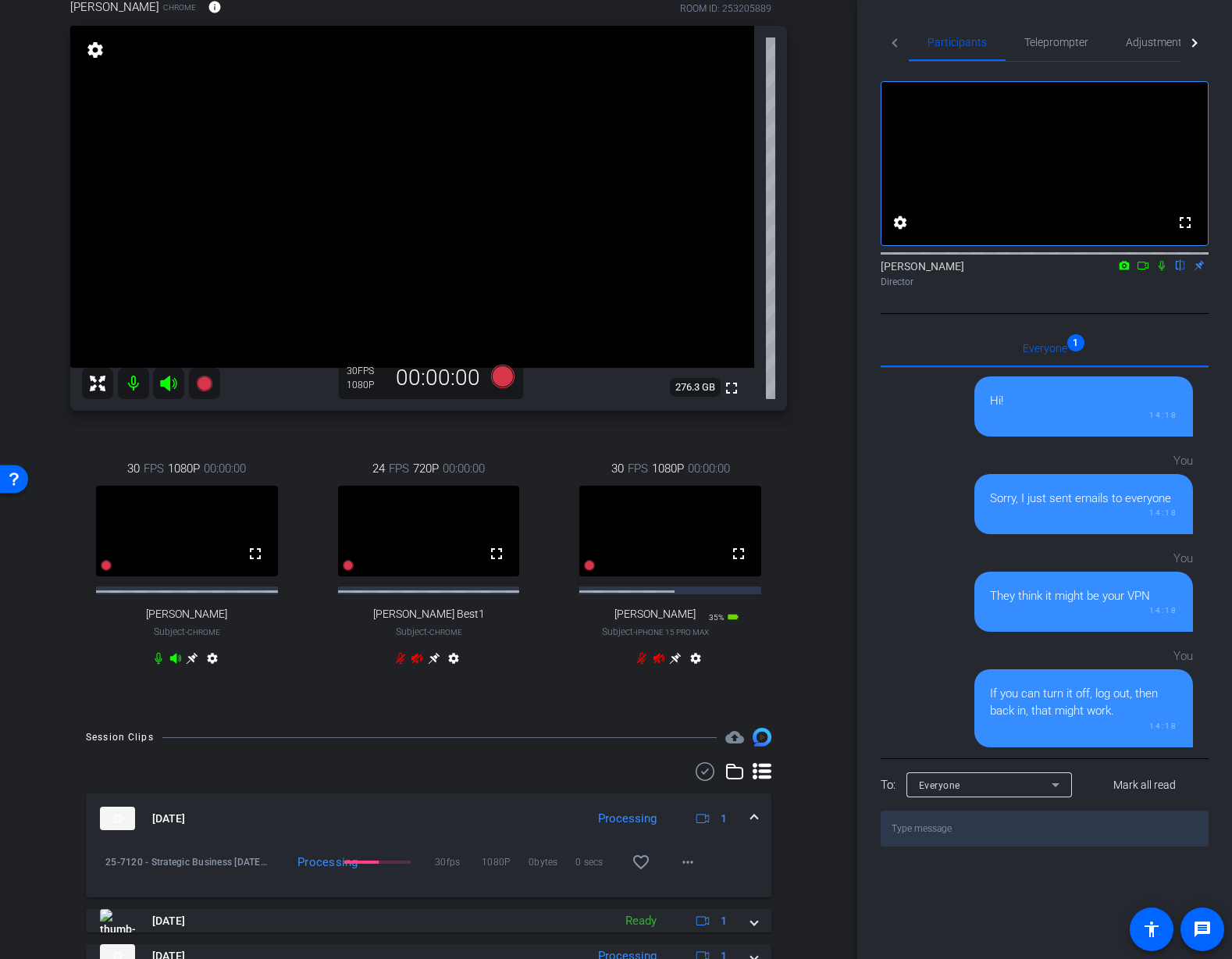
scroll to position [0, 0]
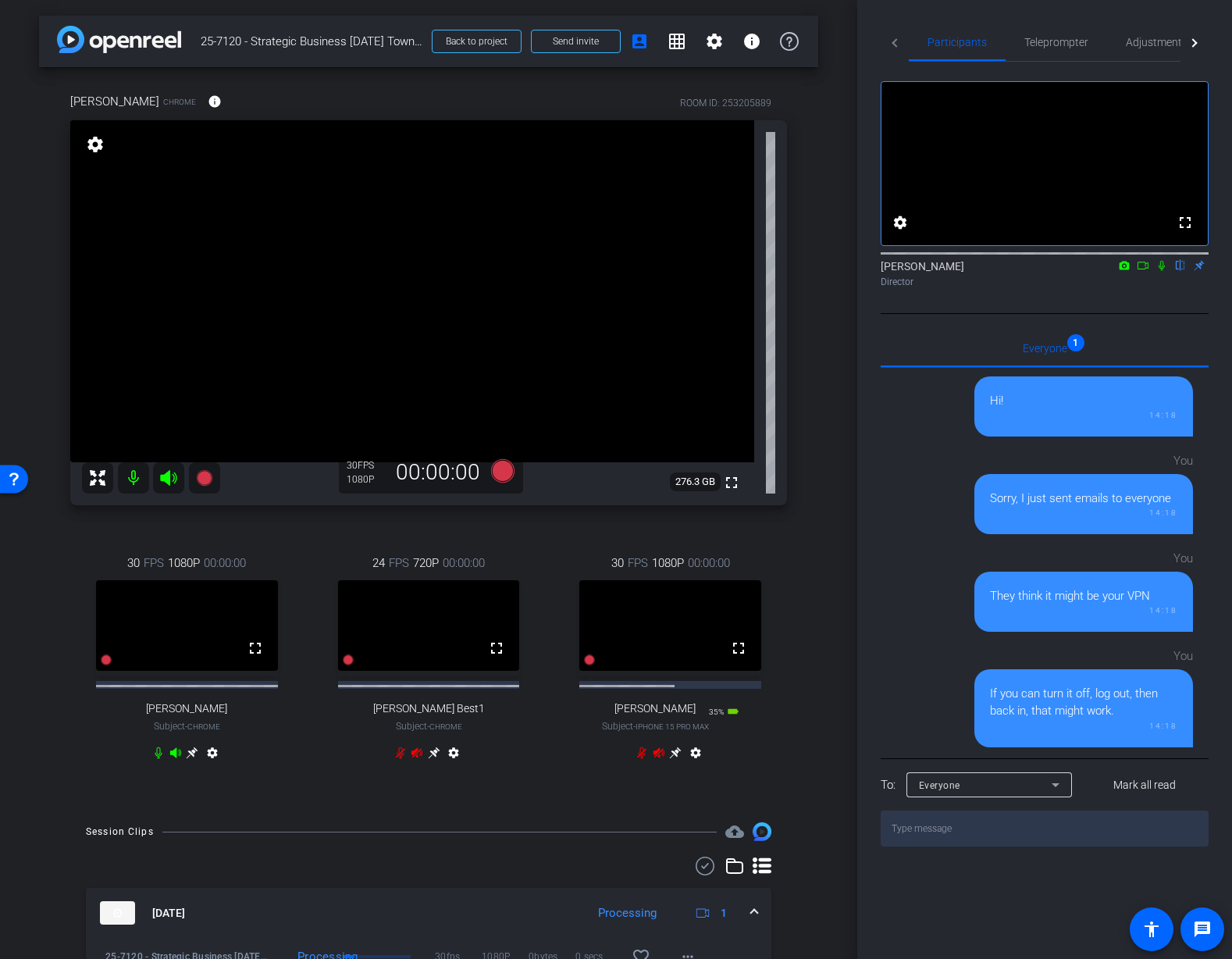
drag, startPoint x: 659, startPoint y: 827, endPoint x: 650, endPoint y: 826, distance: 9.1
click at [659, 759] on icon at bounding box center [659, 752] width 12 height 12
click at [641, 759] on icon at bounding box center [641, 752] width 12 height 12
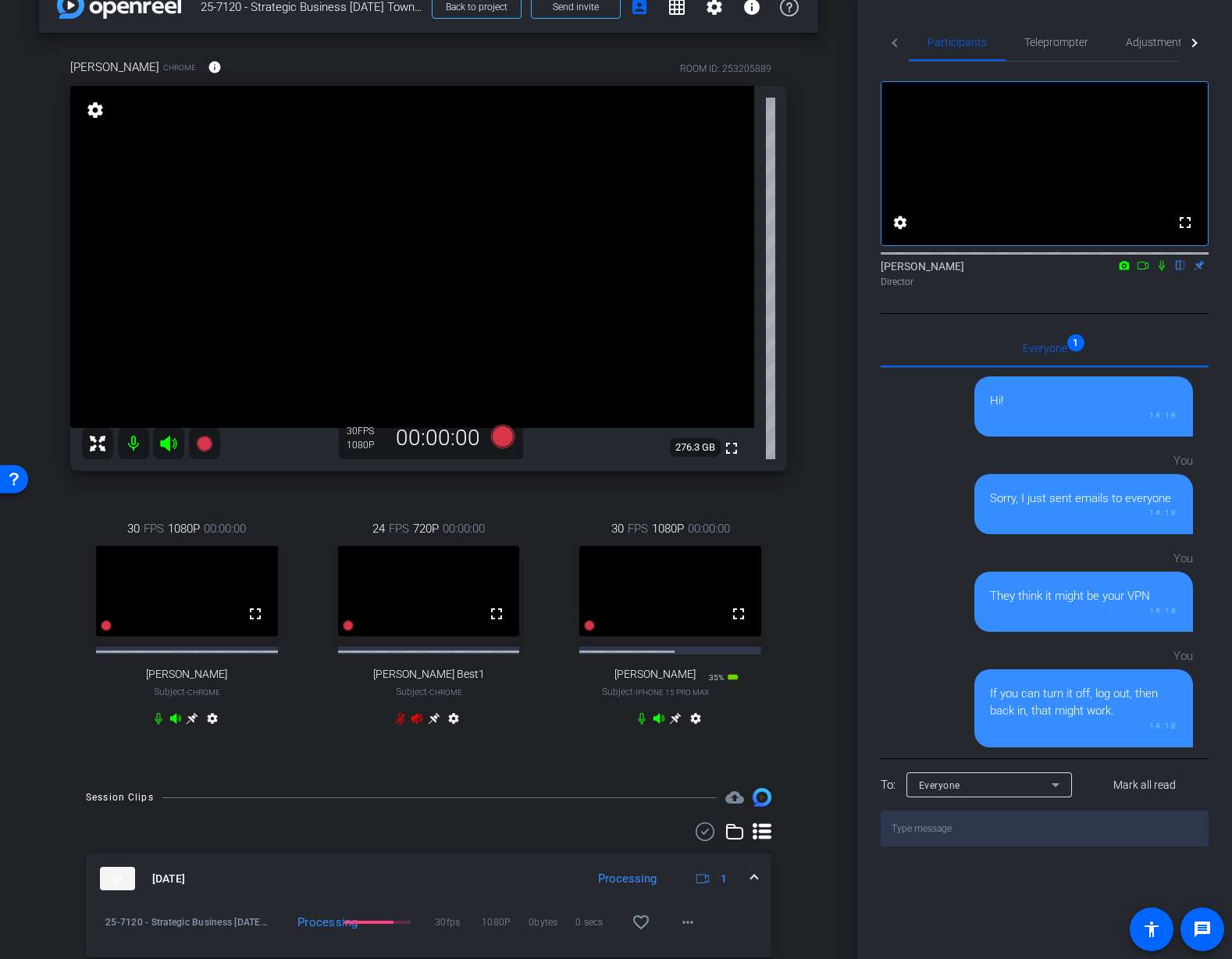
scroll to position [36, 0]
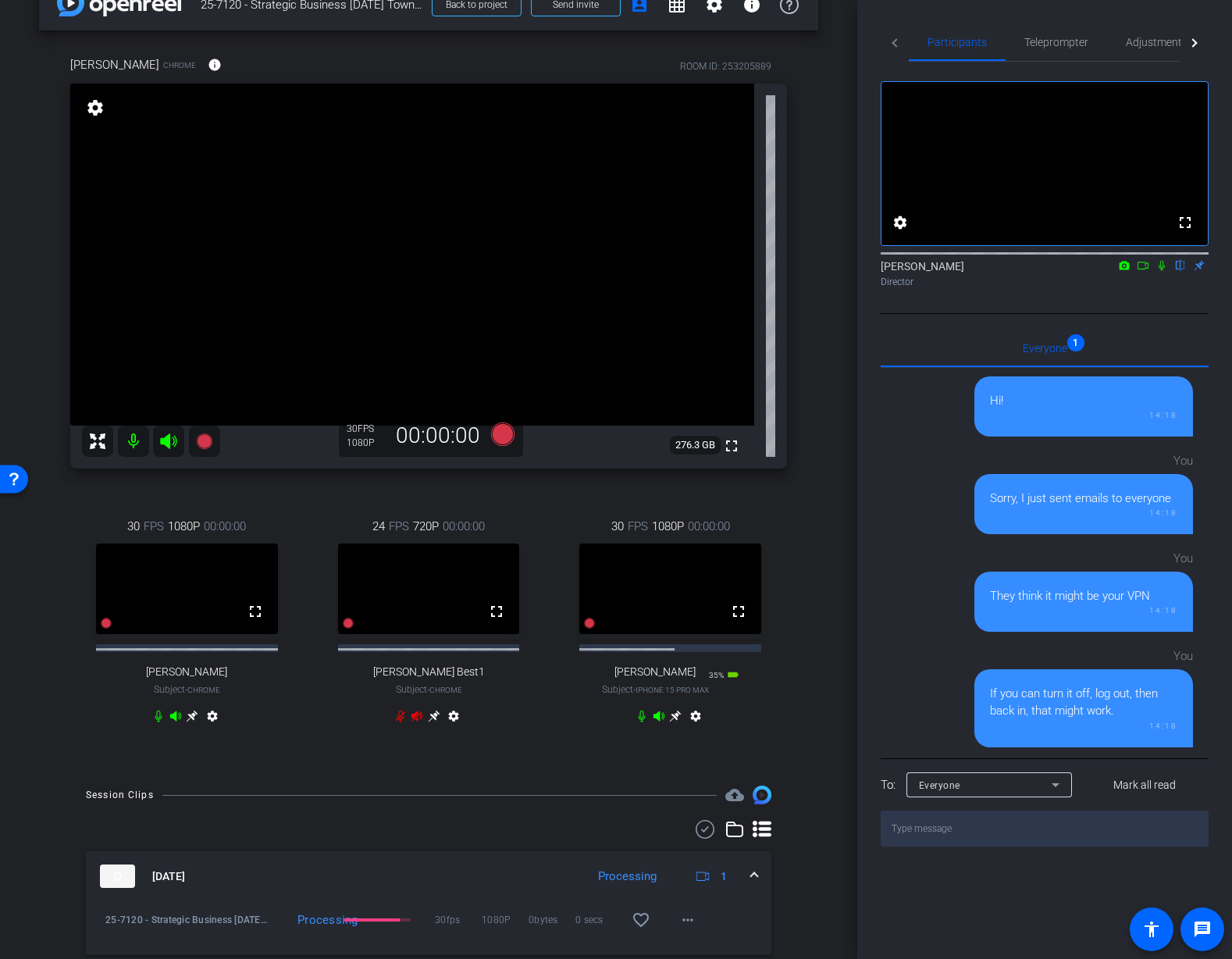
click at [659, 720] on icon at bounding box center [659, 716] width 11 height 10
click at [643, 722] on icon at bounding box center [642, 716] width 7 height 12
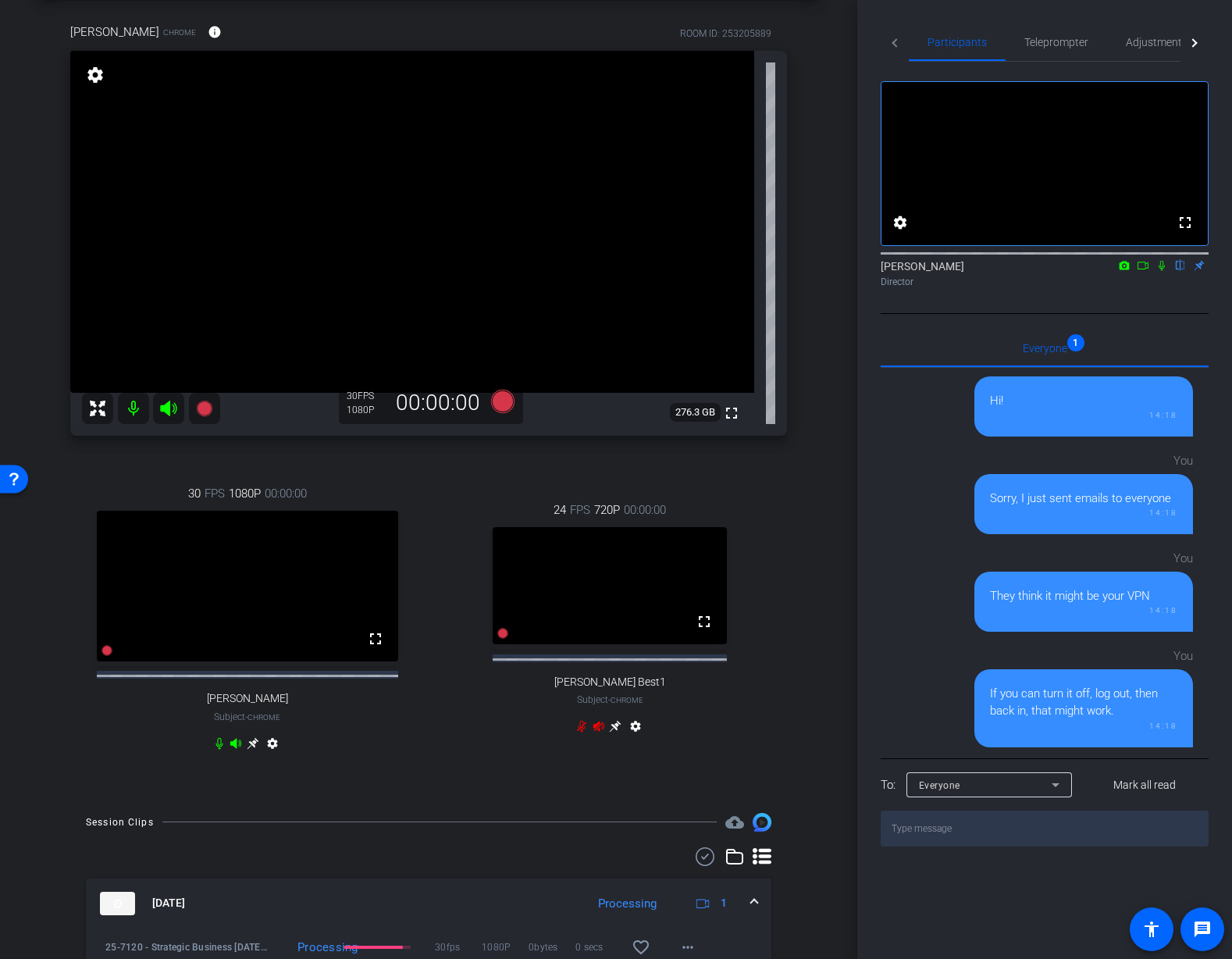
scroll to position [24, 0]
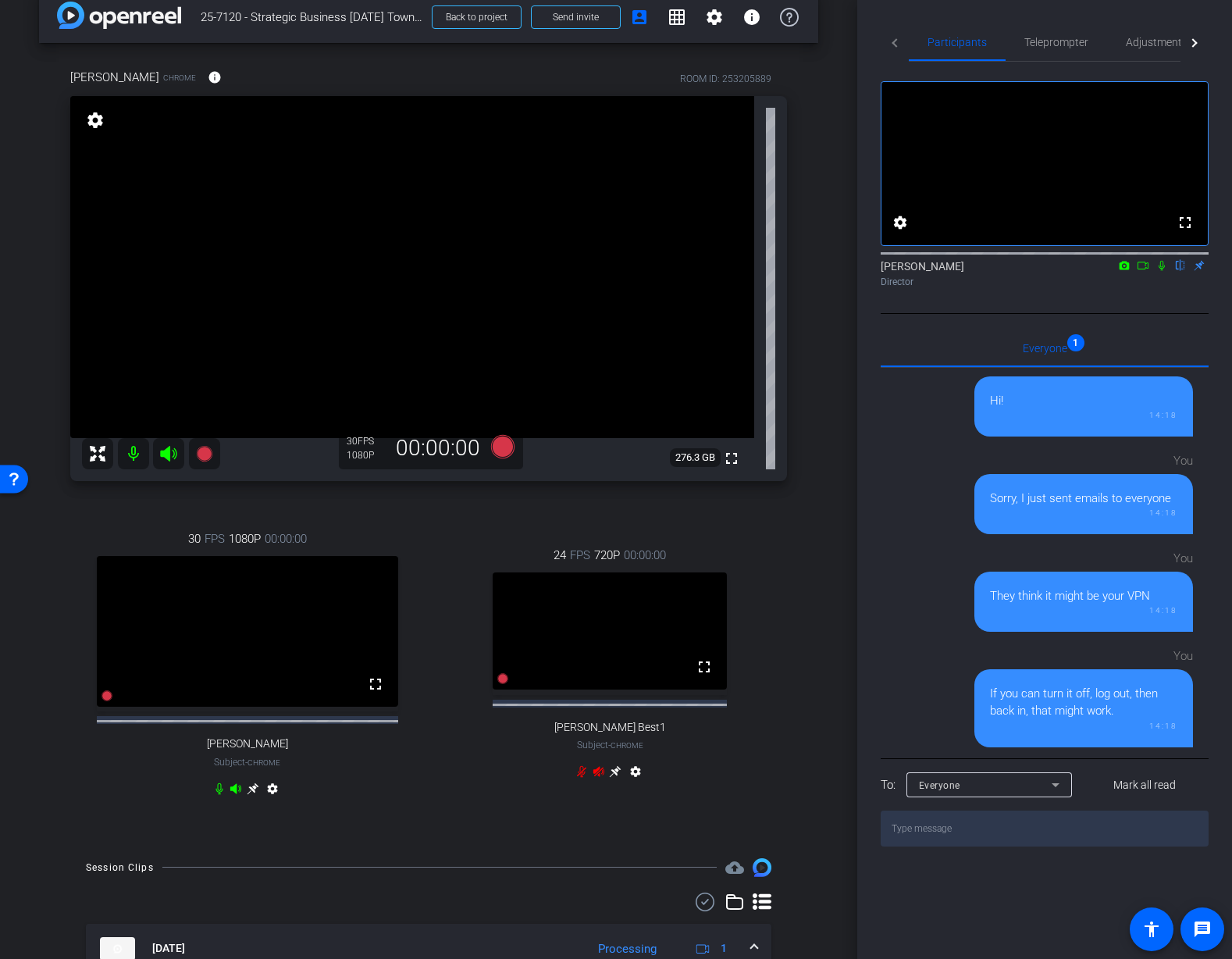
click at [803, 351] on div "Juanita Jeffrey Chrome info ROOM ID: 253205889 fullscreen settings 276.3 GB 30 …" at bounding box center [428, 442] width 780 height 799
drag, startPoint x: 804, startPoint y: 403, endPoint x: 814, endPoint y: 400, distance: 10.4
click at [805, 402] on div "Juanita Jeffrey Chrome info ROOM ID: 253205889 fullscreen settings 276.3 GB 30 …" at bounding box center [428, 442] width 780 height 799
click at [822, 493] on div "arrow_back 25-7120 - Strategic Business Nov 2025 Town Hall video Back to projec…" at bounding box center [428, 455] width 858 height 959
drag, startPoint x: 632, startPoint y: 523, endPoint x: 563, endPoint y: 510, distance: 70.2
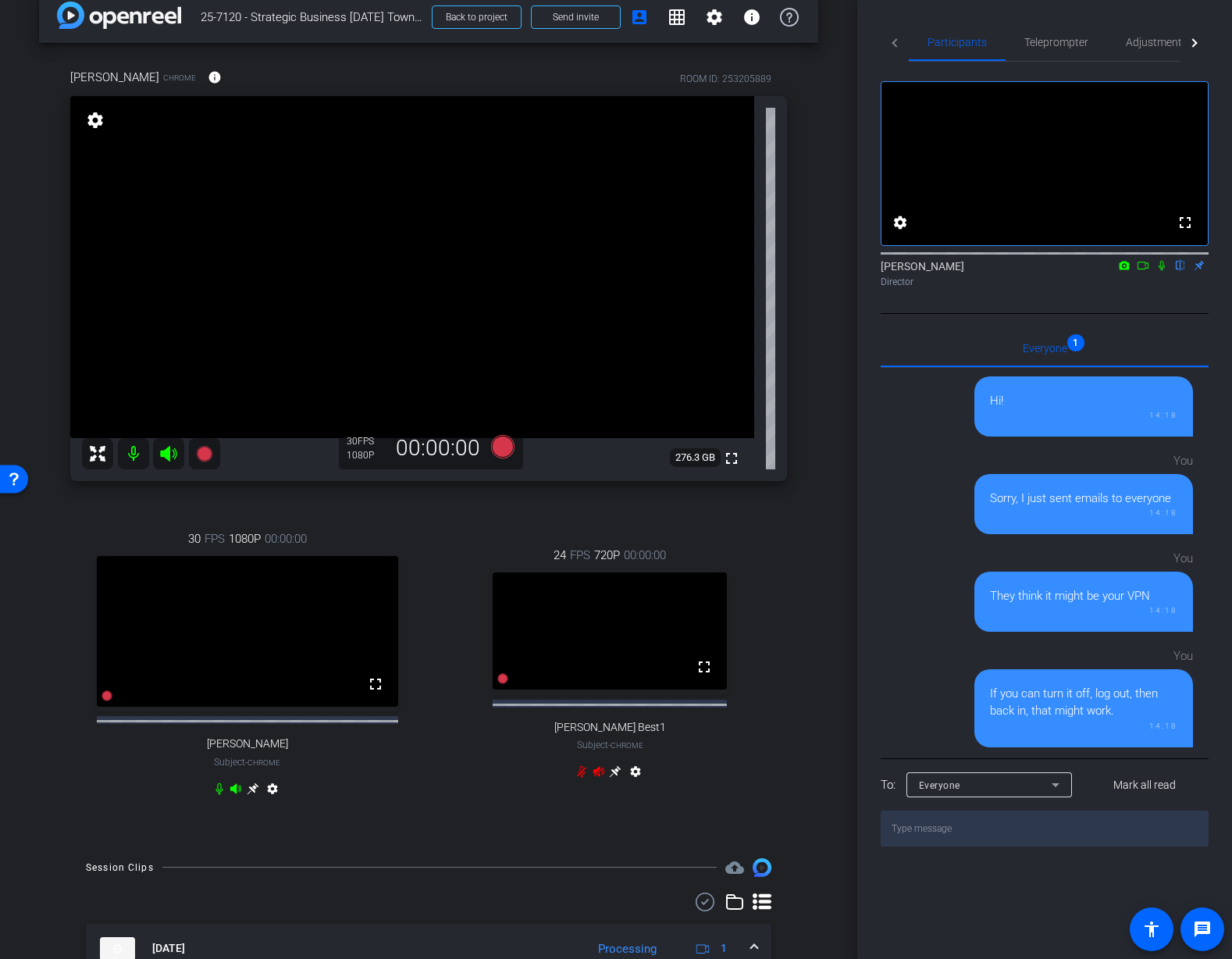
click at [632, 523] on div "30 FPS 1080P 00:00:00 fullscreen Tiffany Hawks Subject - Chrome settings 24 FPS…" at bounding box center [428, 665] width 717 height 322
click at [818, 334] on div "Juanita Jeffrey Chrome info ROOM ID: 253205889 fullscreen settings 276.3 GB 30 …" at bounding box center [428, 442] width 780 height 799
click at [199, 452] on icon at bounding box center [204, 453] width 16 height 16
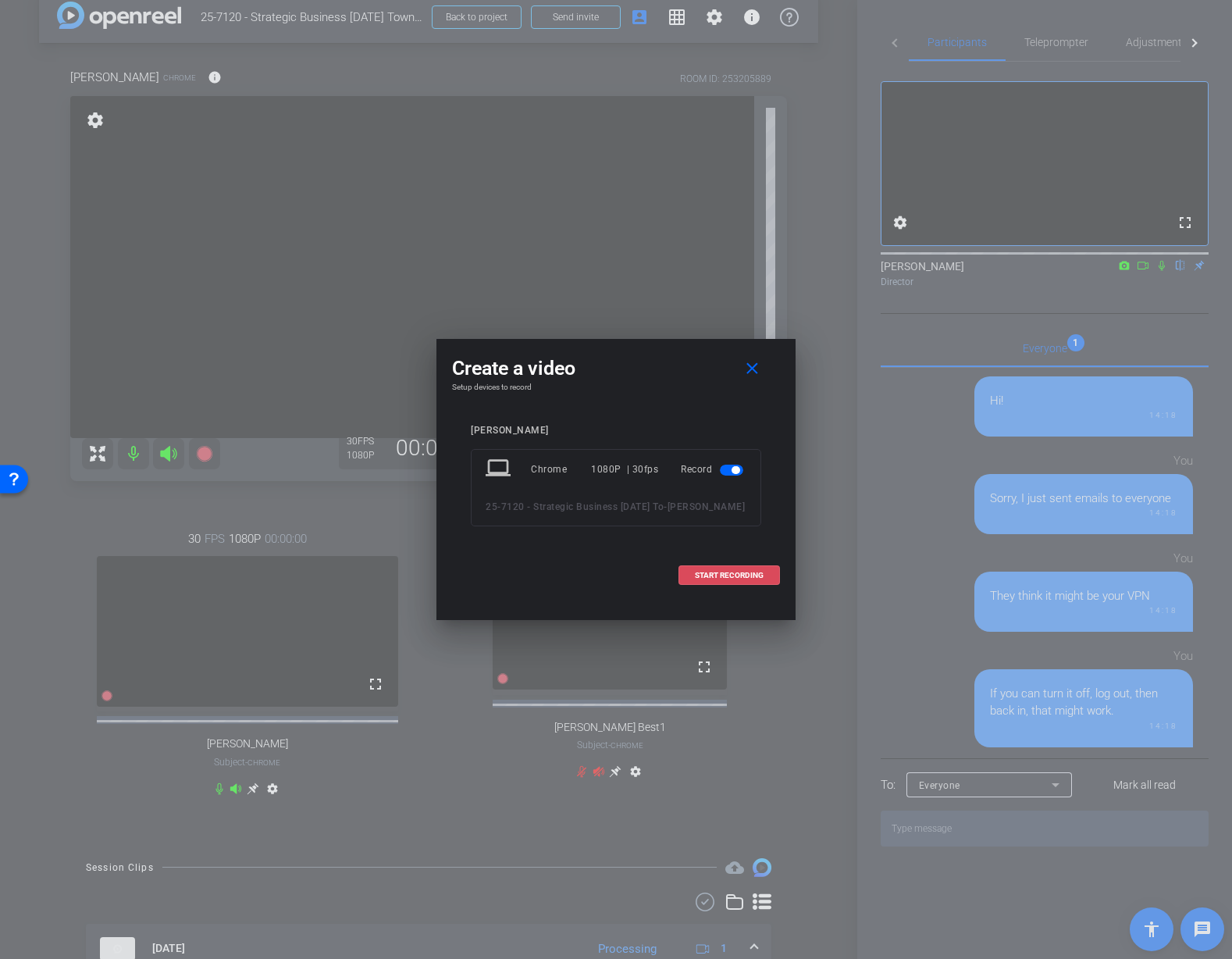
drag, startPoint x: 729, startPoint y: 588, endPoint x: 747, endPoint y: 586, distance: 18.1
click at [730, 579] on span "START RECORDING" at bounding box center [729, 575] width 69 height 7
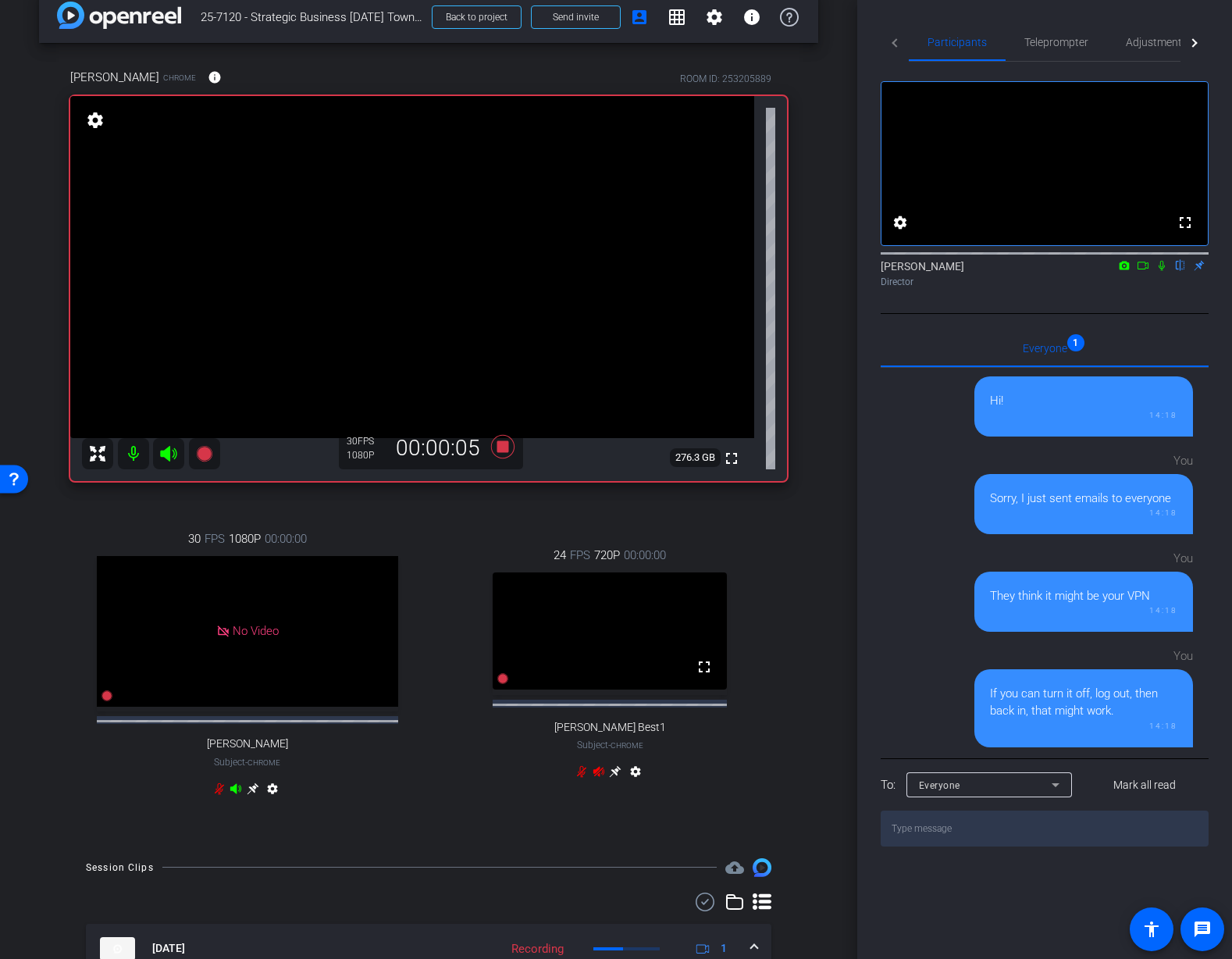
drag, startPoint x: 1158, startPoint y: 282, endPoint x: 1163, endPoint y: 314, distance: 32.4
click at [1158, 271] on icon at bounding box center [1162, 265] width 12 height 11
click at [834, 456] on div "arrow_back 25-7120 - Strategic Business Nov 2025 Town Hall video Back to projec…" at bounding box center [428, 455] width 858 height 959
click at [829, 402] on div "arrow_back 25-7120 - Strategic Business Nov 2025 Town Hall video Back to projec…" at bounding box center [428, 455] width 858 height 959
click at [524, 528] on div "24 FPS 720P 00:00:00 fullscreen Mauricio Best1 Subject - Chrome settings" at bounding box center [611, 665] width 355 height 289
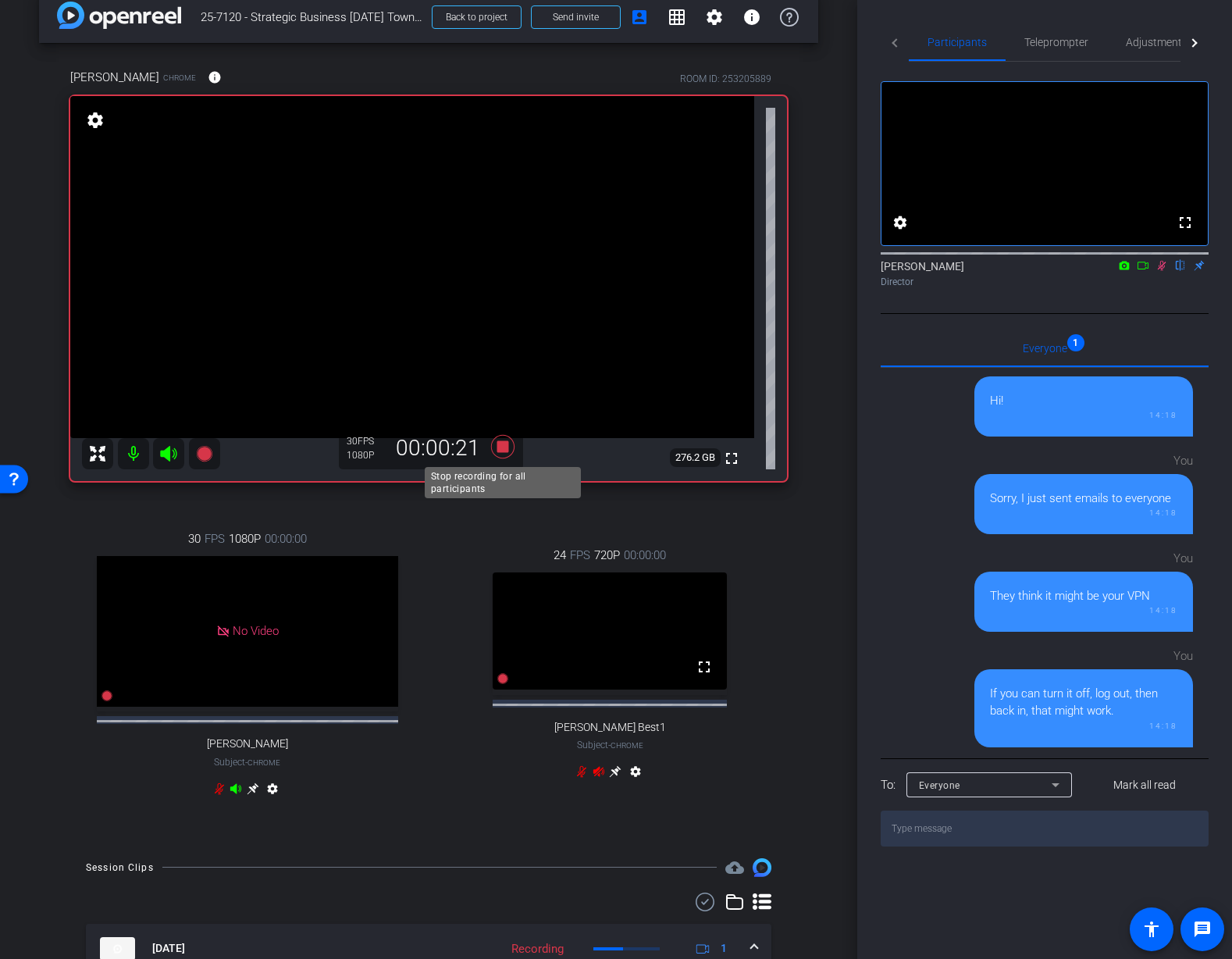
click at [505, 451] on icon at bounding box center [503, 446] width 23 height 23
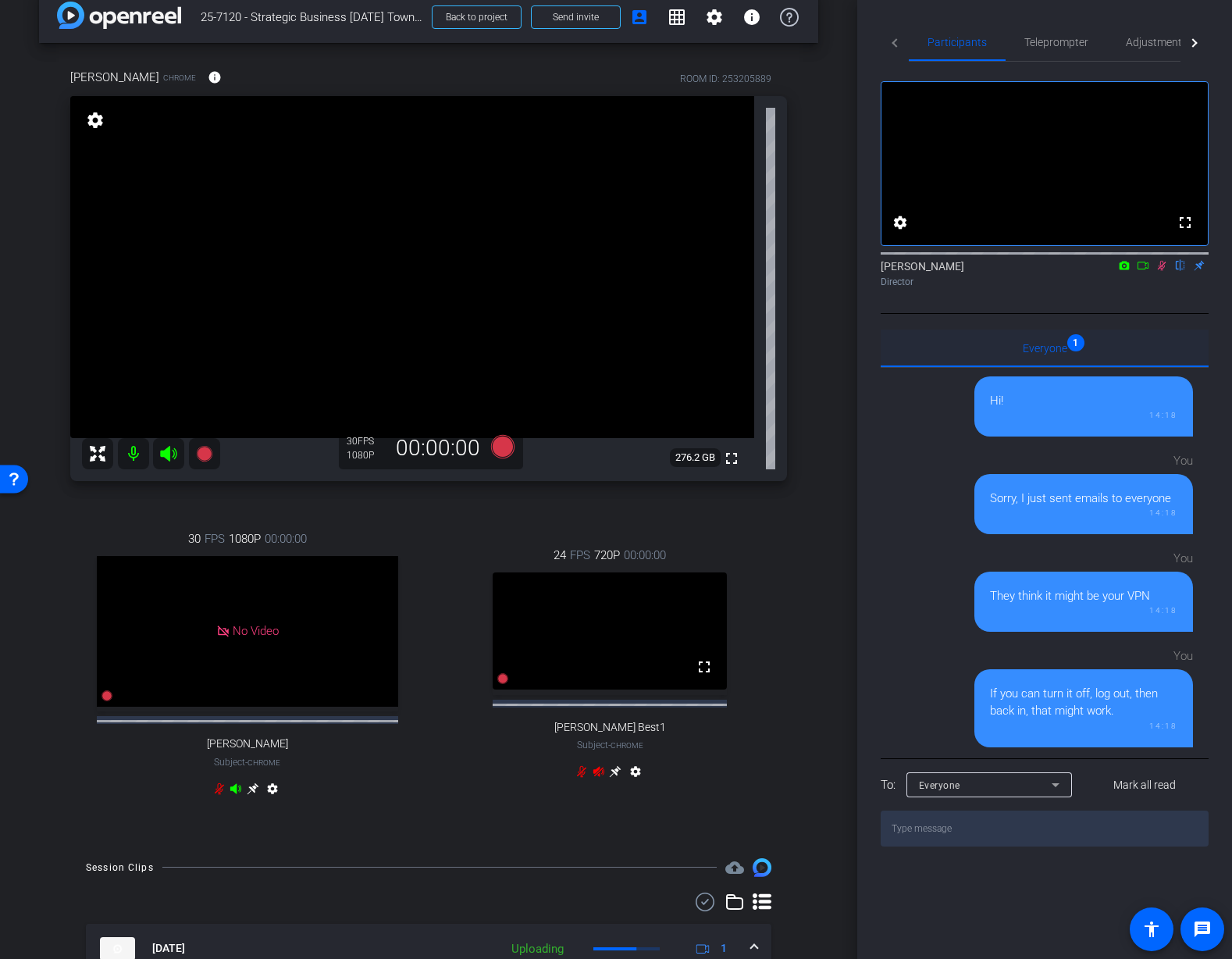
drag, startPoint x: 1161, startPoint y: 287, endPoint x: 1117, endPoint y: 374, distance: 97.5
click at [1160, 271] on icon at bounding box center [1162, 265] width 12 height 11
click at [831, 463] on div "arrow_back 25-7120 - Strategic Business Nov 2025 Town Hall video Back to projec…" at bounding box center [428, 455] width 858 height 959
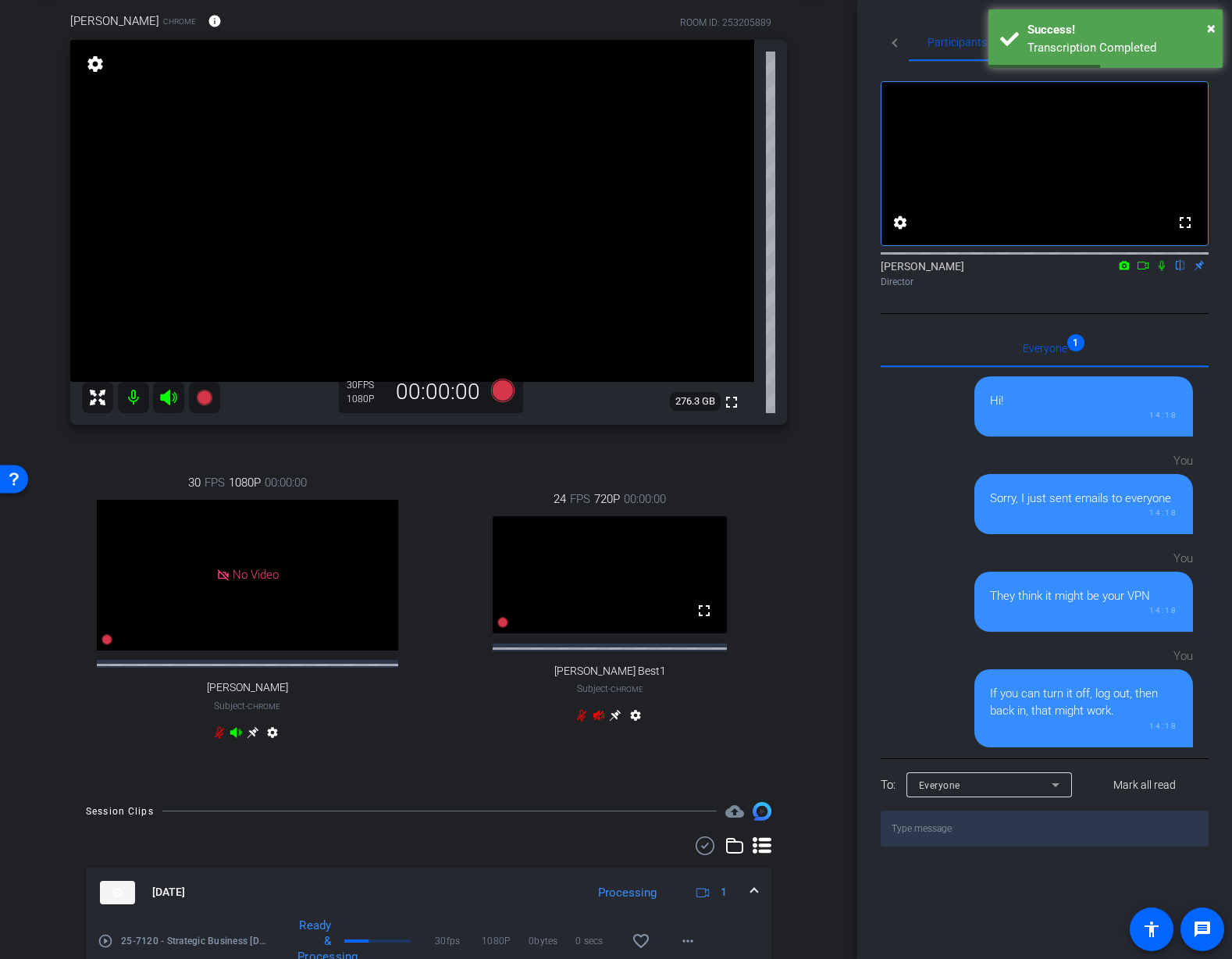
scroll to position [77, 0]
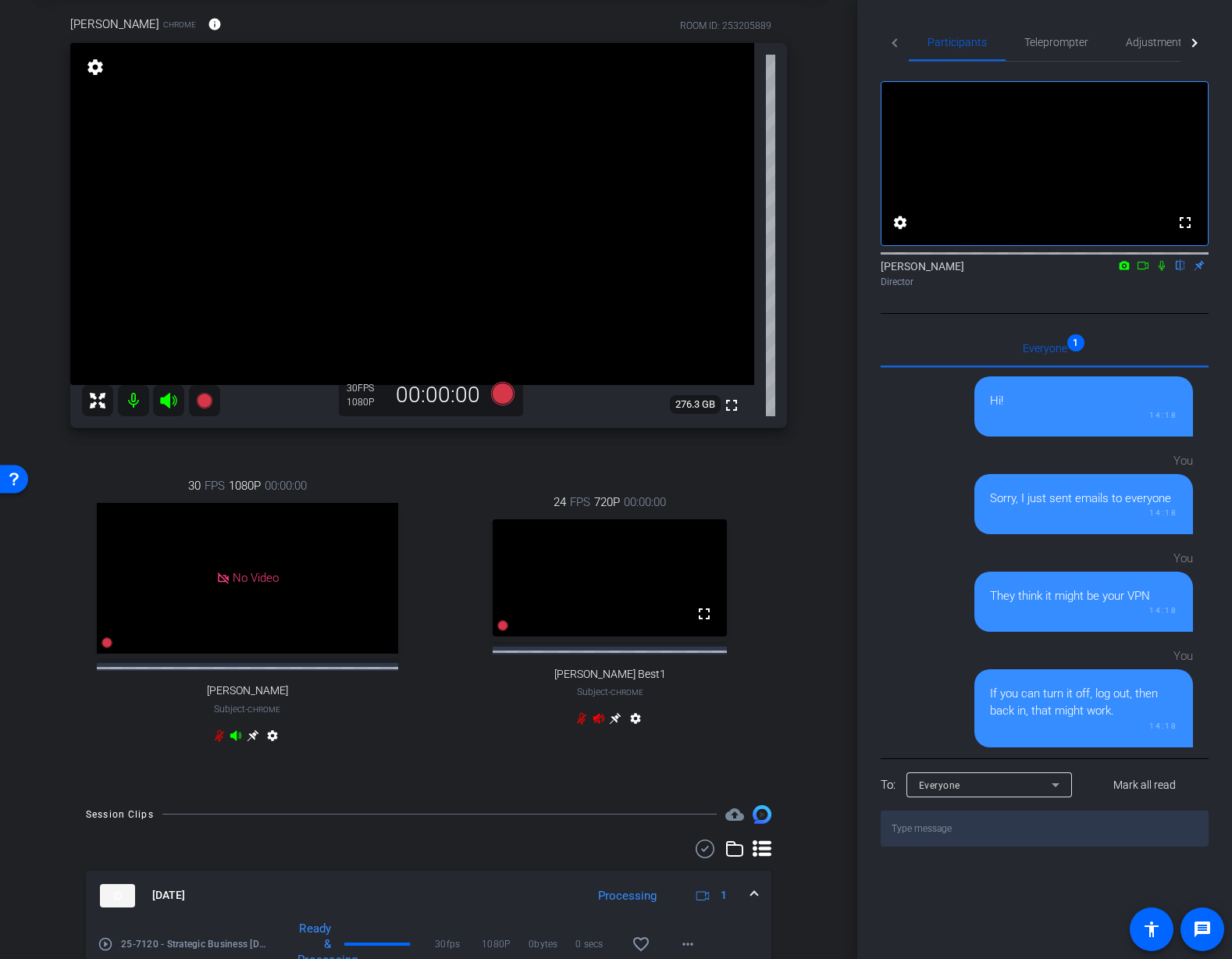
click at [809, 551] on div "Juanita Jeffrey Chrome info ROOM ID: 253205889 fullscreen settings 276.3 GB 30 …" at bounding box center [428, 389] width 780 height 799
drag, startPoint x: 822, startPoint y: 436, endPoint x: 819, endPoint y: 497, distance: 61.1
click at [822, 436] on div "arrow_back 25-7120 - Strategic Business Nov 2025 Town Hall video Back to projec…" at bounding box center [428, 402] width 858 height 959
click at [205, 397] on icon at bounding box center [204, 400] width 16 height 16
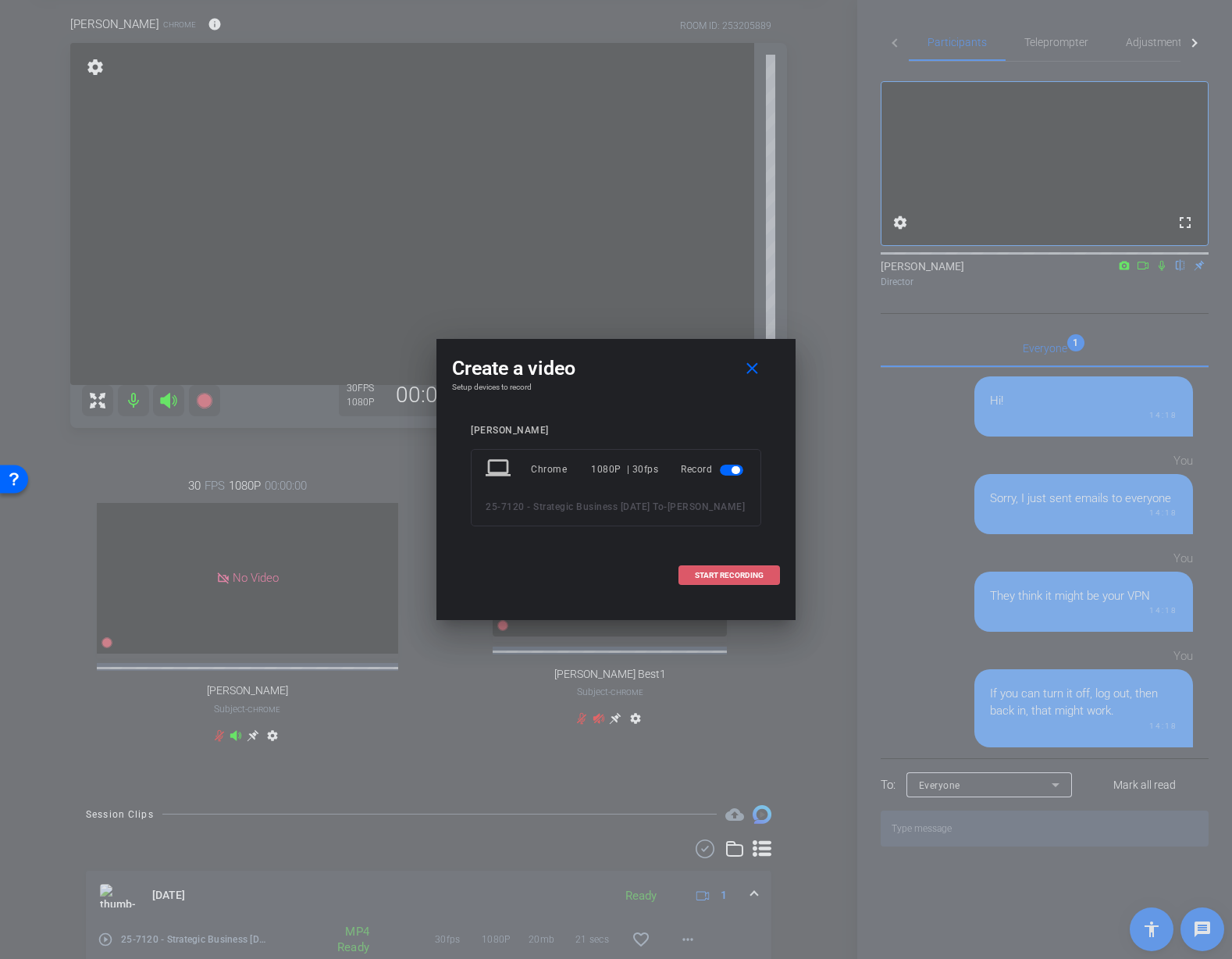
drag, startPoint x: 740, startPoint y: 584, endPoint x: 747, endPoint y: 589, distance: 8.6
click at [740, 584] on span at bounding box center [729, 575] width 100 height 37
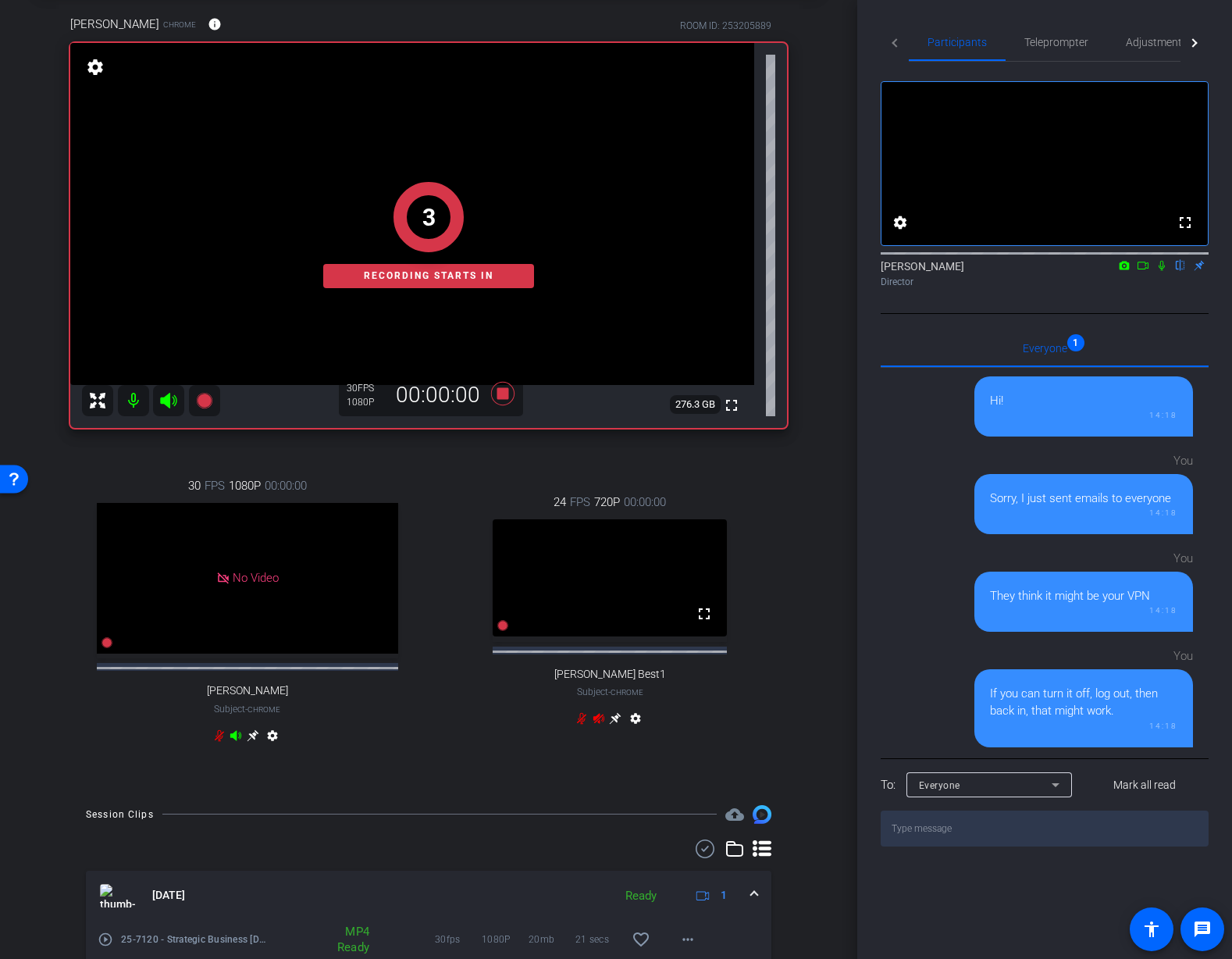
click at [813, 560] on div "Juanita Jeffrey Chrome info ROOM ID: 253205889 fullscreen 3 Recording starts in…" at bounding box center [428, 389] width 780 height 799
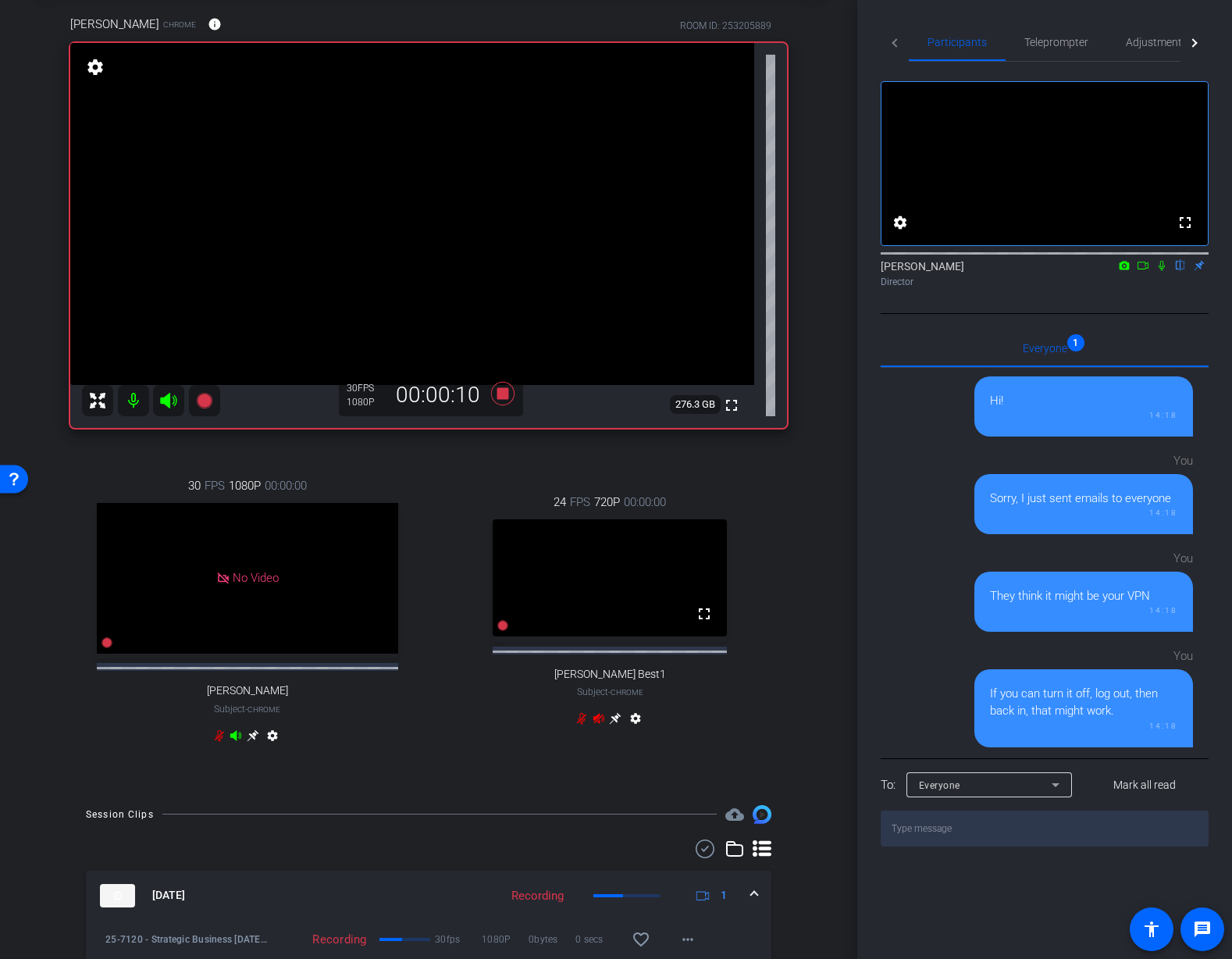
click at [1162, 272] on mat-icon at bounding box center [1162, 265] width 19 height 14
click at [822, 325] on div "arrow_back 25-7120 - Strategic Business Nov 2025 Town Hall video Back to projec…" at bounding box center [428, 402] width 858 height 959
click at [1162, 271] on icon at bounding box center [1162, 266] width 7 height 10
click at [1163, 271] on icon at bounding box center [1162, 266] width 8 height 10
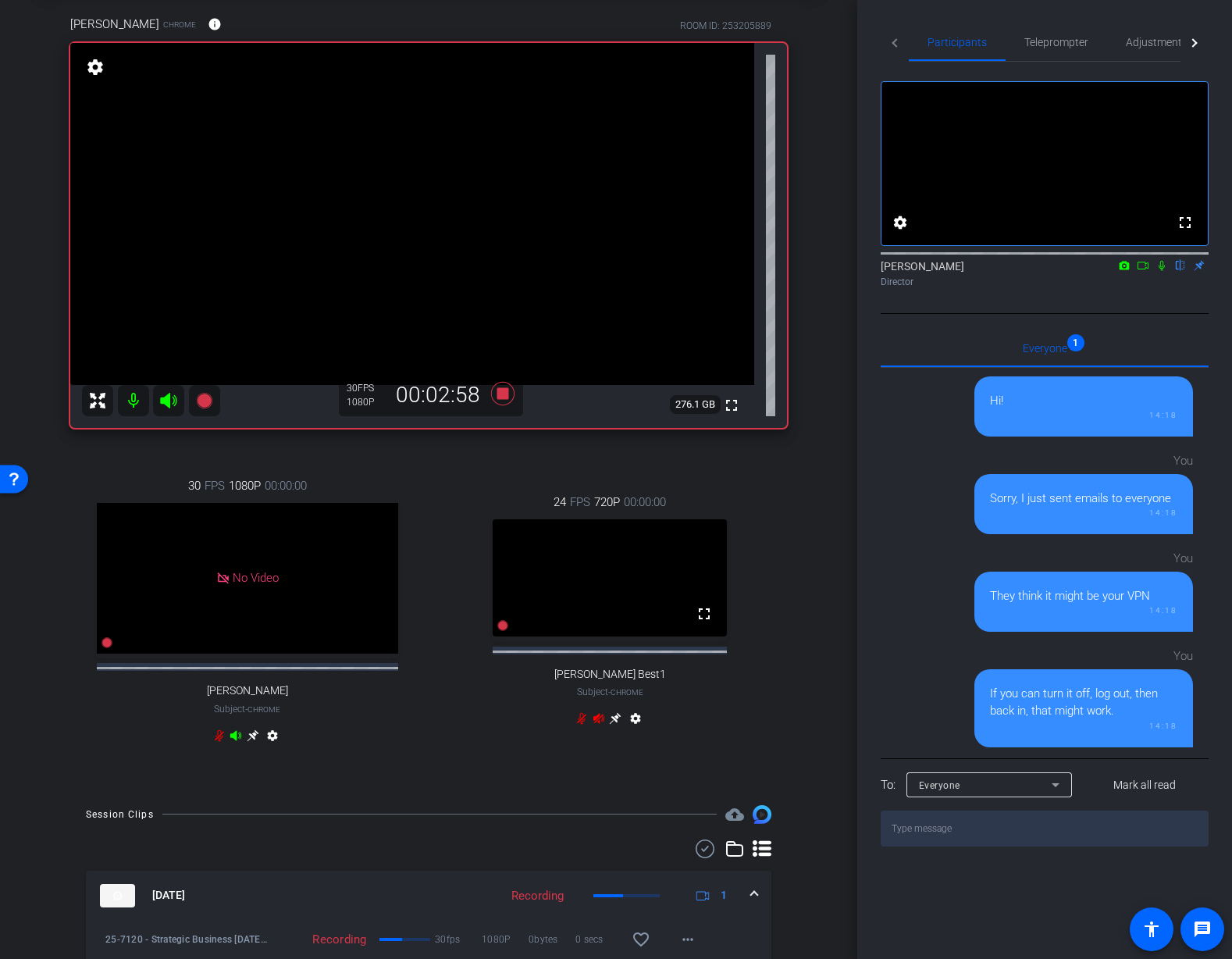
click at [848, 378] on div "arrow_back 25-7120 - Strategic Business Nov 2025 Town Hall video Back to projec…" at bounding box center [428, 402] width 858 height 959
click at [1167, 272] on mat-icon at bounding box center [1162, 265] width 19 height 14
click at [1164, 271] on icon at bounding box center [1162, 266] width 8 height 10
click at [836, 334] on div "arrow_back 25-7120 - Strategic Business Nov 2025 Town Hall video Back to projec…" at bounding box center [428, 402] width 858 height 959
click at [1161, 271] on icon at bounding box center [1162, 266] width 7 height 10
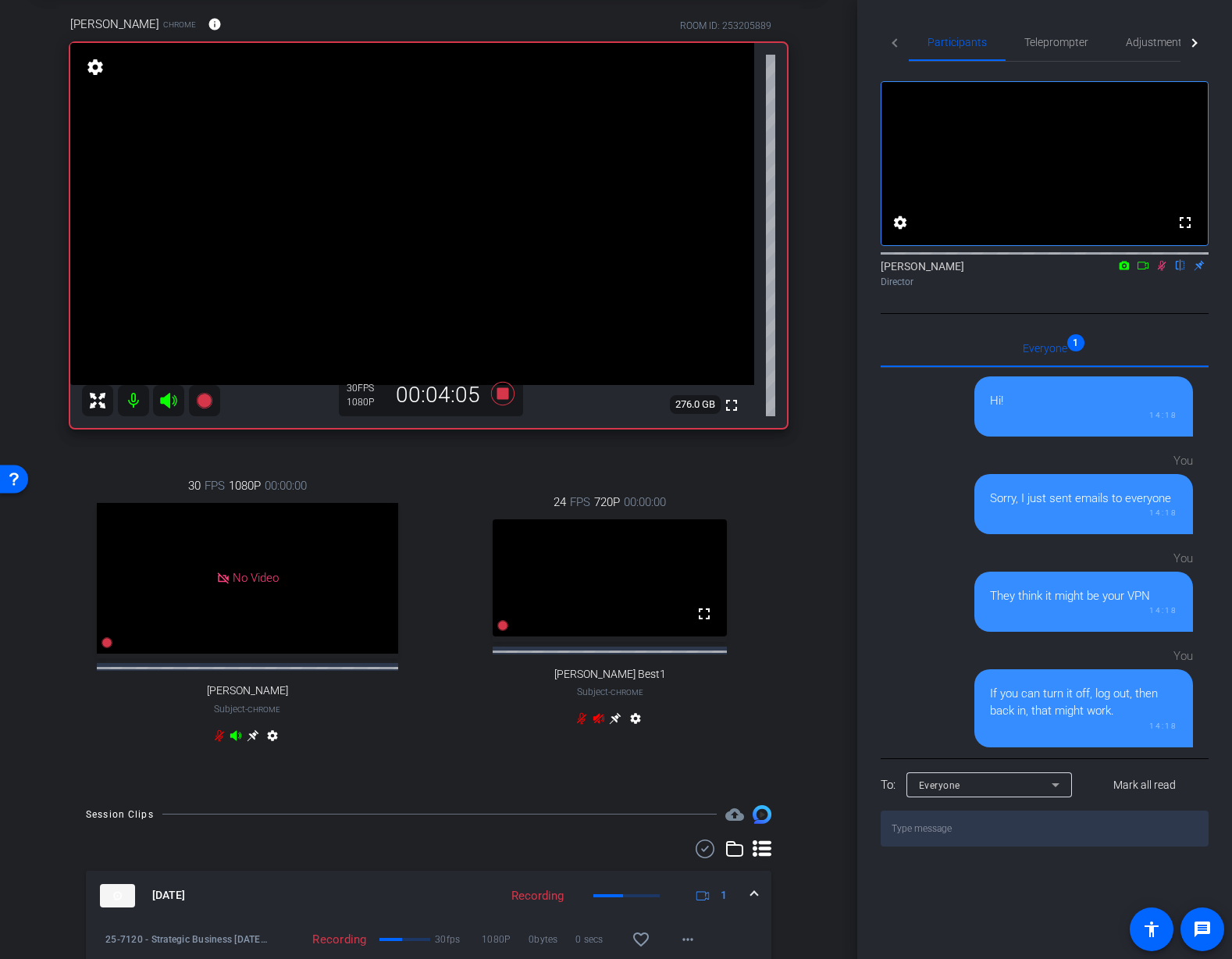
click at [1164, 271] on icon at bounding box center [1162, 265] width 12 height 11
click at [505, 397] on icon at bounding box center [503, 393] width 23 height 23
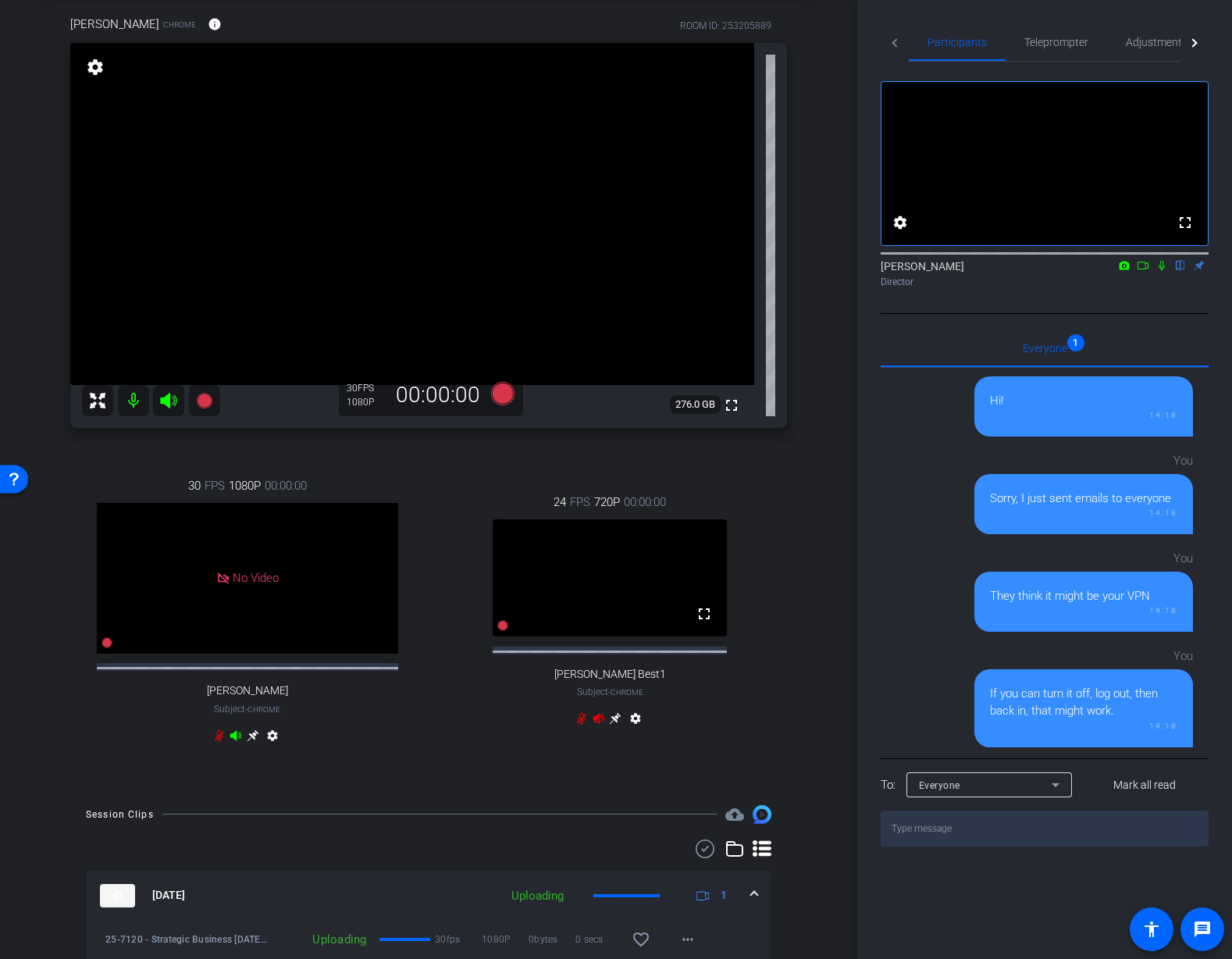
click at [627, 458] on div "30 FPS 1080P 00:00:00 No Video Tiffany Hawks Subject - Chrome settings 24 FPS 7…" at bounding box center [428, 612] width 717 height 322
click at [826, 373] on div "arrow_back 25-7120 - Strategic Business Nov 2025 Town Hall video Back to projec…" at bounding box center [428, 402] width 858 height 959
click at [816, 351] on div "Juanita Jeffrey Chrome info ROOM ID: 253205889 fullscreen settings 276.3 GB 30 …" at bounding box center [428, 389] width 780 height 799
click at [201, 403] on icon at bounding box center [204, 400] width 16 height 16
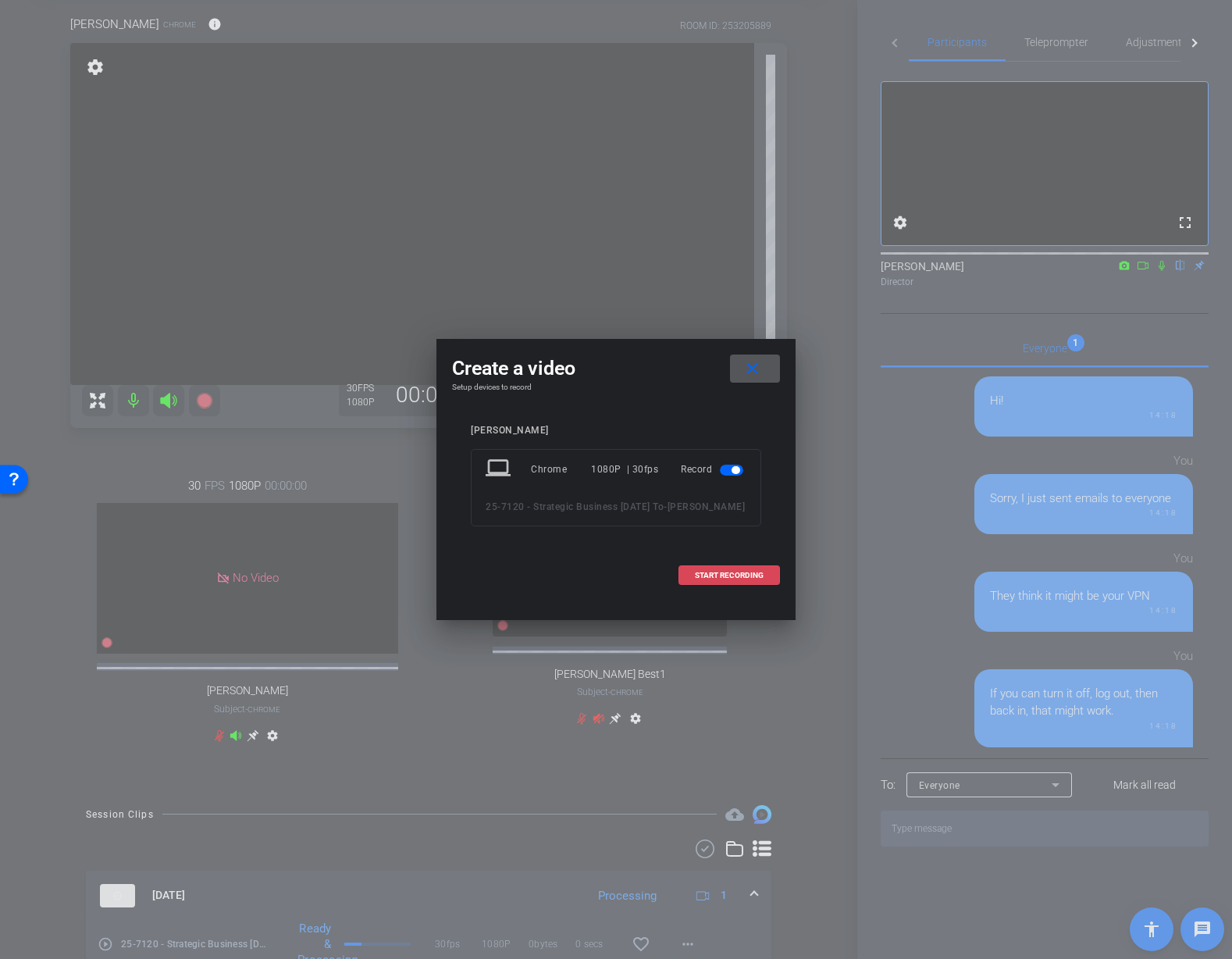
drag, startPoint x: 704, startPoint y: 591, endPoint x: 737, endPoint y: 594, distance: 33.1
click at [705, 579] on span "START RECORDING" at bounding box center [729, 575] width 69 height 7
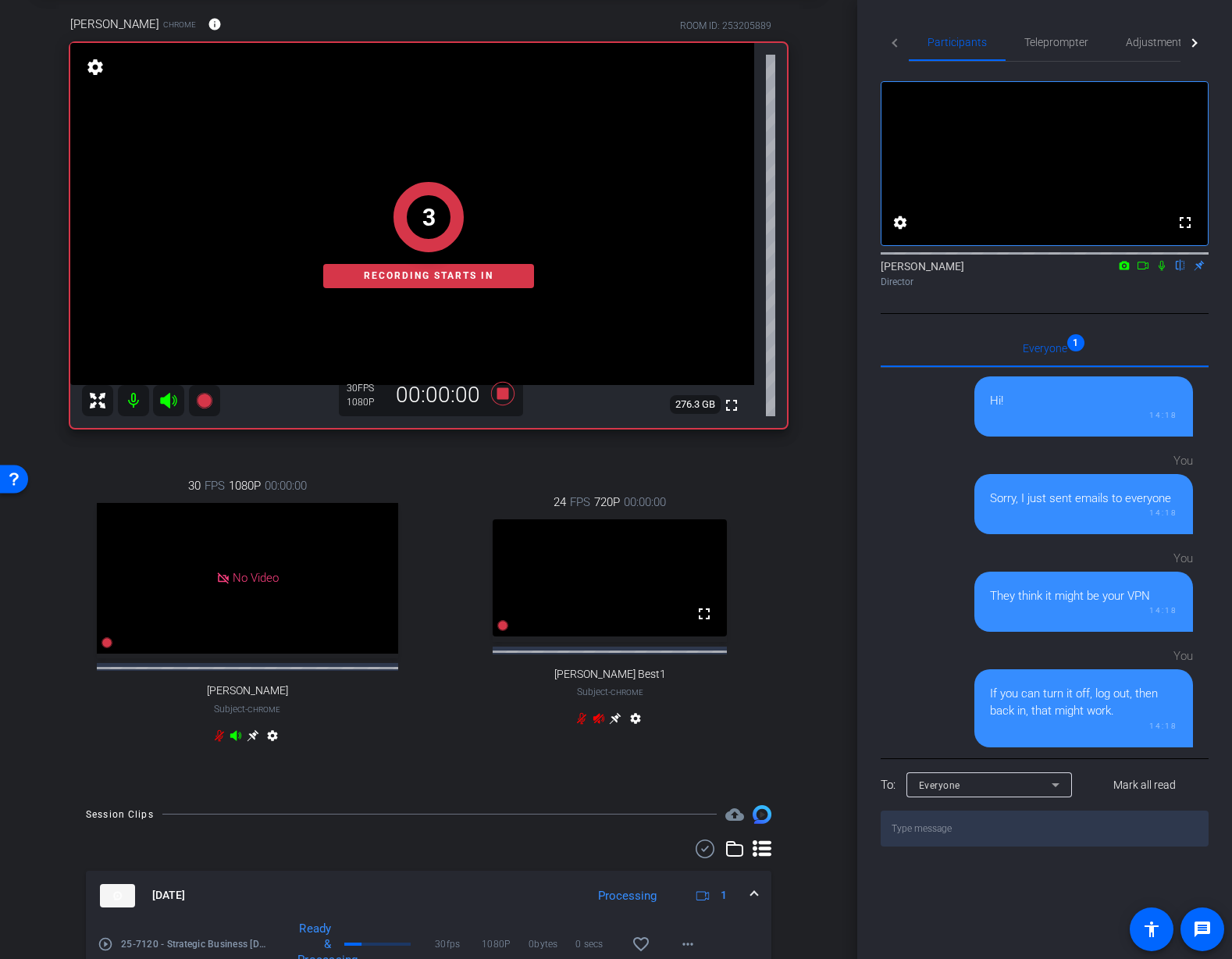
click at [795, 590] on div "Juanita Jeffrey Chrome info ROOM ID: 253205889 fullscreen 3 Recording starts in…" at bounding box center [428, 389] width 780 height 799
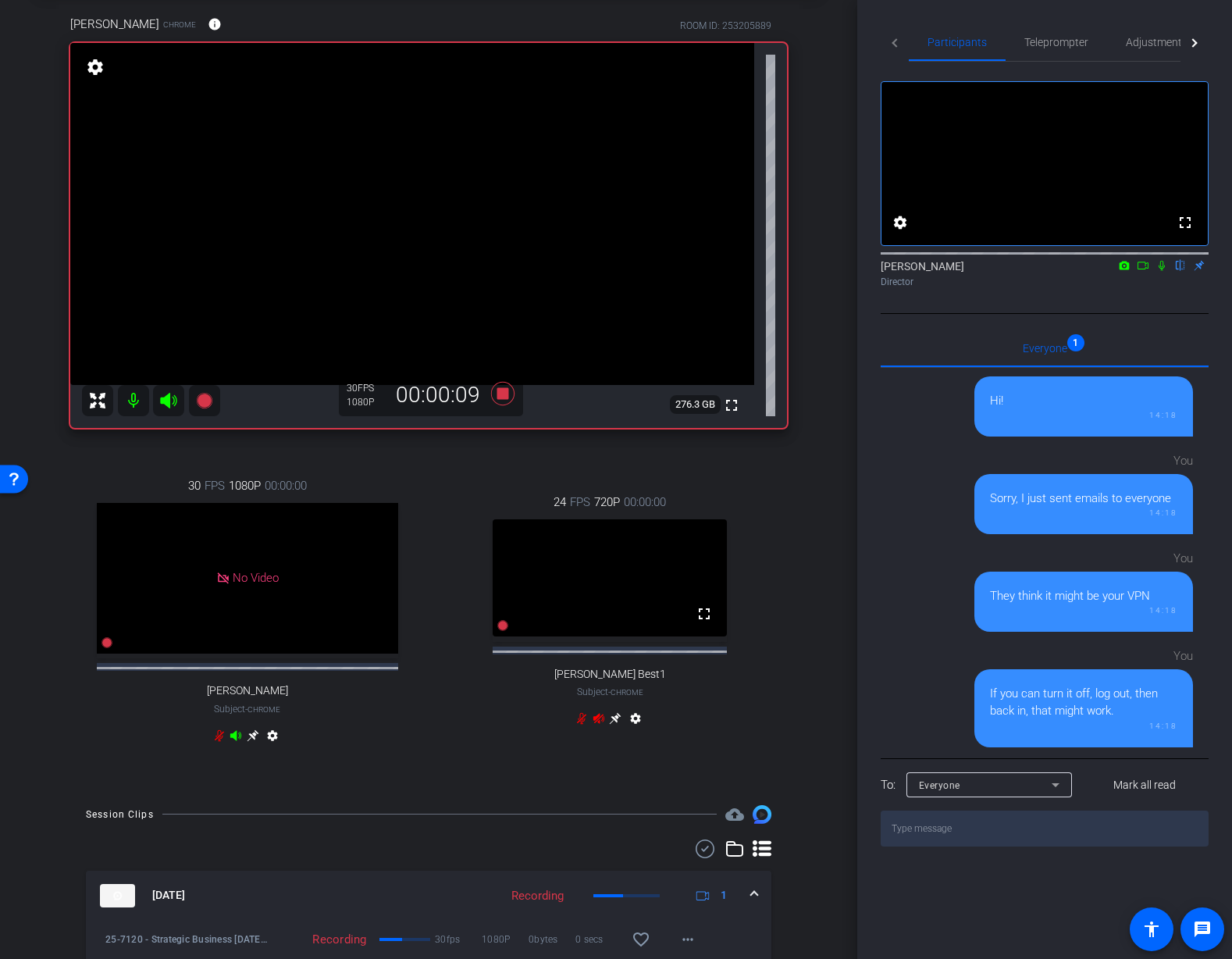
drag, startPoint x: 1162, startPoint y: 287, endPoint x: 1150, endPoint y: 389, distance: 102.7
click at [1162, 271] on icon at bounding box center [1162, 265] width 12 height 11
click at [1163, 271] on icon at bounding box center [1162, 265] width 12 height 11
click at [1162, 271] on icon at bounding box center [1162, 265] width 12 height 11
drag, startPoint x: 1162, startPoint y: 280, endPoint x: 1160, endPoint y: 299, distance: 19.1
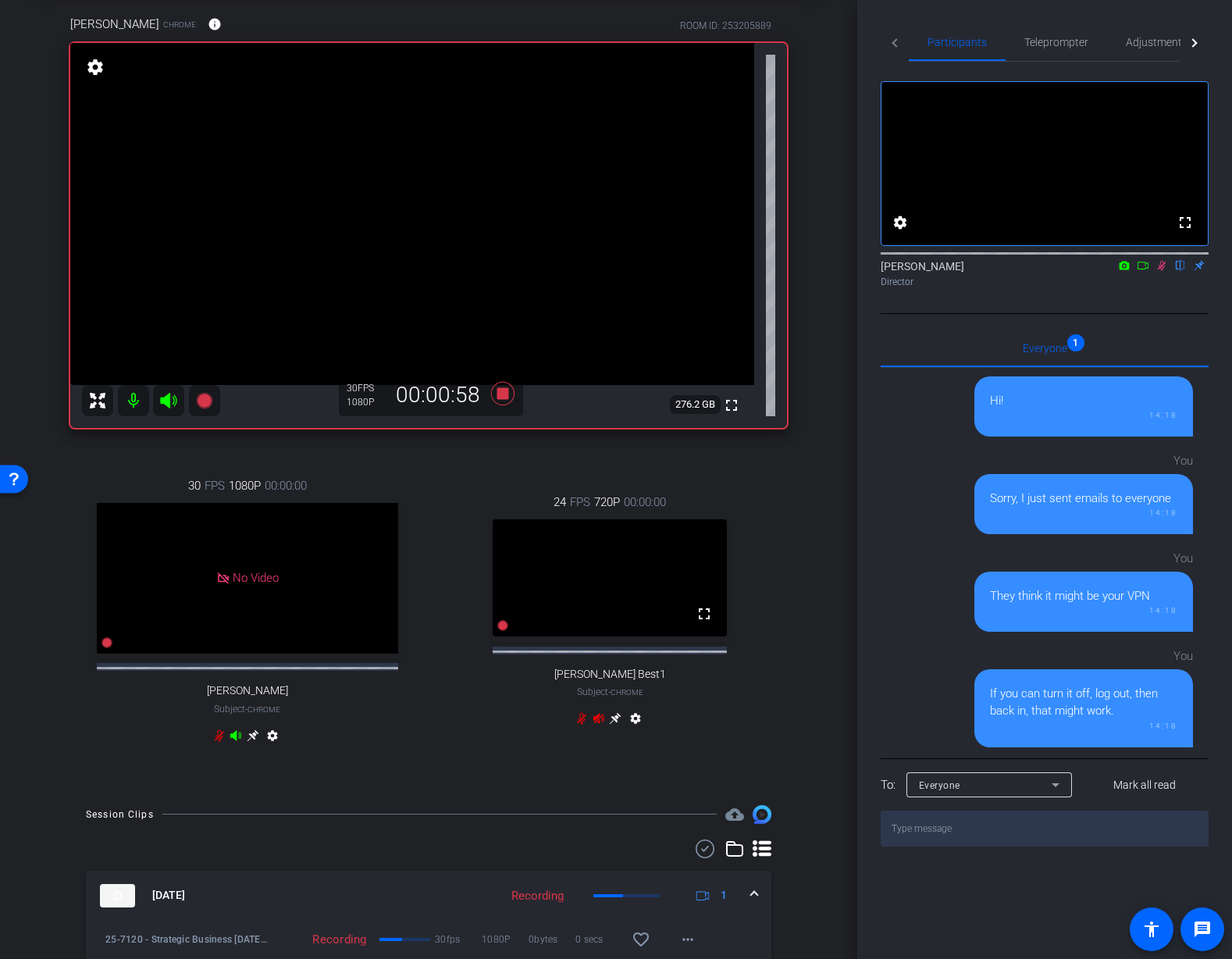
click at [1162, 271] on icon at bounding box center [1162, 265] width 12 height 11
click at [839, 351] on div "arrow_back 25-7120 - Strategic Business Nov 2025 Town Hall video Back to projec…" at bounding box center [428, 402] width 858 height 959
click at [836, 465] on div "arrow_back 25-7120 - Strategic Business Nov 2025 Town Hall video Back to projec…" at bounding box center [428, 402] width 858 height 959
click at [832, 486] on div "arrow_back 25-7120 - Strategic Business Nov 2025 Town Hall video Back to projec…" at bounding box center [428, 402] width 858 height 959
drag, startPoint x: 848, startPoint y: 435, endPoint x: 837, endPoint y: 450, distance: 18.6
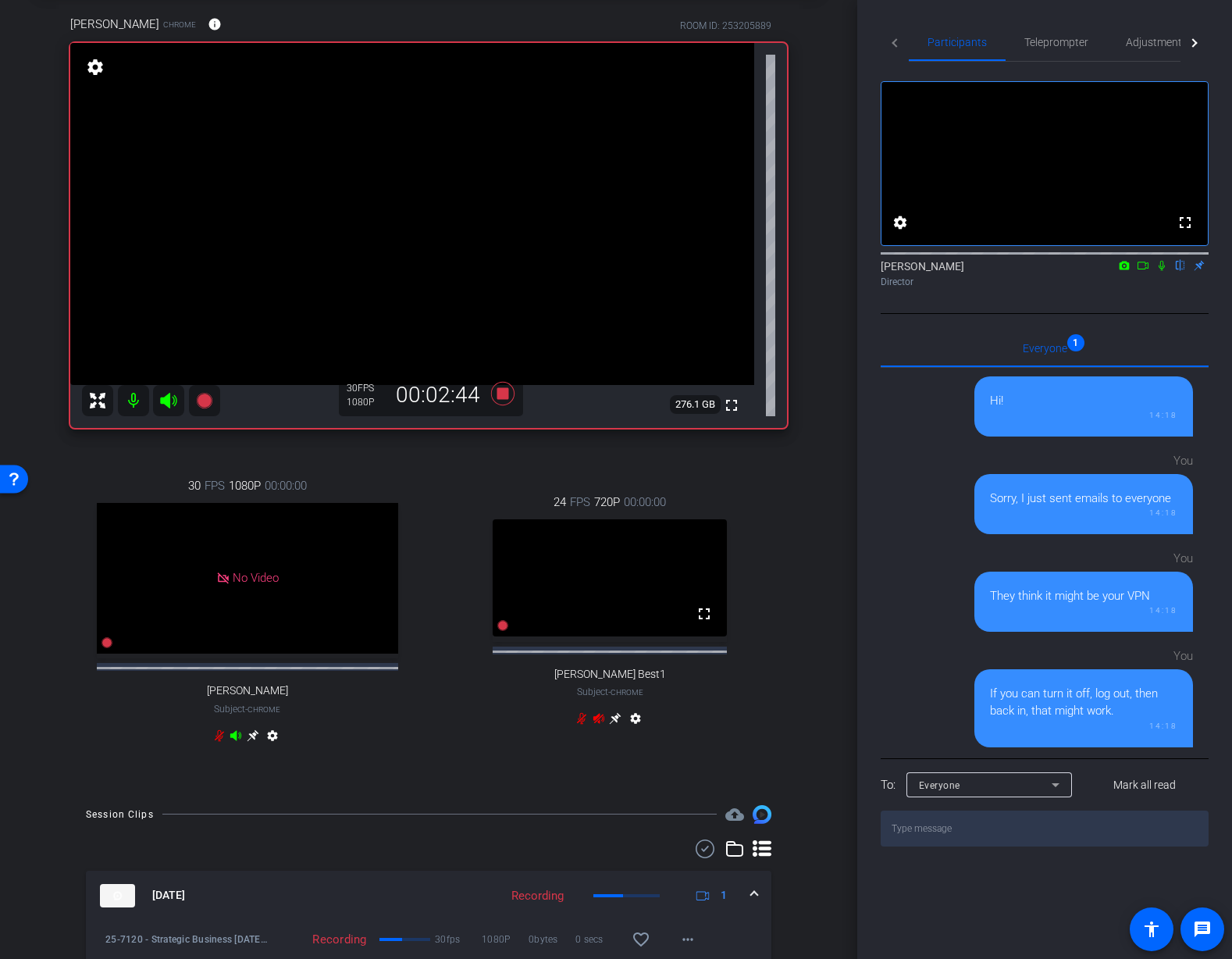
click at [847, 435] on div "arrow_back 25-7120 - Strategic Business Nov 2025 Town Hall video Back to projec…" at bounding box center [428, 402] width 858 height 959
click at [810, 509] on div "Juanita Jeffrey Chrome info ROOM ID: 253205889 fullscreen settings 276.1 GB 30 …" at bounding box center [428, 389] width 780 height 799
click at [1161, 271] on icon at bounding box center [1162, 265] width 12 height 11
drag, startPoint x: 1164, startPoint y: 287, endPoint x: 1165, endPoint y: 276, distance: 11.0
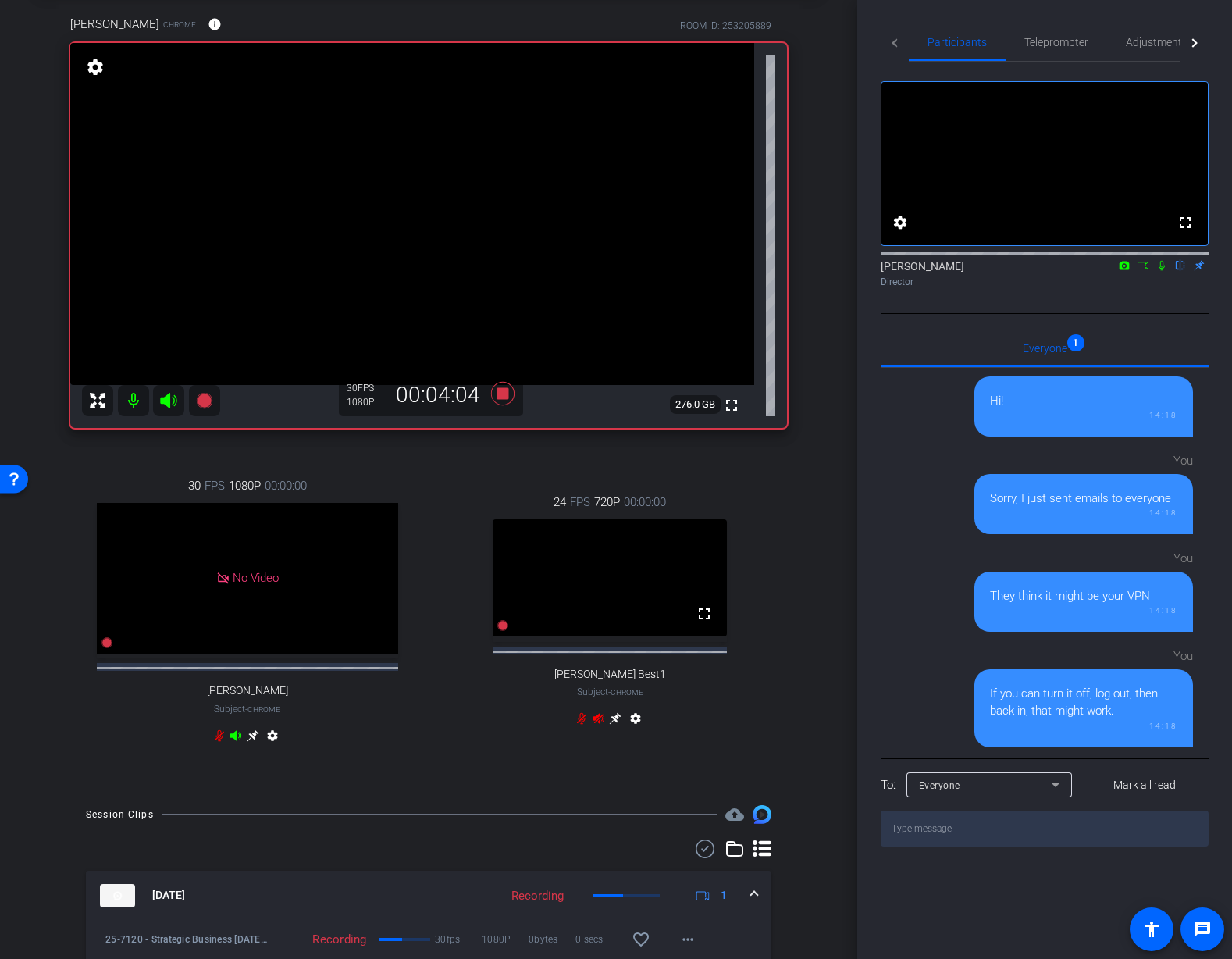
click at [1165, 271] on icon at bounding box center [1162, 265] width 12 height 11
click at [1163, 271] on icon at bounding box center [1162, 265] width 12 height 11
click at [505, 396] on icon at bounding box center [503, 393] width 23 height 23
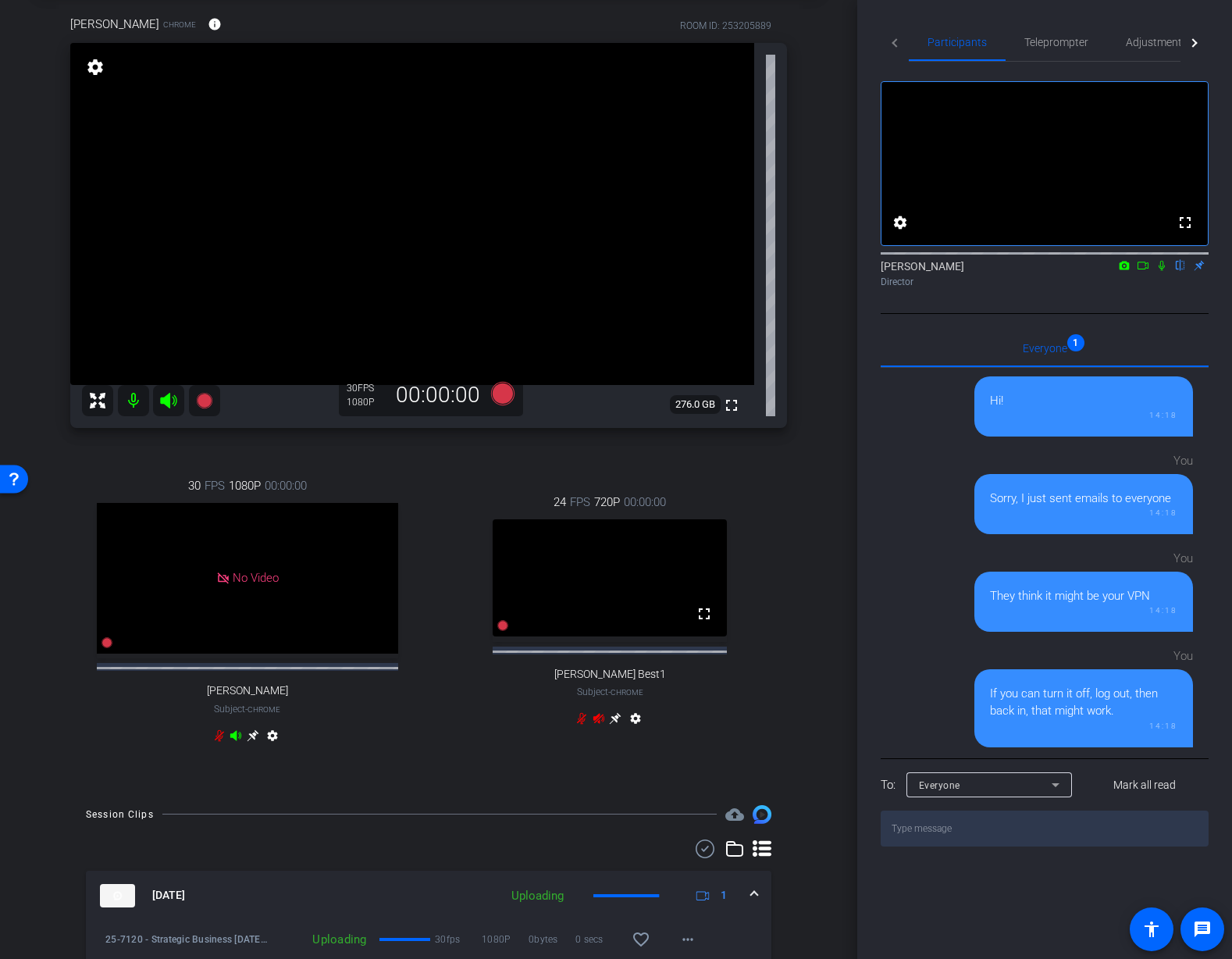
click at [771, 455] on div "30 FPS 1080P 00:00:00 No Video Tiffany Hawks Subject - Chrome settings 24 FPS 7…" at bounding box center [428, 612] width 717 height 322
drag, startPoint x: 845, startPoint y: 402, endPoint x: 837, endPoint y: 424, distance: 23.4
click at [844, 402] on div "arrow_back 25-7120 - Strategic Business Nov 2025 Town Hall video Back to projec…" at bounding box center [428, 402] width 858 height 959
click at [201, 400] on icon at bounding box center [204, 400] width 16 height 16
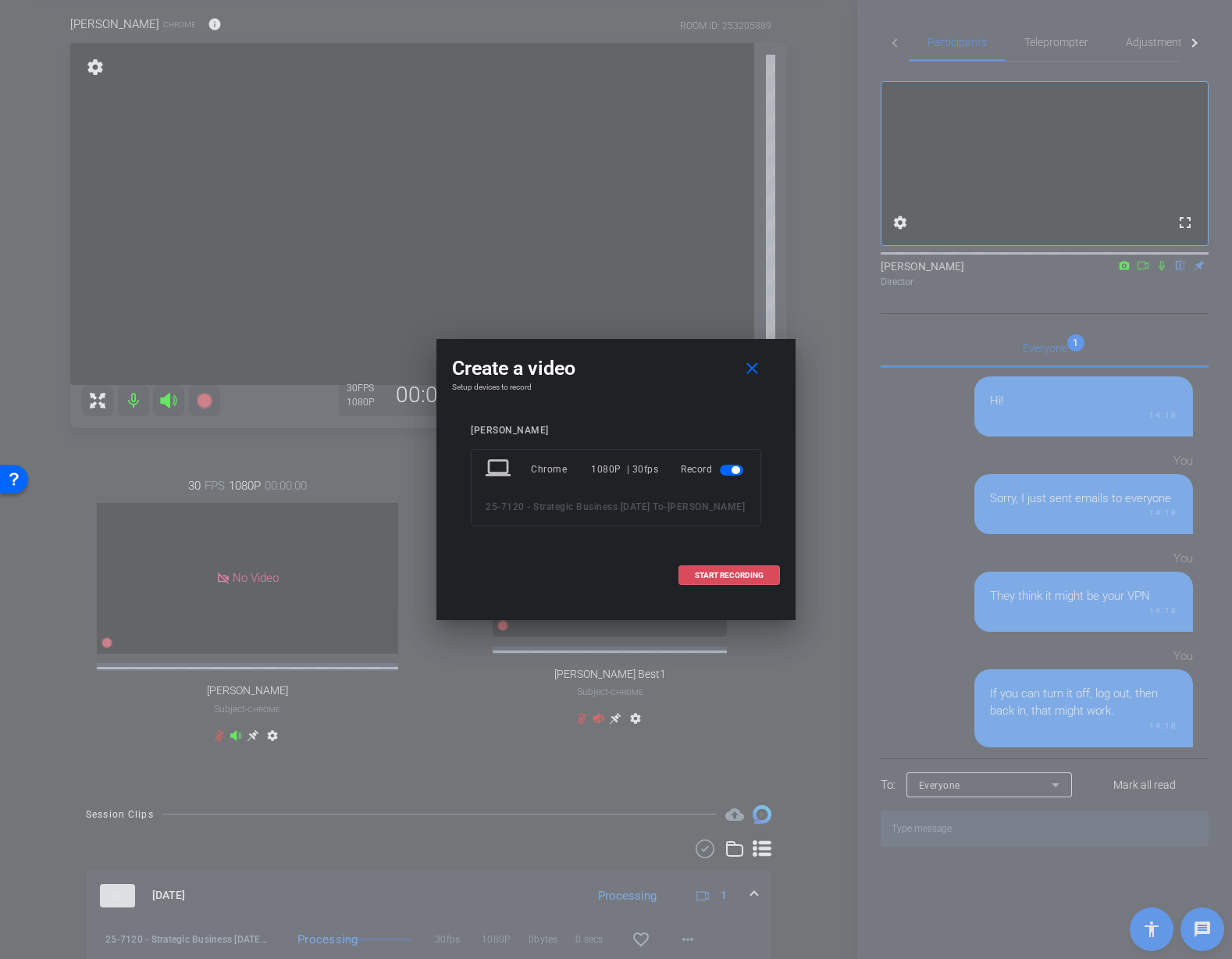
drag, startPoint x: 698, startPoint y: 592, endPoint x: 849, endPoint y: 553, distance: 156.0
click at [698, 579] on span "START RECORDING" at bounding box center [729, 575] width 69 height 7
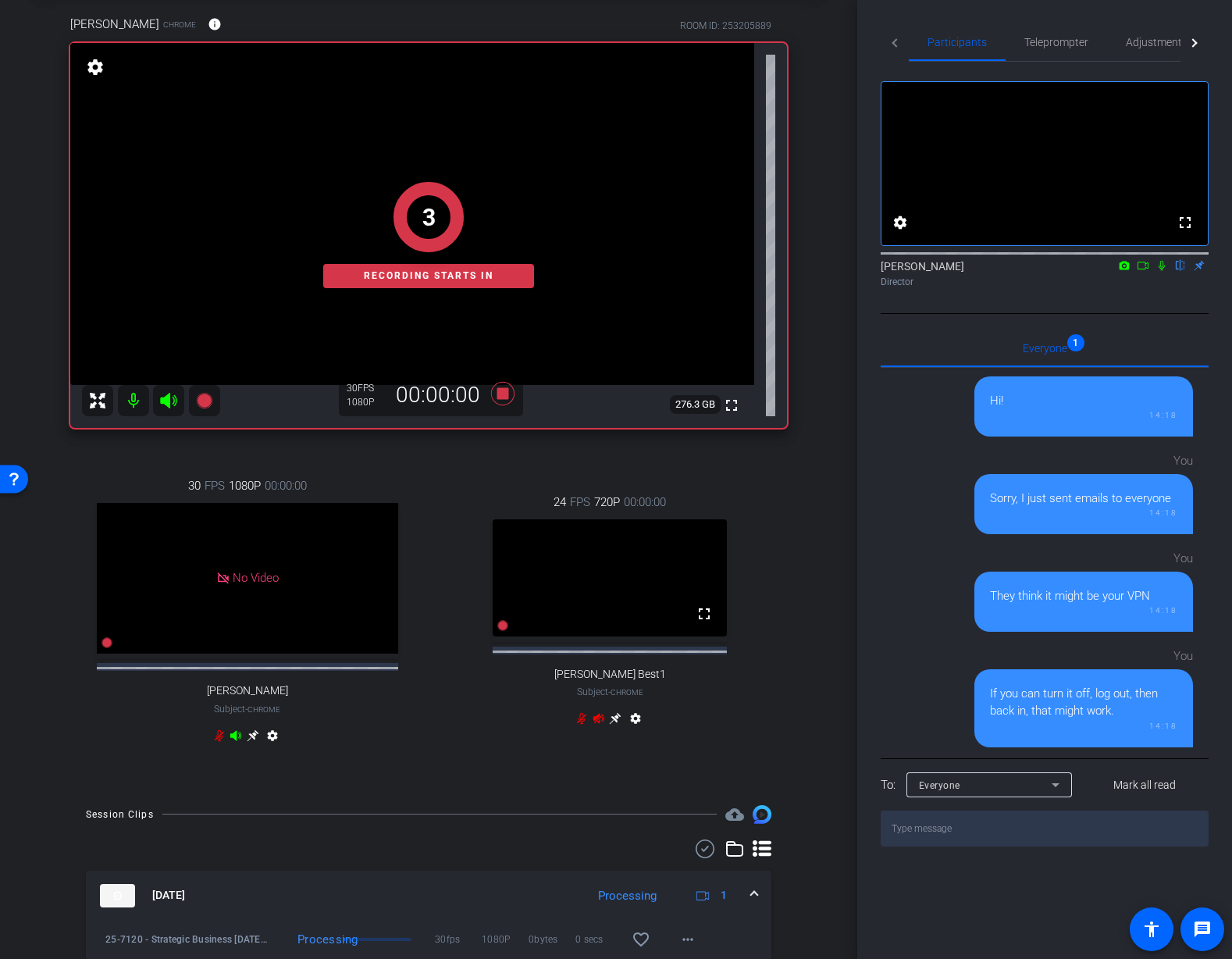
click at [844, 517] on div "arrow_back 25-7120 - Strategic Business Nov 2025 Town Hall video Back to projec…" at bounding box center [428, 402] width 858 height 959
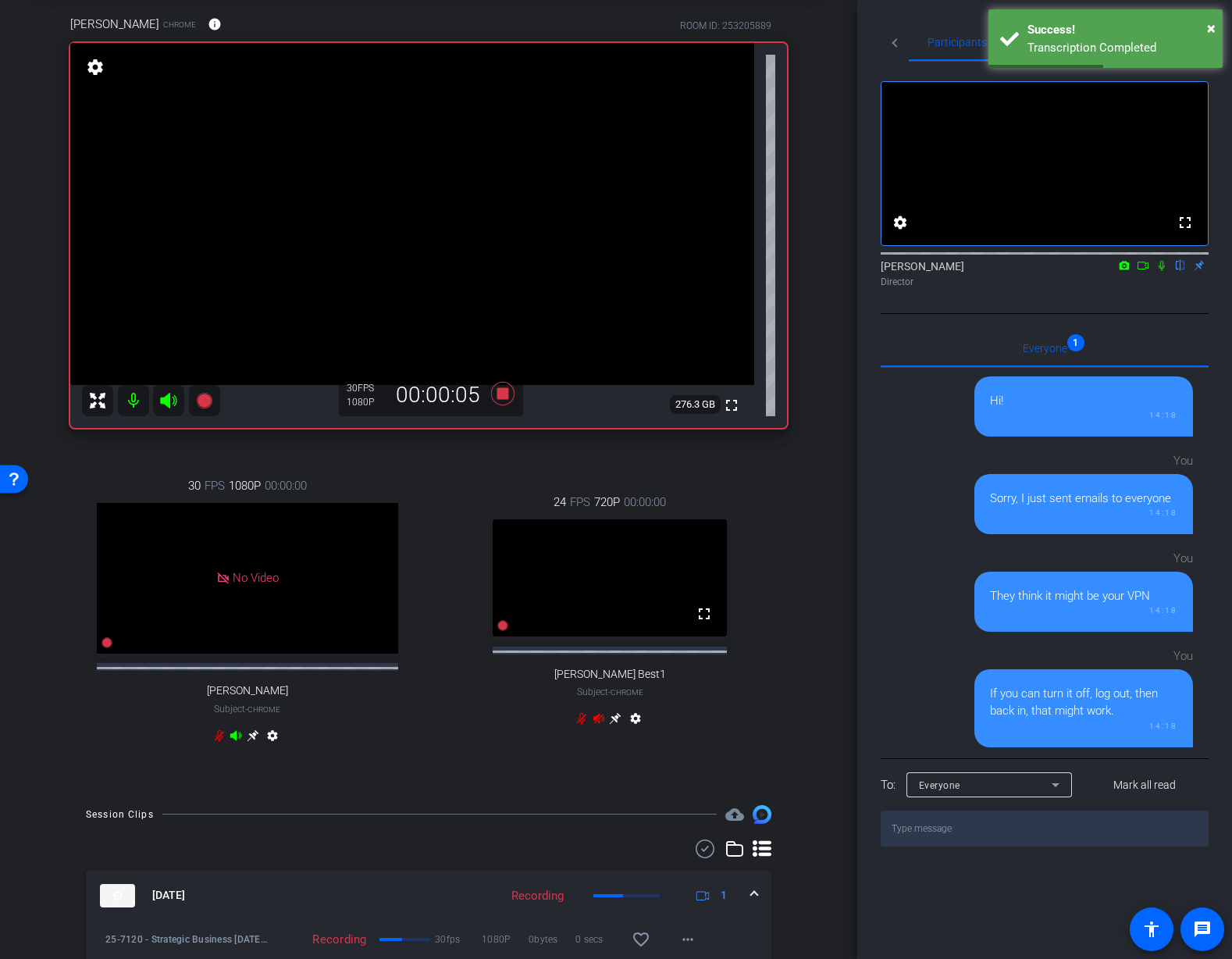
click at [1146, 271] on icon at bounding box center [1143, 265] width 12 height 11
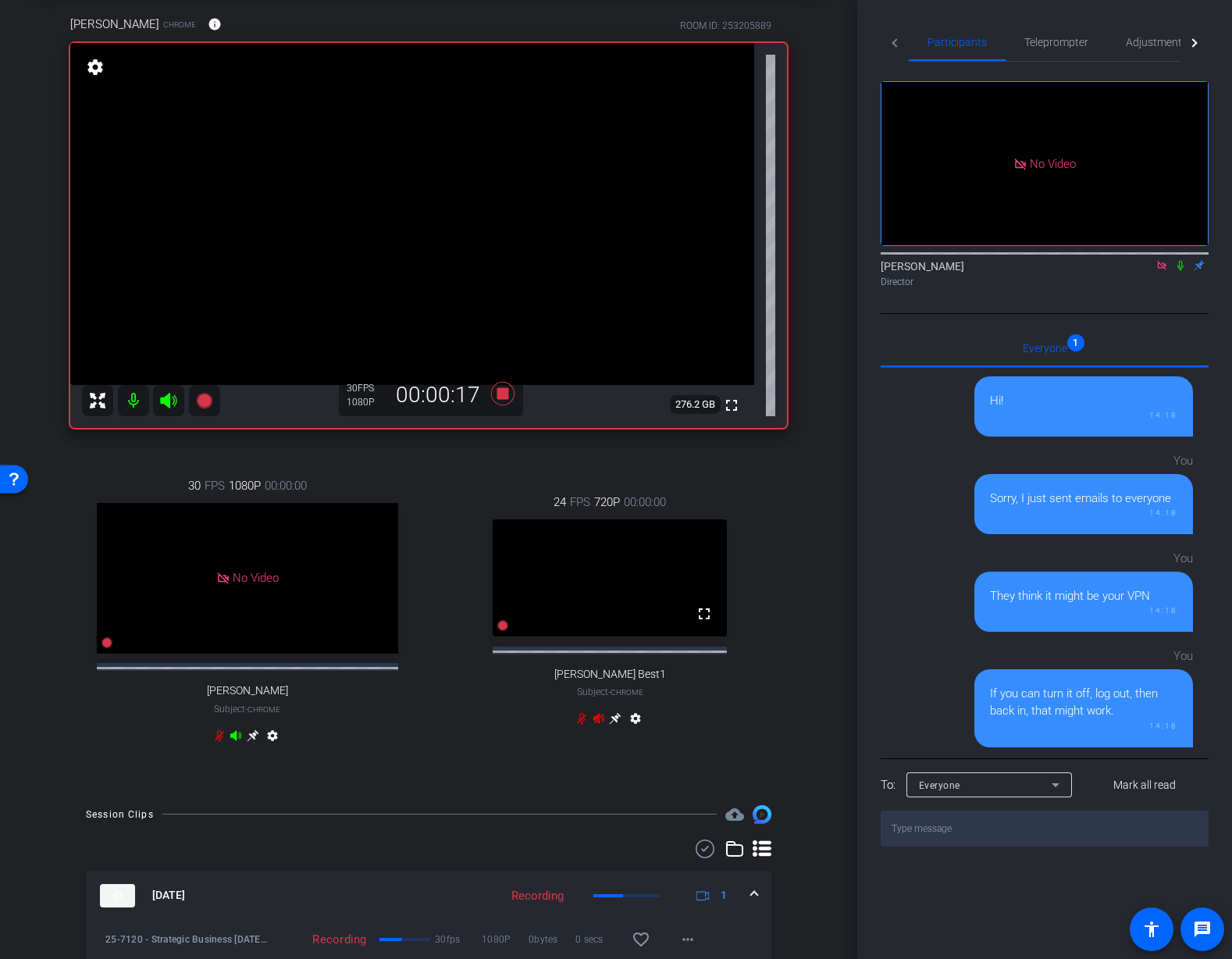
click at [1181, 271] on icon at bounding box center [1181, 266] width 7 height 10
click at [1181, 271] on icon at bounding box center [1181, 266] width 8 height 10
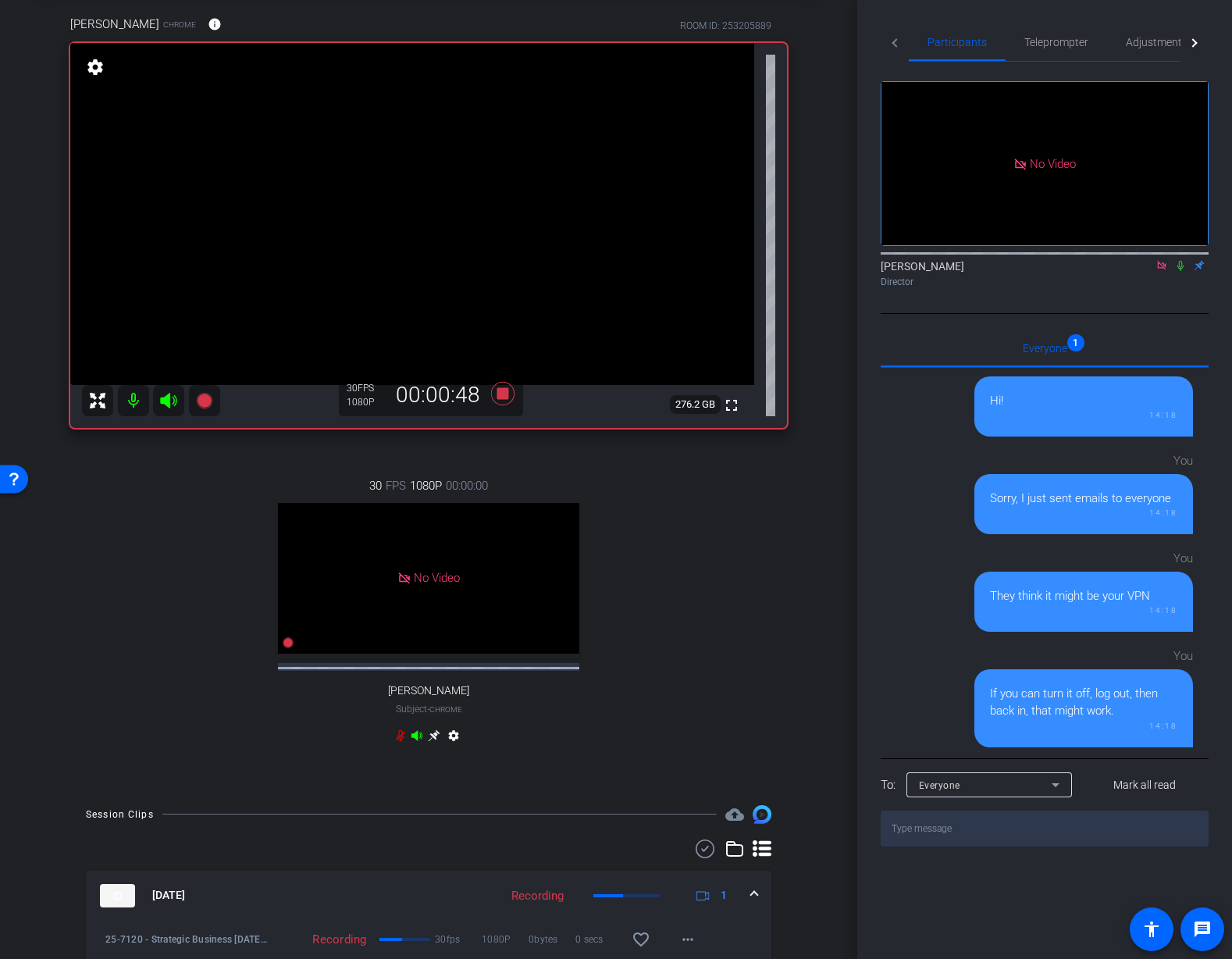
click at [1180, 271] on icon at bounding box center [1181, 265] width 12 height 11
drag, startPoint x: 1164, startPoint y: 284, endPoint x: 1168, endPoint y: 300, distance: 16.5
click at [1164, 271] on icon at bounding box center [1162, 265] width 12 height 11
click at [1163, 271] on icon at bounding box center [1162, 266] width 7 height 10
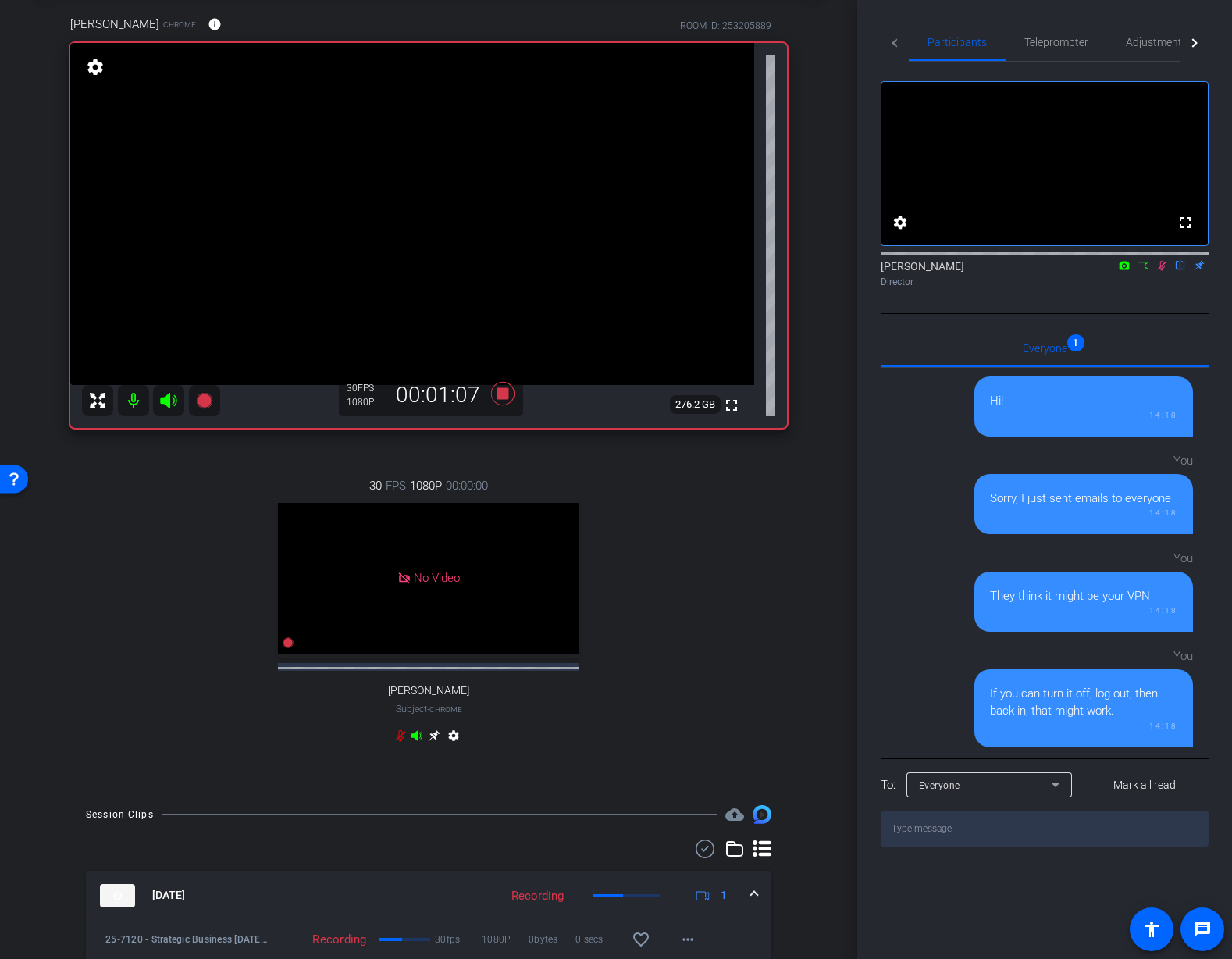
click at [1140, 271] on icon at bounding box center [1143, 265] width 12 height 11
click at [1183, 271] on icon at bounding box center [1181, 266] width 8 height 10
click at [1165, 269] on icon at bounding box center [1162, 265] width 8 height 8
click at [1162, 271] on icon at bounding box center [1162, 265] width 12 height 11
click at [1165, 271] on icon at bounding box center [1162, 265] width 12 height 11
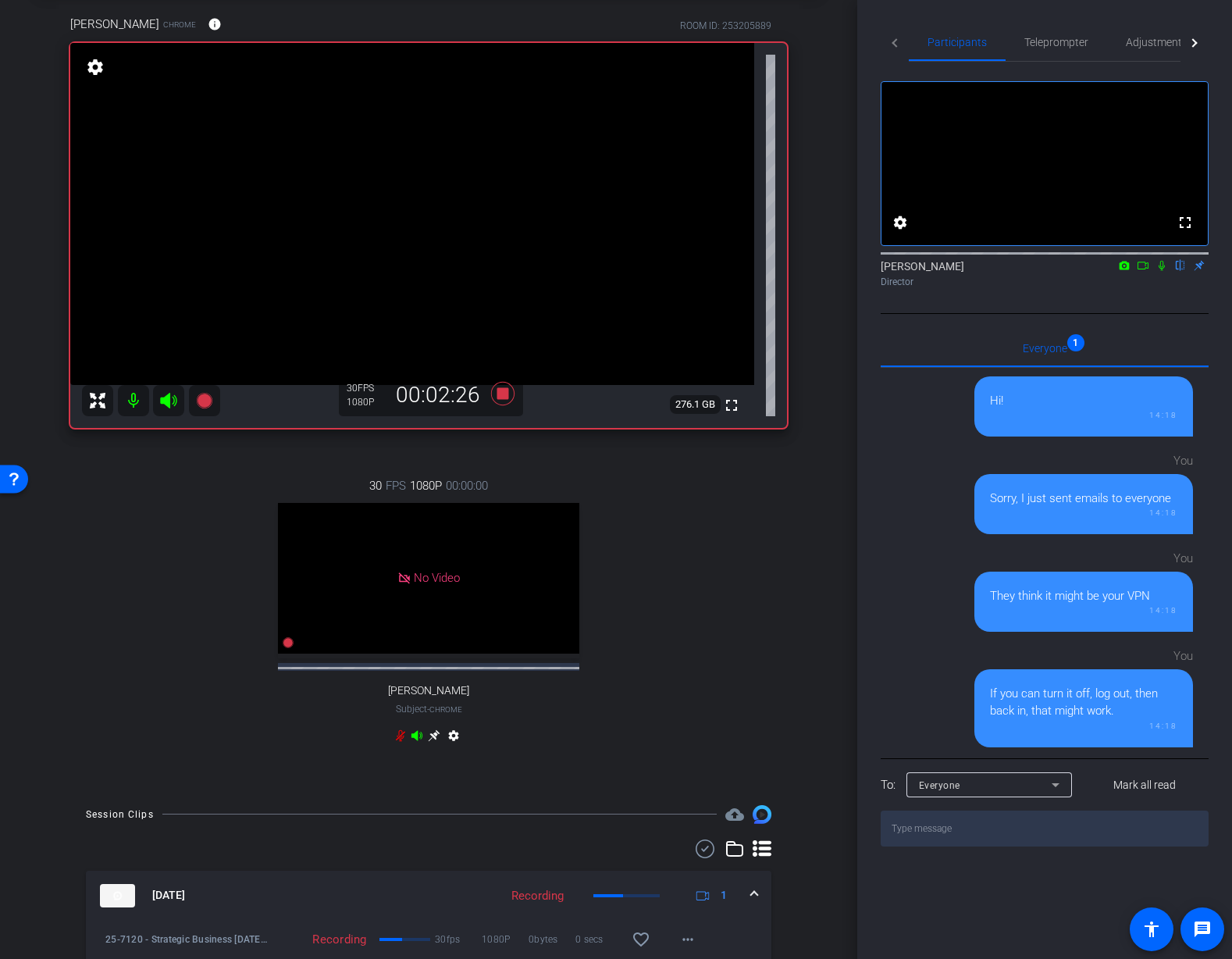
click at [1146, 269] on icon at bounding box center [1143, 265] width 11 height 7
click at [1184, 271] on icon at bounding box center [1181, 265] width 12 height 11
click at [1179, 271] on icon at bounding box center [1181, 266] width 8 height 10
click at [1184, 271] on icon at bounding box center [1181, 265] width 12 height 11
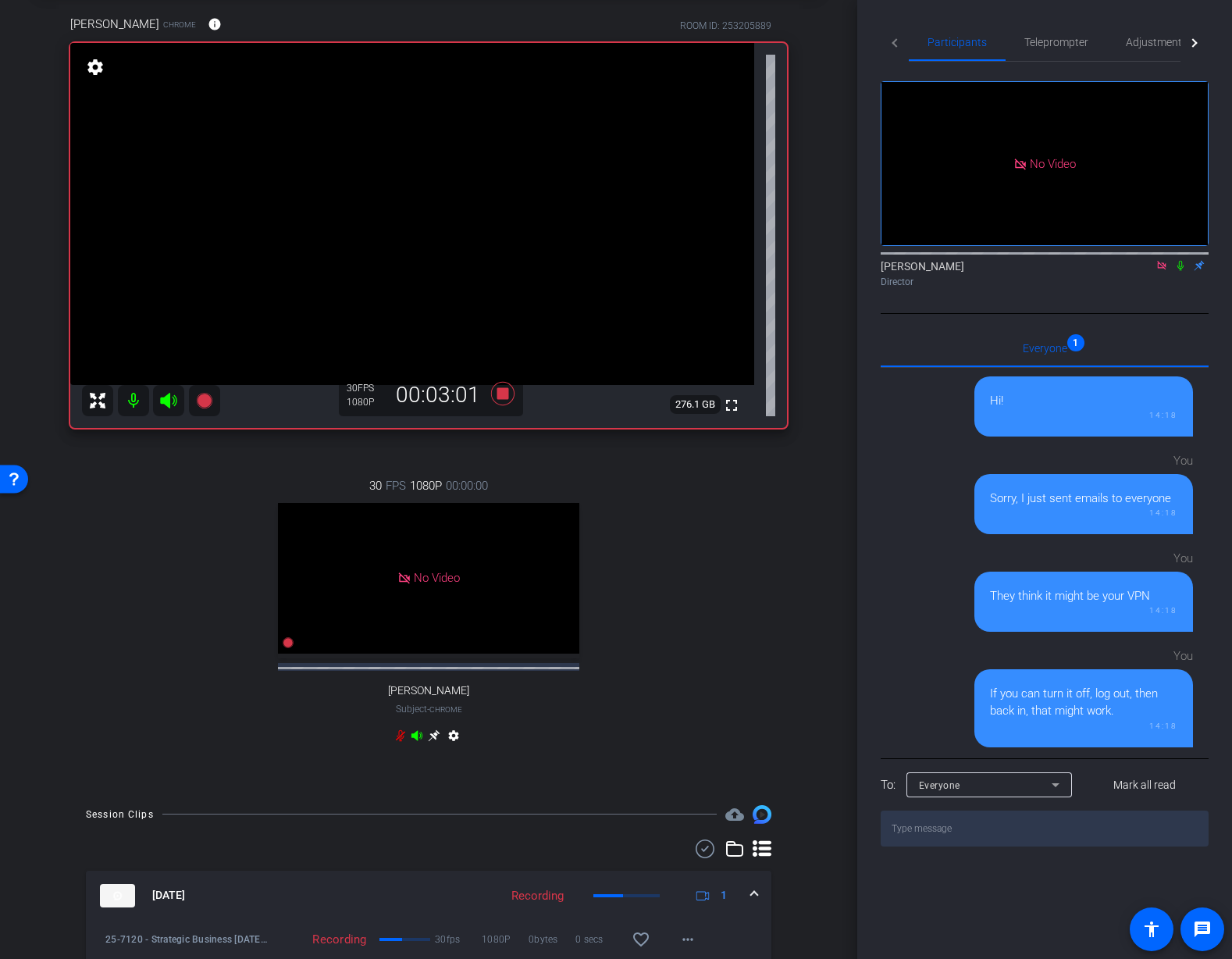
click at [1164, 269] on icon at bounding box center [1162, 265] width 8 height 8
click at [1162, 271] on icon at bounding box center [1162, 265] width 12 height 11
click at [1162, 271] on icon at bounding box center [1162, 265] width 12 height 11
drag, startPoint x: 1147, startPoint y: 287, endPoint x: 1164, endPoint y: 302, distance: 22.7
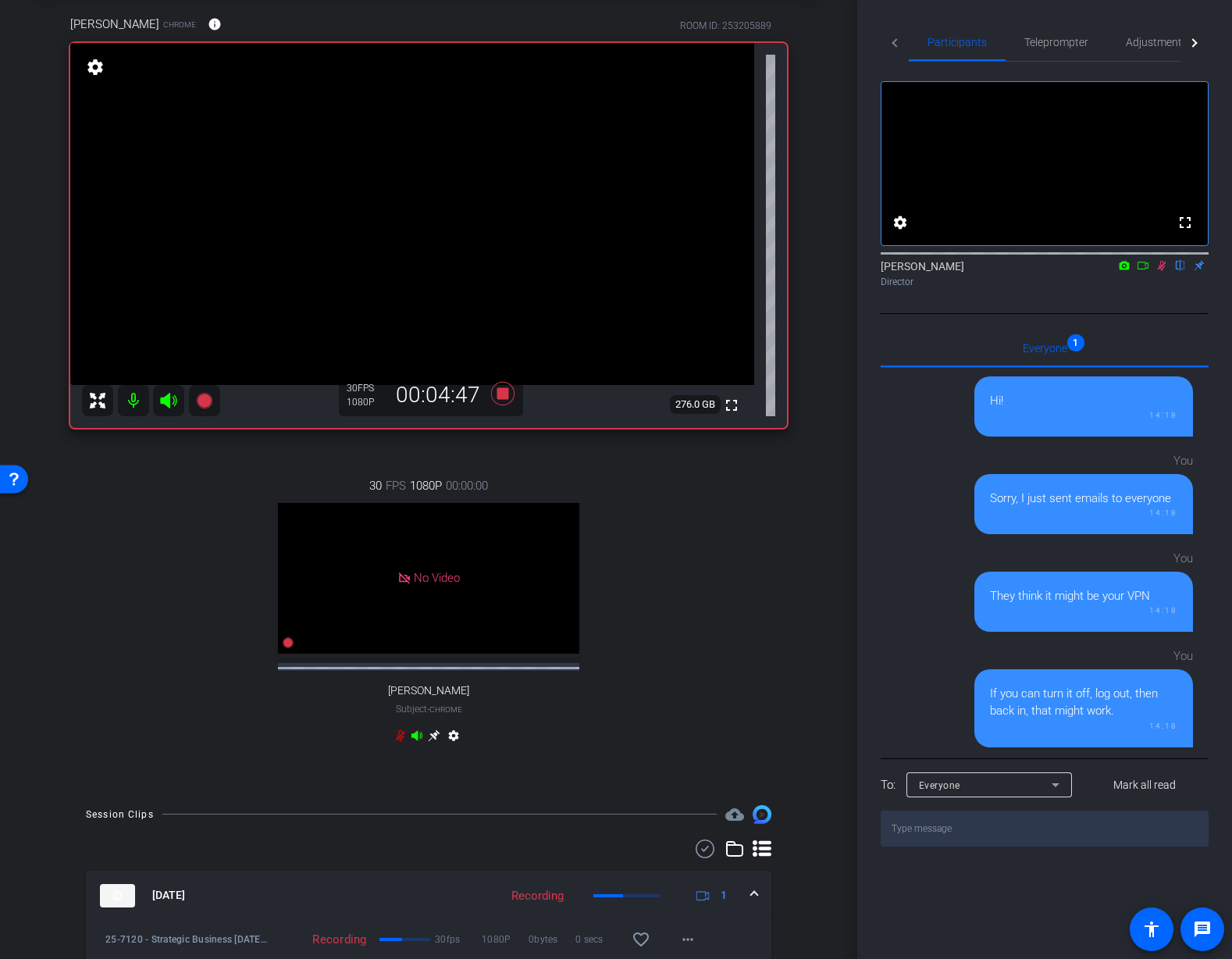
click at [1147, 271] on icon at bounding box center [1143, 265] width 12 height 11
click at [1184, 271] on icon at bounding box center [1181, 265] width 12 height 11
click at [500, 396] on icon at bounding box center [503, 393] width 23 height 23
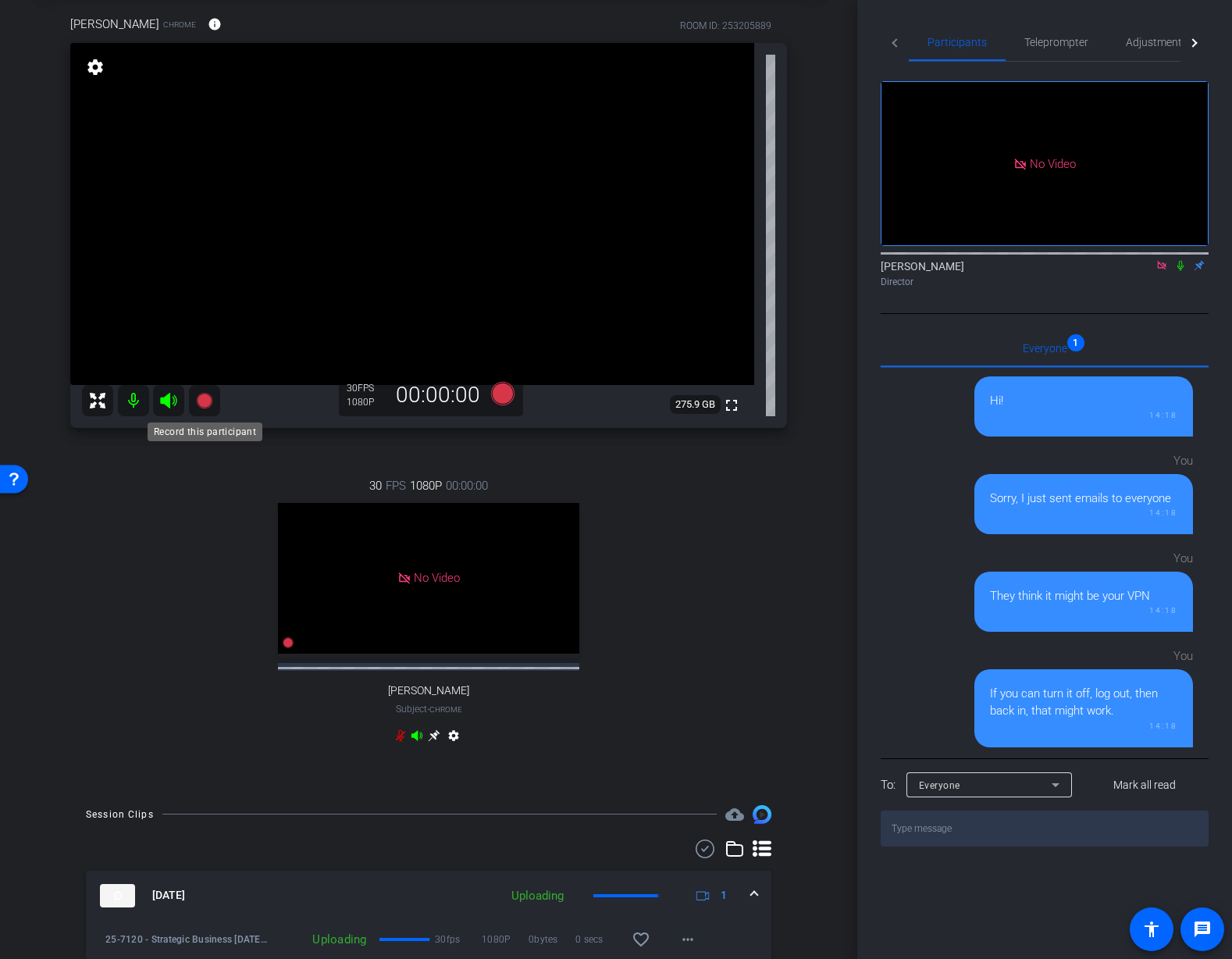
click at [202, 400] on icon at bounding box center [204, 400] width 16 height 16
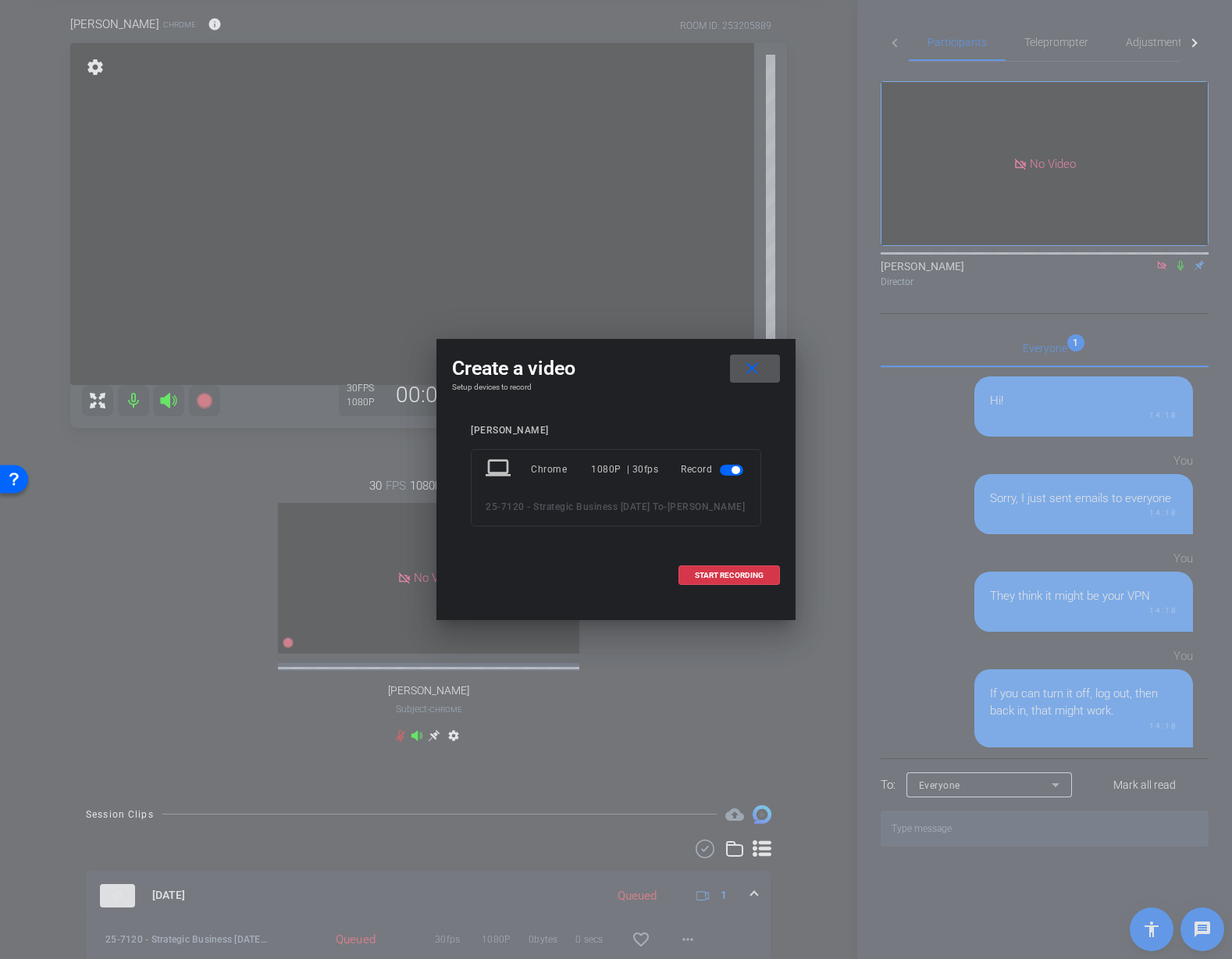
click at [735, 579] on span "START RECORDING" at bounding box center [729, 575] width 69 height 7
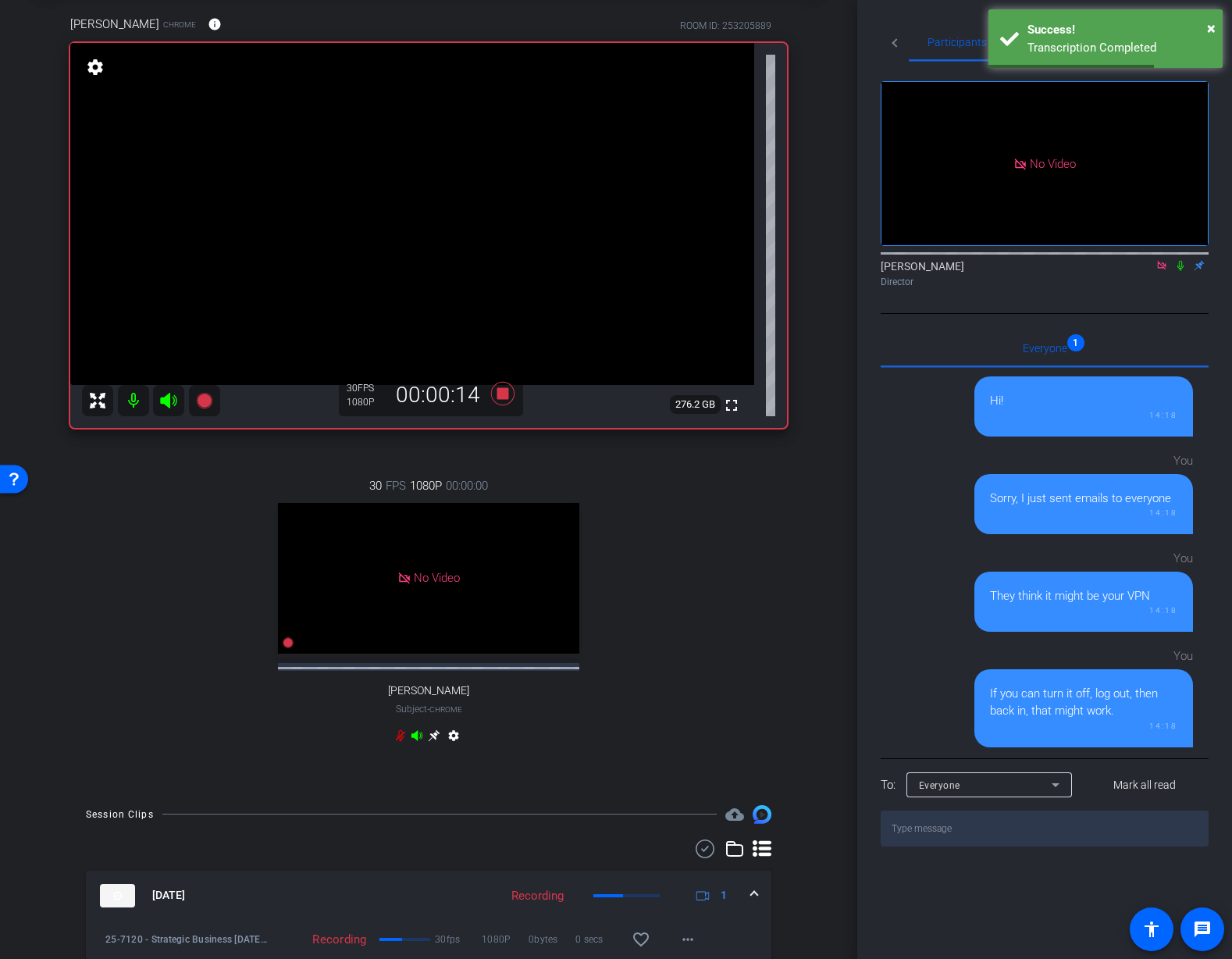
click at [1178, 271] on icon at bounding box center [1181, 265] width 12 height 11
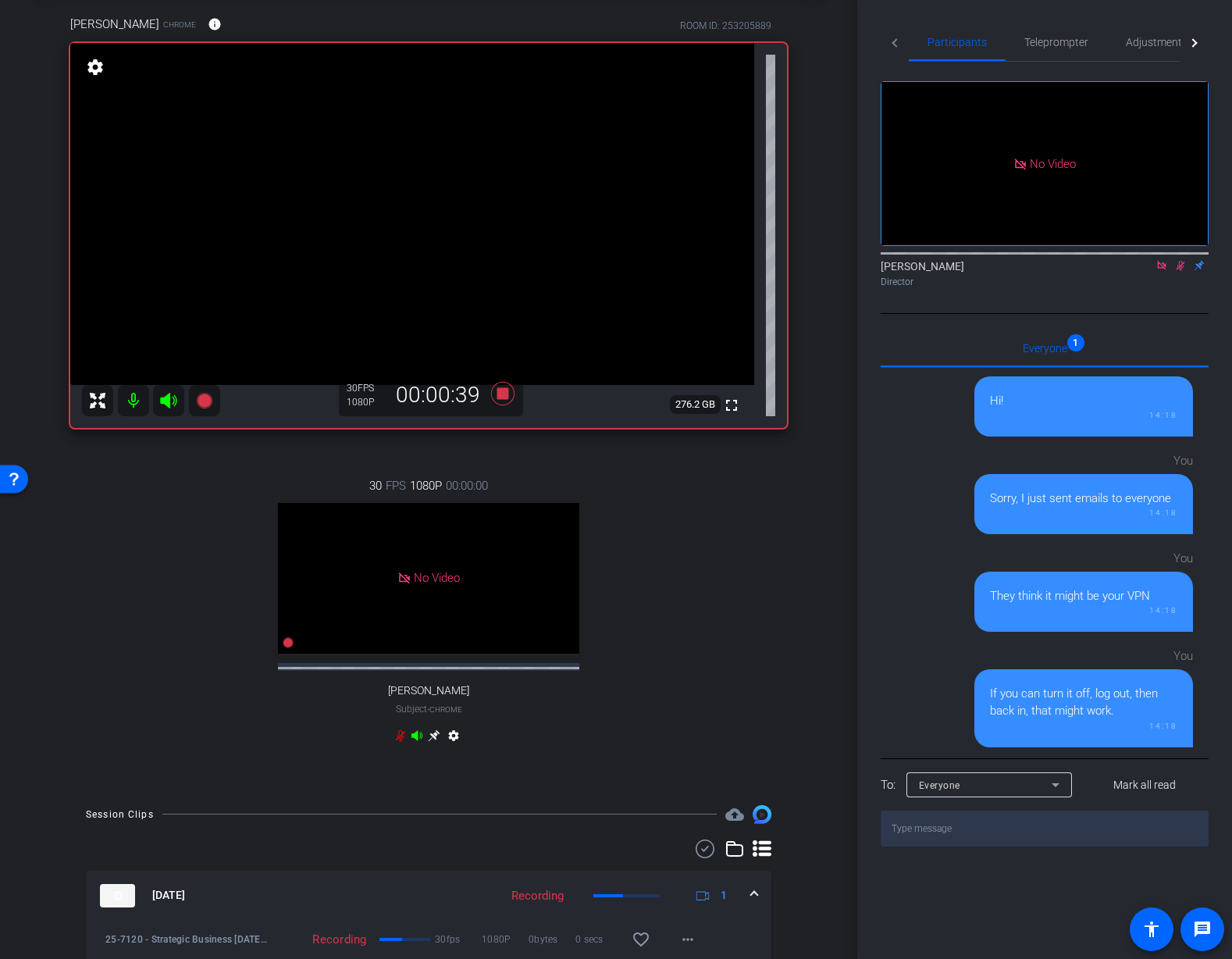
click at [1180, 271] on icon at bounding box center [1181, 265] width 12 height 11
click at [1151, 45] on span "Adjustments" at bounding box center [1157, 41] width 61 height 11
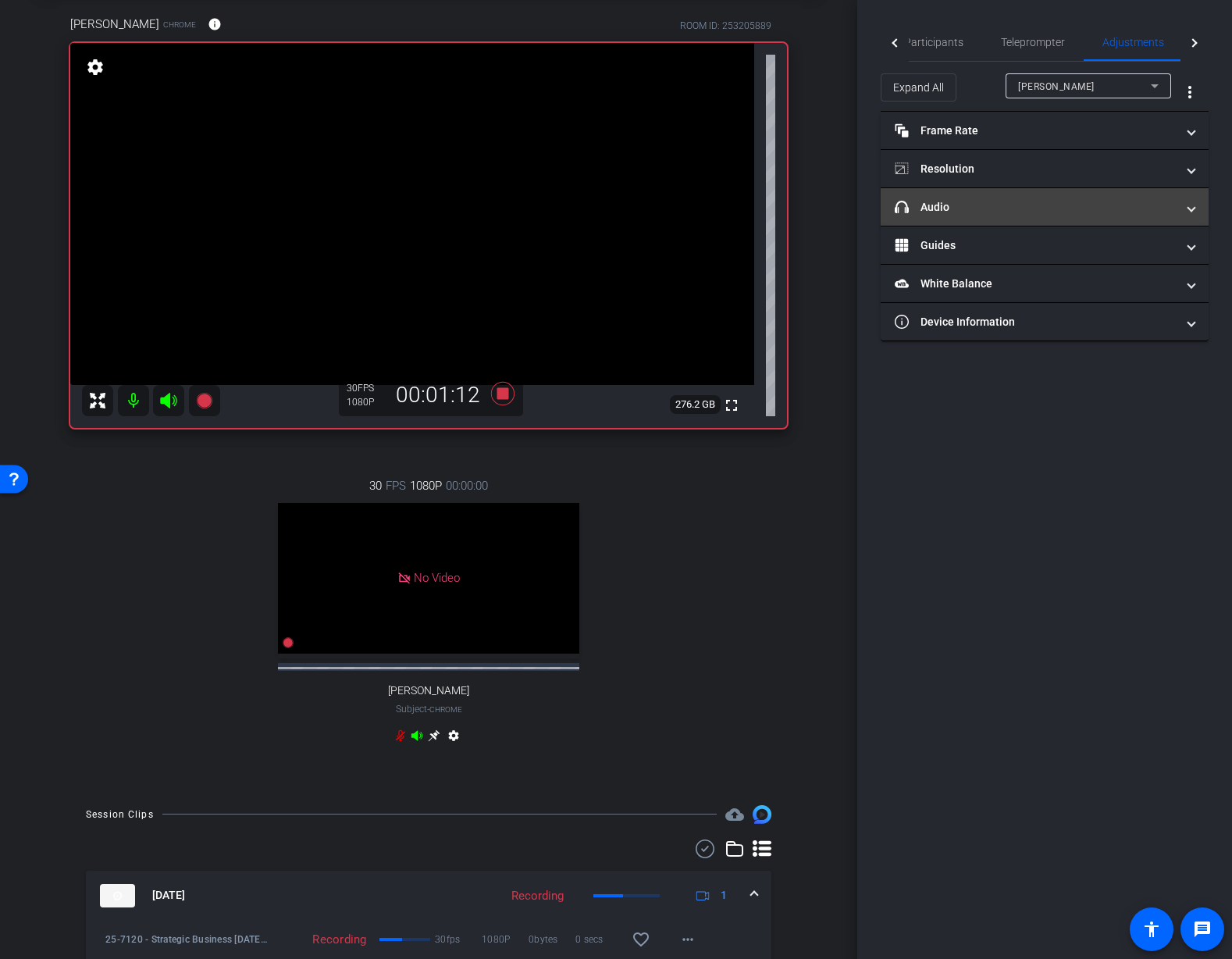
click at [992, 205] on mat-panel-title "headphone icon Audio" at bounding box center [1035, 207] width 281 height 17
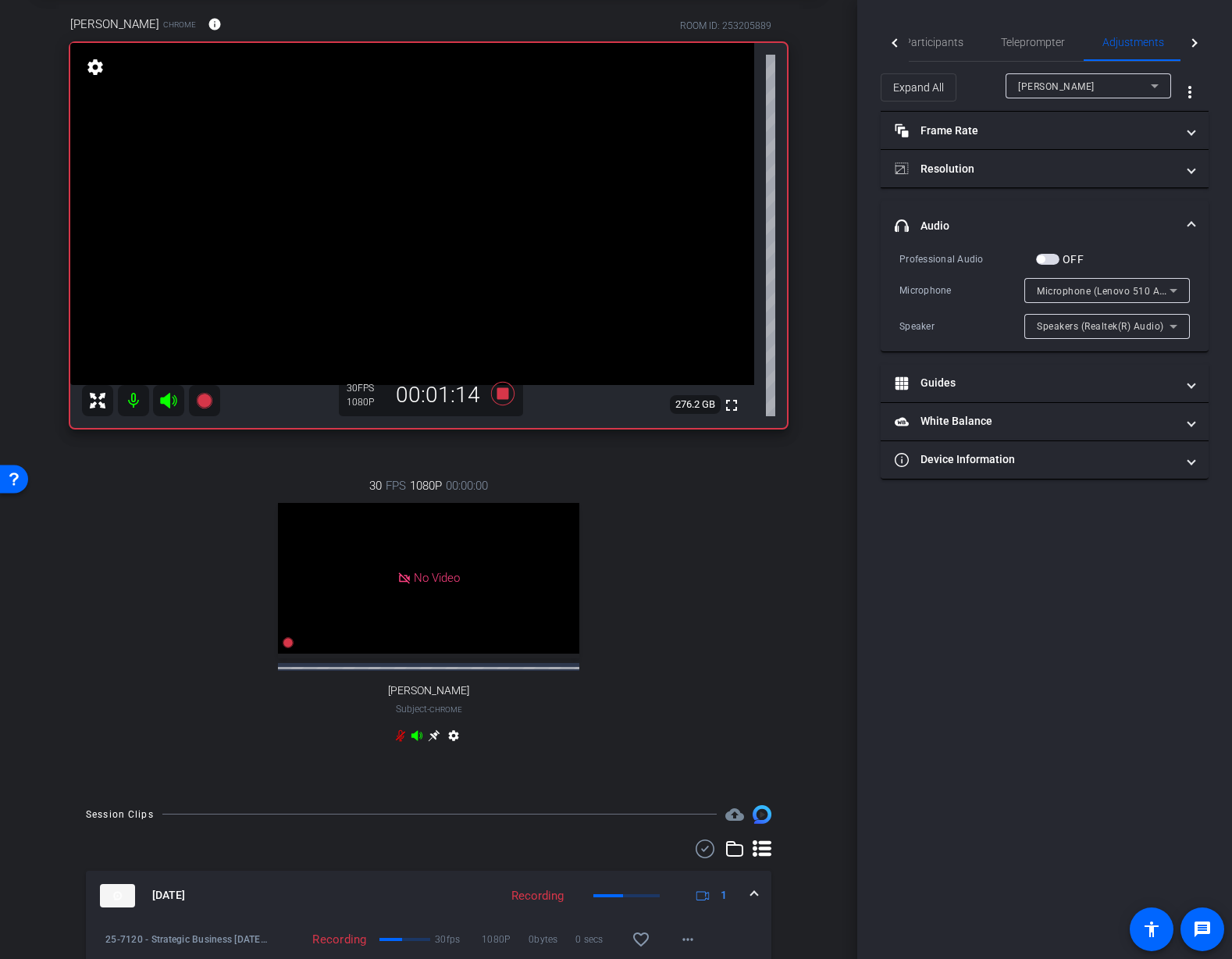
click at [1151, 292] on span "Microphone (Lenovo 510 Audio) (17ef:4839)" at bounding box center [1138, 290] width 203 height 12
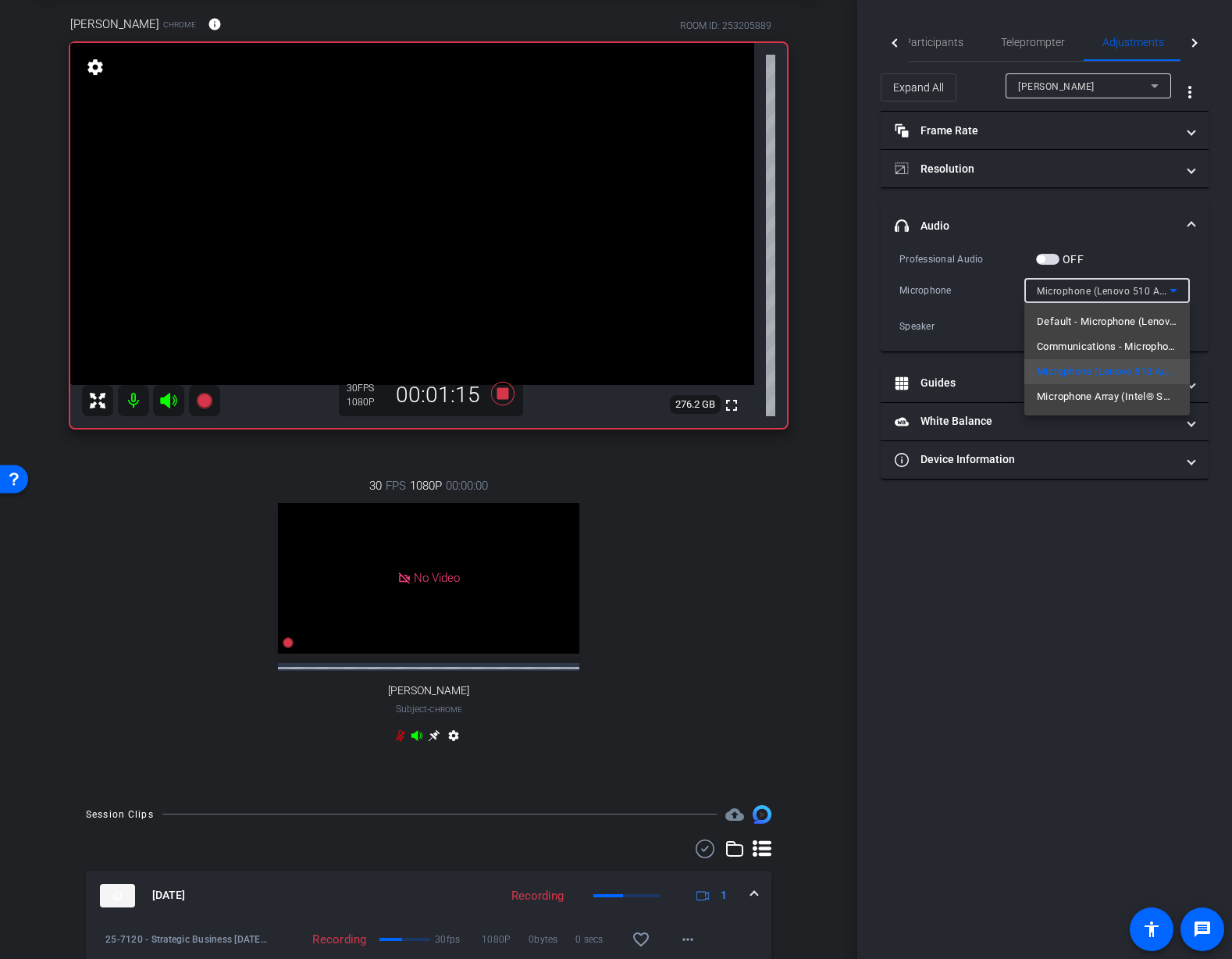
drag, startPoint x: 1128, startPoint y: 514, endPoint x: 1133, endPoint y: 504, distance: 11.2
click at [1128, 513] on div at bounding box center [616, 480] width 1232 height 959
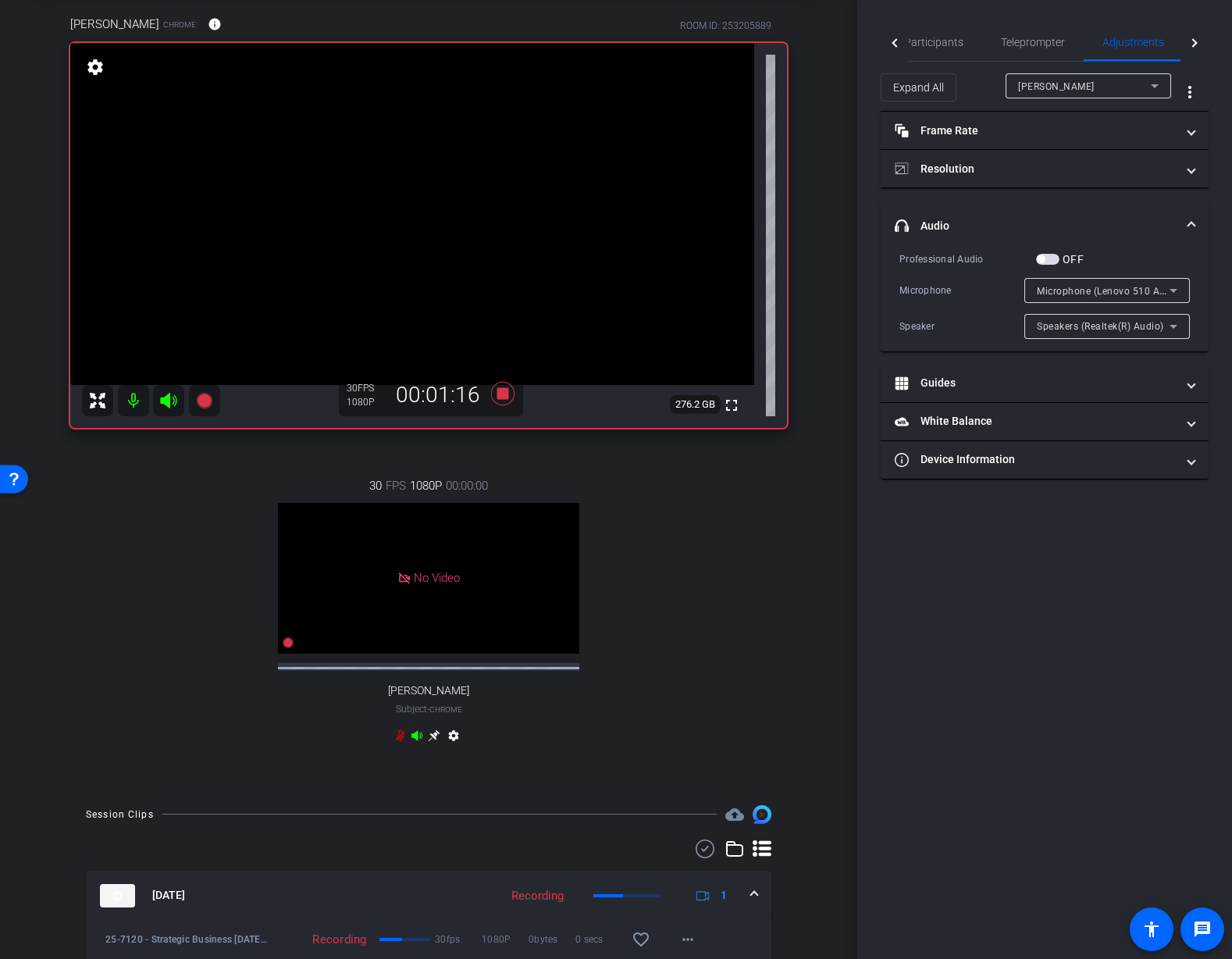
click at [1118, 326] on span "Speakers (Realtek(R) Audio)" at bounding box center [1101, 325] width 128 height 11
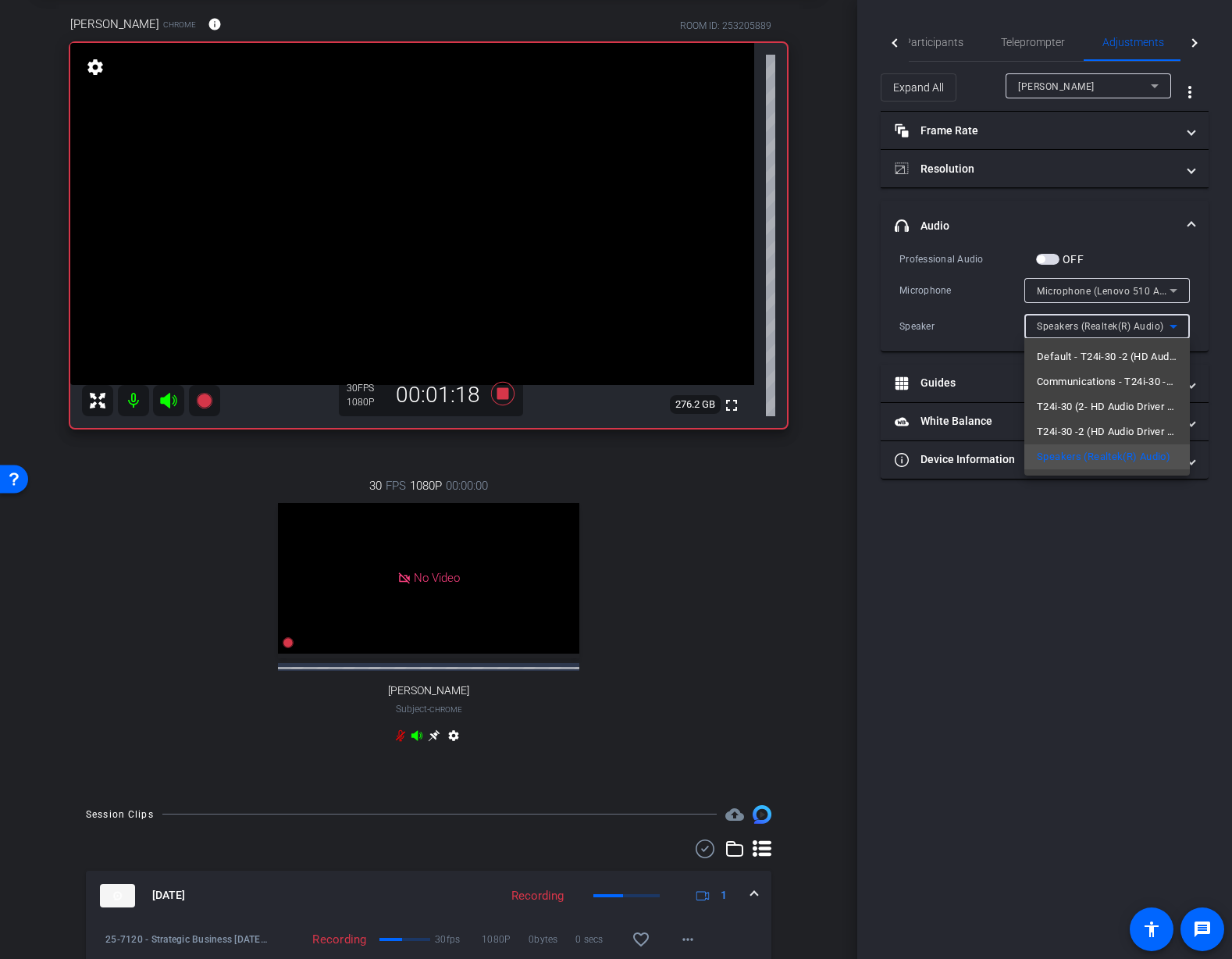
click at [1109, 91] on div at bounding box center [616, 480] width 1232 height 959
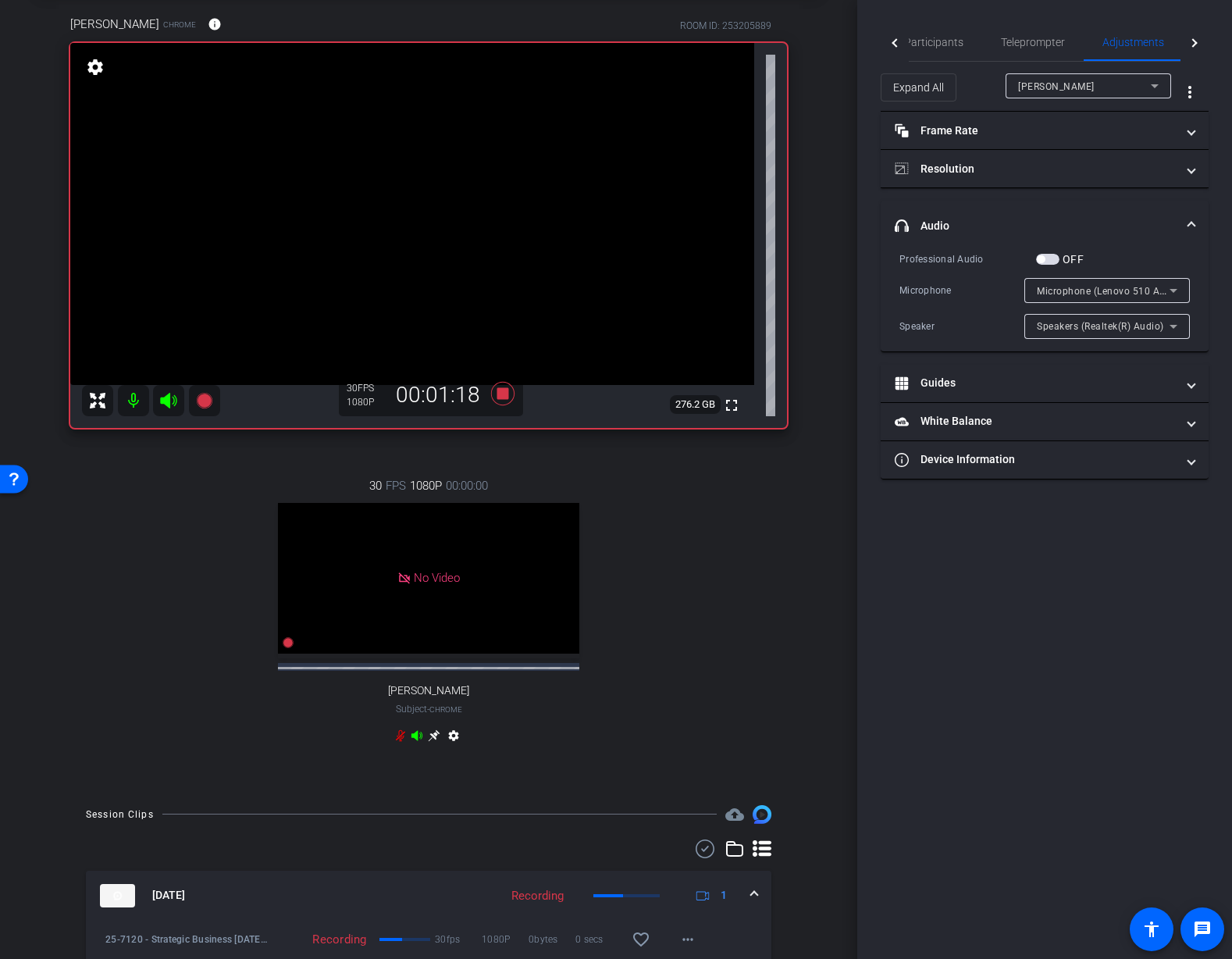
click at [1108, 91] on div "Tiffany Hawks" at bounding box center [1085, 86] width 133 height 20
click at [1080, 143] on span "Juanita Jeffrey" at bounding box center [1057, 142] width 79 height 19
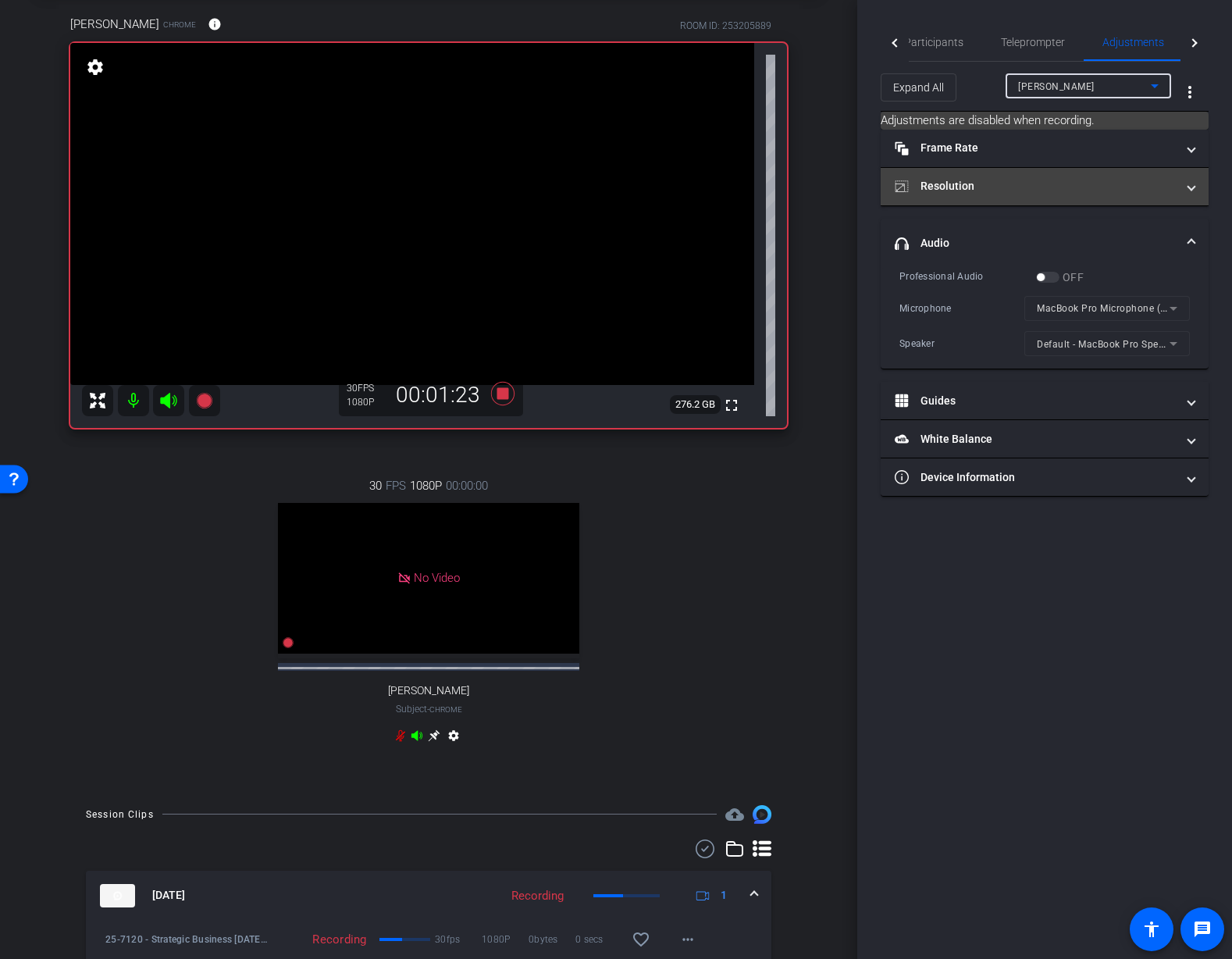
click at [1007, 190] on mat-panel-title "Resolution" at bounding box center [1035, 186] width 281 height 17
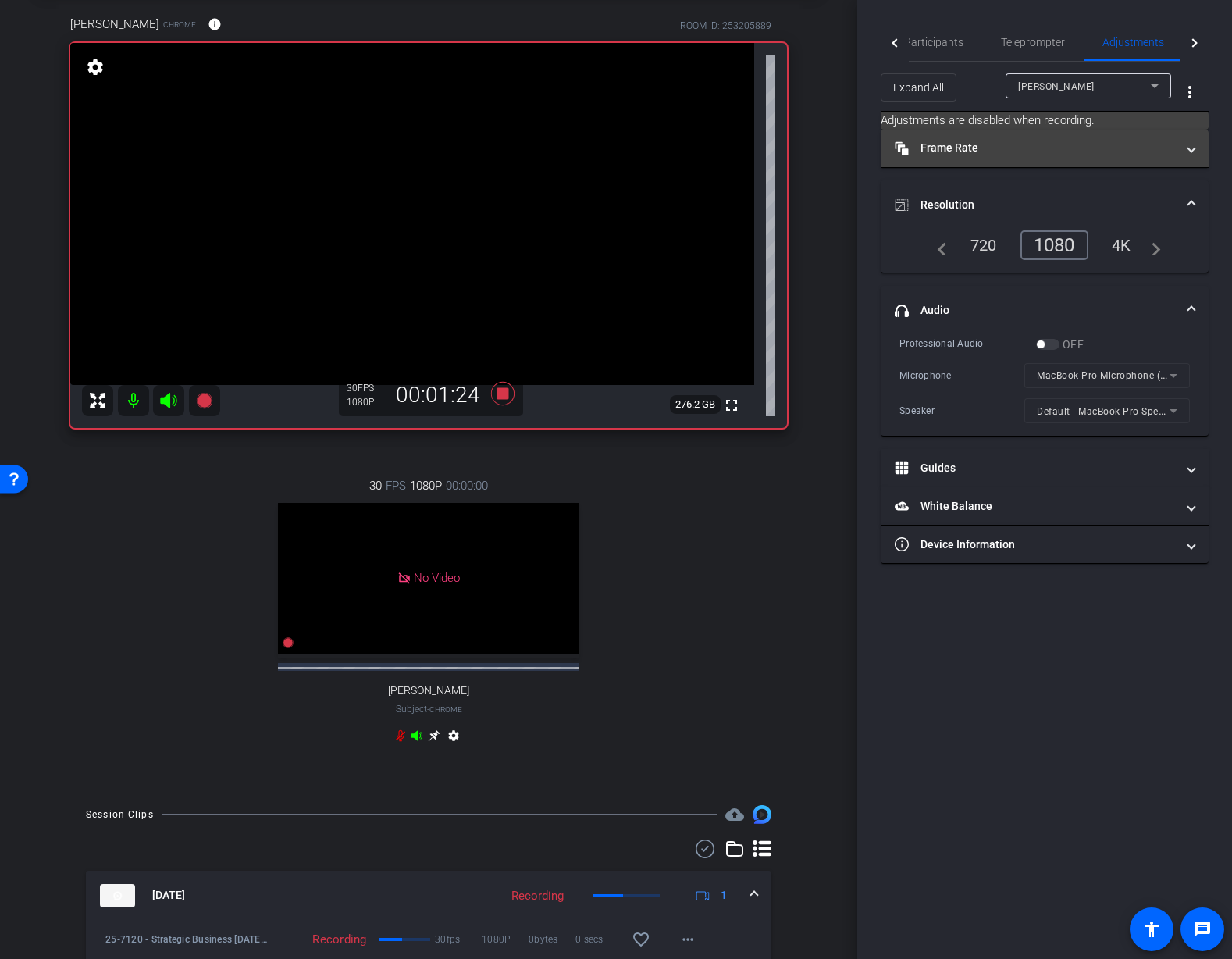
drag, startPoint x: 1069, startPoint y: 140, endPoint x: 1077, endPoint y: 152, distance: 14.4
click at [1069, 140] on mat-panel-title "Frame Rate Frame Rate" at bounding box center [1035, 148] width 281 height 17
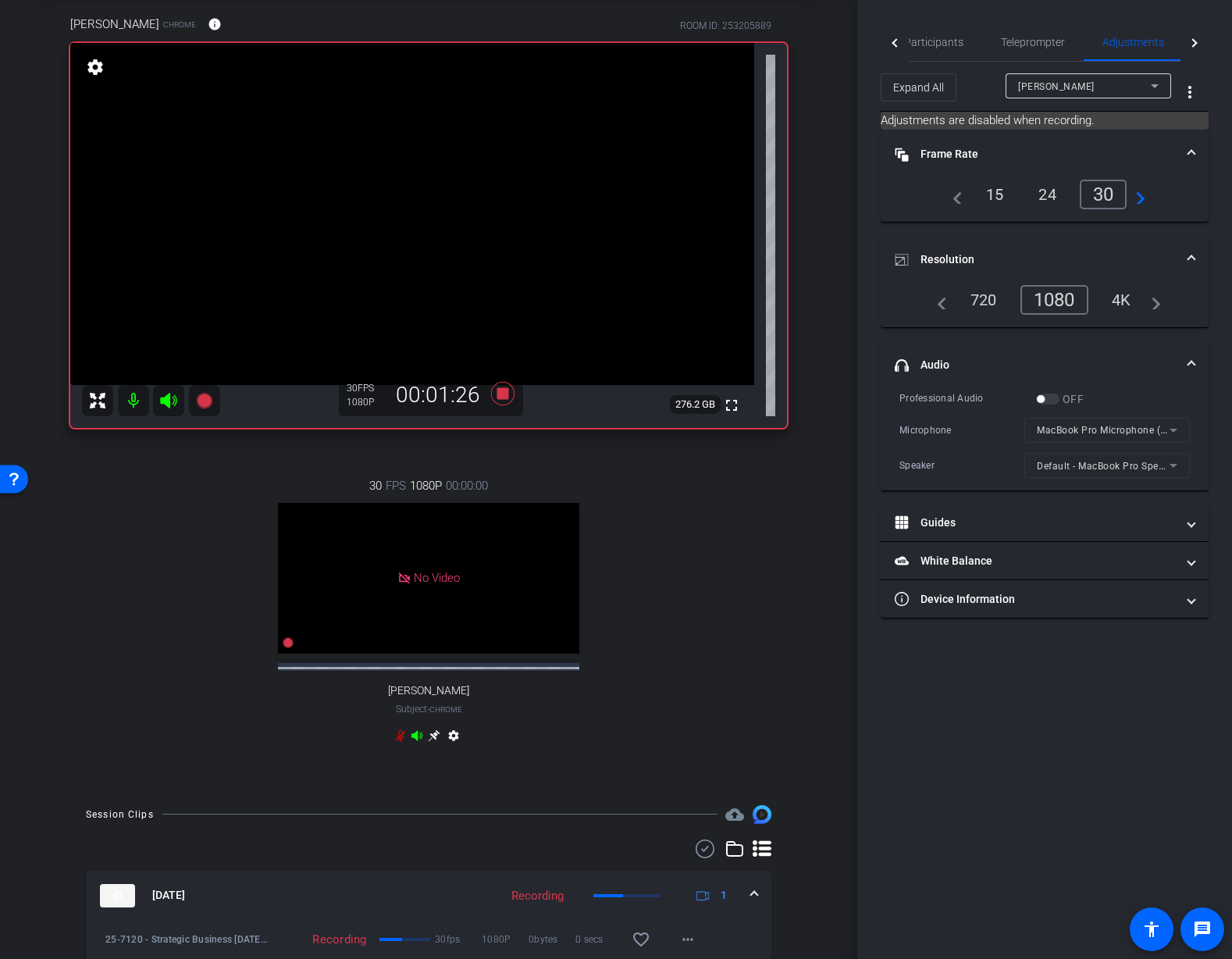
click at [1121, 432] on mat-form-field "MacBook Pro Microphone (Built-in)" at bounding box center [1108, 430] width 166 height 25
click at [1131, 430] on mat-form-field "MacBook Pro Microphone (Built-in)" at bounding box center [1108, 430] width 166 height 25
click at [1168, 433] on mat-form-field "MacBook Pro Microphone (Built-in)" at bounding box center [1108, 430] width 166 height 25
click at [1143, 467] on mat-form-field "Default - MacBook Pro Speakers (Built-in)" at bounding box center [1108, 465] width 166 height 25
click at [1144, 468] on mat-form-field "Default - MacBook Pro Speakers (Built-in)" at bounding box center [1108, 465] width 166 height 25
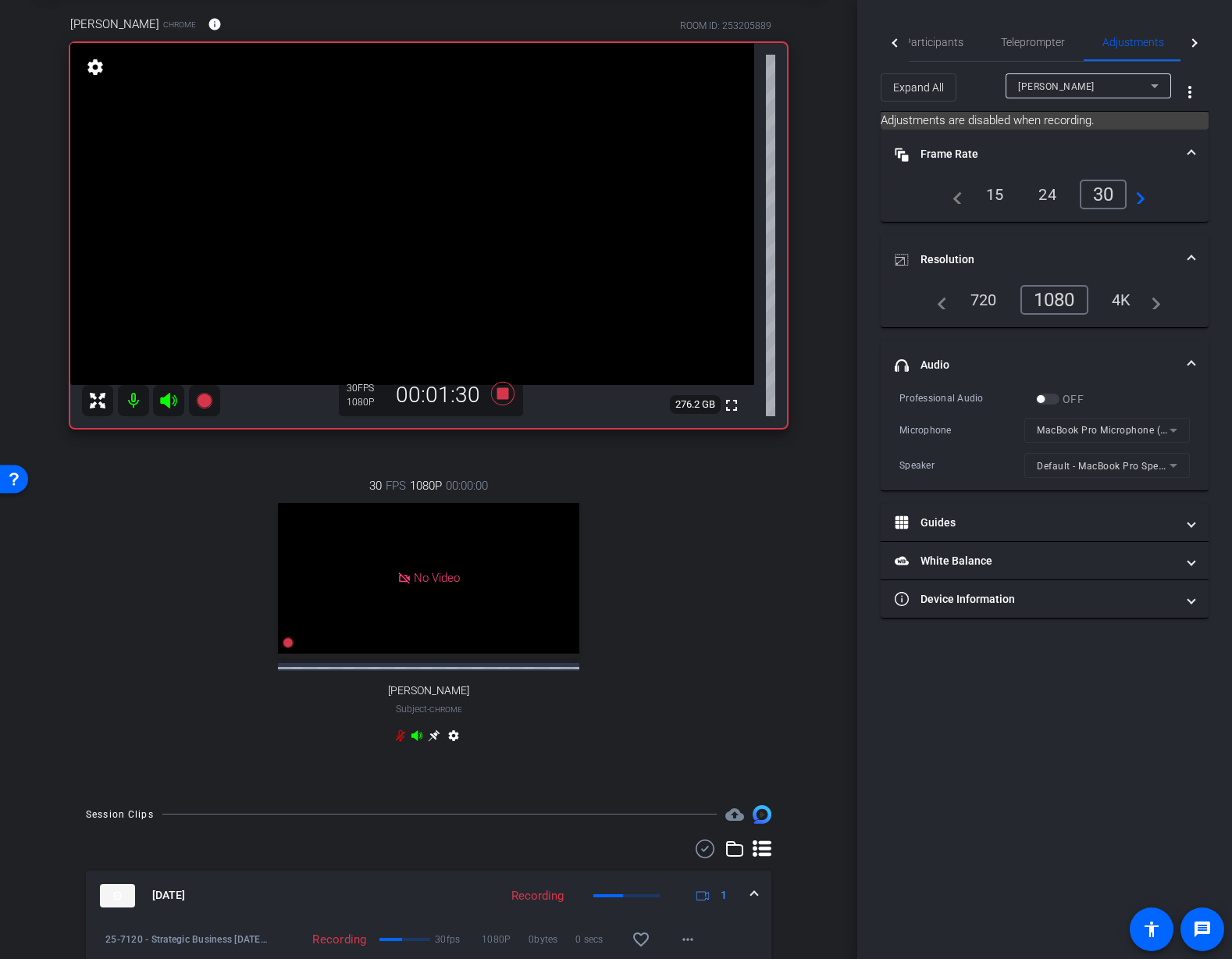
drag, startPoint x: 1049, startPoint y: 743, endPoint x: 1152, endPoint y: 280, distance: 474.3
click at [1051, 740] on div "Participants Teleprompter Adjustments Live Jon Williams Director Everyone 1 Mau…" at bounding box center [1045, 480] width 374 height 959
drag, startPoint x: 946, startPoint y: 46, endPoint x: 958, endPoint y: 70, distance: 26.8
click at [946, 46] on span "Participants" at bounding box center [935, 41] width 60 height 11
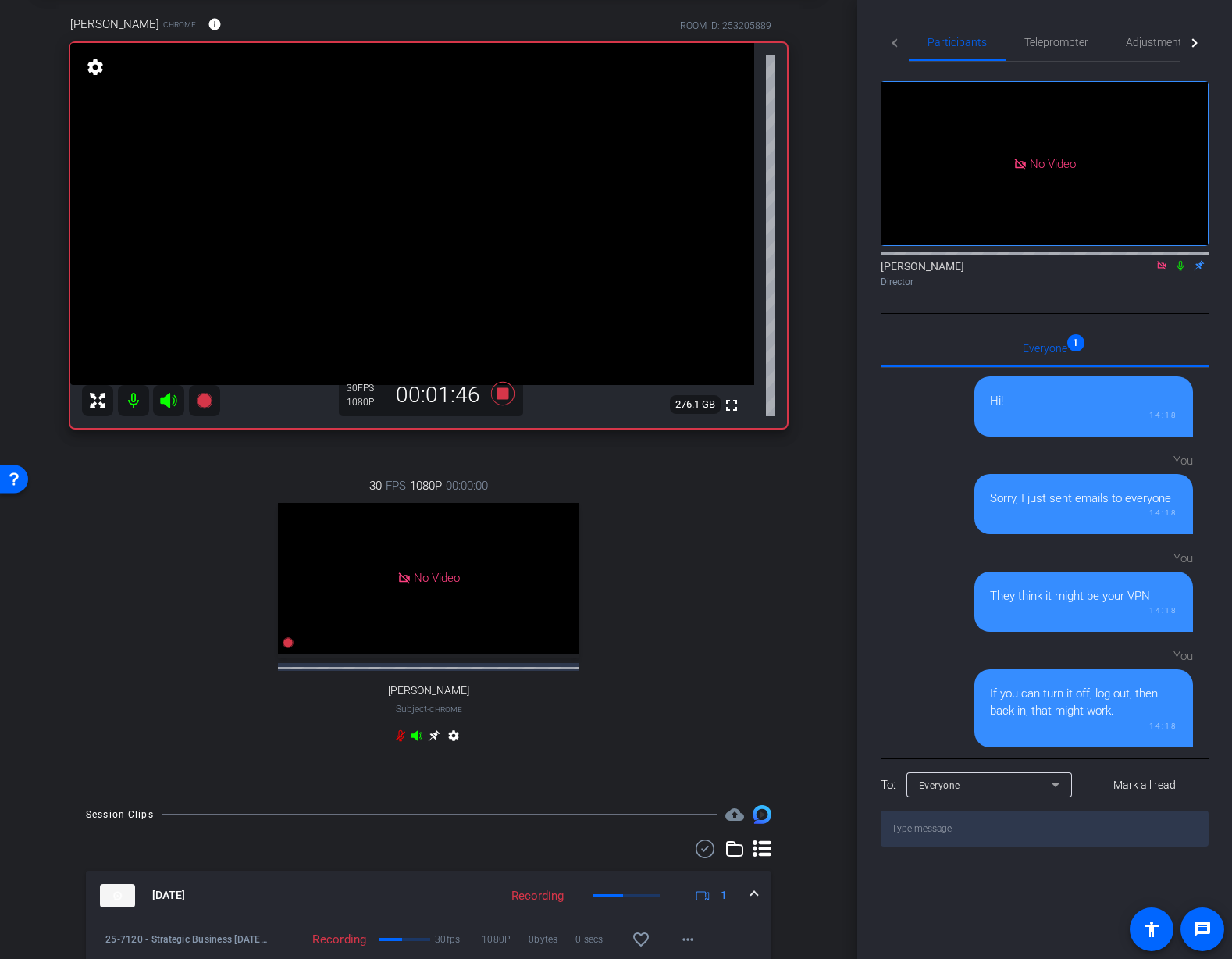
click at [1177, 260] on icon at bounding box center [1181, 265] width 12 height 11
drag, startPoint x: 1185, startPoint y: 217, endPoint x: 1170, endPoint y: 233, distance: 21.9
click at [1185, 260] on icon at bounding box center [1181, 265] width 12 height 11
click at [500, 393] on icon at bounding box center [503, 393] width 23 height 23
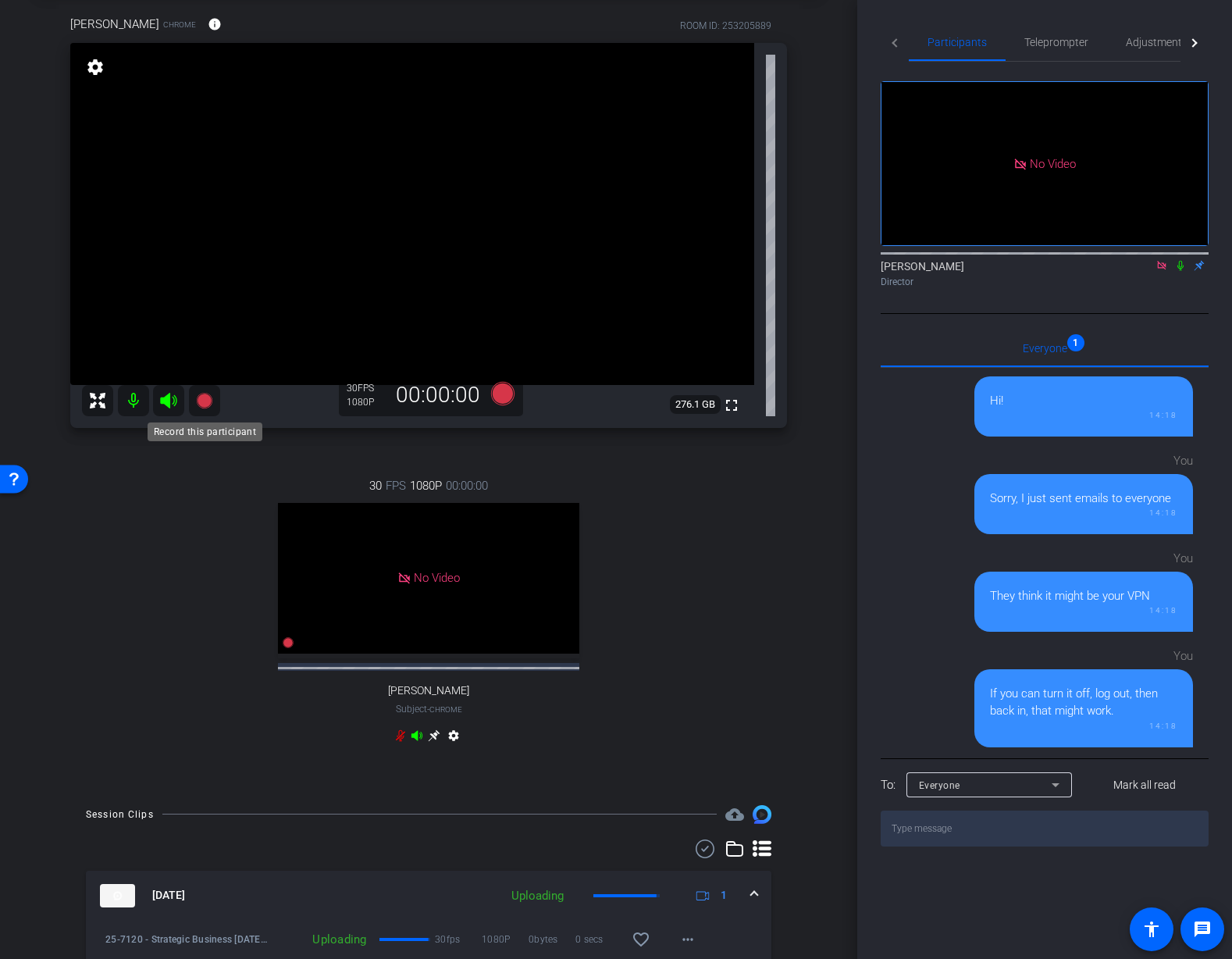
click at [205, 402] on icon at bounding box center [204, 400] width 16 height 16
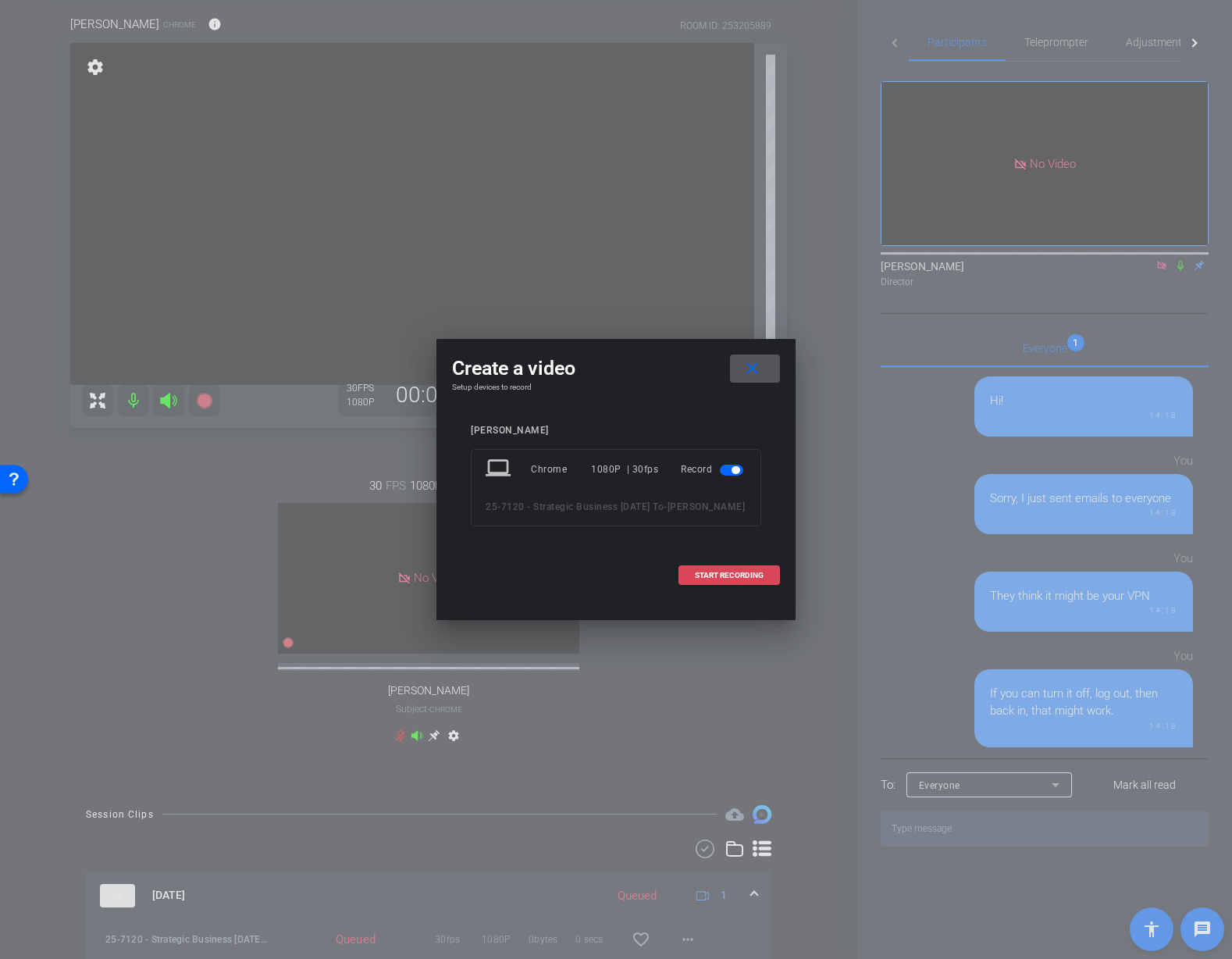
click at [715, 579] on span "START RECORDING" at bounding box center [729, 575] width 69 height 7
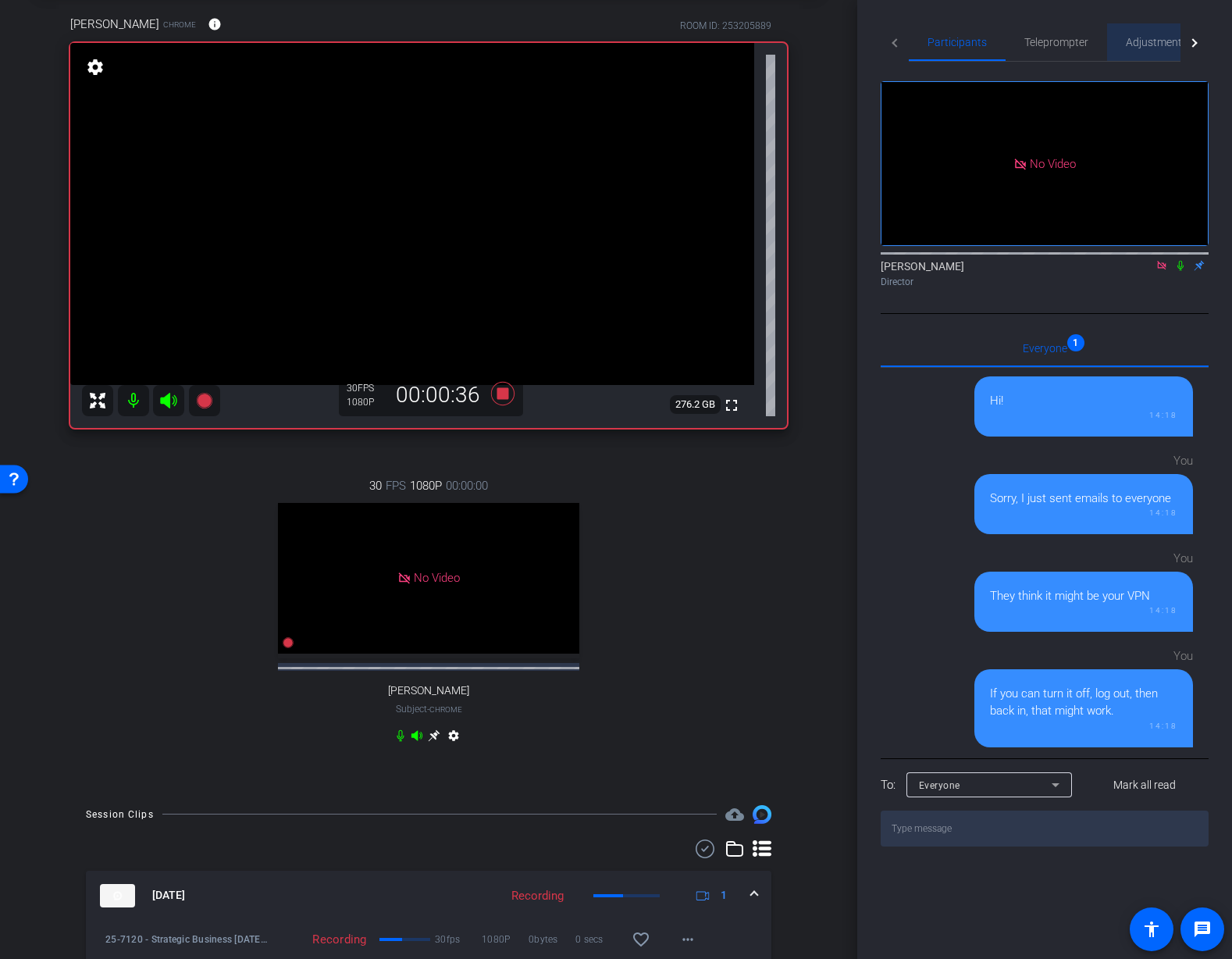
click at [1135, 41] on span "Adjustments" at bounding box center [1157, 41] width 61 height 11
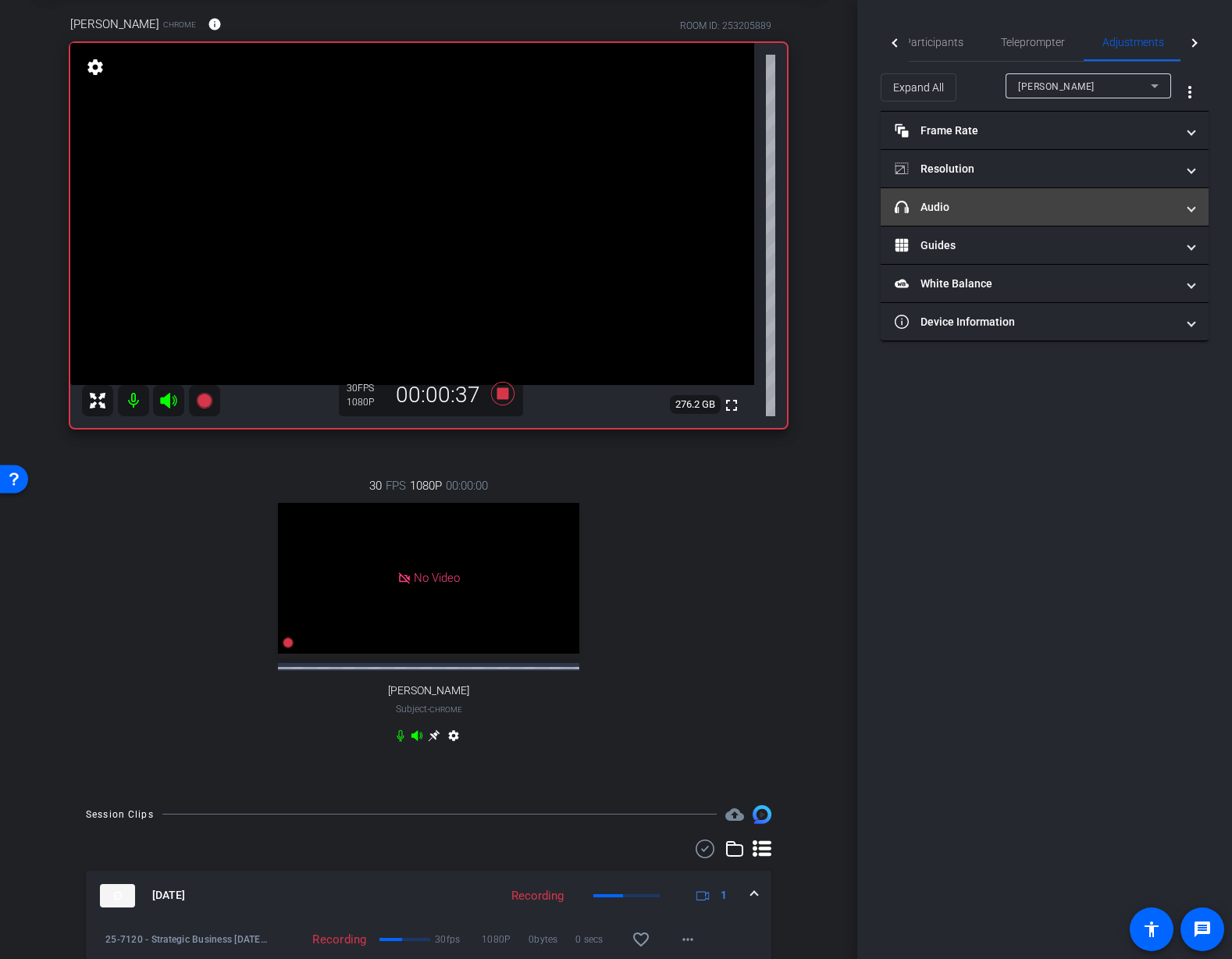
click at [1023, 215] on mat-expansion-panel-header "headphone icon Audio" at bounding box center [1045, 206] width 328 height 37
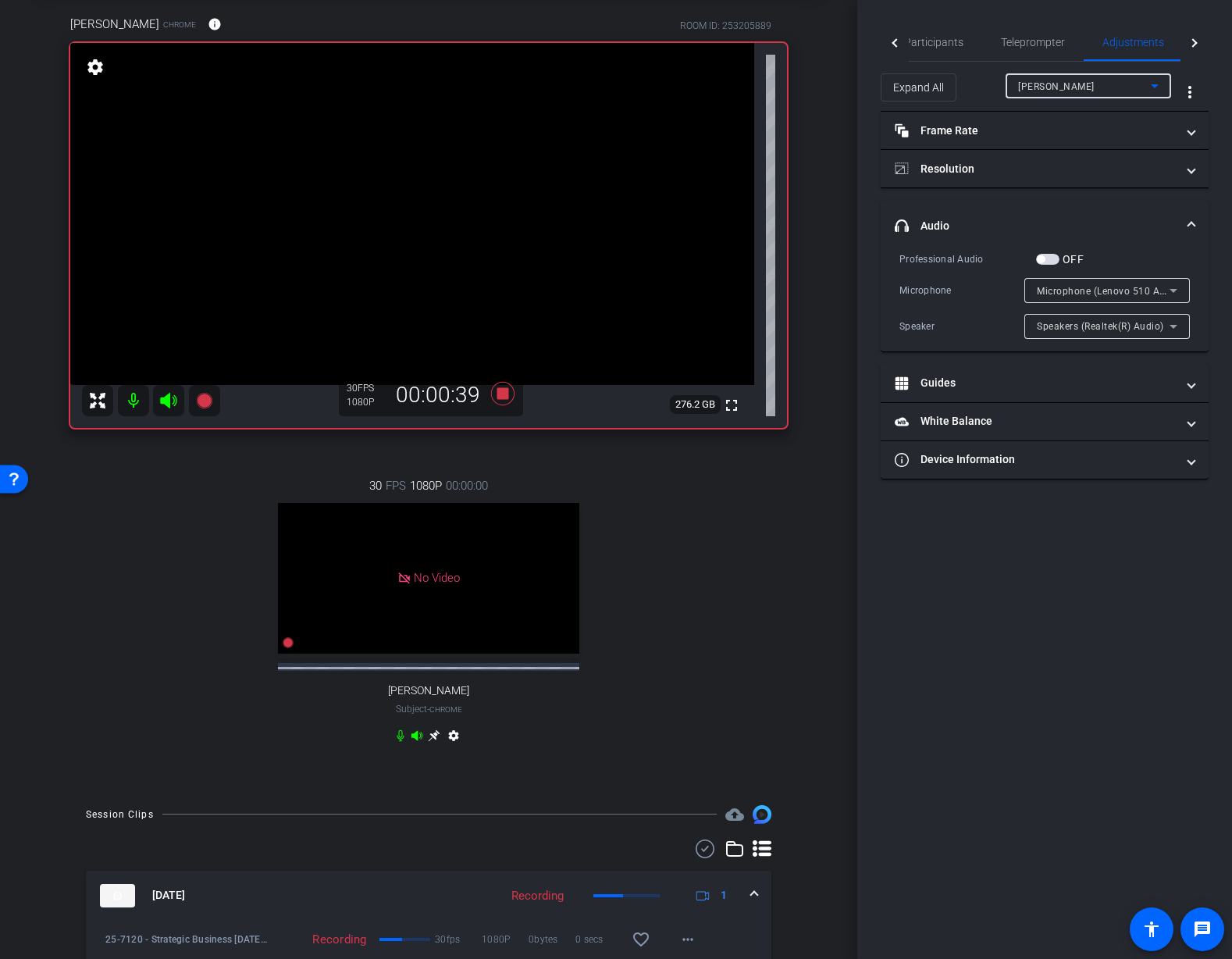
click at [1090, 94] on div "Tiffany Hawks" at bounding box center [1085, 86] width 133 height 20
click at [1072, 148] on span "Juanita Jeffrey" at bounding box center [1057, 142] width 79 height 19
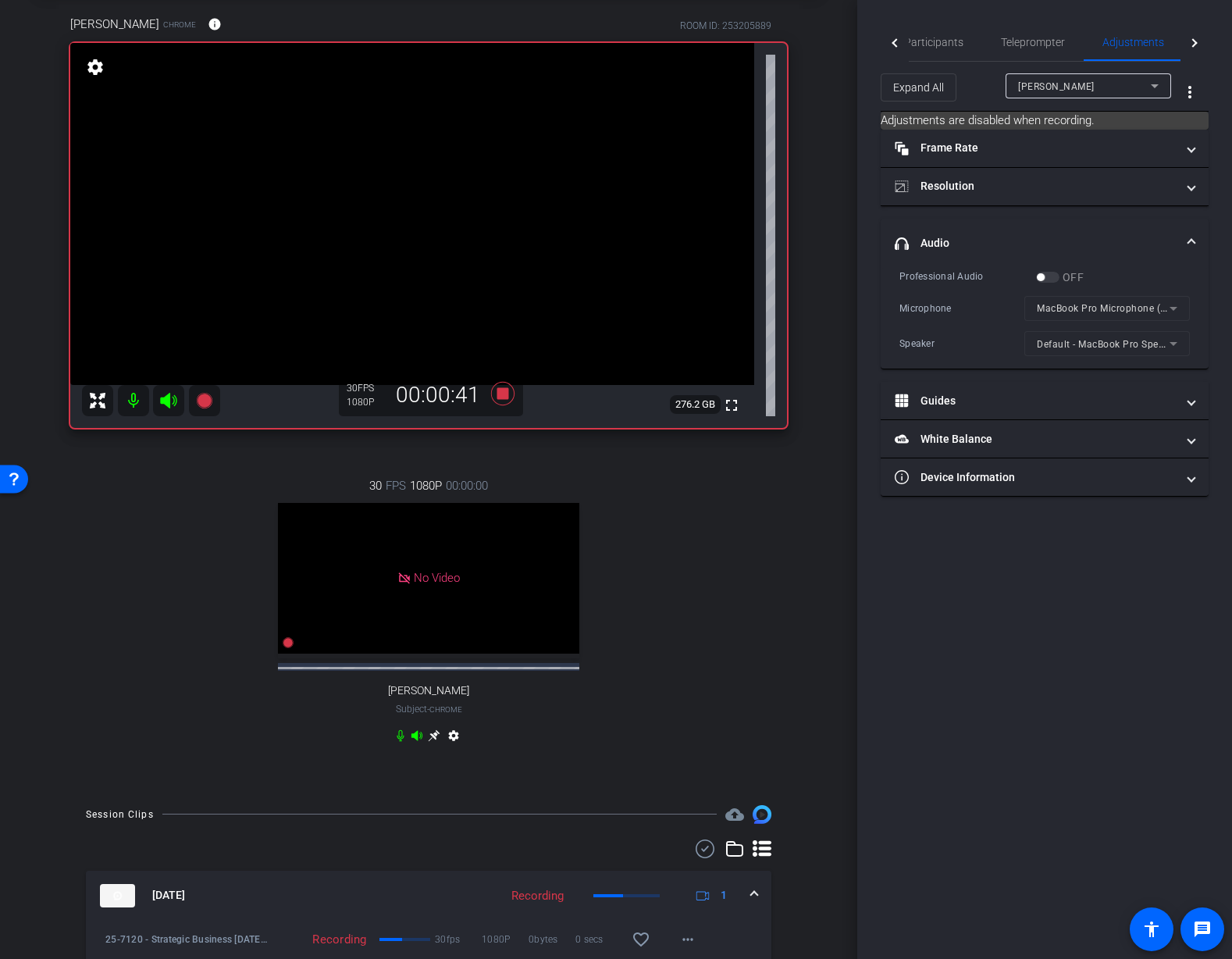
click at [1167, 345] on mat-form-field "Default - MacBook Pro Speakers (Built-in)" at bounding box center [1108, 344] width 166 height 25
click at [848, 303] on div "arrow_back 25-7120 - Strategic Business Nov 2025 Town Hall video Back to projec…" at bounding box center [428, 402] width 858 height 959
drag, startPoint x: 933, startPoint y: 35, endPoint x: 940, endPoint y: 63, distance: 28.9
click at [933, 36] on span "Participants" at bounding box center [935, 41] width 60 height 11
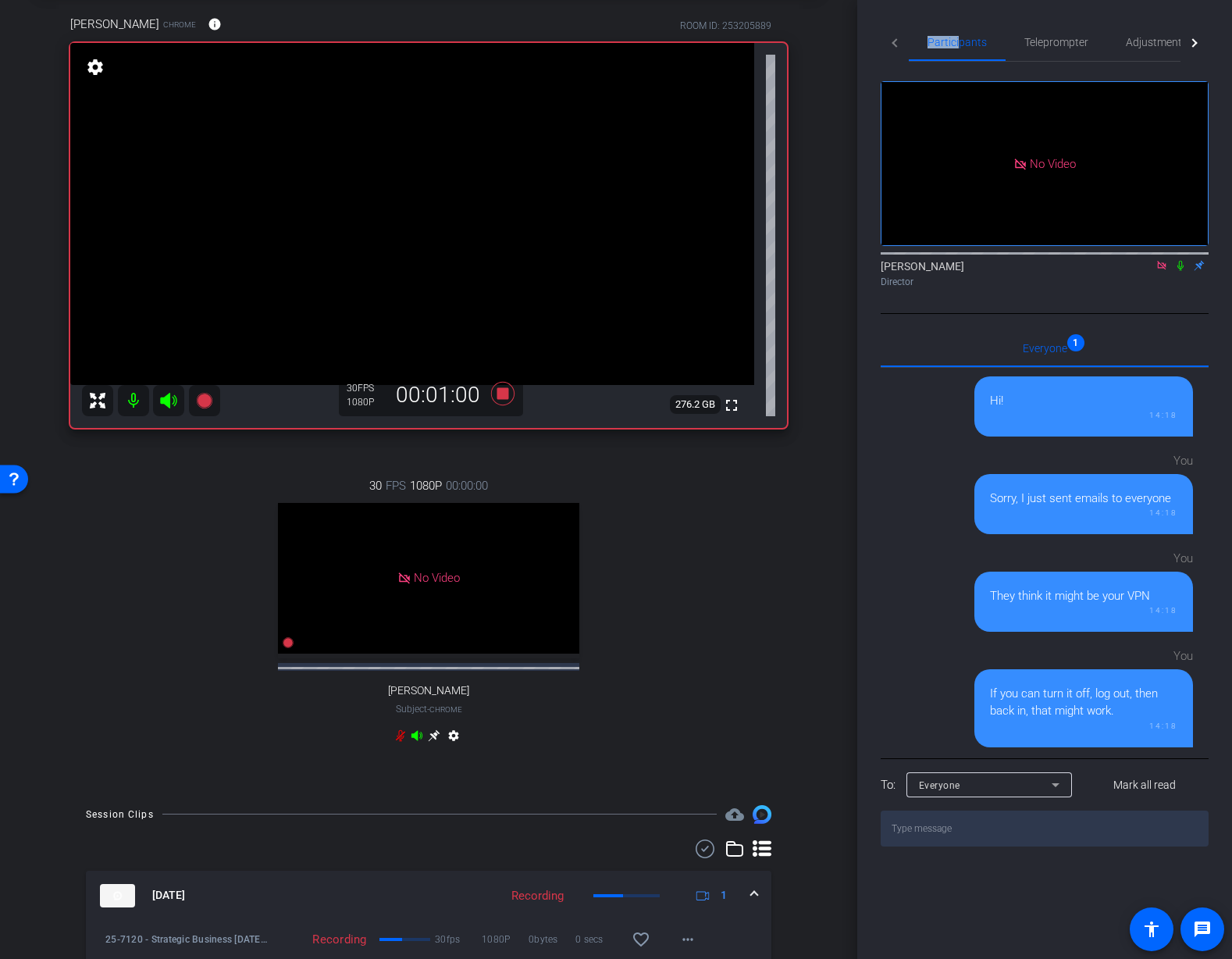
click at [1189, 258] on mat-icon at bounding box center [1181, 265] width 19 height 14
click at [1181, 260] on icon at bounding box center [1181, 265] width 12 height 11
click at [1181, 261] on icon at bounding box center [1181, 266] width 8 height 10
click at [1163, 260] on icon at bounding box center [1162, 265] width 12 height 11
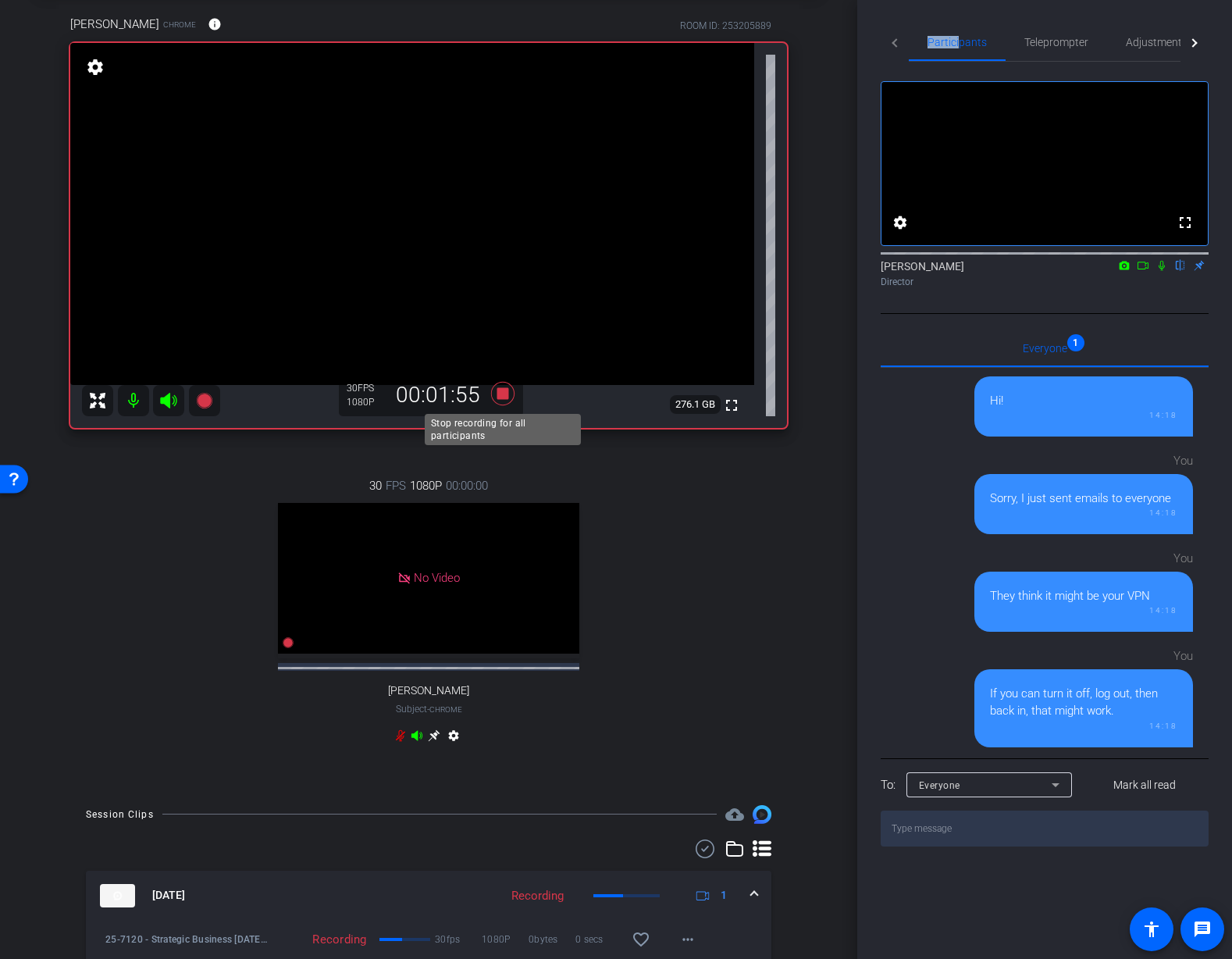
click at [511, 398] on icon at bounding box center [502, 393] width 37 height 28
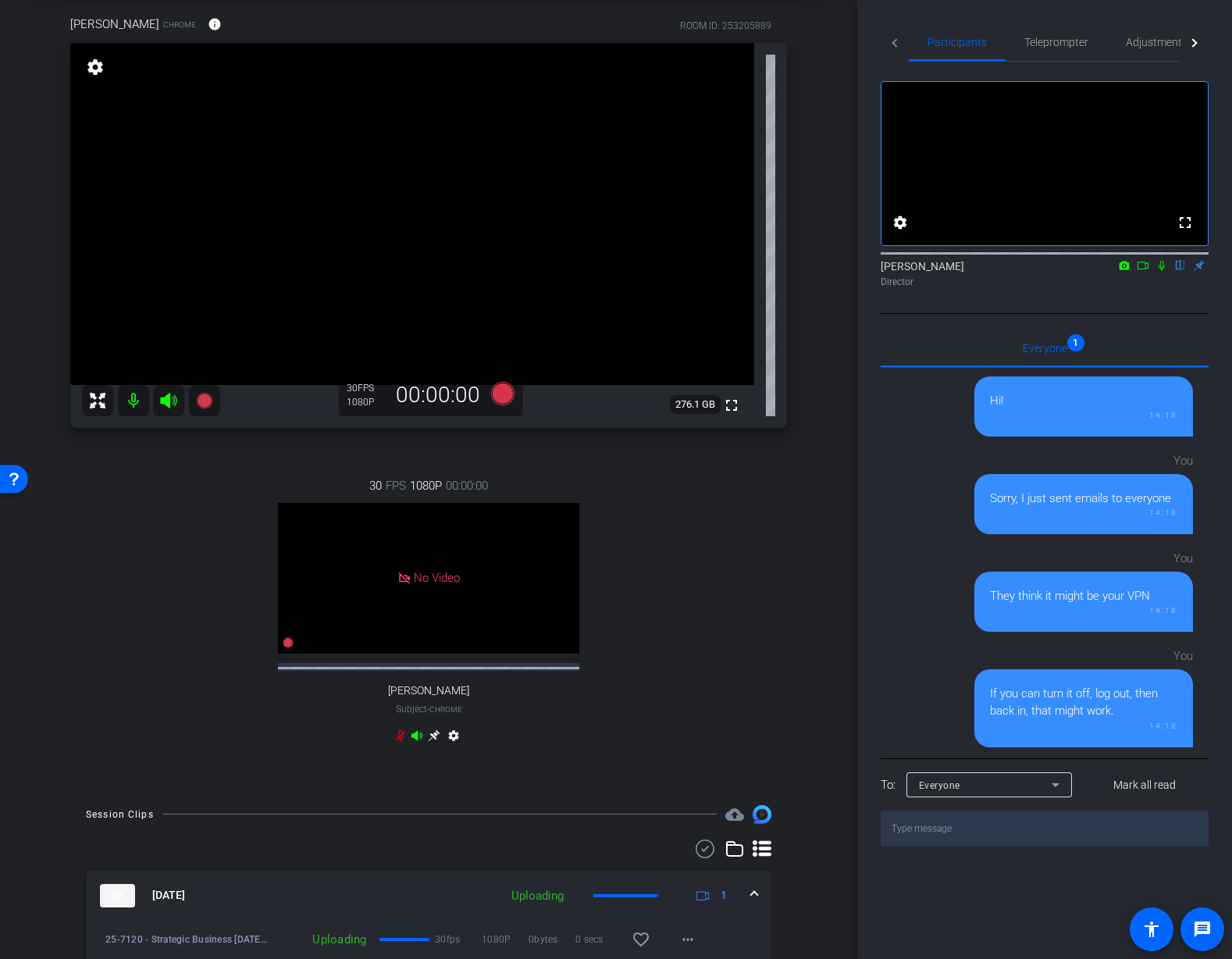
click at [635, 485] on div "30 FPS 1080P 00:00:00 No Video Tiffany Hawks Subject - Chrome settings" at bounding box center [428, 612] width 717 height 322
click at [211, 401] on icon at bounding box center [204, 400] width 16 height 16
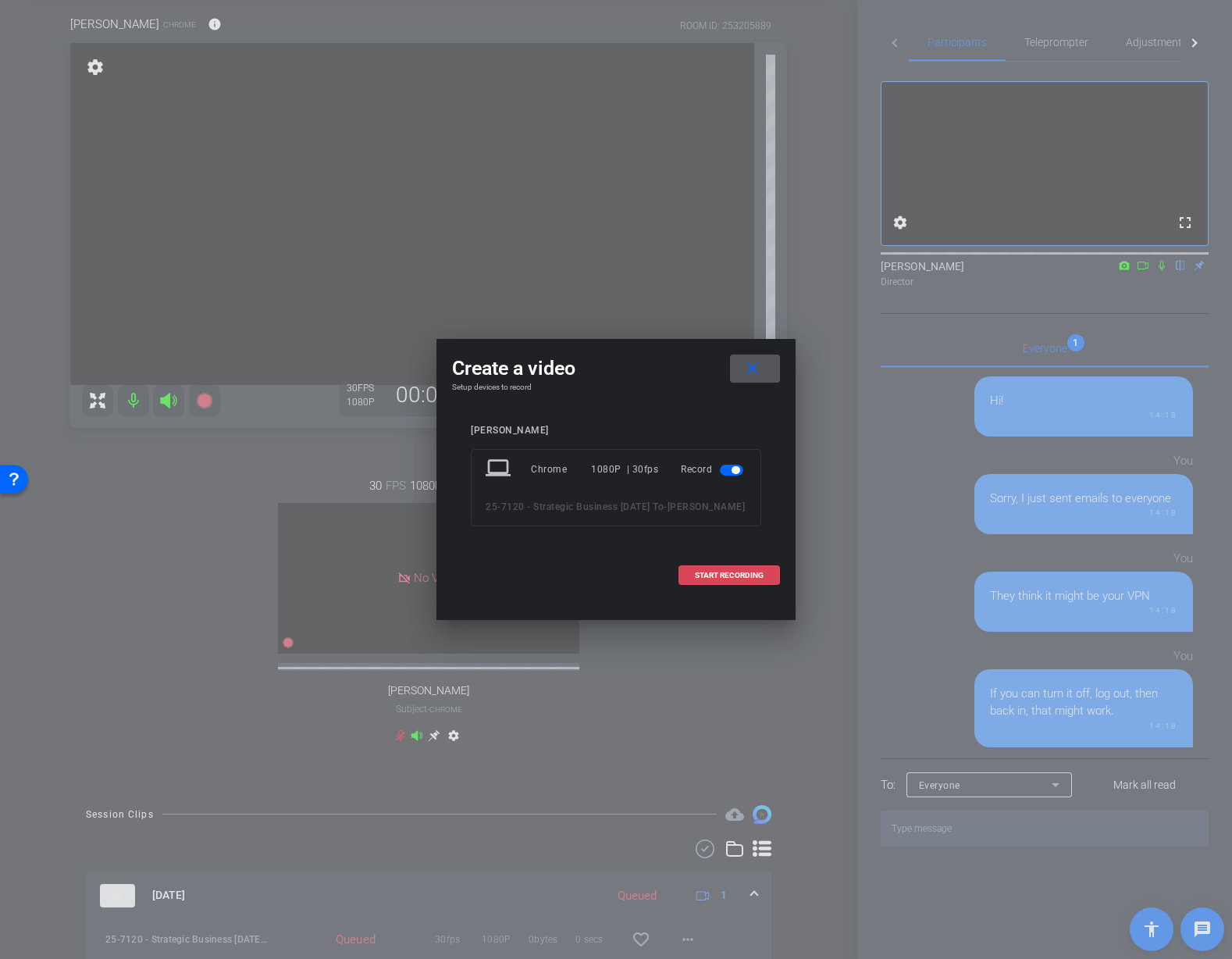
click at [706, 579] on span "START RECORDING" at bounding box center [729, 575] width 69 height 7
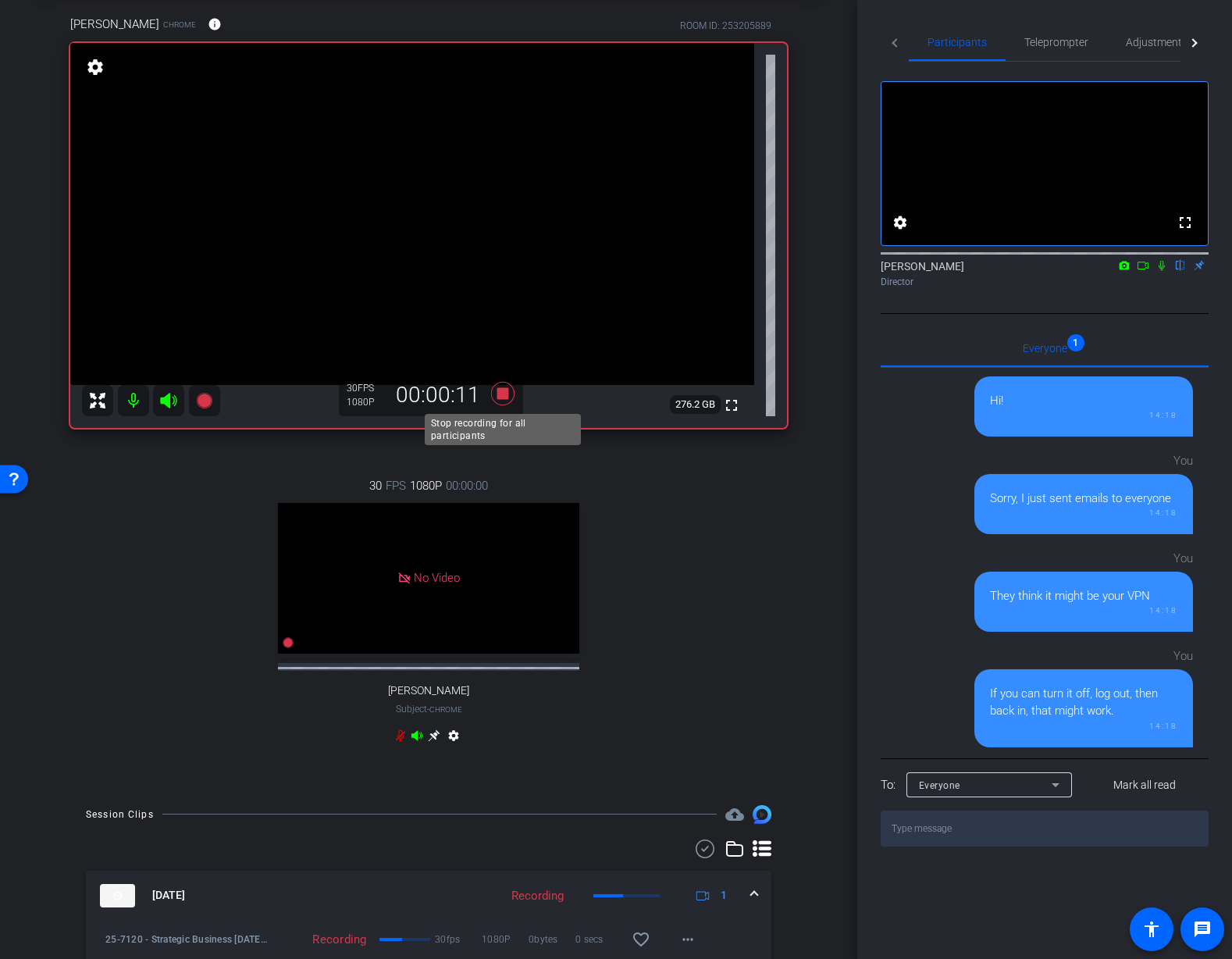
click at [499, 398] on icon at bounding box center [503, 393] width 23 height 23
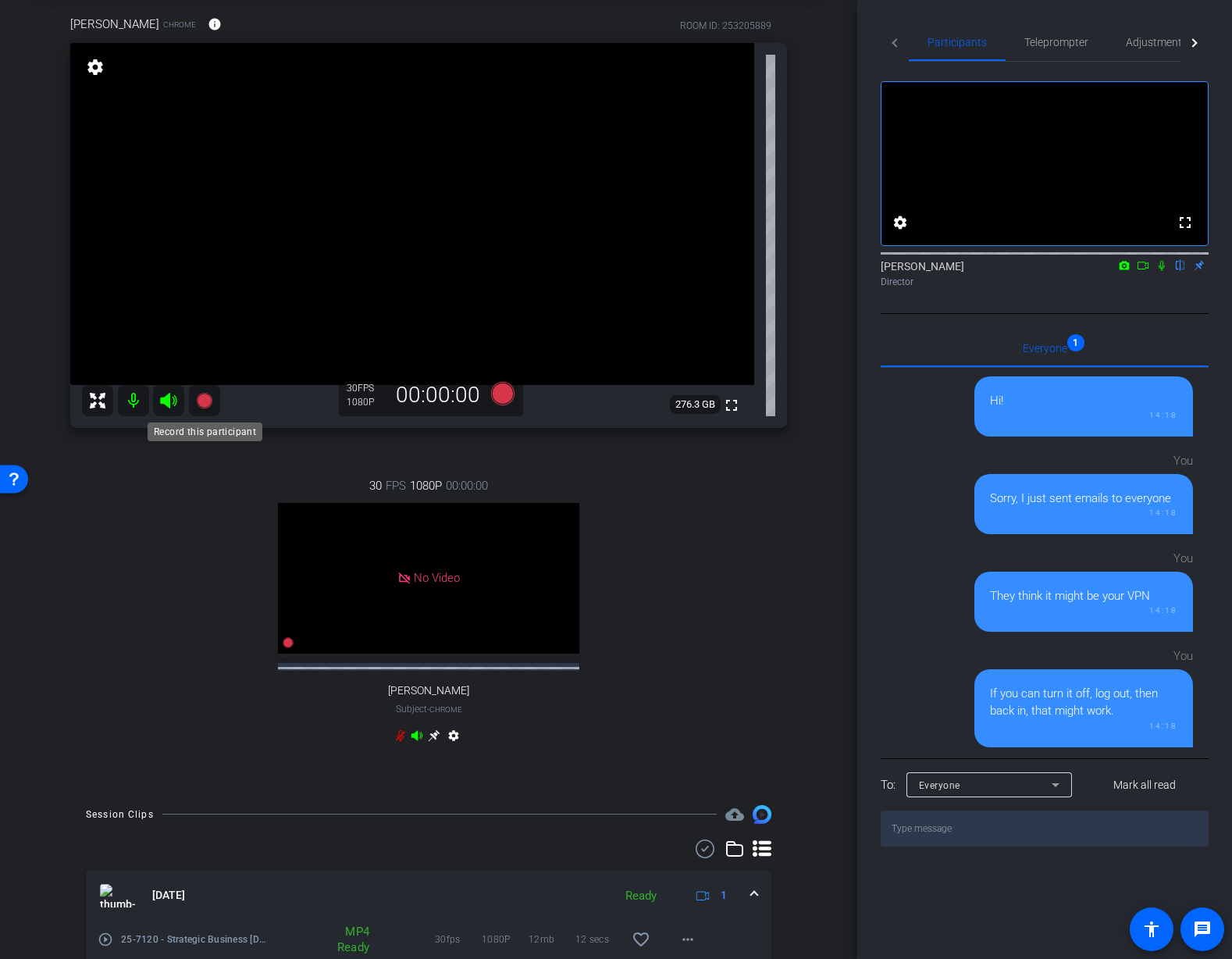
click at [206, 402] on icon at bounding box center [204, 400] width 16 height 16
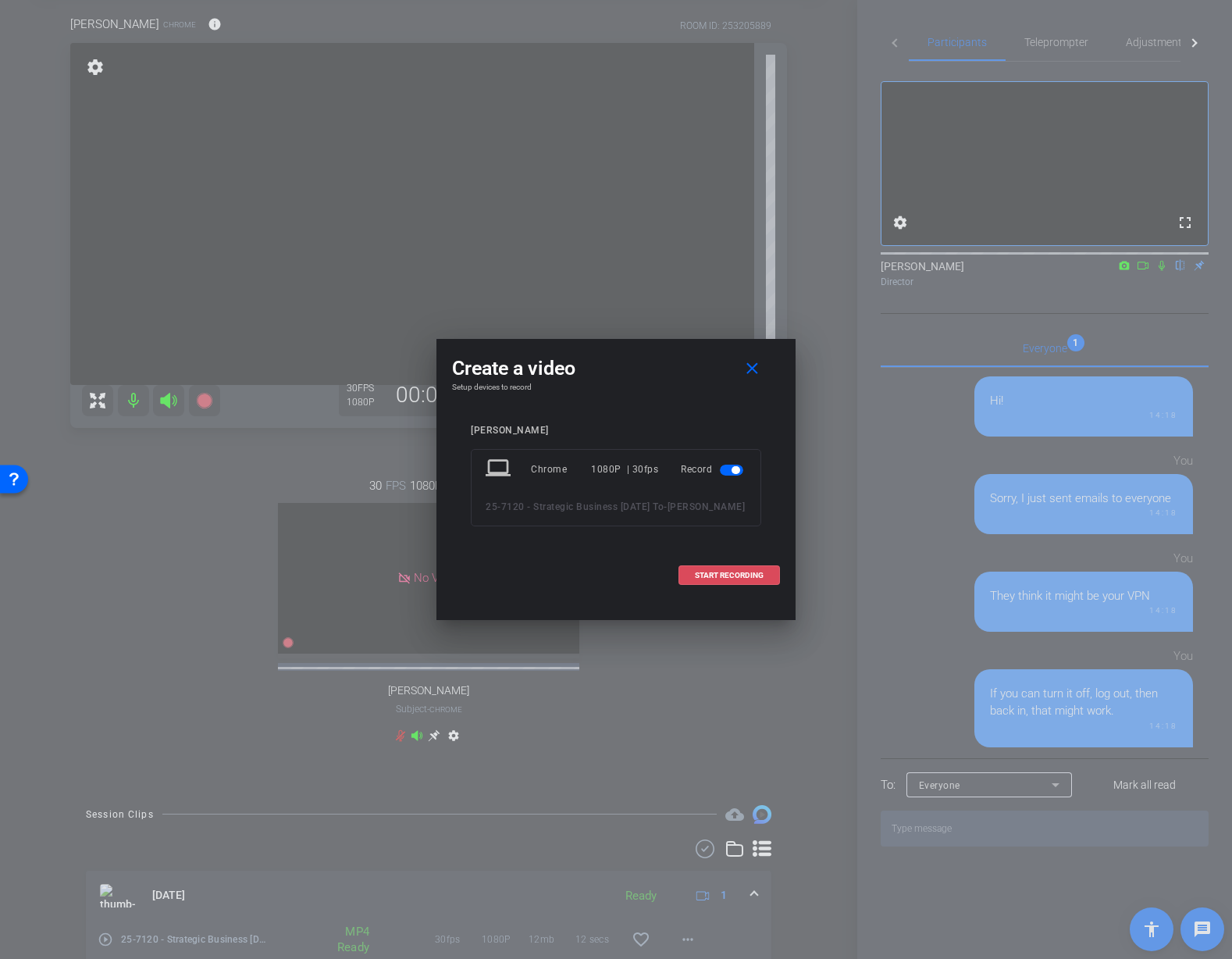
drag, startPoint x: 742, startPoint y: 595, endPoint x: 802, endPoint y: 571, distance: 64.6
click at [742, 579] on span "START RECORDING" at bounding box center [729, 575] width 69 height 7
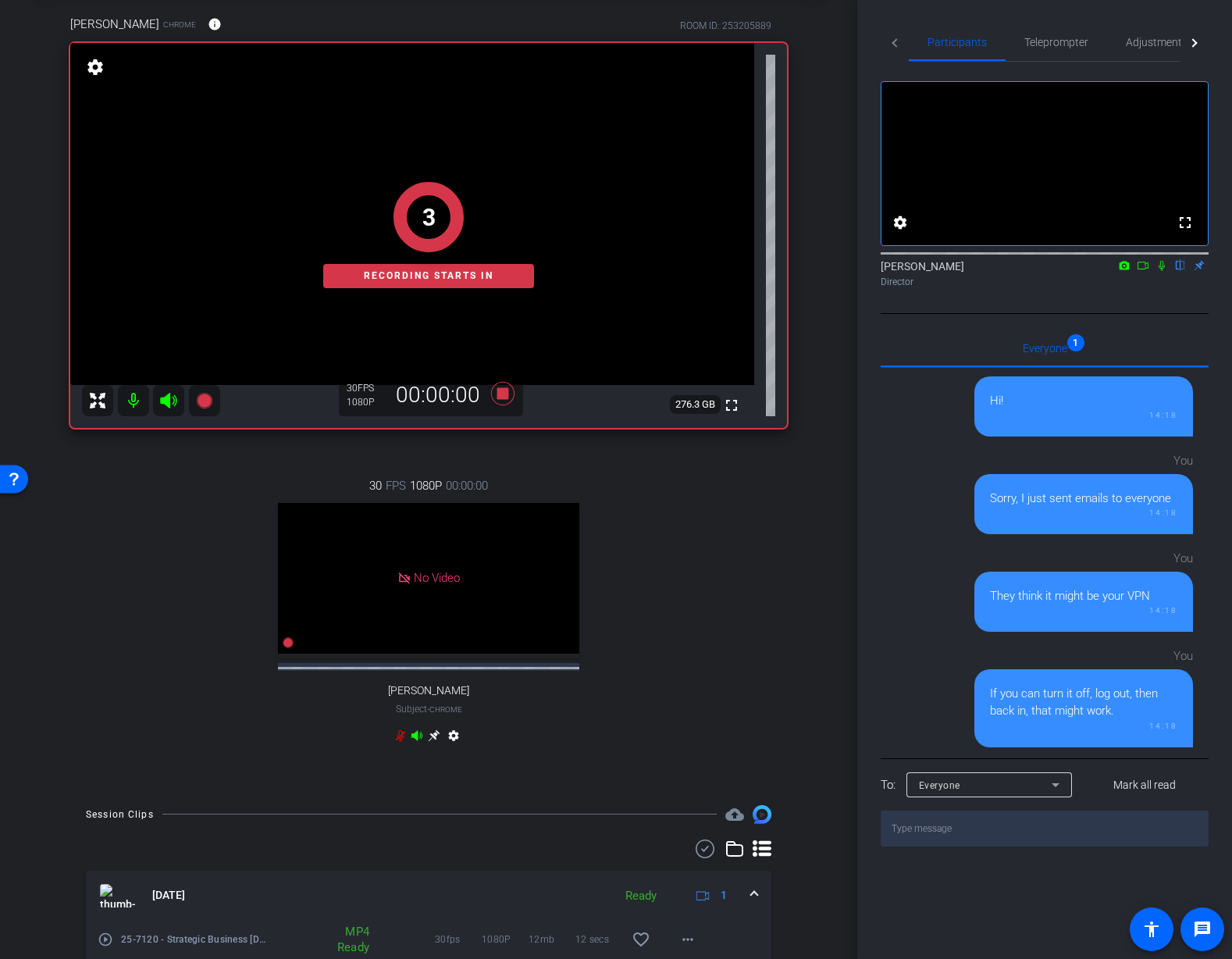
drag, startPoint x: 803, startPoint y: 568, endPoint x: 872, endPoint y: 523, distance: 82.4
click at [804, 566] on div "Juanita Jeffrey Chrome info ROOM ID: 253205889 fullscreen 3 Recording starts in…" at bounding box center [428, 389] width 780 height 799
drag, startPoint x: 1139, startPoint y: 286, endPoint x: 1163, endPoint y: 301, distance: 28.3
click at [1140, 271] on icon at bounding box center [1143, 265] width 12 height 11
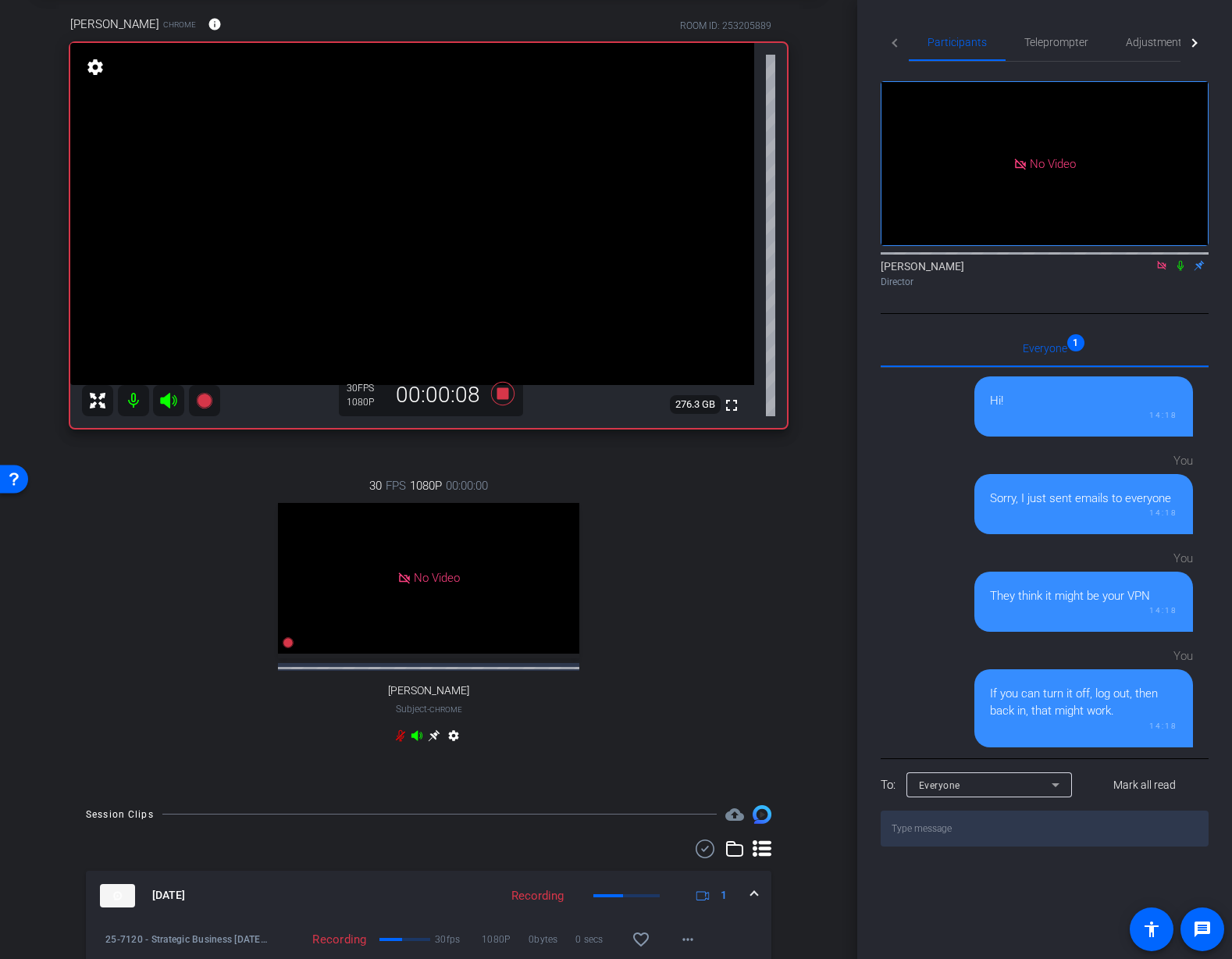
click at [1178, 271] on icon at bounding box center [1181, 266] width 7 height 10
click at [1177, 271] on icon at bounding box center [1181, 266] width 8 height 10
click at [1179, 271] on icon at bounding box center [1181, 266] width 7 height 10
drag, startPoint x: 1179, startPoint y: 282, endPoint x: 1186, endPoint y: 292, distance: 12.2
click at [1179, 271] on icon at bounding box center [1181, 266] width 8 height 10
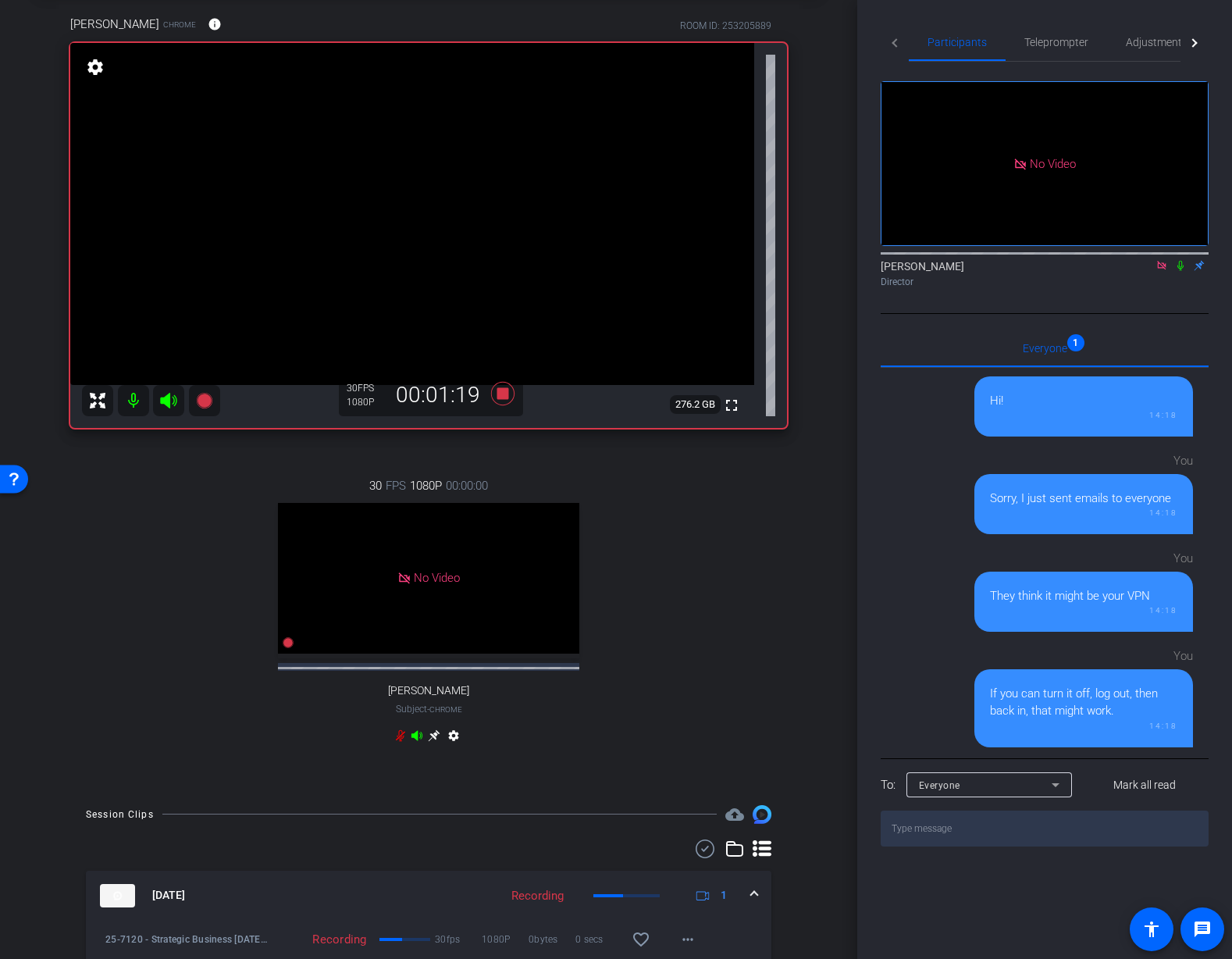
click at [1176, 271] on icon at bounding box center [1181, 265] width 12 height 11
click at [1184, 271] on icon at bounding box center [1181, 265] width 12 height 11
click at [835, 354] on div "arrow_back 25-7120 - Strategic Business Nov 2025 Town Hall video Back to projec…" at bounding box center [428, 402] width 858 height 959
click at [1181, 271] on icon at bounding box center [1181, 265] width 12 height 11
click at [1181, 271] on icon at bounding box center [1181, 266] width 8 height 10
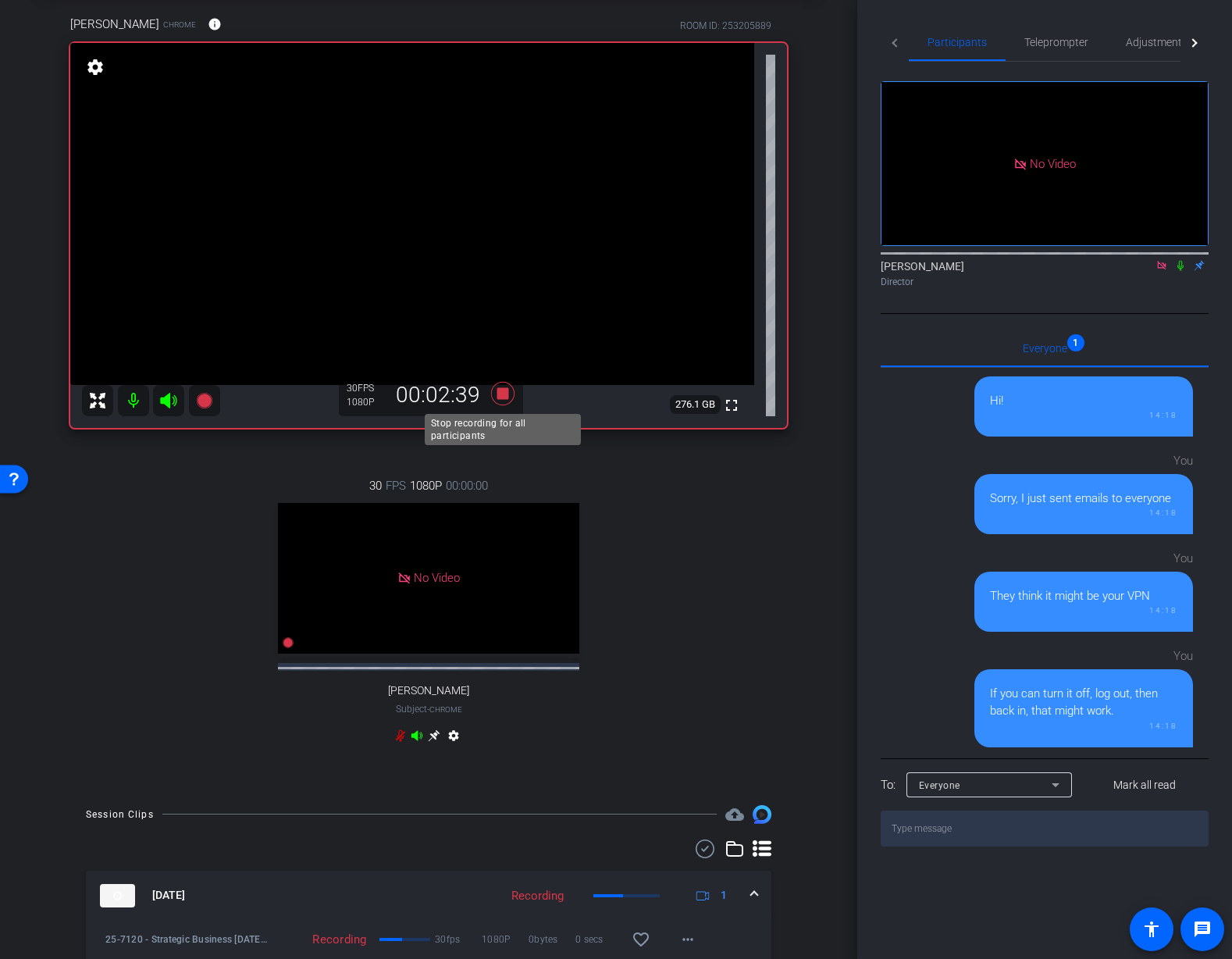
click at [501, 389] on icon at bounding box center [503, 393] width 23 height 23
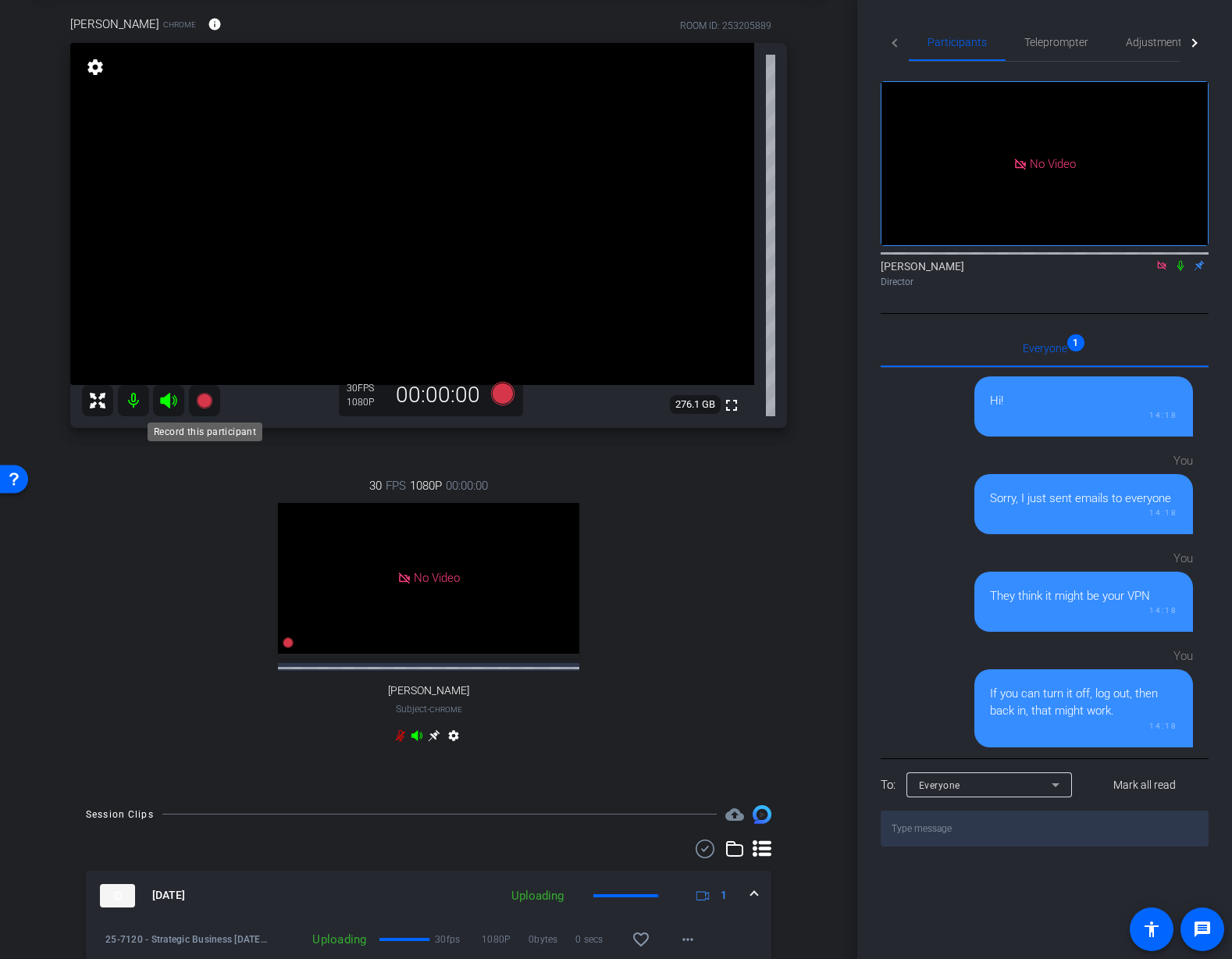
click at [205, 402] on icon at bounding box center [204, 400] width 16 height 16
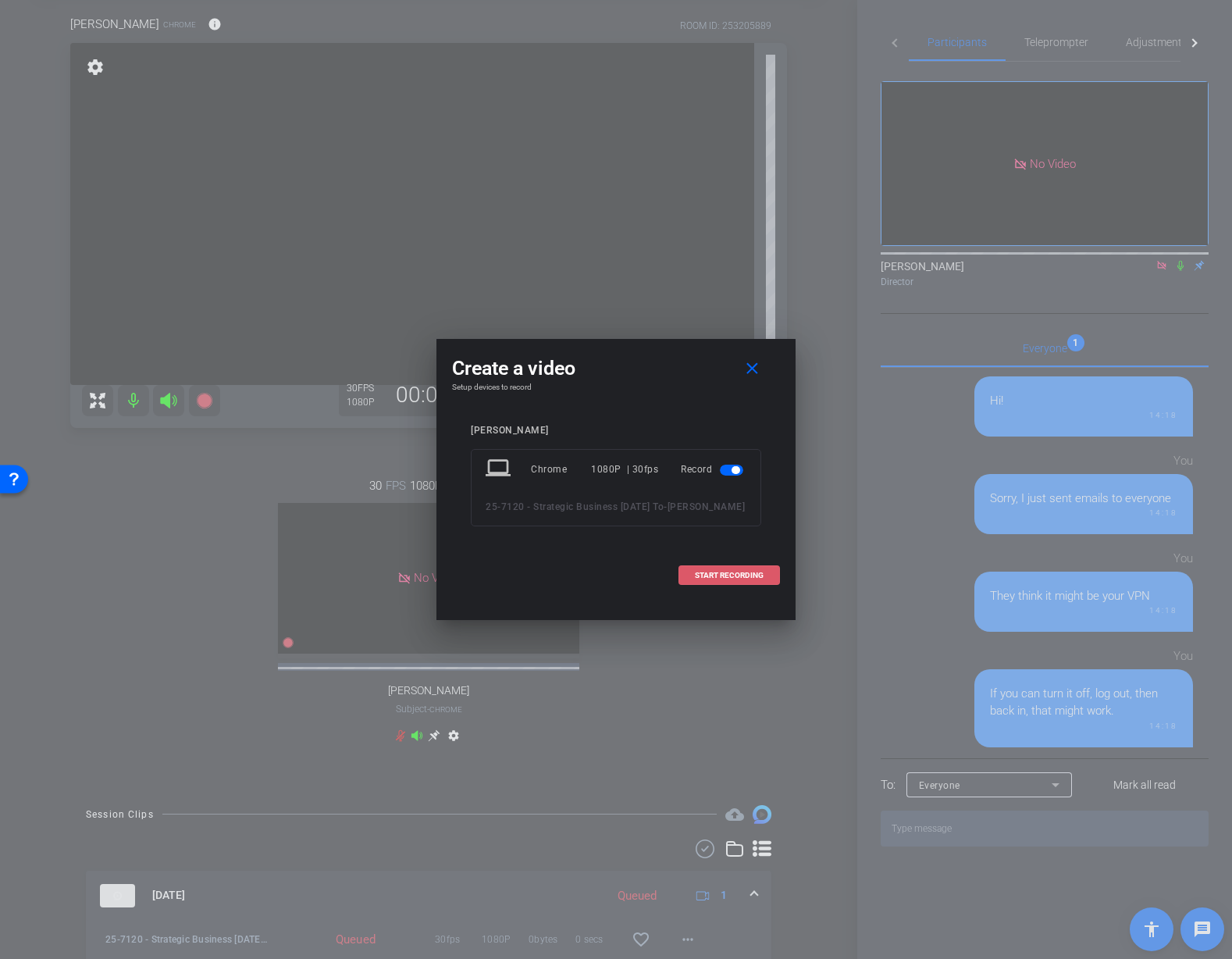
click at [708, 579] on span "START RECORDING" at bounding box center [729, 575] width 69 height 7
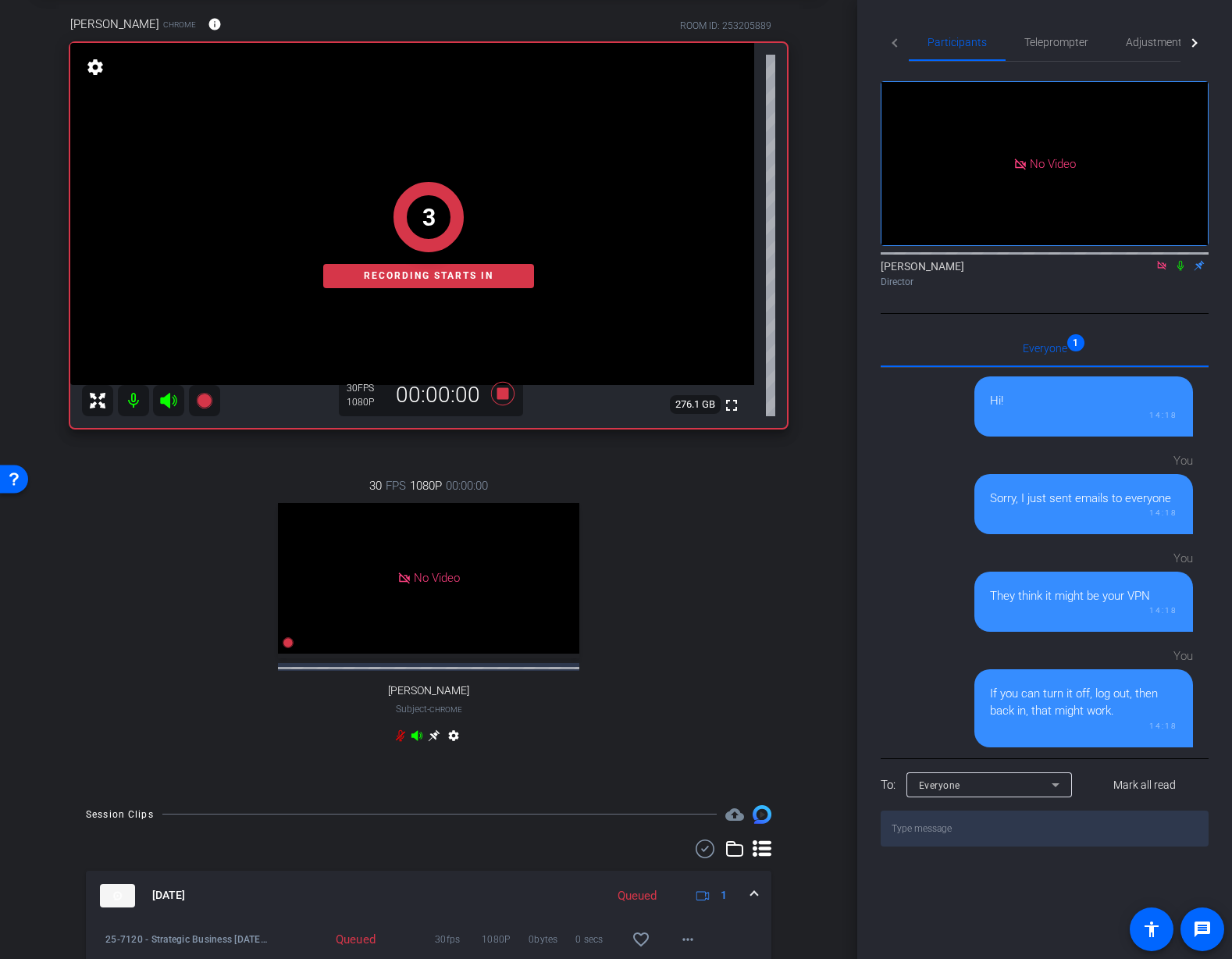
click at [811, 565] on div "Juanita Jeffrey Chrome info ROOM ID: 253205889 fullscreen 3 Recording starts in…" at bounding box center [428, 389] width 780 height 799
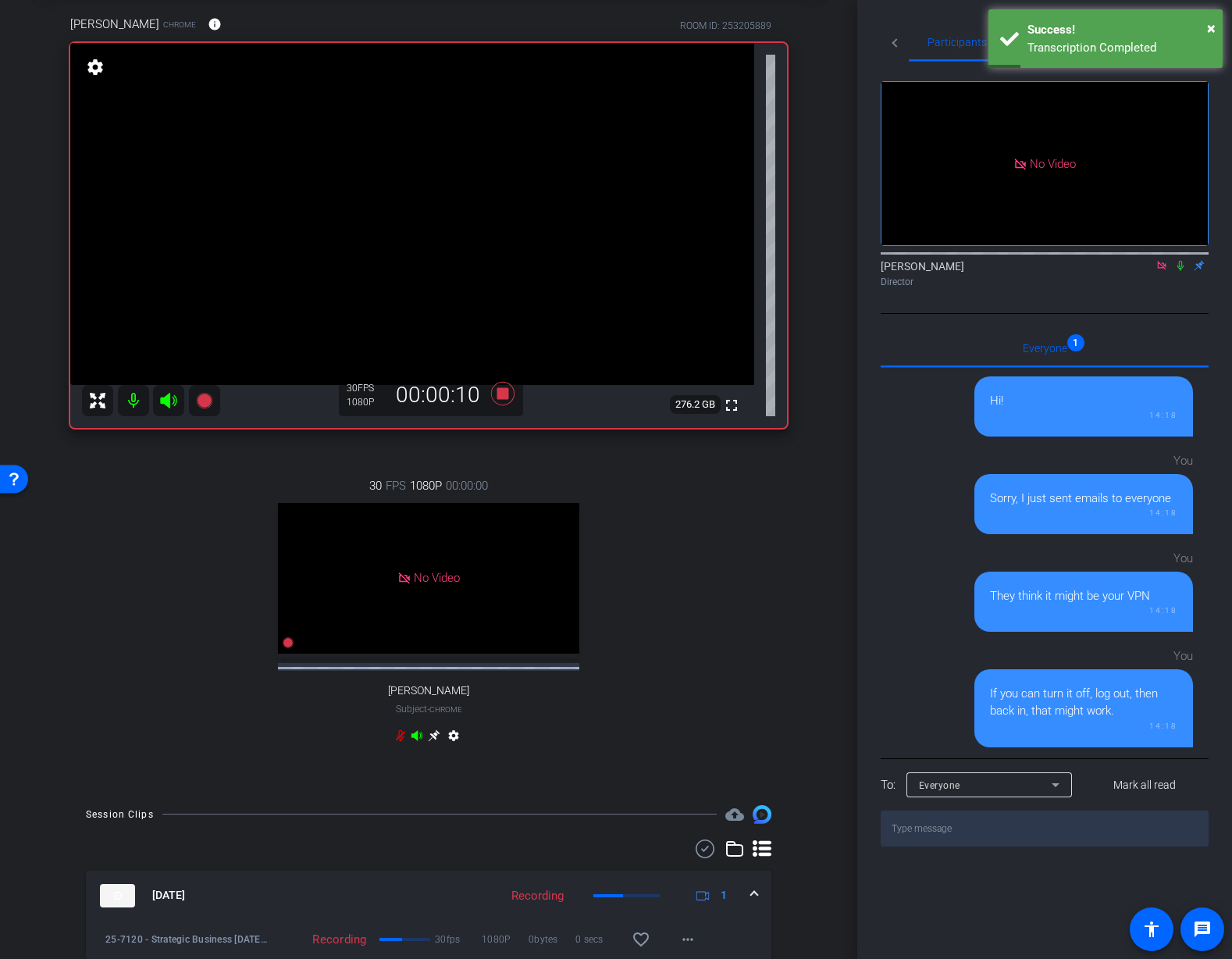
click at [1183, 271] on icon at bounding box center [1181, 265] width 12 height 11
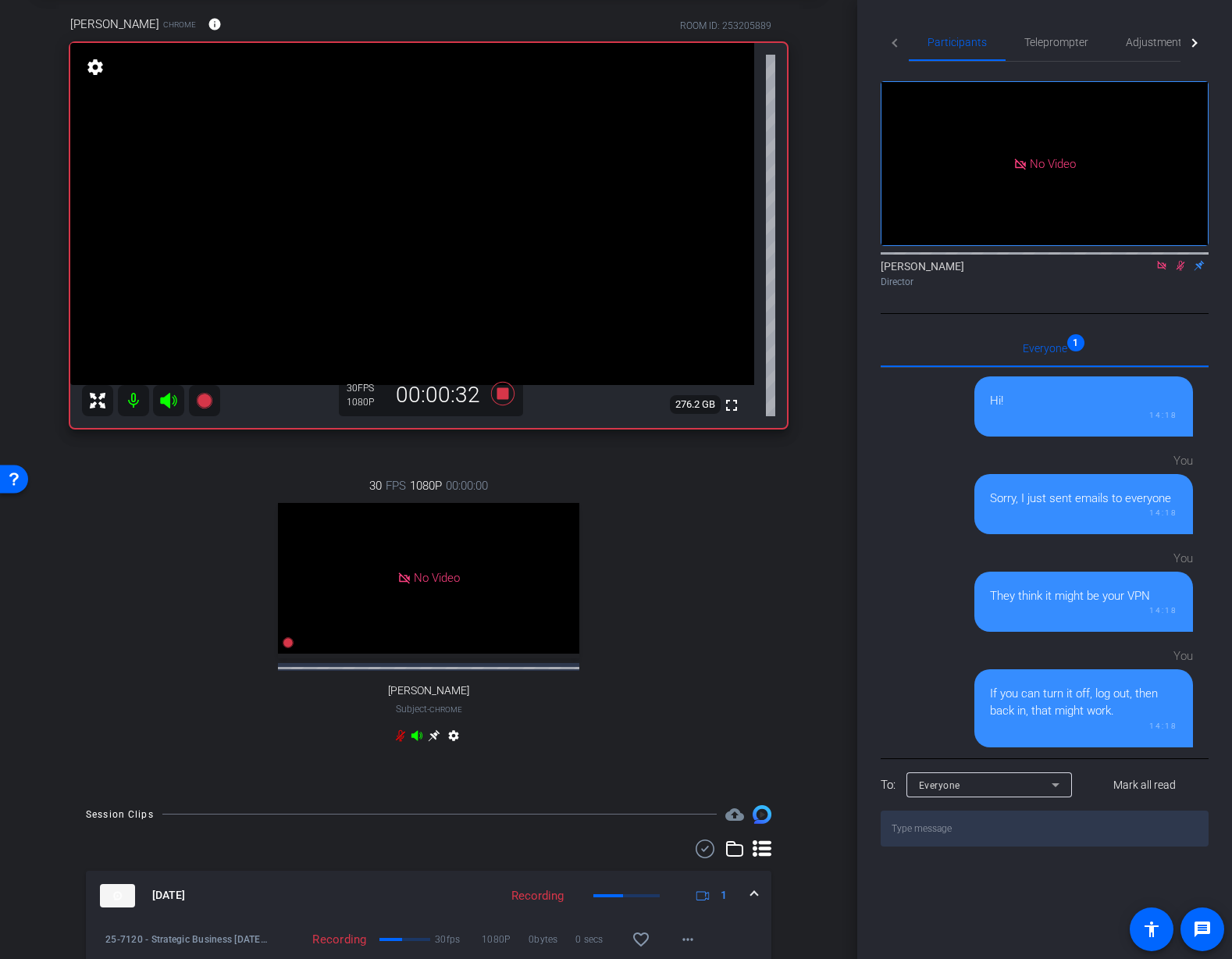
click at [1184, 271] on icon at bounding box center [1181, 265] width 12 height 11
click at [1183, 271] on icon at bounding box center [1181, 266] width 7 height 10
drag, startPoint x: 1181, startPoint y: 289, endPoint x: 1183, endPoint y: 298, distance: 9.2
click at [1181, 271] on icon at bounding box center [1181, 265] width 12 height 11
click at [504, 397] on icon at bounding box center [503, 393] width 23 height 23
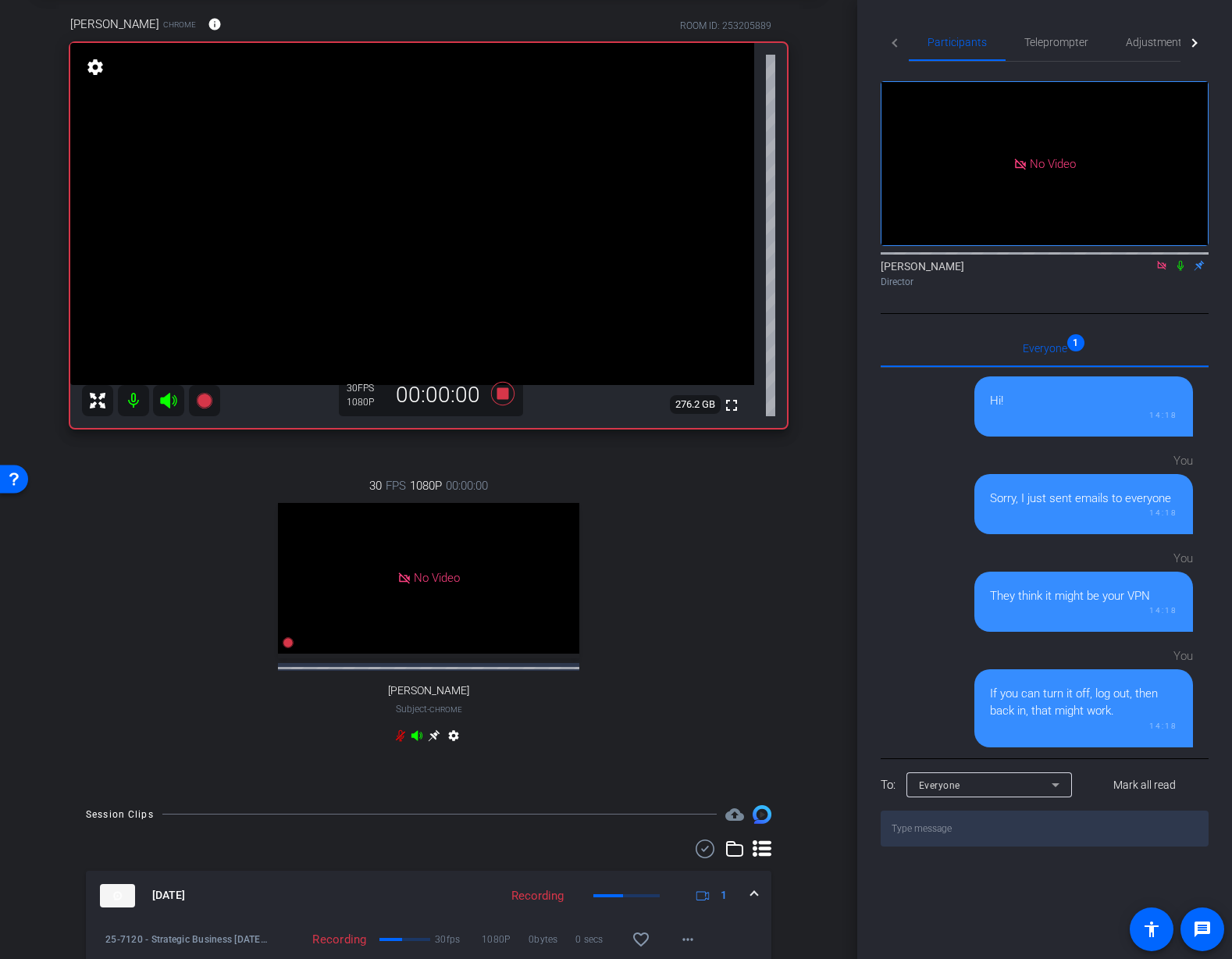
click at [653, 476] on div "30 FPS 1080P 00:00:00 No Video Tiffany Hawks Subject - Chrome settings" at bounding box center [428, 612] width 717 height 322
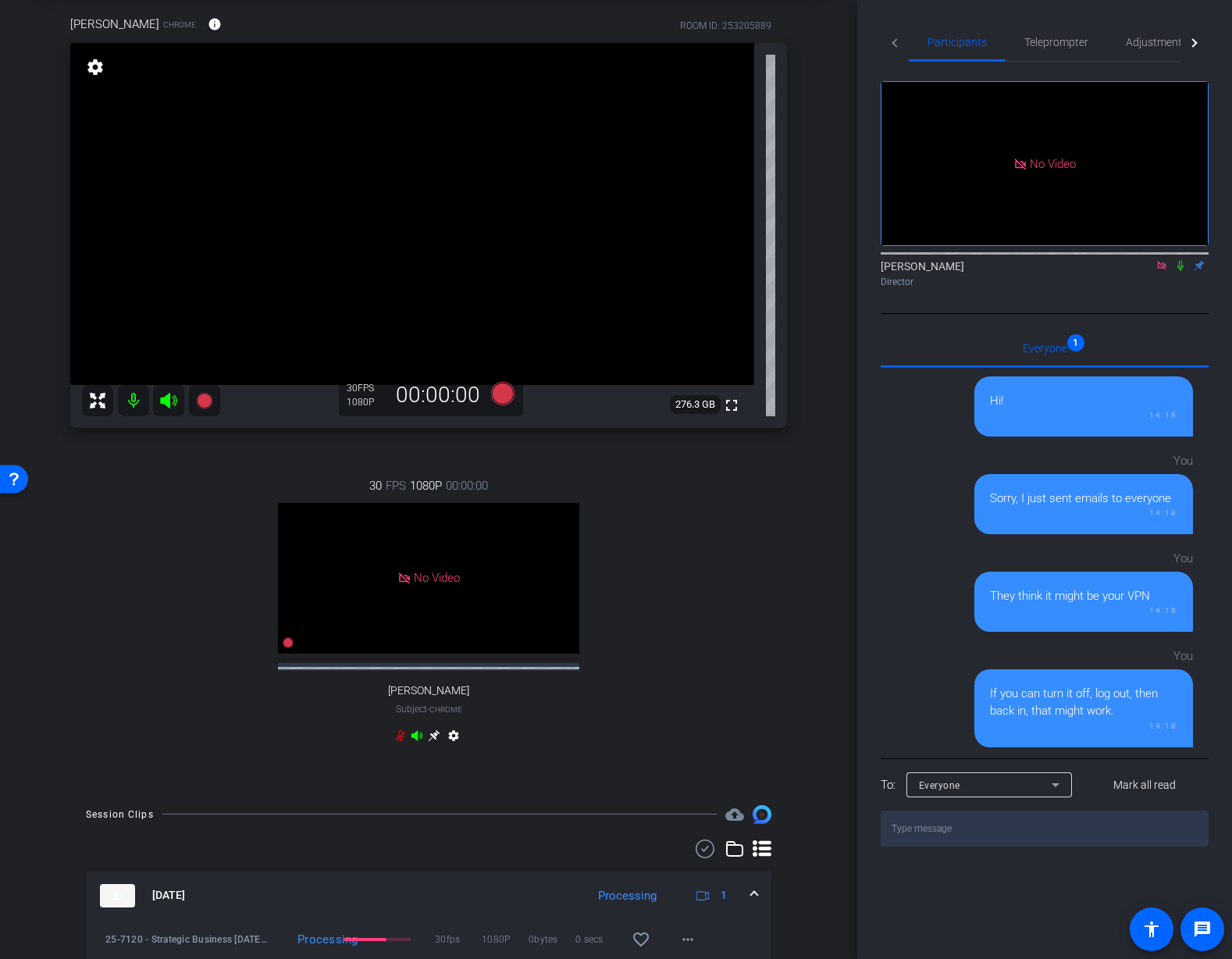
click at [815, 427] on div "Juanita Jeffrey Chrome info ROOM ID: 253205889 fullscreen settings 276.3 GB 30 …" at bounding box center [428, 389] width 780 height 799
click at [1181, 271] on icon at bounding box center [1181, 266] width 7 height 10
click at [1185, 271] on icon at bounding box center [1181, 265] width 12 height 11
click at [201, 400] on icon at bounding box center [204, 400] width 16 height 16
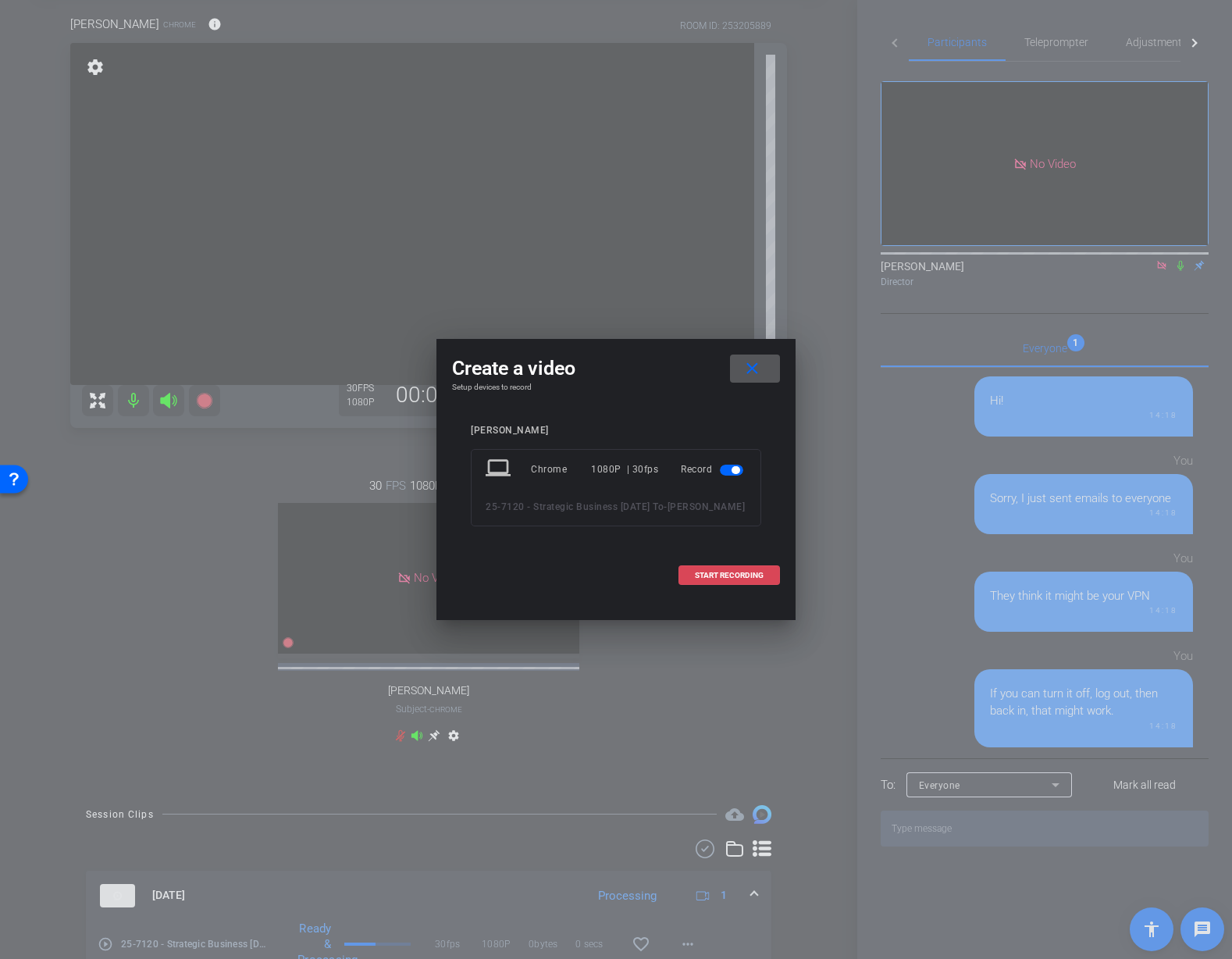
click at [708, 579] on span "START RECORDING" at bounding box center [729, 575] width 69 height 7
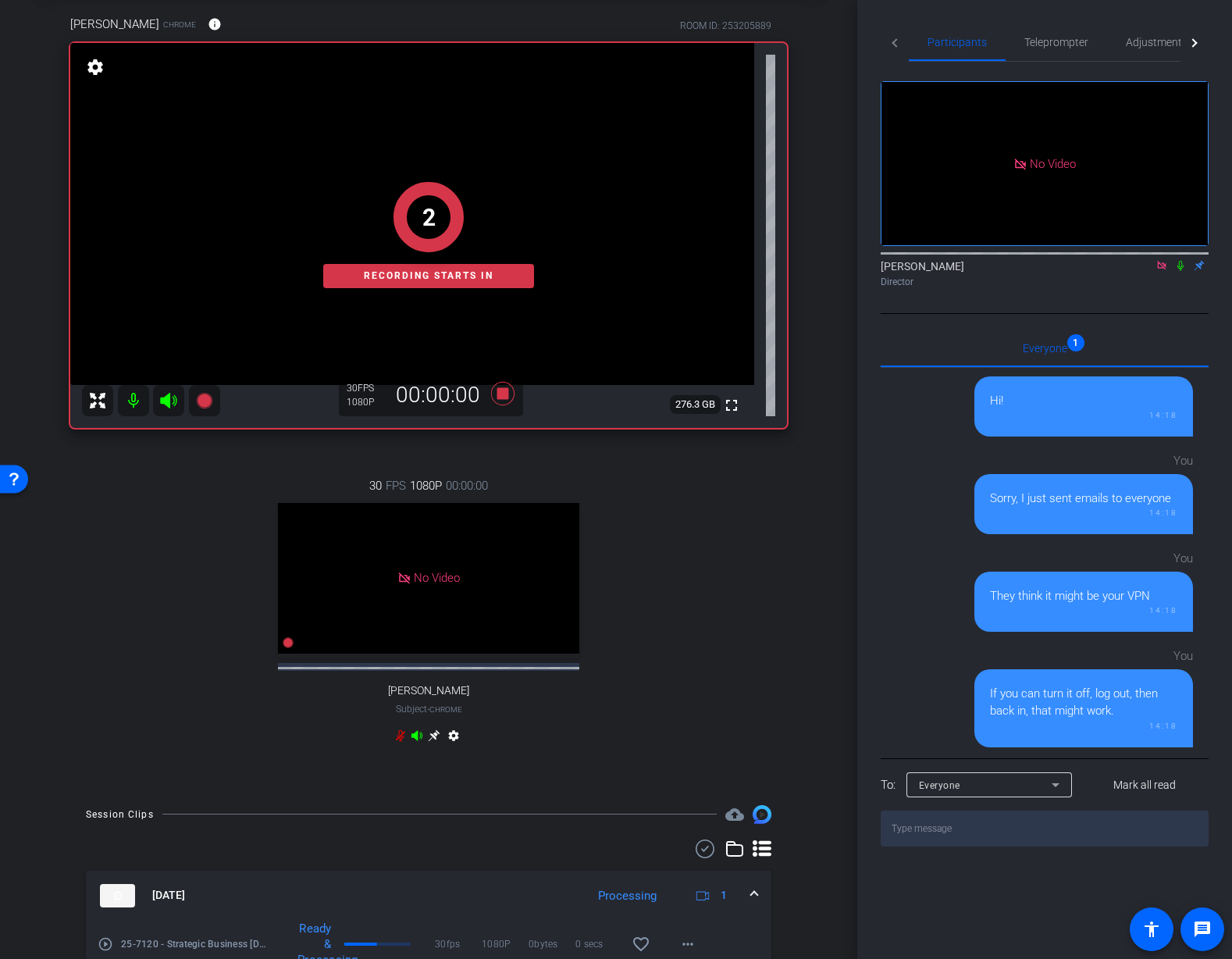
click at [855, 359] on div "arrow_back 25-7120 - Strategic Business Nov 2025 Town Hall video Back to projec…" at bounding box center [428, 402] width 858 height 959
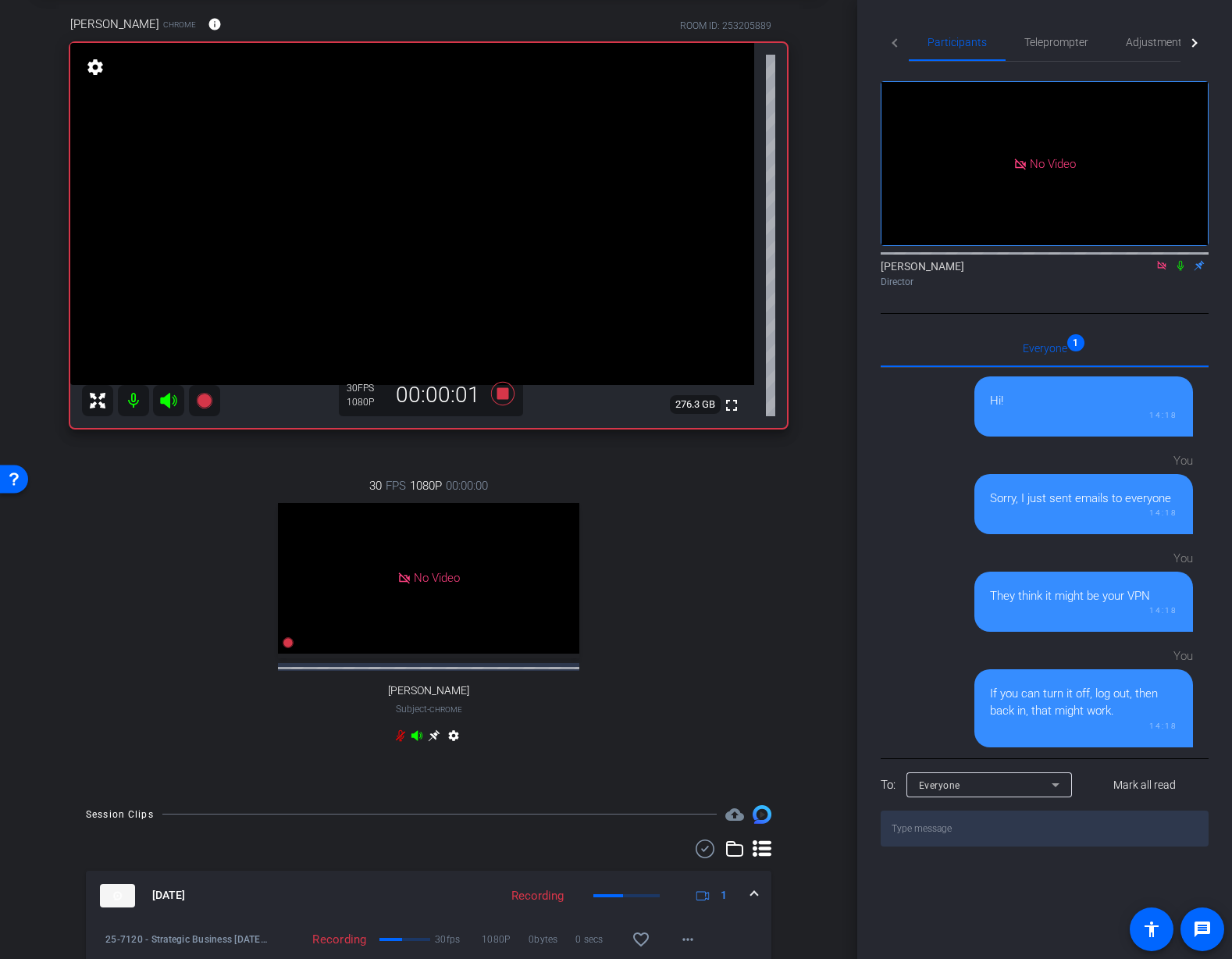
click at [1181, 271] on icon at bounding box center [1181, 266] width 7 height 10
click at [809, 364] on div "Juanita Jeffrey Chrome info ROOM ID: 253205889 fullscreen settings 276.3 GB 30 …" at bounding box center [428, 389] width 780 height 799
click at [1182, 271] on icon at bounding box center [1181, 265] width 12 height 11
click at [501, 395] on icon at bounding box center [503, 393] width 23 height 23
drag, startPoint x: 715, startPoint y: 485, endPoint x: 450, endPoint y: 455, distance: 266.7
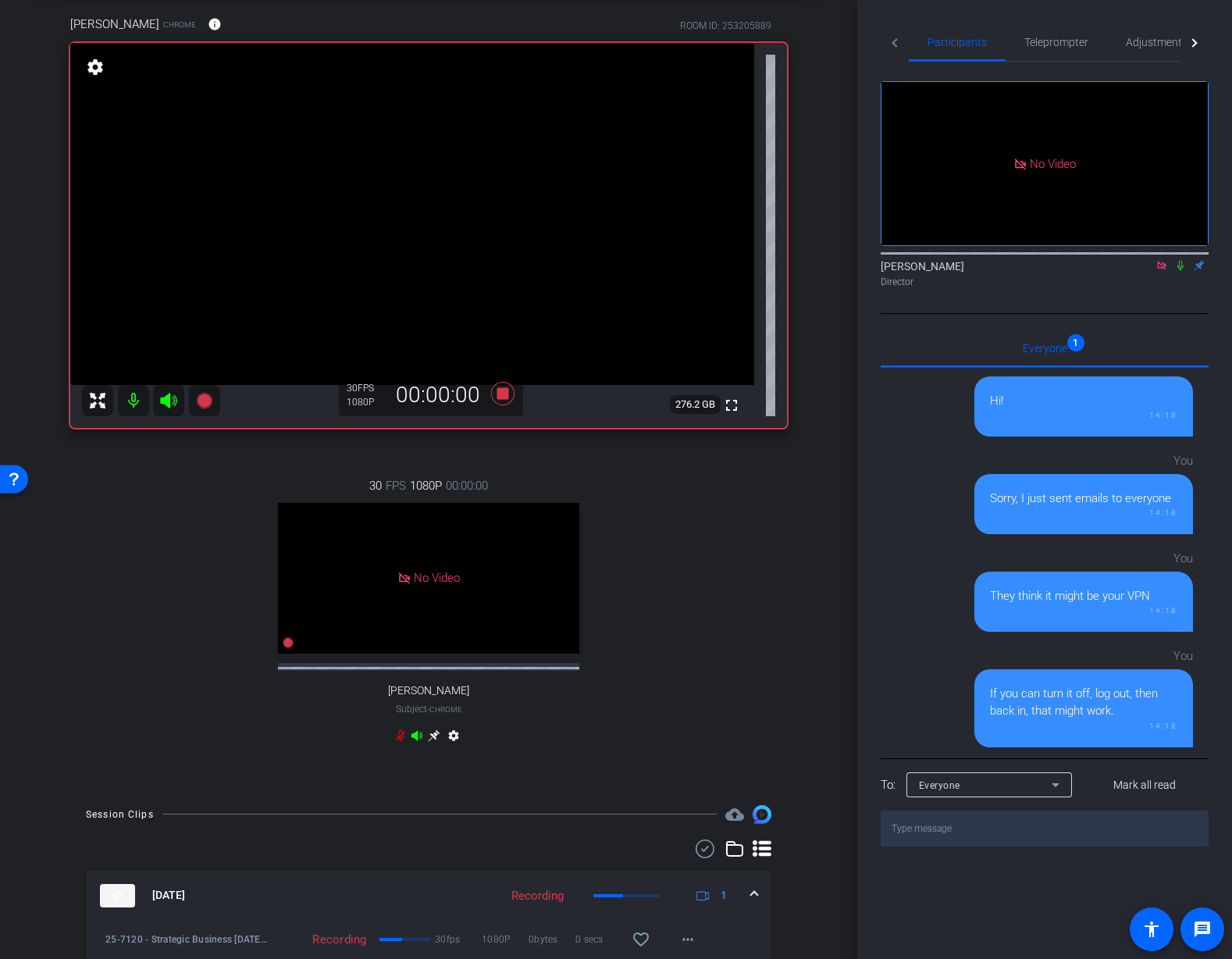
click at [709, 484] on div "30 FPS 1080P 00:00:00 No Video Tiffany Hawks Subject - Chrome settings" at bounding box center [428, 612] width 717 height 322
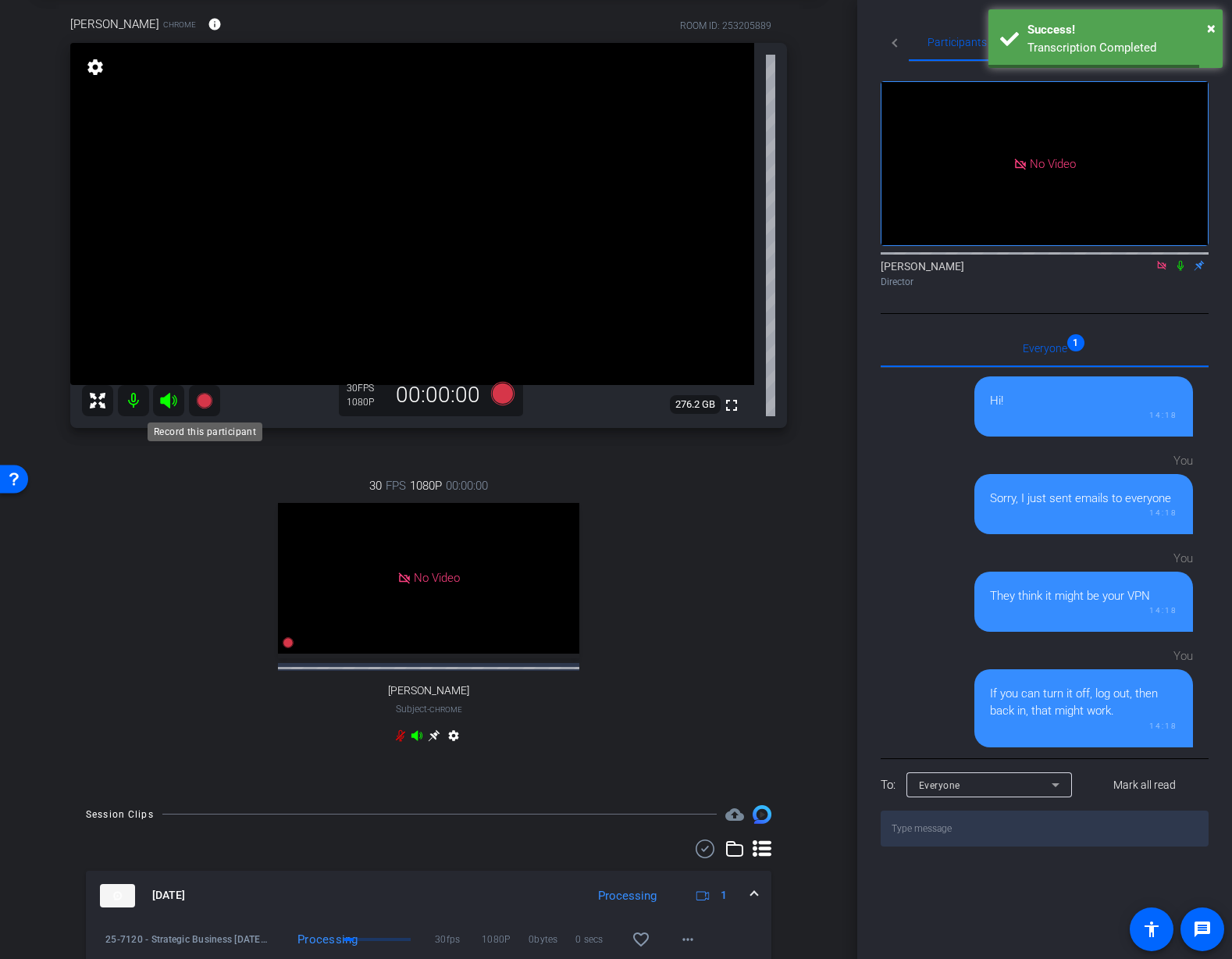
click at [208, 402] on icon at bounding box center [204, 400] width 16 height 16
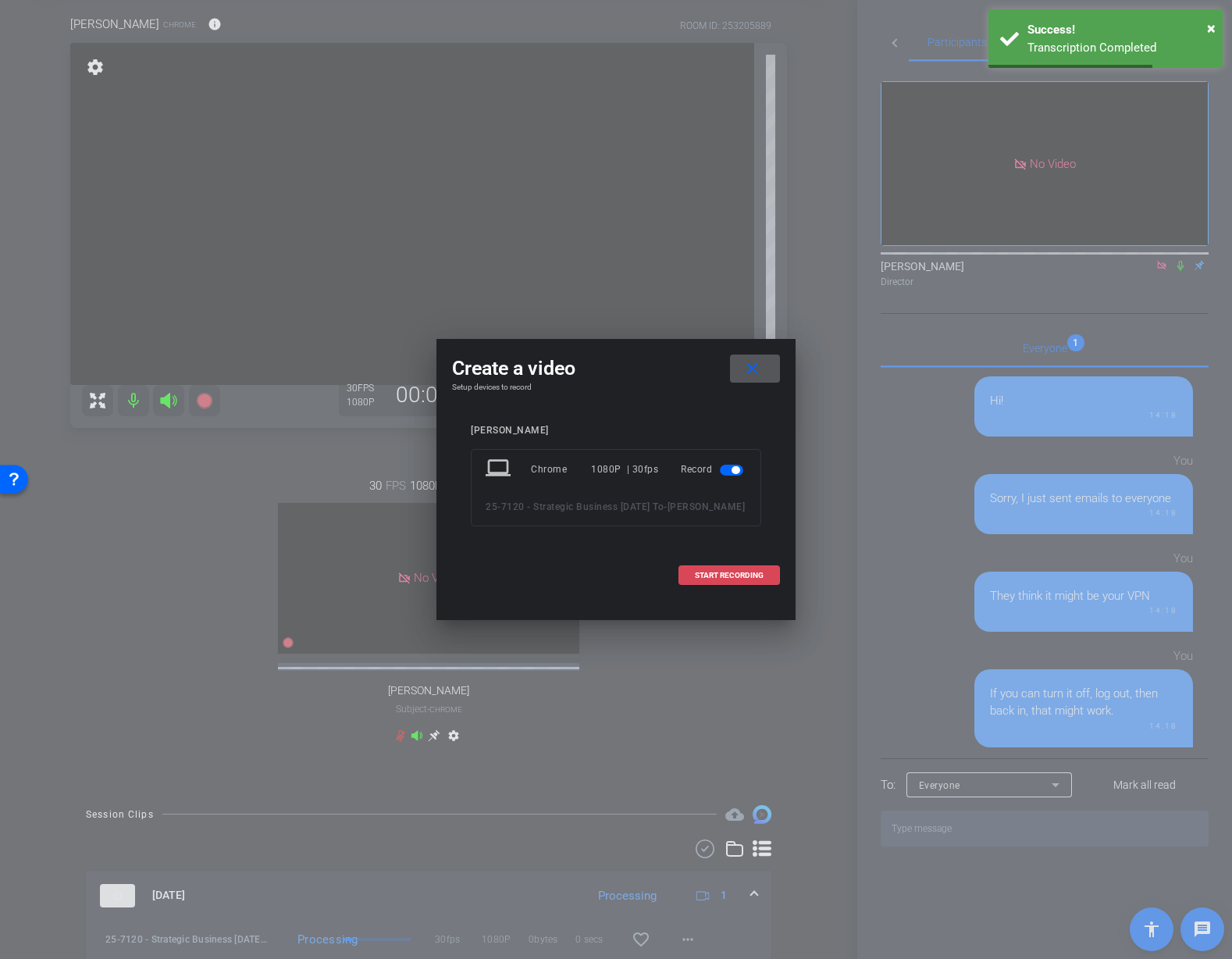
drag, startPoint x: 697, startPoint y: 585, endPoint x: 708, endPoint y: 586, distance: 11.0
click at [700, 585] on span at bounding box center [729, 575] width 100 height 37
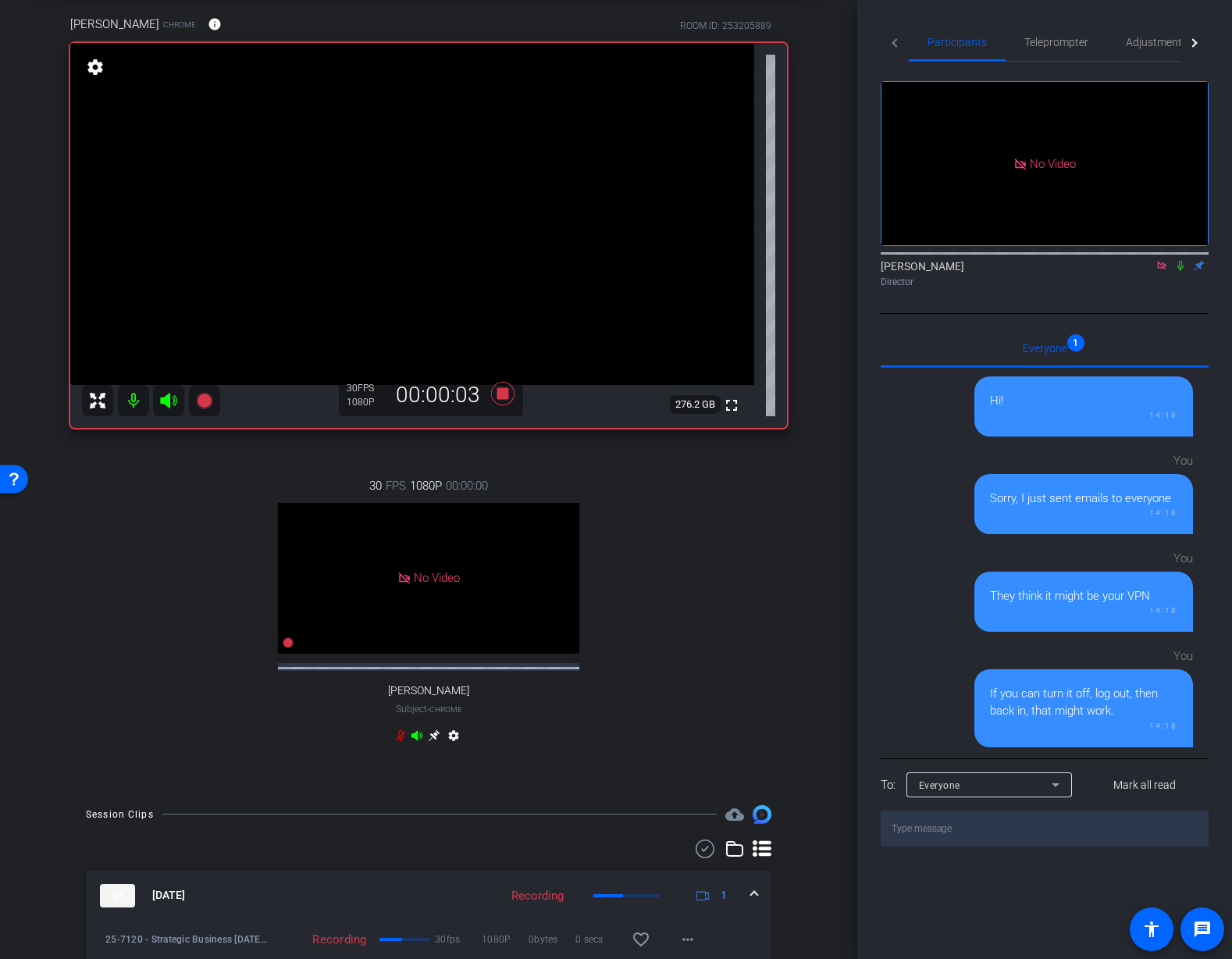
click at [1182, 271] on icon at bounding box center [1181, 265] width 12 height 11
click at [1182, 271] on icon at bounding box center [1181, 266] width 7 height 10
click at [1182, 271] on icon at bounding box center [1181, 265] width 12 height 11
click at [1182, 271] on icon at bounding box center [1181, 266] width 7 height 10
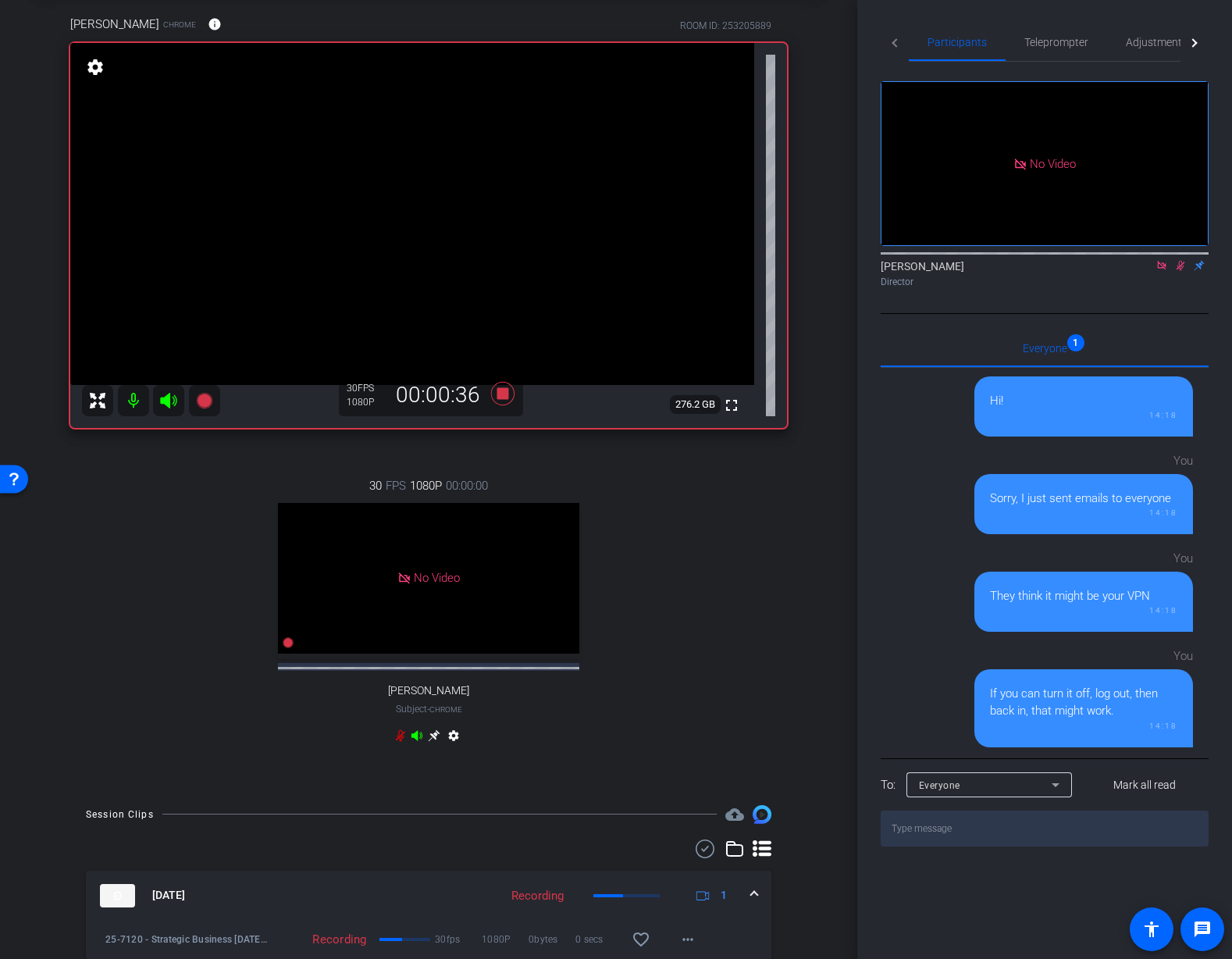
click at [1182, 271] on icon at bounding box center [1181, 265] width 12 height 11
click at [1182, 271] on icon at bounding box center [1181, 266] width 7 height 10
click at [1182, 271] on icon at bounding box center [1181, 265] width 12 height 11
click at [1184, 271] on icon at bounding box center [1181, 265] width 12 height 11
click at [1181, 271] on icon at bounding box center [1181, 265] width 12 height 11
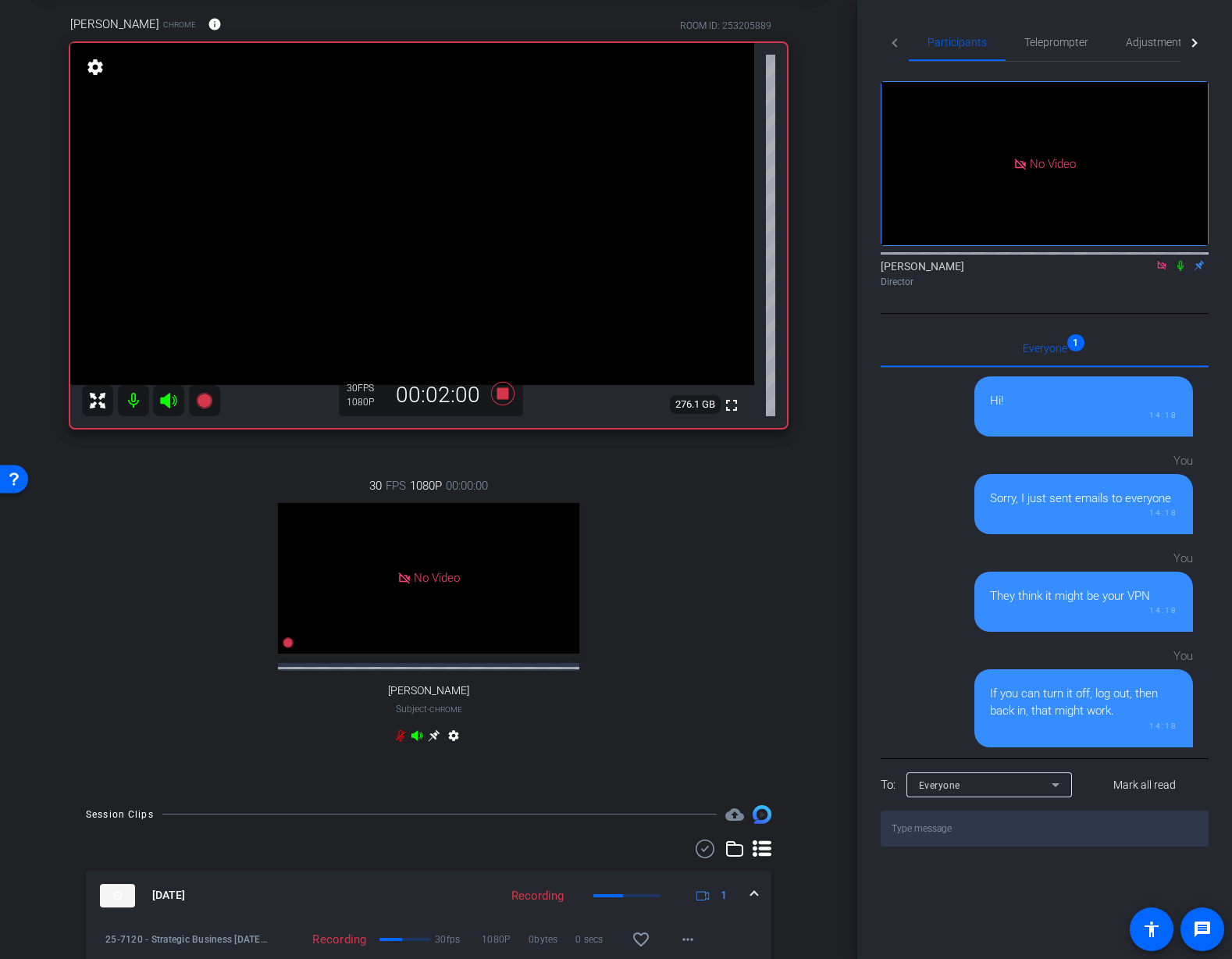
click at [829, 358] on div "arrow_back 25-7120 - Strategic Business Nov 2025 Town Hall video Back to projec…" at bounding box center [428, 402] width 858 height 959
click at [1179, 271] on icon at bounding box center [1181, 266] width 7 height 10
click at [1181, 271] on icon at bounding box center [1181, 265] width 12 height 11
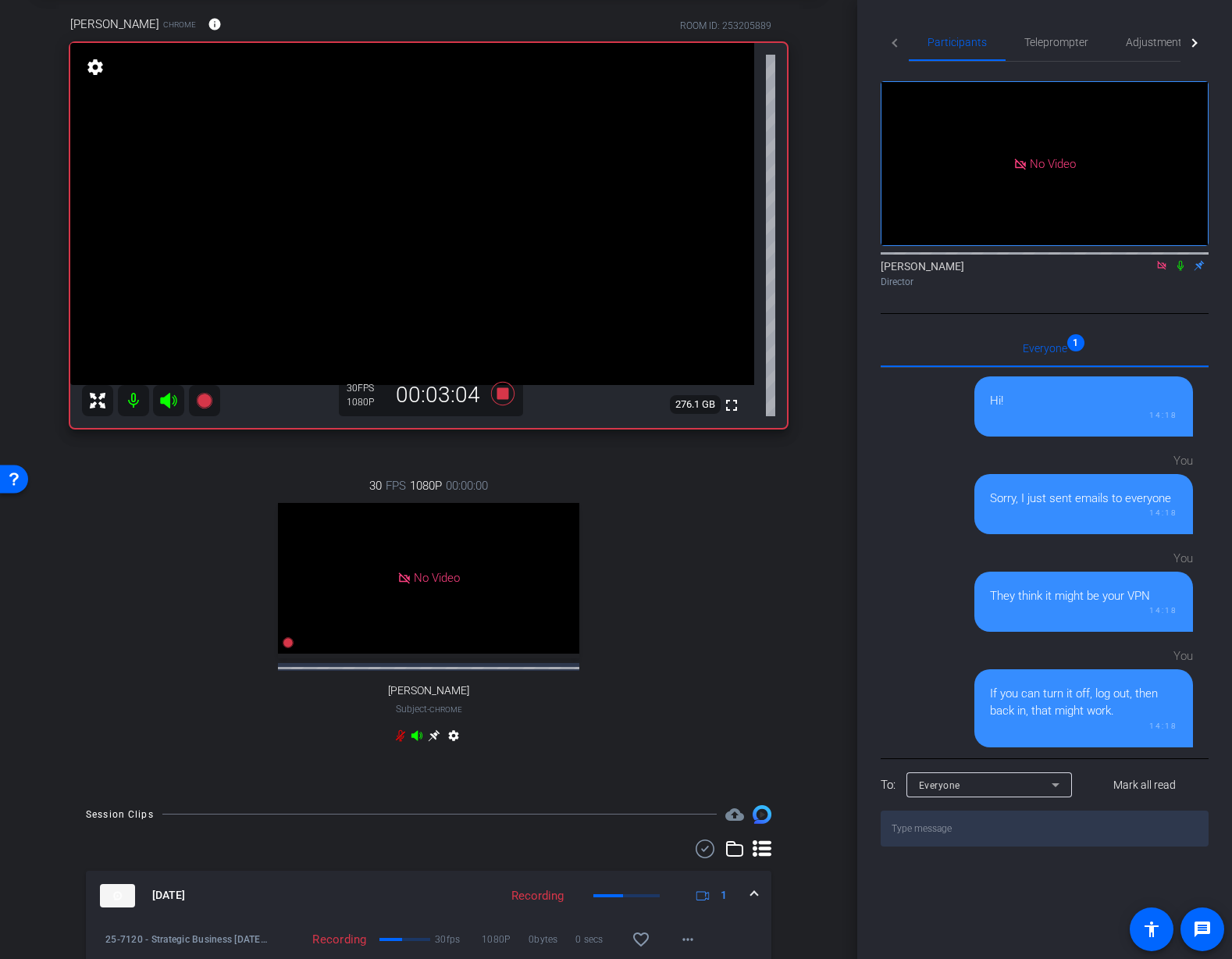
click at [1180, 271] on icon at bounding box center [1181, 265] width 12 height 11
click at [1181, 271] on icon at bounding box center [1181, 266] width 8 height 10
click at [1181, 271] on icon at bounding box center [1181, 266] width 7 height 10
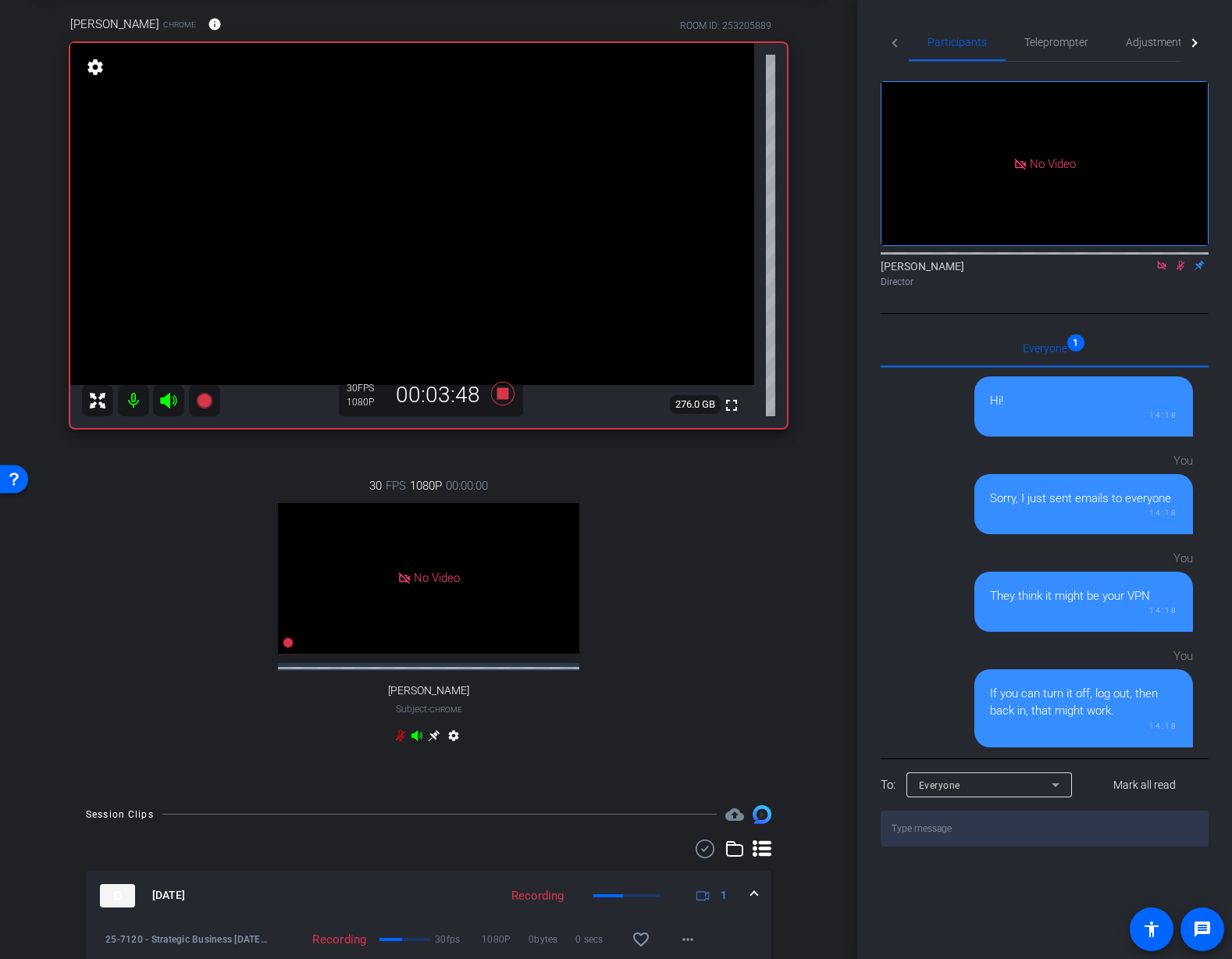
click at [1181, 271] on icon at bounding box center [1181, 265] width 12 height 11
click at [502, 395] on icon at bounding box center [503, 393] width 23 height 23
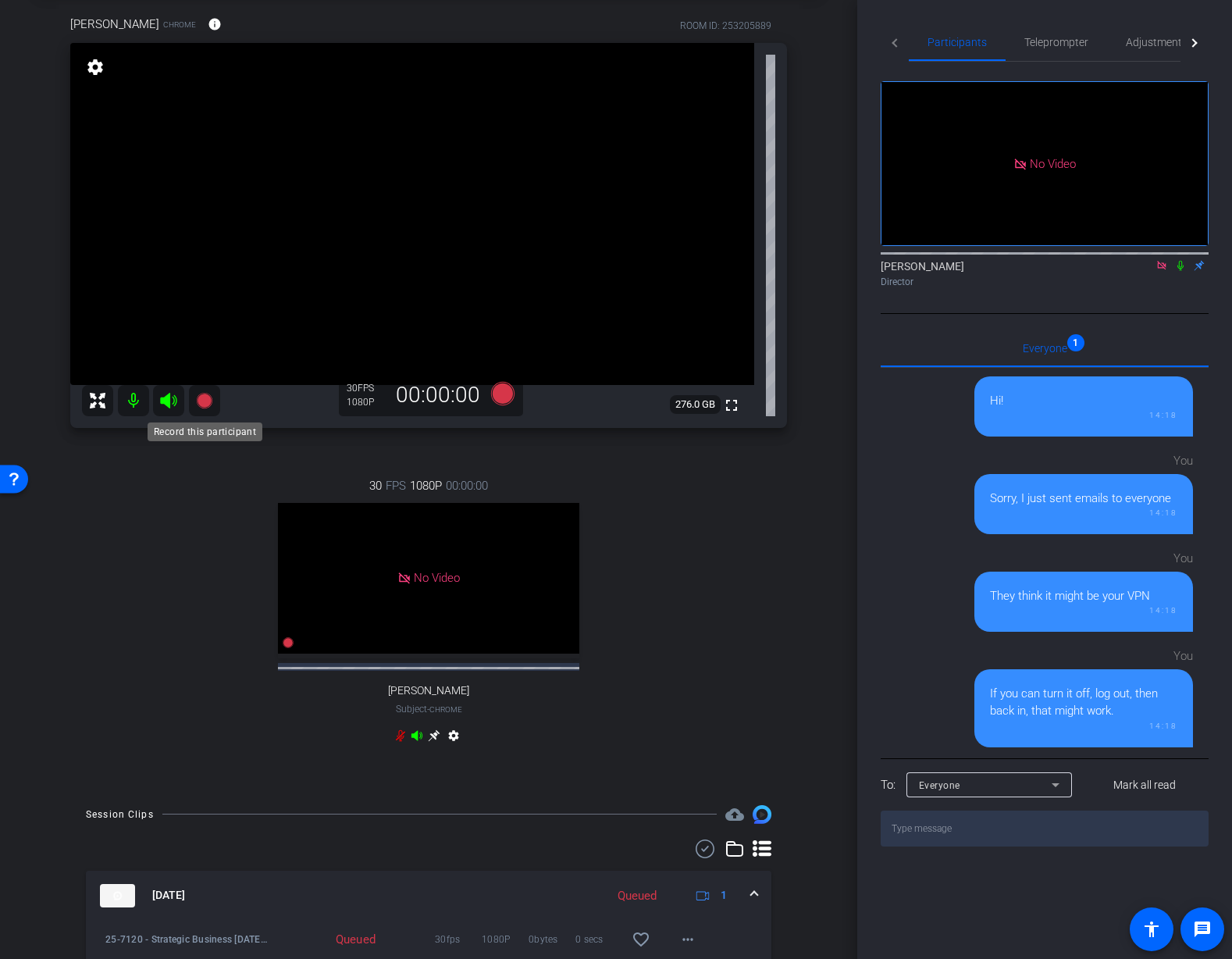
click at [205, 402] on icon at bounding box center [204, 400] width 16 height 16
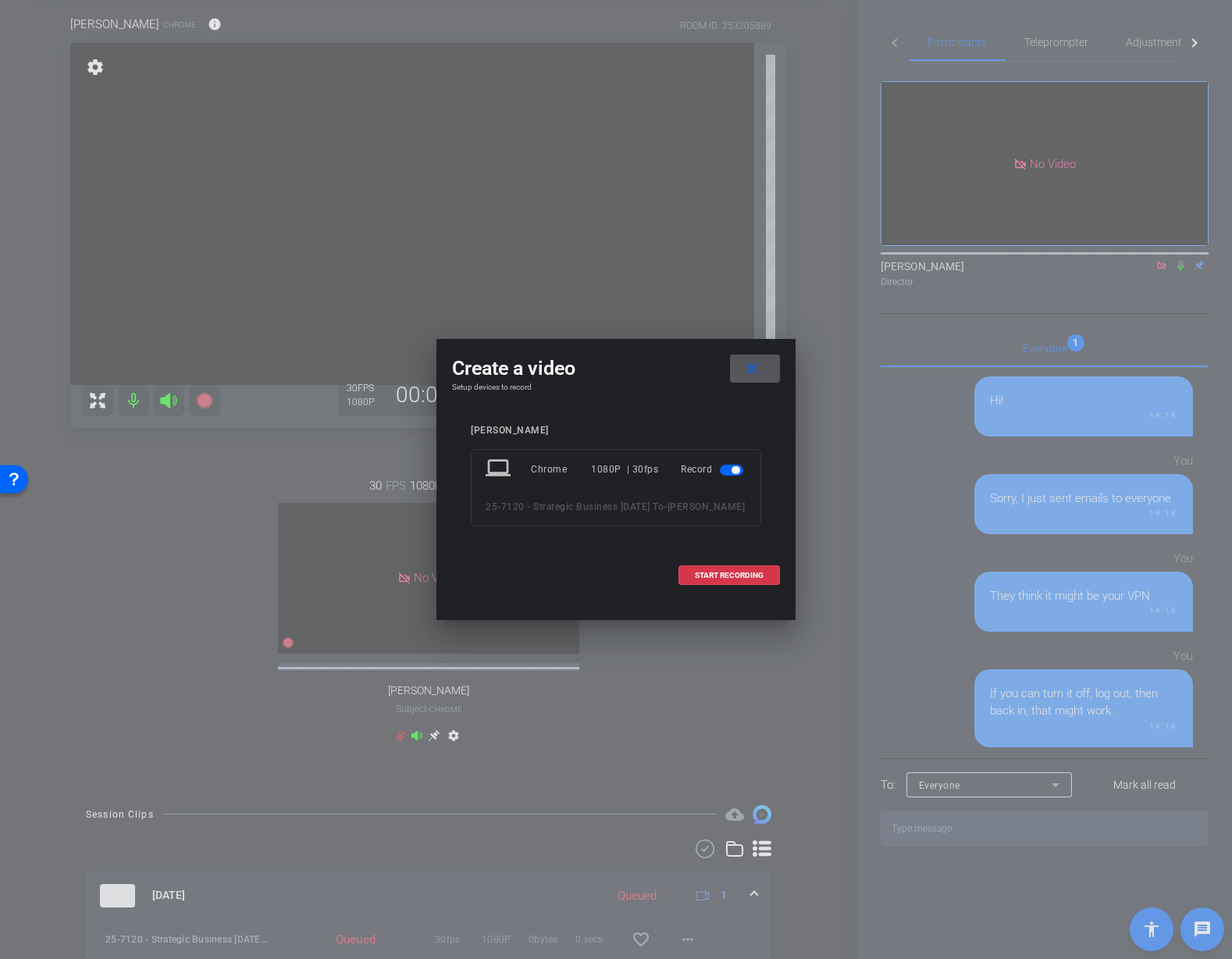
drag, startPoint x: 759, startPoint y: 369, endPoint x: 774, endPoint y: 396, distance: 30.9
click at [758, 369] on mat-icon "close" at bounding box center [752, 369] width 20 height 20
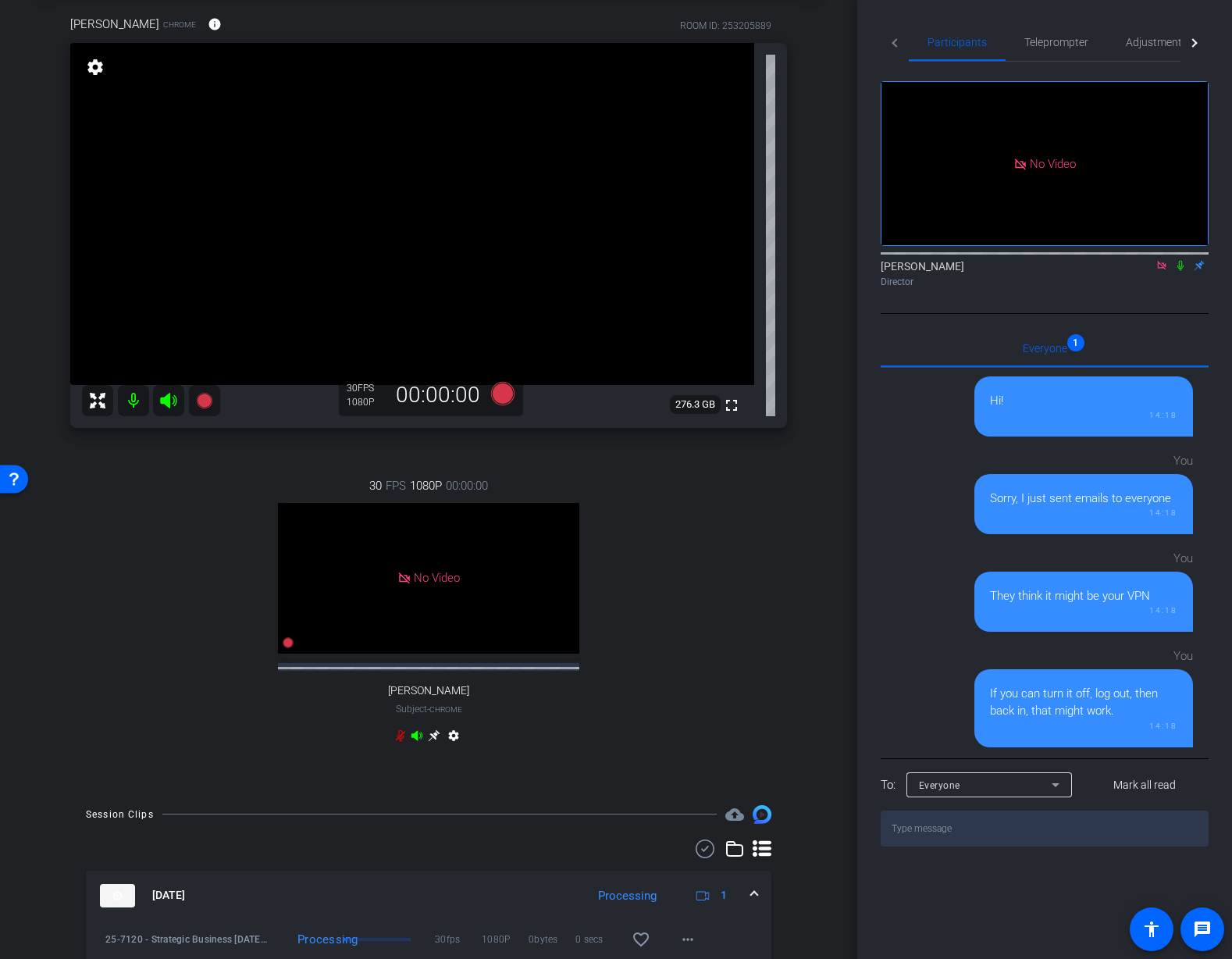
click at [721, 484] on div "30 FPS 1080P 00:00:00 No Video Tiffany Hawks Subject - Chrome settings" at bounding box center [428, 612] width 717 height 322
click at [206, 407] on icon at bounding box center [204, 400] width 16 height 16
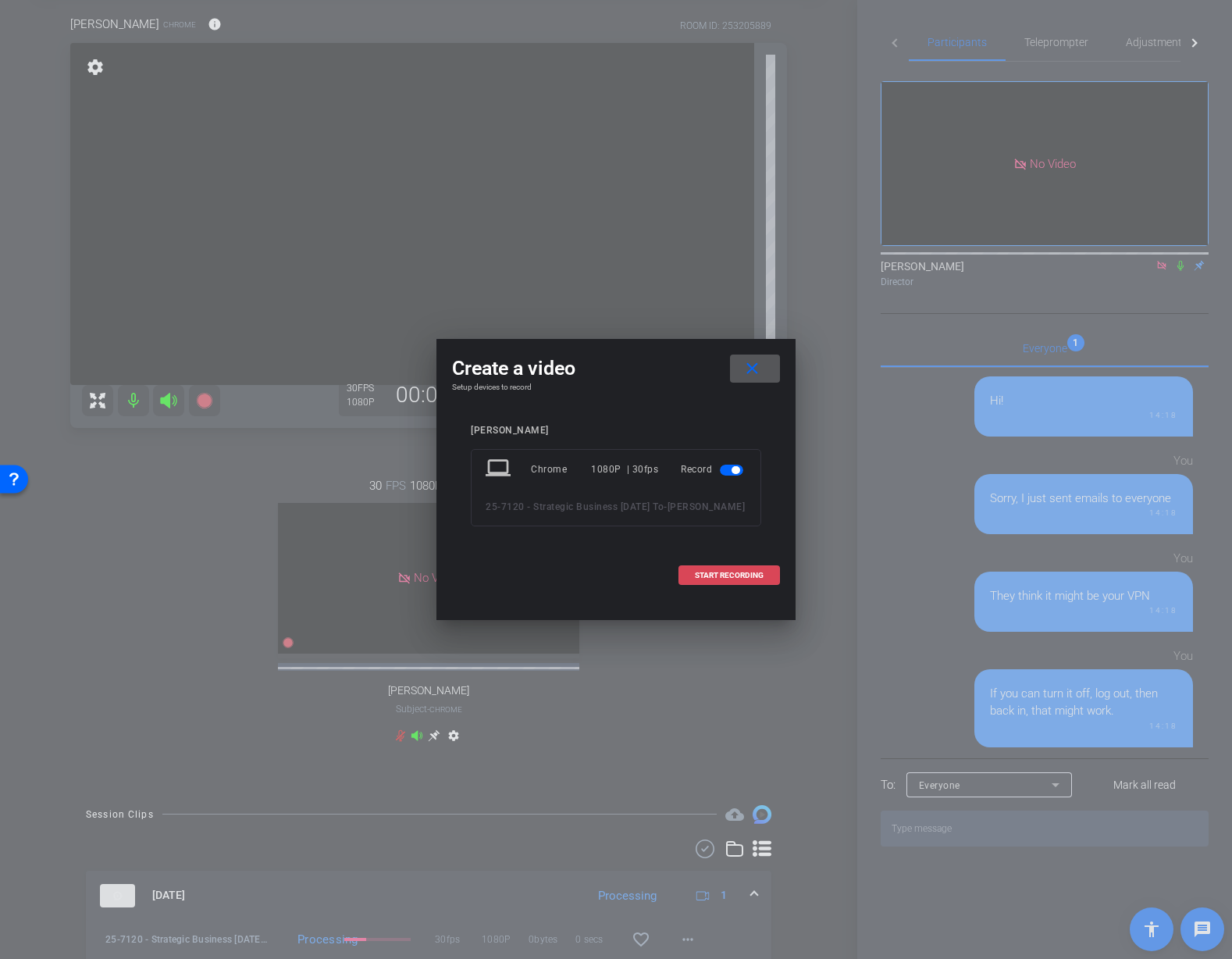
click at [691, 593] on span at bounding box center [729, 575] width 100 height 37
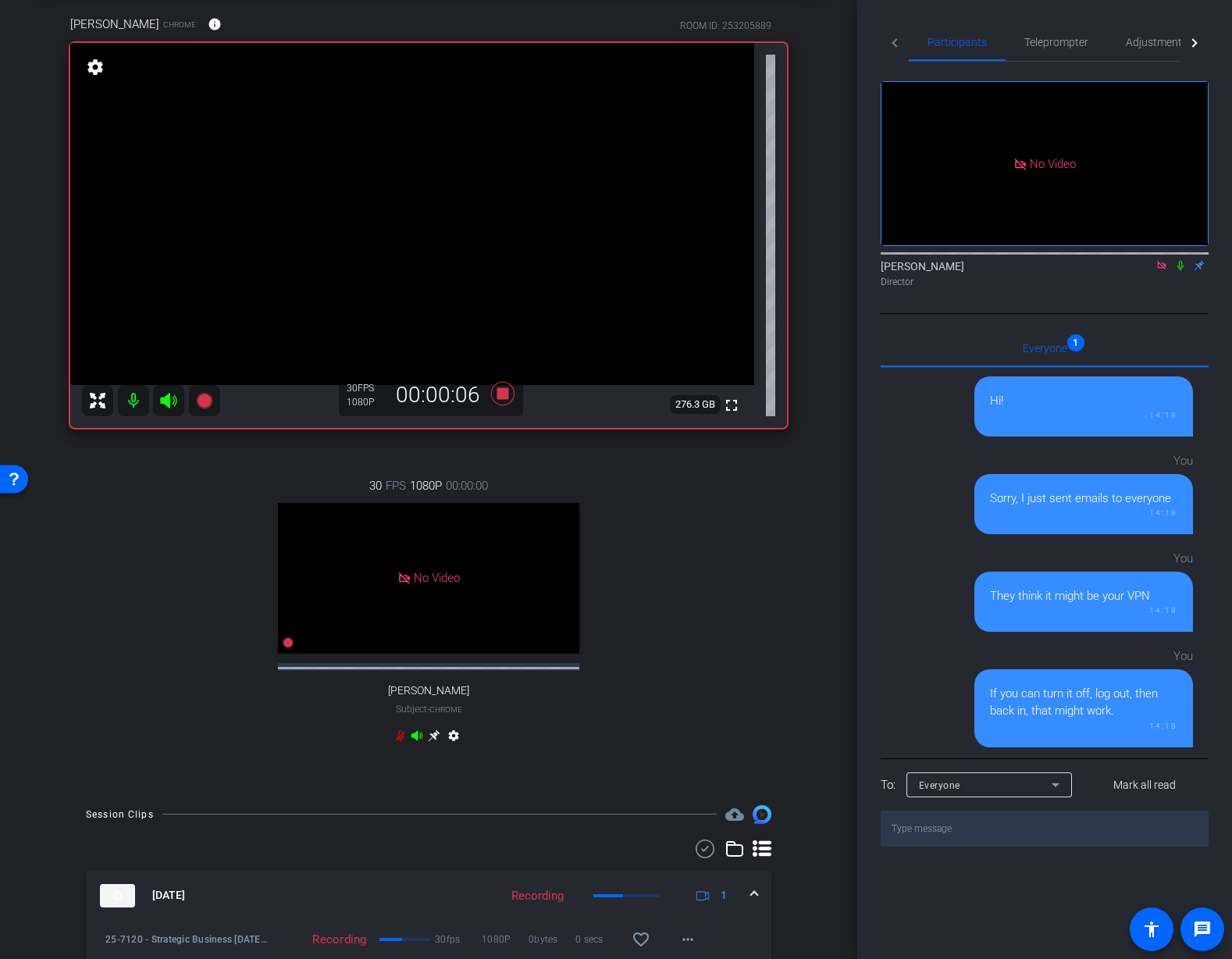
click at [1181, 271] on icon at bounding box center [1181, 266] width 7 height 10
click at [1181, 271] on icon at bounding box center [1181, 266] width 8 height 10
click at [1155, 289] on div "Director" at bounding box center [1045, 282] width 328 height 14
click at [1178, 271] on icon at bounding box center [1181, 265] width 12 height 11
click at [1180, 271] on icon at bounding box center [1181, 266] width 8 height 10
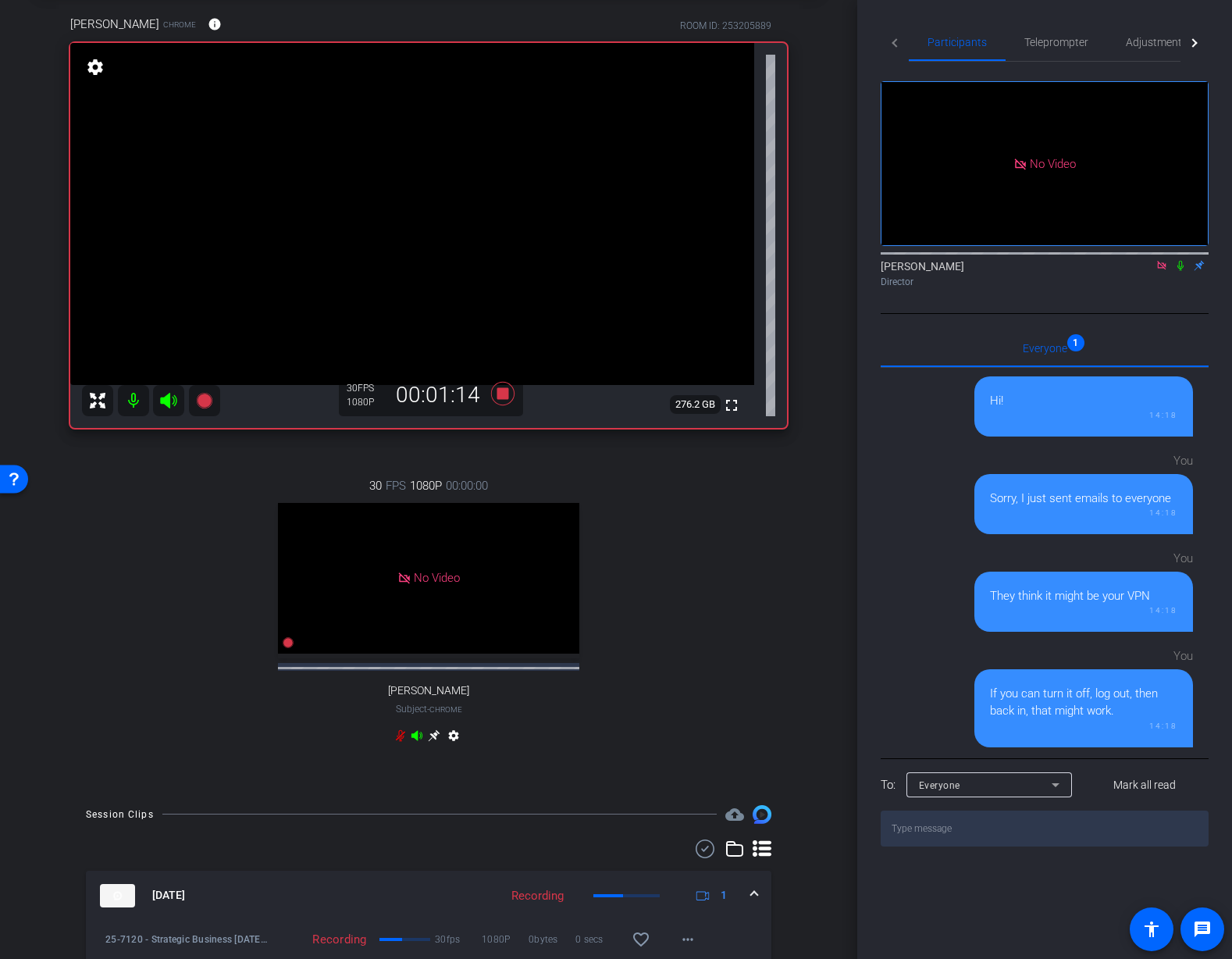
click at [1179, 271] on icon at bounding box center [1181, 266] width 7 height 10
click at [1180, 271] on icon at bounding box center [1181, 265] width 12 height 11
click at [1184, 271] on icon at bounding box center [1181, 265] width 12 height 11
click at [1181, 271] on icon at bounding box center [1181, 265] width 12 height 11
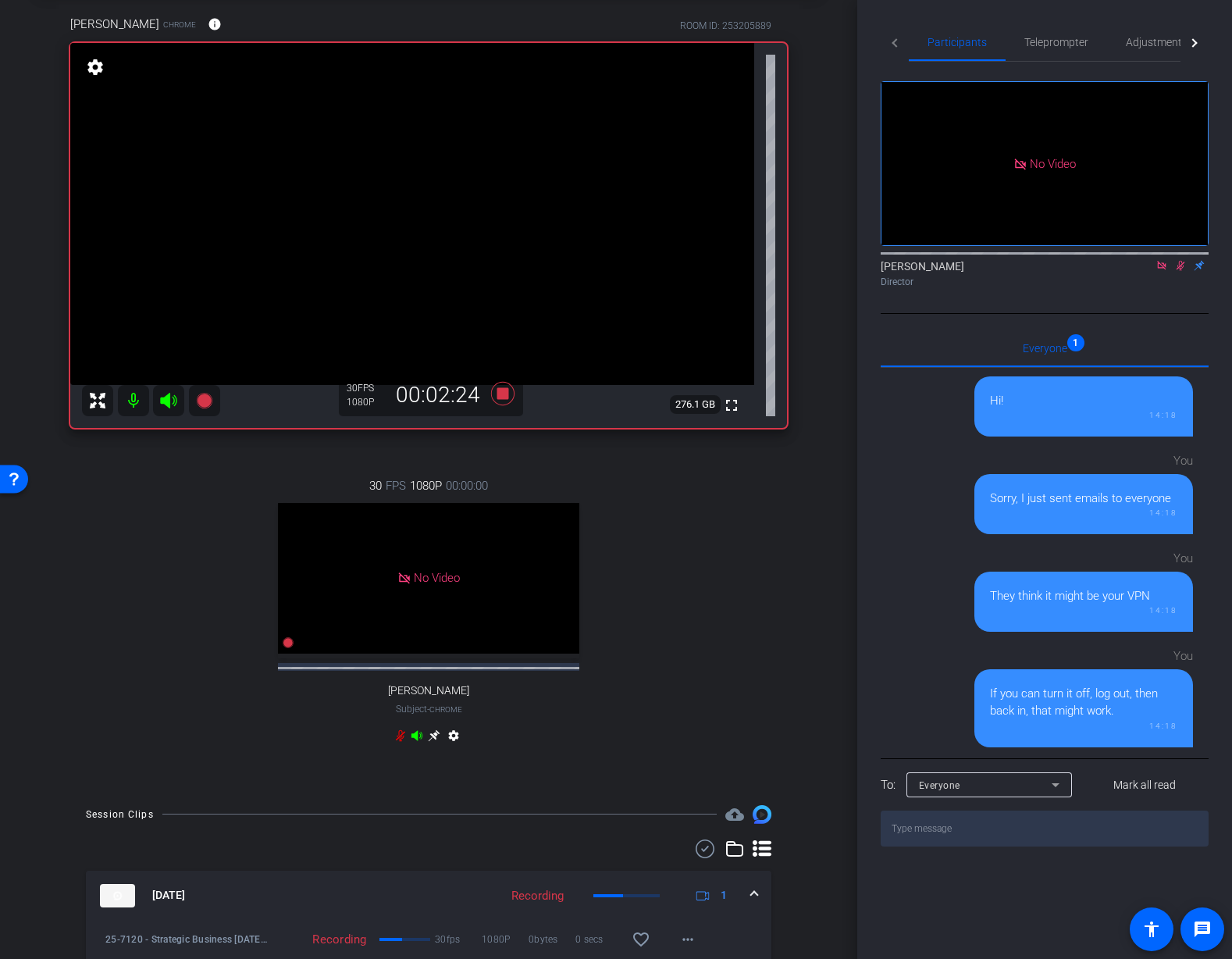
click at [1178, 271] on icon at bounding box center [1181, 265] width 12 height 11
click at [1182, 271] on icon at bounding box center [1181, 265] width 12 height 11
click at [1185, 271] on icon at bounding box center [1181, 265] width 12 height 11
click at [838, 312] on div "arrow_back 25-7120 - Strategic Business Nov 2025 Town Hall video Back to projec…" at bounding box center [428, 402] width 858 height 959
click at [838, 291] on div "arrow_back 25-7120 - Strategic Business Nov 2025 Town Hall video Back to projec…" at bounding box center [428, 402] width 858 height 959
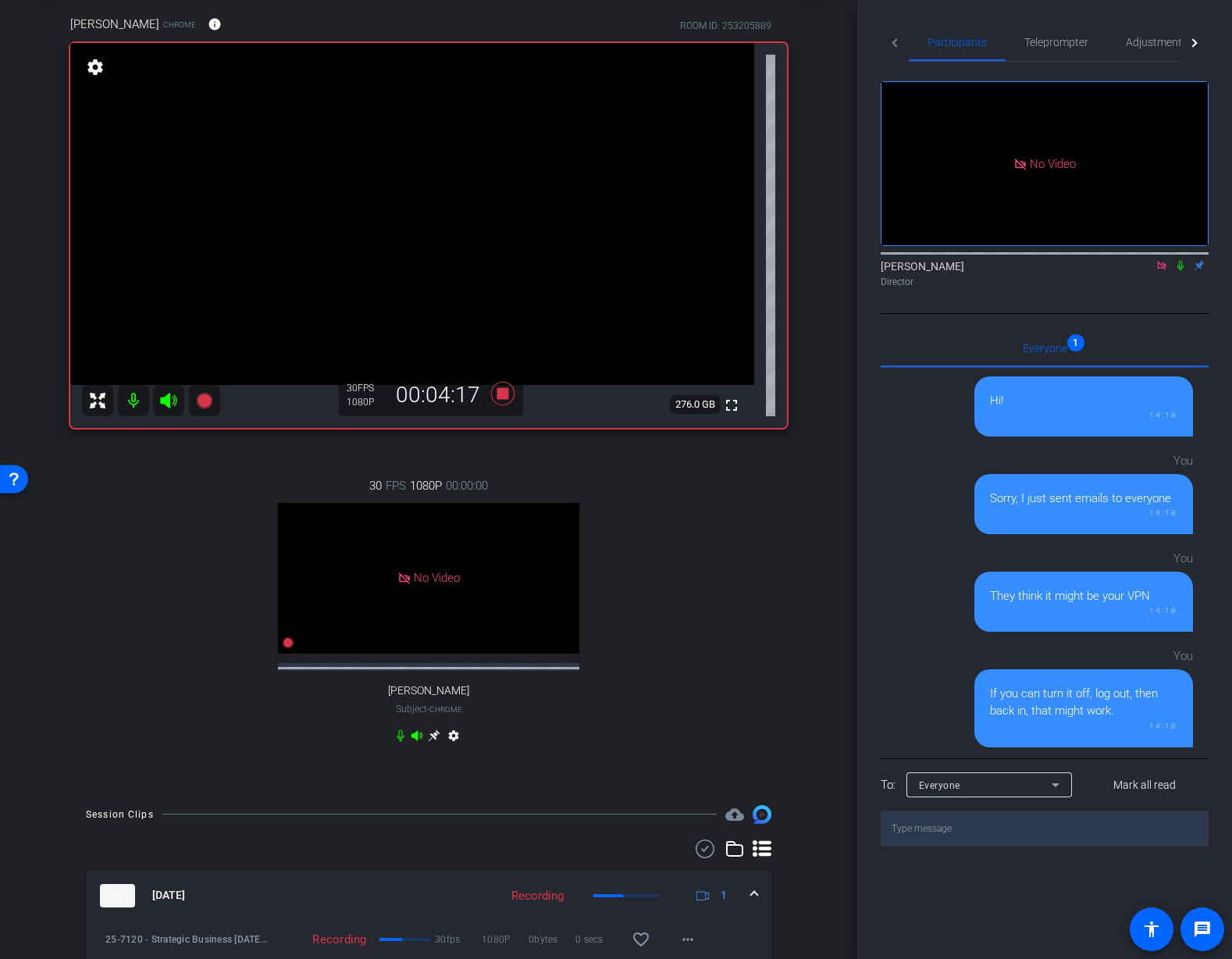
click at [1180, 271] on icon at bounding box center [1181, 265] width 12 height 11
click at [1180, 271] on icon at bounding box center [1181, 266] width 8 height 10
click at [505, 395] on icon at bounding box center [503, 393] width 23 height 23
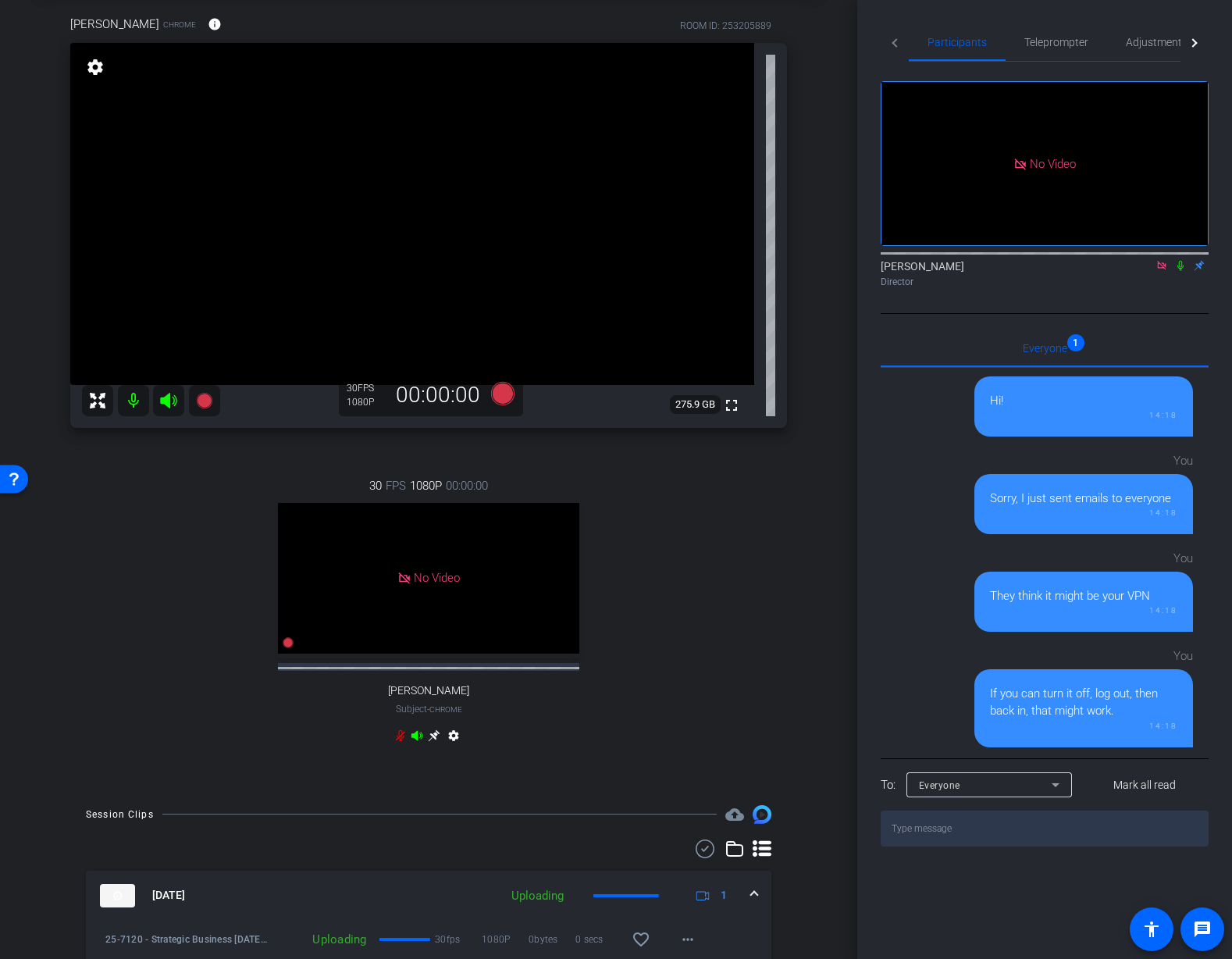
click at [656, 472] on div "30 FPS 1080P 00:00:00 No Video Tiffany Hawks Subject - Chrome settings" at bounding box center [428, 612] width 717 height 322
drag, startPoint x: 234, startPoint y: 476, endPoint x: 213, endPoint y: 437, distance: 44.3
click at [234, 472] on div "30 FPS 1080P 00:00:00 No Video Tiffany Hawks Subject - Chrome settings" at bounding box center [428, 612] width 717 height 322
click at [204, 402] on icon at bounding box center [204, 400] width 16 height 16
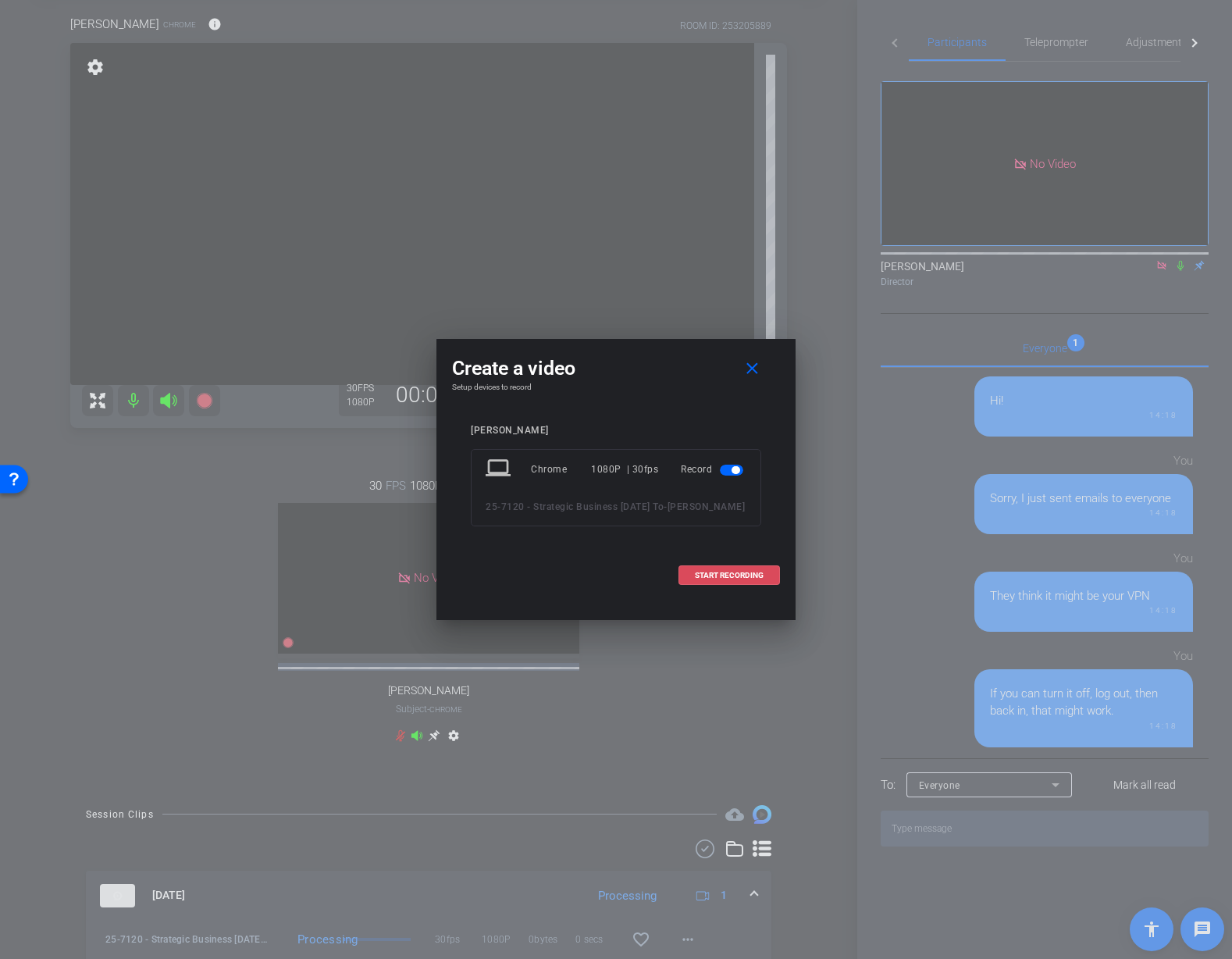
drag, startPoint x: 702, startPoint y: 581, endPoint x: 709, endPoint y: 588, distance: 9.9
click at [703, 581] on span at bounding box center [729, 575] width 100 height 37
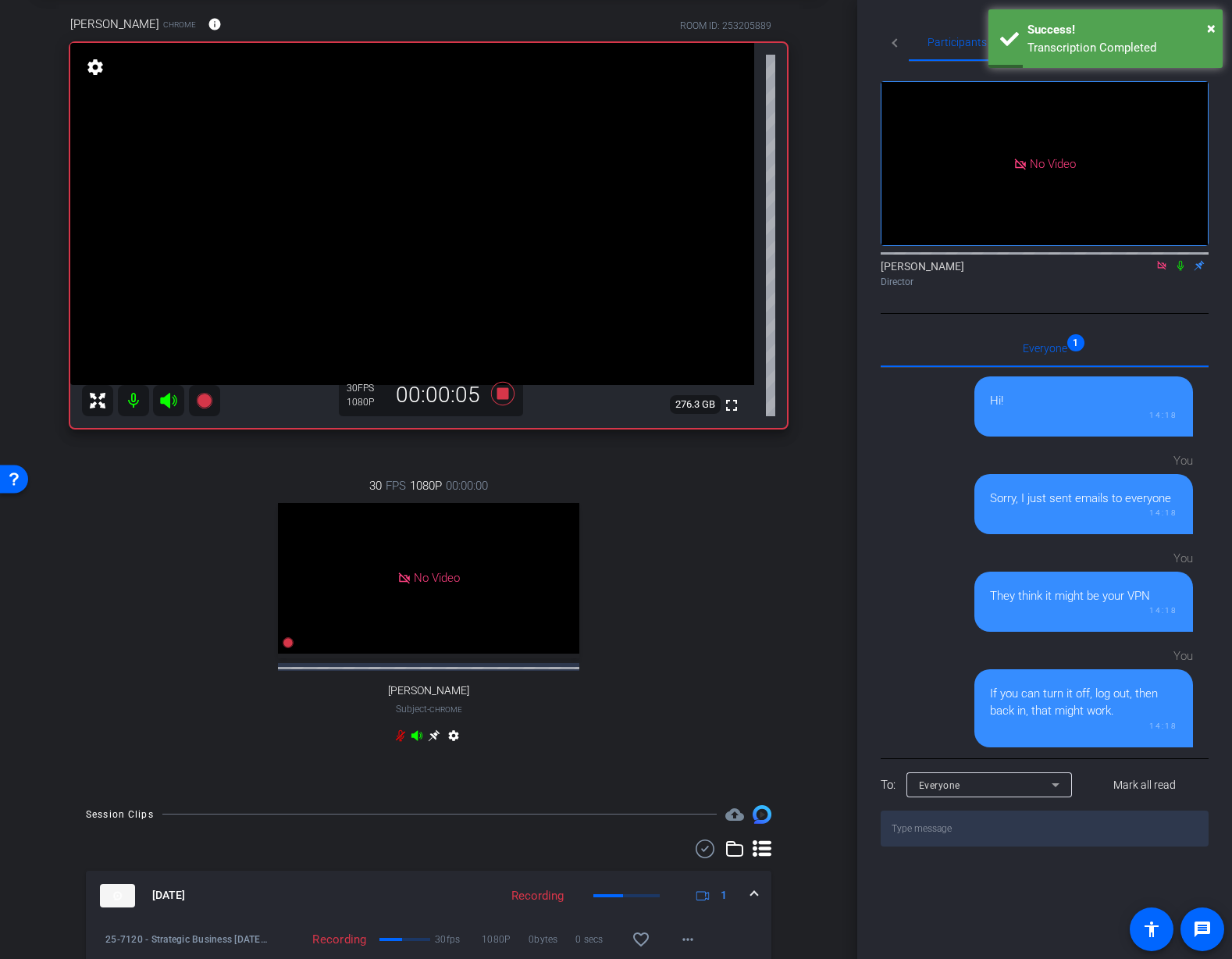
click at [1180, 271] on icon at bounding box center [1181, 265] width 12 height 11
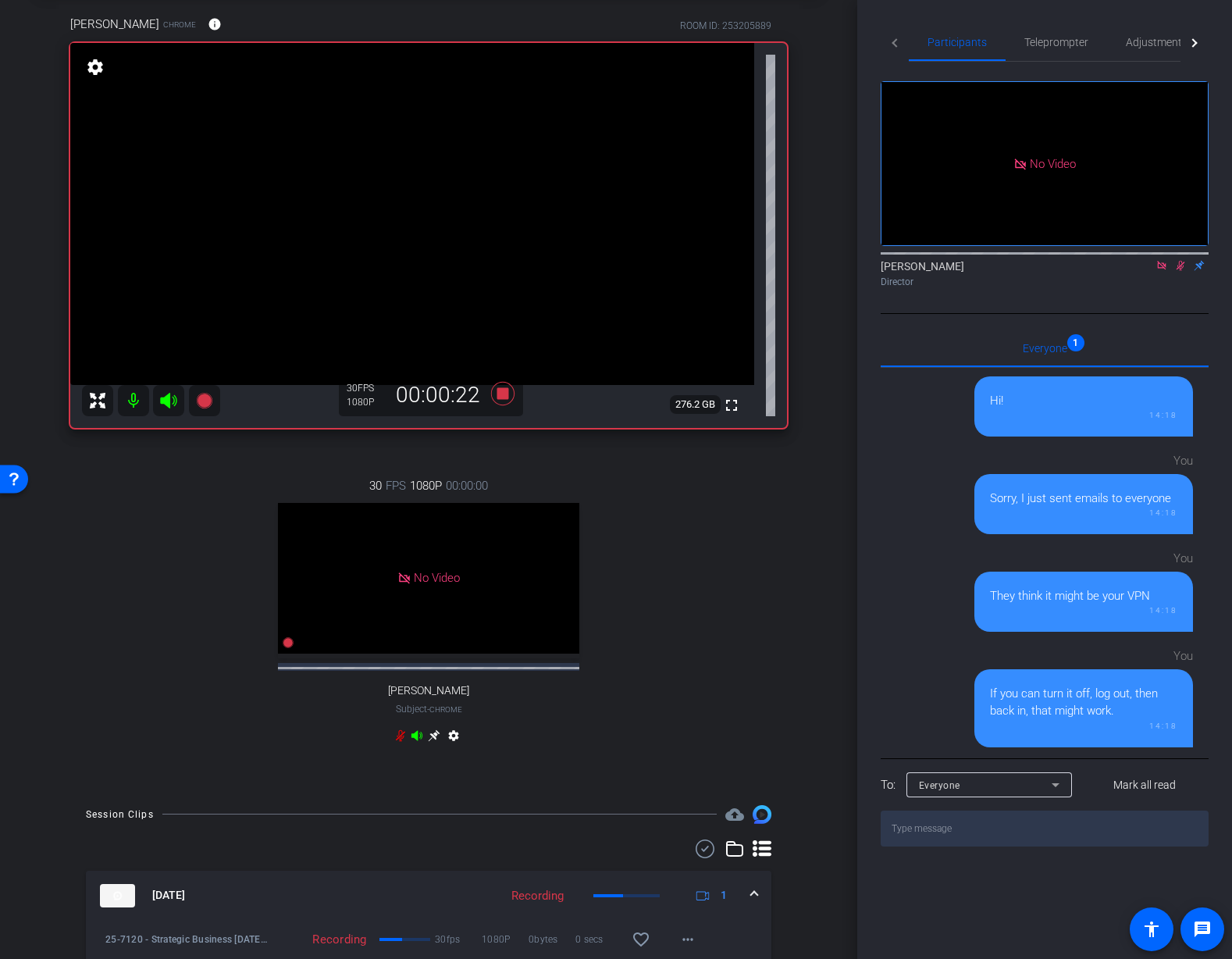
click at [1179, 271] on icon at bounding box center [1181, 266] width 8 height 10
click at [837, 380] on div "arrow_back 25-7120 - Strategic Business Nov 2025 Town Hall video Back to projec…" at bounding box center [428, 402] width 858 height 959
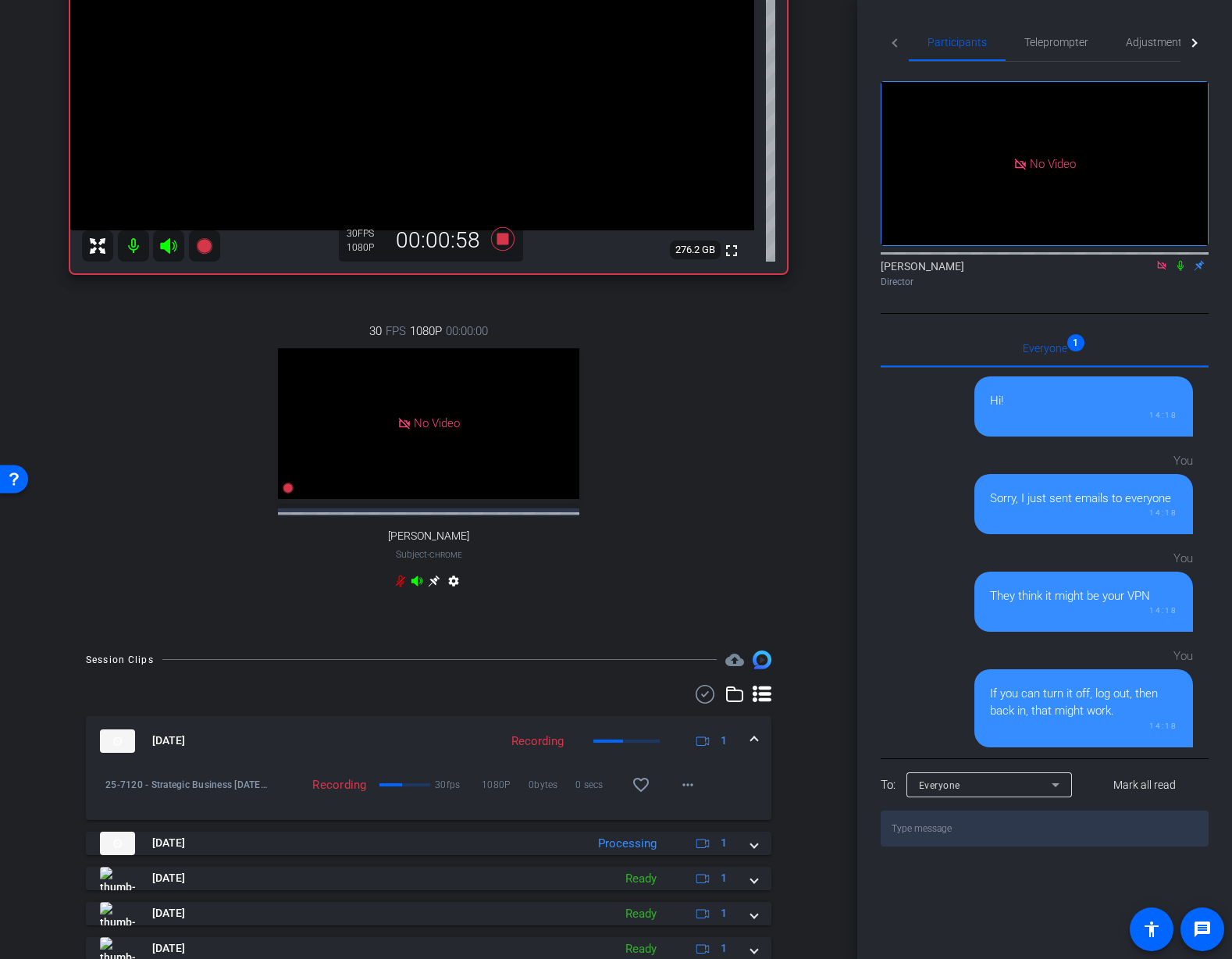
scroll to position [0, 0]
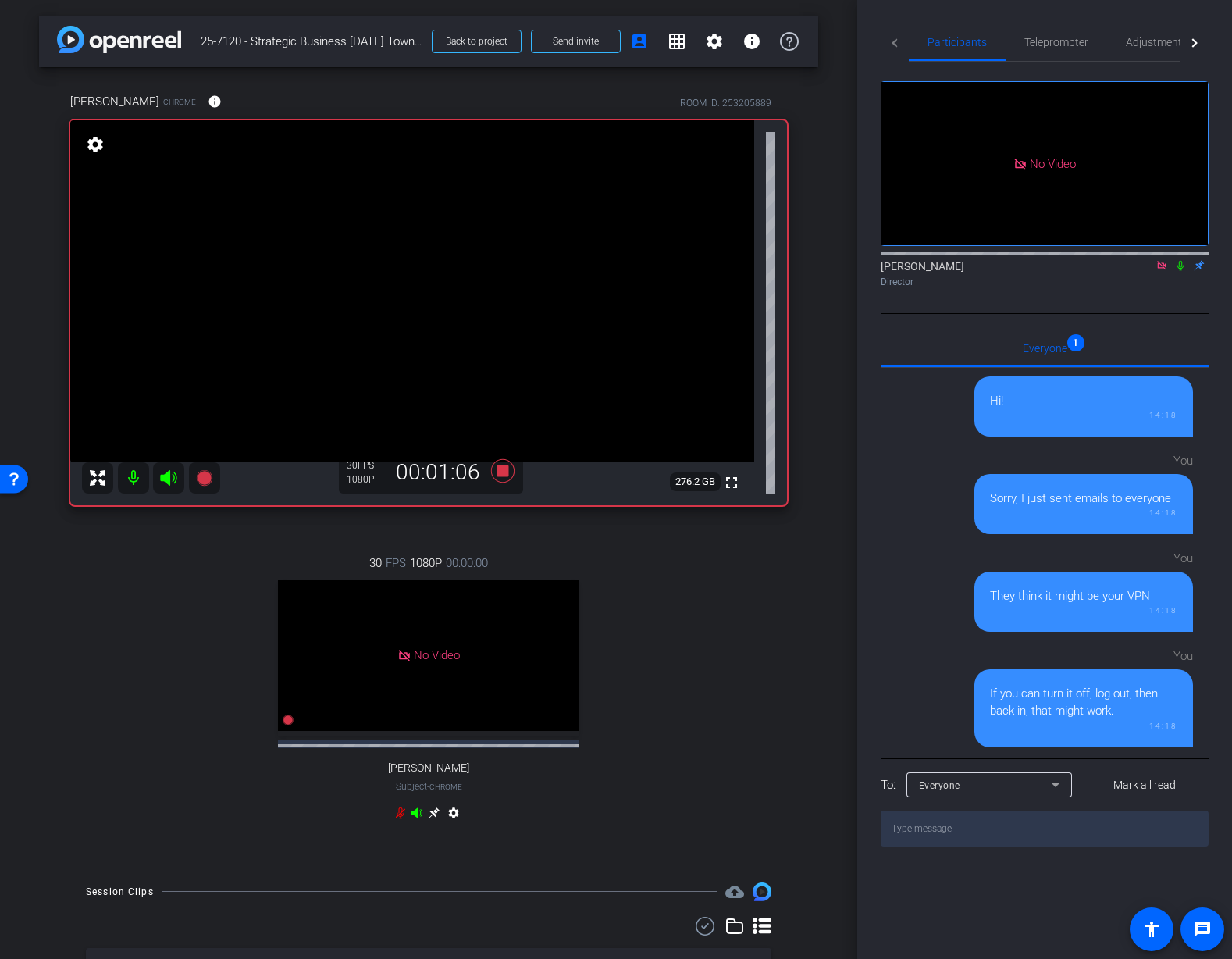
click at [1180, 271] on icon at bounding box center [1181, 265] width 12 height 11
click at [1181, 271] on icon at bounding box center [1181, 265] width 12 height 11
drag, startPoint x: 1181, startPoint y: 287, endPoint x: 1206, endPoint y: 345, distance: 63.2
click at [1181, 271] on icon at bounding box center [1181, 266] width 7 height 10
click at [1182, 271] on icon at bounding box center [1181, 266] width 8 height 10
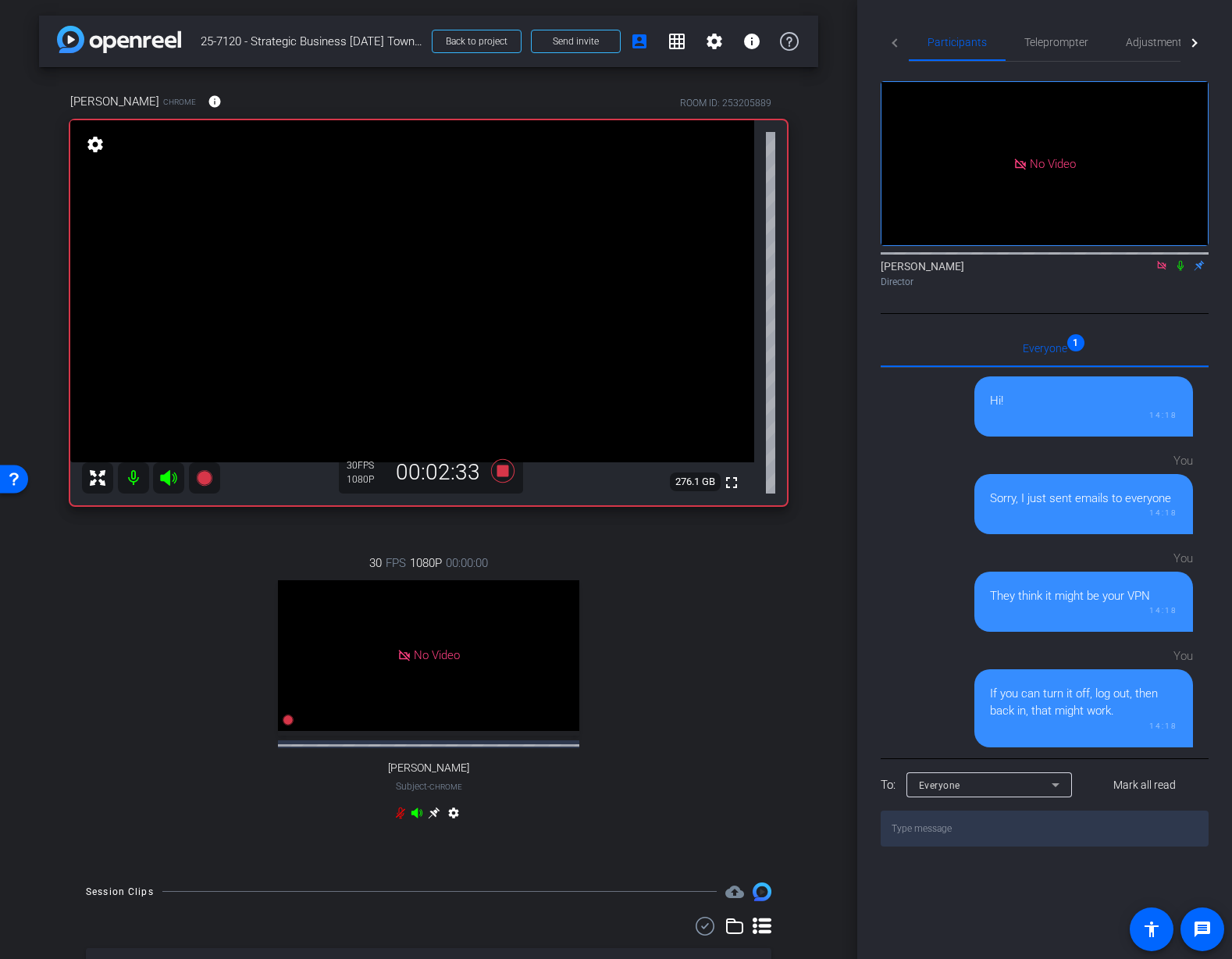
drag, startPoint x: 1162, startPoint y: 287, endPoint x: 1164, endPoint y: 303, distance: 16.1
click at [1162, 271] on icon at bounding box center [1162, 265] width 12 height 11
click at [1143, 271] on icon at bounding box center [1143, 265] width 12 height 11
click at [1181, 271] on icon at bounding box center [1181, 265] width 12 height 11
click at [1179, 271] on icon at bounding box center [1181, 265] width 12 height 11
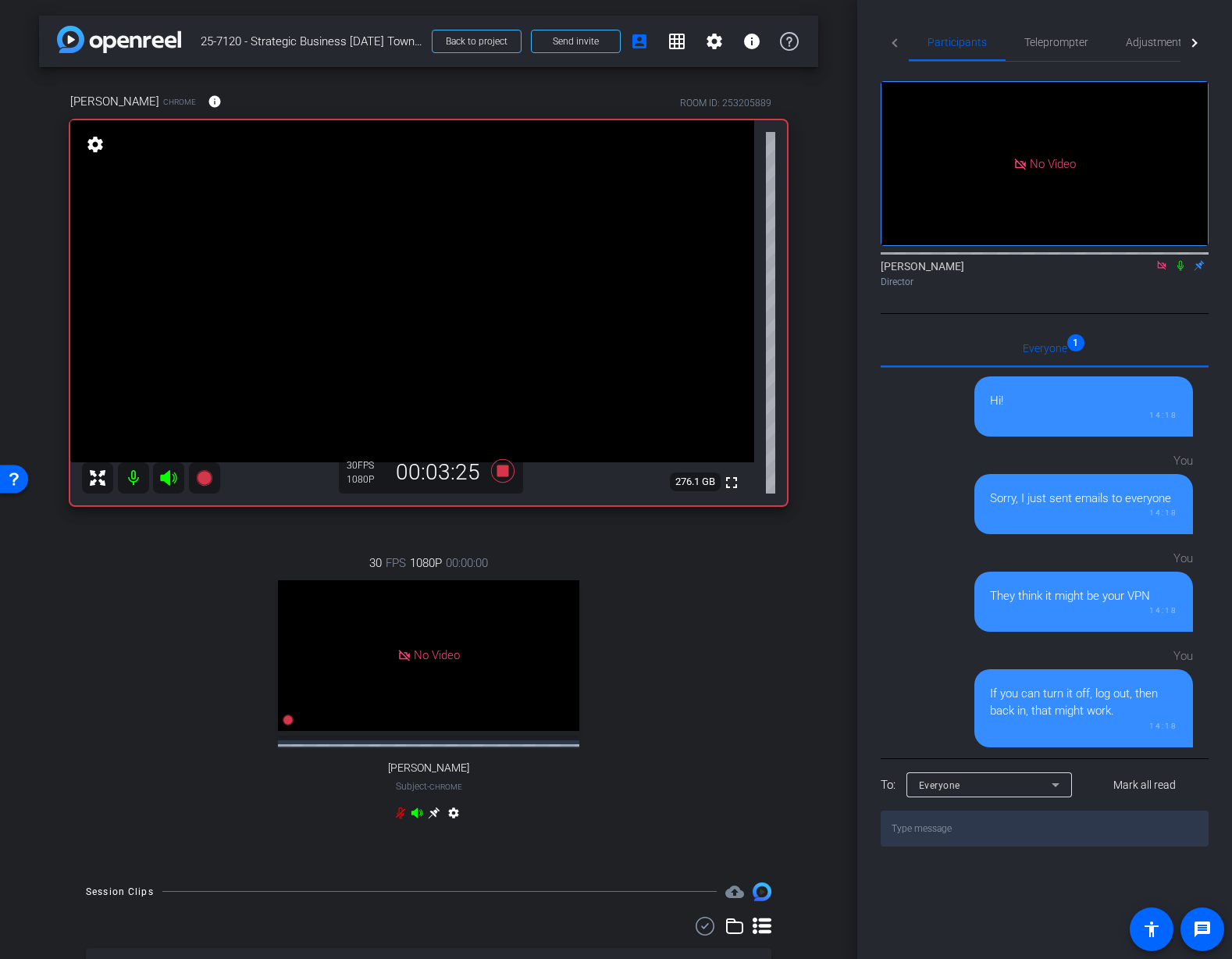
click at [1183, 271] on icon at bounding box center [1181, 265] width 12 height 11
click at [1185, 271] on icon at bounding box center [1181, 265] width 12 height 11
click at [1181, 271] on icon at bounding box center [1181, 265] width 12 height 11
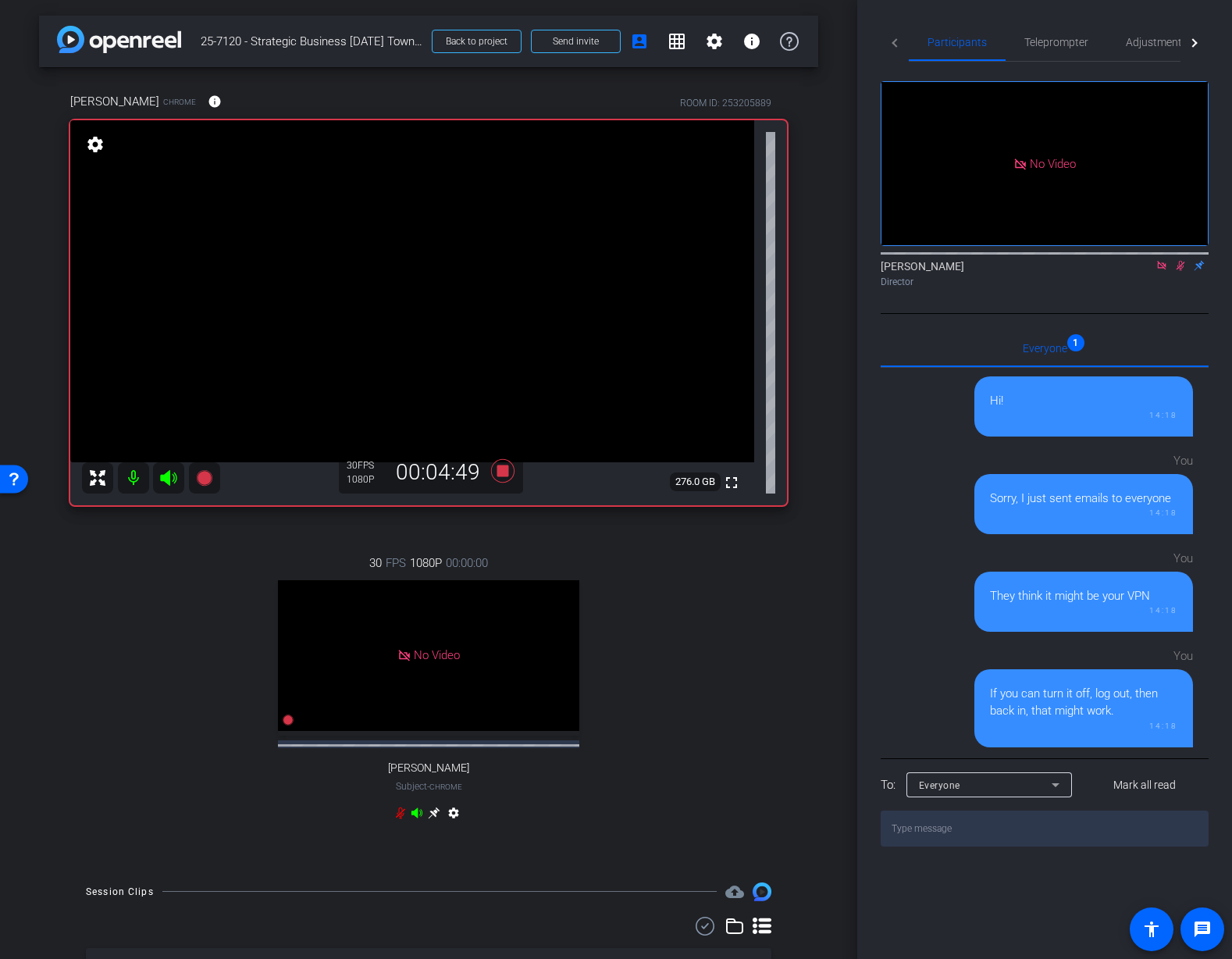
click at [1181, 271] on icon at bounding box center [1181, 265] width 12 height 11
click at [502, 471] on icon at bounding box center [503, 470] width 23 height 23
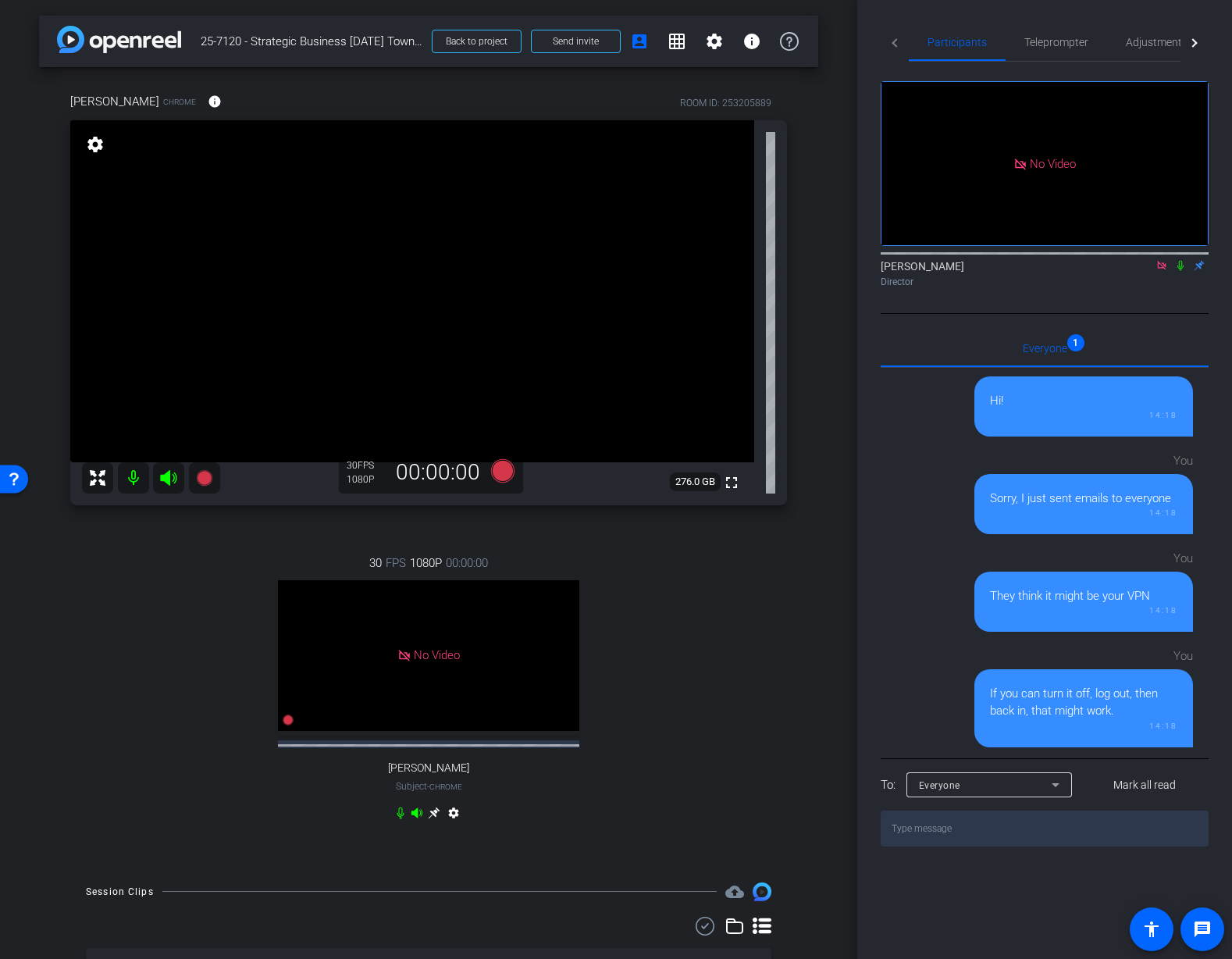
click at [652, 572] on div "30 FPS 1080P 00:00:00 No Video Tiffany Hawks Subject - Chrome settings" at bounding box center [428, 689] width 717 height 322
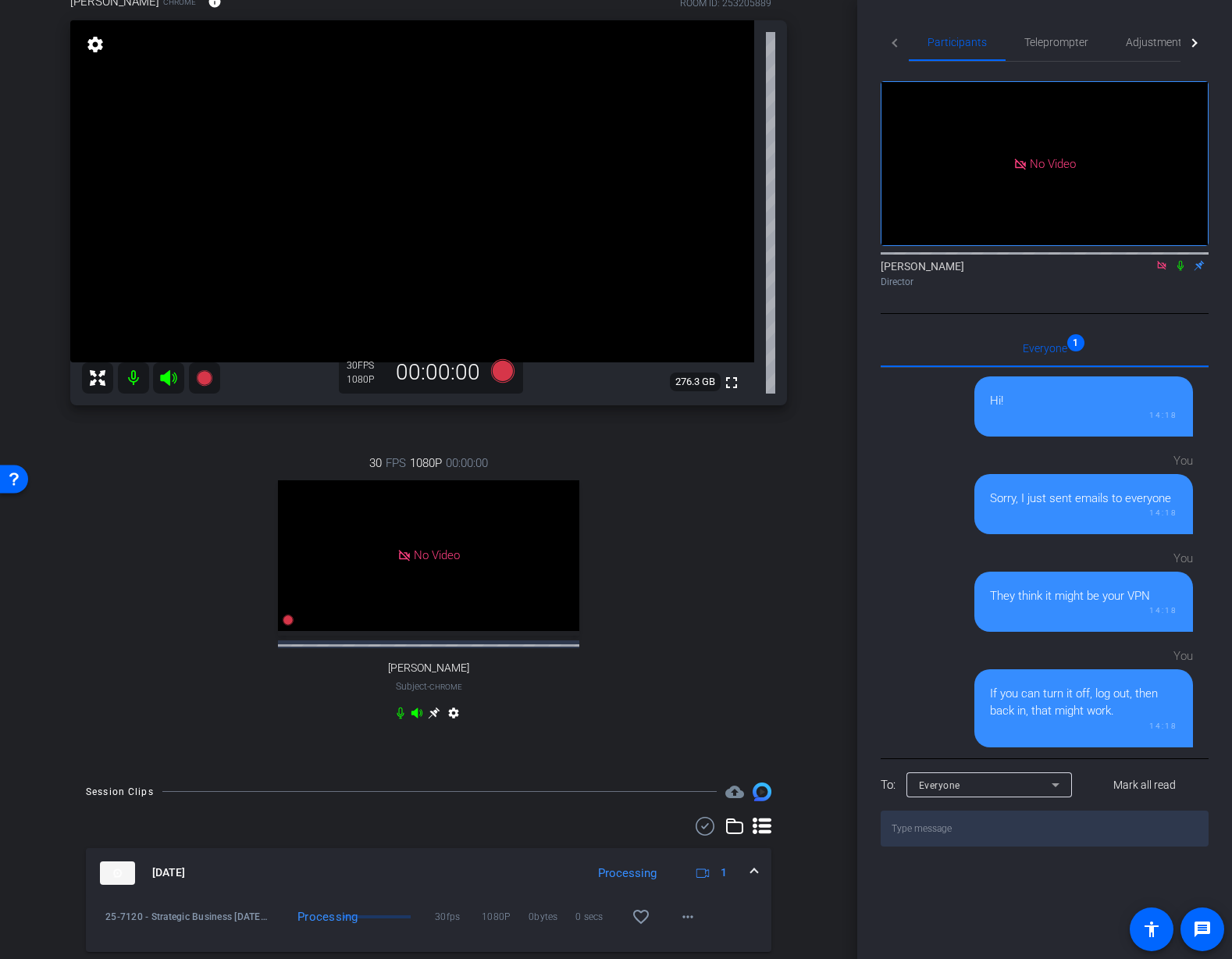
scroll to position [102, 0]
click at [1165, 269] on icon at bounding box center [1162, 265] width 8 height 8
click at [826, 606] on div "arrow_back 25-7120 - Strategic Business Nov 2025 Town Hall video Back to projec…" at bounding box center [428, 378] width 858 height 959
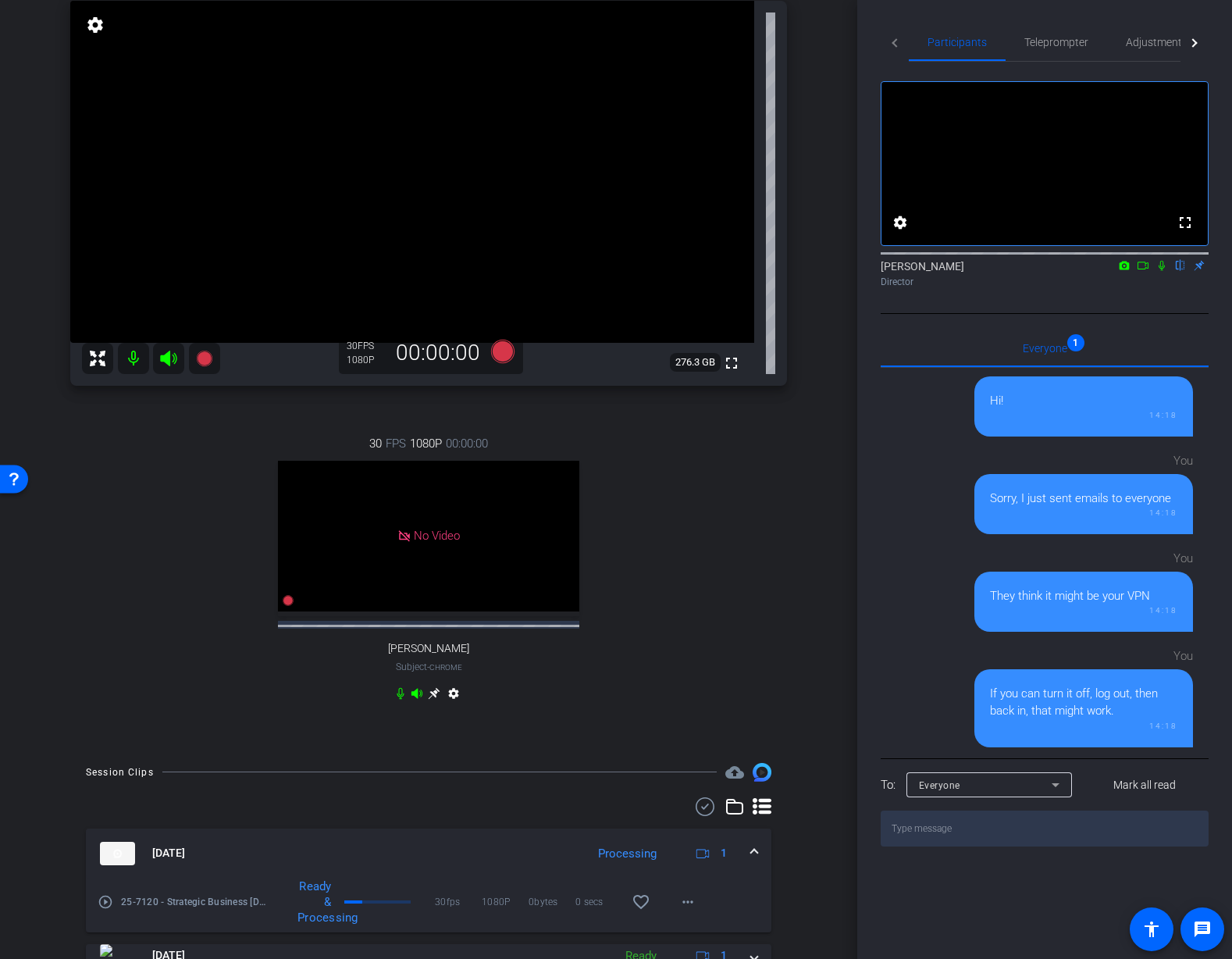
scroll to position [0, 0]
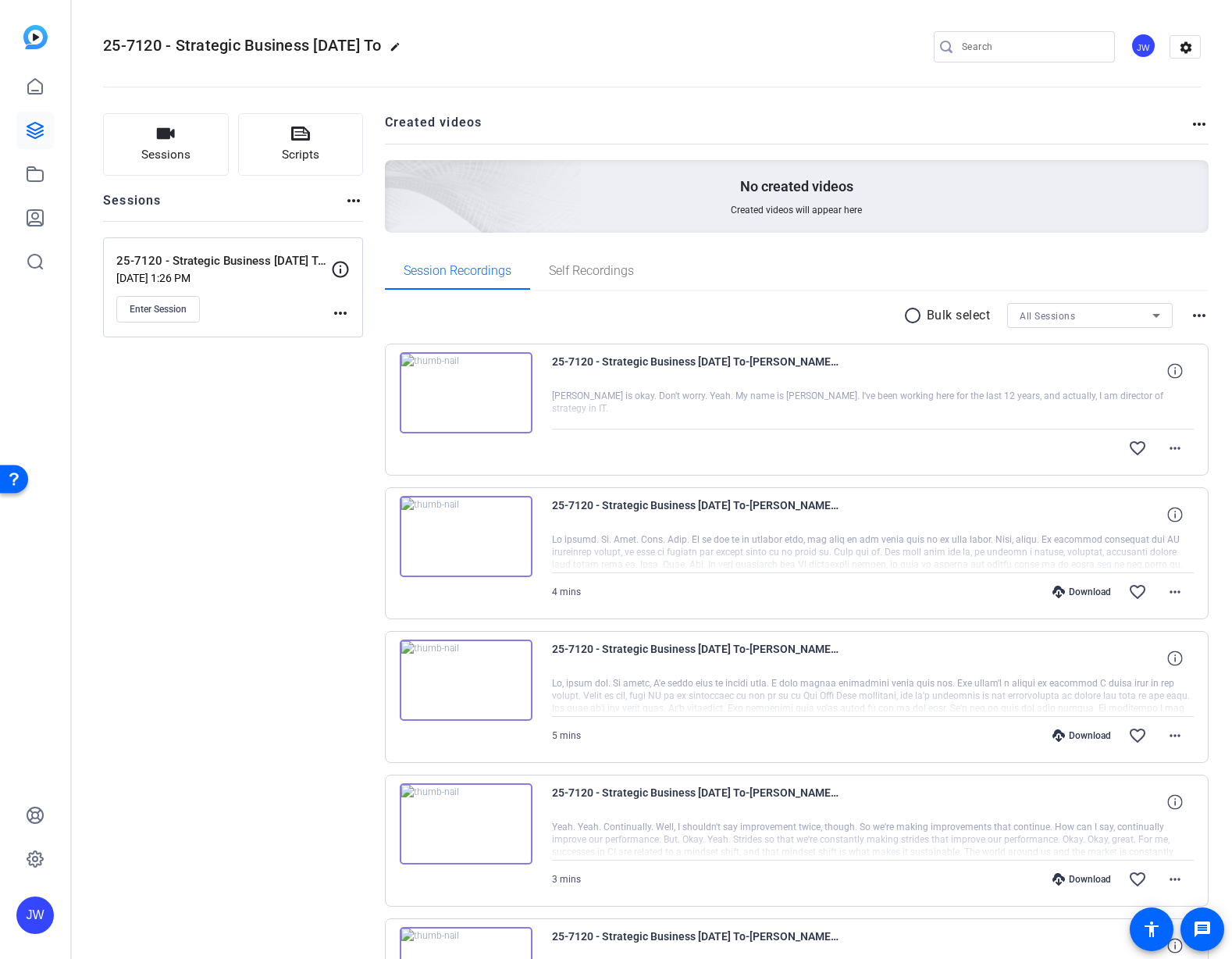
click at [523, 383] on img at bounding box center [466, 393] width 133 height 81
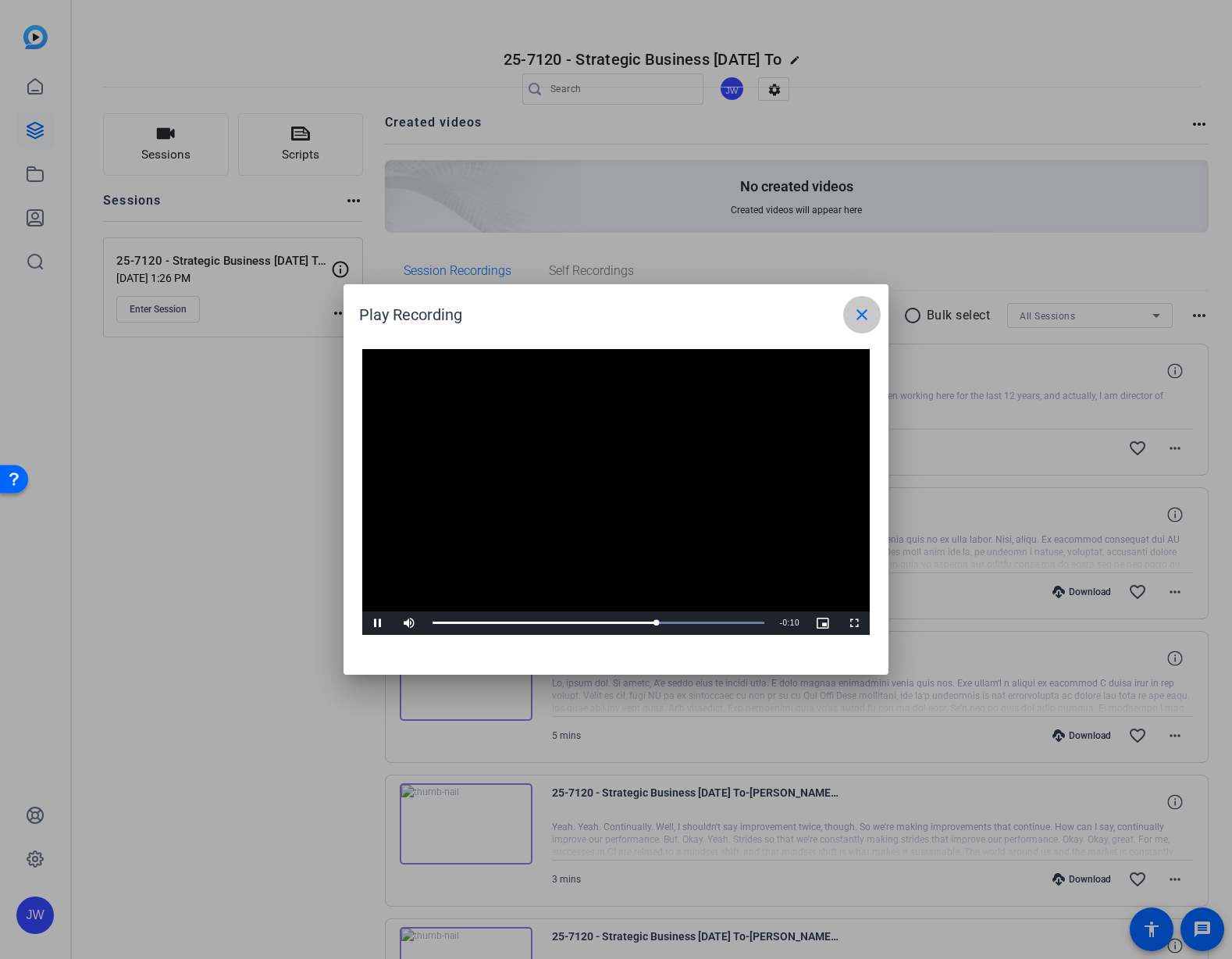
click at [866, 320] on mat-icon "close" at bounding box center [862, 315] width 19 height 19
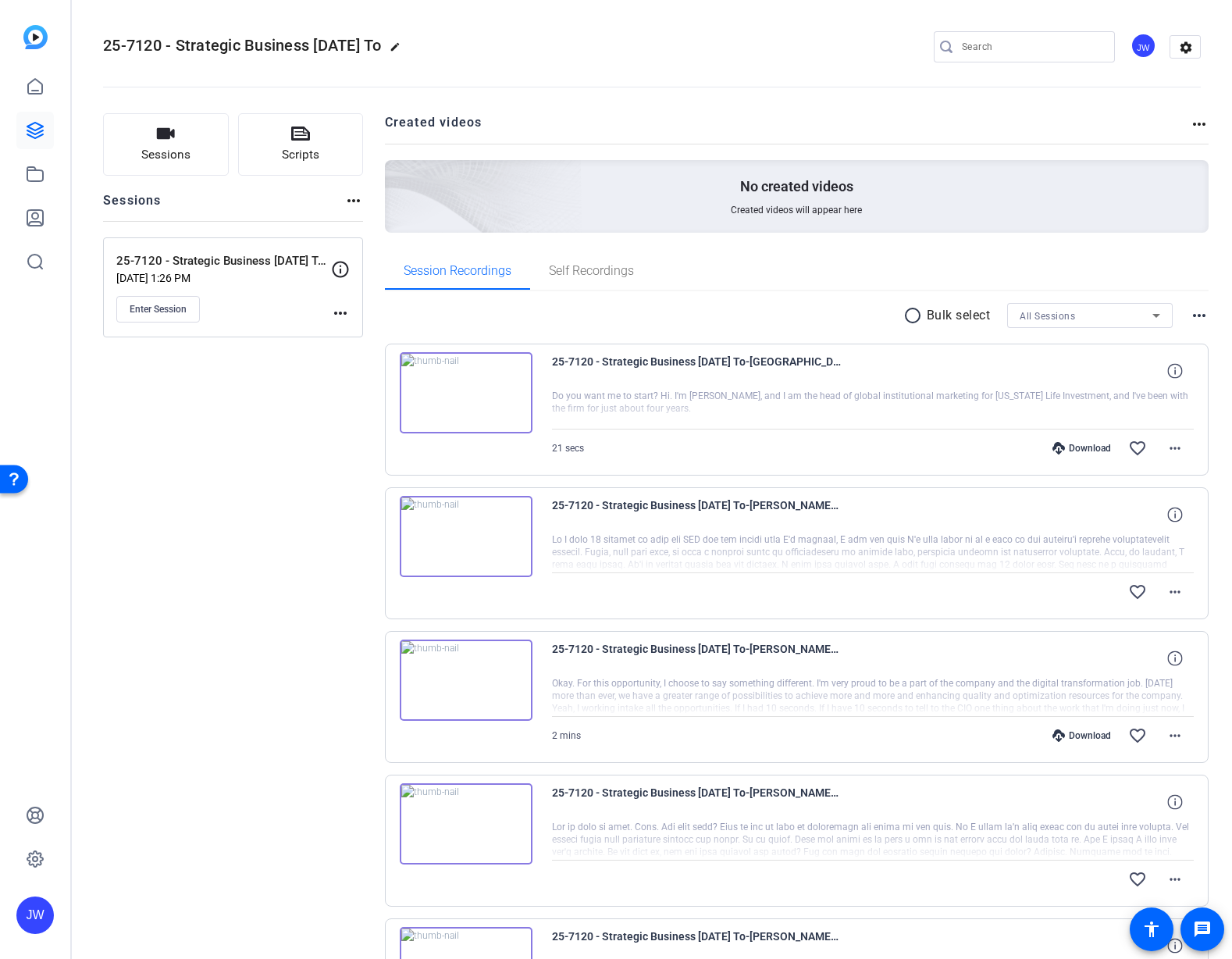
click at [494, 414] on img at bounding box center [466, 393] width 133 height 81
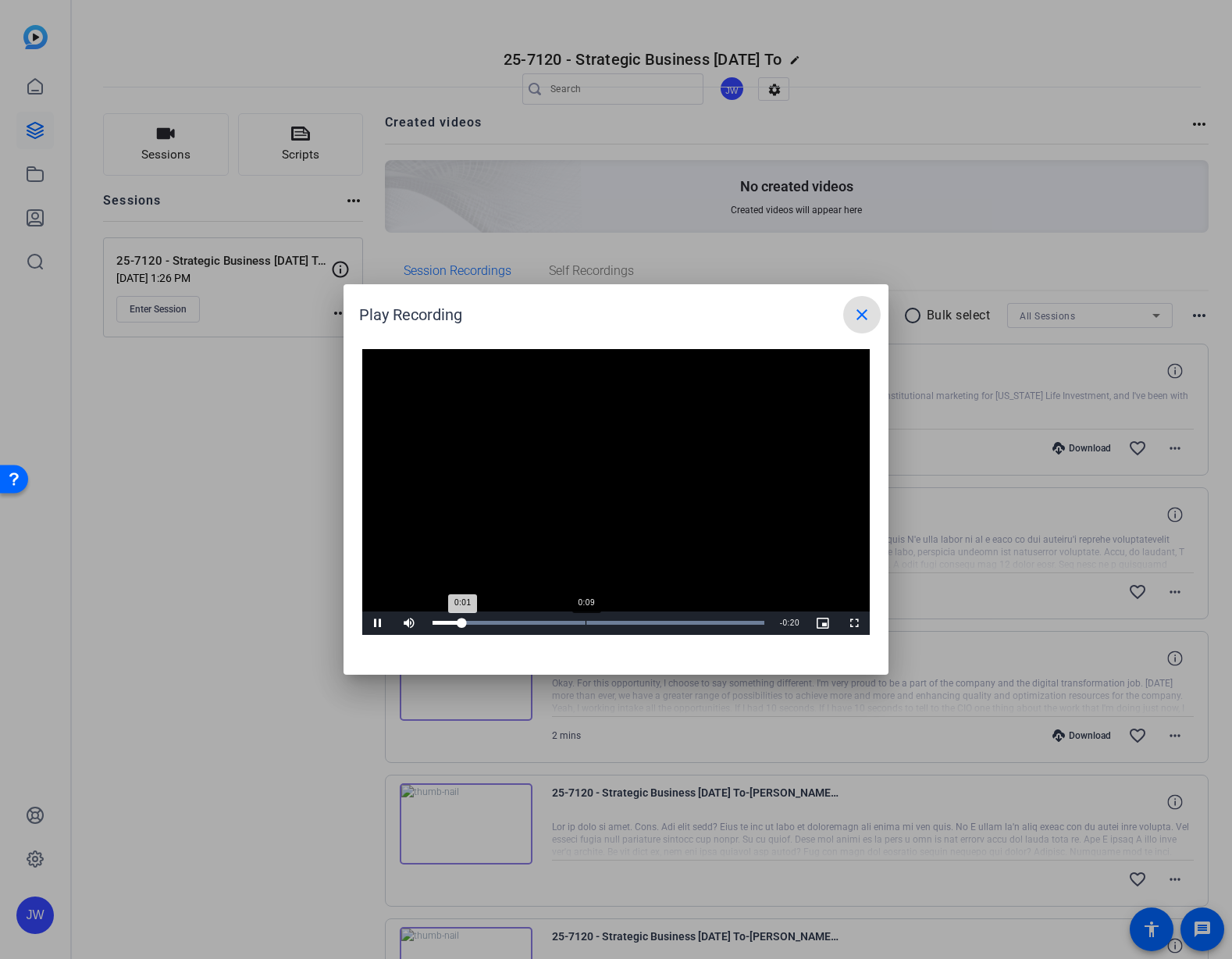
click at [585, 620] on div "Loaded : 100.00% 0:09 0:01" at bounding box center [598, 622] width 332 height 4
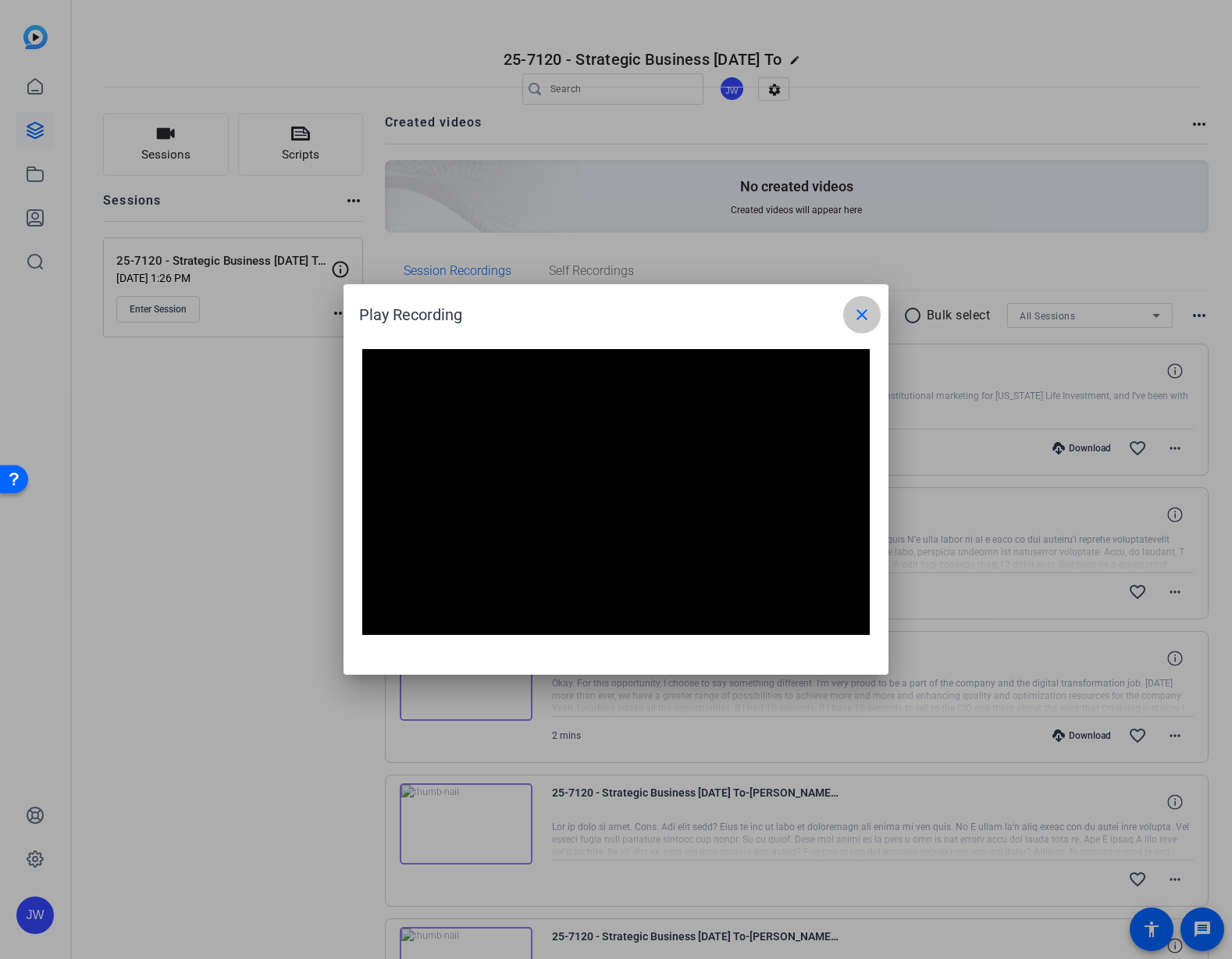
click at [865, 311] on mat-icon "close" at bounding box center [862, 315] width 19 height 19
